Goal: Task Accomplishment & Management: Manage account settings

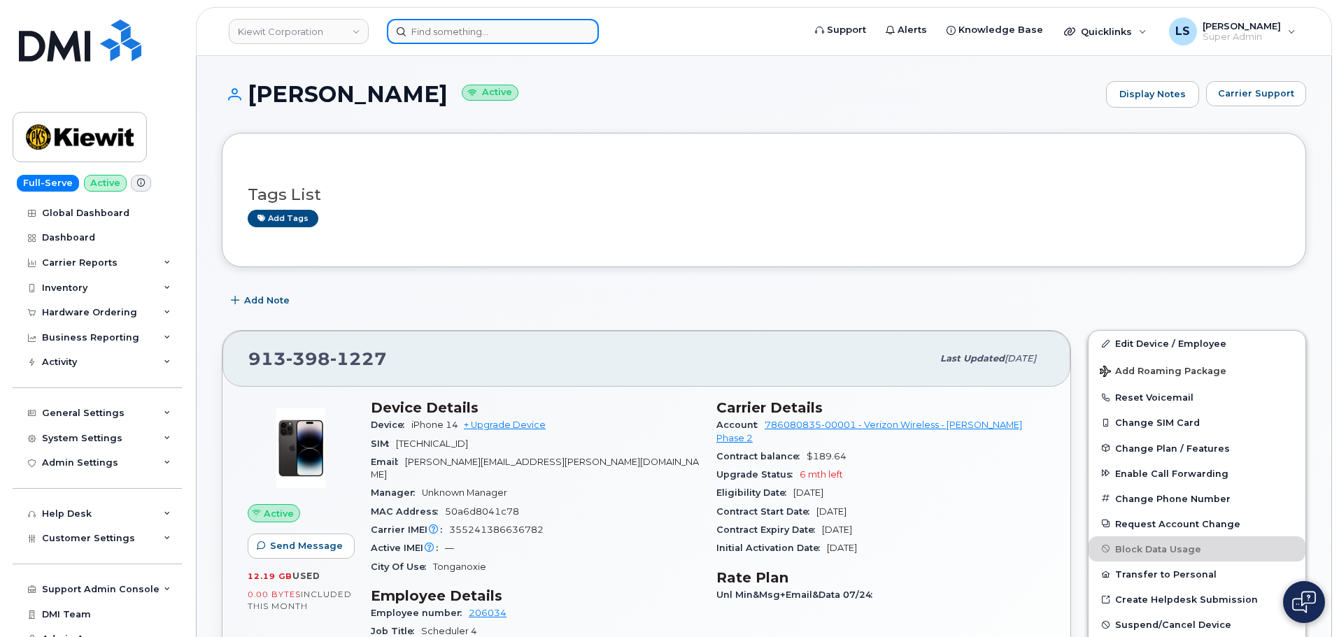
click at [497, 34] on input at bounding box center [493, 31] width 212 height 25
paste input "[PHONE_NUMBER]"
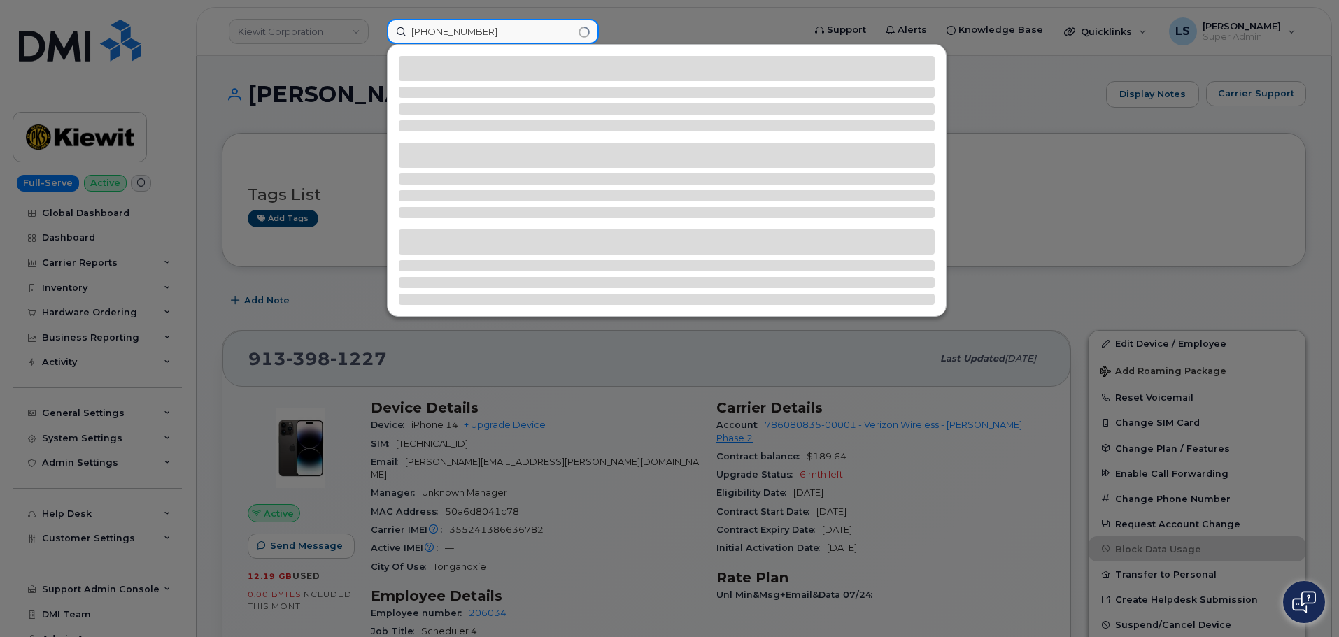
type input "[PHONE_NUMBER]"
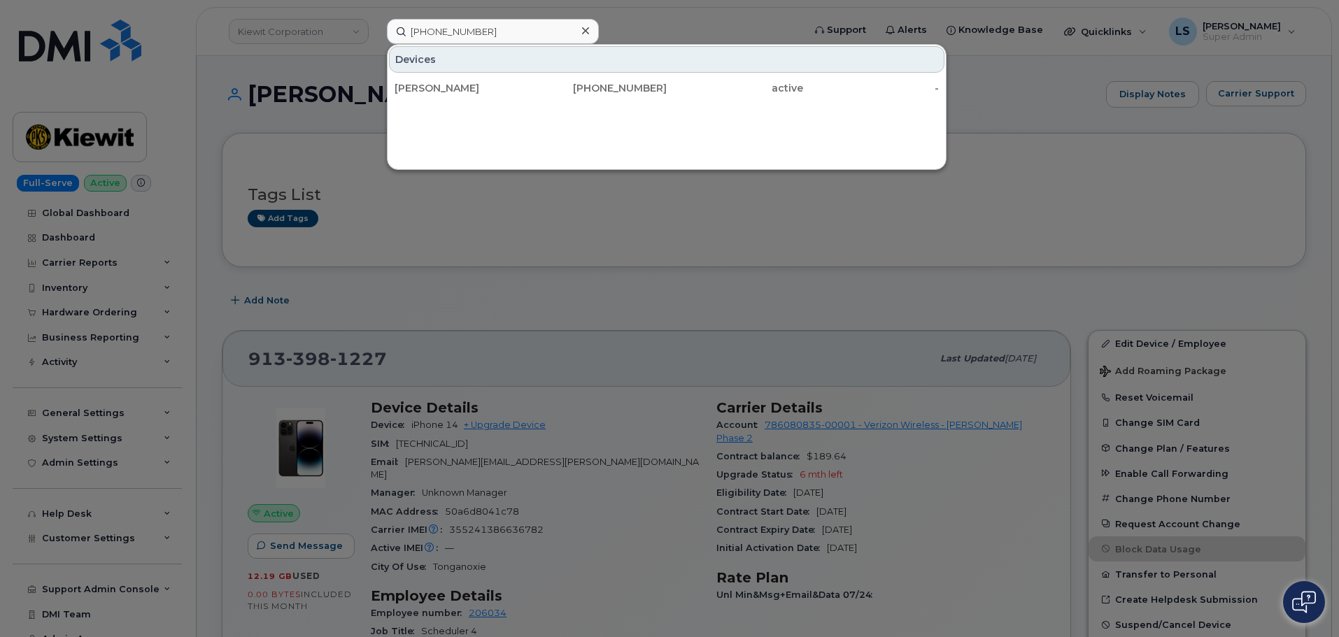
drag, startPoint x: 422, startPoint y: 92, endPoint x: 14, endPoint y: 155, distance: 412.6
click at [422, 92] on div "CAROL SHOBROOK" at bounding box center [463, 88] width 136 height 14
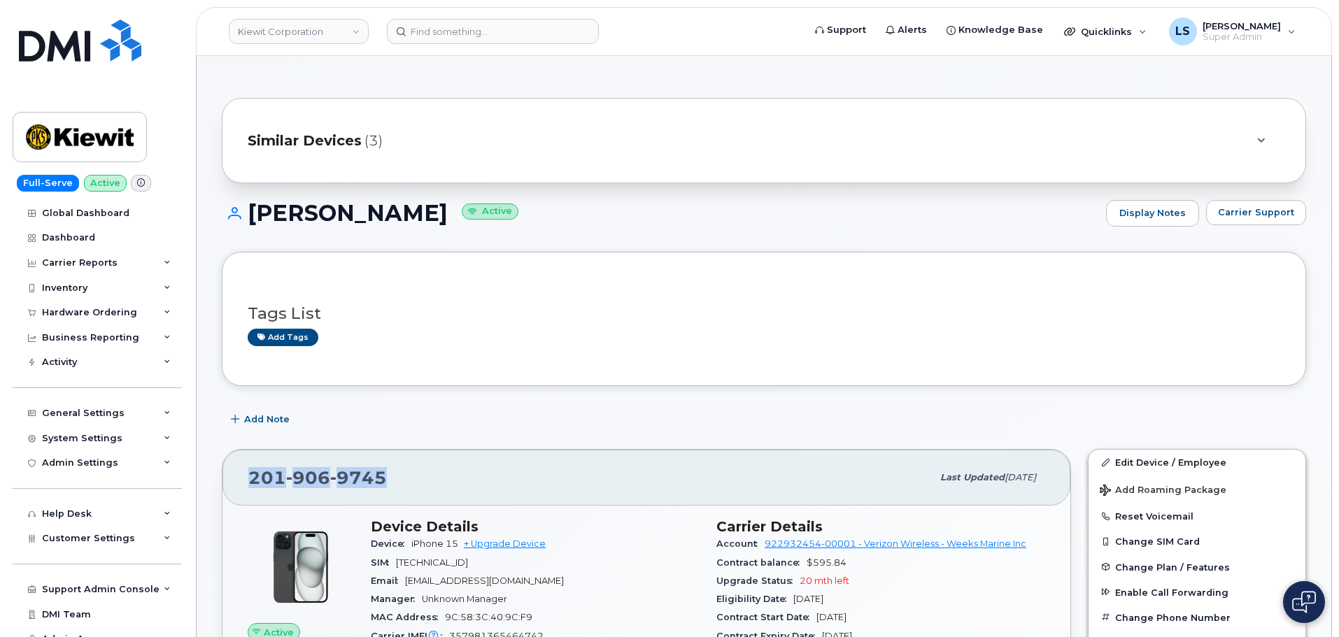
drag, startPoint x: 482, startPoint y: 486, endPoint x: 243, endPoint y: 481, distance: 238.6
click at [244, 481] on div "201 906 9745 Last updated Aug 20, 2025" at bounding box center [646, 478] width 848 height 56
copy span "201 906 9745"
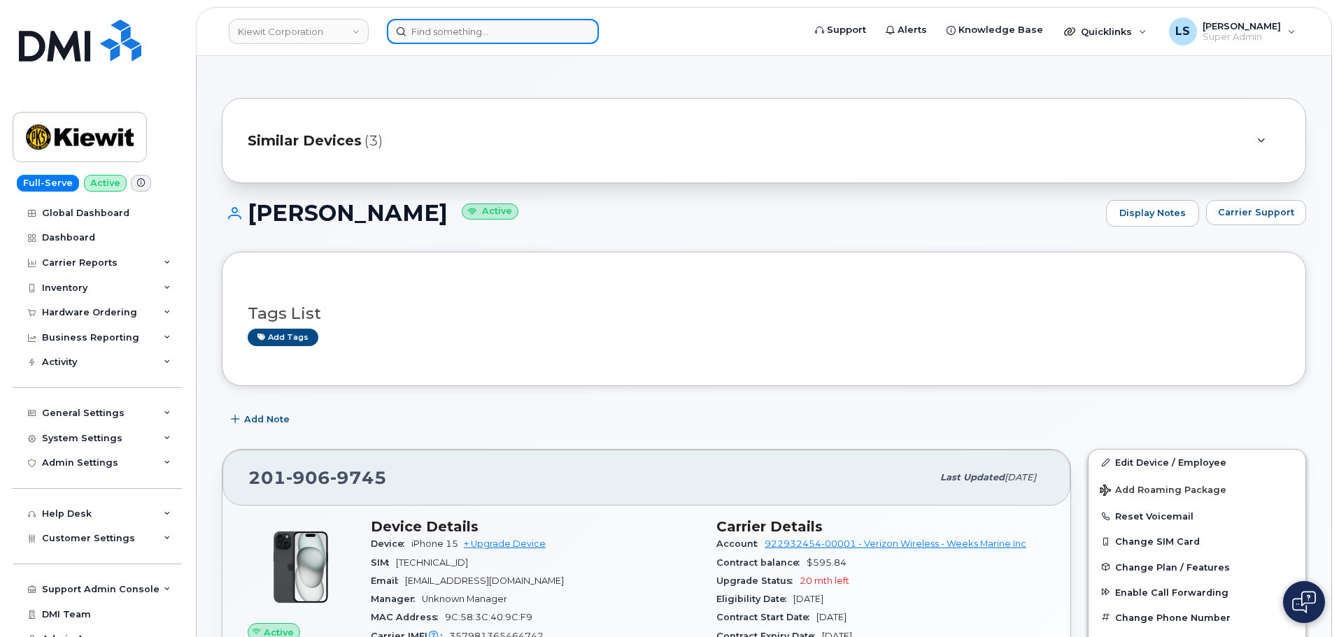
click at [477, 34] on input at bounding box center [493, 31] width 212 height 25
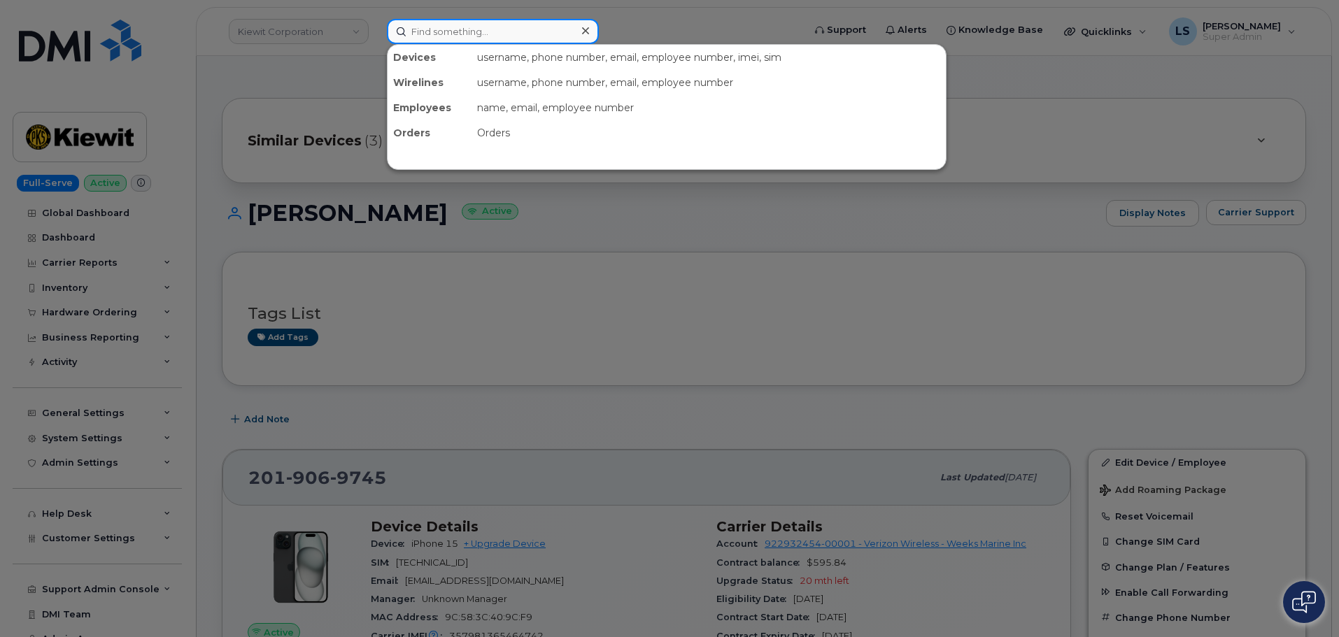
paste input "360-210-9545"
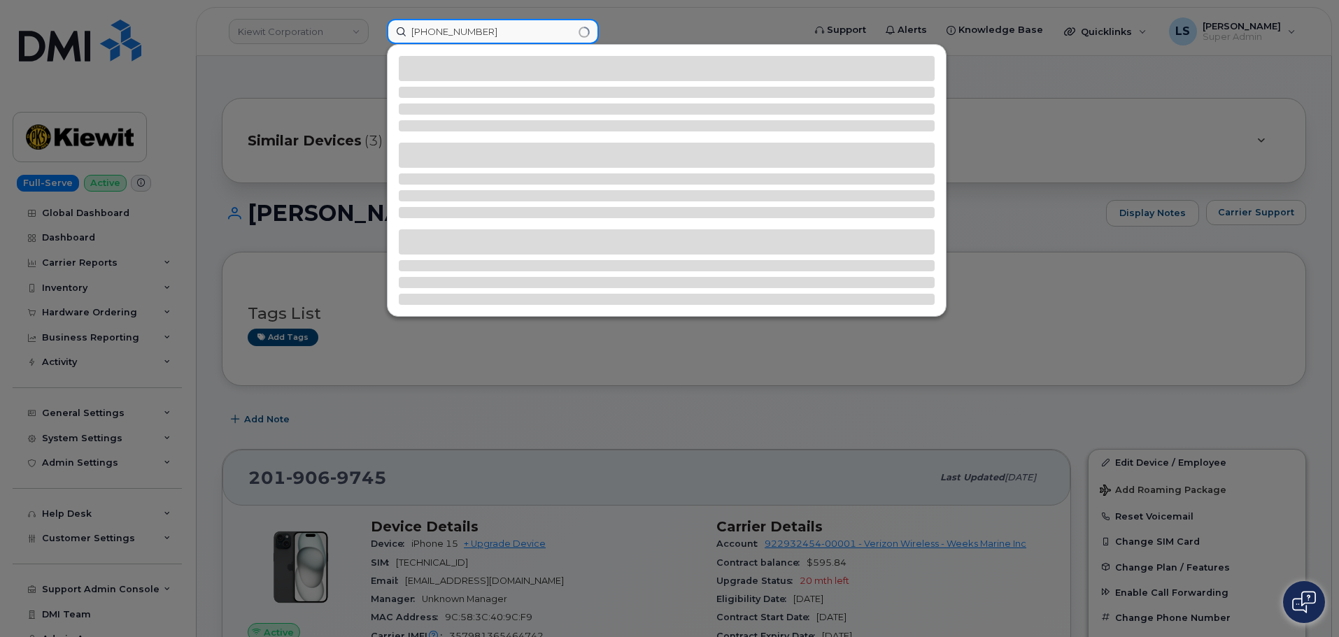
type input "360-210-9545"
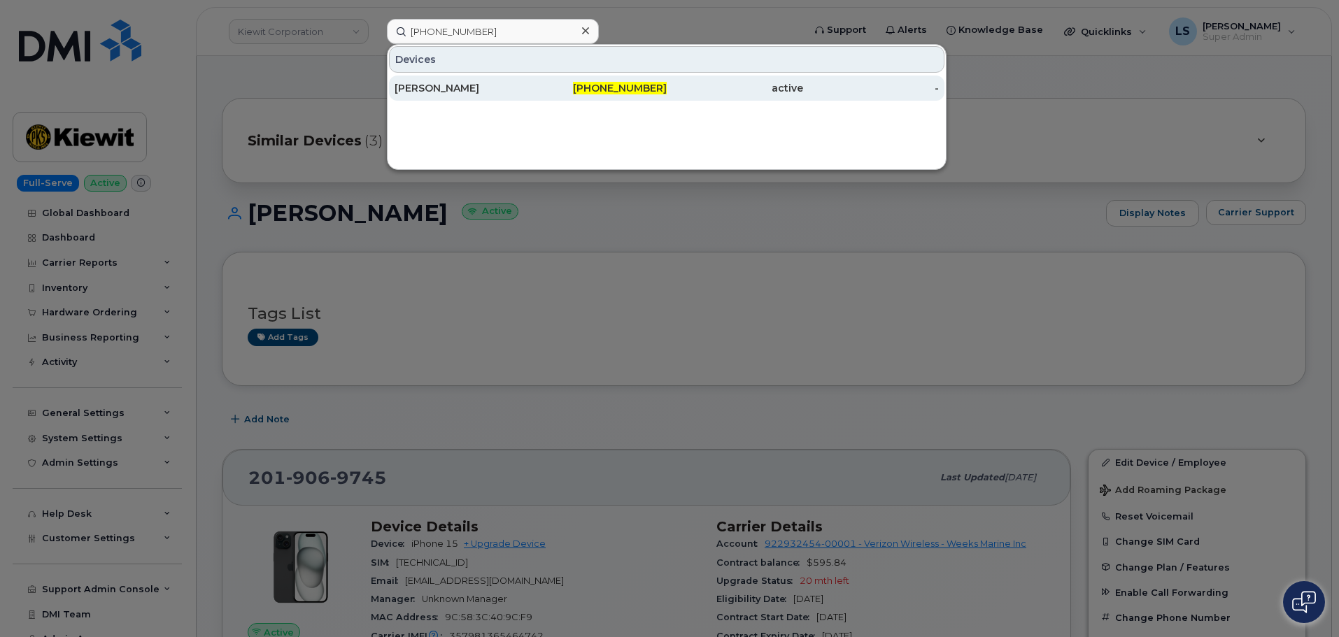
click at [564, 90] on div "360-210-9545" at bounding box center [599, 88] width 136 height 14
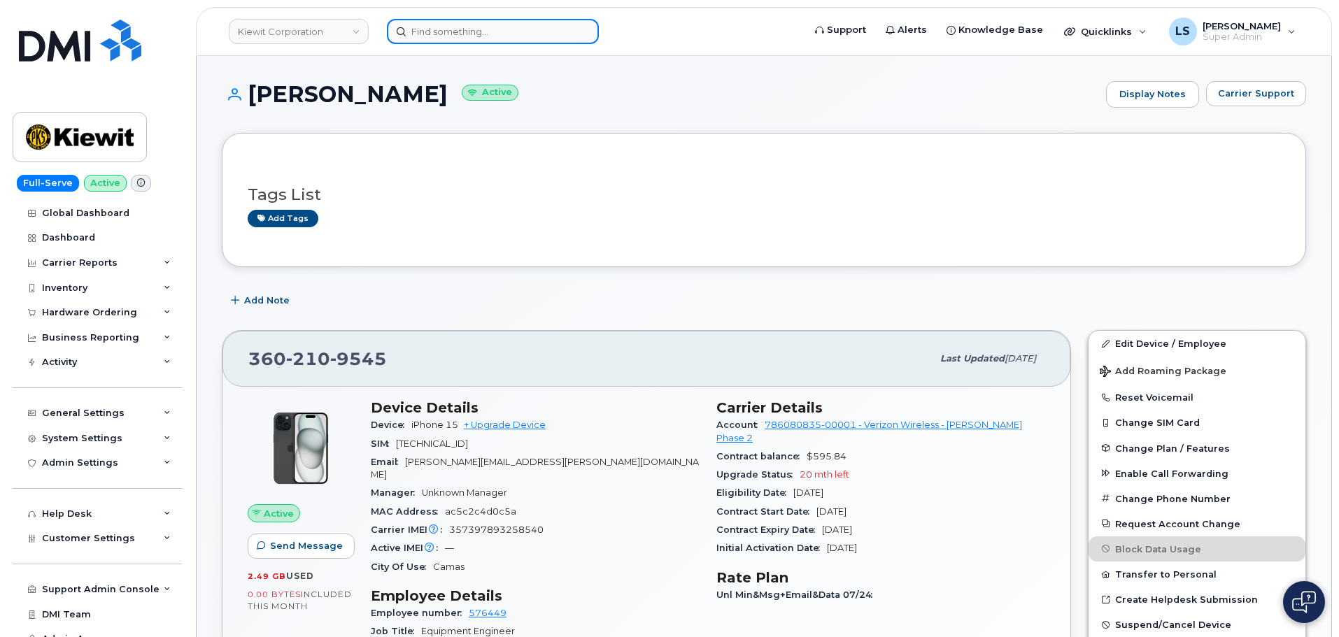
click at [418, 38] on input at bounding box center [493, 31] width 212 height 25
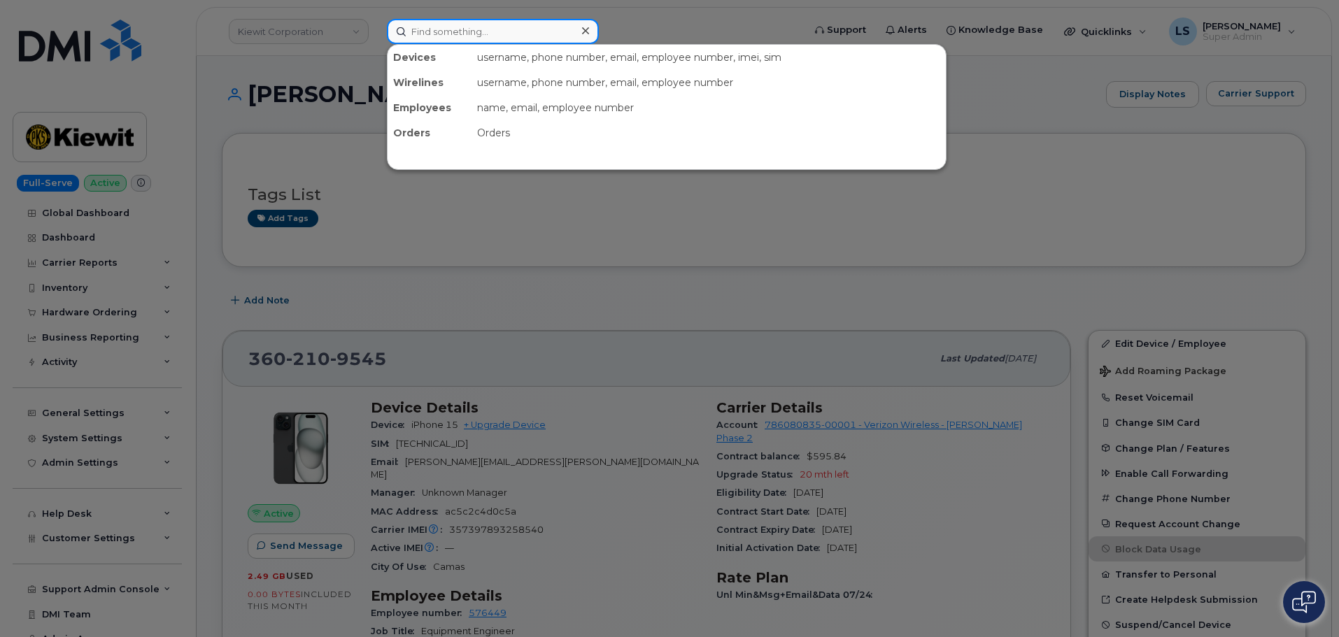
paste input "(864) 765-4644"
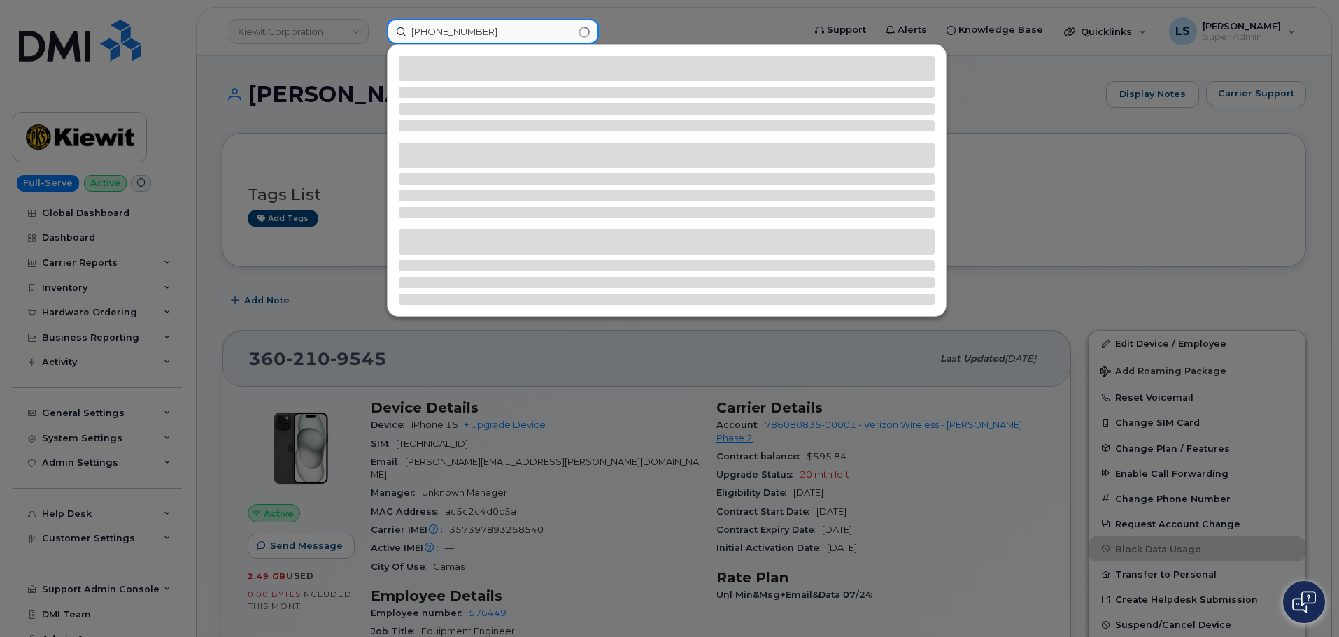
type input "(864) 765-4644"
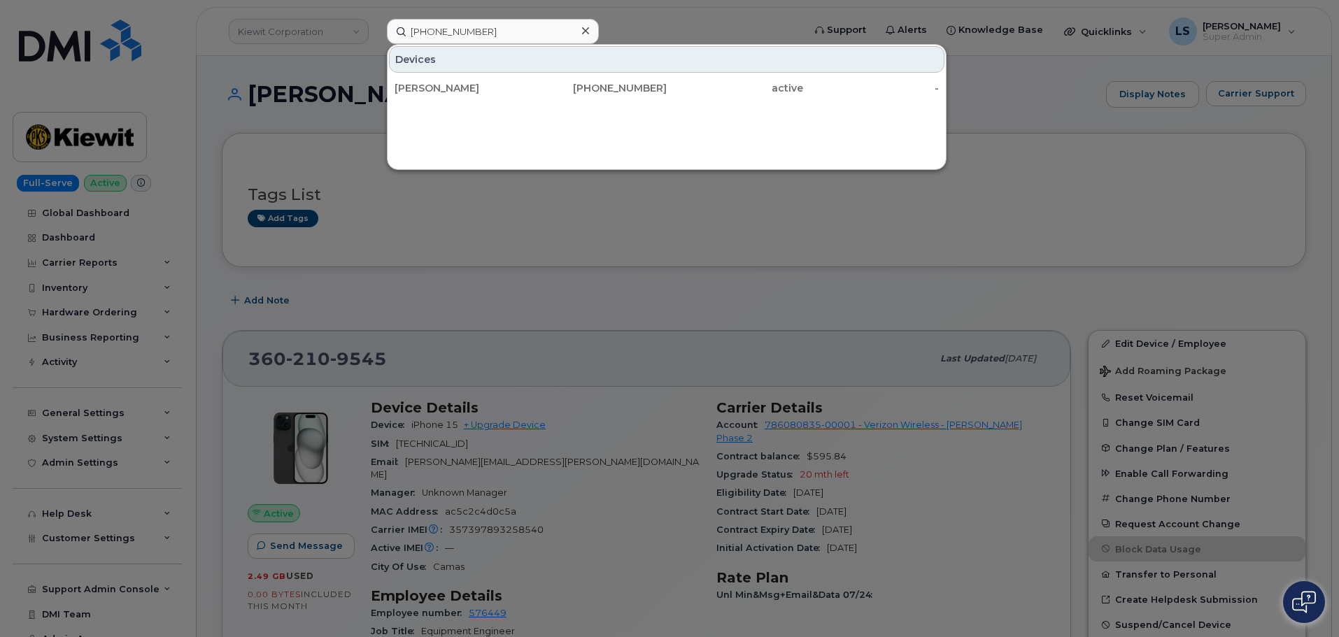
click at [593, 102] on div "Devices Wolfgang Ernst 864-765-4644 active -" at bounding box center [667, 107] width 560 height 126
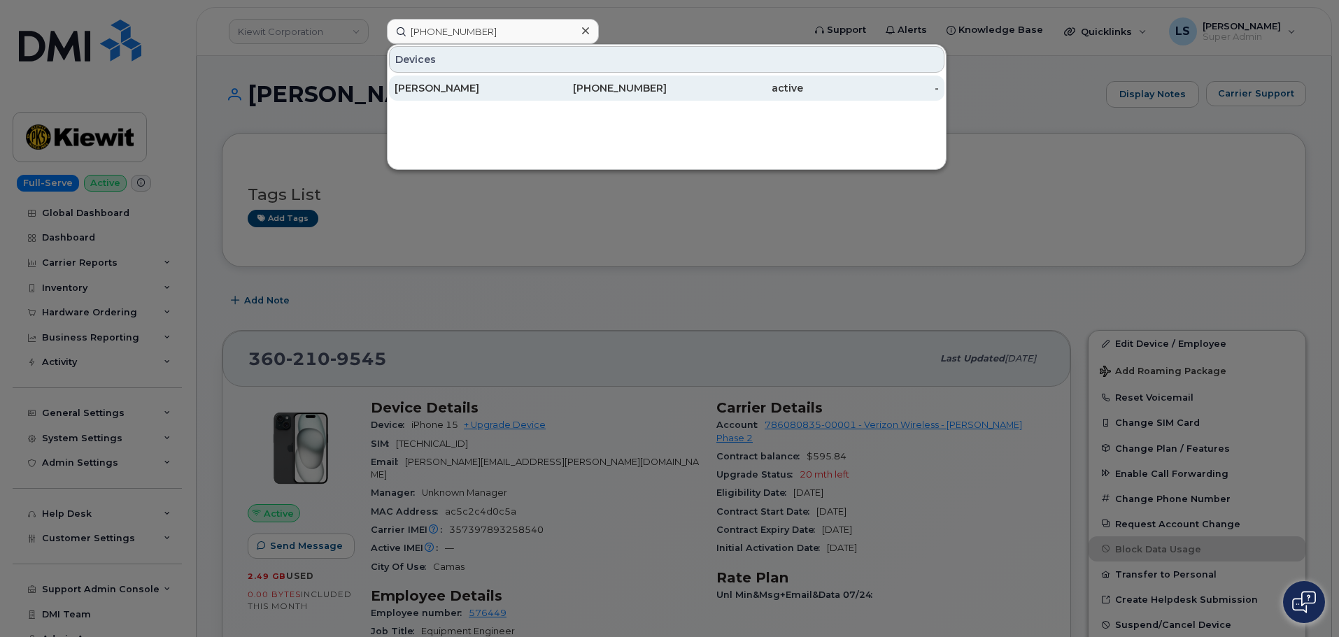
click at [586, 90] on div "864-765-4644" at bounding box center [599, 88] width 136 height 14
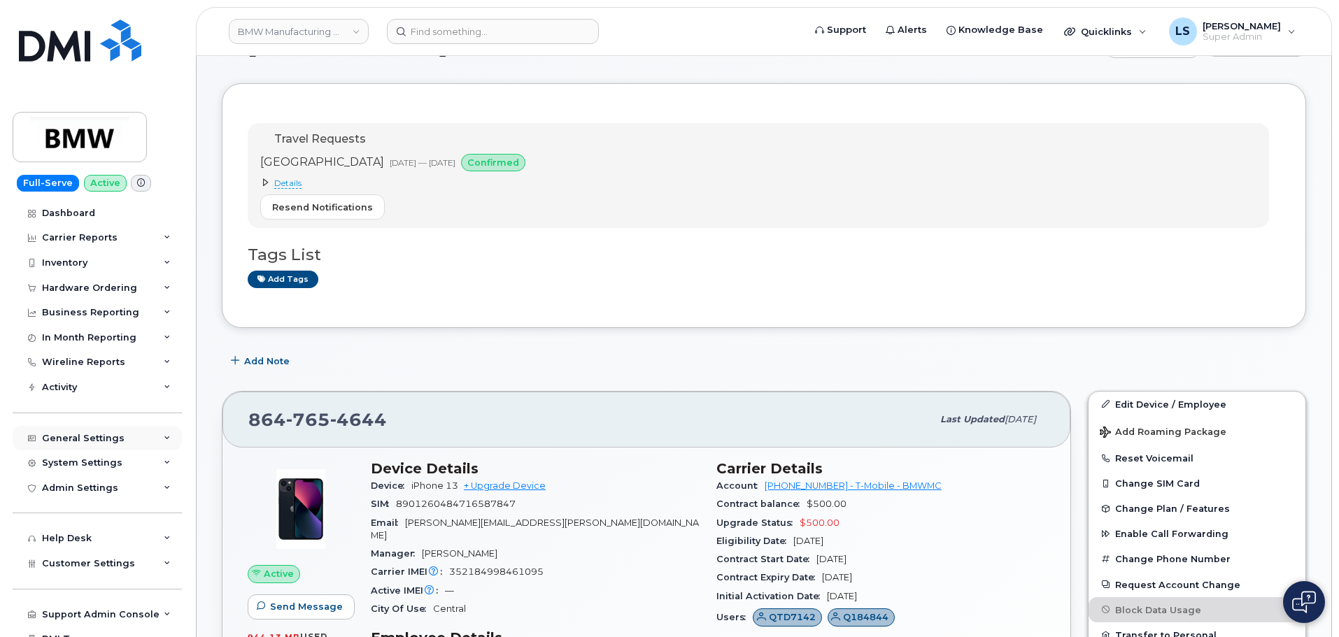
scroll to position [70, 0]
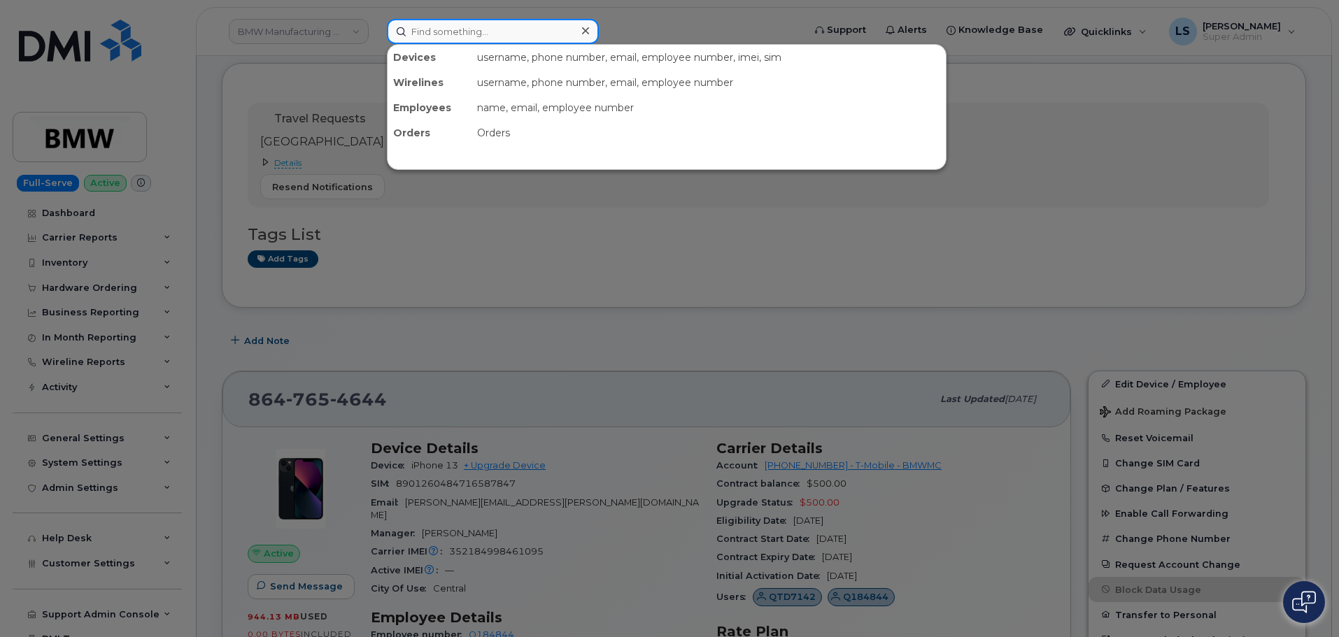
click at [459, 26] on input at bounding box center [493, 31] width 212 height 25
paste input "646-398-3184"
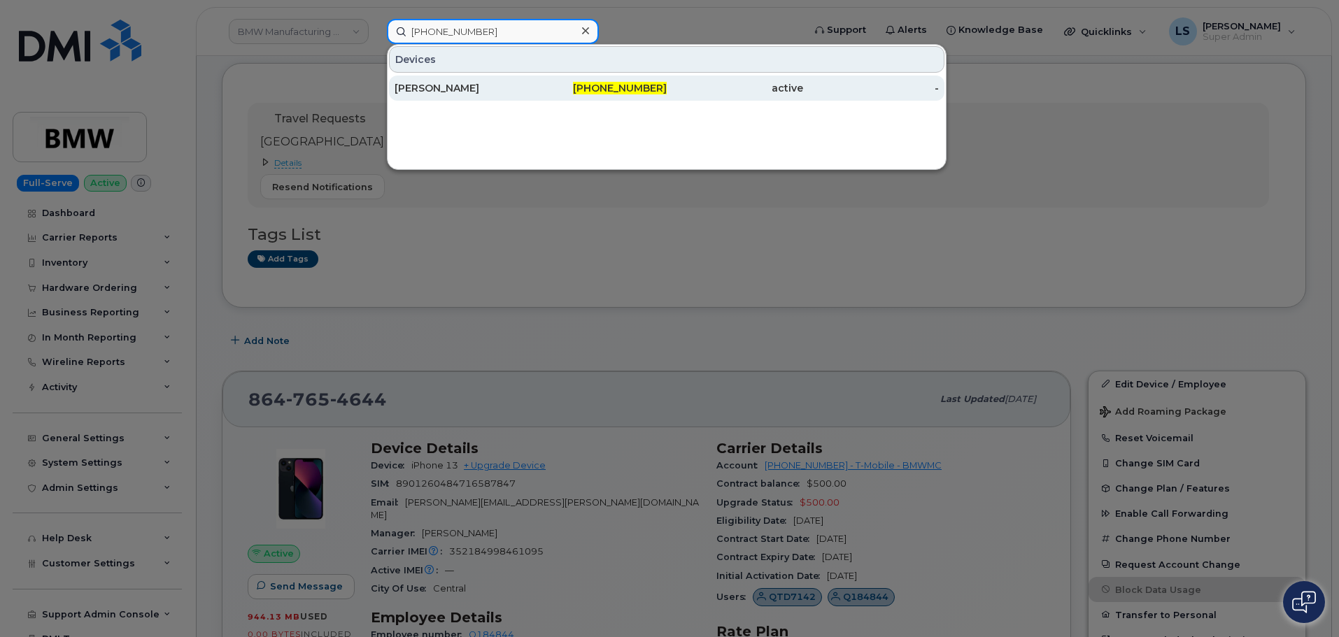
type input "646-398-3184"
click at [493, 83] on div "[PERSON_NAME]" at bounding box center [463, 88] width 136 height 14
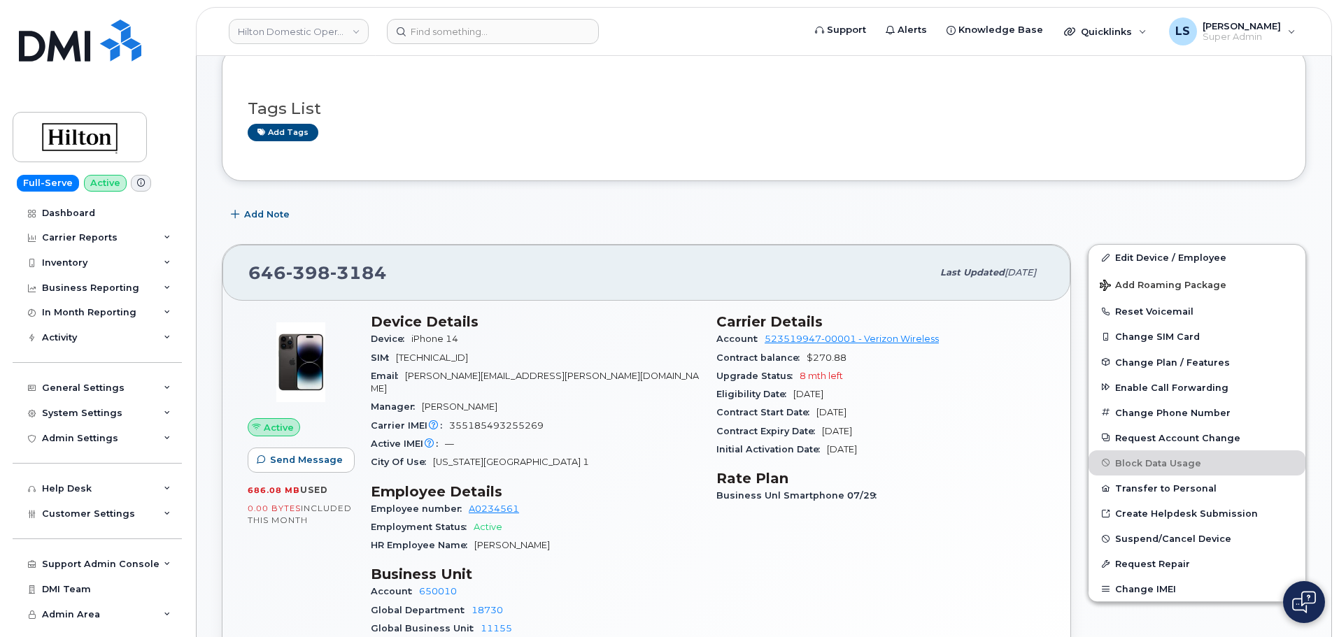
scroll to position [140, 0]
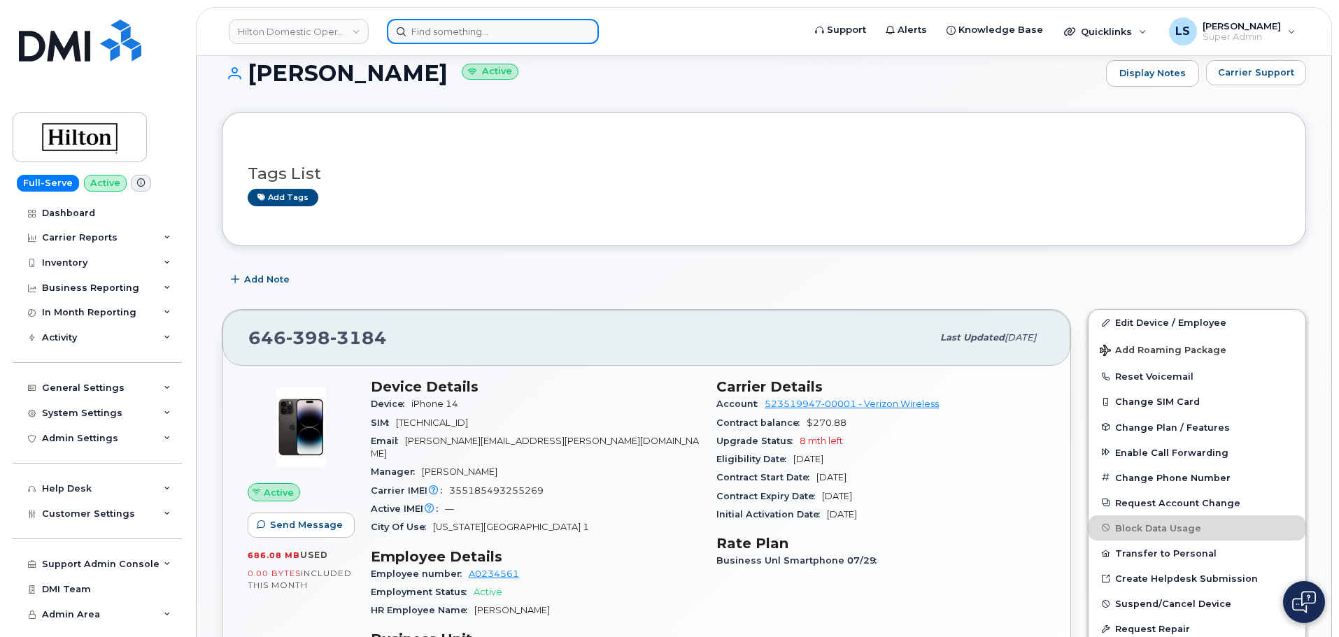
click at [434, 34] on input at bounding box center [493, 31] width 212 height 25
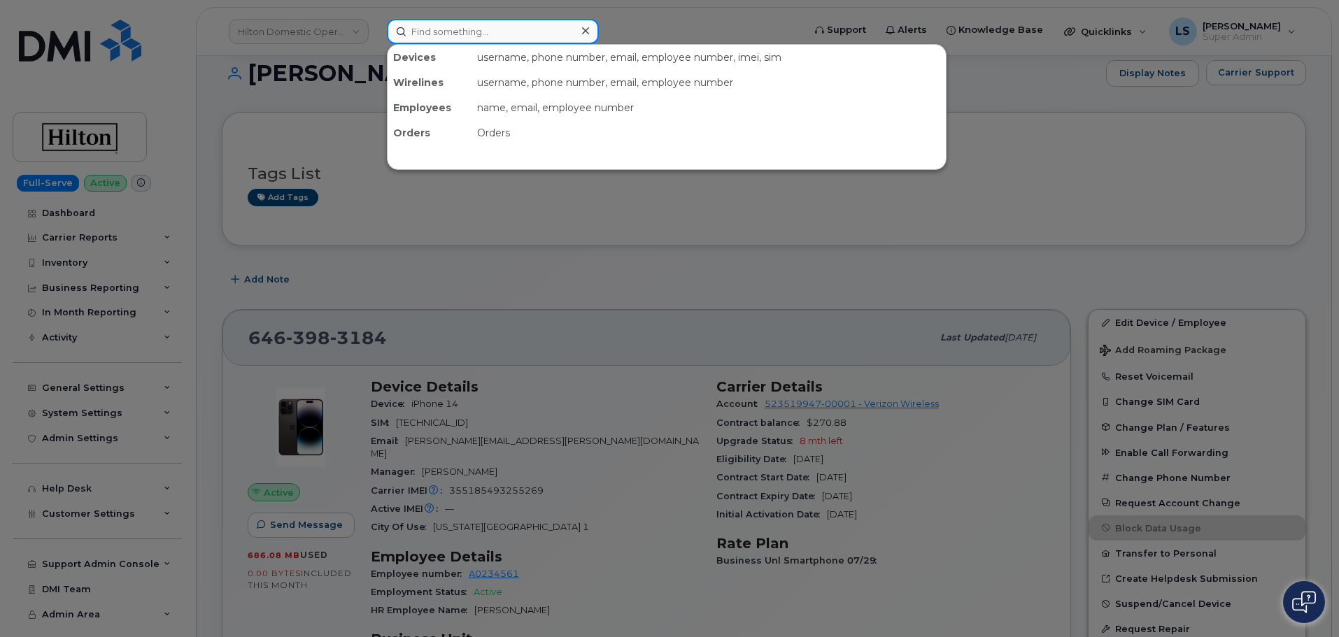
paste input "(864) 386-4666"
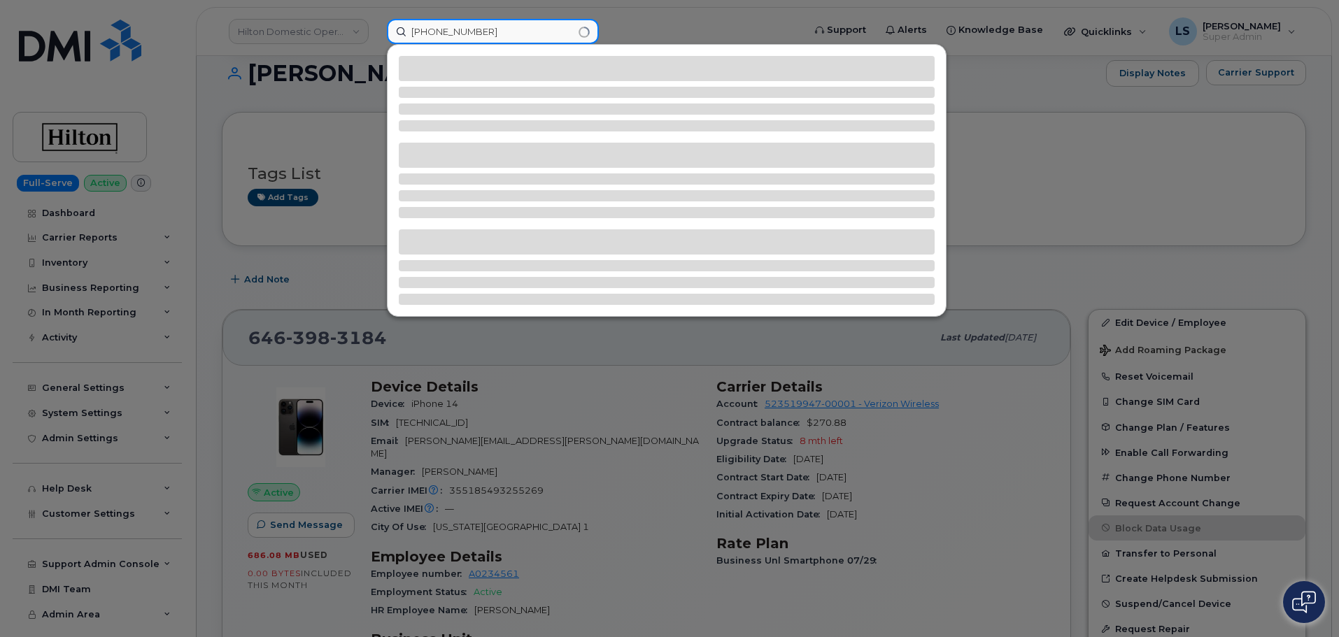
type input "(864) 386-4666"
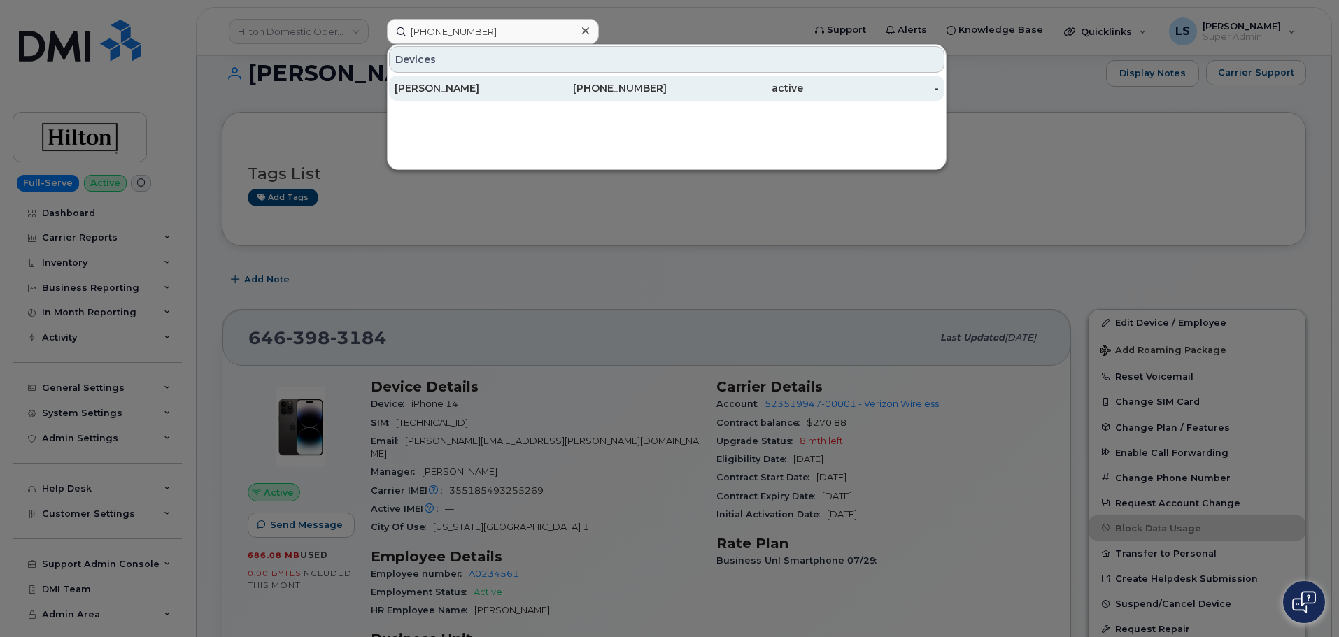
click at [451, 89] on div "Ilker Guner" at bounding box center [463, 88] width 136 height 14
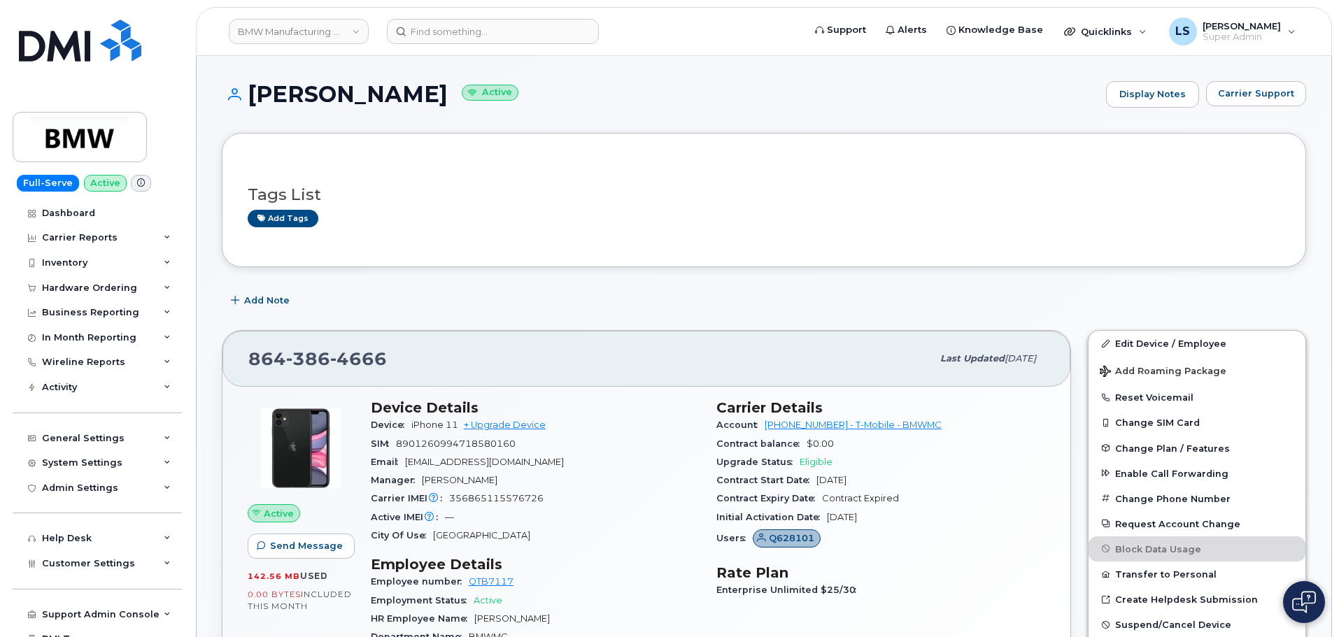
click at [490, 13] on header "BMW Manufacturing Co LLC Support Alerts Knowledge Base Quicklinks Suspend / Can…" at bounding box center [764, 31] width 1136 height 49
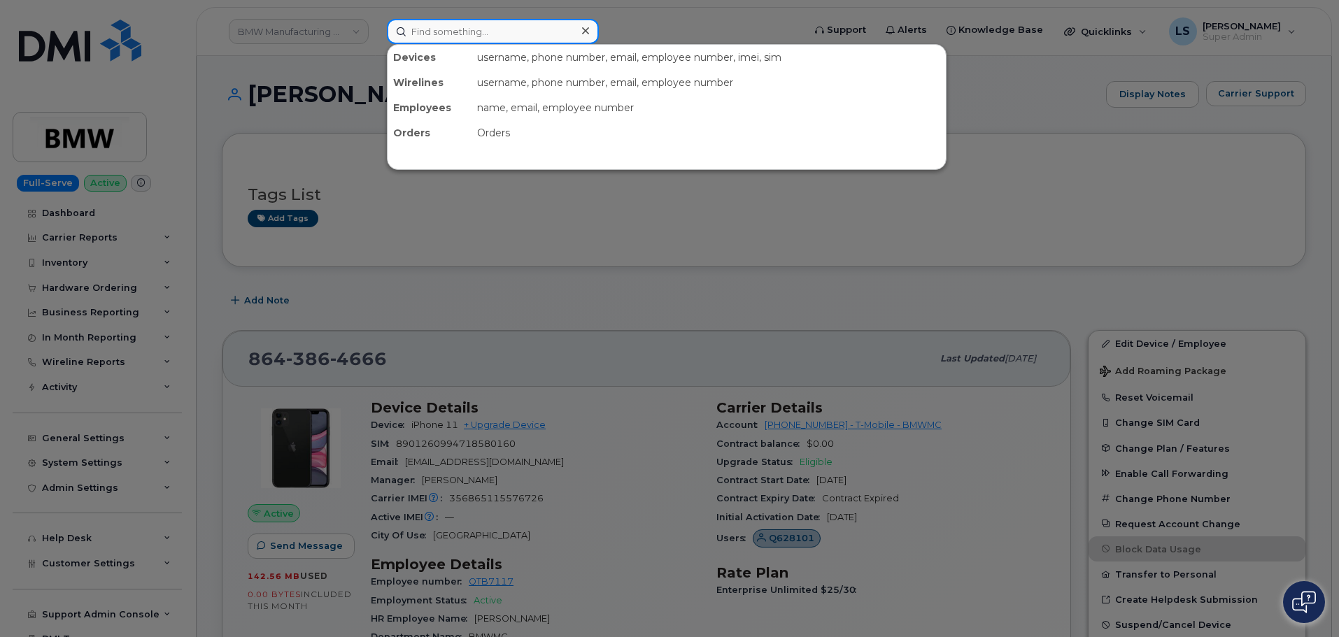
click at [488, 22] on input at bounding box center [493, 31] width 212 height 25
paste input "298791"
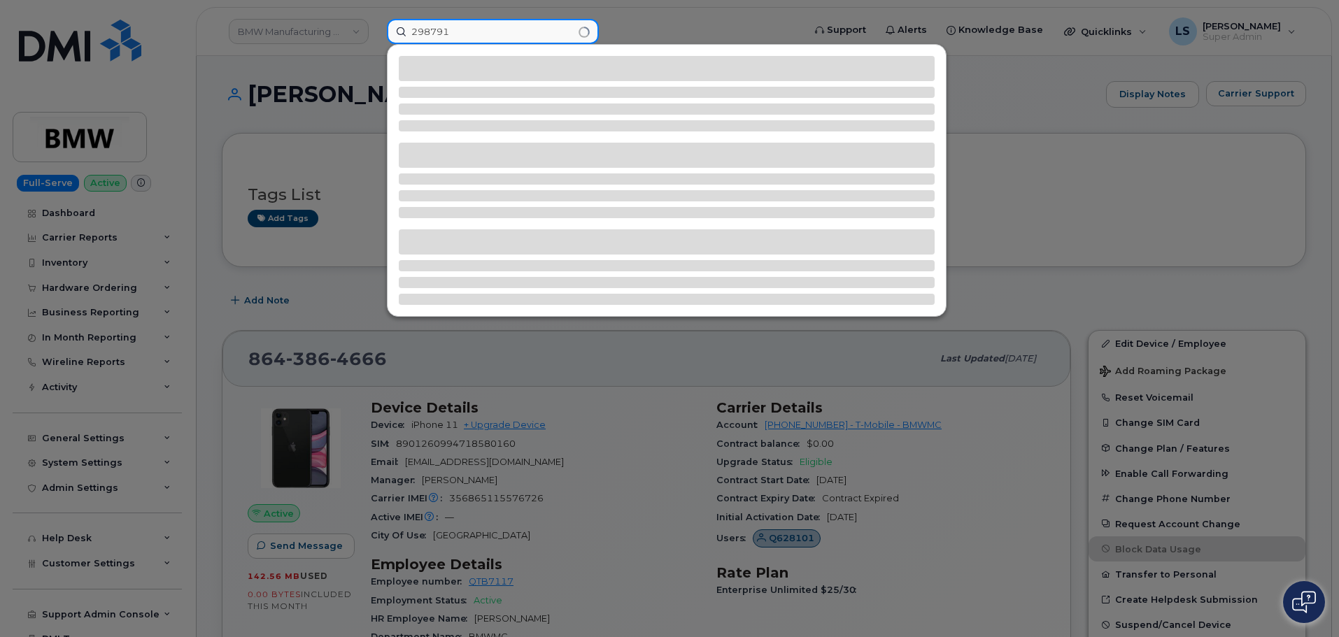
type input "298791"
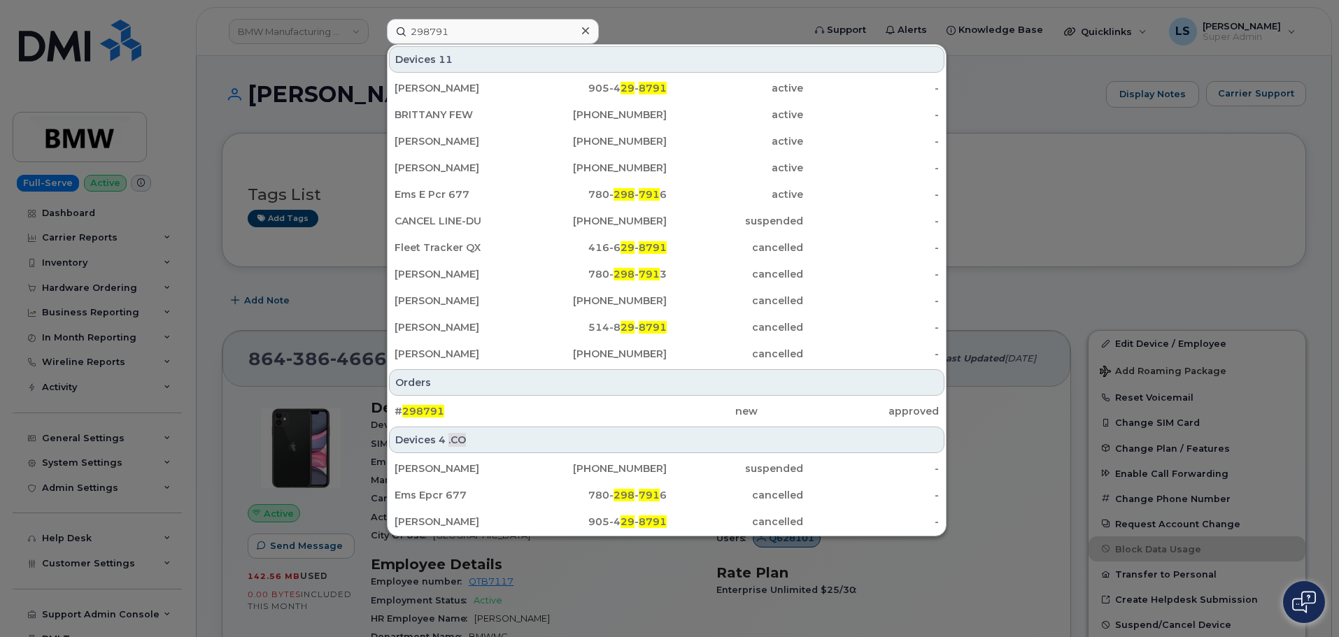
click at [526, 396] on div "Orders # 298791 new approved" at bounding box center [667, 396] width 558 height 57
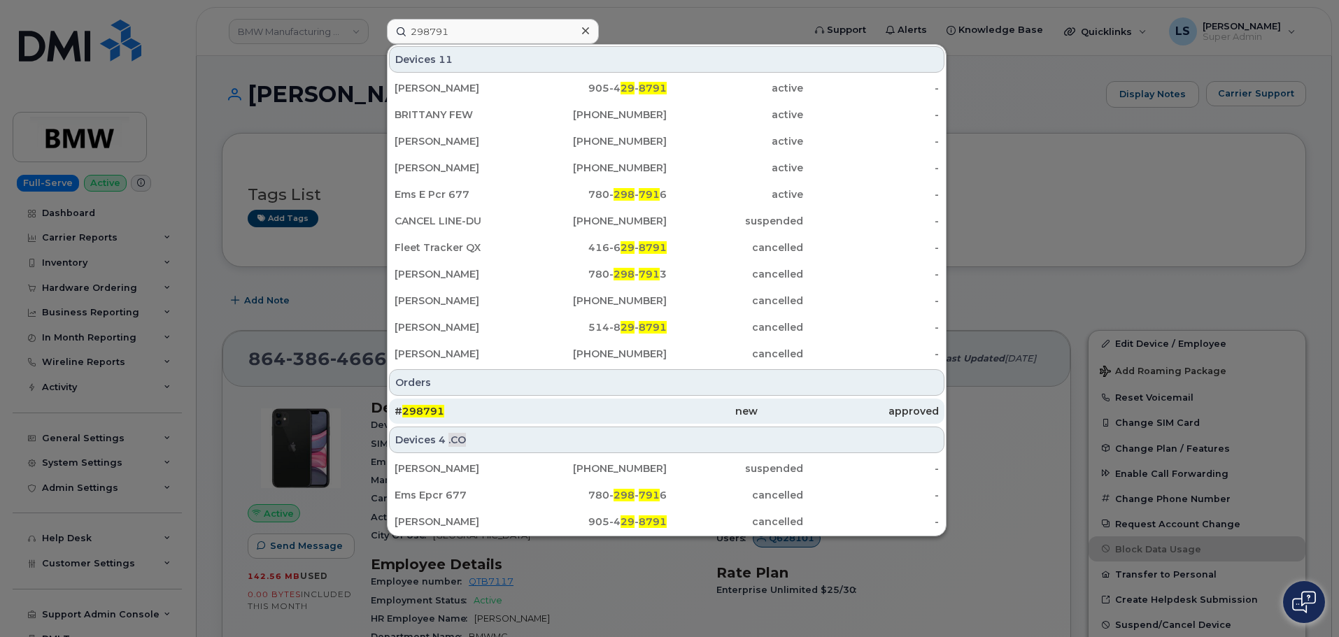
click at [507, 410] on div "# 298791" at bounding box center [485, 411] width 181 height 14
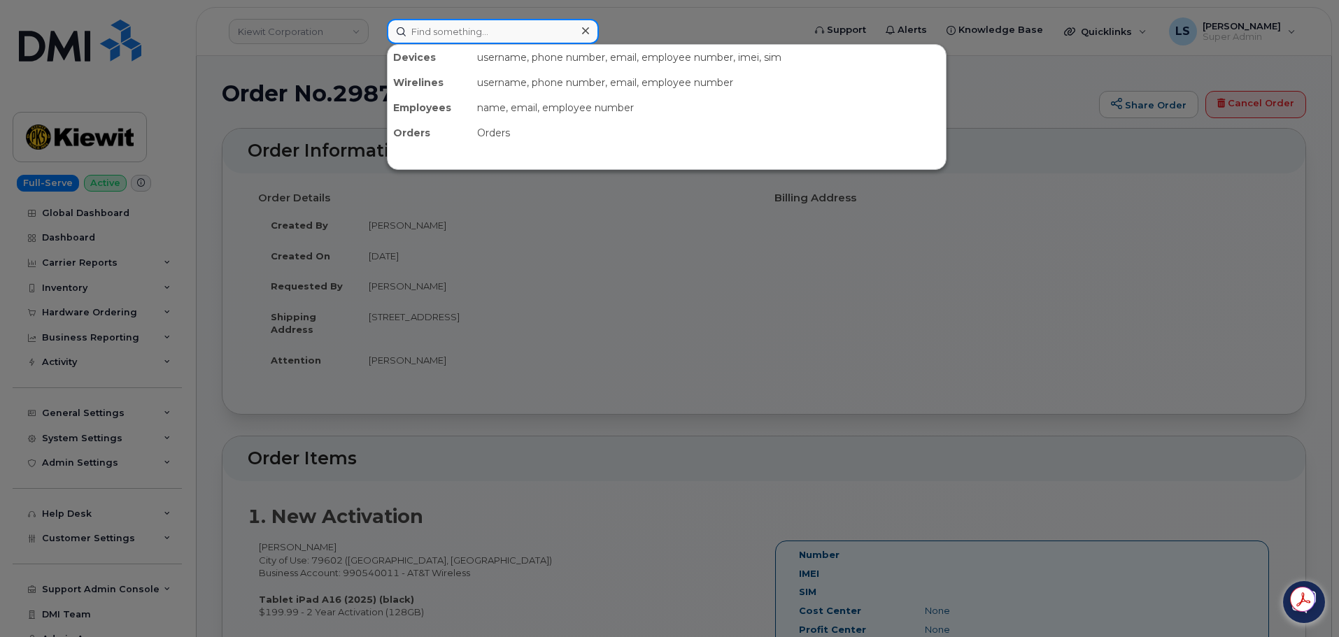
click at [497, 30] on input at bounding box center [493, 31] width 212 height 25
paste input "[PHONE_NUMBER]"
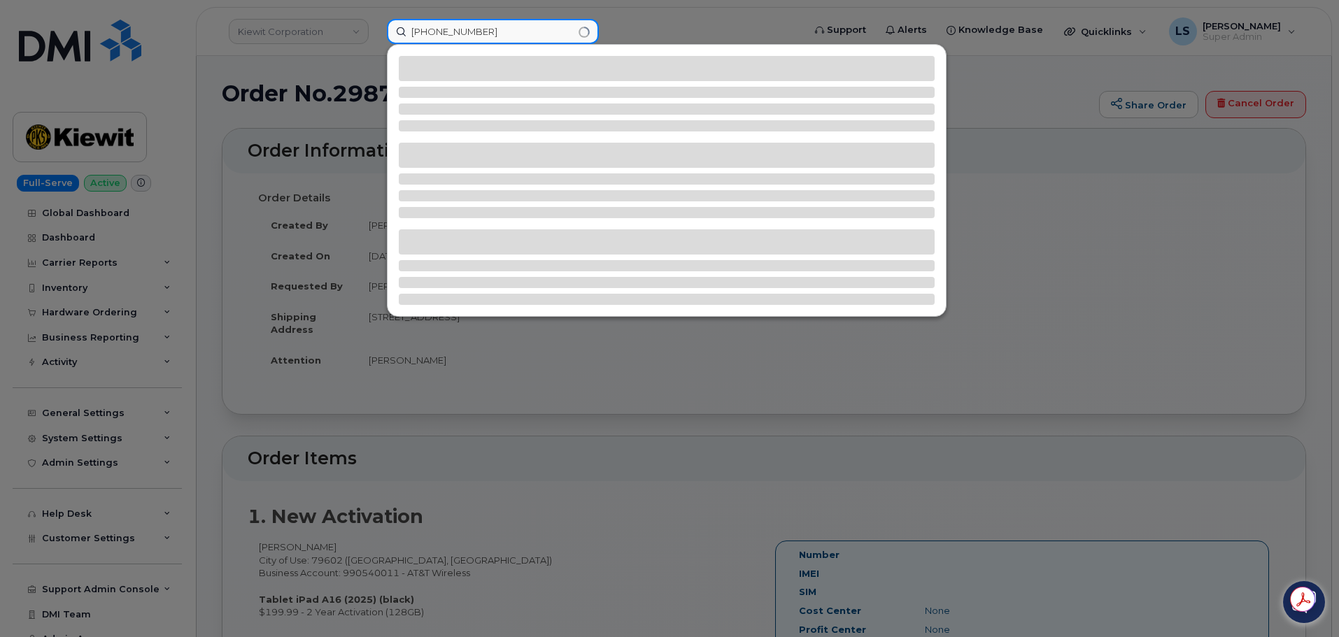
type input "[PHONE_NUMBER]"
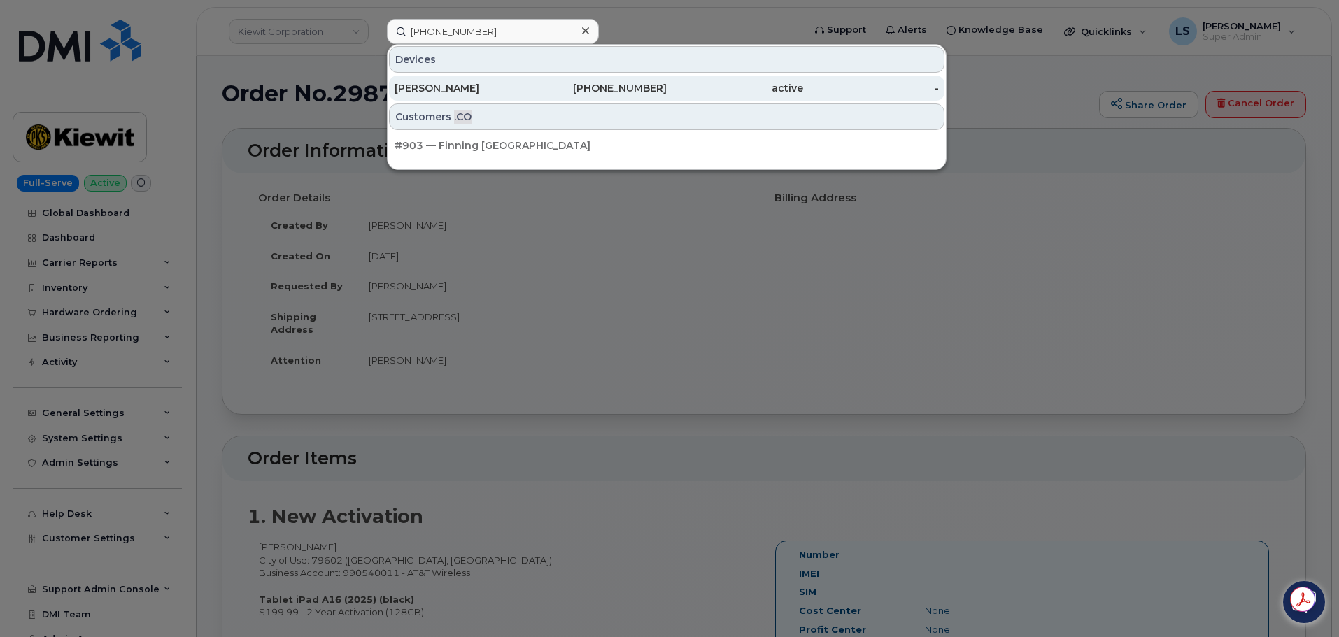
click at [549, 88] on div "[PHONE_NUMBER]" at bounding box center [599, 88] width 136 height 14
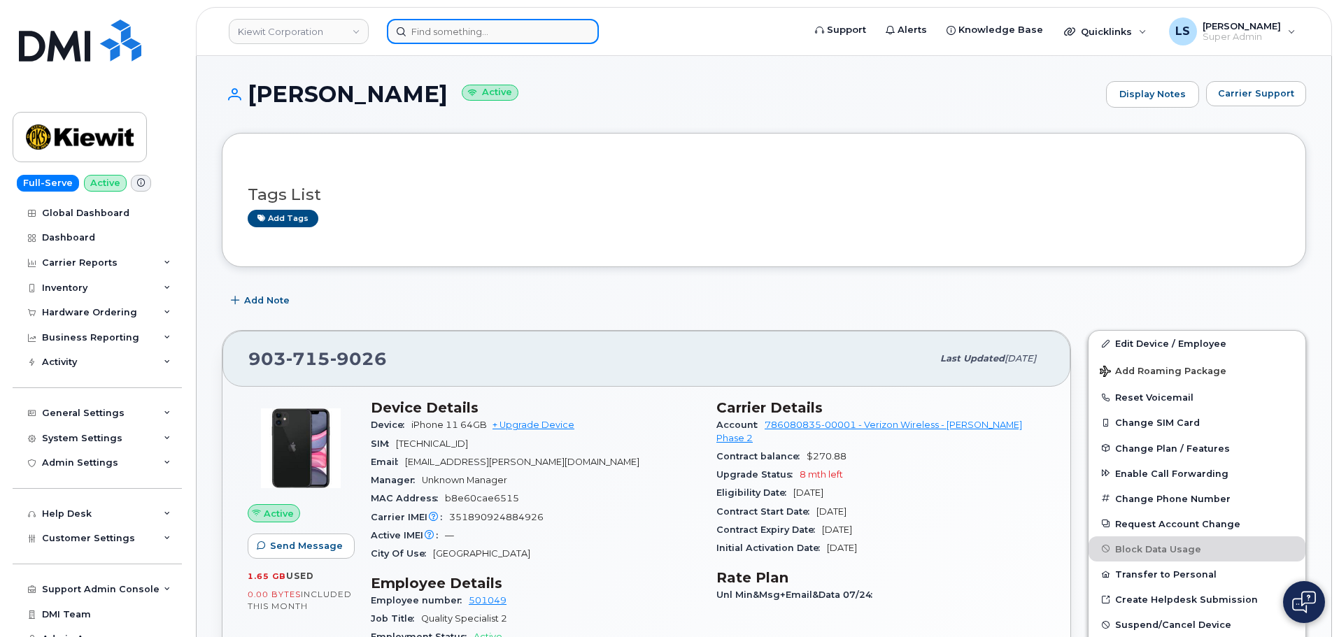
click at [433, 35] on input at bounding box center [493, 31] width 212 height 25
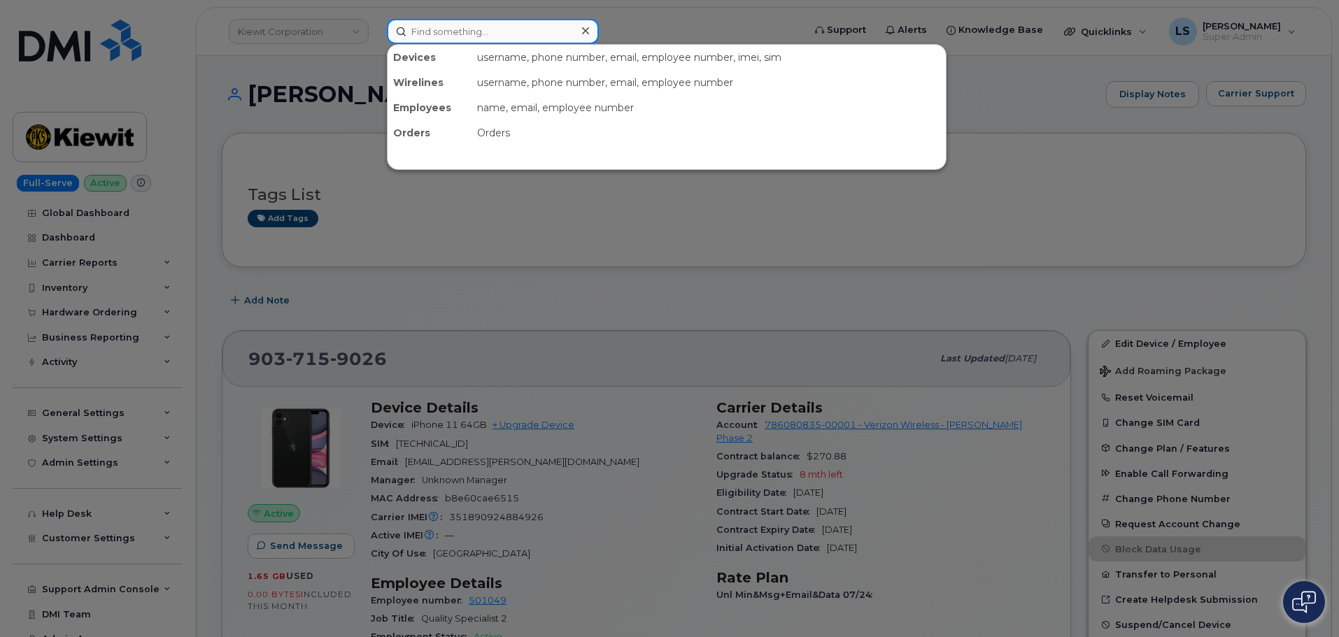
paste input "514-217-1743"
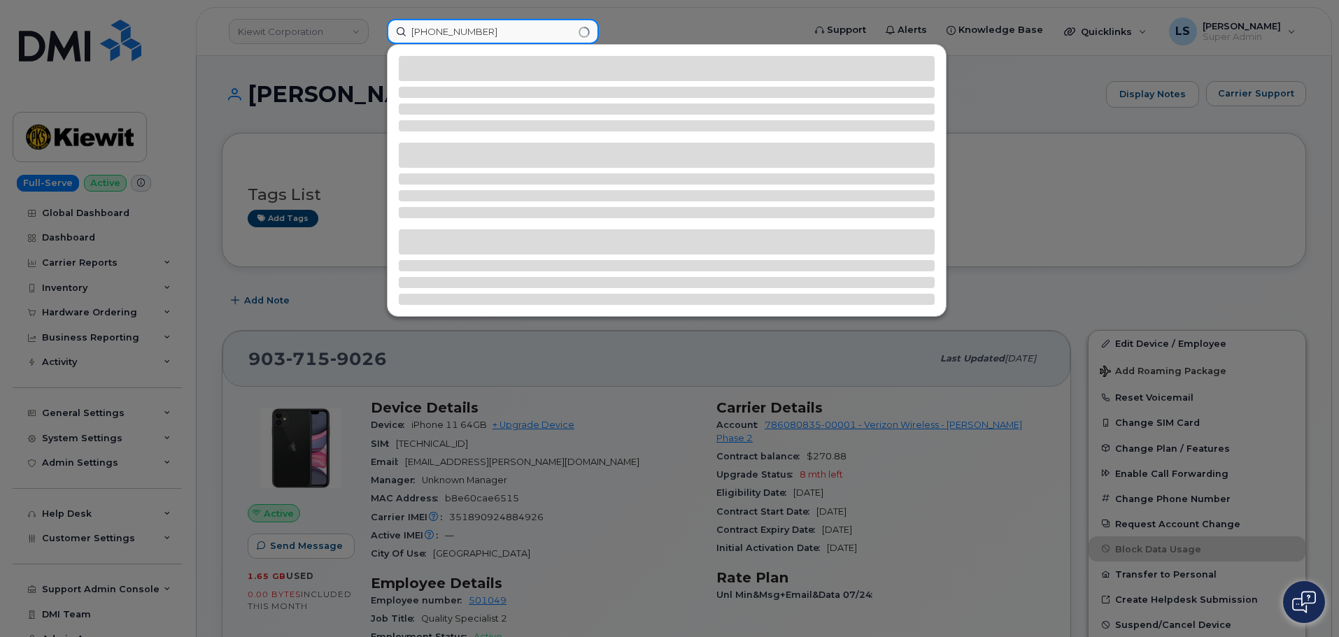
type input "514-217-1743"
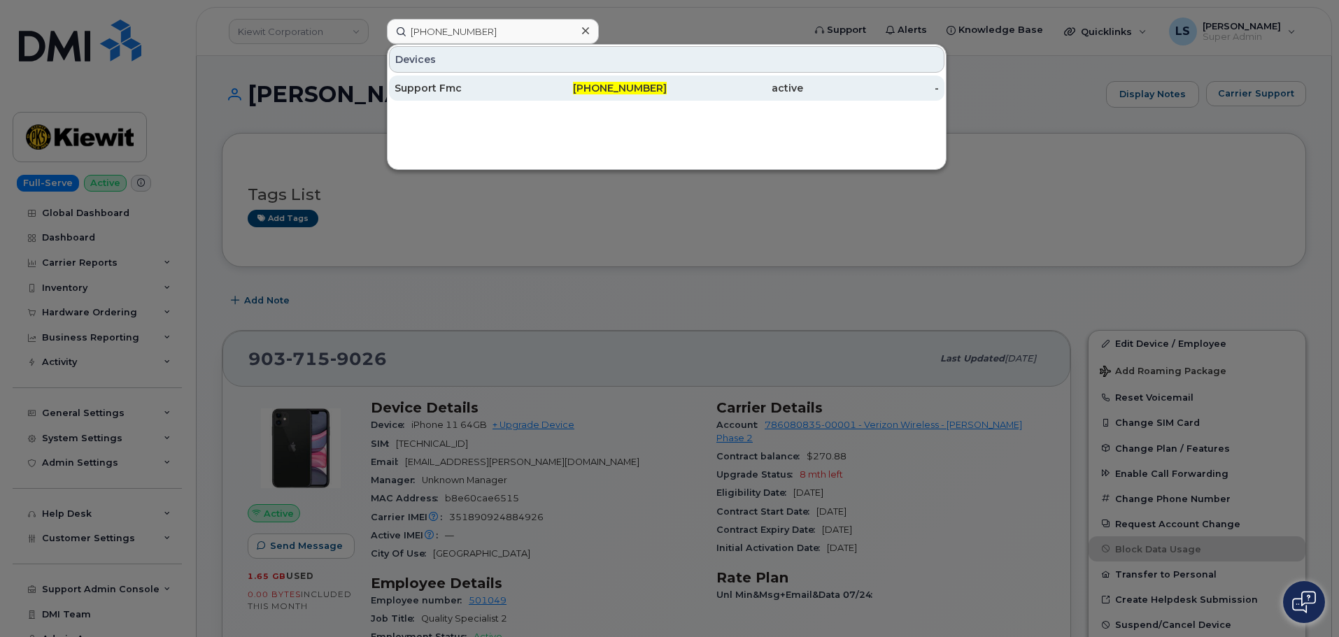
click at [425, 88] on div "Support Fmc" at bounding box center [463, 88] width 136 height 14
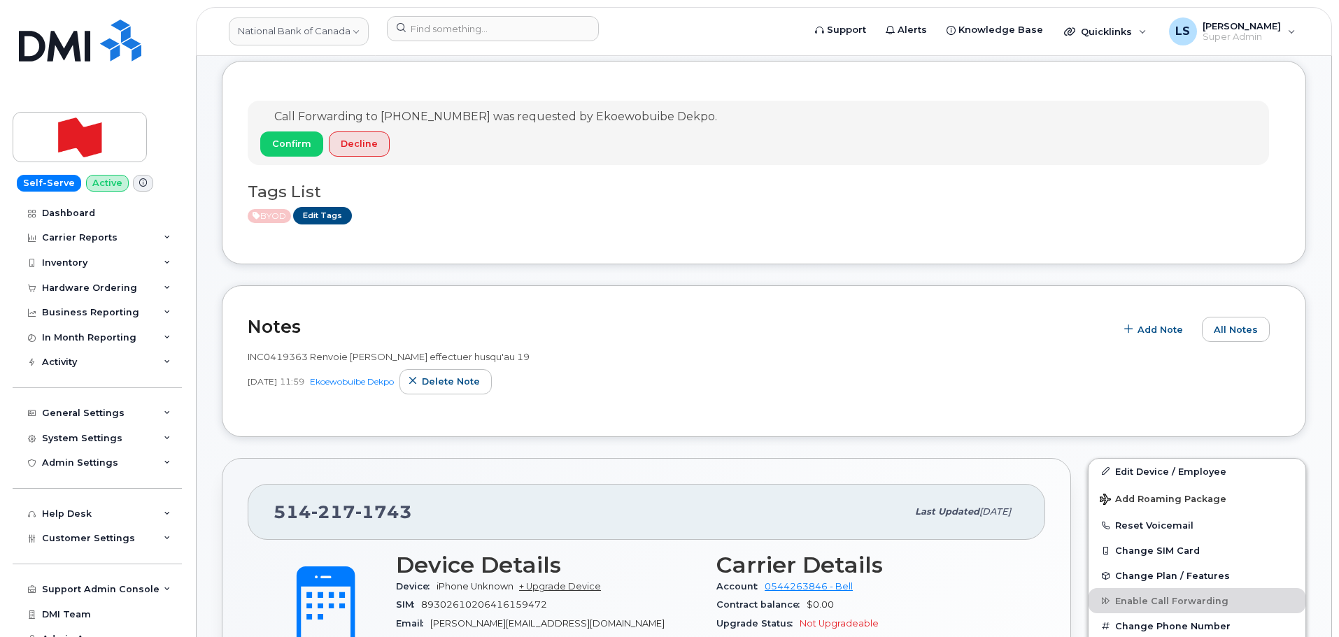
scroll to position [210, 0]
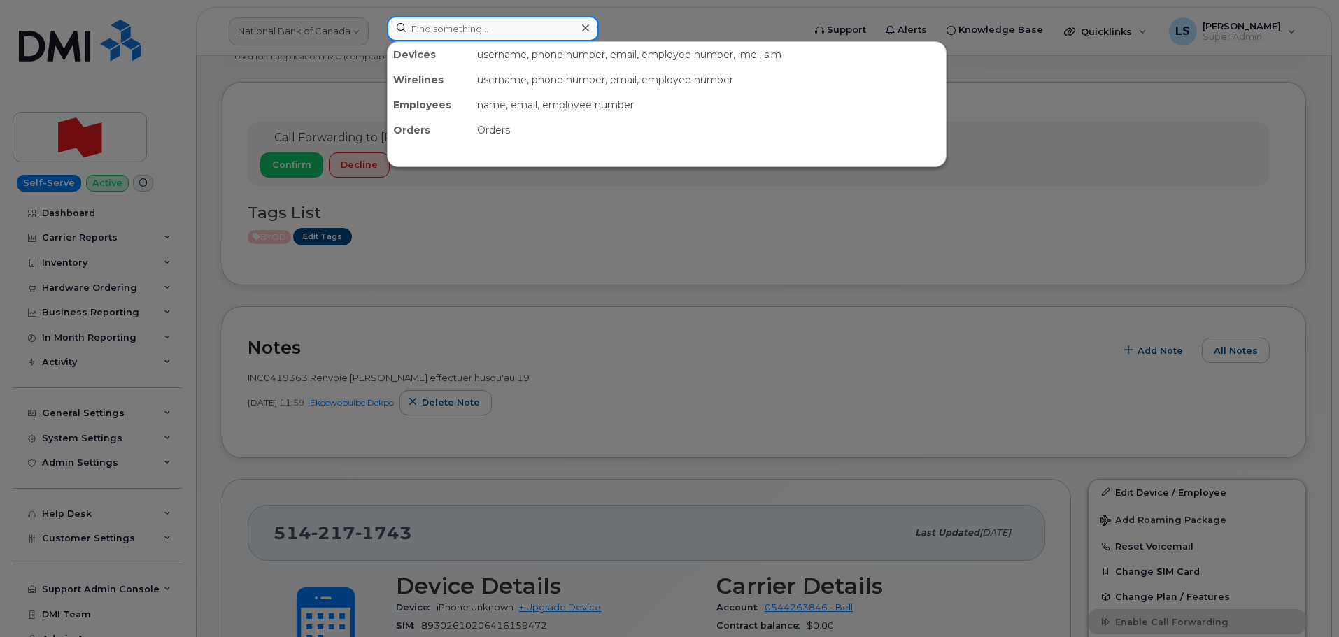
click at [474, 23] on input at bounding box center [493, 28] width 212 height 25
paste input "706-840-9218"
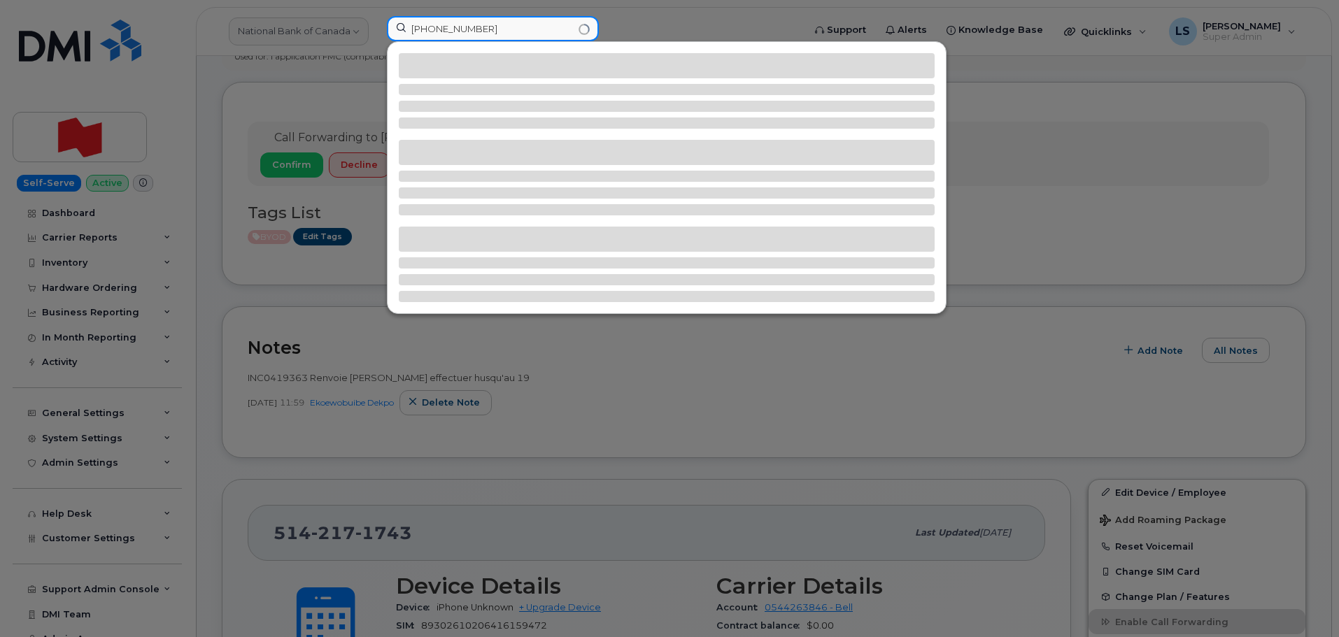
type input "706-840-9218"
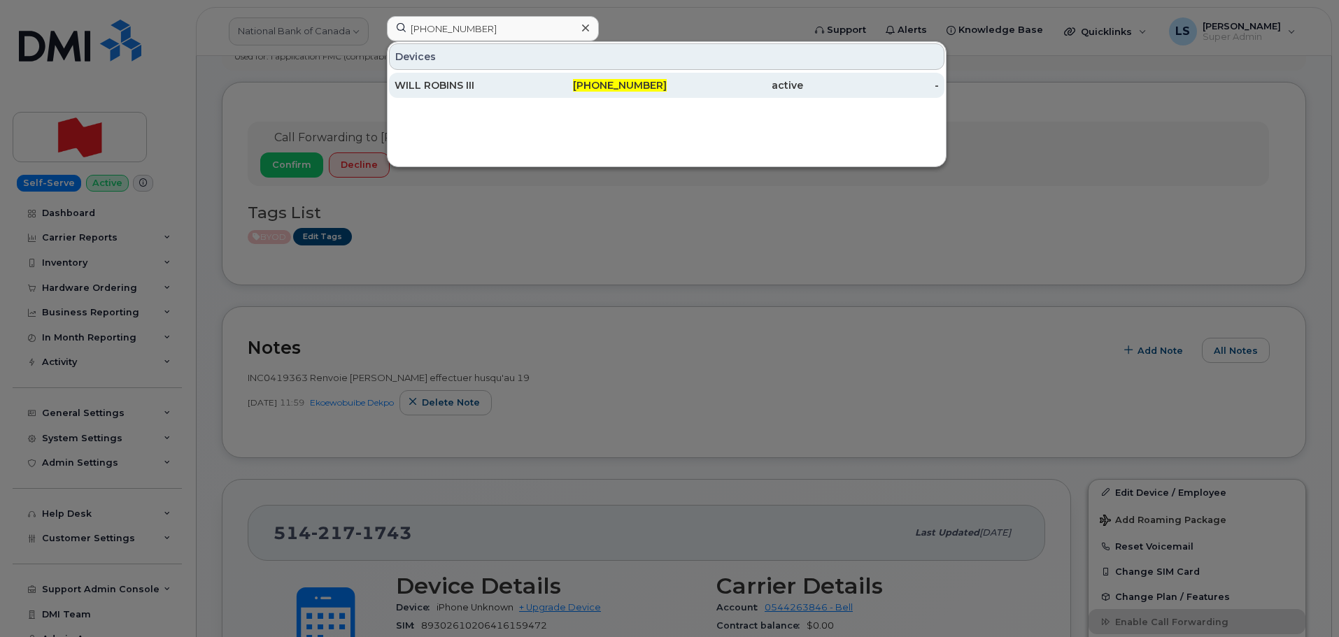
click at [448, 90] on div "WILL ROBINS III" at bounding box center [463, 85] width 136 height 14
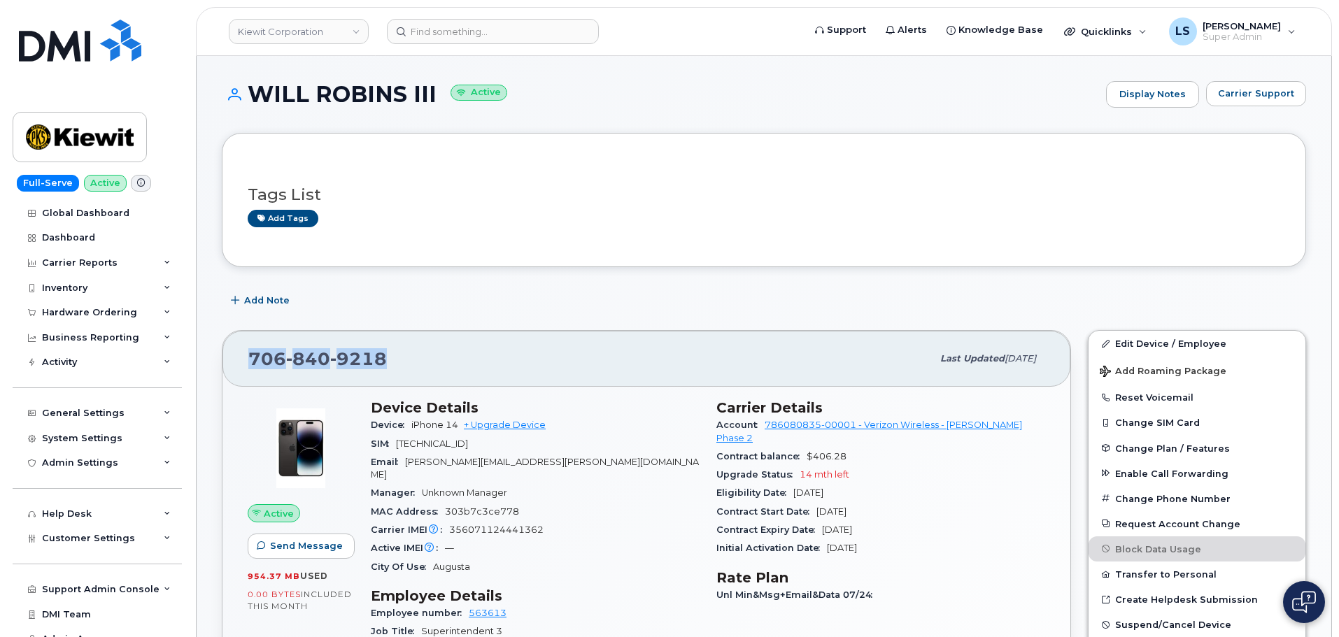
drag, startPoint x: 352, startPoint y: 349, endPoint x: 243, endPoint y: 348, distance: 109.2
click at [243, 348] on div "706 840 9218 Last updated Jul 31, 2025" at bounding box center [646, 359] width 848 height 56
copy span "706 840 9218"
click at [549, 383] on div "706 840 9218 Last updated Jul 31, 2025" at bounding box center [646, 359] width 848 height 56
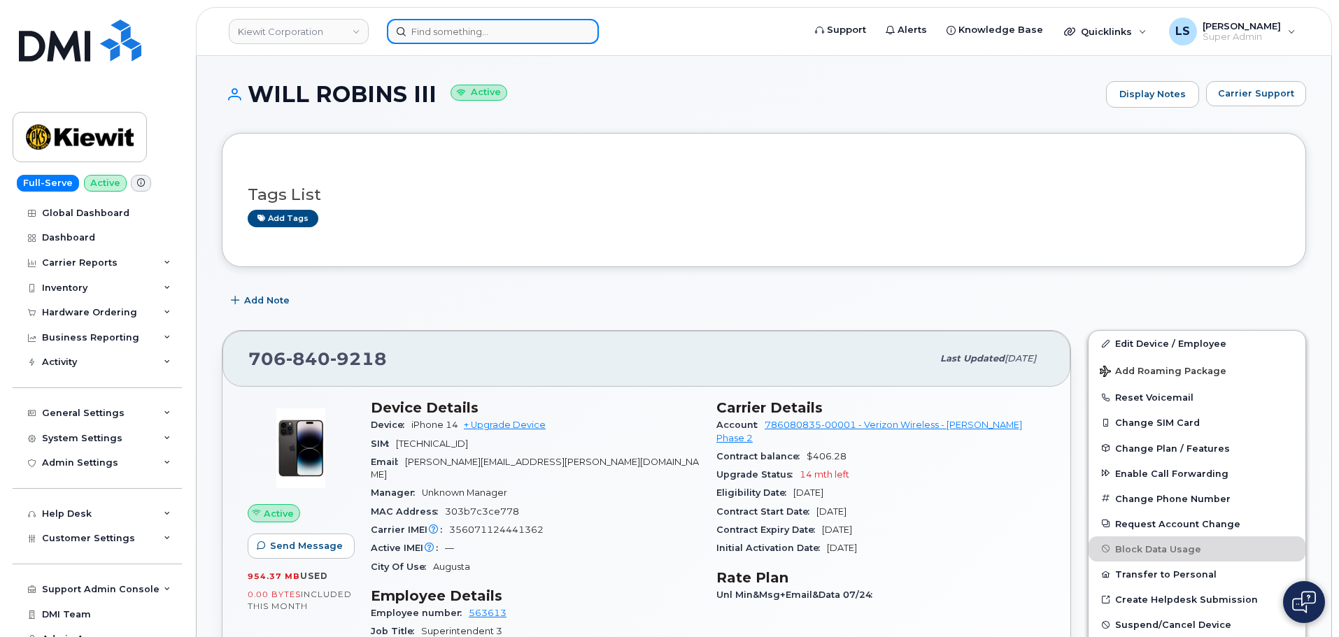
click at [442, 27] on input at bounding box center [493, 31] width 212 height 25
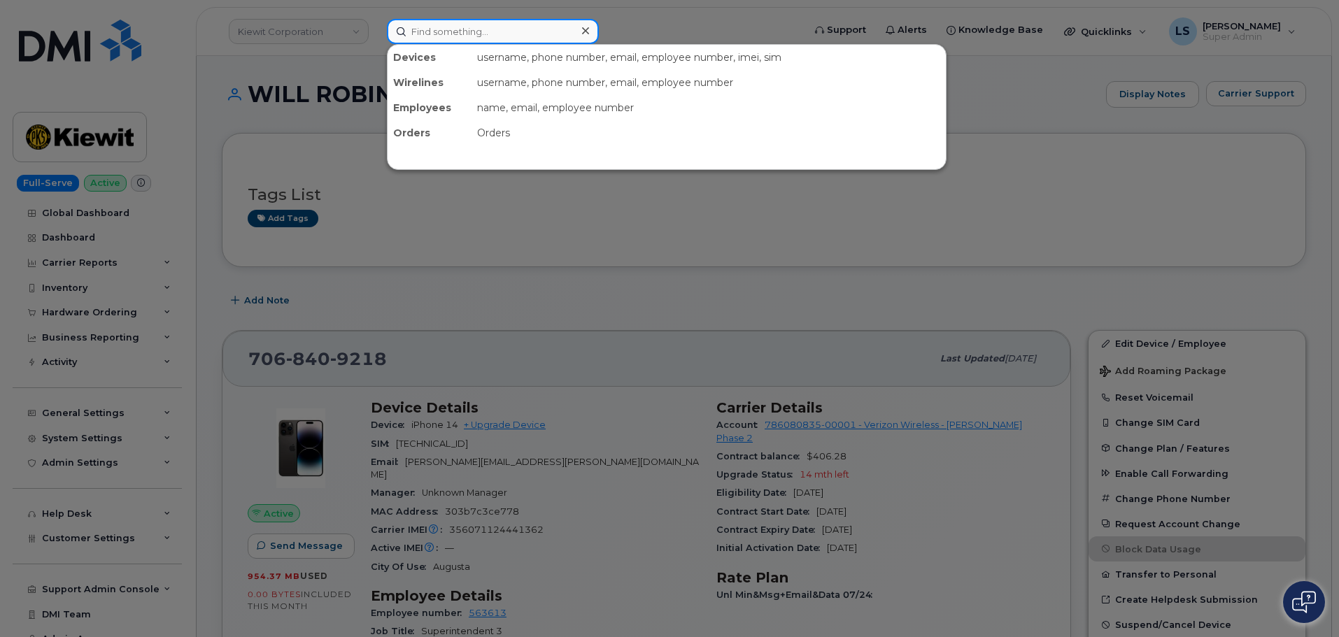
paste input "(913) 398-1227"
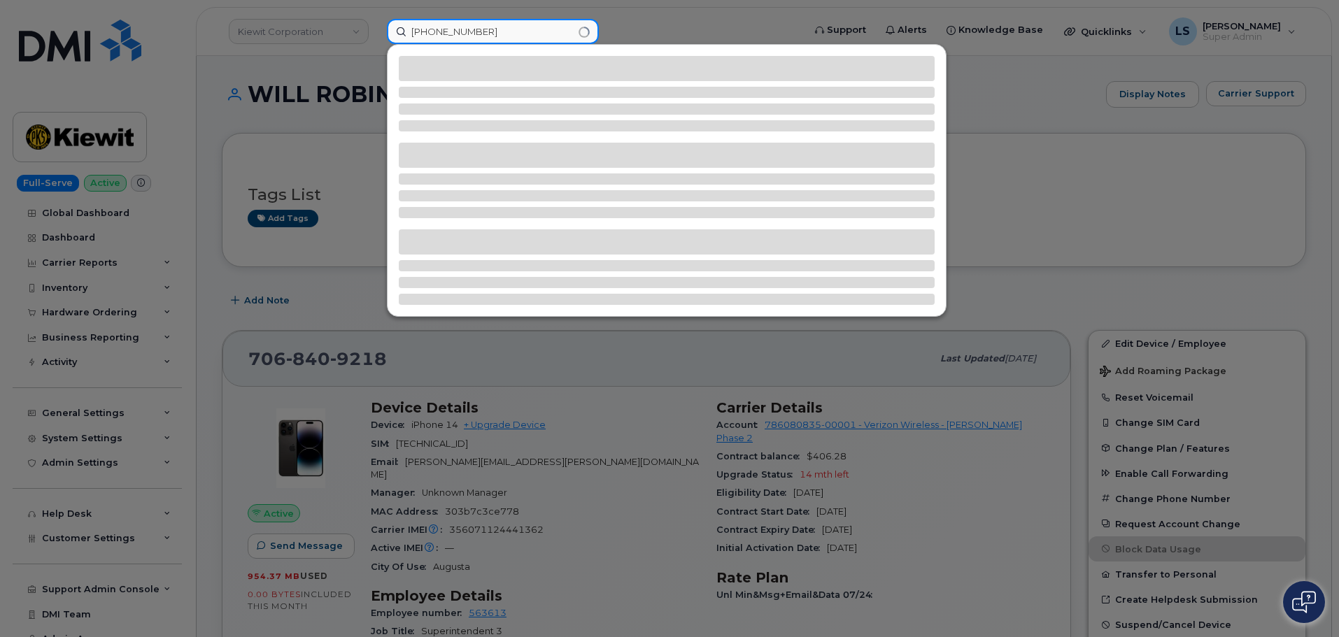
type input "(913) 398-1227"
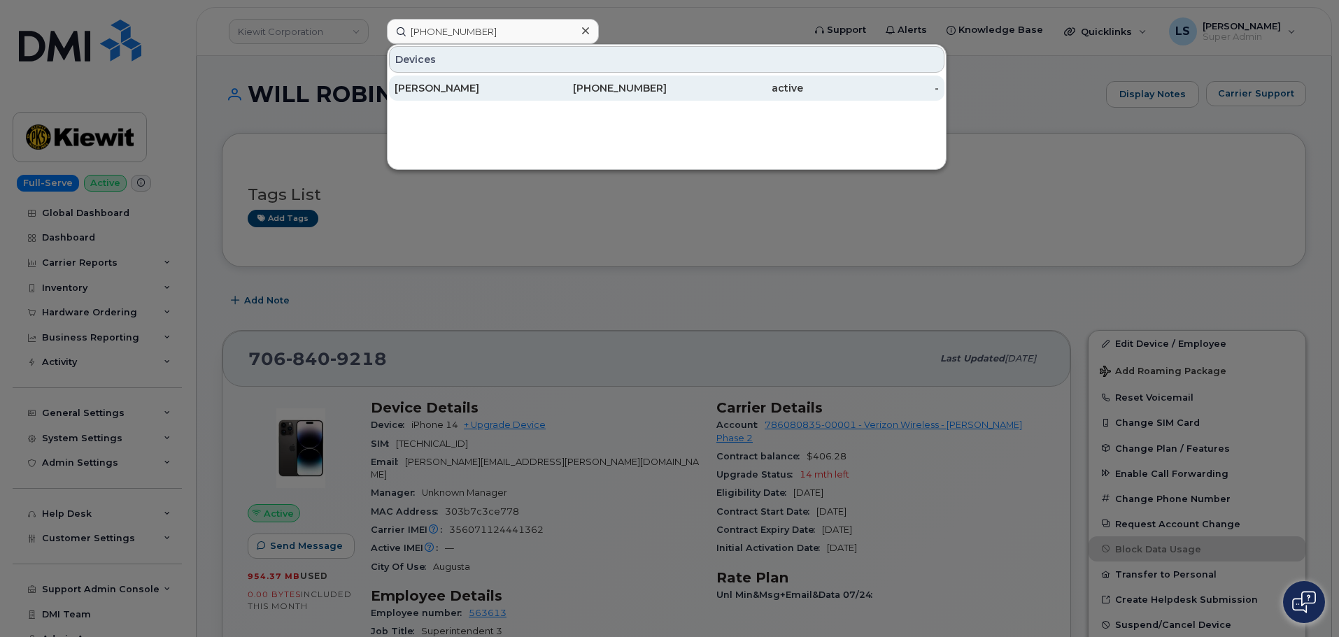
click at [531, 98] on div "[PERSON_NAME]" at bounding box center [599, 88] width 136 height 25
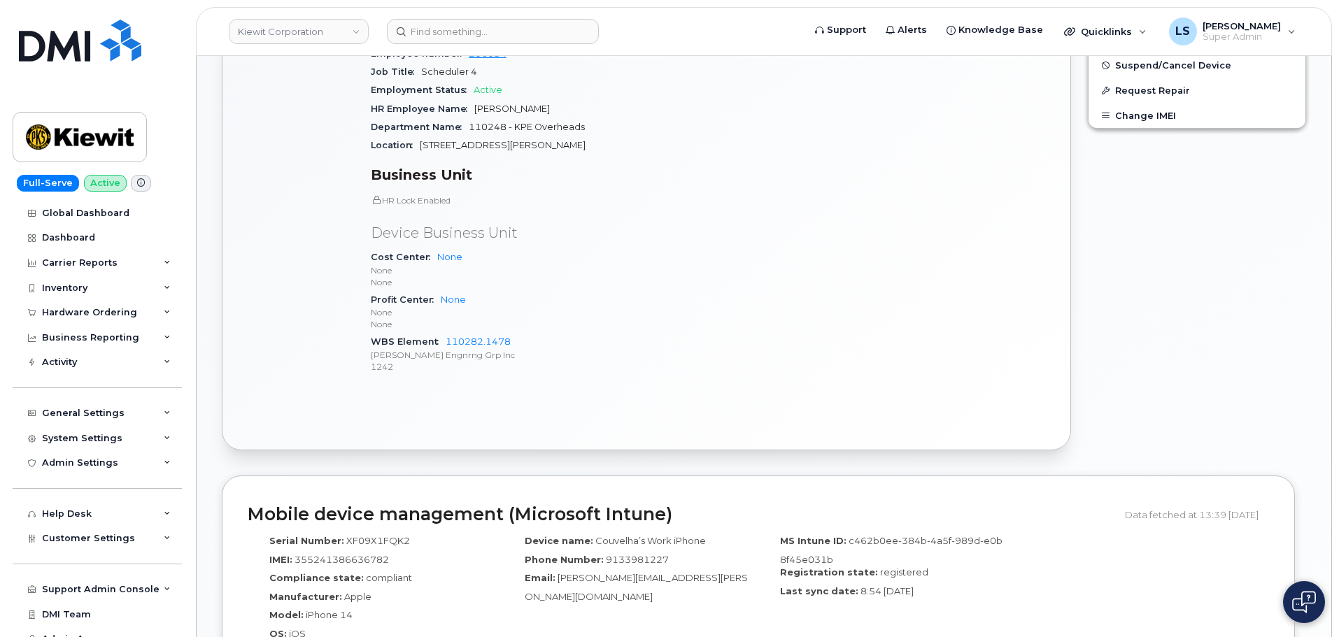
scroll to position [140, 0]
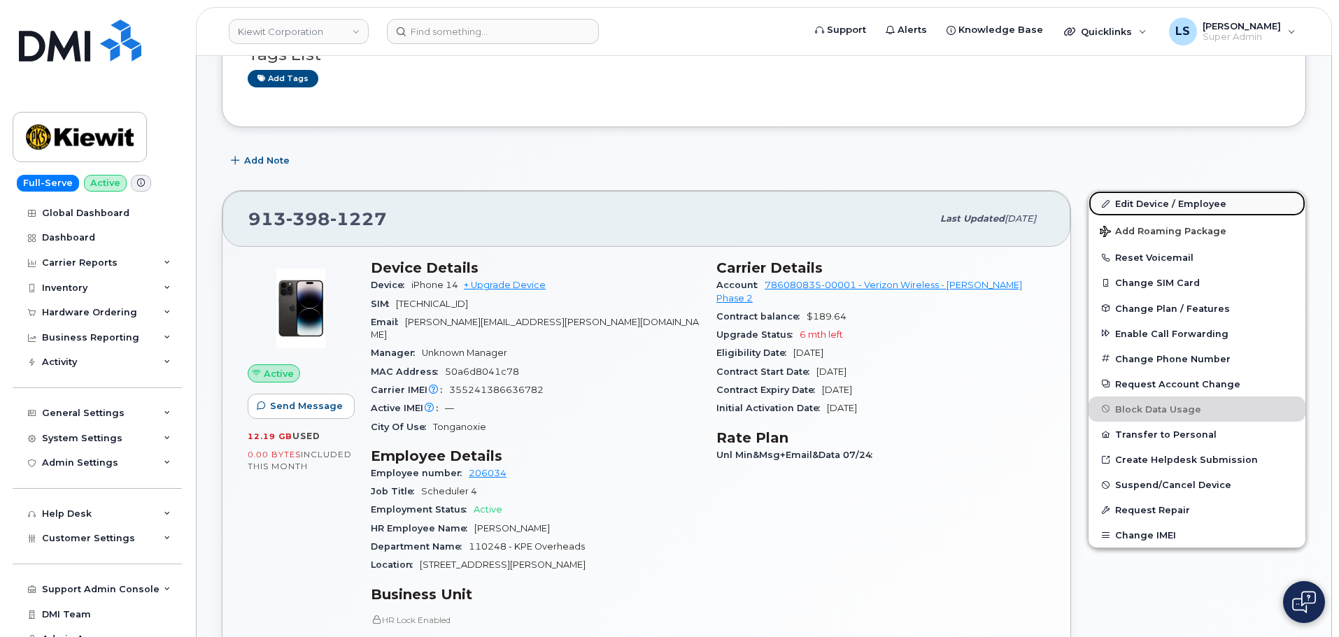
click at [1130, 201] on link "Edit Device / Employee" at bounding box center [1197, 203] width 217 height 25
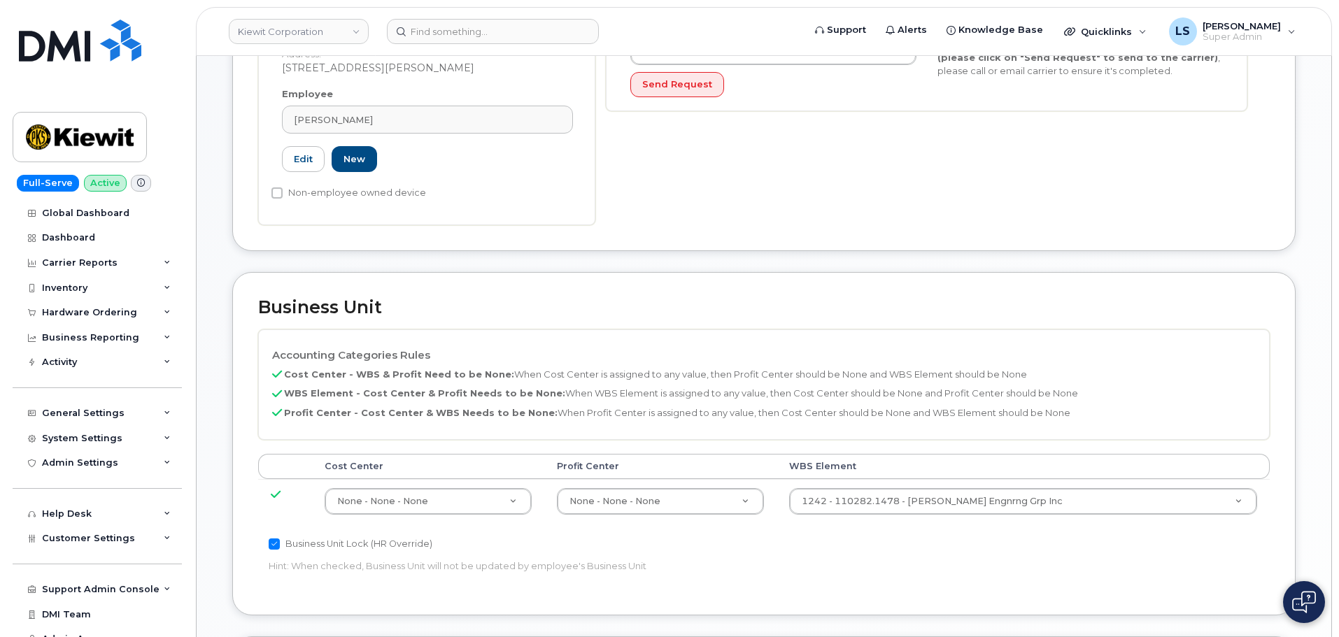
scroll to position [420, 0]
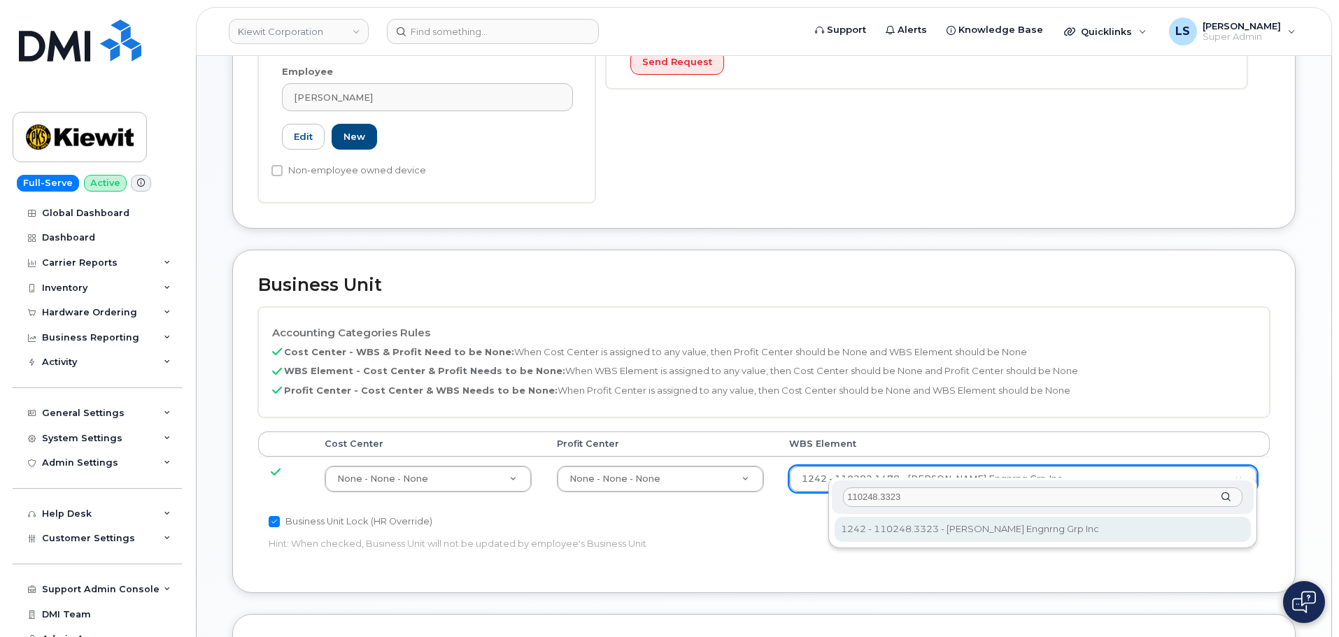
type input "110248.3323"
type input "33616293"
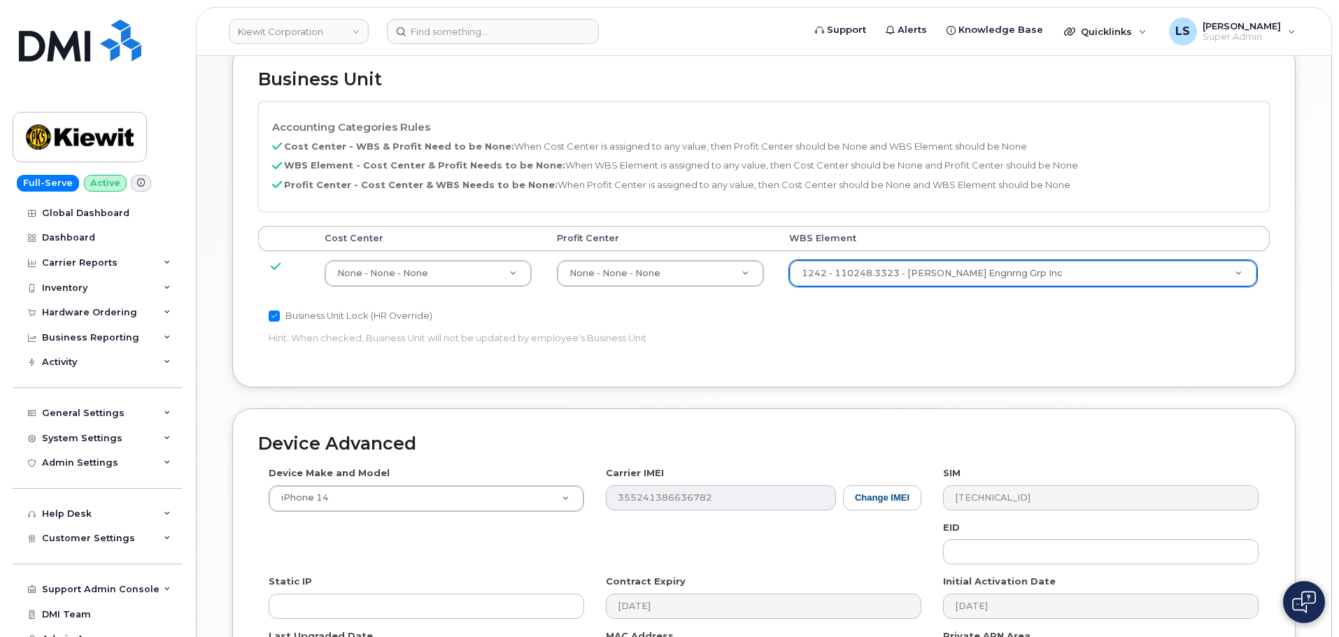
scroll to position [770, 0]
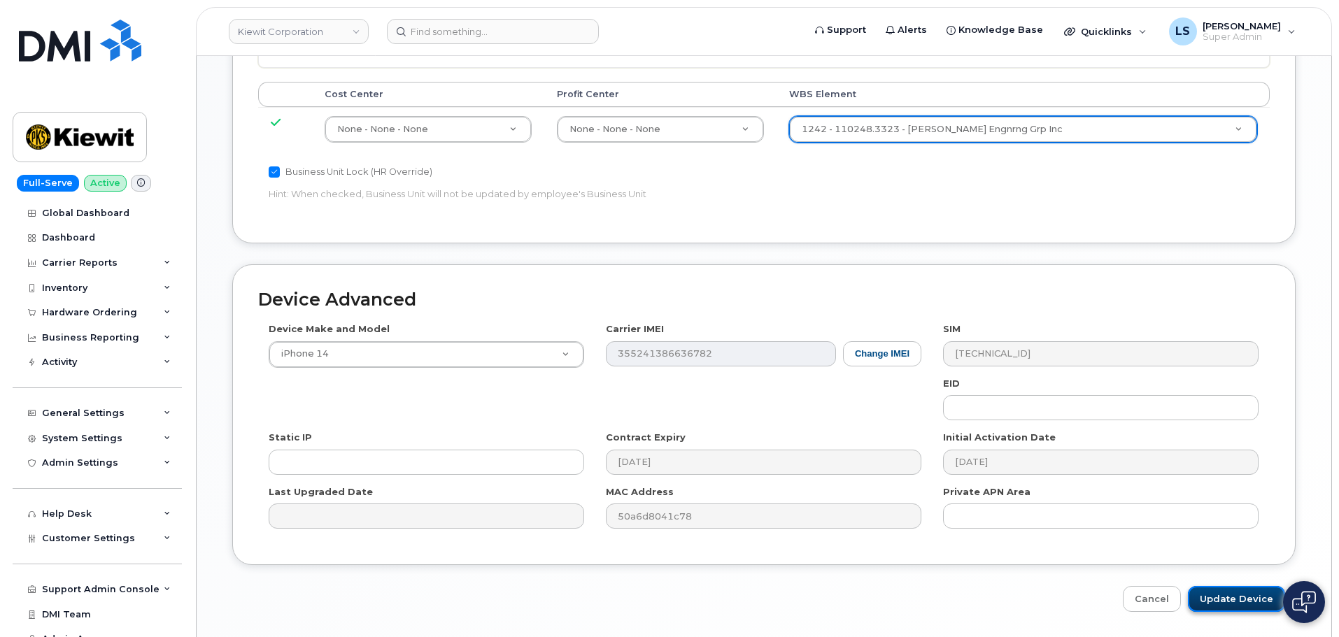
click at [1216, 586] on input "Update Device" at bounding box center [1236, 599] width 97 height 26
type input "Saving..."
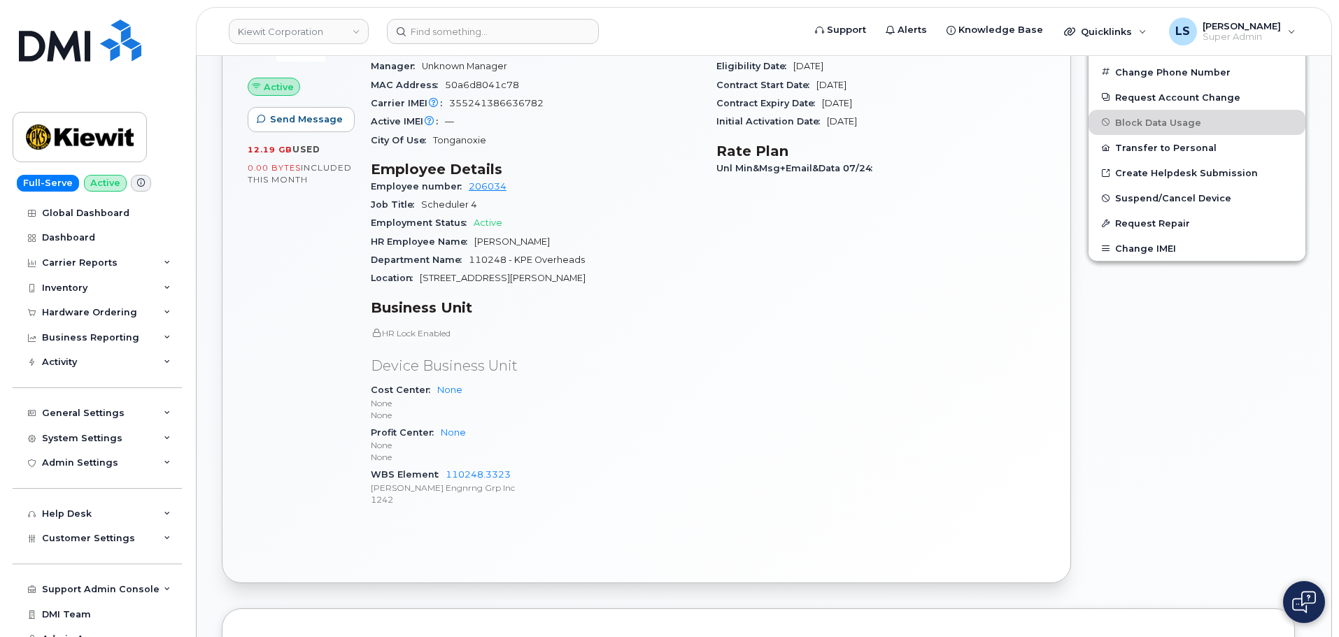
scroll to position [490, 0]
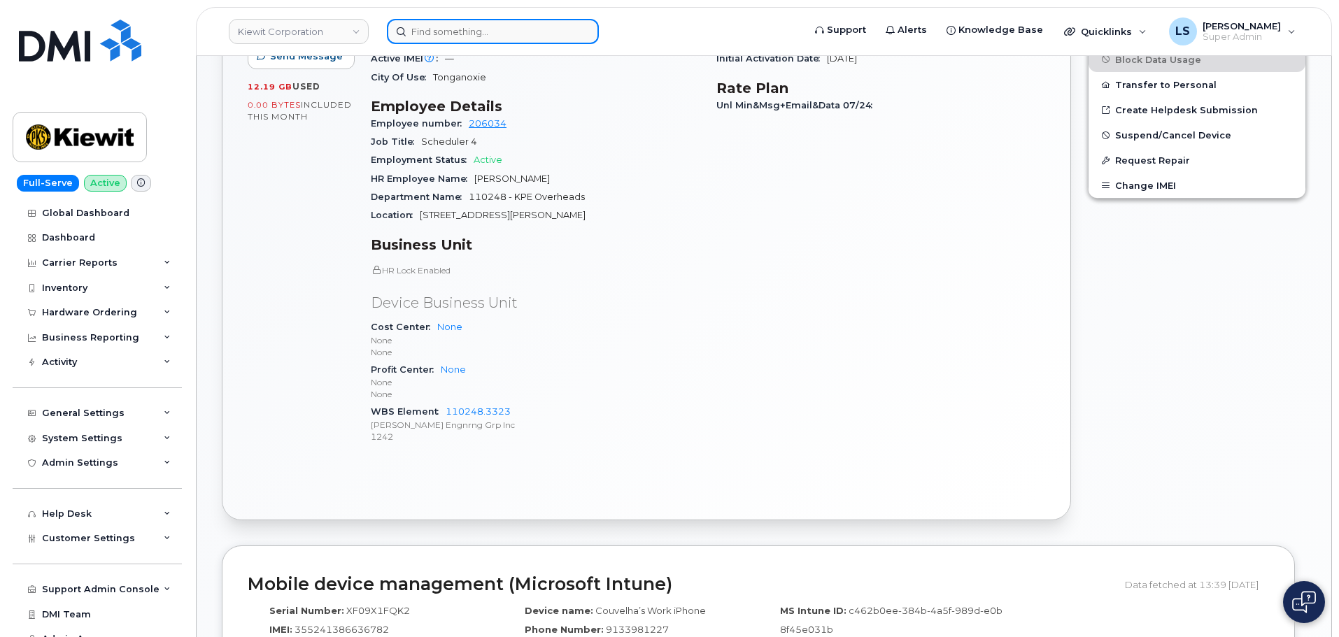
click at [432, 22] on input at bounding box center [493, 31] width 212 height 25
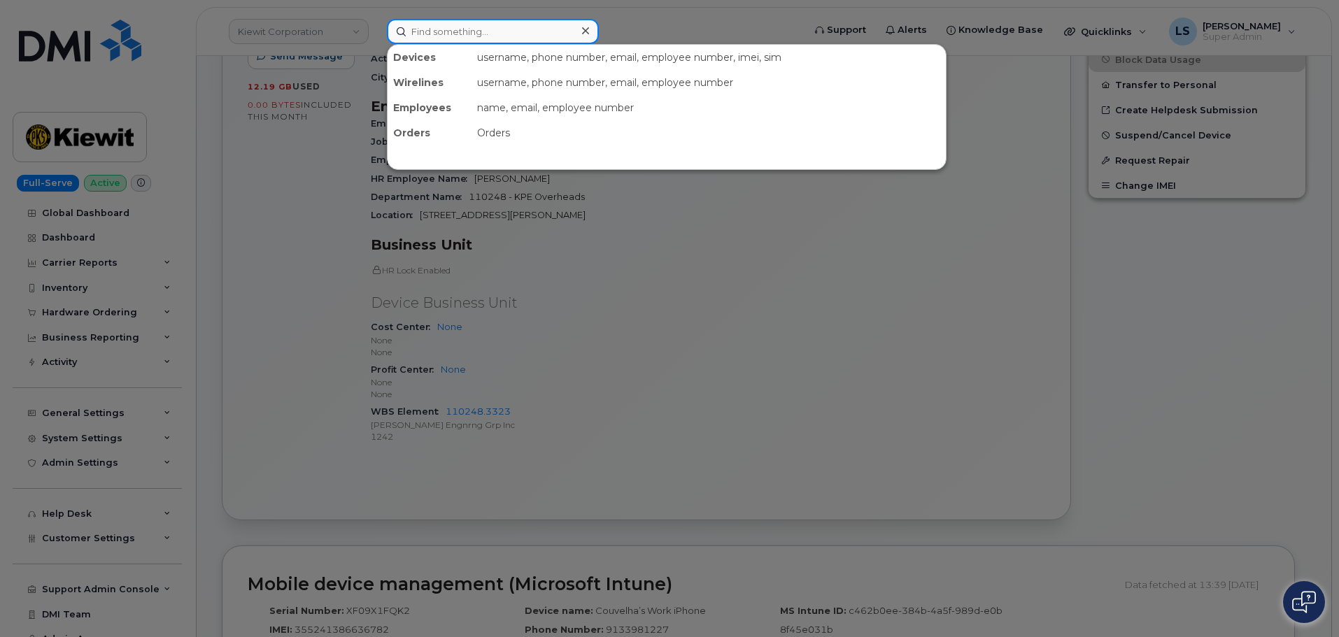
paste input "2027058239"
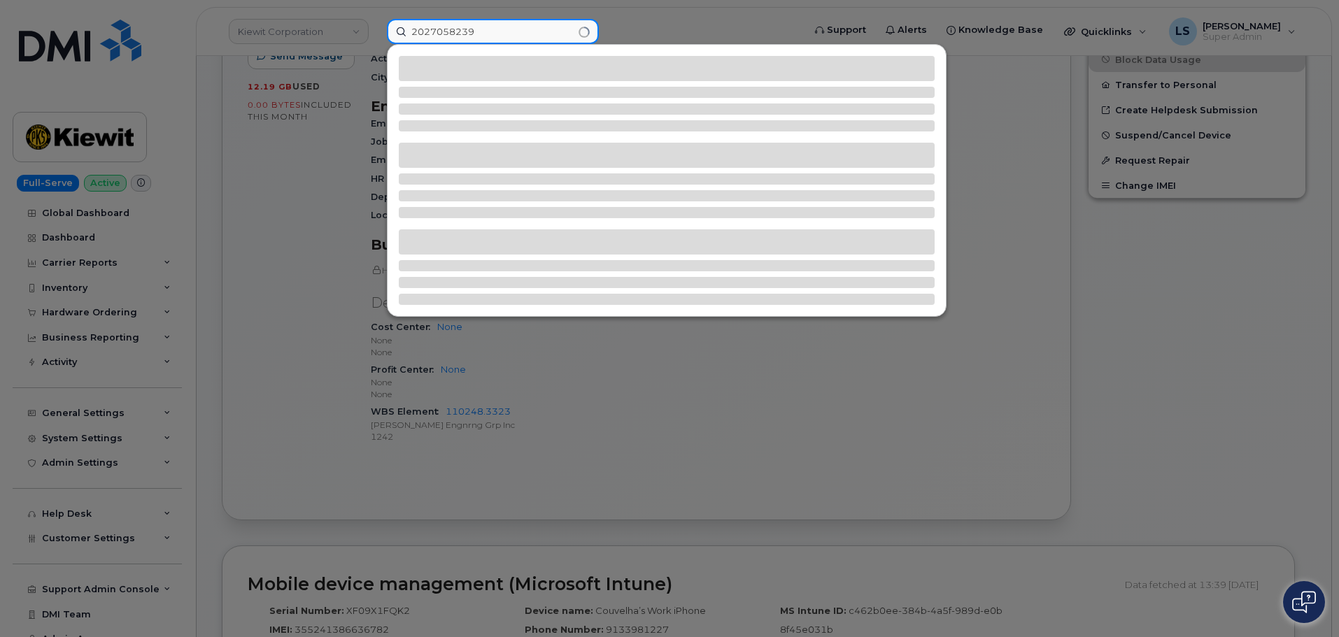
type input "2027058239"
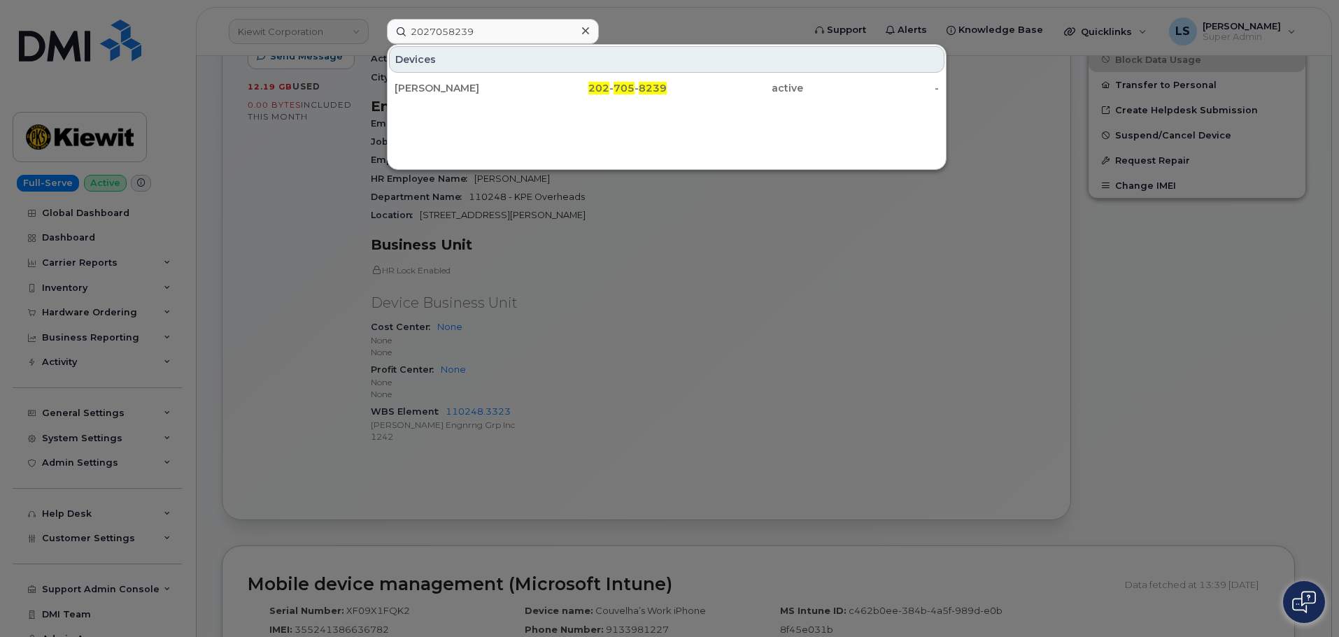
click at [621, 304] on div at bounding box center [669, 318] width 1339 height 637
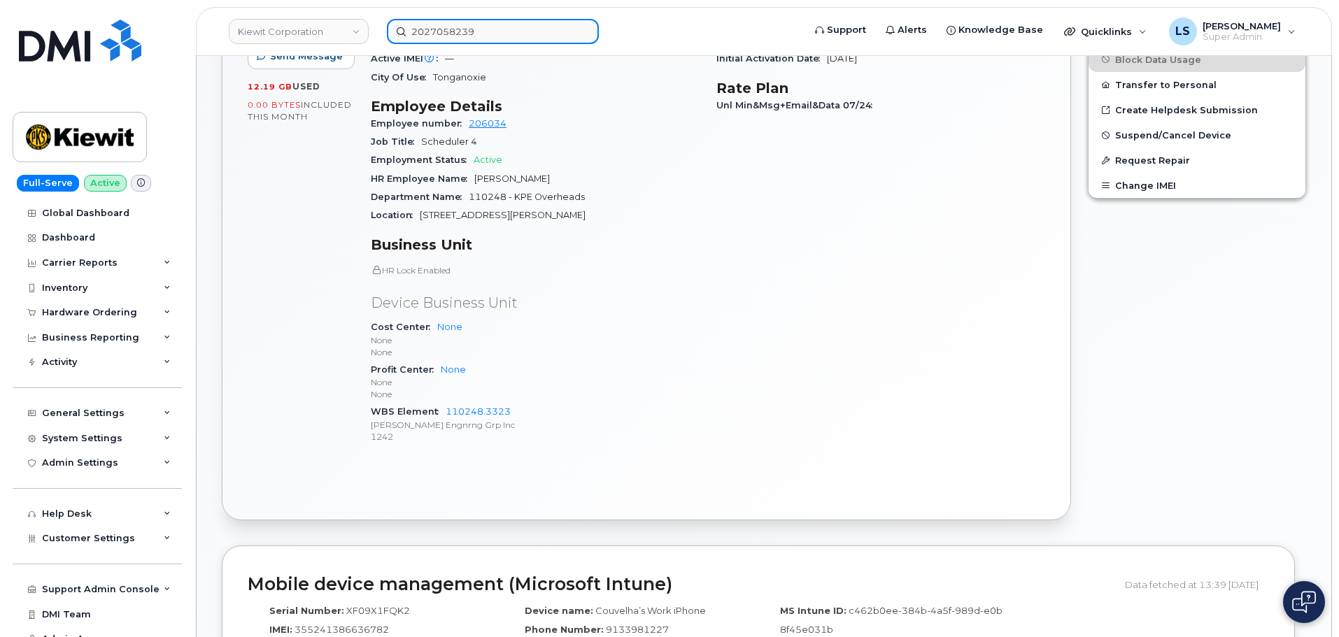
click at [478, 27] on input "2027058239" at bounding box center [493, 31] width 212 height 25
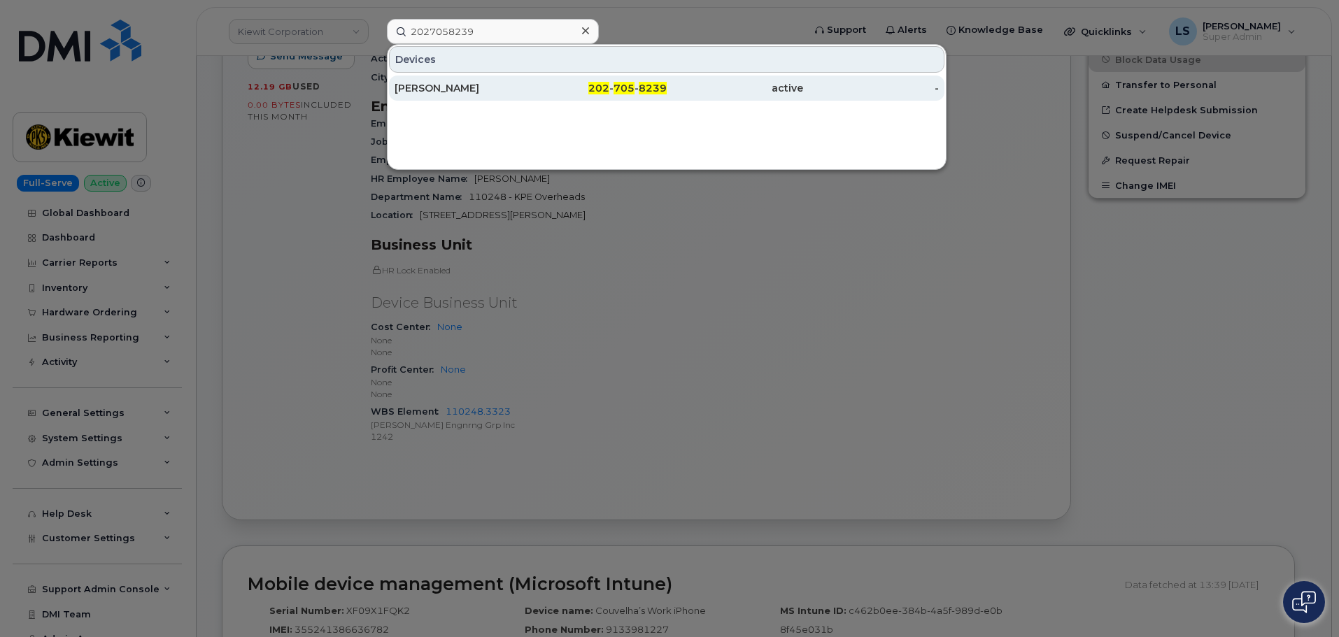
click at [531, 100] on div "[PERSON_NAME]" at bounding box center [599, 88] width 136 height 25
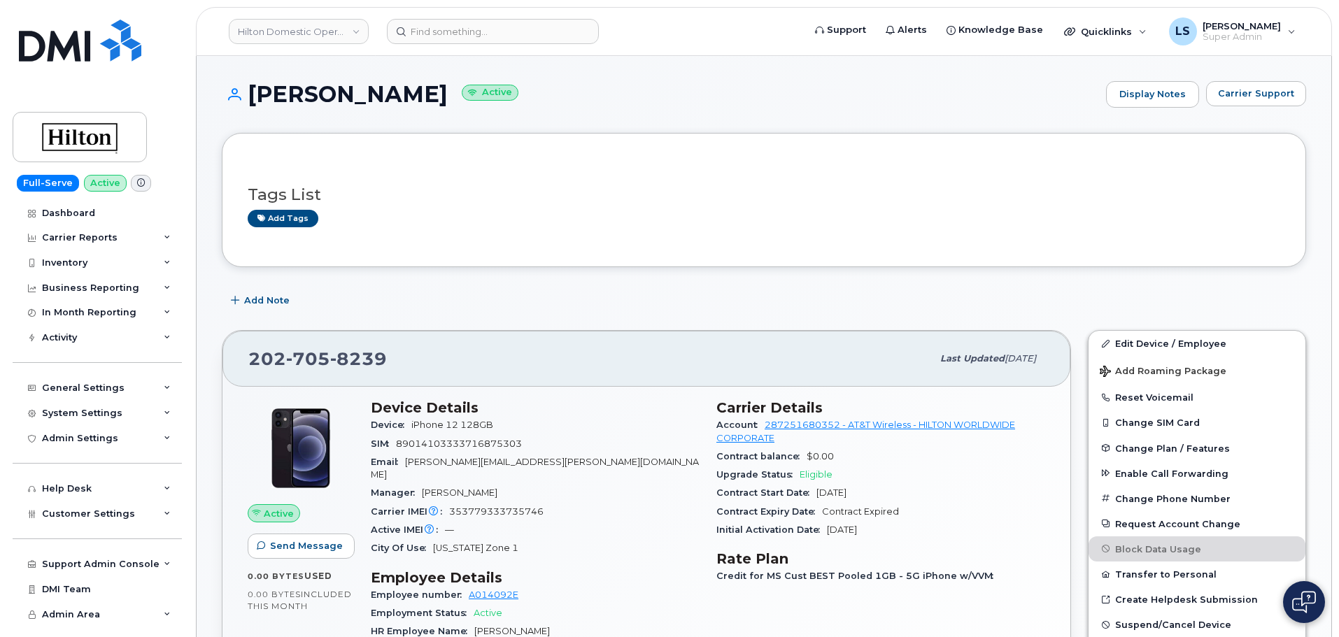
click at [461, 253] on div "Tags List Add tags" at bounding box center [764, 200] width 1084 height 134
click at [497, 24] on input at bounding box center [493, 31] width 212 height 25
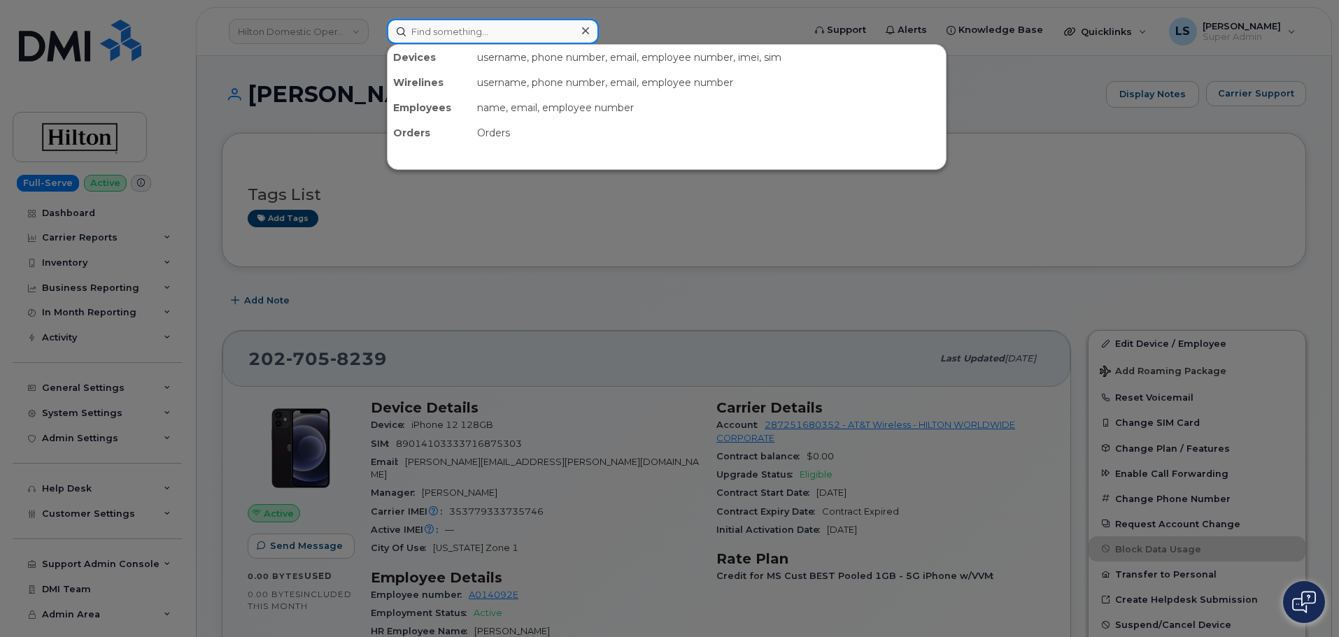
paste input "8643268064"
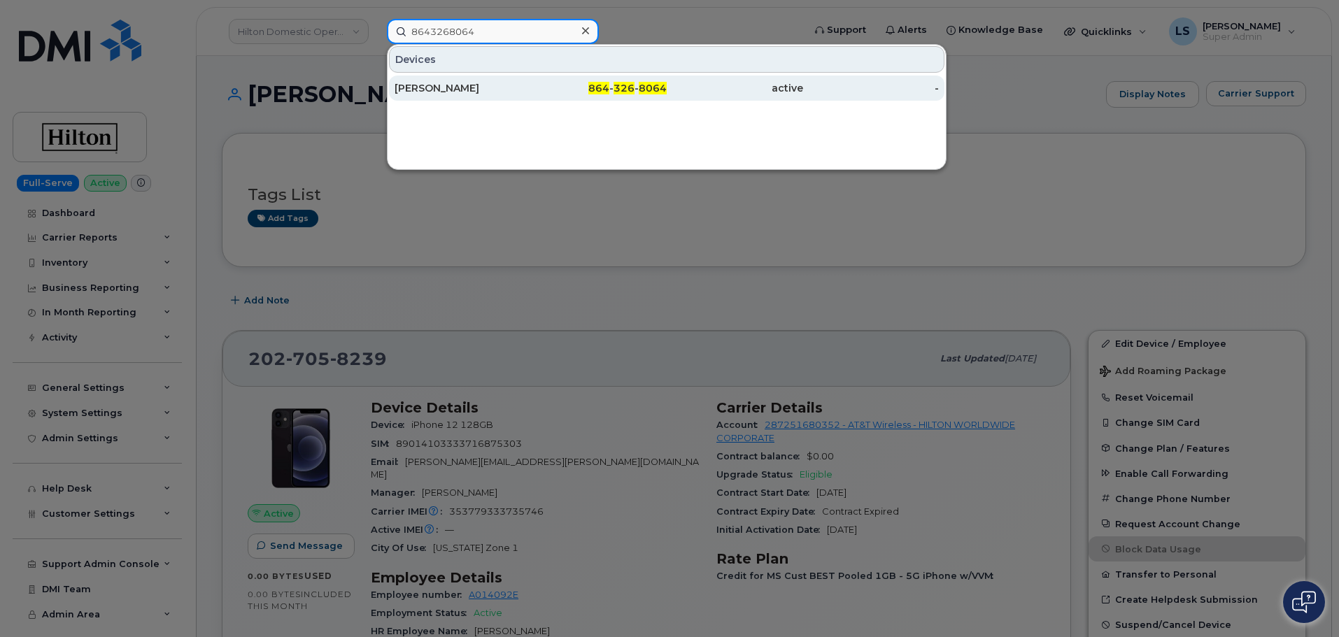
type input "8643268064"
click at [488, 83] on div "Sebastian Hass" at bounding box center [463, 88] width 136 height 14
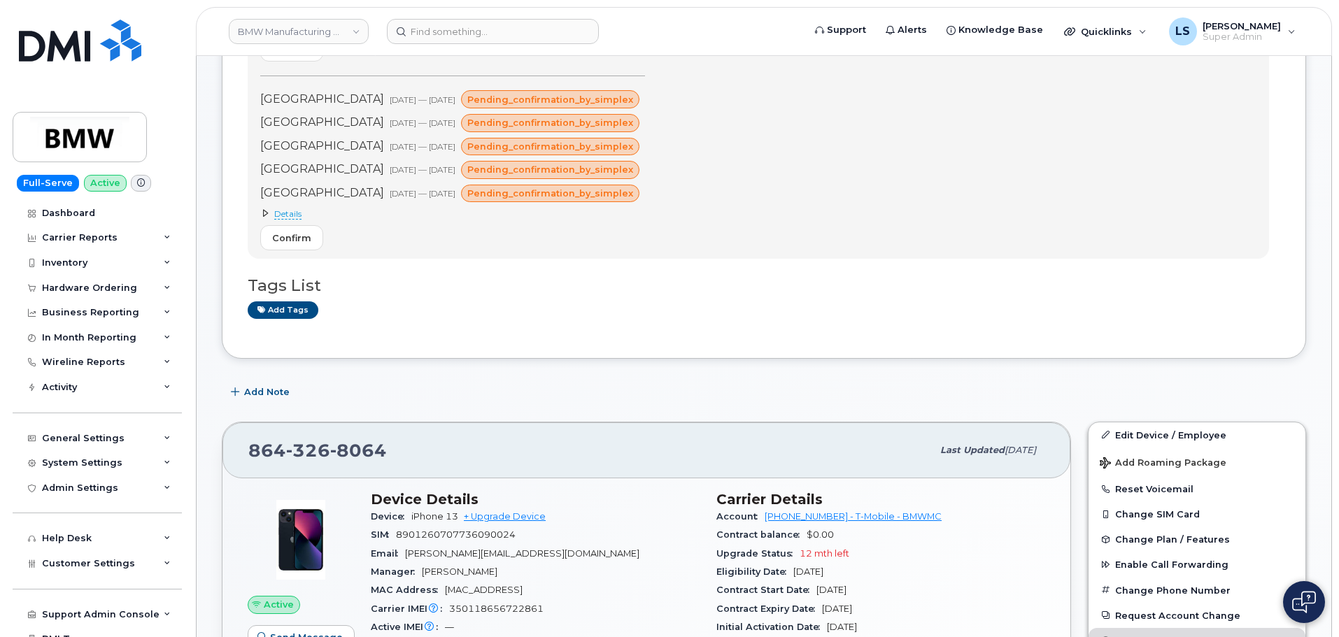
scroll to position [210, 0]
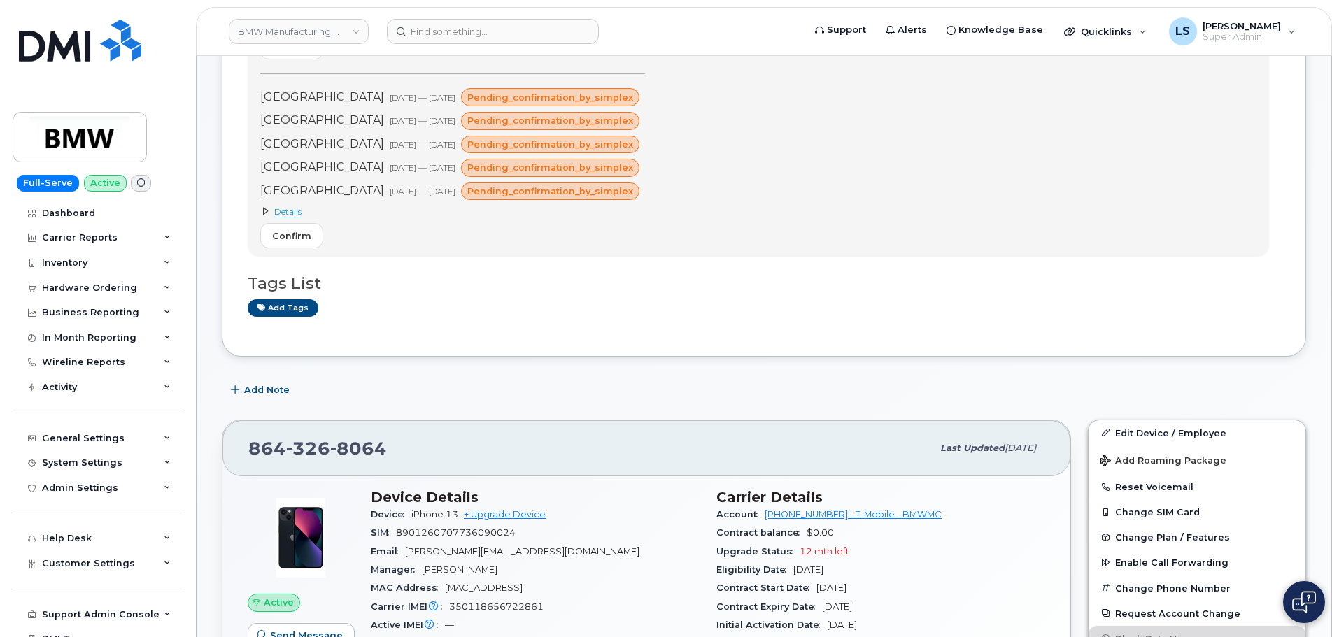
click at [393, 440] on div "[PHONE_NUMBER]" at bounding box center [590, 448] width 684 height 29
click at [393, 440] on div "864 326 8064" at bounding box center [590, 448] width 684 height 29
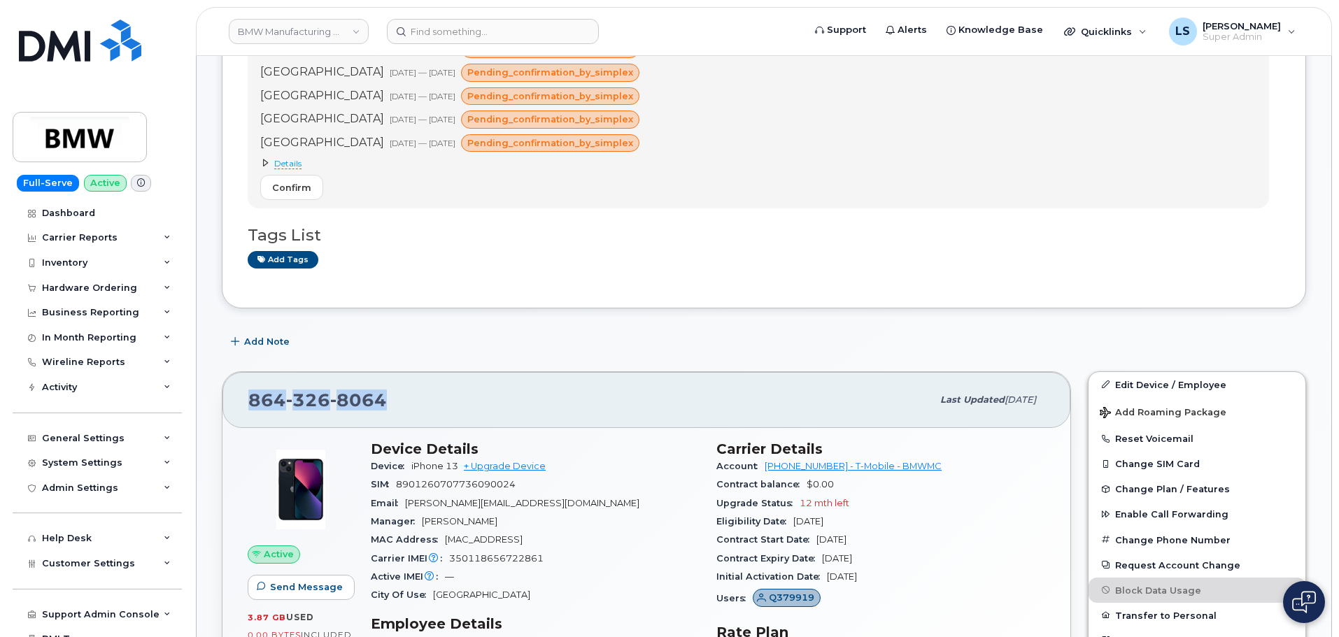
scroll to position [280, 0]
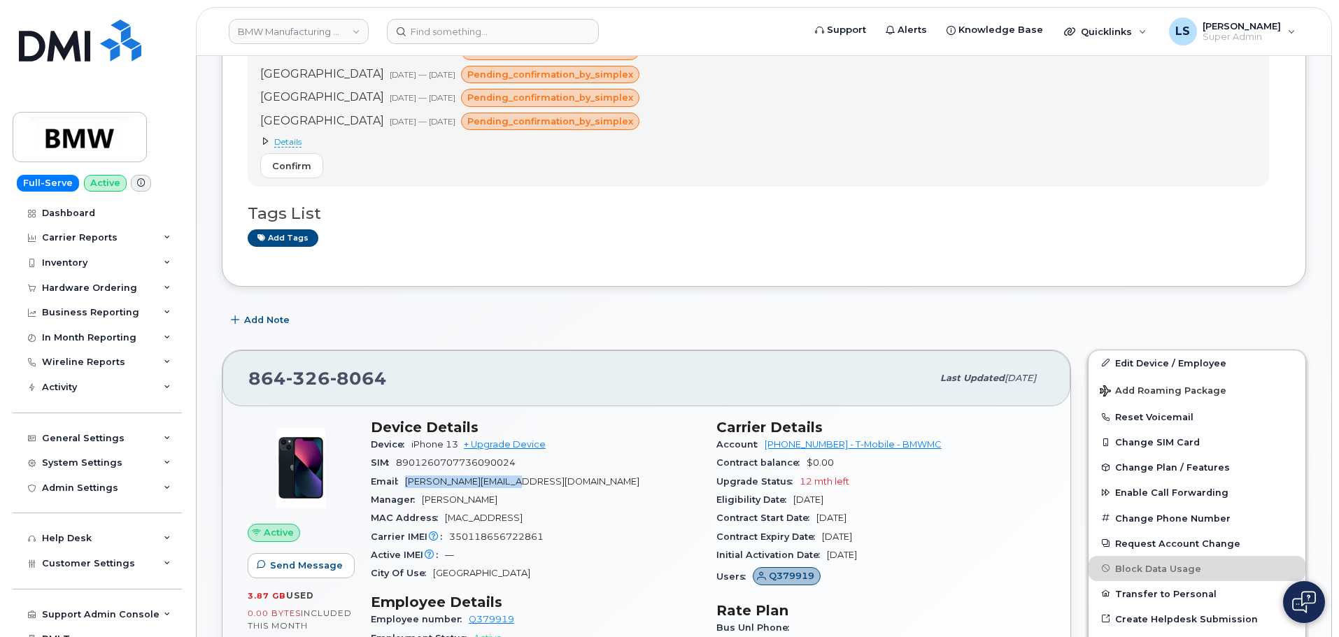
drag, startPoint x: 408, startPoint y: 481, endPoint x: 517, endPoint y: 479, distance: 109.2
click at [517, 479] on span "sebastian.hass@bmw.de" at bounding box center [522, 481] width 234 height 10
copy span "sebastian.hass@bmw.de"
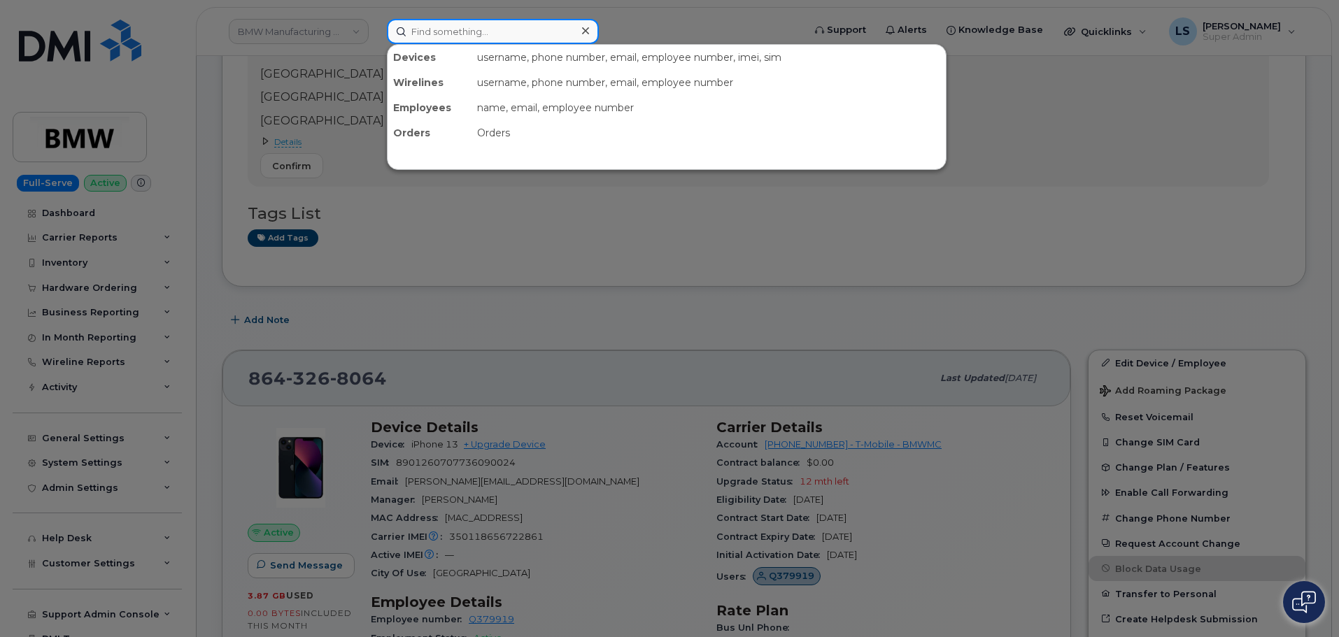
click at [497, 28] on input at bounding box center [493, 31] width 212 height 25
paste input "587-982-9558"
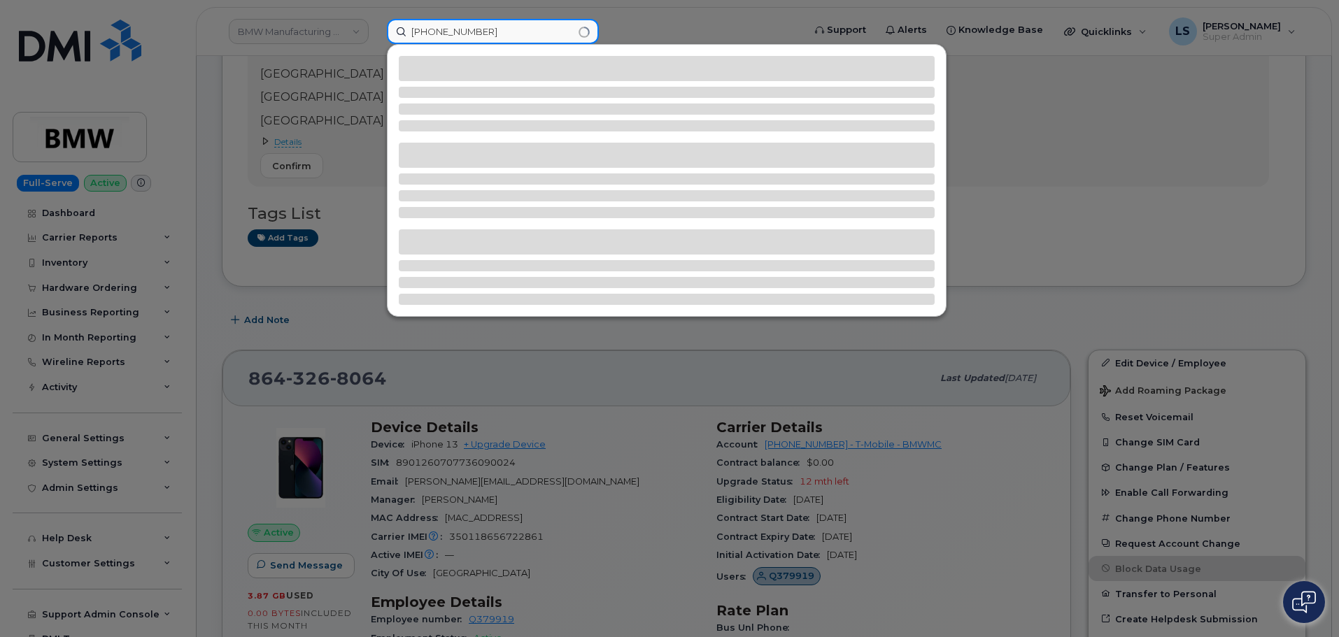
type input "587-982-9558"
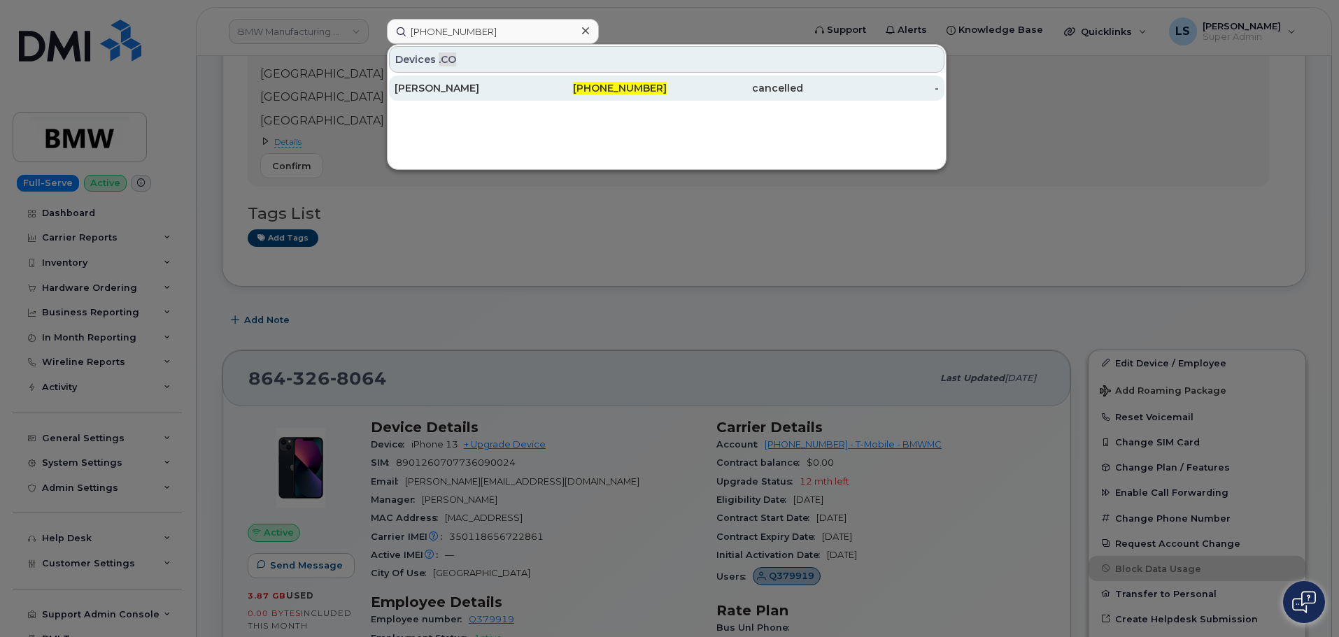
click at [522, 87] on div "Theresa Scott" at bounding box center [463, 88] width 136 height 14
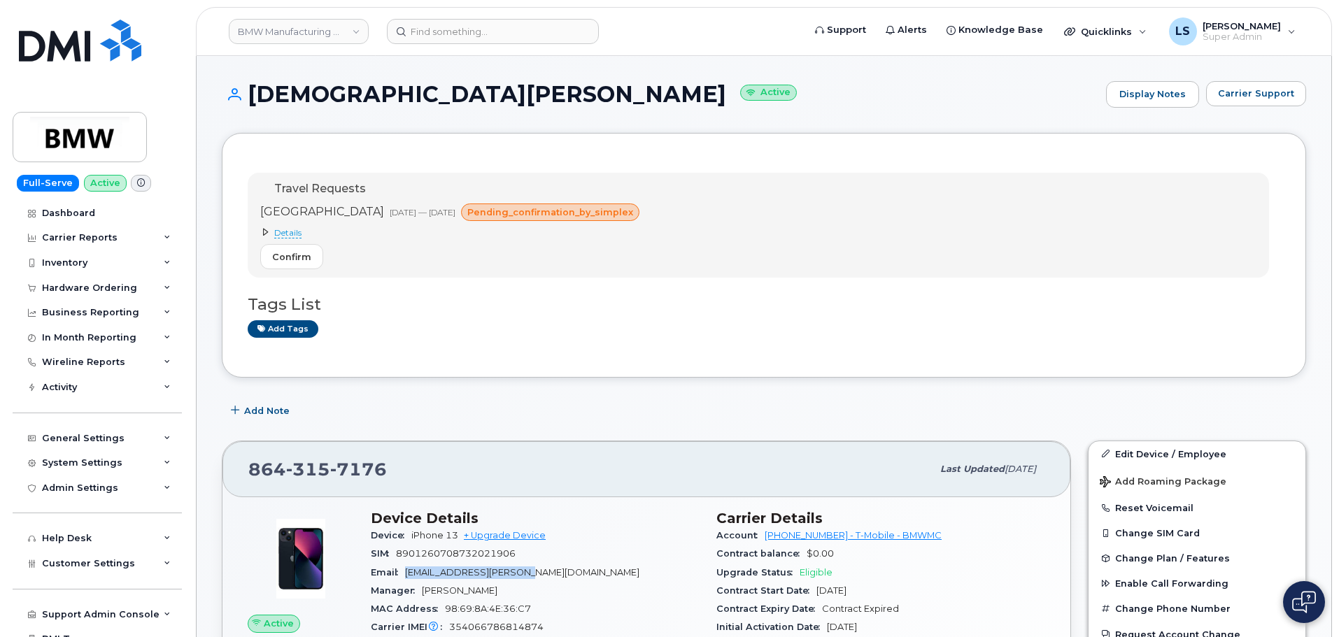
drag, startPoint x: 527, startPoint y: 572, endPoint x: 407, endPoint y: 579, distance: 119.9
click at [407, 579] on div "Email christian.pudenz@bmw.de" at bounding box center [535, 573] width 329 height 18
copy span "christian.pudenz@bmw.de"
click at [319, 34] on link "BMW Manufacturing Co LLC" at bounding box center [299, 31] width 140 height 25
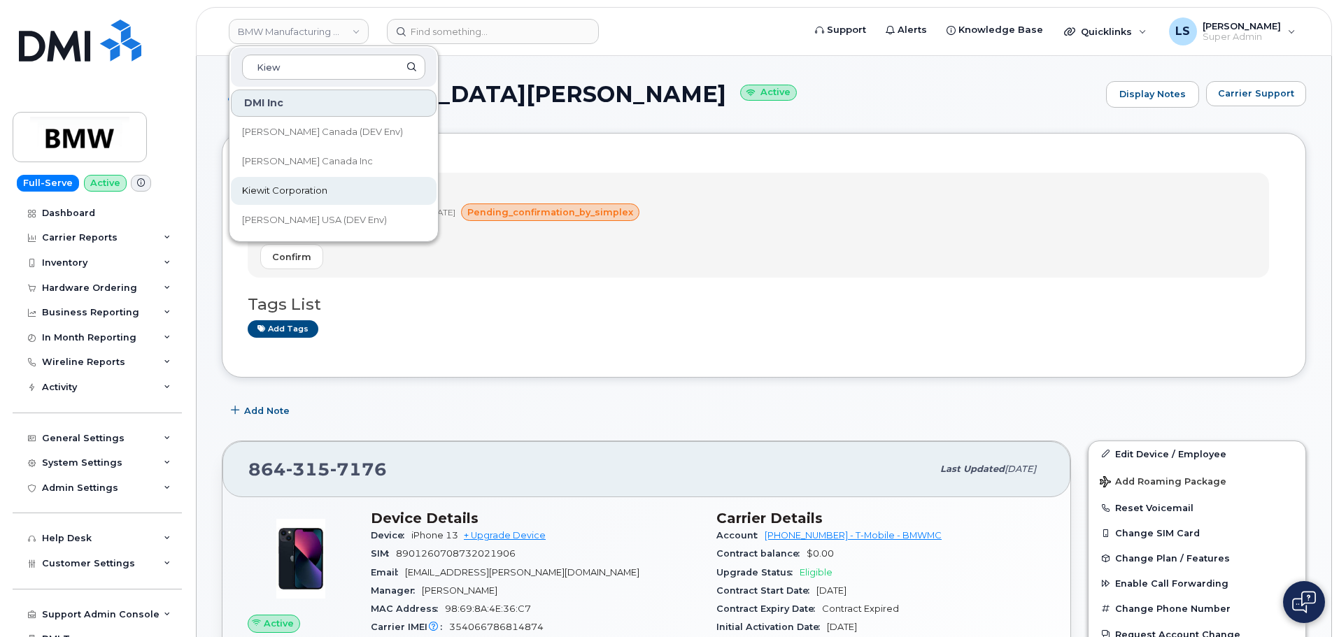
type input "Kiew"
click at [283, 188] on span "Kiewit Corporation" at bounding box center [284, 191] width 85 height 14
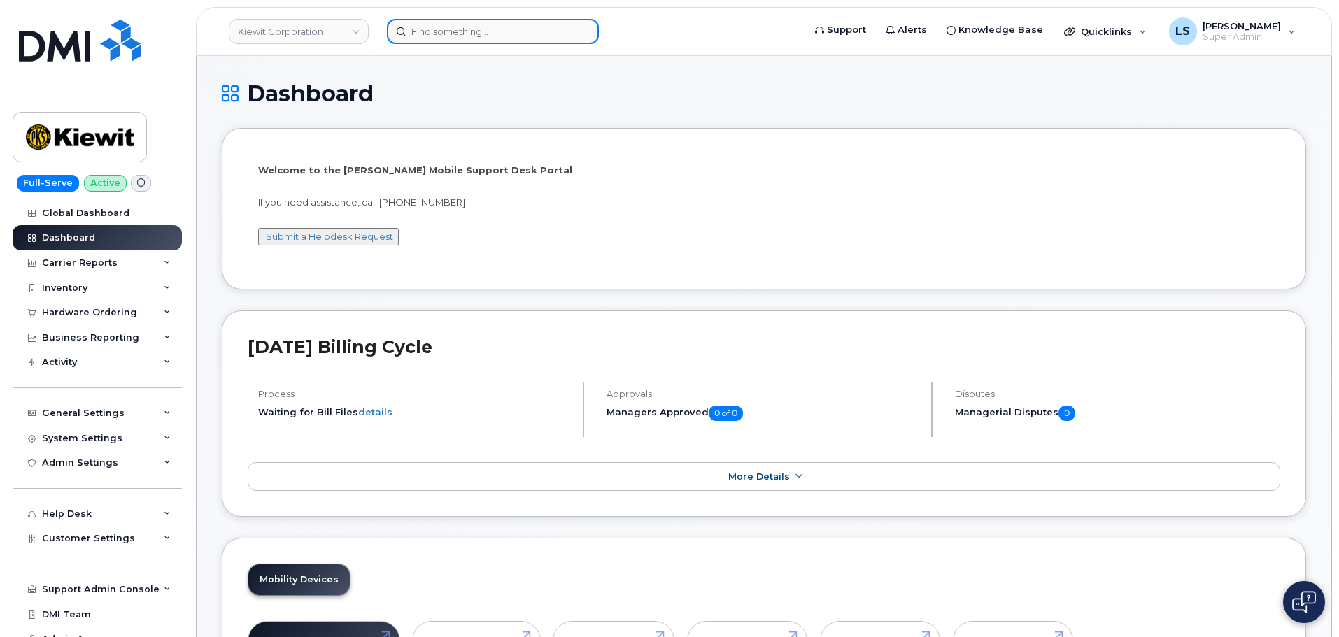
click at [436, 29] on input at bounding box center [493, 31] width 212 height 25
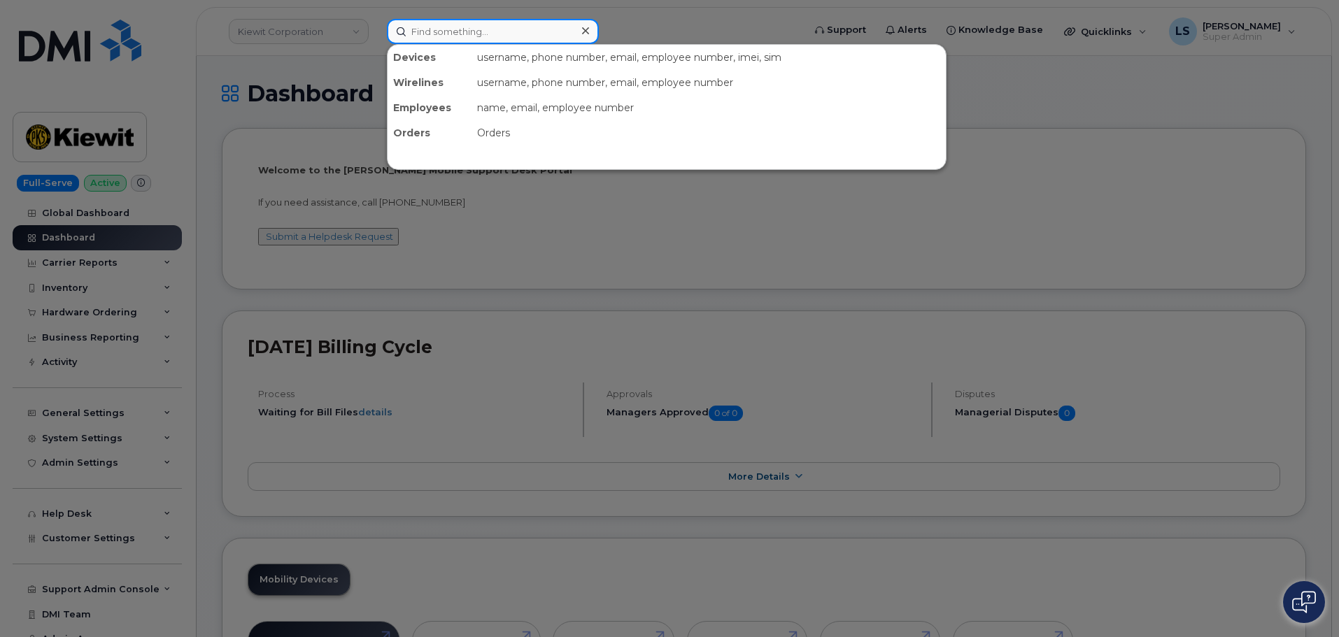
paste input "[PERSON_NAME]"
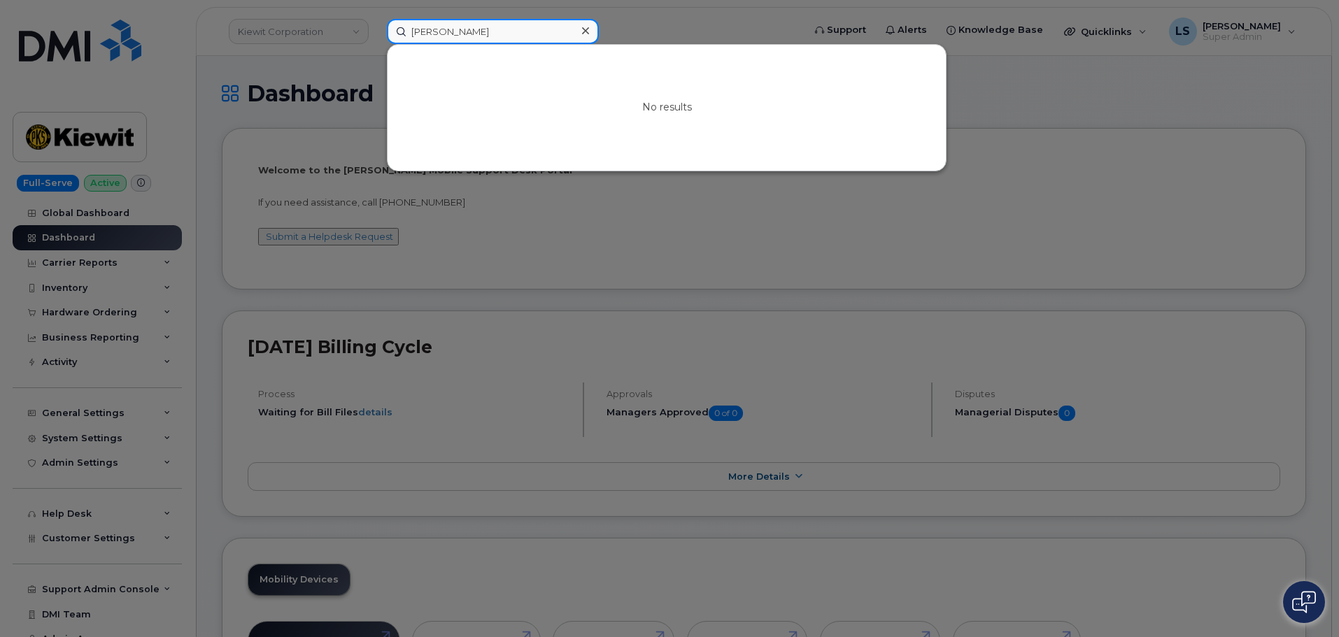
type input "[PERSON_NAME]"
click at [583, 34] on icon at bounding box center [585, 30] width 7 height 7
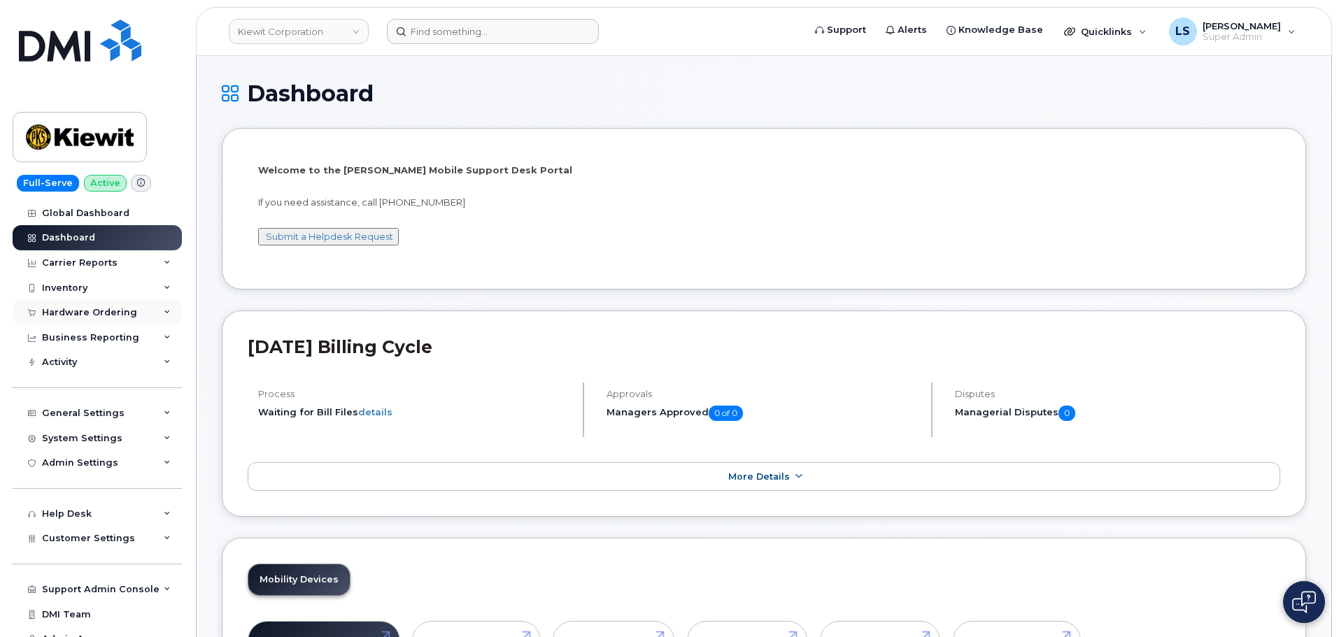
click at [106, 304] on div "Hardware Ordering" at bounding box center [97, 312] width 169 height 25
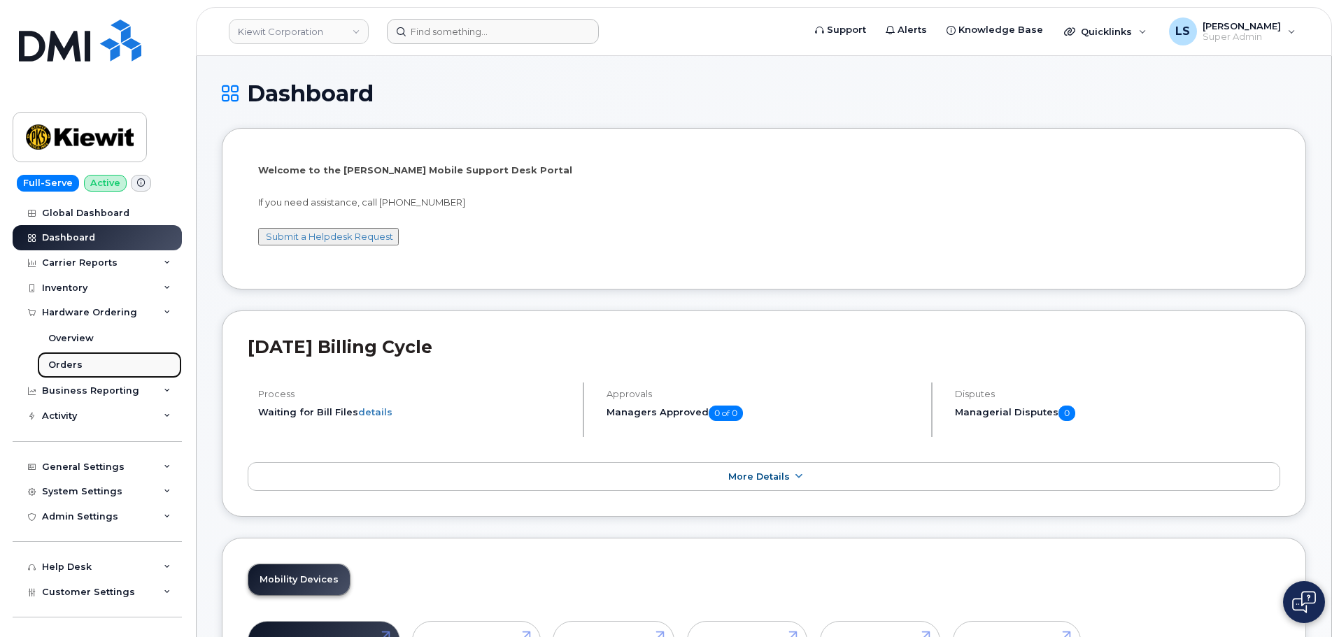
click at [105, 355] on link "Orders" at bounding box center [109, 365] width 145 height 27
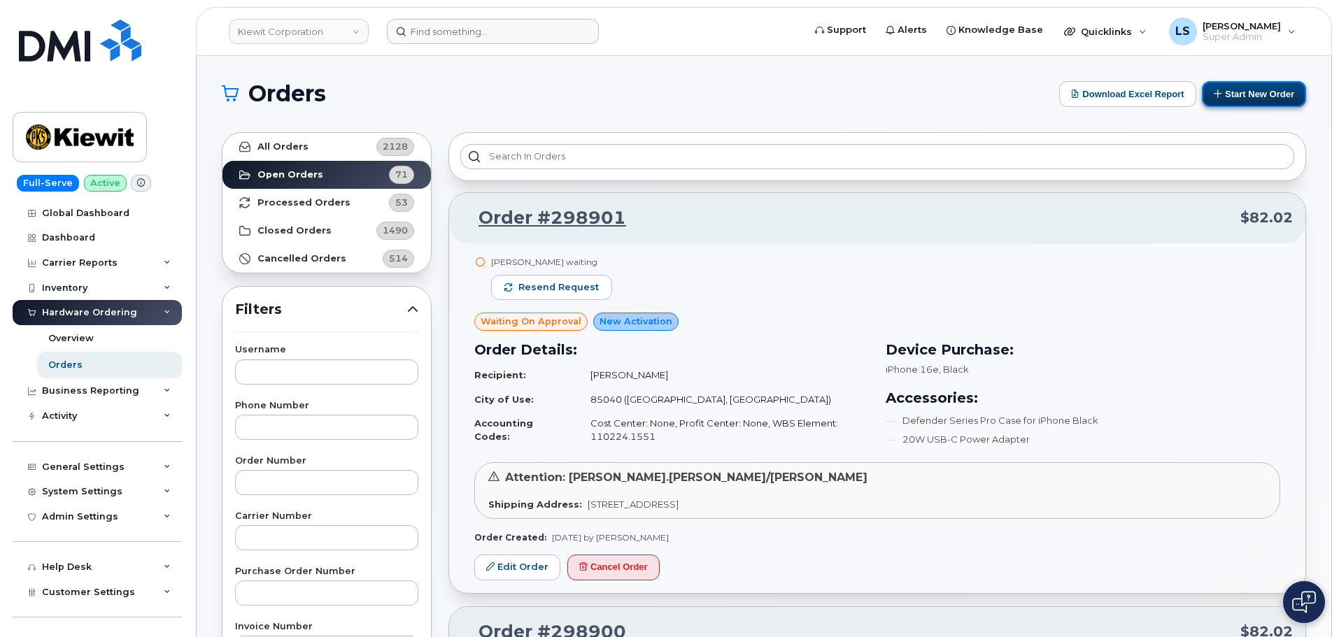
click at [1230, 87] on button "Start New Order" at bounding box center [1254, 94] width 104 height 26
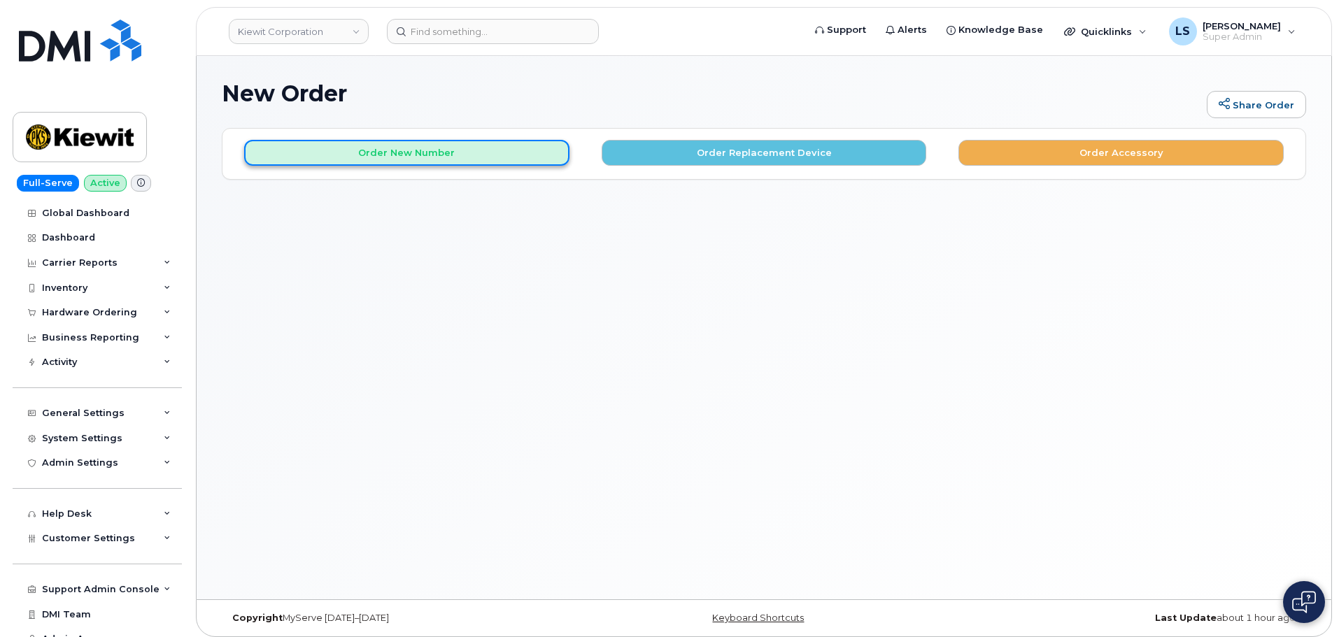
click at [452, 158] on button "Order New Number" at bounding box center [406, 153] width 325 height 26
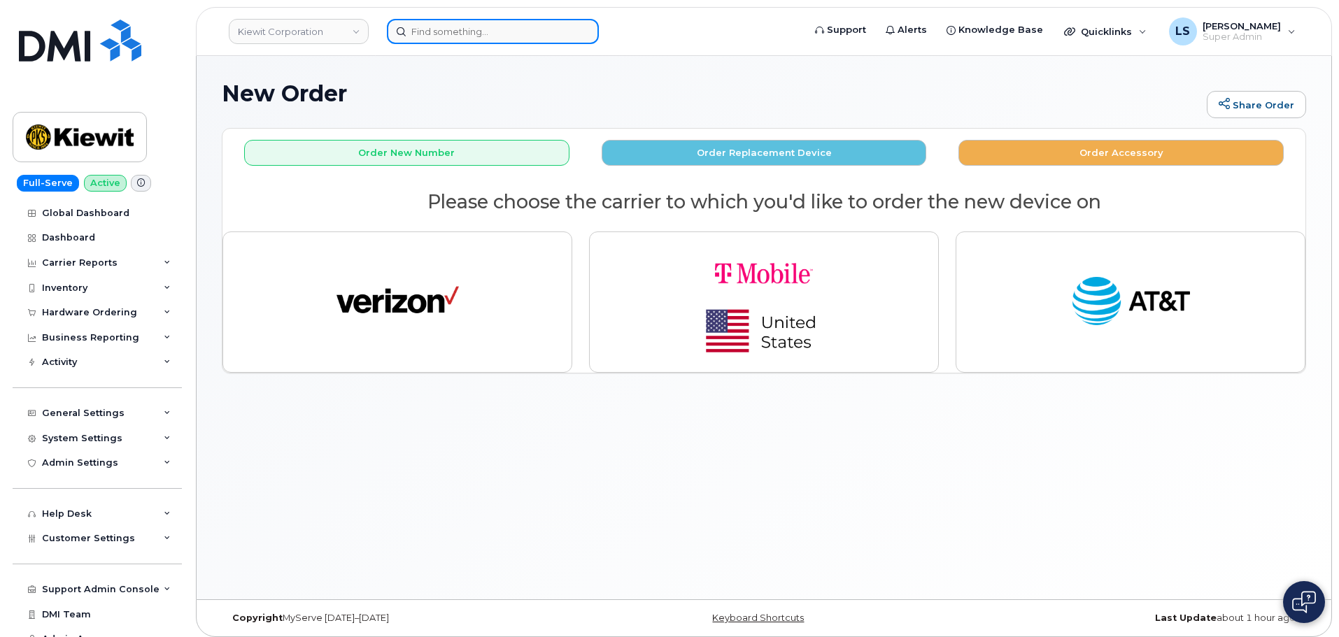
click at [468, 27] on input at bounding box center [493, 31] width 212 height 25
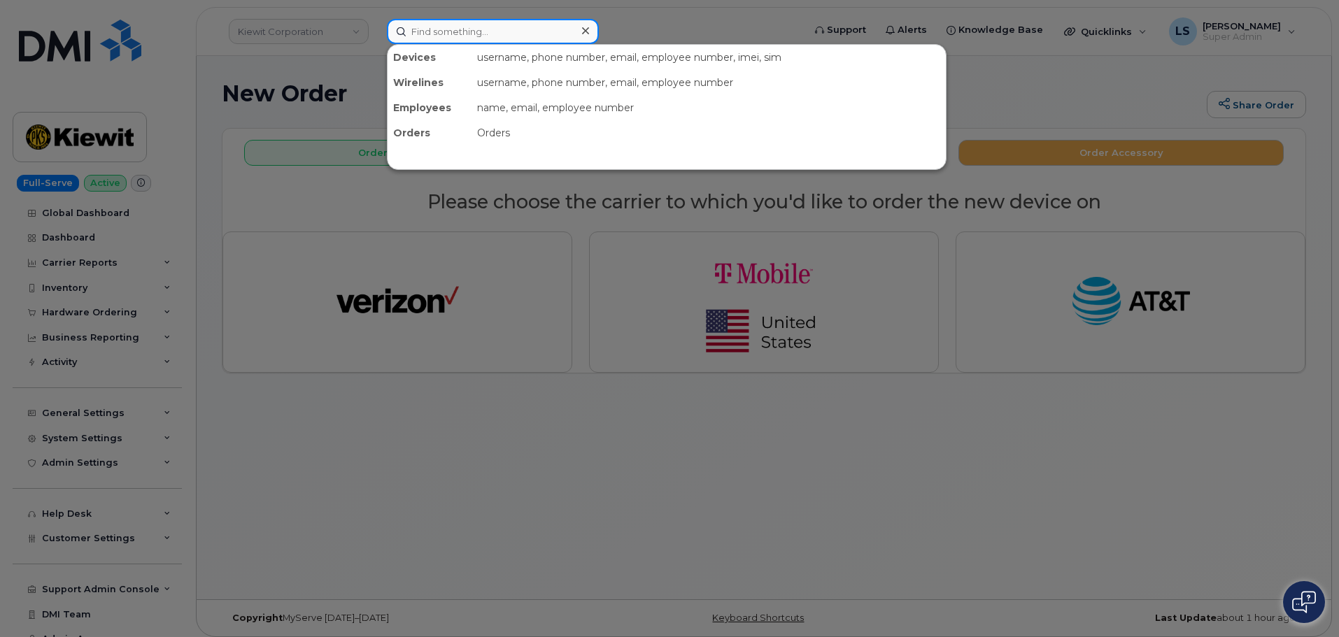
paste input "[EMAIL_ADDRESS][PERSON_NAME][DOMAIN_NAME]"
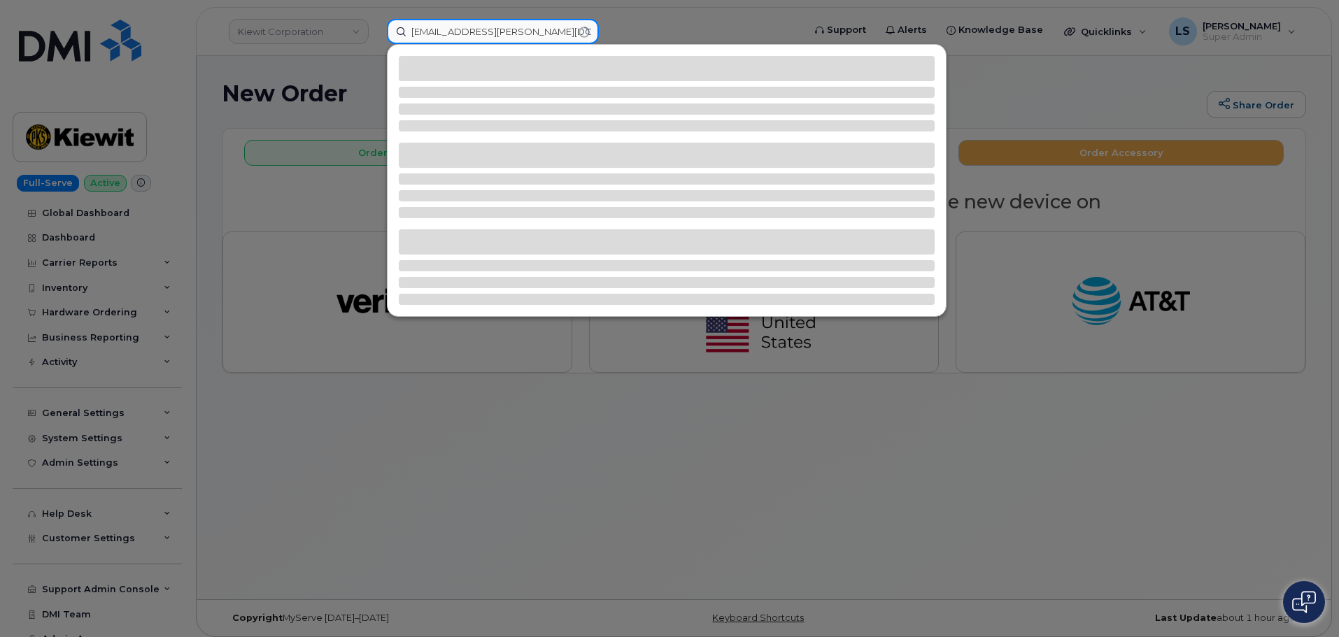
type input "[EMAIL_ADDRESS][PERSON_NAME][DOMAIN_NAME]"
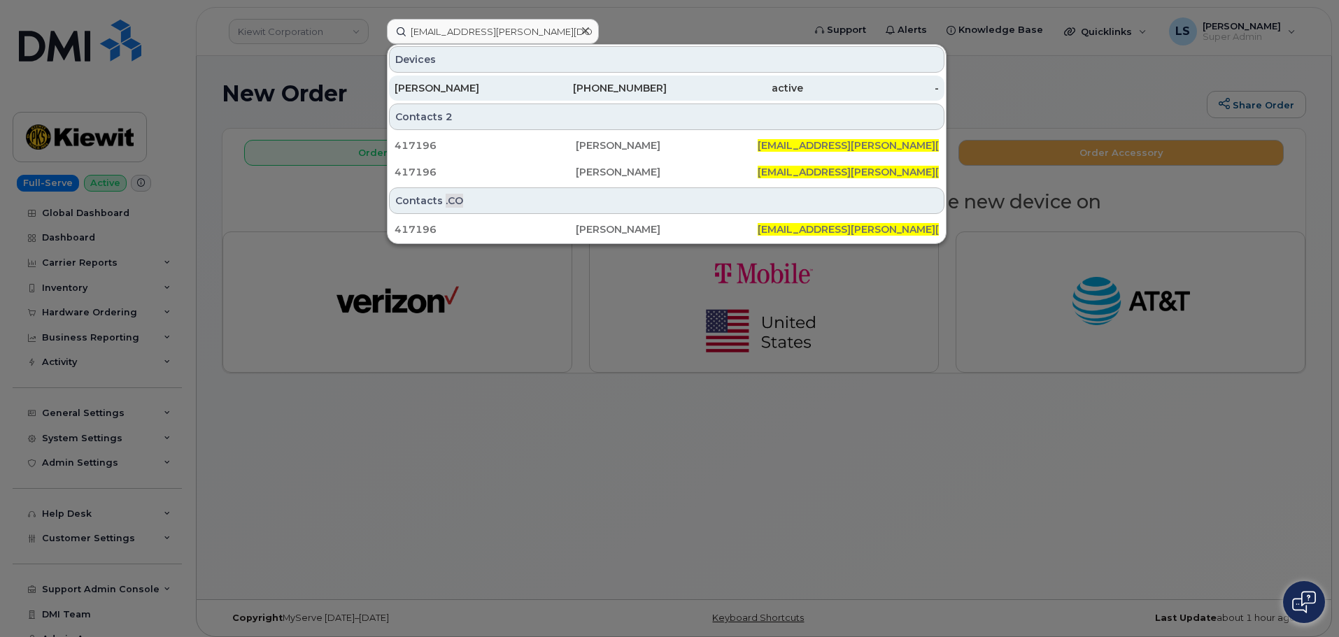
click at [531, 93] on div "[PHONE_NUMBER]" at bounding box center [599, 88] width 136 height 14
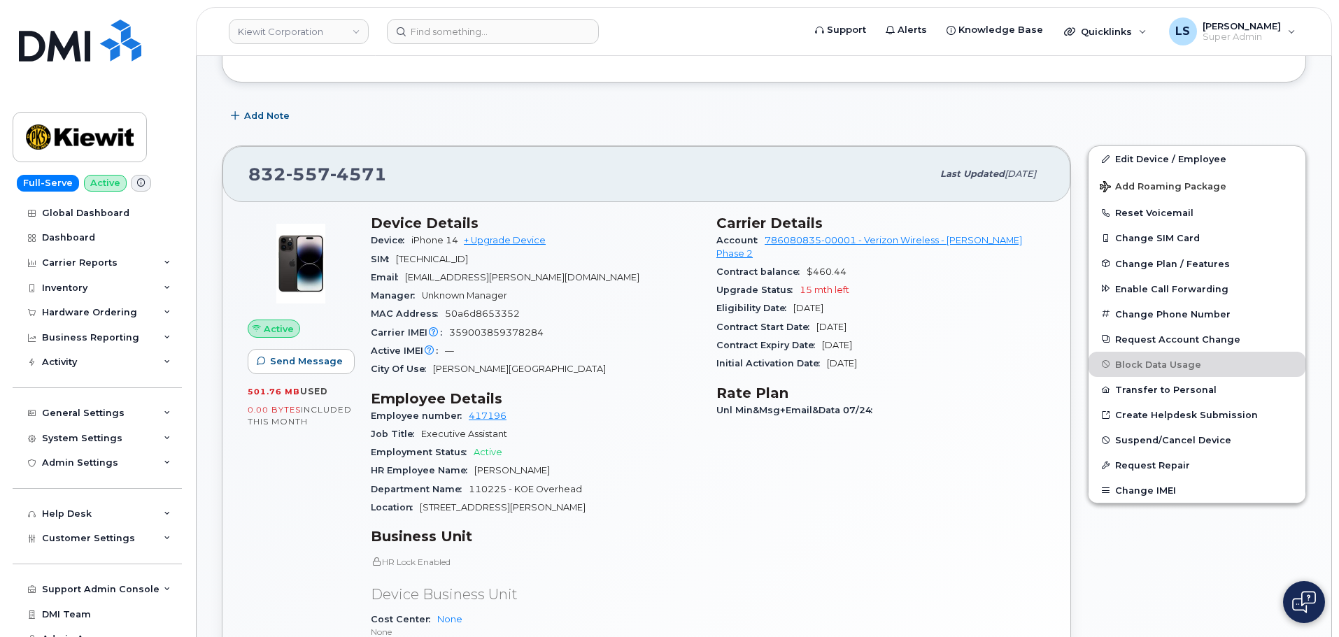
scroll to position [140, 0]
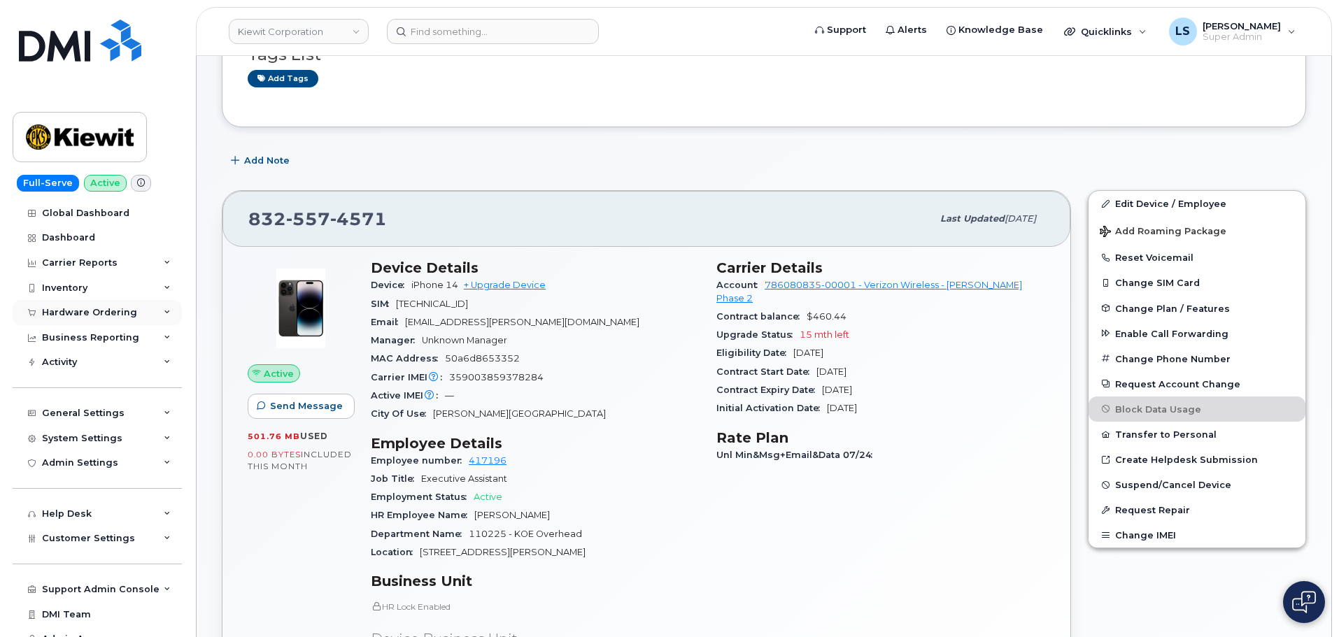
click at [99, 320] on div "Hardware Ordering" at bounding box center [97, 312] width 169 height 25
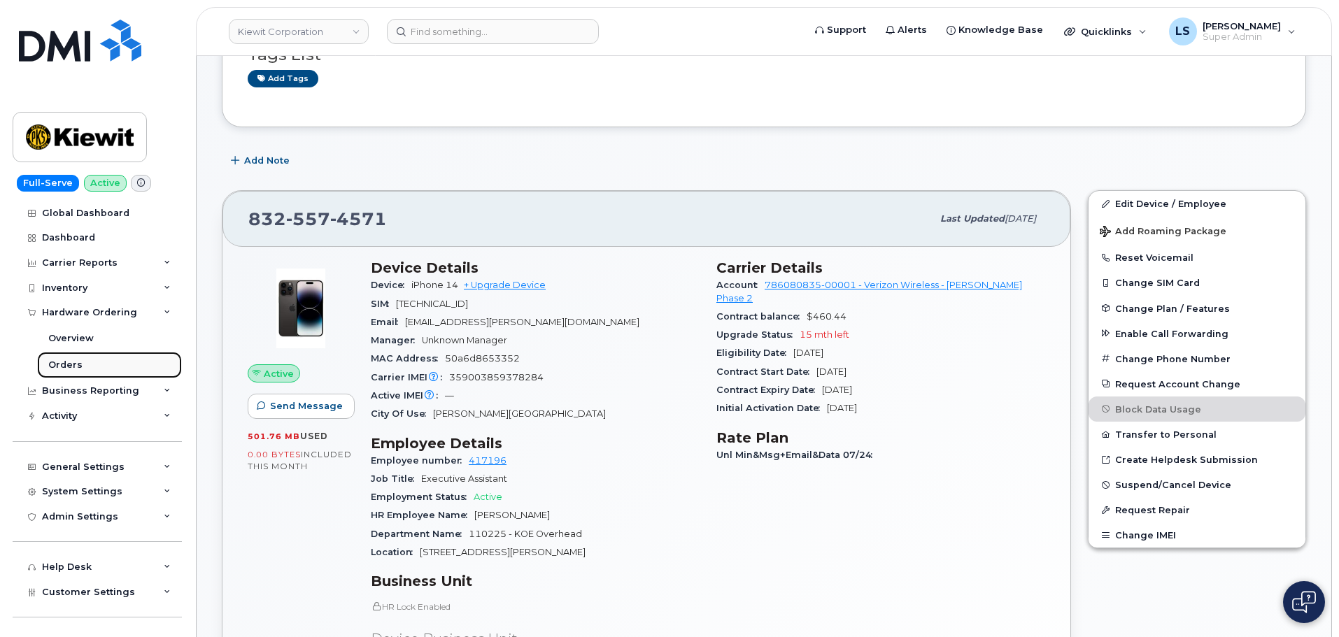
click at [72, 369] on div "Orders" at bounding box center [65, 365] width 34 height 13
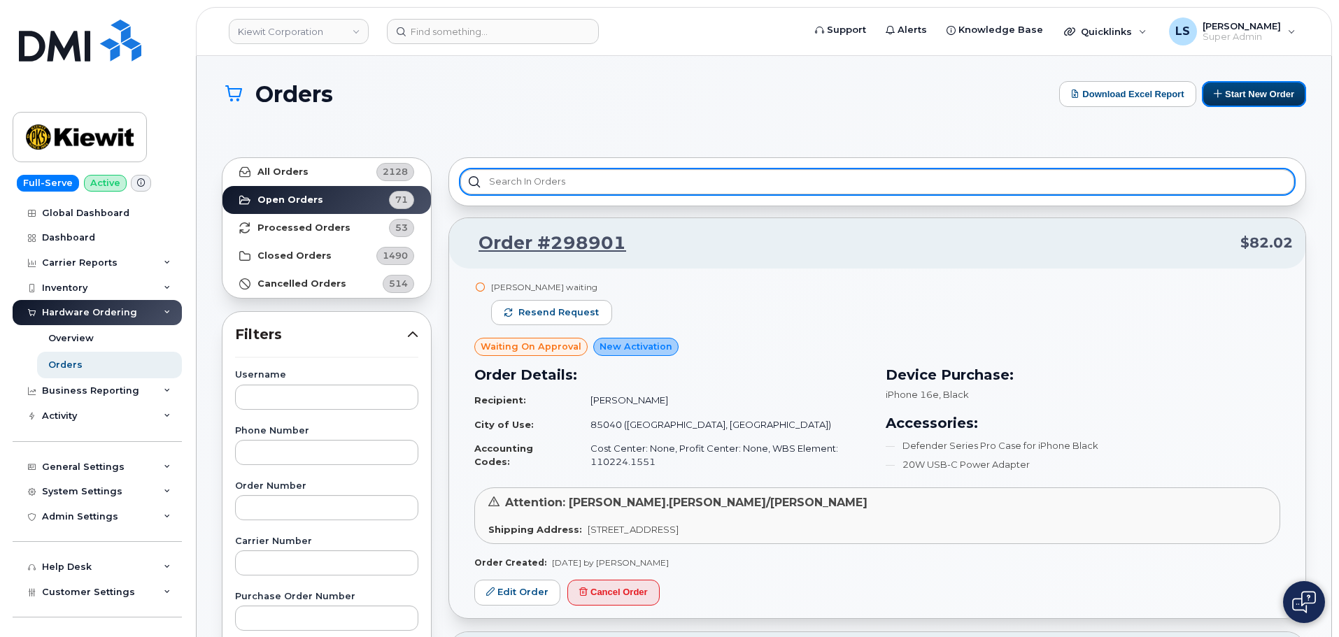
drag, startPoint x: 1225, startPoint y: 85, endPoint x: 1066, endPoint y: 173, distance: 181.9
click at [1226, 86] on button "Start New Order" at bounding box center [1254, 94] width 104 height 26
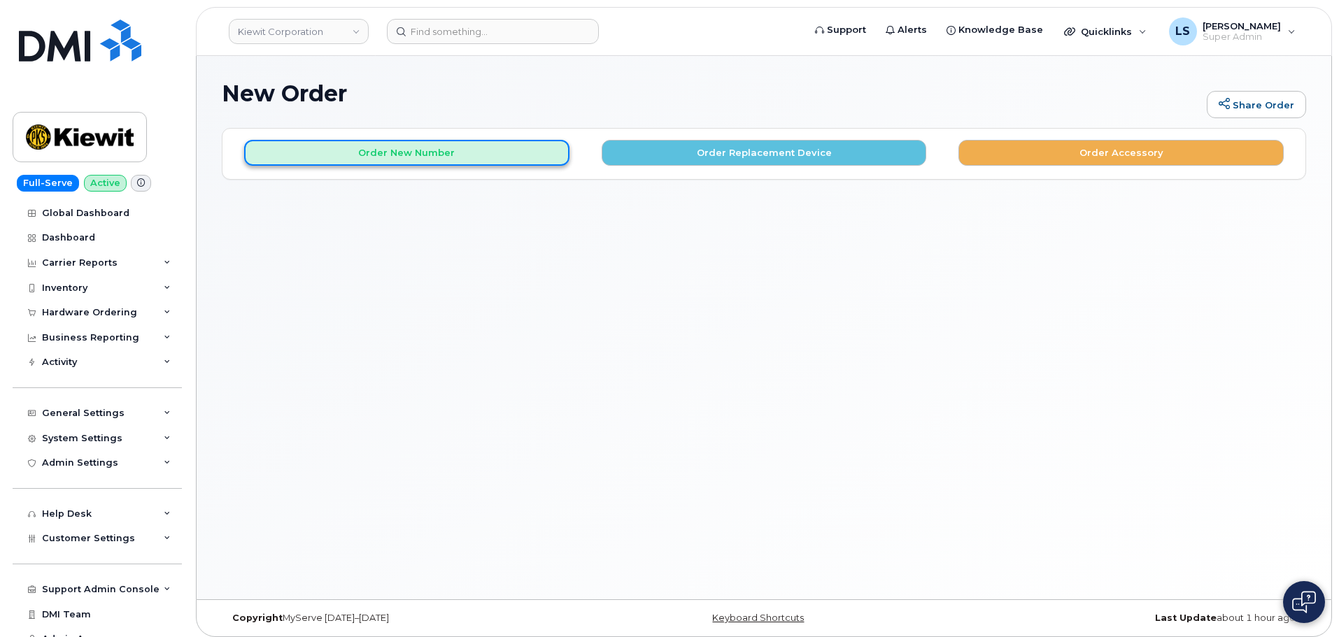
click at [409, 157] on button "Order New Number" at bounding box center [406, 153] width 325 height 26
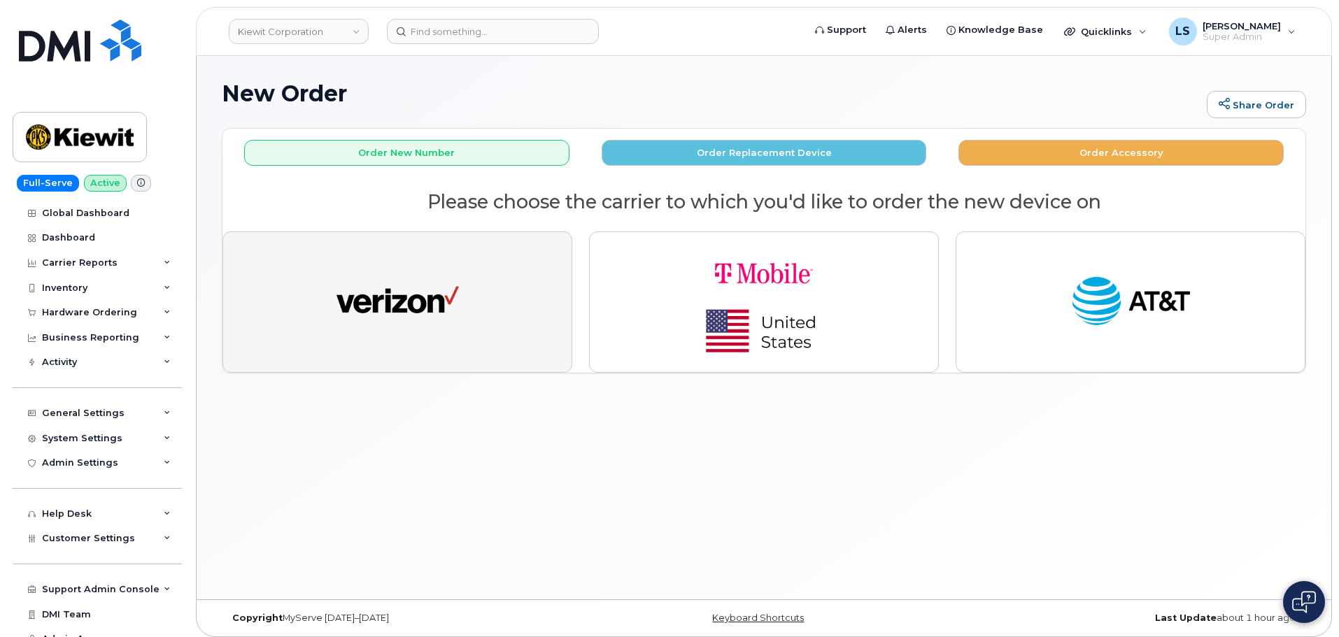
click at [507, 273] on button "button" at bounding box center [397, 302] width 350 height 141
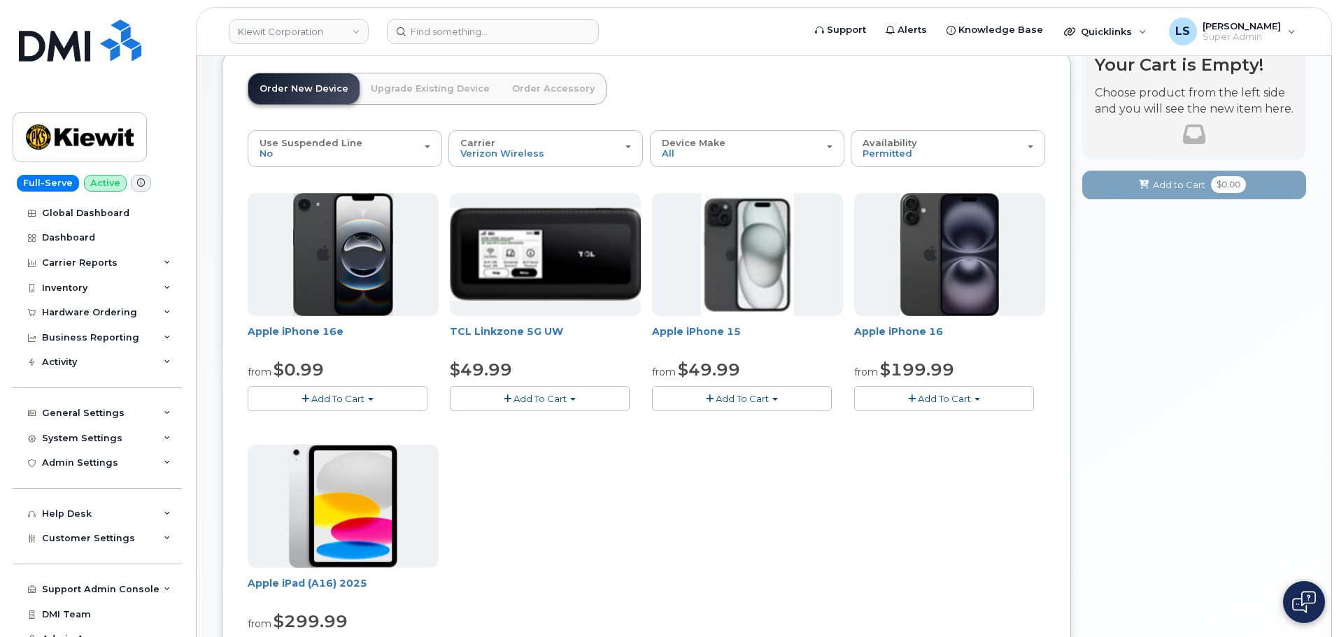
scroll to position [280, 0]
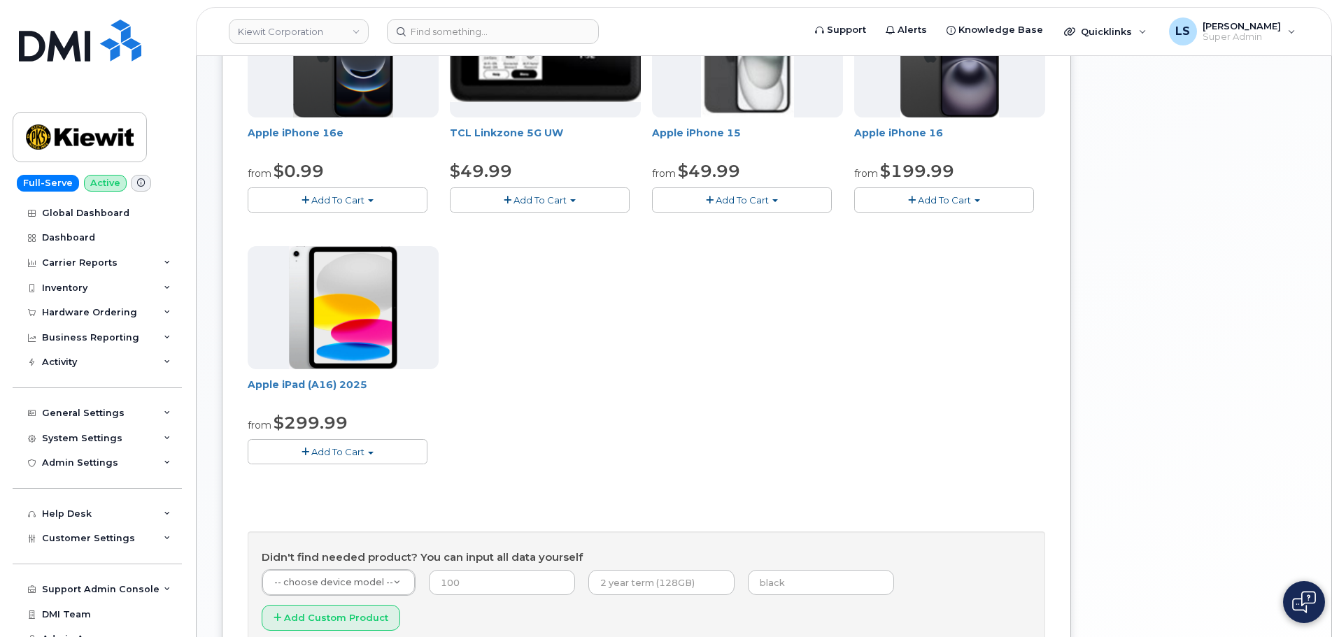
click at [379, 356] on img at bounding box center [343, 307] width 108 height 123
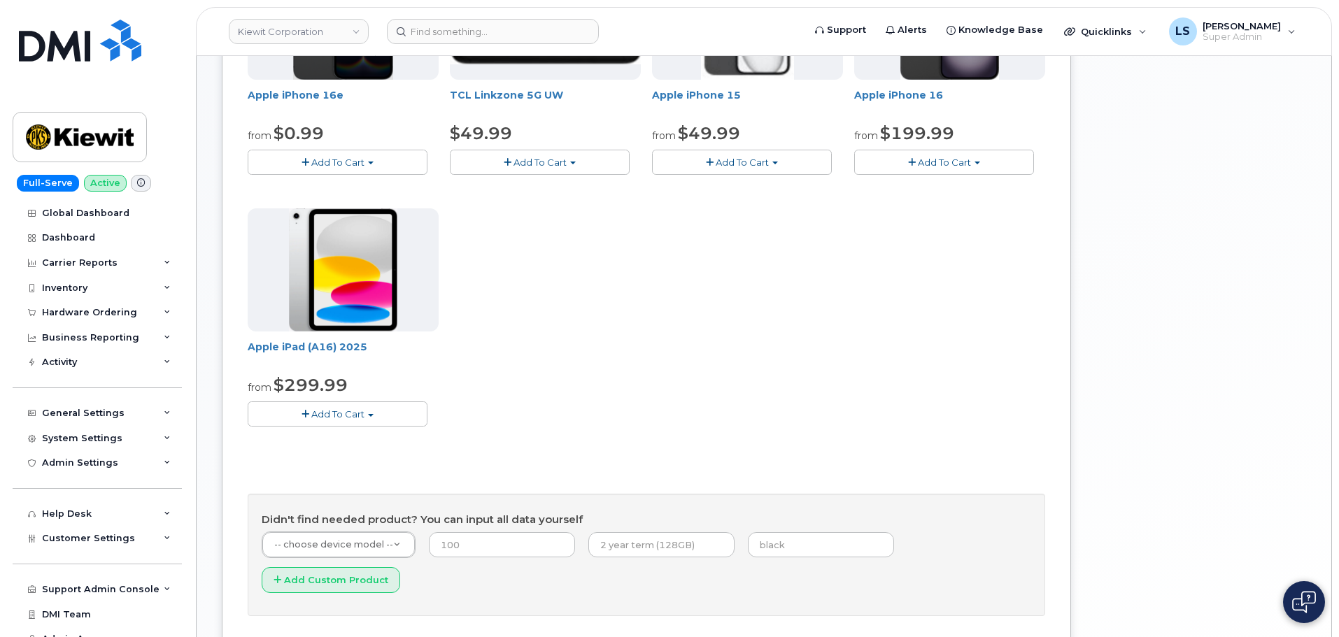
scroll to position [350, 0]
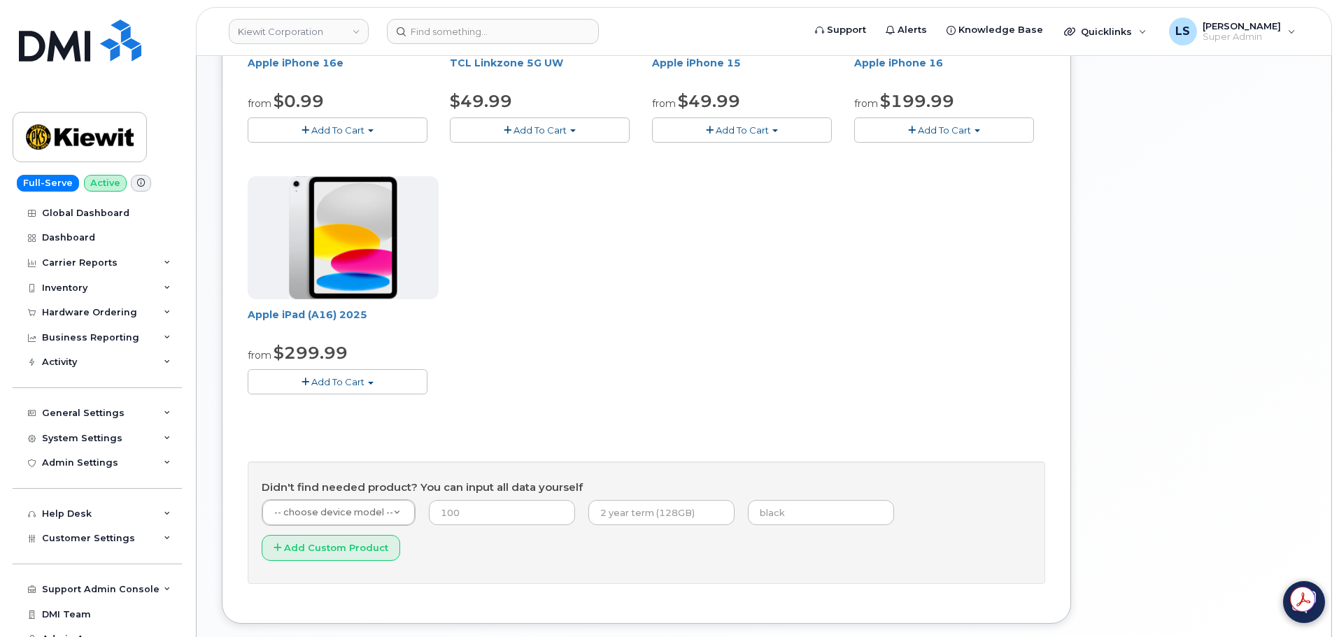
click at [346, 374] on button "Add To Cart" at bounding box center [338, 381] width 180 height 24
click at [323, 407] on link "$299.99 - 2 Year Activation (128GB)" at bounding box center [347, 407] width 193 height 17
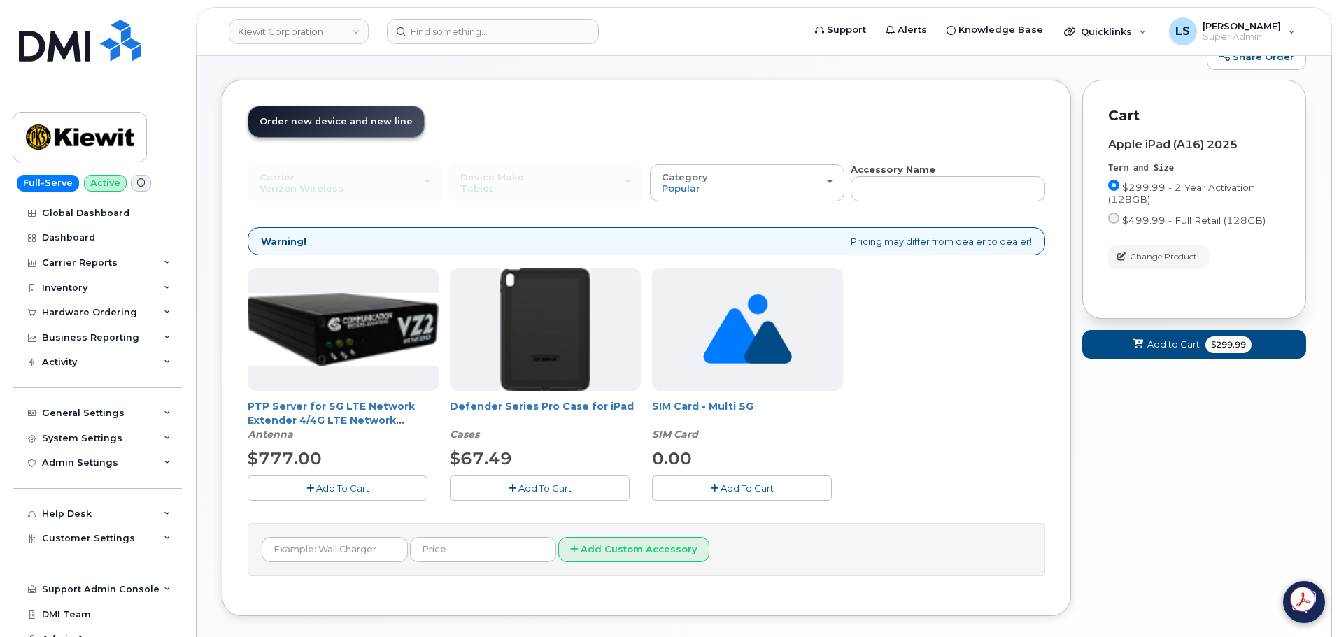
scroll to position [0, 0]
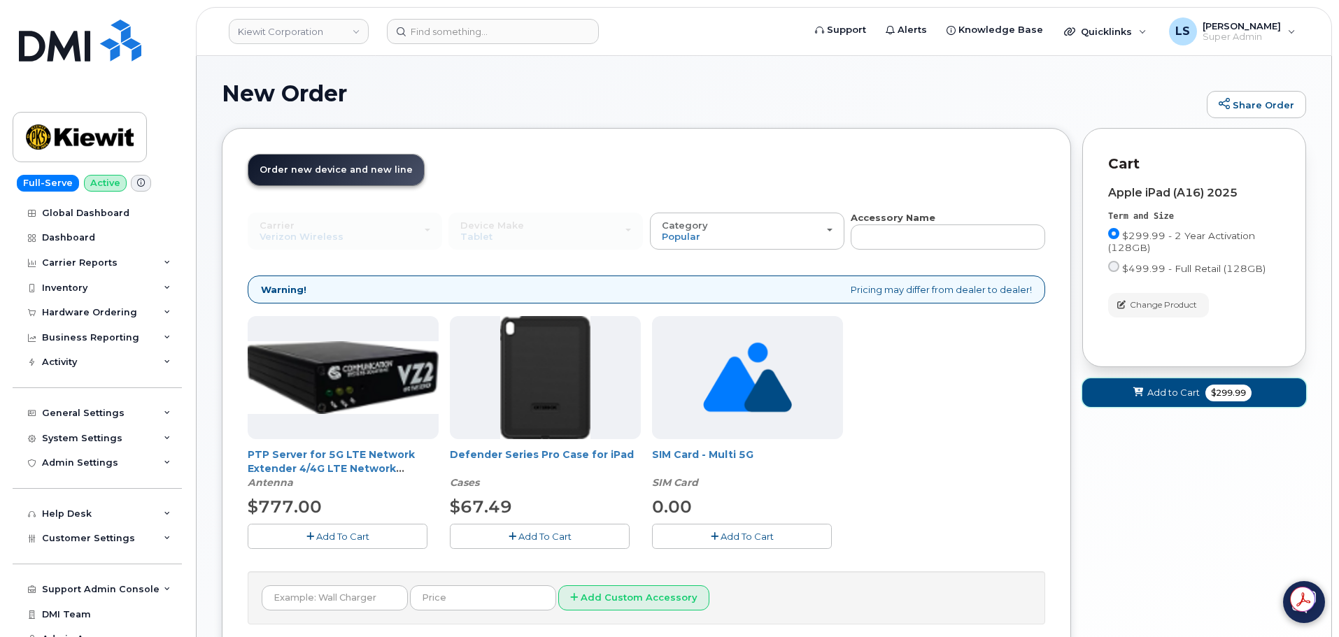
click at [1115, 392] on button "Add to Cart $299.99" at bounding box center [1194, 393] width 224 height 29
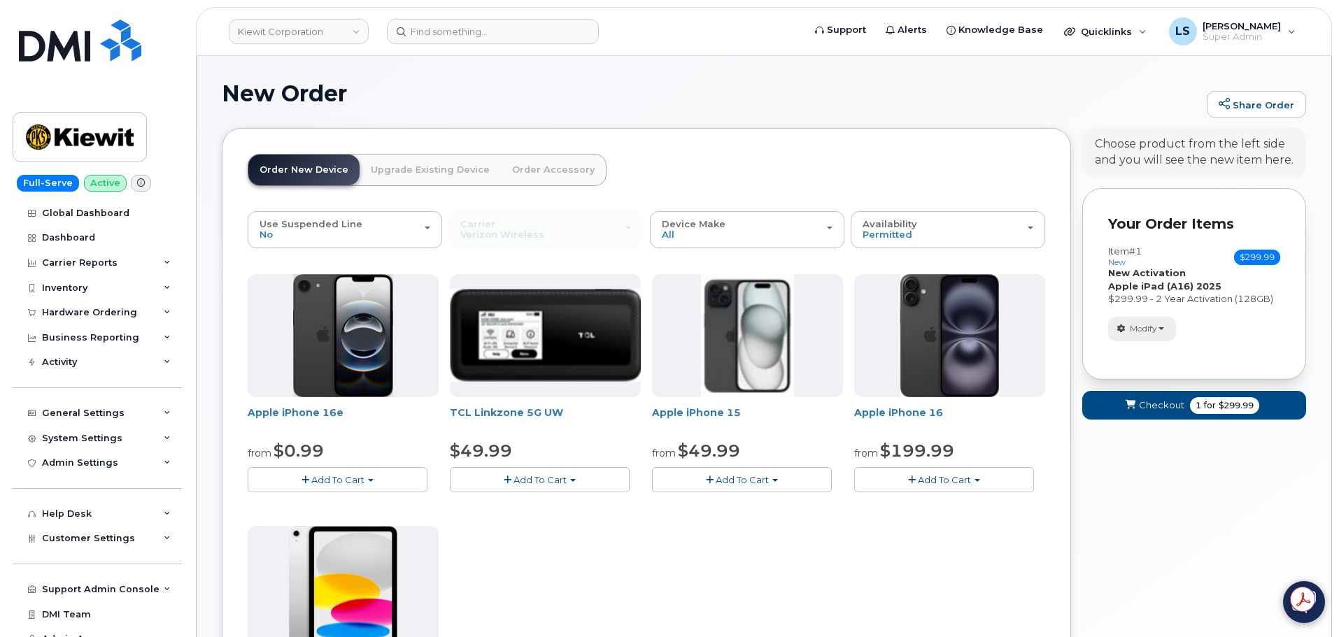
click at [1145, 327] on span "Modify" at bounding box center [1143, 329] width 27 height 13
click at [1157, 346] on link "change" at bounding box center [1175, 350] width 133 height 17
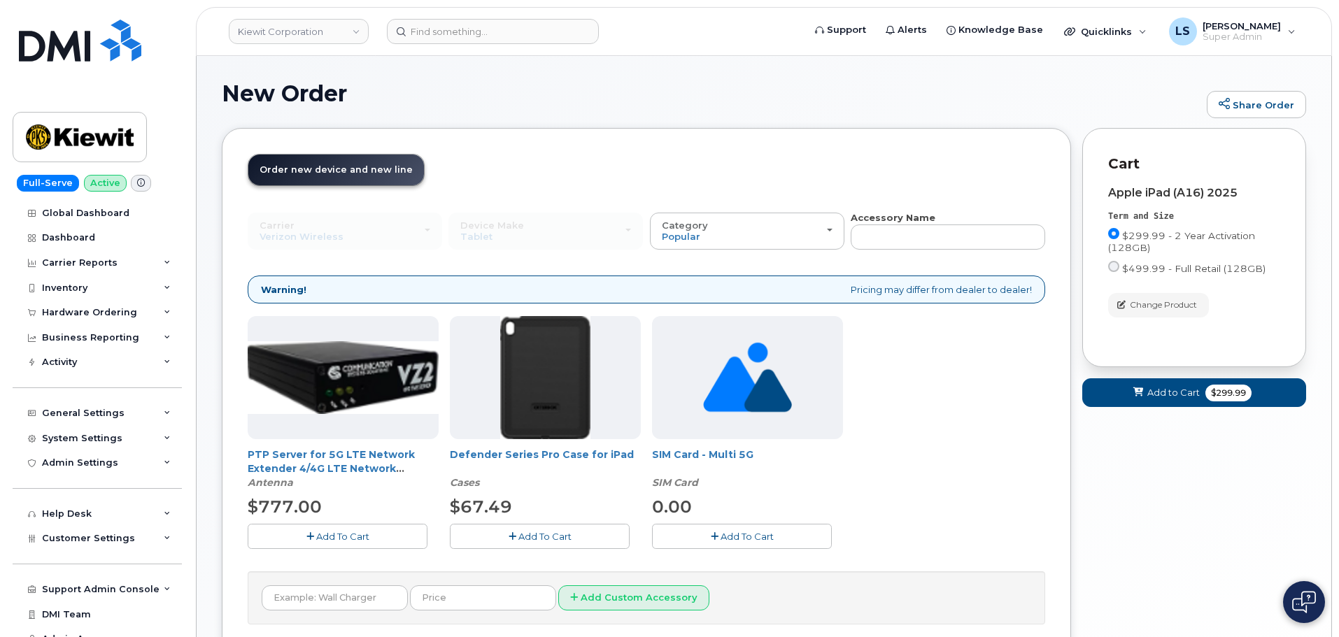
scroll to position [70, 0]
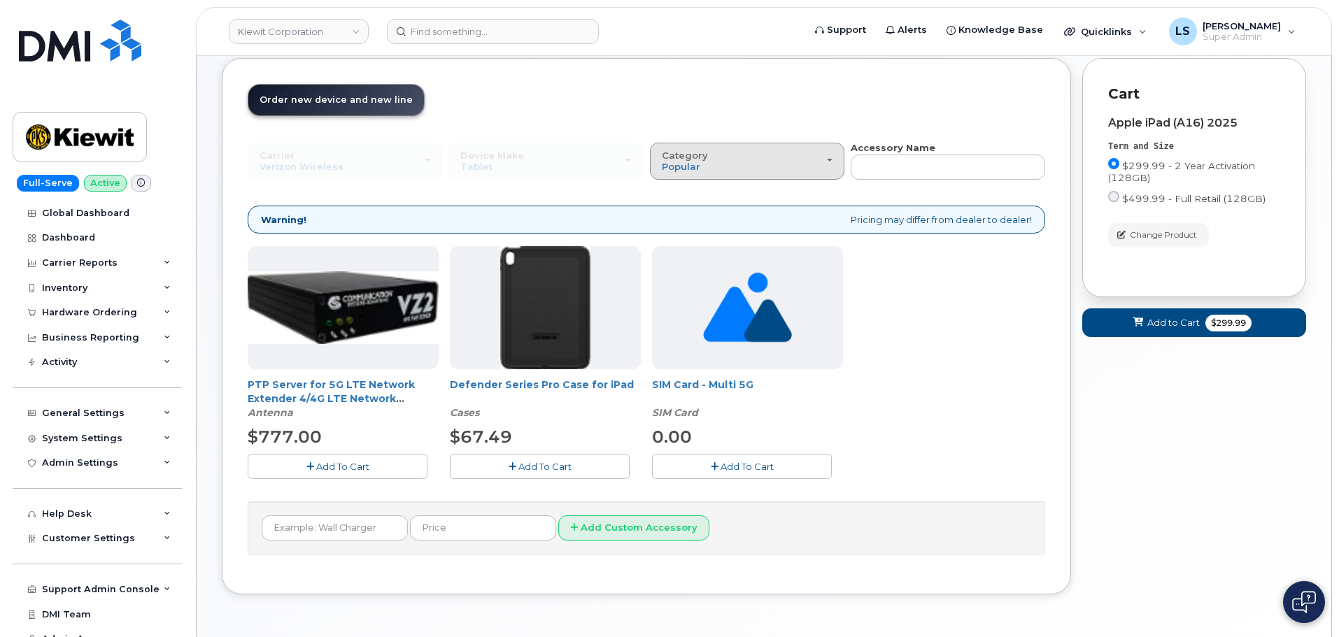
click at [705, 177] on button "Category Popular" at bounding box center [747, 161] width 195 height 36
click at [679, 196] on label "All" at bounding box center [667, 193] width 29 height 17
click at [0, 0] on input "All" at bounding box center [0, 0] width 0 height 0
click at [912, 379] on div "PTP Server for 5G LTE Network Extender 4/4G LTE Network Extender 3 Antenna $777…" at bounding box center [647, 373] width 798 height 255
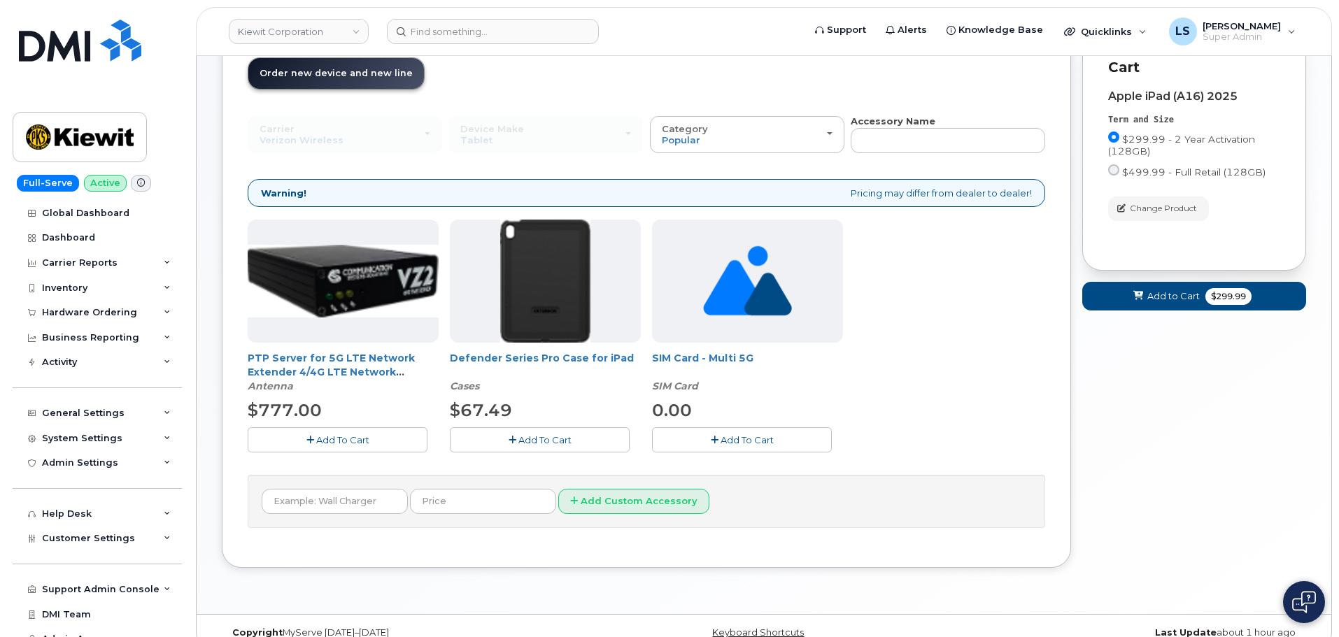
scroll to position [118, 0]
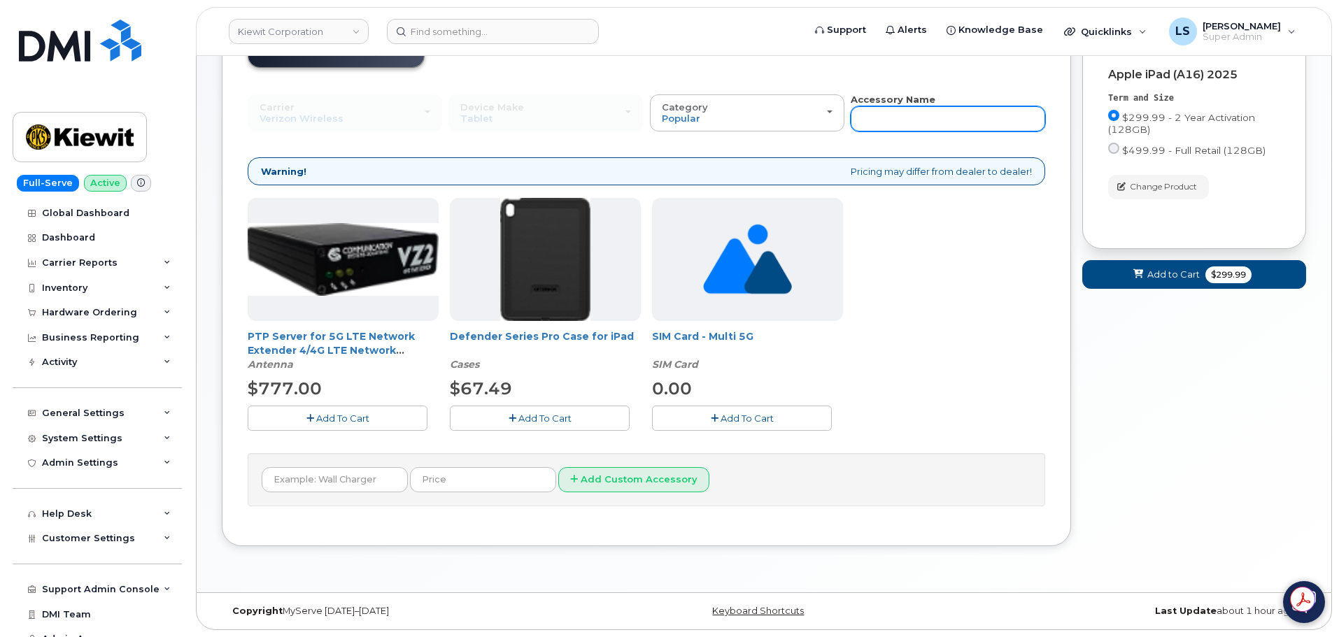
click at [896, 120] on input "text" at bounding box center [948, 118] width 195 height 25
click at [292, 463] on div "Add Custom Accessory" at bounding box center [647, 480] width 798 height 54
click at [293, 469] on input "text" at bounding box center [335, 479] width 146 height 25
type input "Apple Pencil"
click at [437, 476] on input "text" at bounding box center [483, 479] width 146 height 25
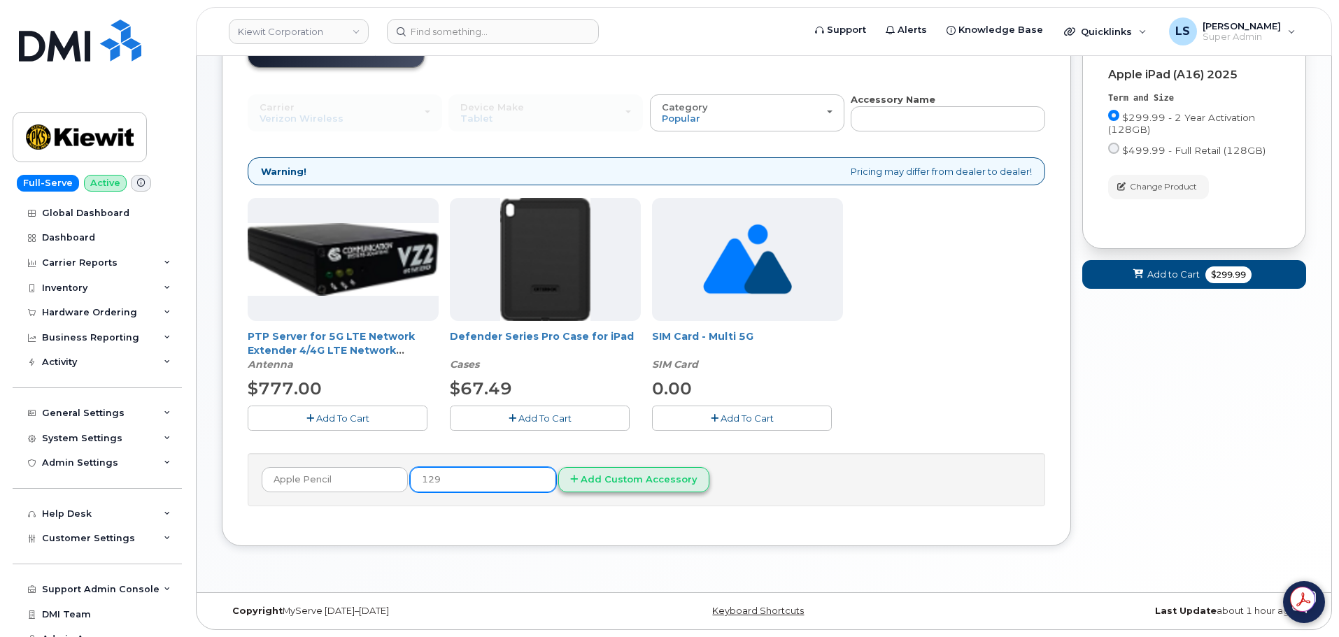
type input "129"
click at [653, 481] on button "Add Custom Accessory" at bounding box center [633, 480] width 151 height 26
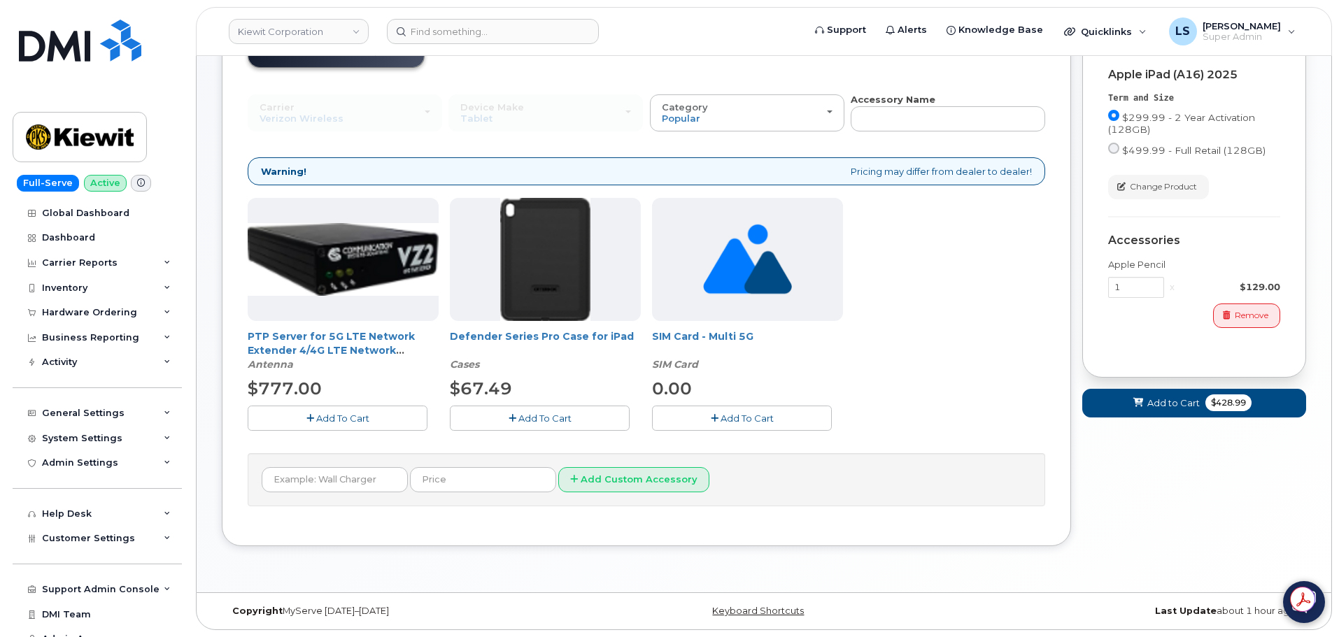
click at [1117, 493] on div "Your Cart is Empty! Choose product from the left side and you will see the new …" at bounding box center [1194, 289] width 224 height 558
click at [1168, 357] on div "Cart Apple iPad (A16) 2025 Term and Size $299.99 - 2 Year Activation (128GB) $4…" at bounding box center [1194, 194] width 224 height 368
click at [1182, 406] on span "Add to Cart" at bounding box center [1173, 403] width 52 height 13
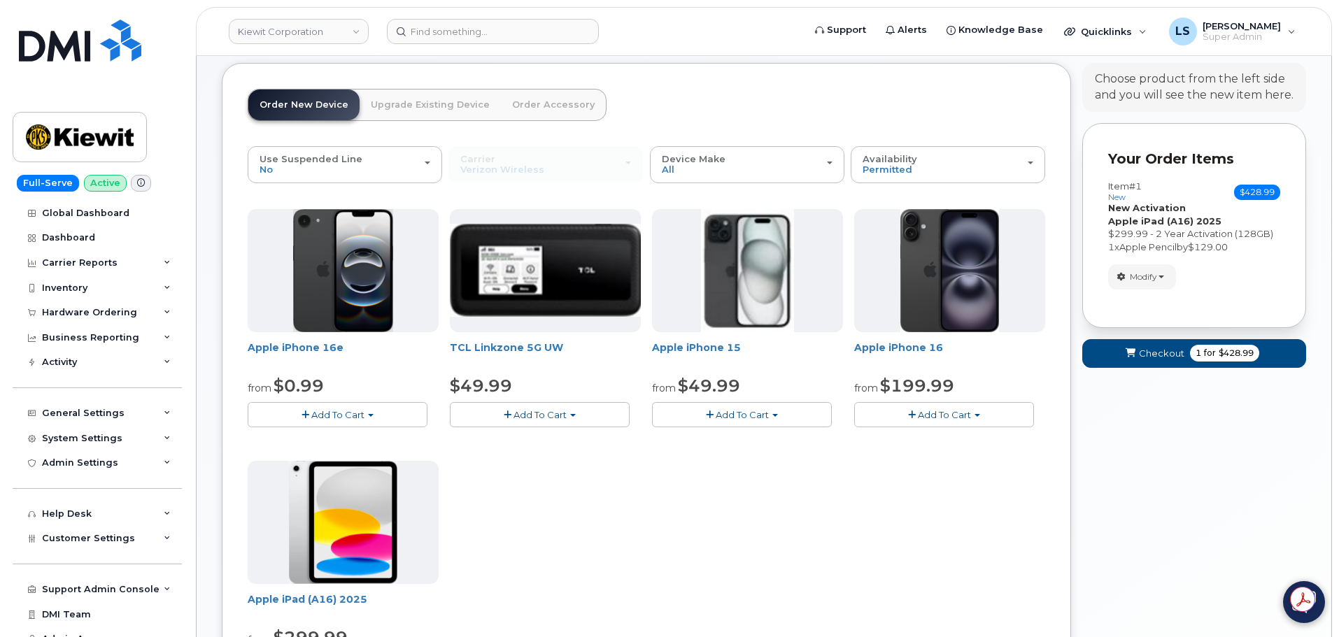
scroll to position [0, 0]
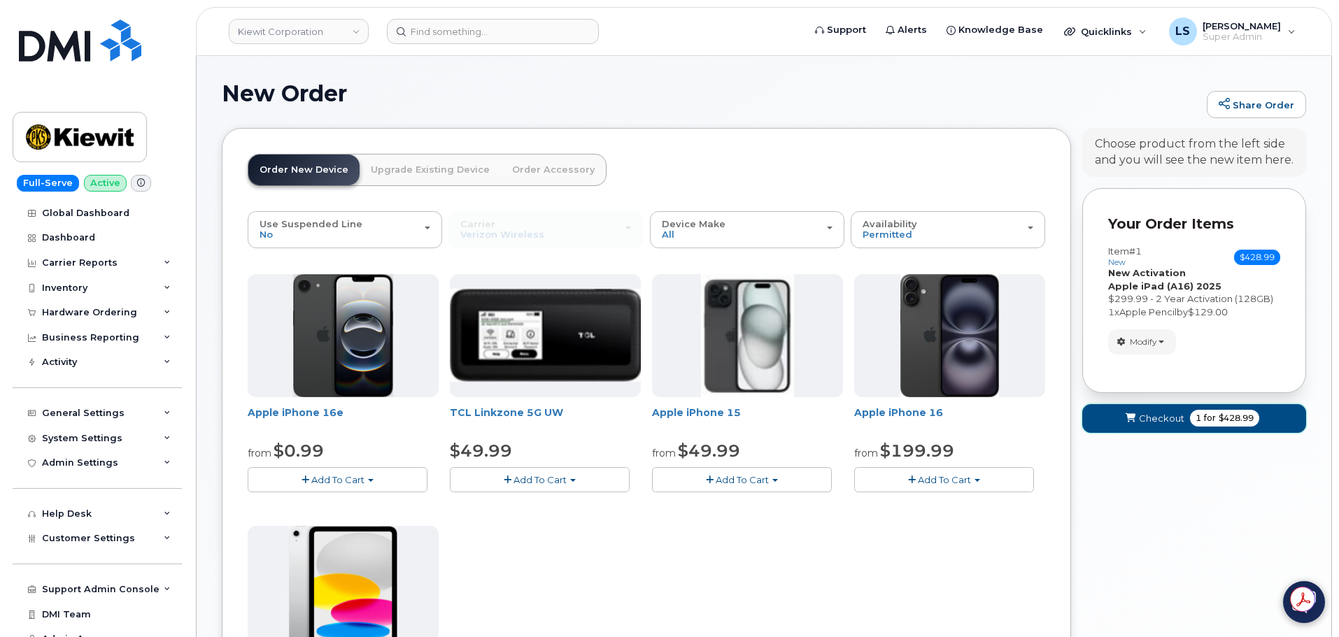
click at [1138, 411] on button "Checkout 1 for $428.99" at bounding box center [1194, 418] width 224 height 29
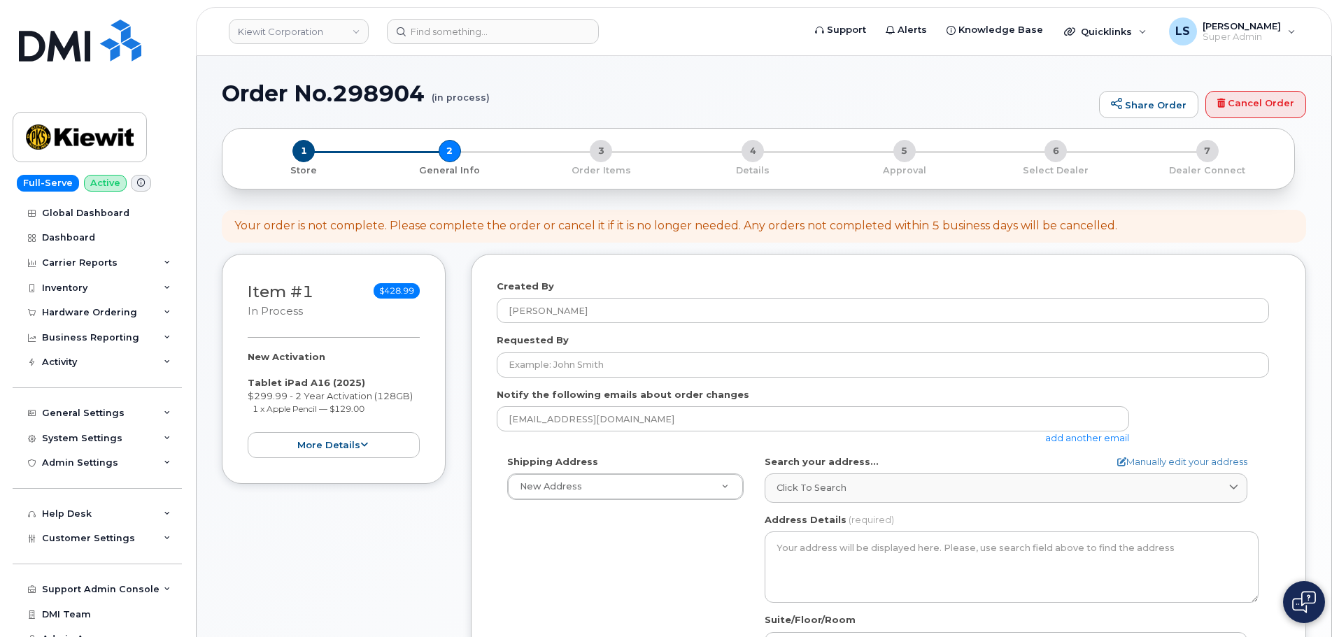
select select
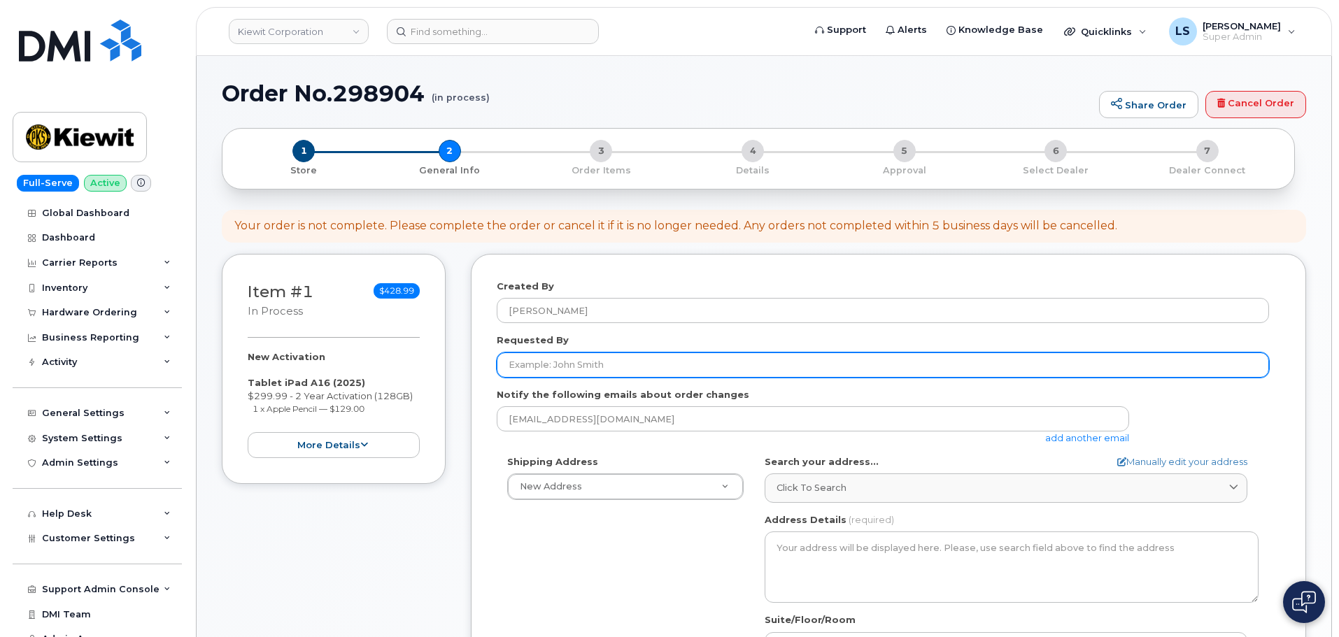
click at [616, 362] on input "Requested By" at bounding box center [883, 365] width 772 height 25
paste input "[PERSON_NAME]"
type input "[PERSON_NAME]"
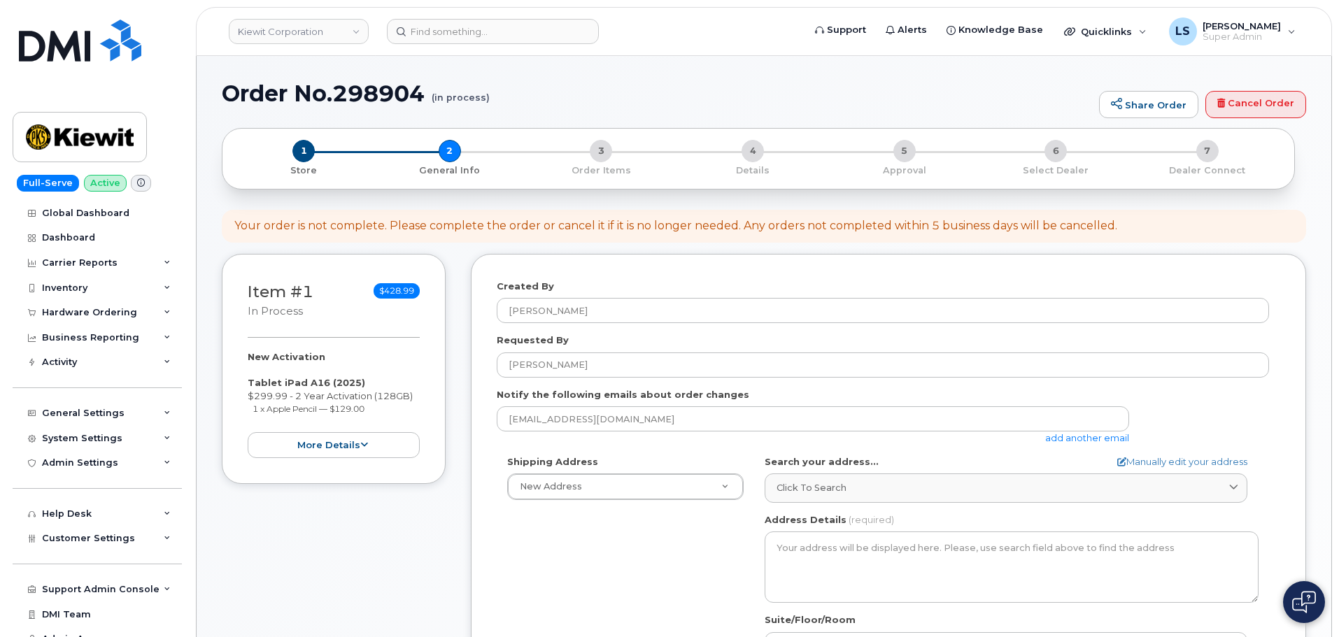
click at [1105, 443] on link "add another email" at bounding box center [1087, 437] width 84 height 11
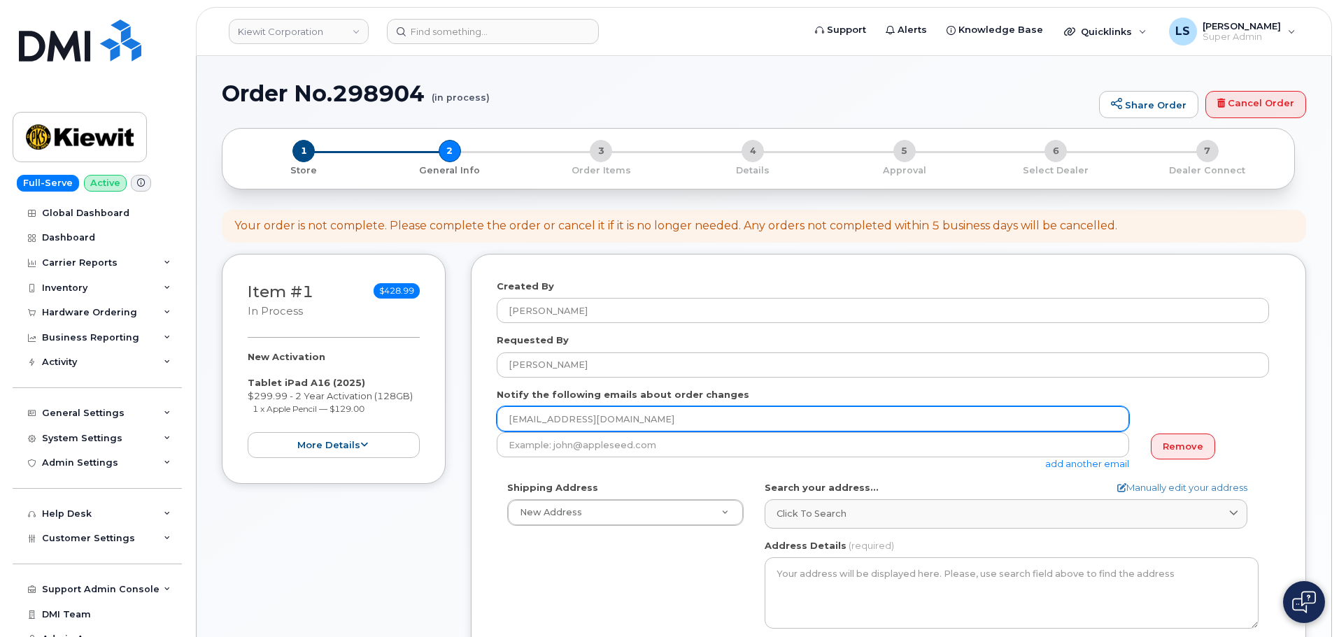
click at [545, 427] on input "[EMAIL_ADDRESS][DOMAIN_NAME]" at bounding box center [813, 418] width 632 height 25
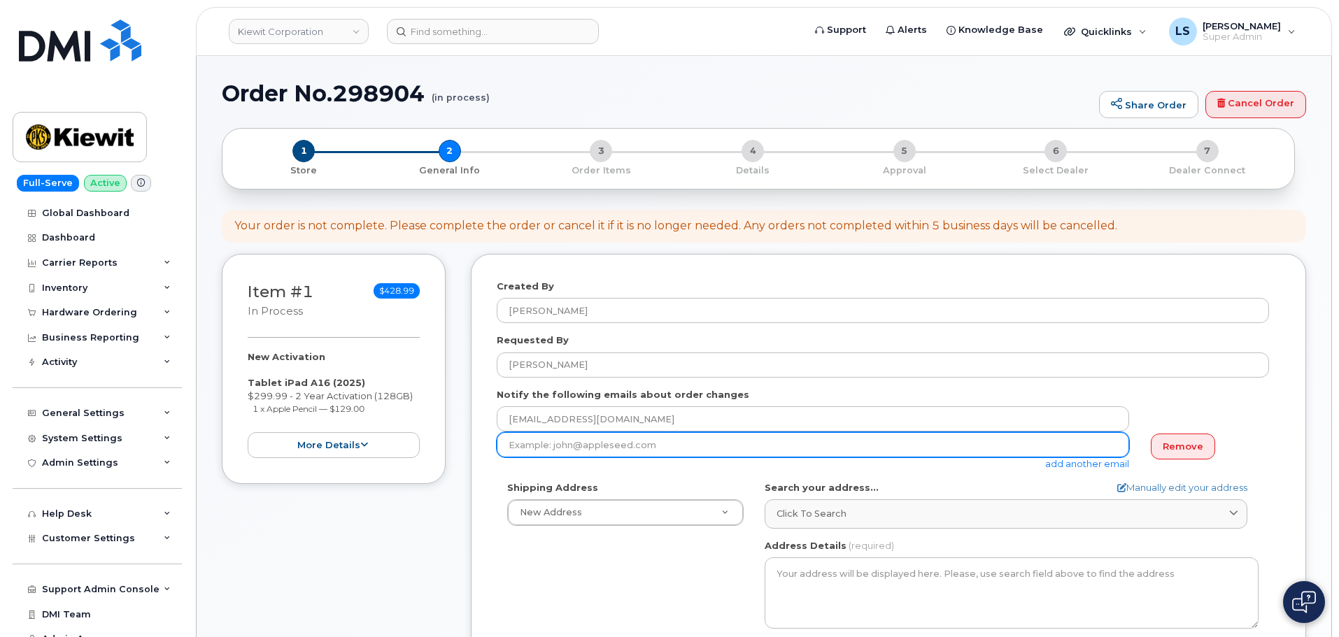
click at [543, 438] on input "email" at bounding box center [813, 444] width 632 height 25
paste input "[EMAIL_ADDRESS][PERSON_NAME][DOMAIN_NAME]"
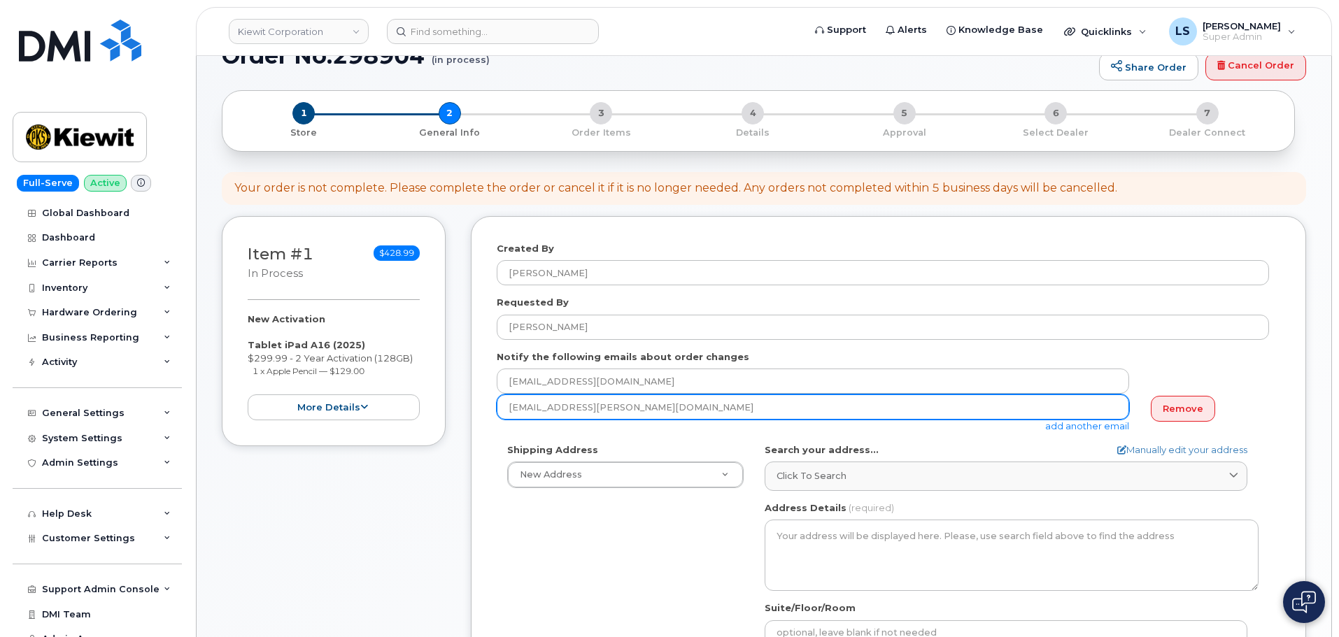
scroll to position [70, 0]
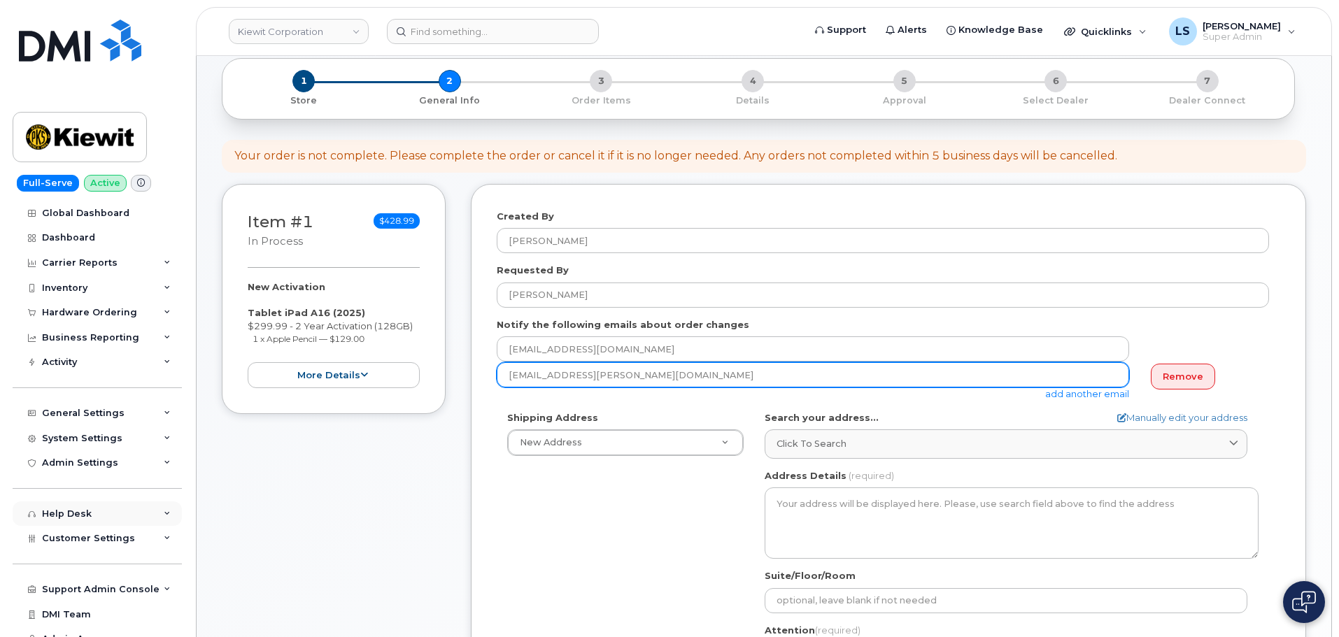
type input "[EMAIL_ADDRESS][PERSON_NAME][DOMAIN_NAME]"
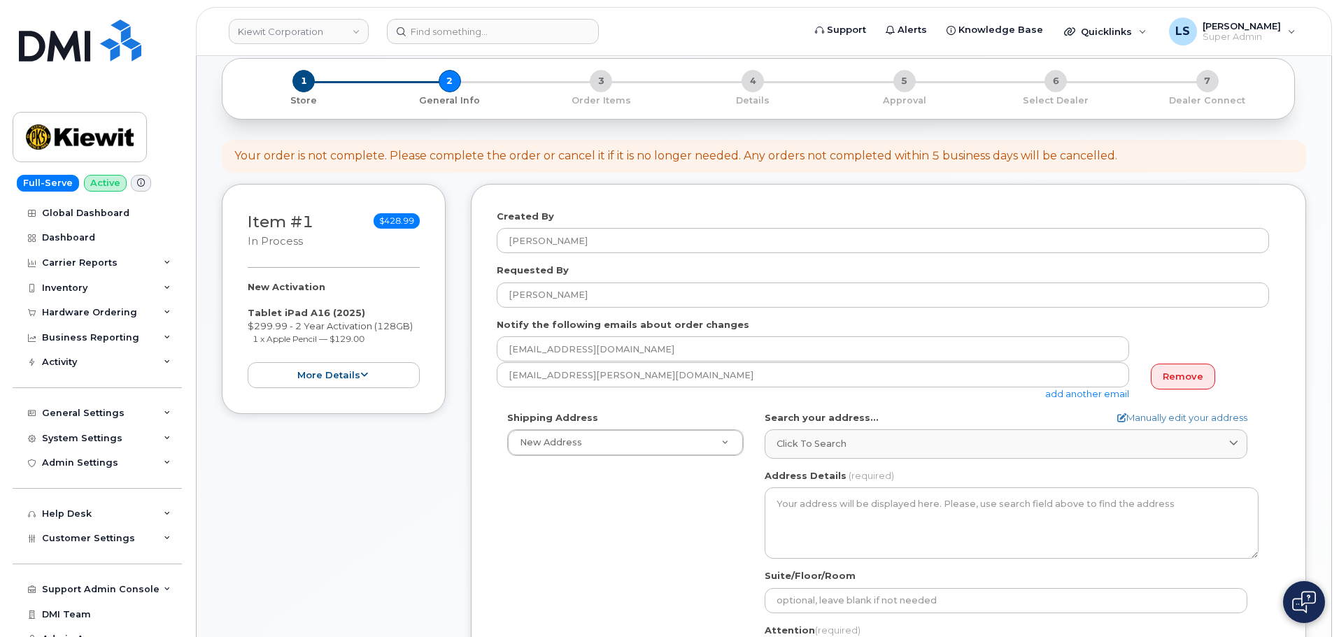
click at [859, 425] on div "Search your address... Manually edit your address Click to search No available …" at bounding box center [1012, 435] width 494 height 48
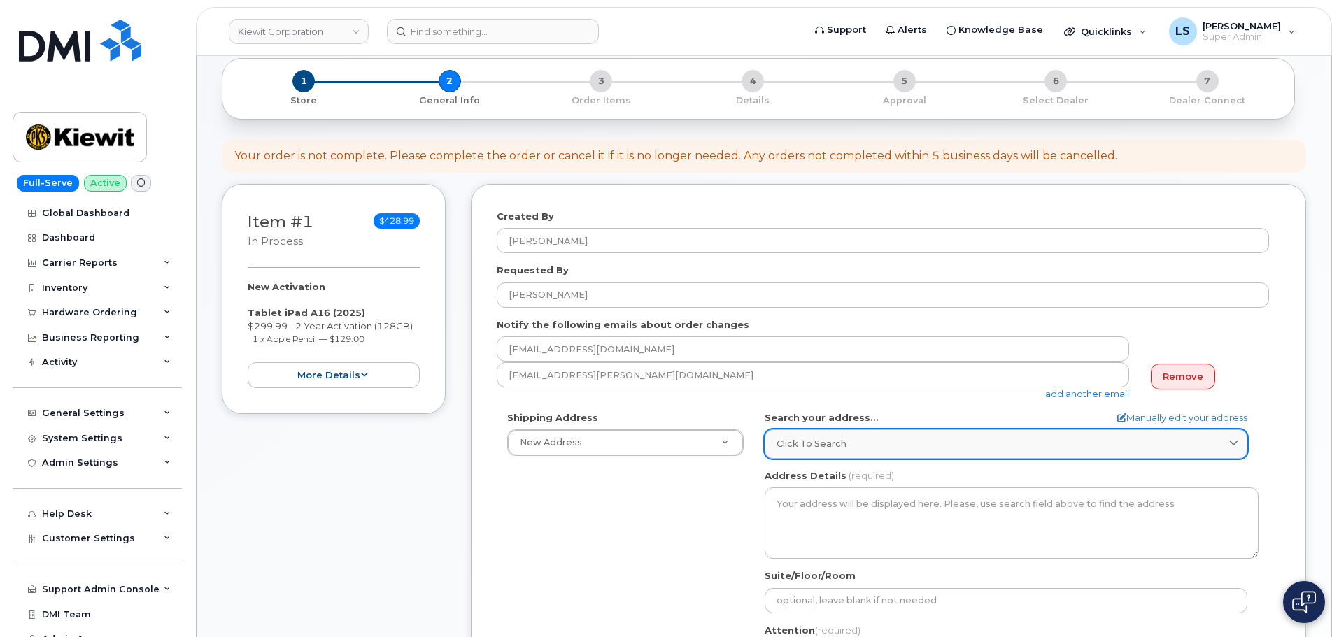
click at [852, 438] on div "Click to search" at bounding box center [1006, 443] width 459 height 13
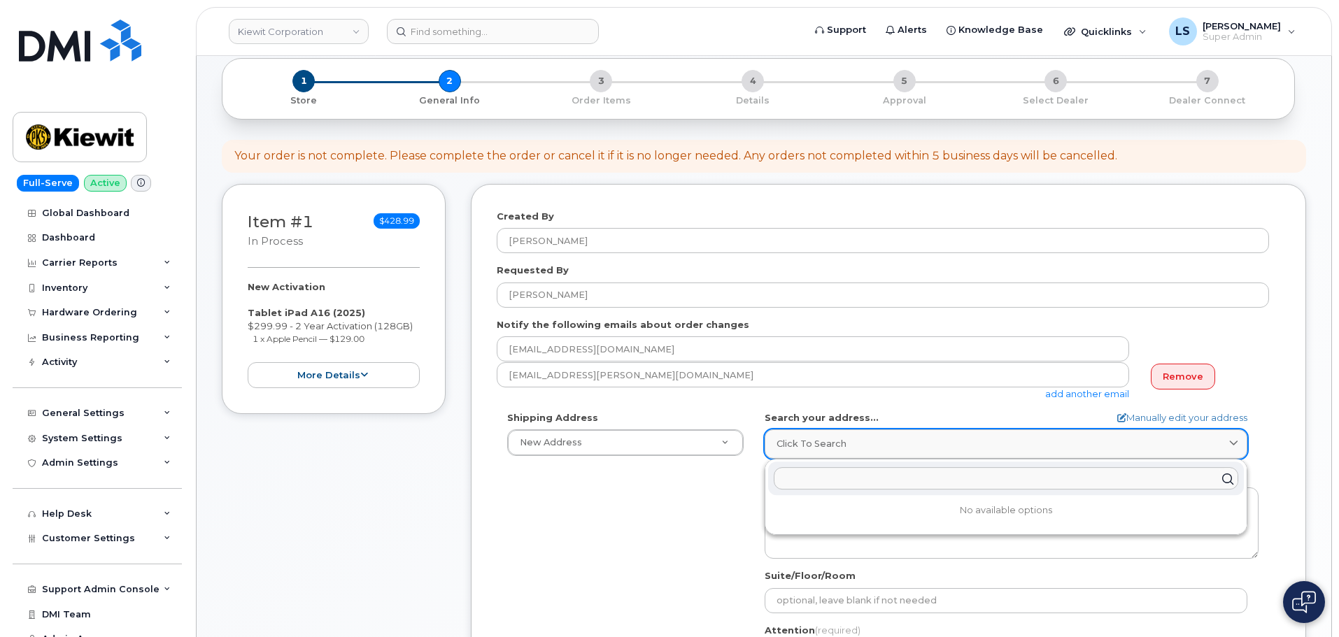
paste input "[STREET_ADDRESS]"
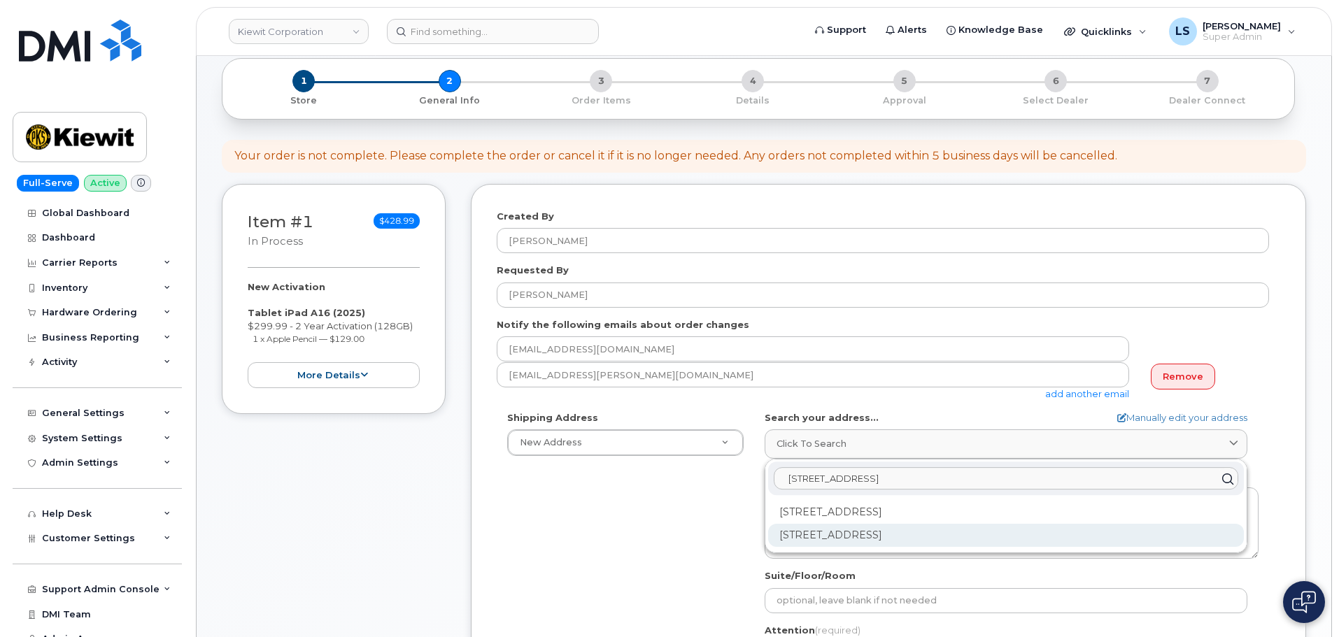
type input "[STREET_ADDRESS]"
click at [872, 526] on div "[STREET_ADDRESS]" at bounding box center [1006, 535] width 476 height 23
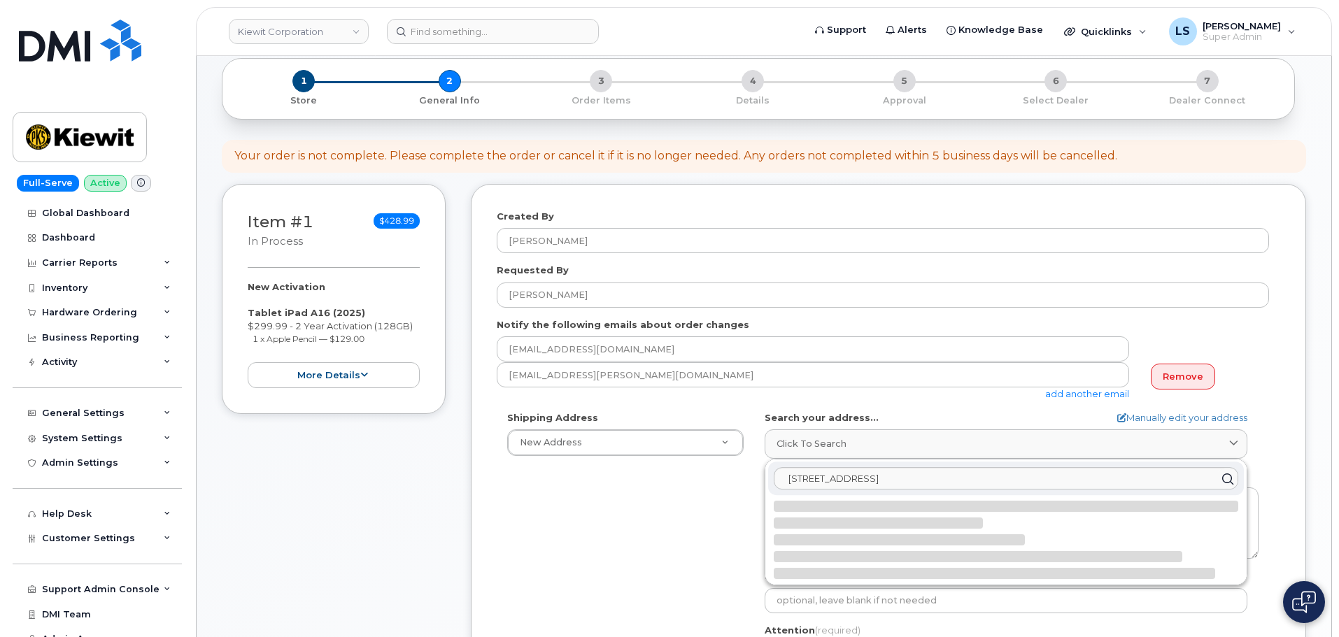
select select
type textarea "[STREET_ADDRESS]"
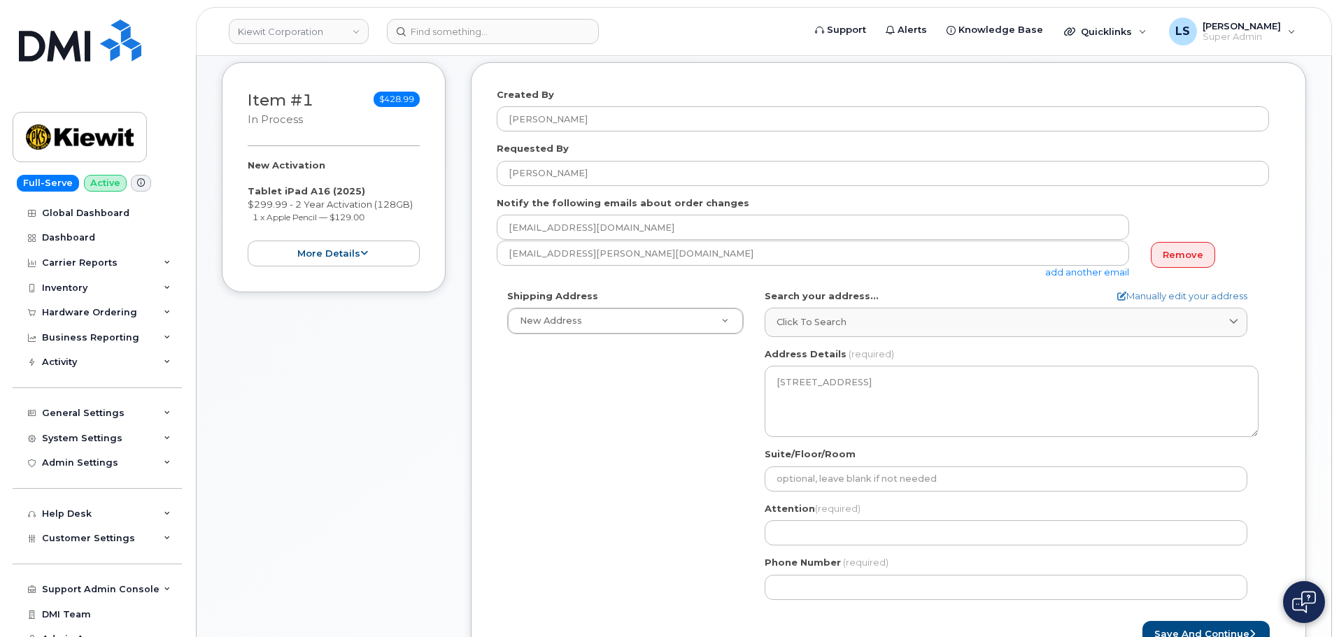
scroll to position [210, 0]
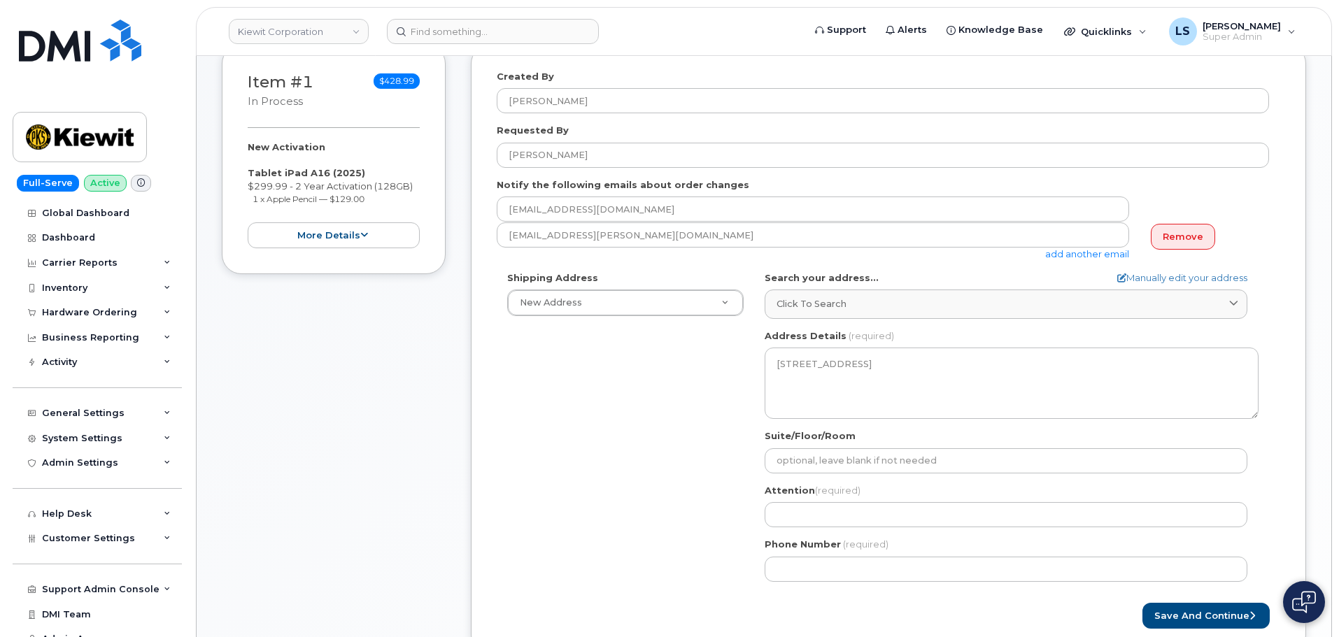
click at [821, 477] on div "[GEOGRAPHIC_DATA] [GEOGRAPHIC_DATA] Search your address... Manually edit your a…" at bounding box center [1011, 431] width 515 height 321
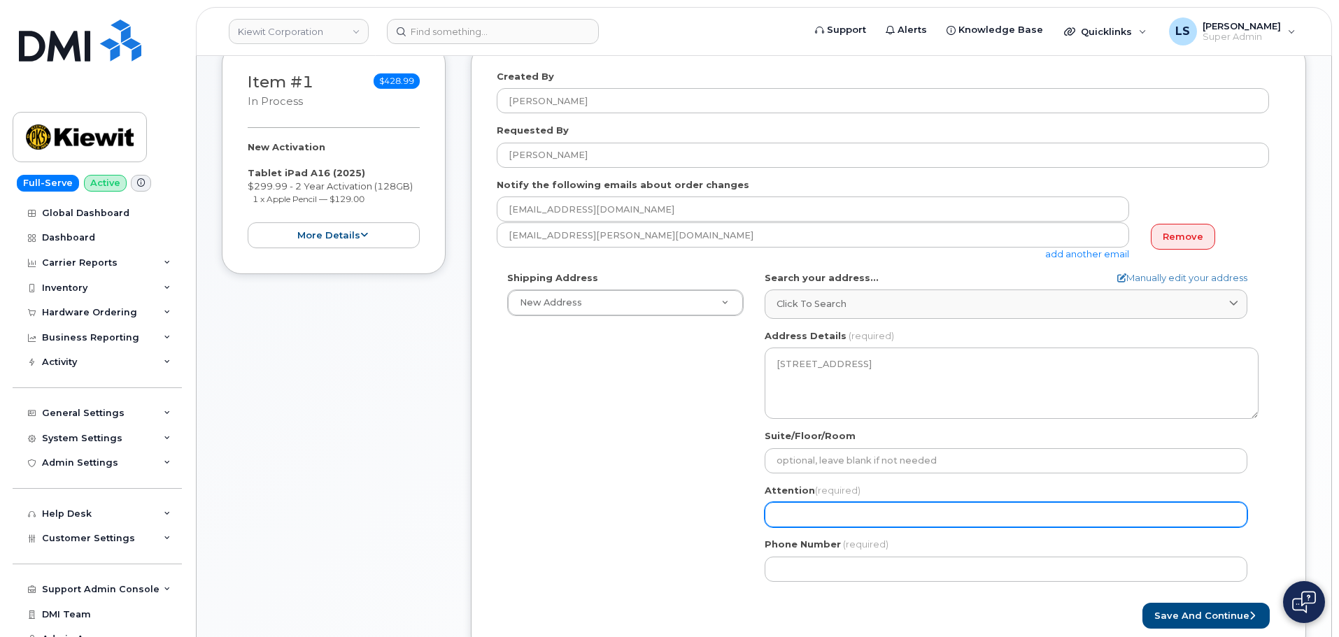
click at [805, 508] on input "Attention (required)" at bounding box center [1006, 514] width 483 height 25
paste input "[PERSON_NAME]"
select select
type input "[PERSON_NAME]"
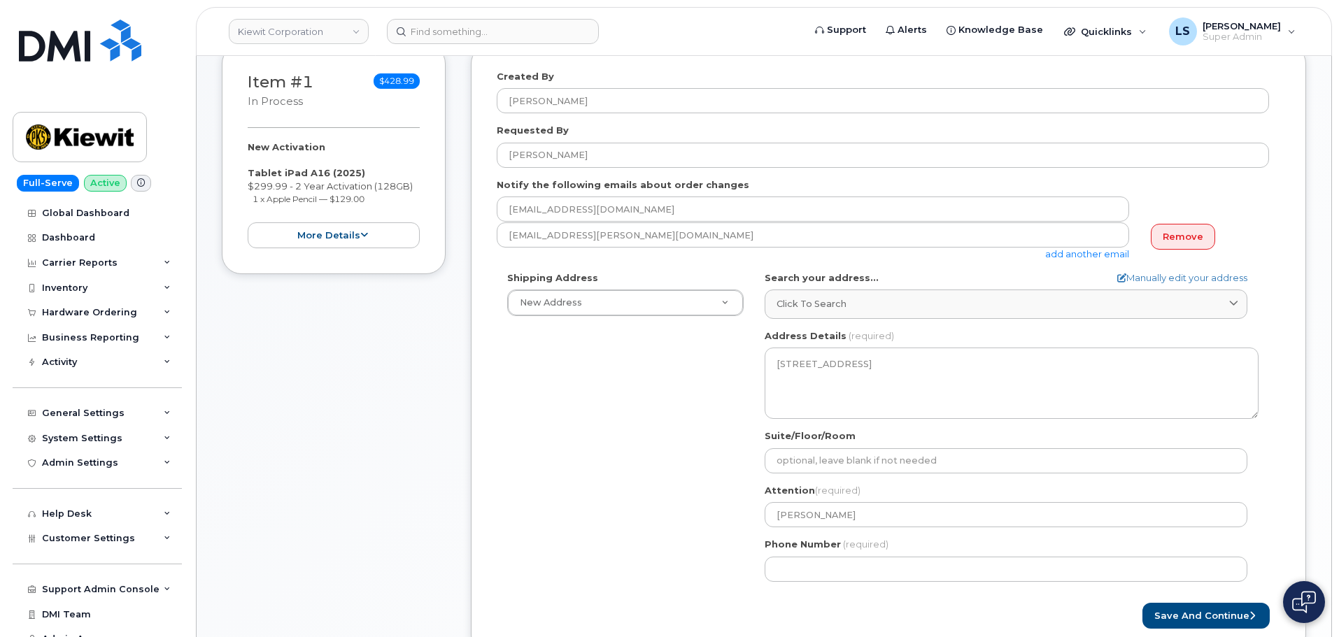
click at [660, 503] on div "Shipping Address New Address New Address [STREET_ADDRESS][PERSON_NAME][PERSON_N…" at bounding box center [883, 431] width 772 height 321
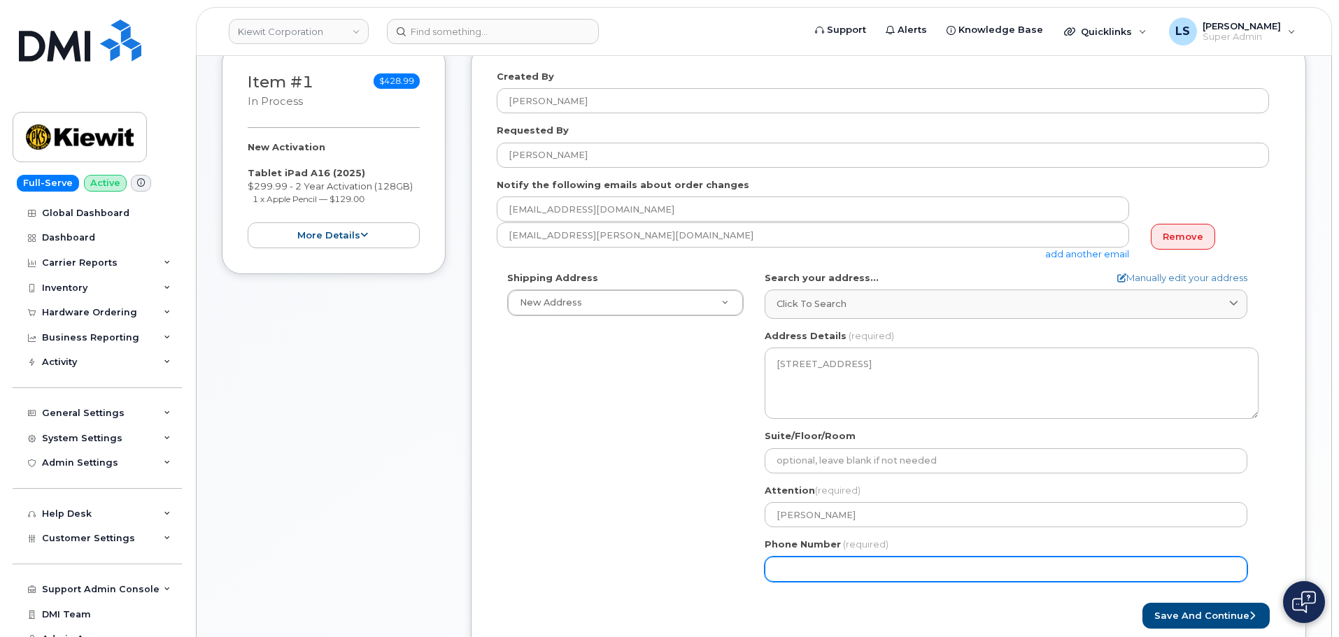
click at [858, 572] on input "Phone Number" at bounding box center [1006, 569] width 483 height 25
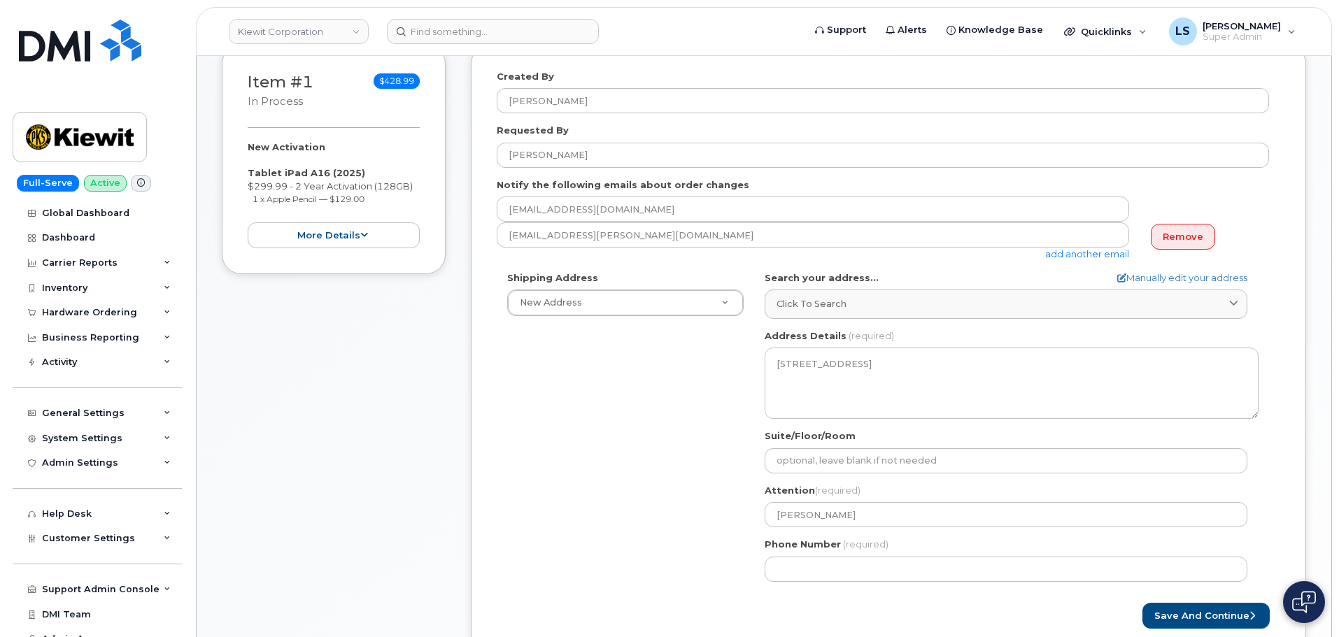
click at [590, 523] on div "Shipping Address New Address New Address [STREET_ADDRESS][PERSON_NAME][PERSON_N…" at bounding box center [883, 431] width 772 height 321
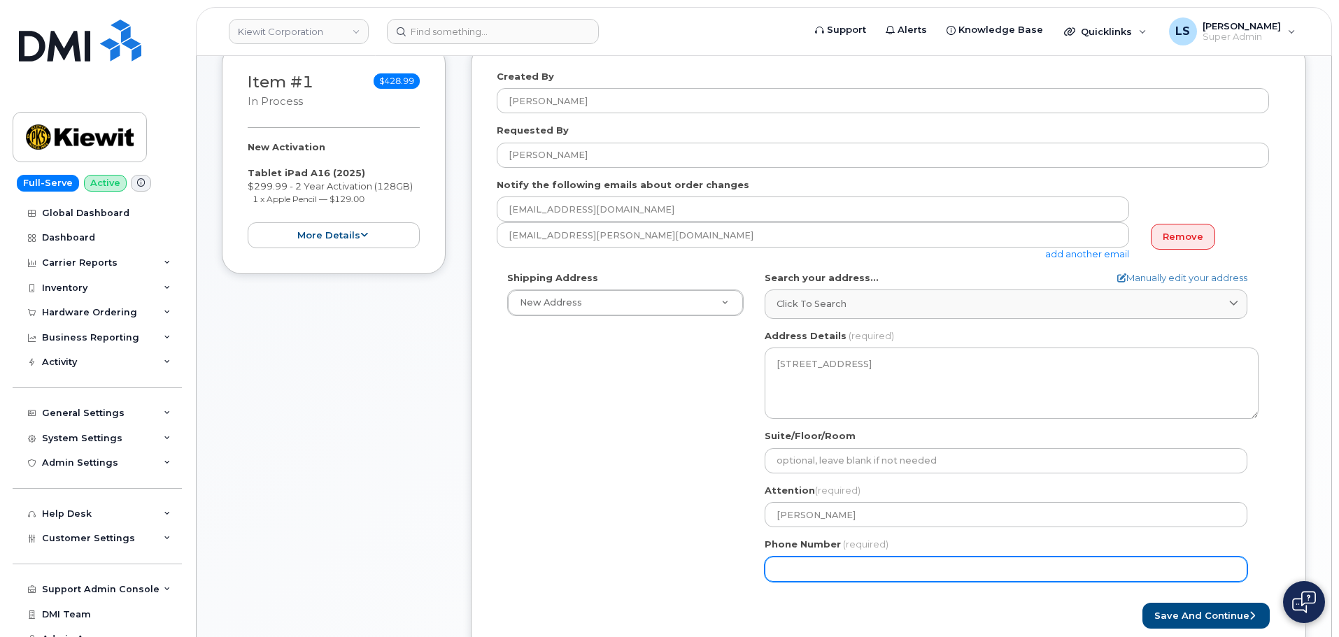
click at [906, 569] on input "Phone Number" at bounding box center [1006, 569] width 483 height 25
click at [817, 576] on input "Phone Number" at bounding box center [1006, 569] width 483 height 25
select select
type input "8325574571"
click at [877, 570] on input "8325574571" at bounding box center [1006, 569] width 483 height 25
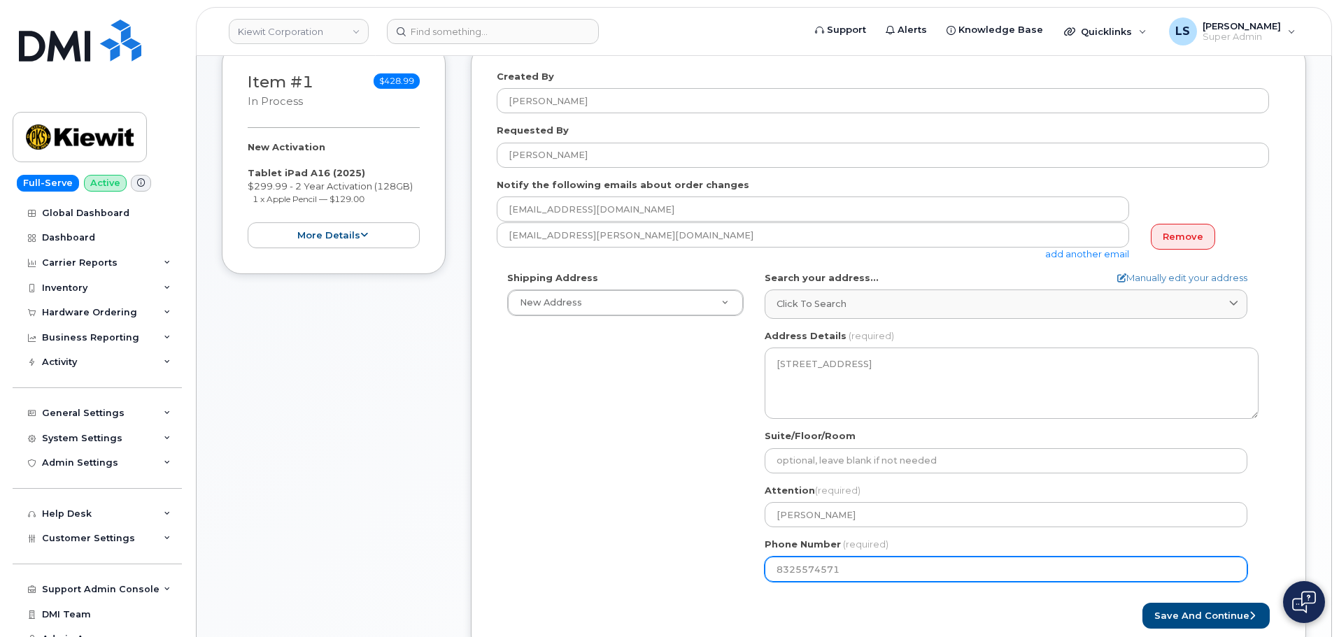
select select
type input "83255745711"
select select
type input "8325574571"
select select
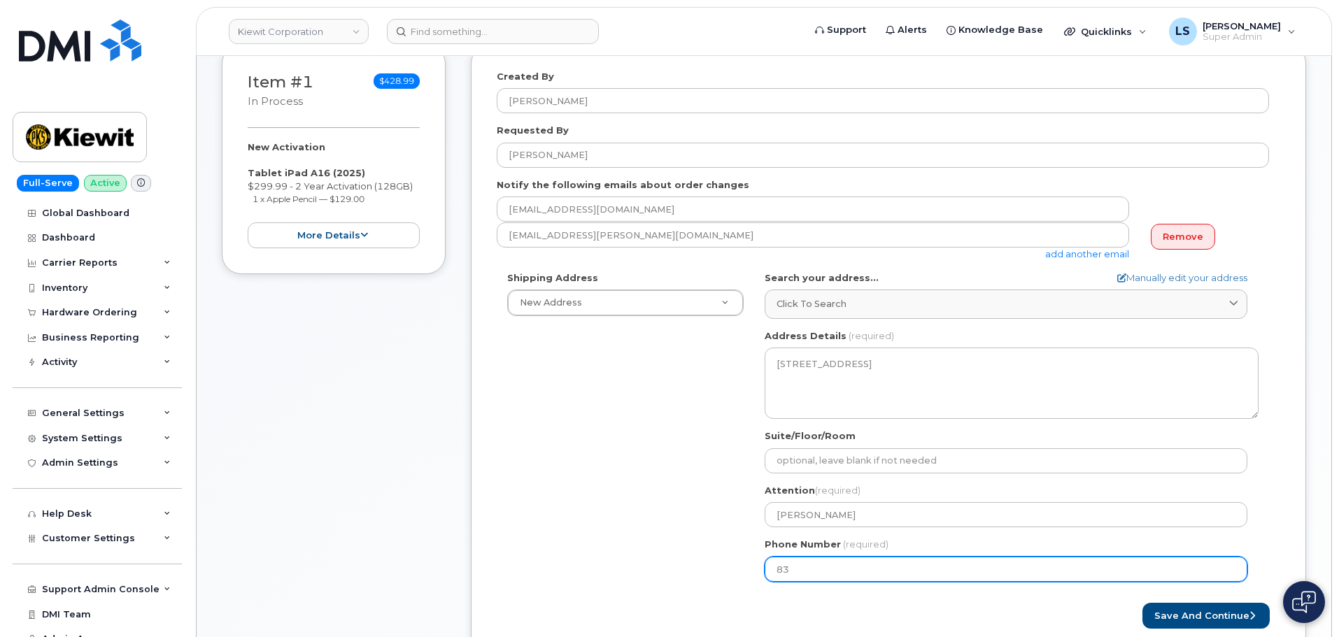
type input "8"
click at [802, 561] on input "Phone Number" at bounding box center [1006, 569] width 483 height 25
paste input "8325574571"
click at [819, 574] on input "Phone Number" at bounding box center [1006, 569] width 483 height 25
select select
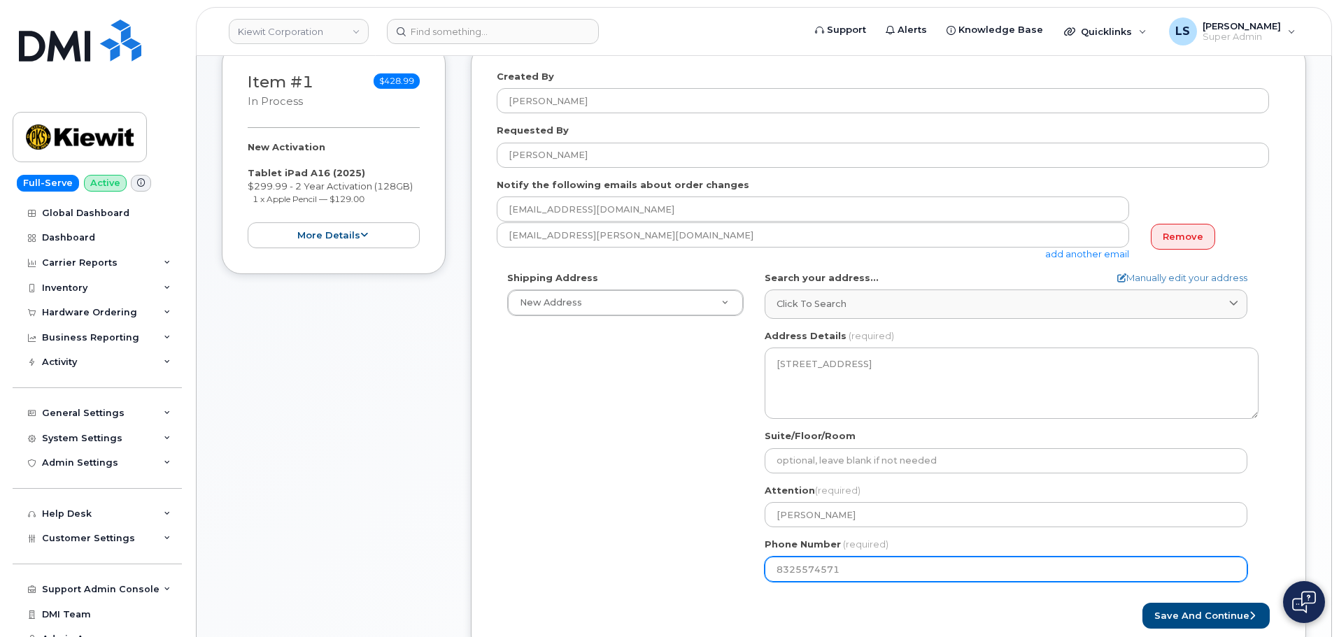
type input "8325574571"
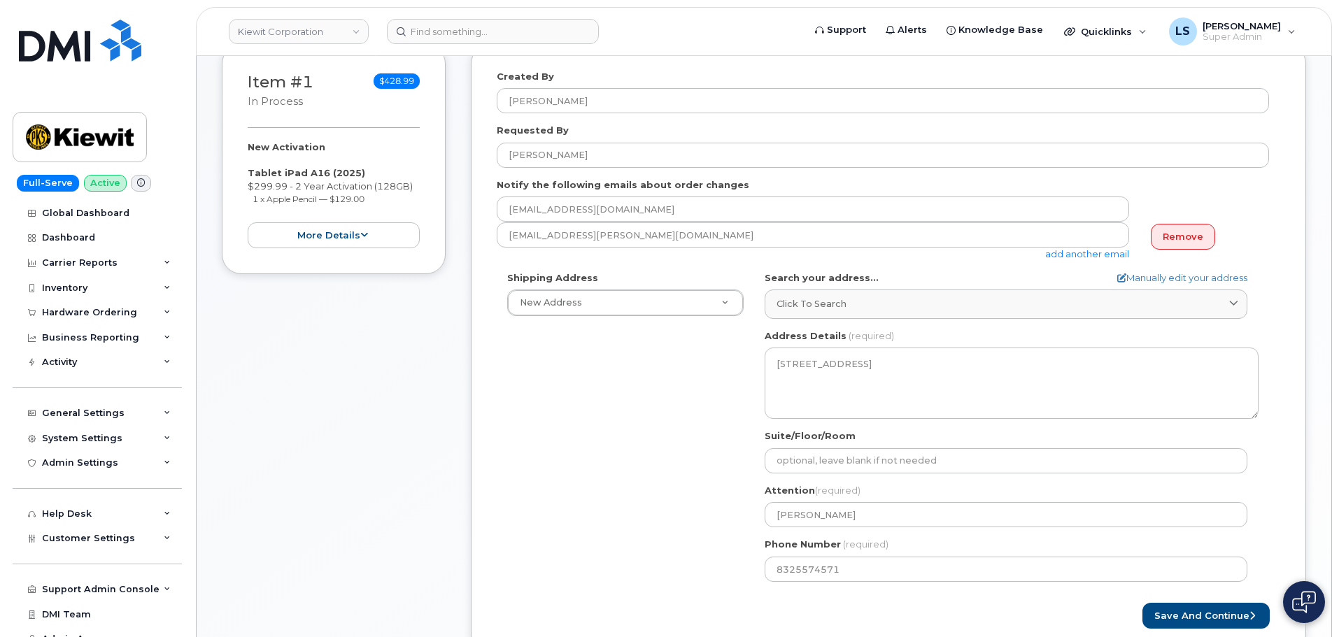
drag, startPoint x: 919, startPoint y: 604, endPoint x: 956, endPoint y: 600, distance: 37.2
click at [928, 602] on form "Created By [PERSON_NAME] Requested By [PERSON_NAME] Notify the following emails…" at bounding box center [889, 349] width 784 height 559
drag, startPoint x: 1190, startPoint y: 615, endPoint x: 1124, endPoint y: 605, distance: 66.5
click at [1191, 615] on button "Save and Continue" at bounding box center [1206, 616] width 127 height 26
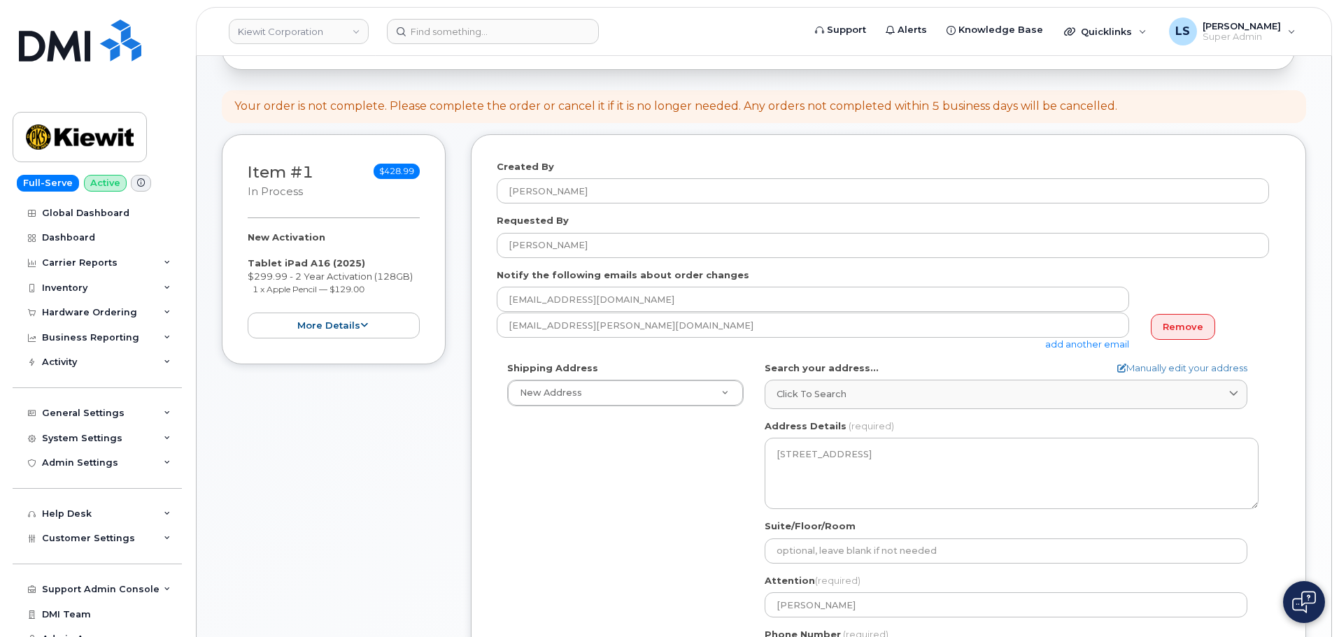
scroll to position [0, 0]
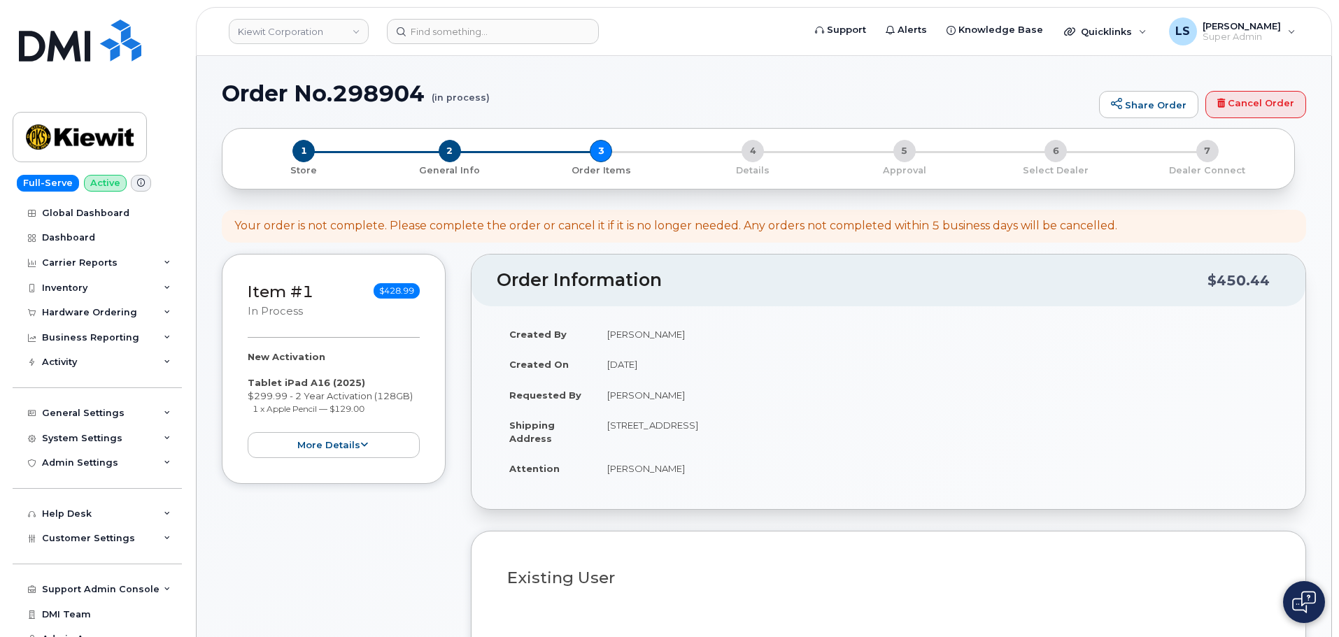
select select
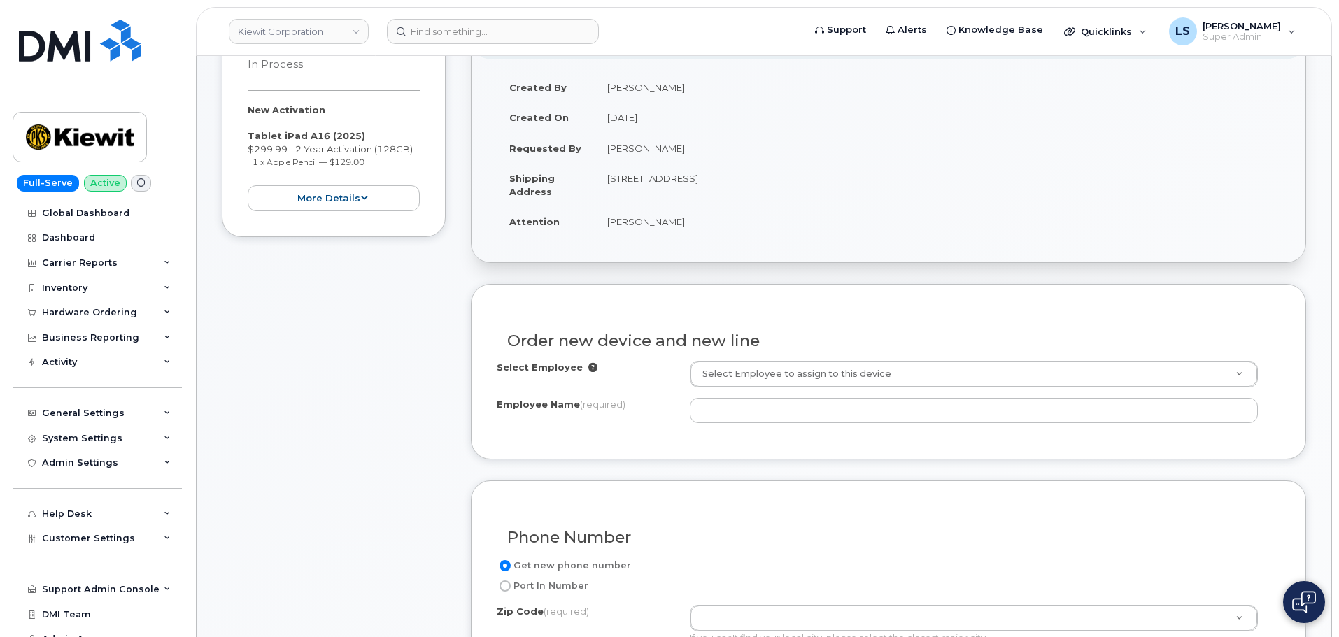
scroll to position [280, 0]
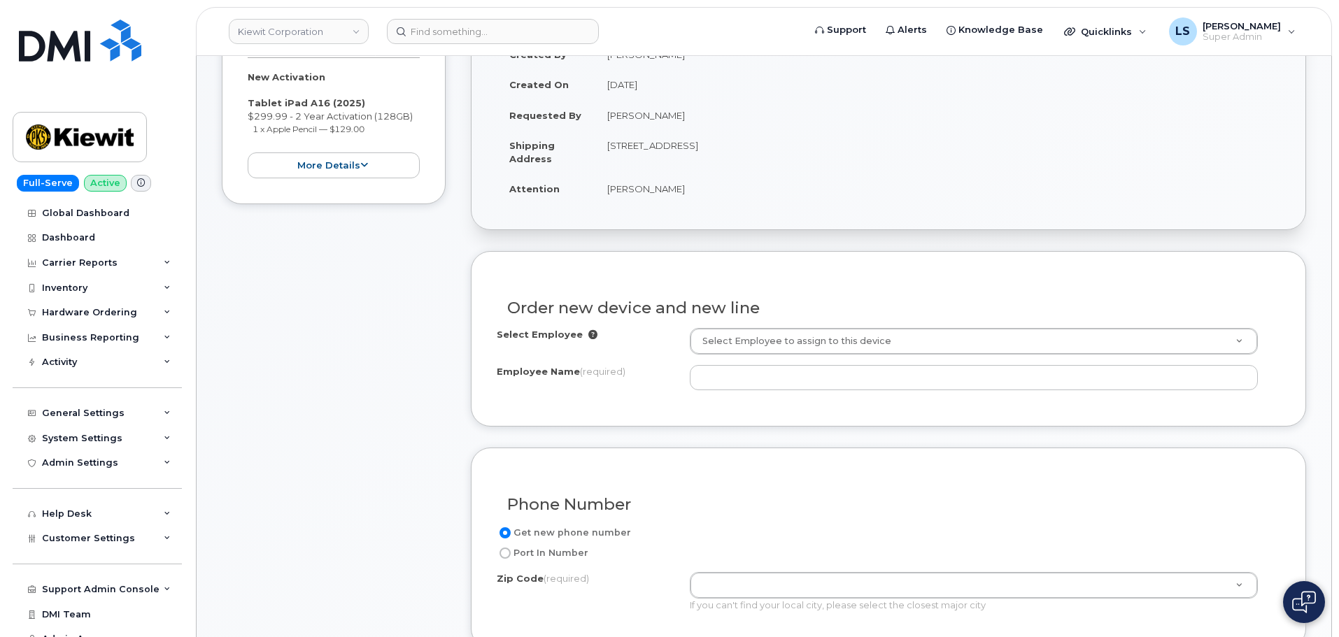
click at [749, 325] on div "Order new device and new line" at bounding box center [889, 302] width 784 height 51
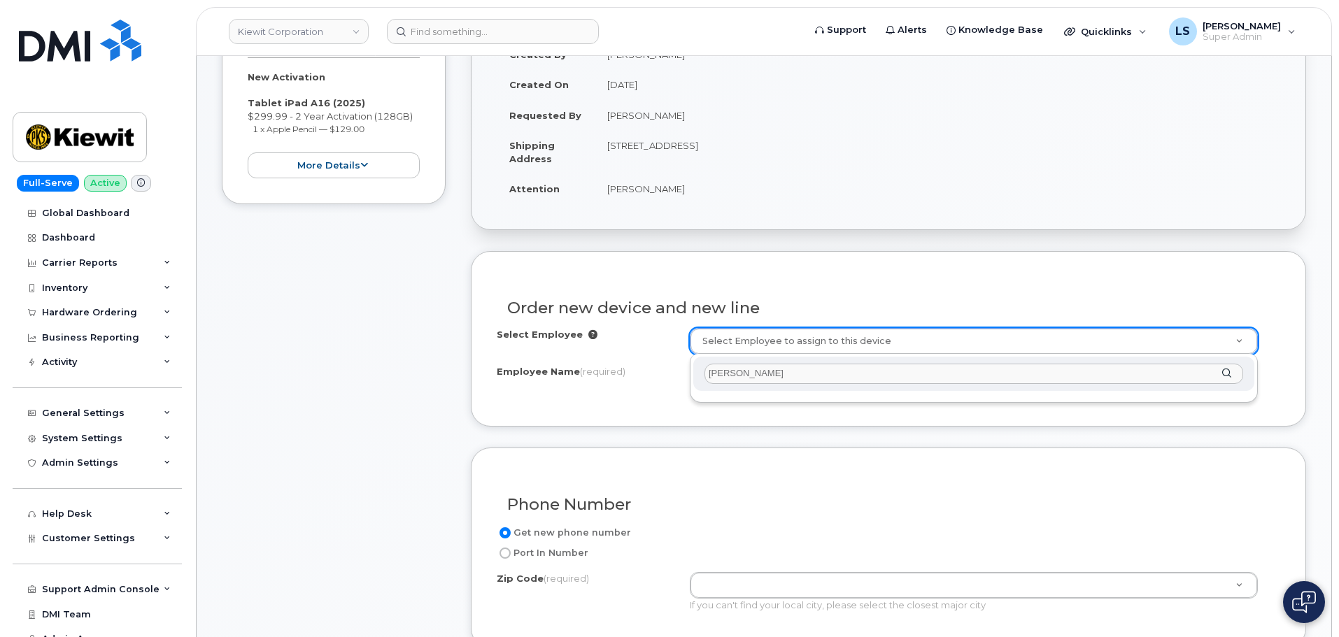
click at [751, 382] on input "Ross Faransso" at bounding box center [974, 374] width 539 height 20
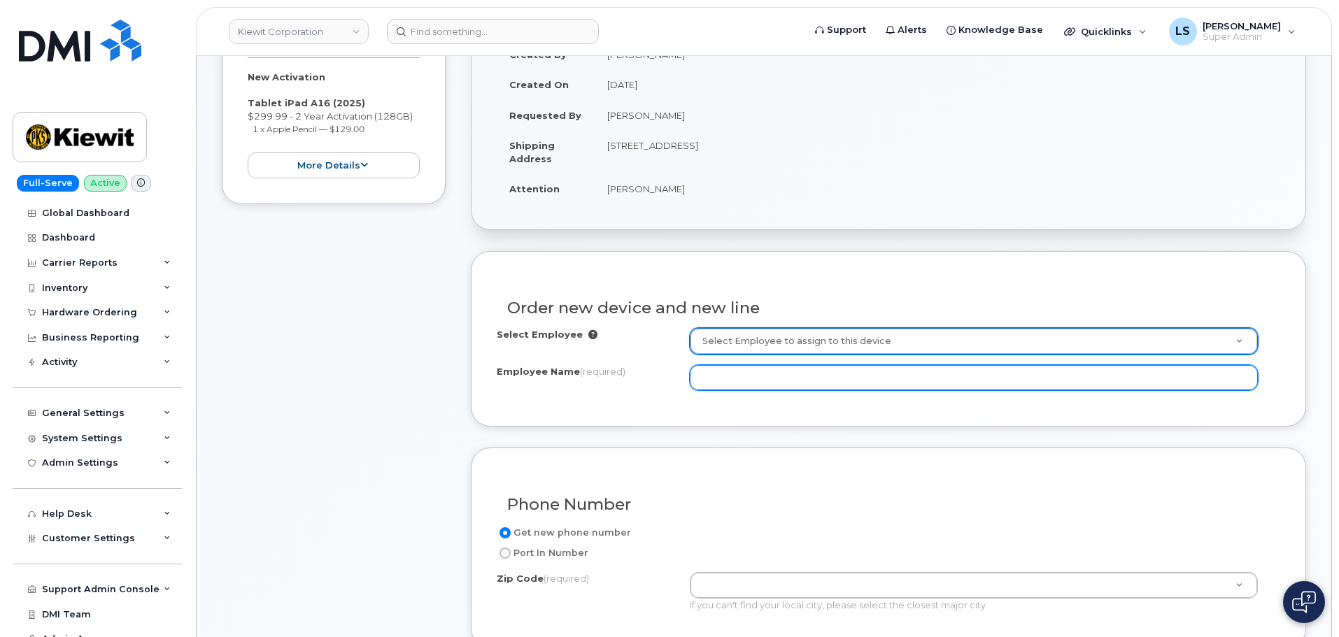
click at [749, 381] on input "Employee Name (required)" at bounding box center [974, 377] width 568 height 25
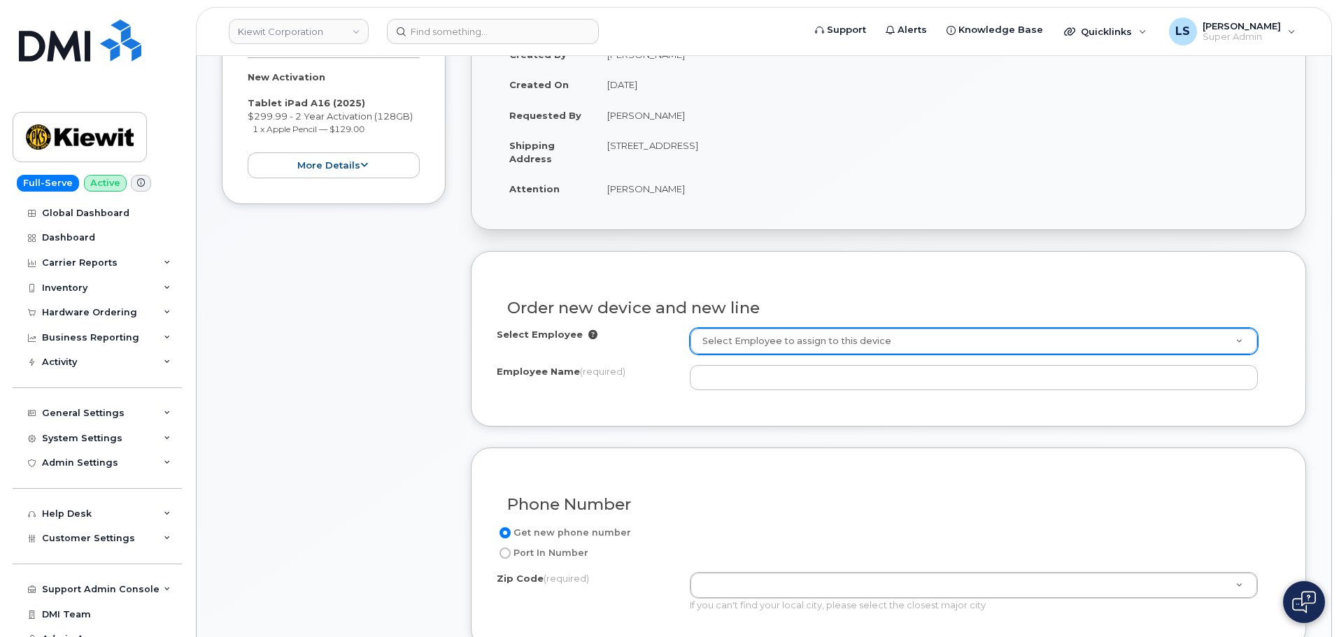
click at [653, 395] on div "Select Employee Select Employee to assign to this device Employee Name (require…" at bounding box center [889, 364] width 784 height 73
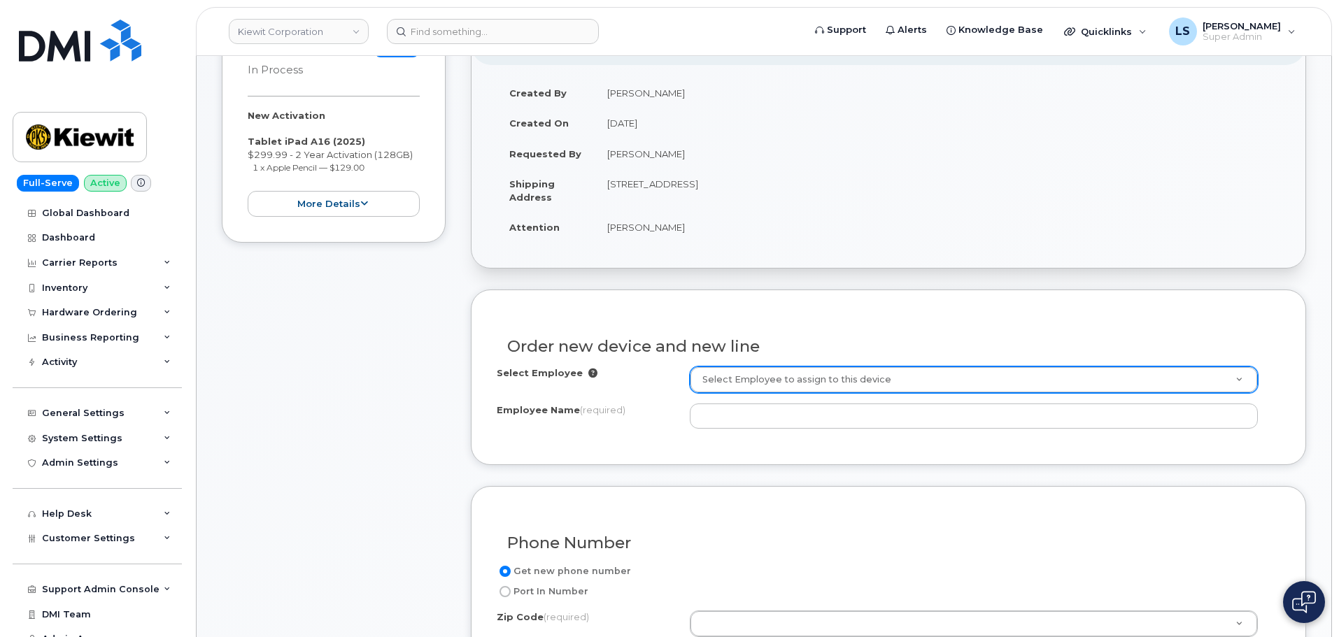
scroll to position [210, 0]
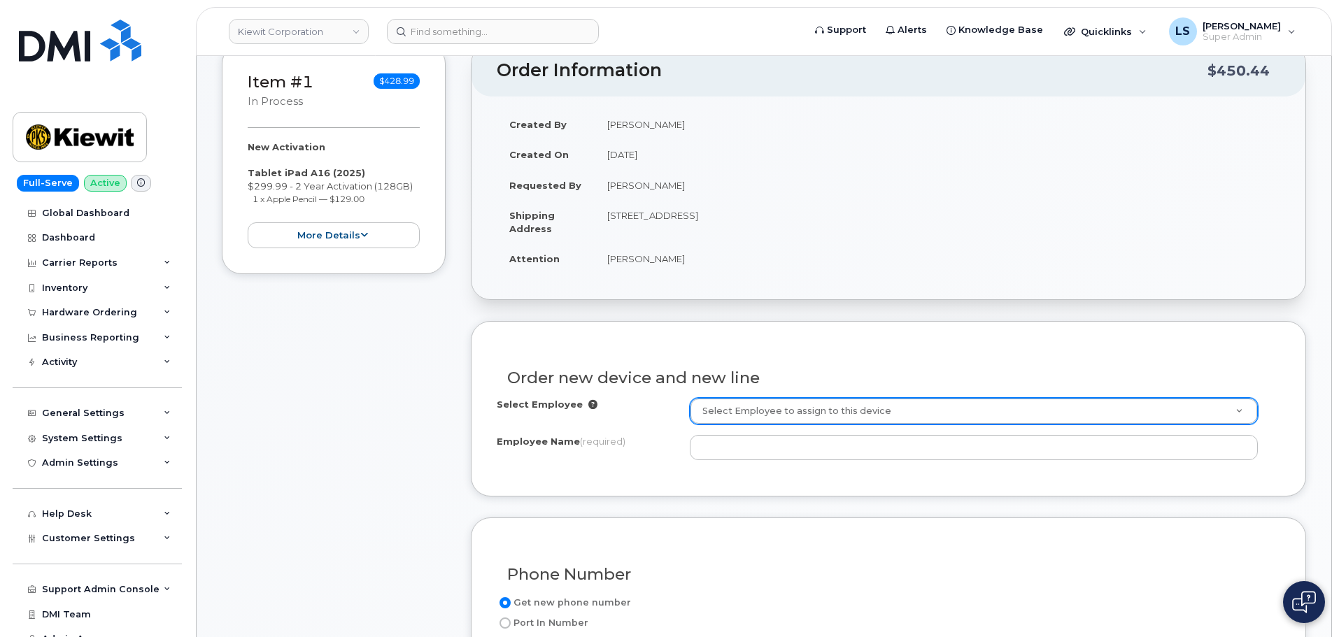
drag, startPoint x: 369, startPoint y: 418, endPoint x: 577, endPoint y: 459, distance: 211.9
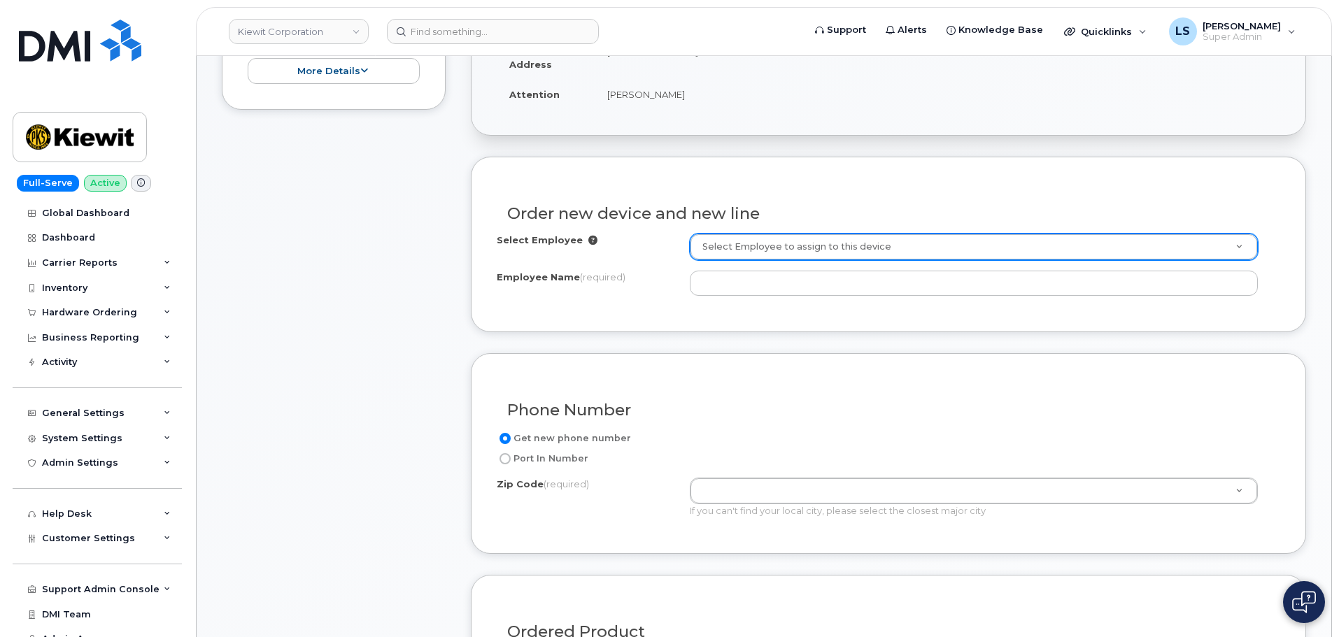
scroll to position [350, 0]
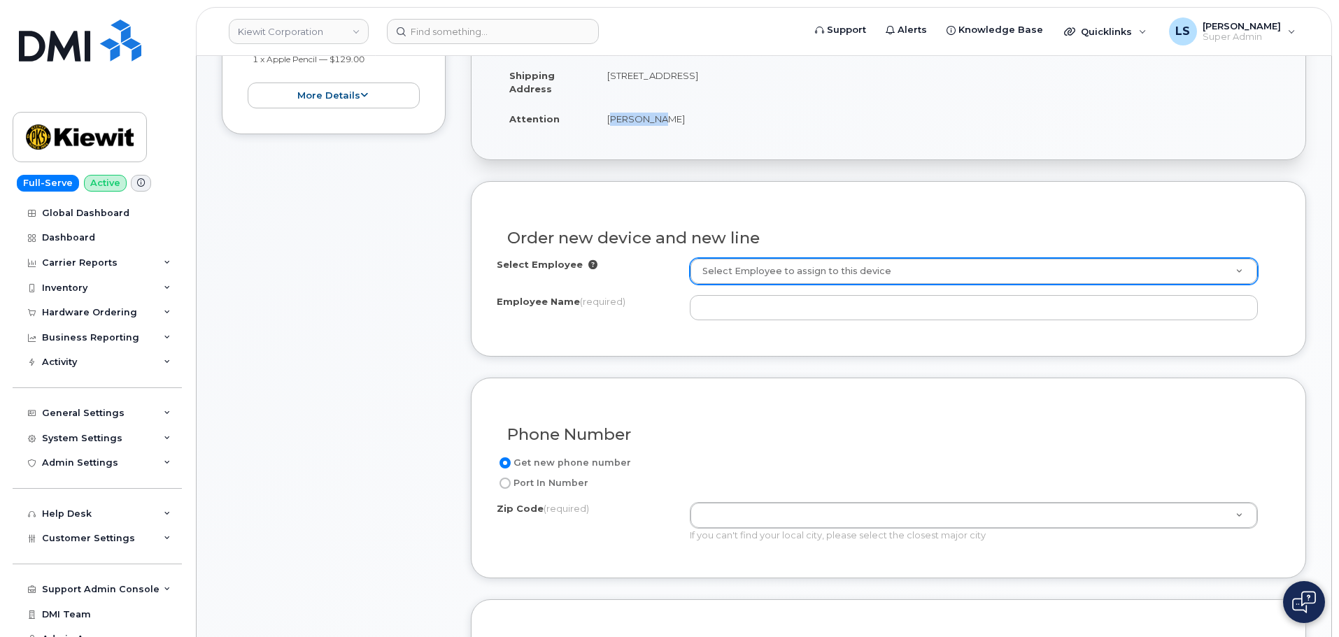
drag, startPoint x: 687, startPoint y: 122, endPoint x: 607, endPoint y: 127, distance: 80.6
click at [607, 127] on td "Farwa Ali" at bounding box center [938, 119] width 686 height 31
copy td "Farwa Ali"
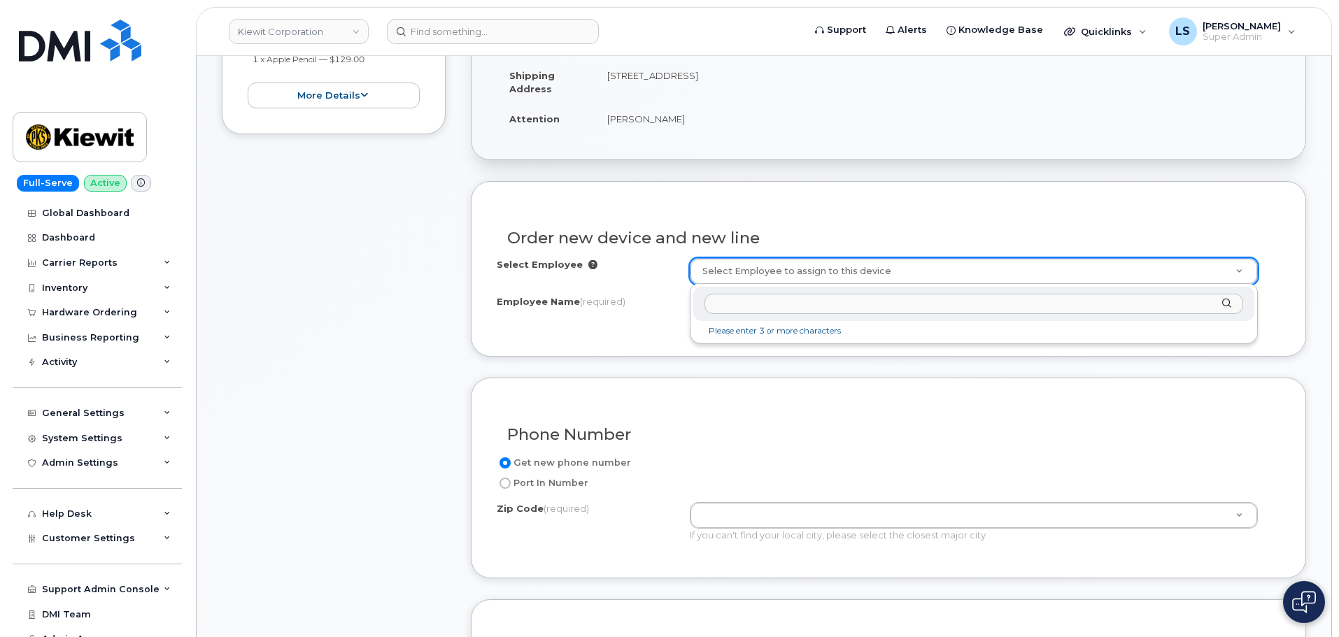
paste input "Farwa Ali"
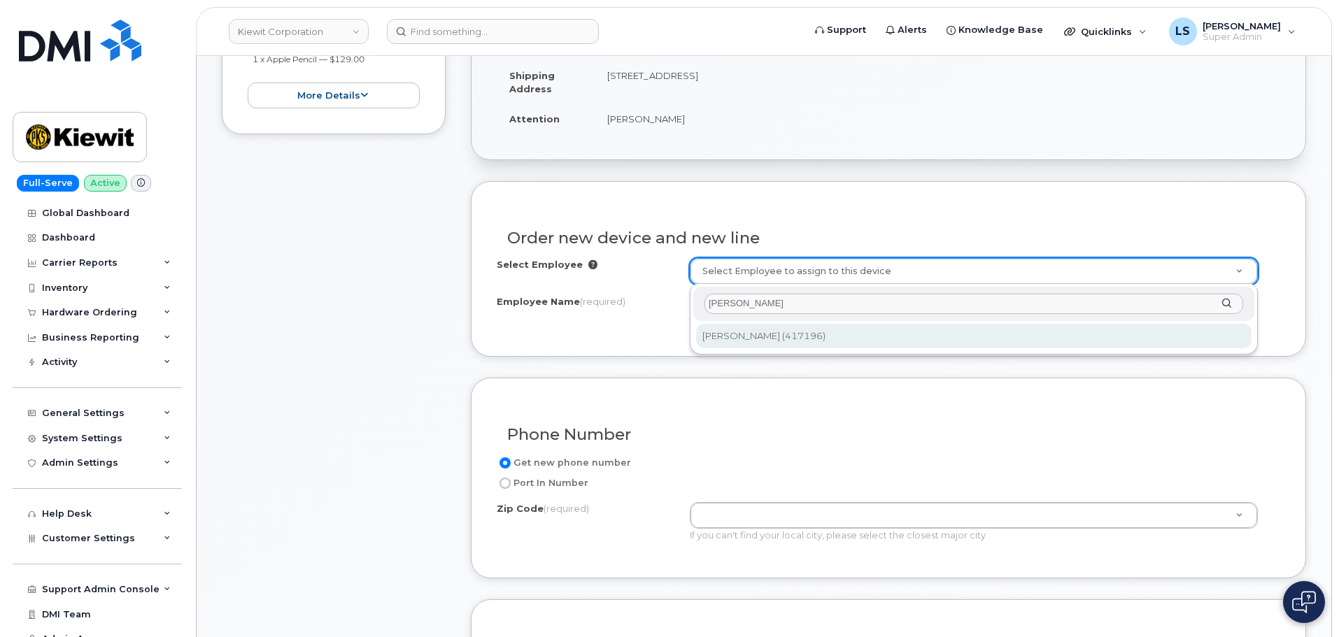
type input "Farwa Ali"
type input "2154798"
type input "Farwa Ali"
type input "585 N Dairy Ashford"
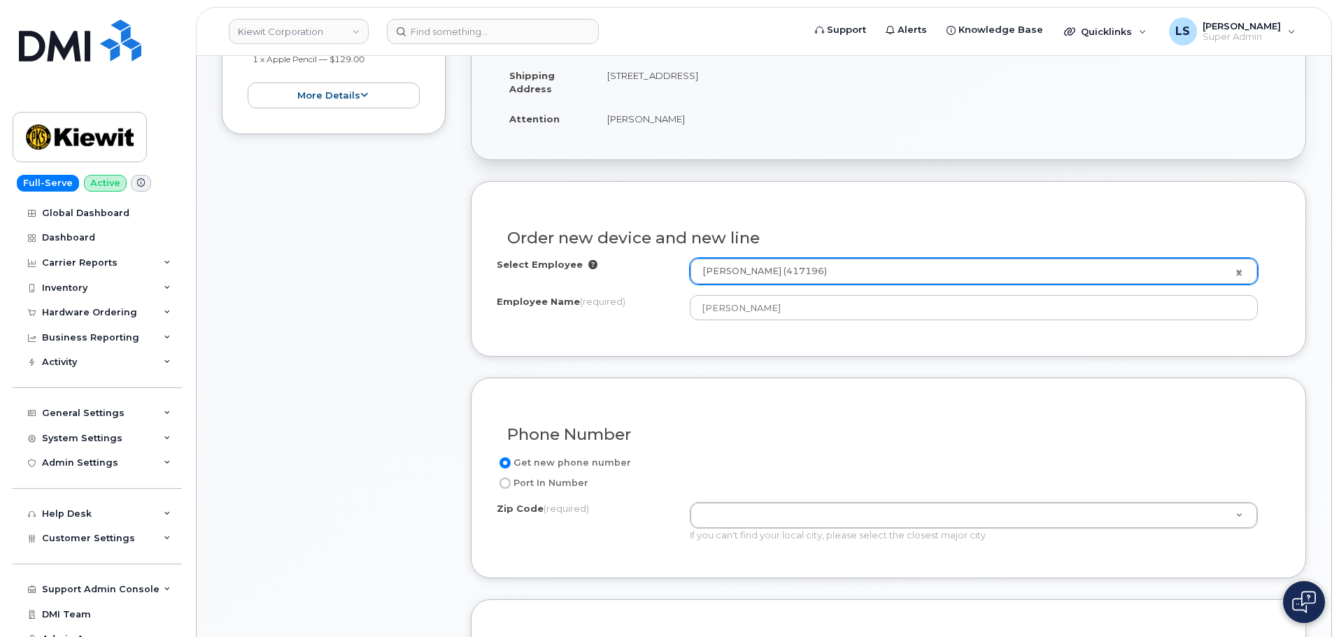
click at [720, 352] on div "Order new device and new line Select Employee Farwa Ali (417196) 2154798 Employ…" at bounding box center [888, 269] width 835 height 176
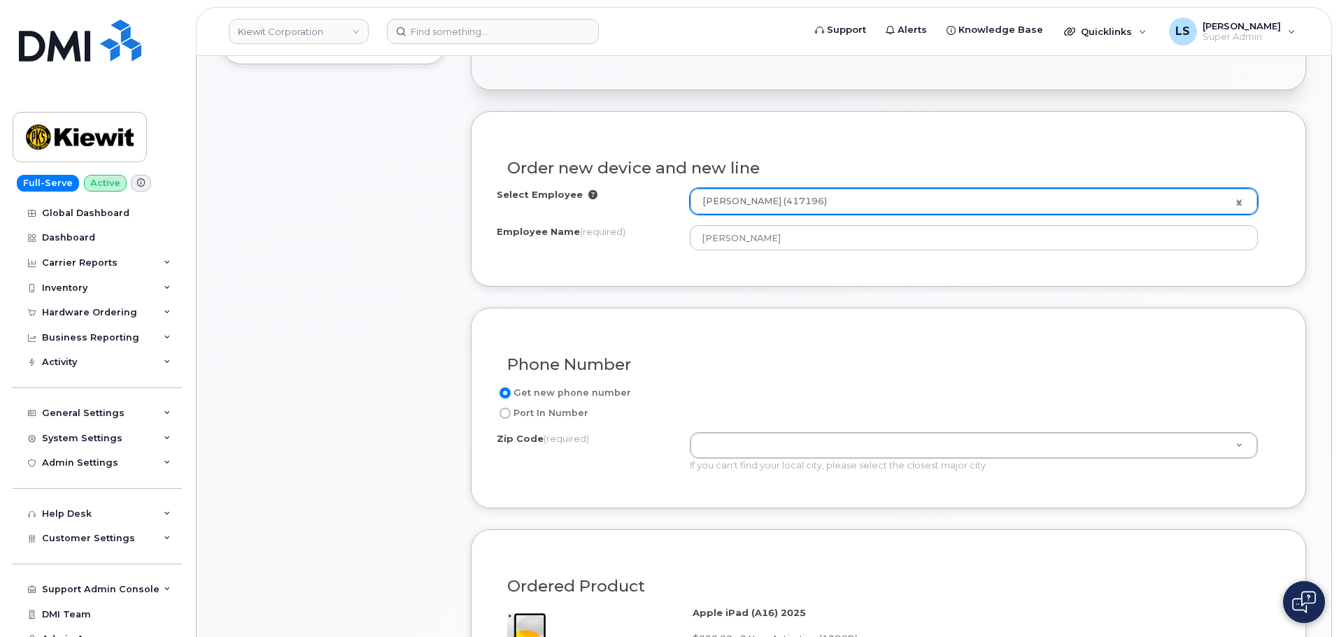
click at [490, 439] on div "Phone Number Get new phone number Port In Number Zip Code (required) Zip Code (…" at bounding box center [888, 408] width 835 height 201
click at [751, 424] on div "Get new phone number Port In Number Zip Code (required) Zip Code (required) Zip…" at bounding box center [889, 434] width 784 height 98
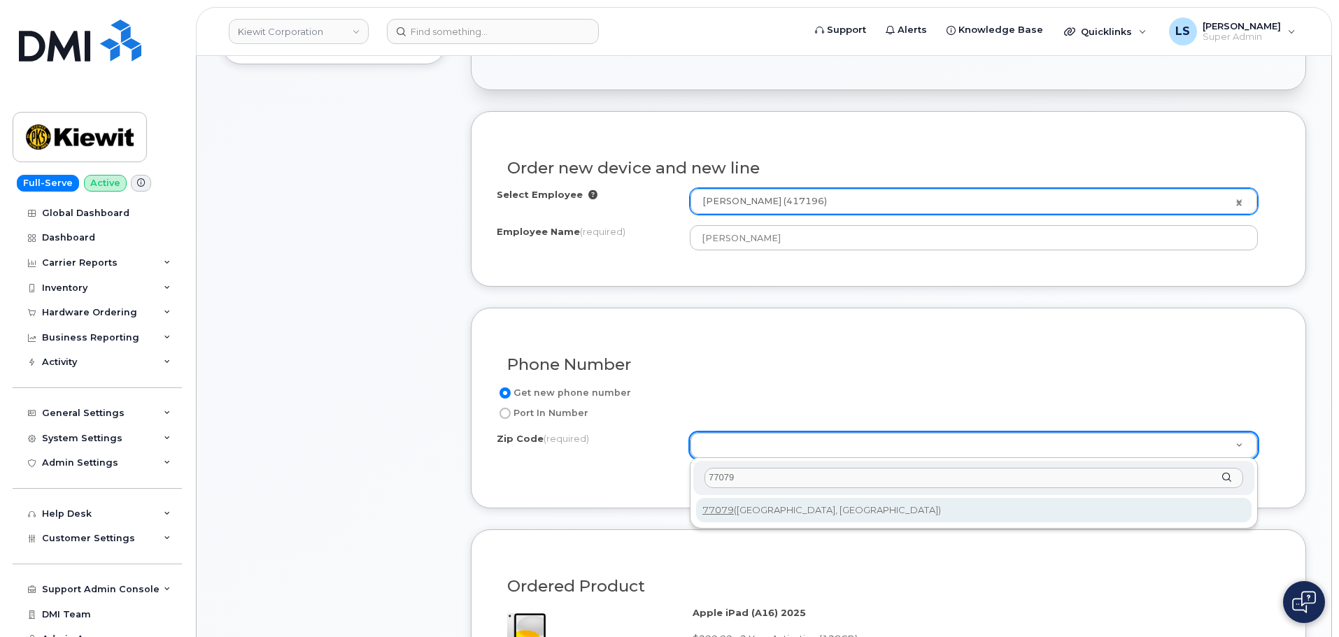
type input "77079"
type input "77079 (Houston, TX)"
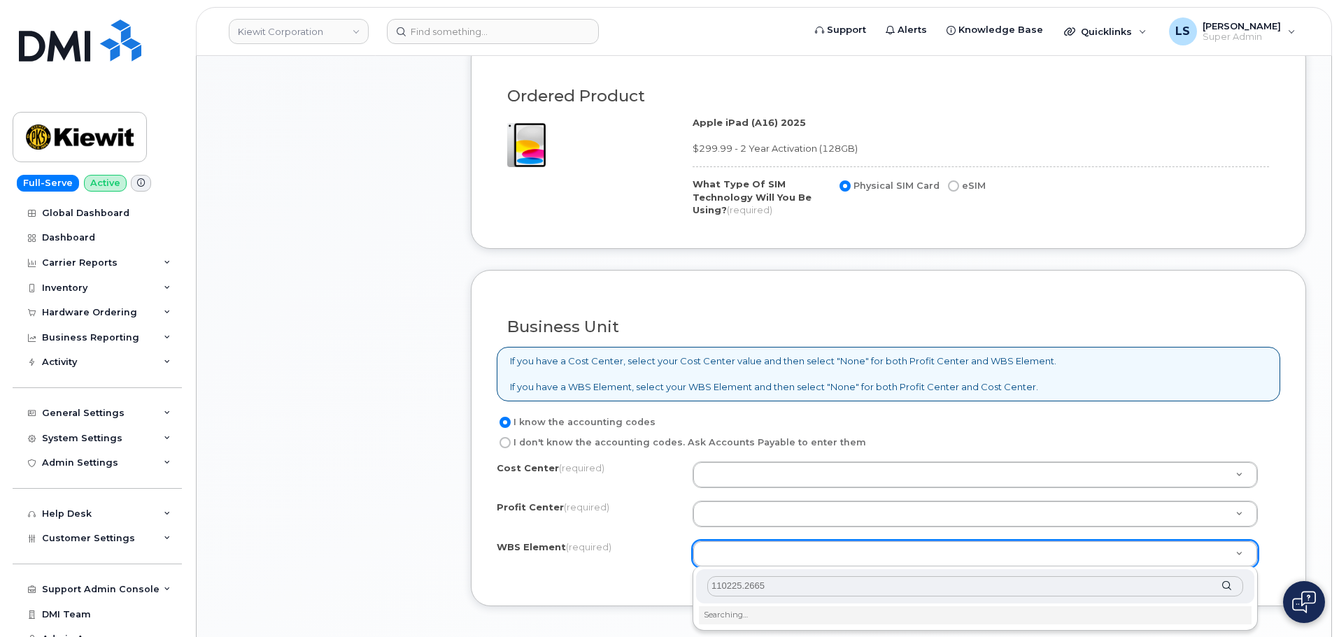
scroll to position [979, 0]
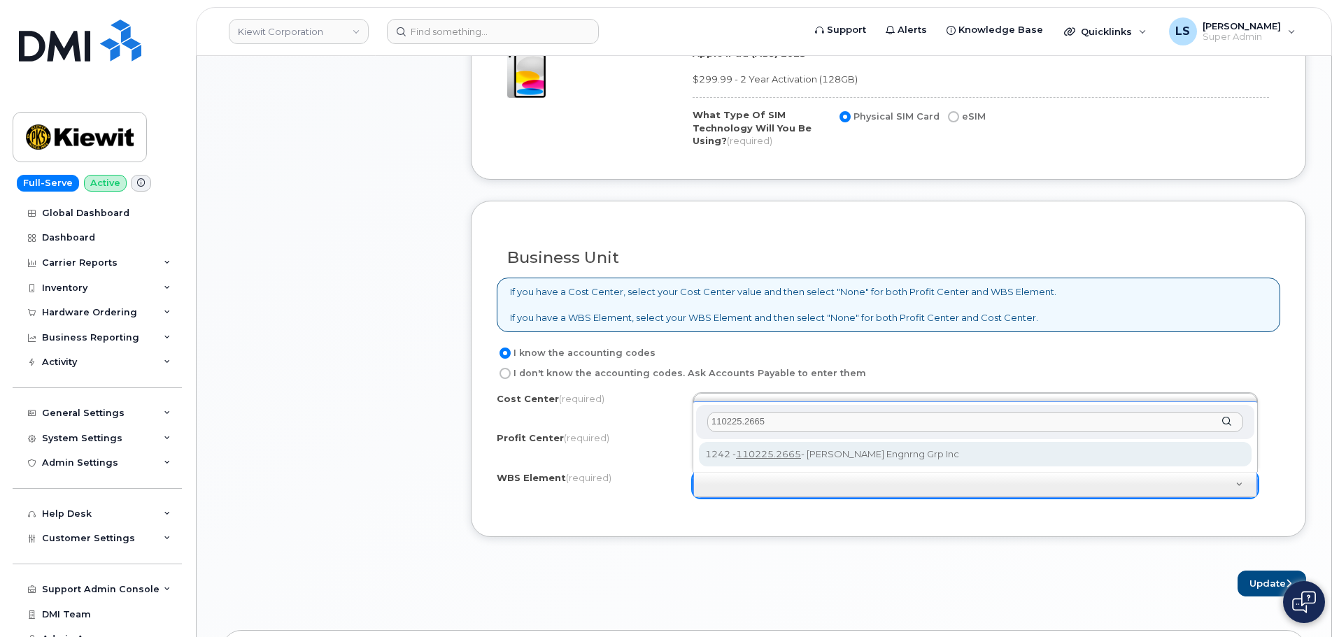
type input "110225.2665"
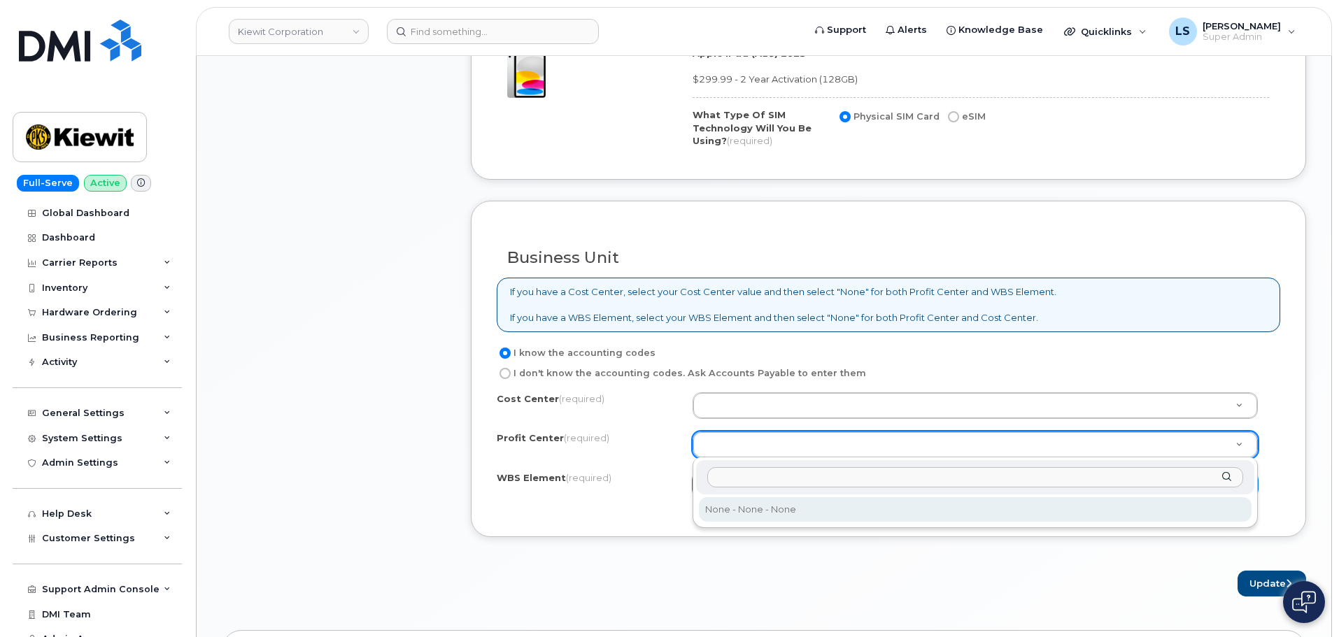
select select "None"
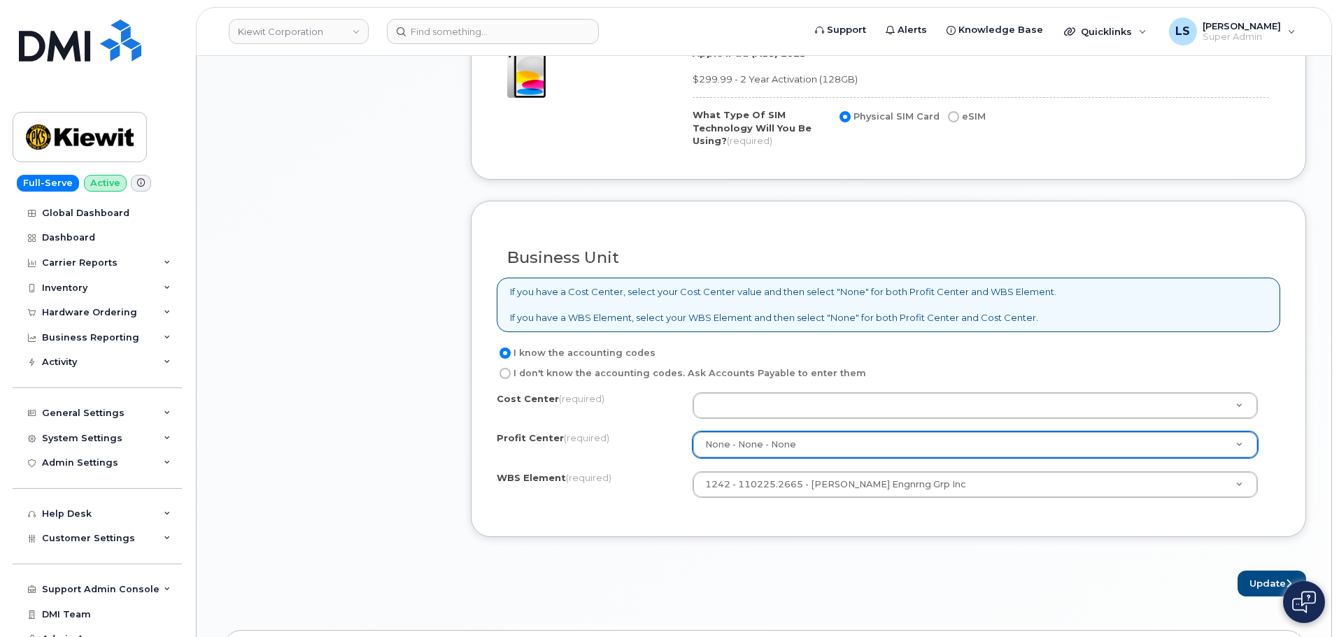
click at [747, 420] on div "Cost Center (required) Profit Center (required) None - None - None None - None …" at bounding box center [889, 451] width 784 height 119
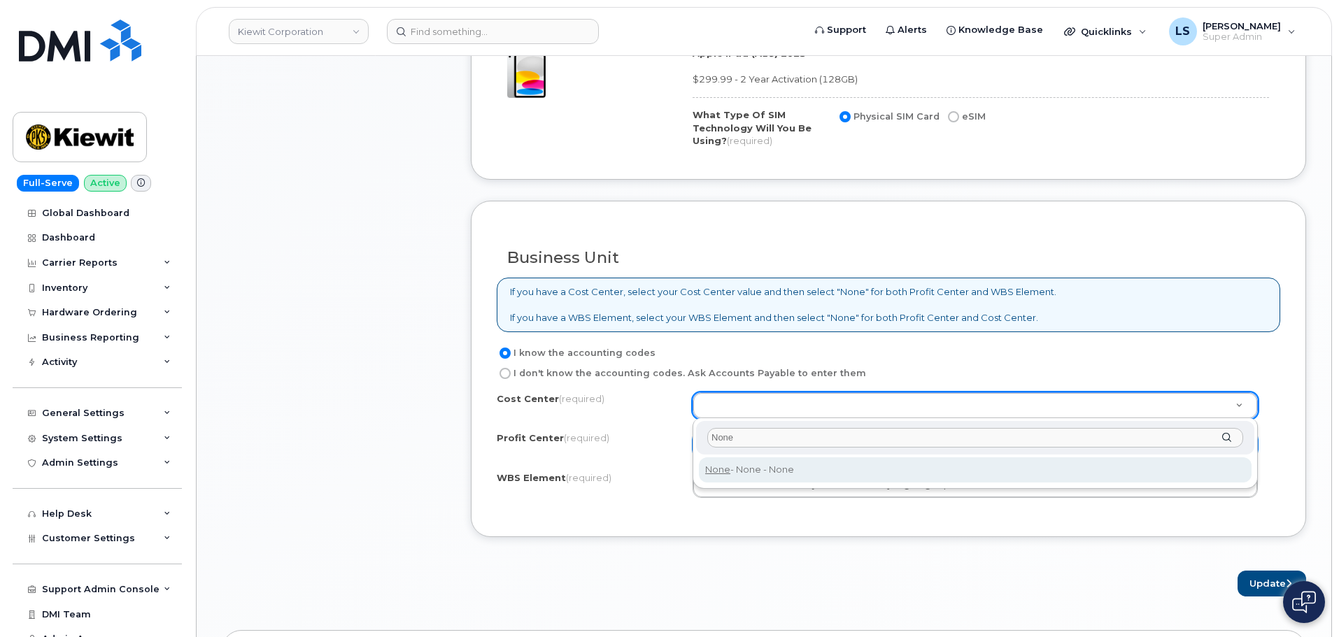
type input "None"
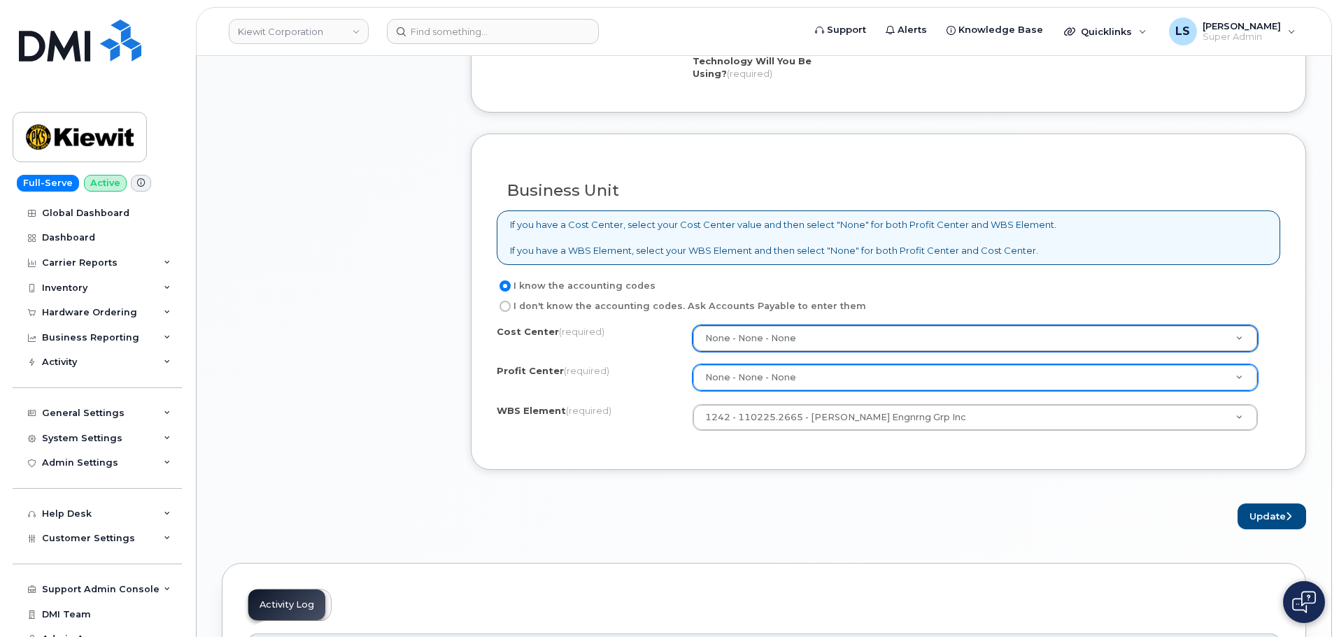
scroll to position [1119, 0]
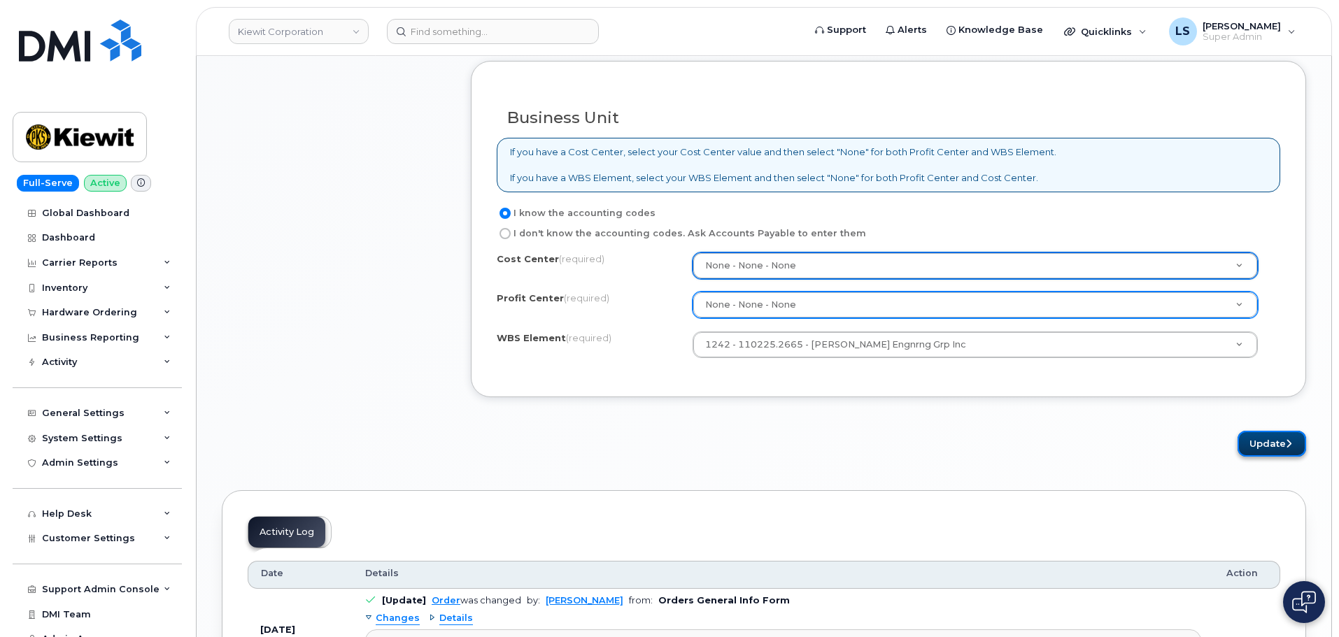
click at [1257, 441] on button "Update" at bounding box center [1272, 444] width 69 height 26
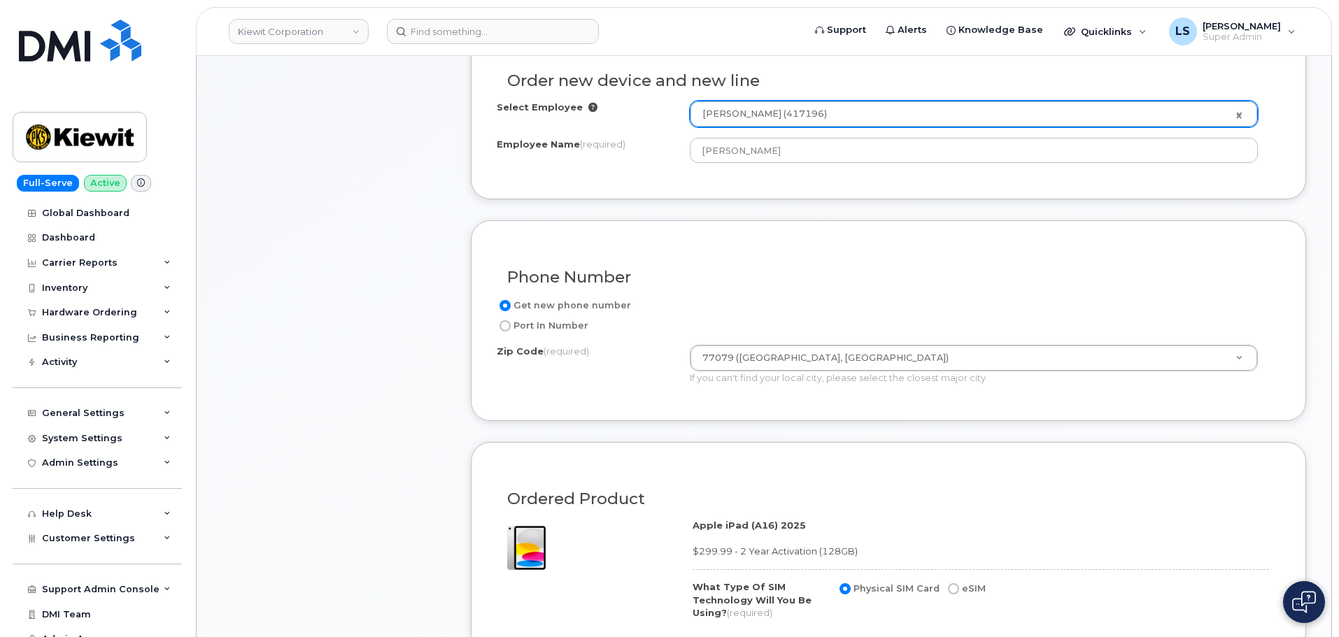
scroll to position [210, 0]
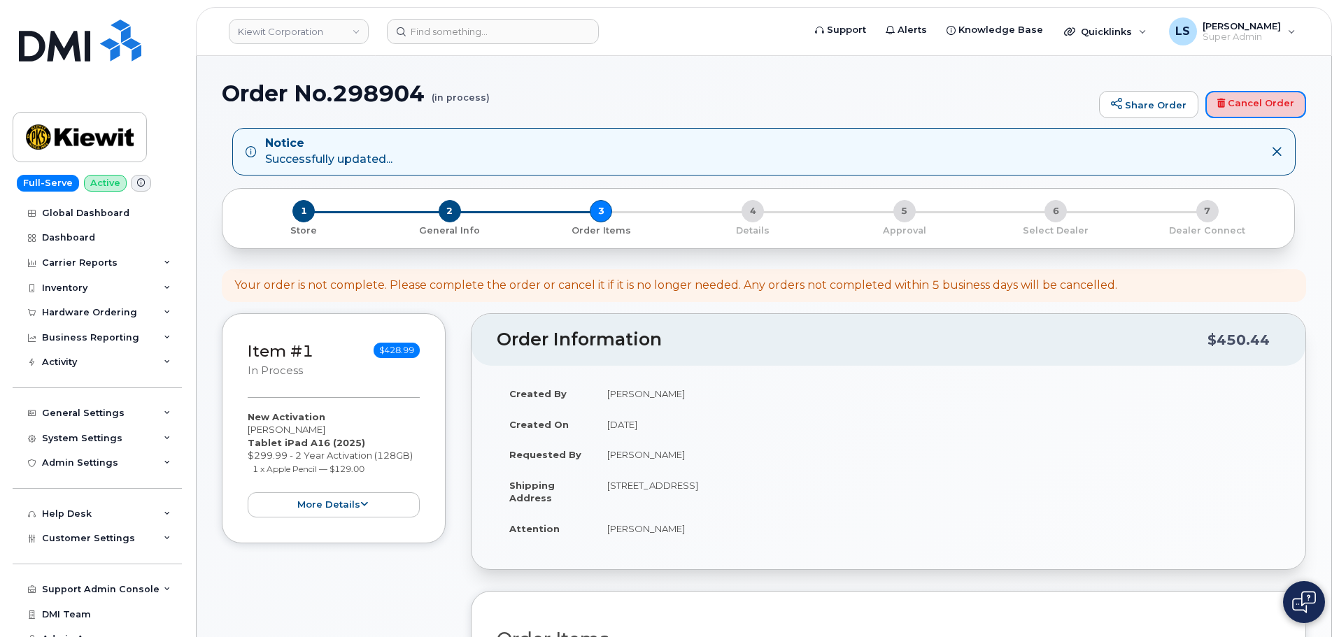
click at [1250, 107] on link "Cancel Order" at bounding box center [1255, 105] width 101 height 28
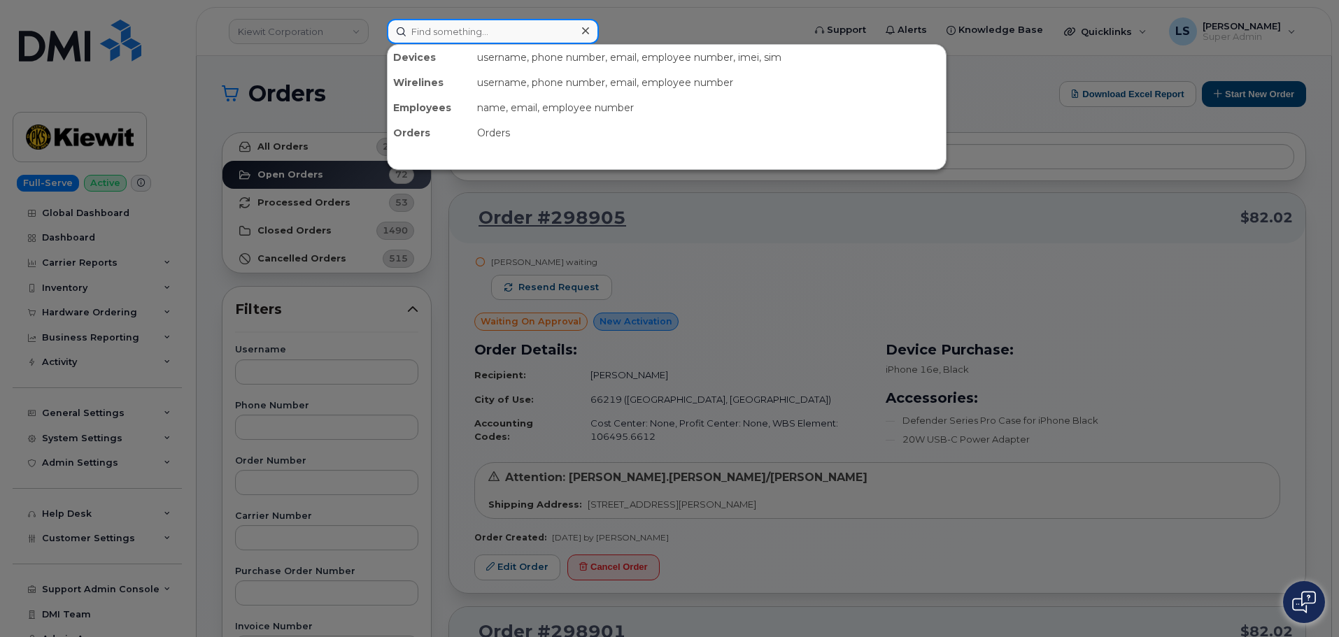
click at [446, 20] on input at bounding box center [493, 31] width 212 height 25
paste input "Stoan [PERSON_NAME]"
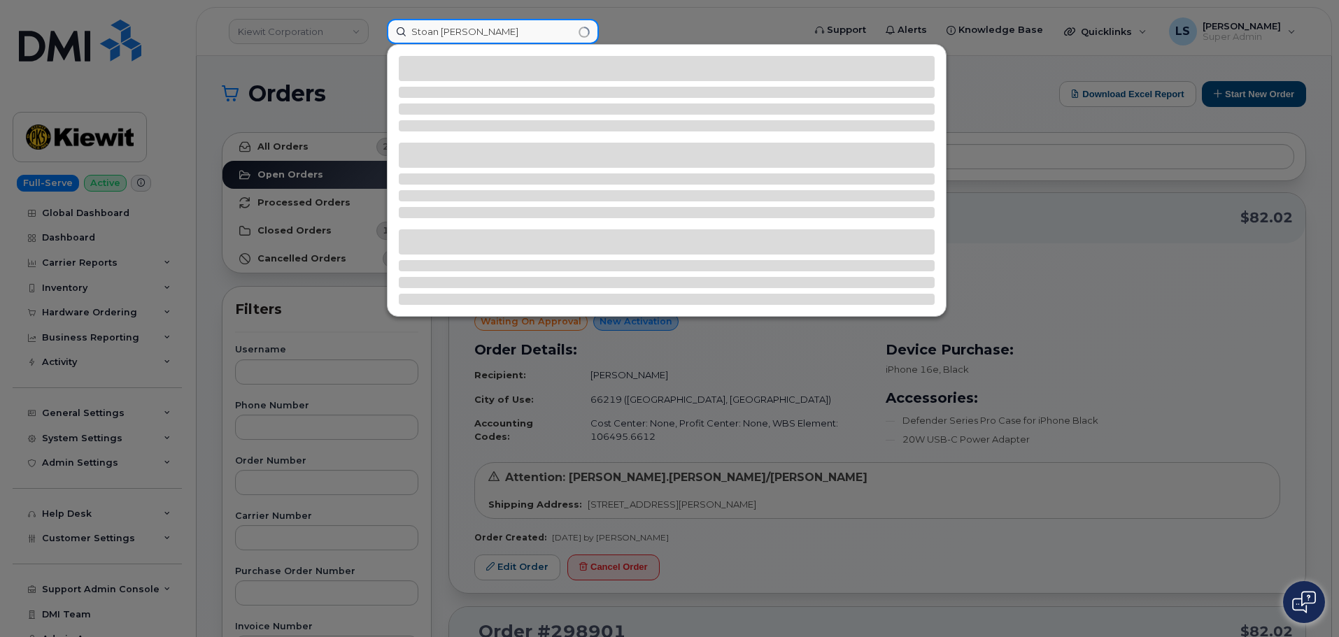
type input "Stoan [PERSON_NAME]"
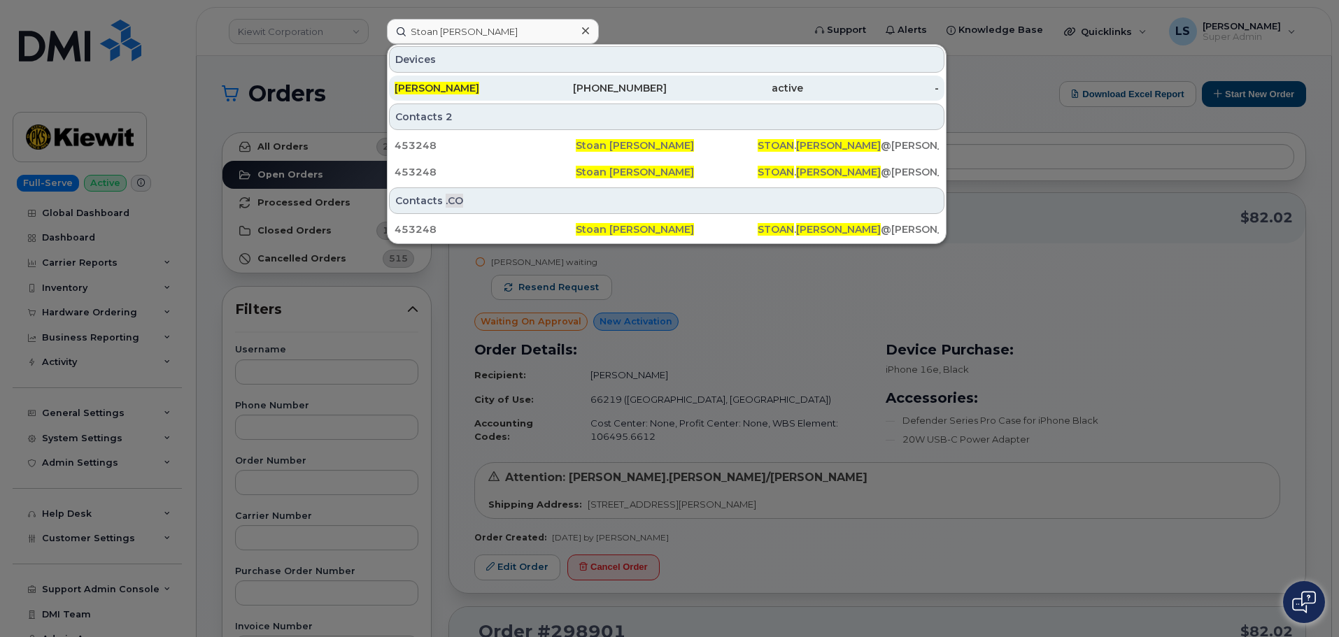
click at [426, 91] on span "[PERSON_NAME]" at bounding box center [437, 88] width 85 height 13
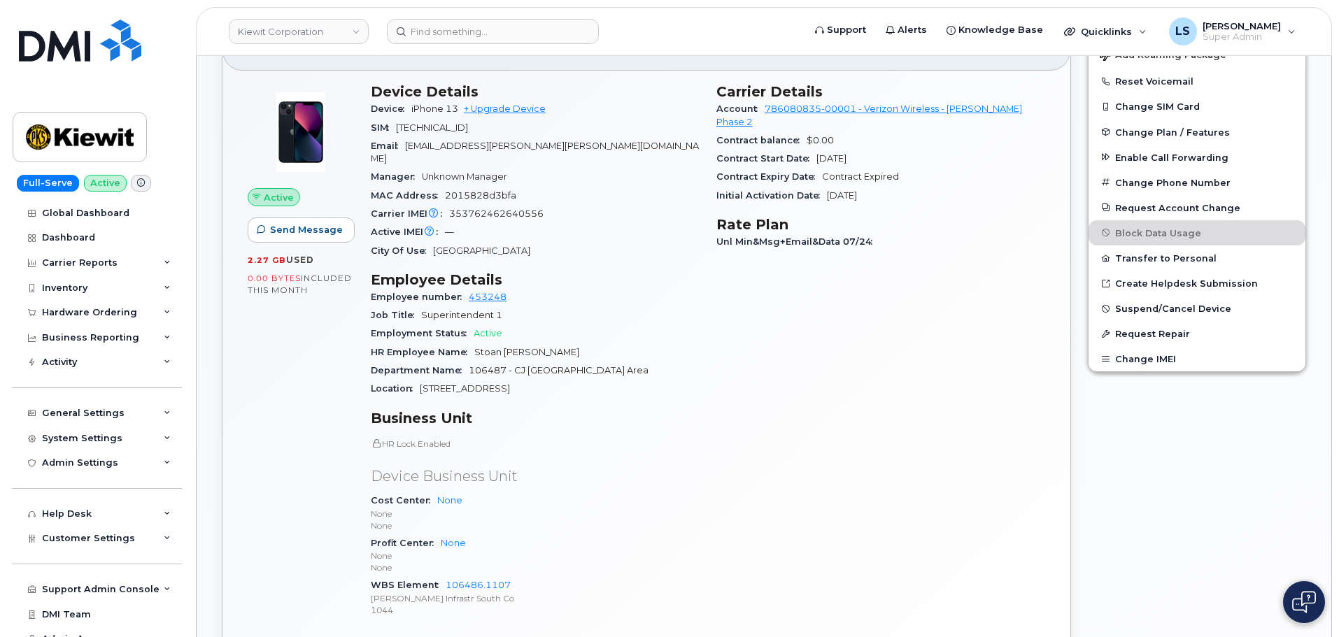
scroll to position [420, 0]
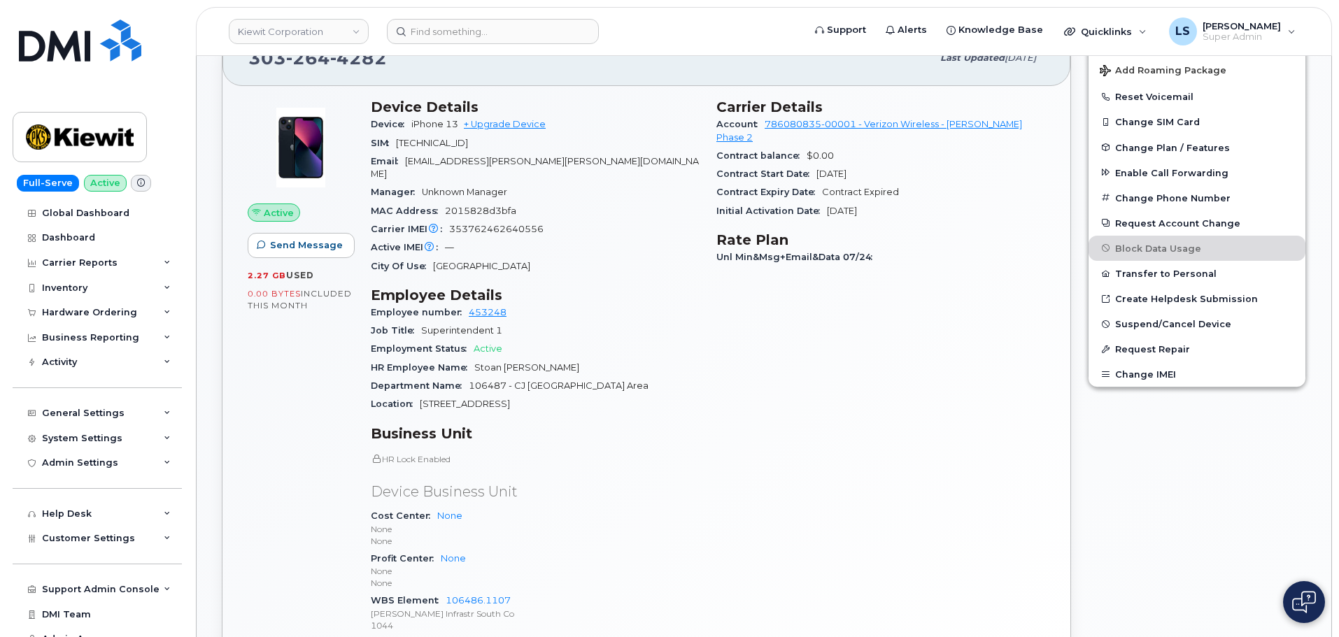
click at [539, 381] on span "106487 - CJ [GEOGRAPHIC_DATA] Area" at bounding box center [559, 386] width 180 height 10
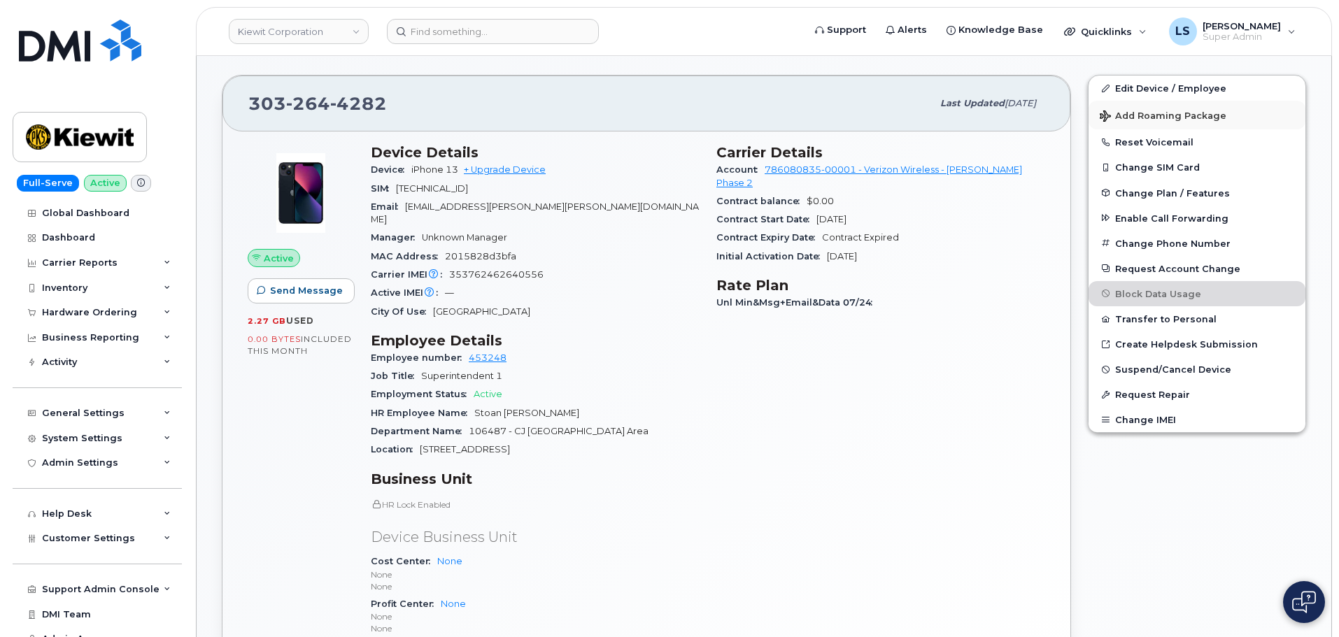
scroll to position [350, 0]
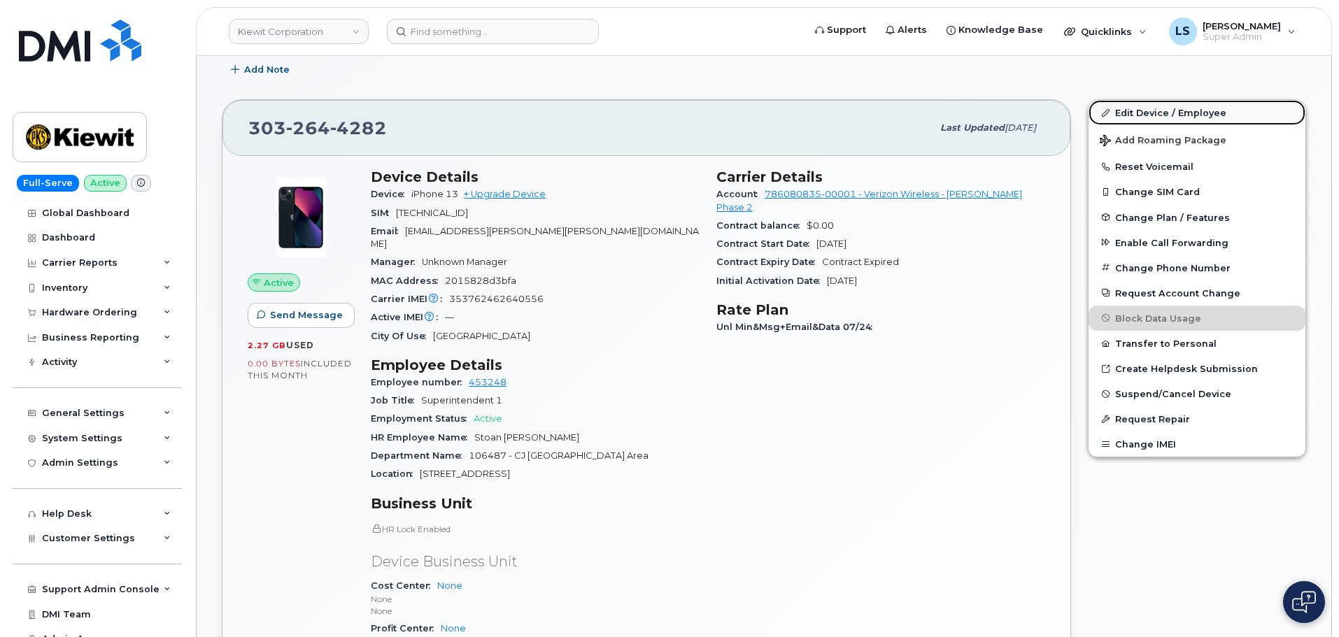
click at [1150, 115] on link "Edit Device / Employee" at bounding box center [1197, 112] width 217 height 25
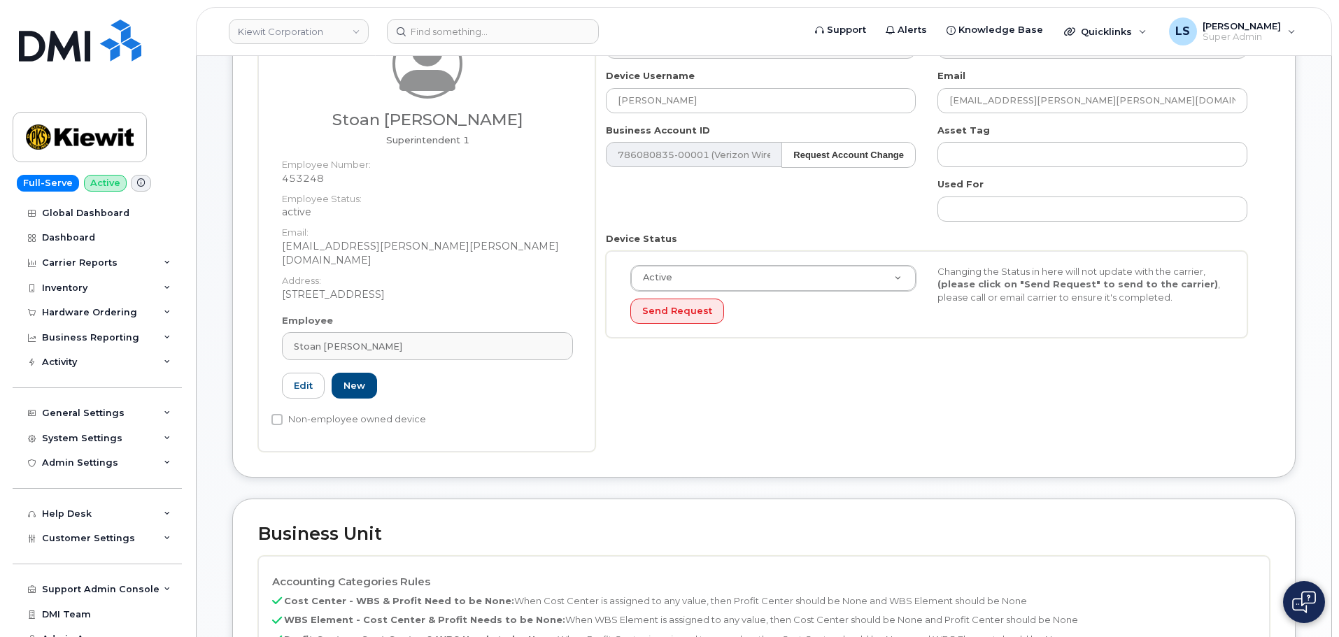
scroll to position [101, 0]
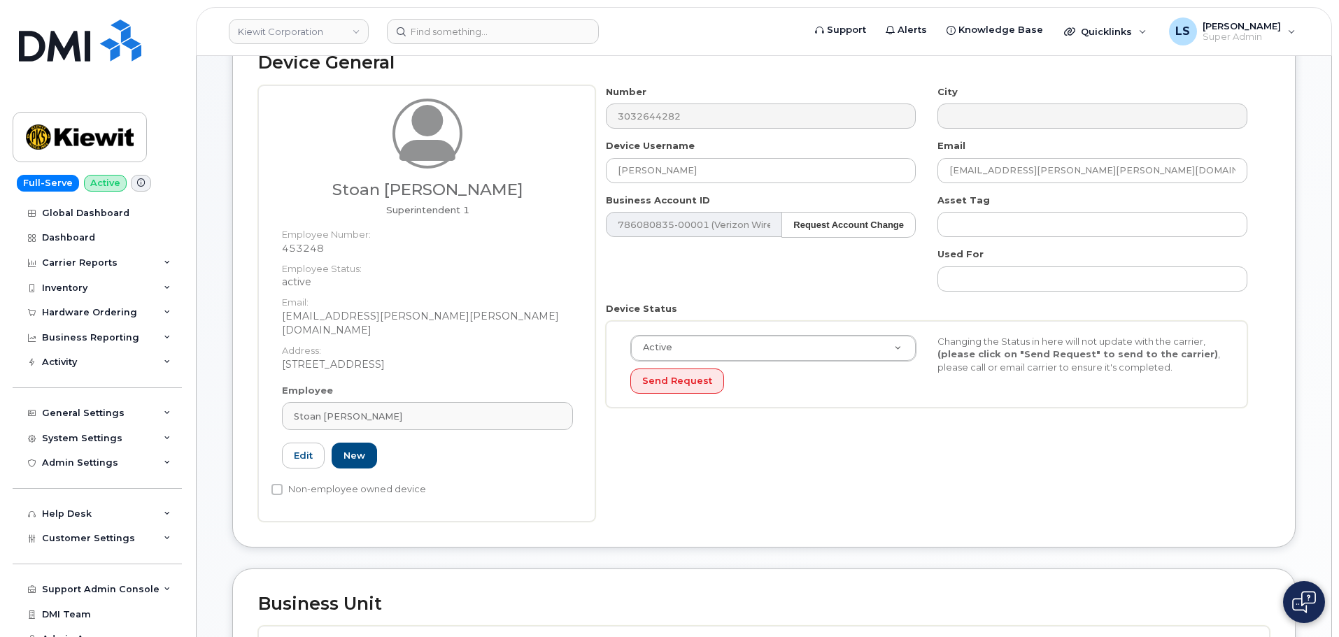
click at [360, 318] on dd "STOAN.BUSH@KIEWIT.COM" at bounding box center [427, 323] width 291 height 28
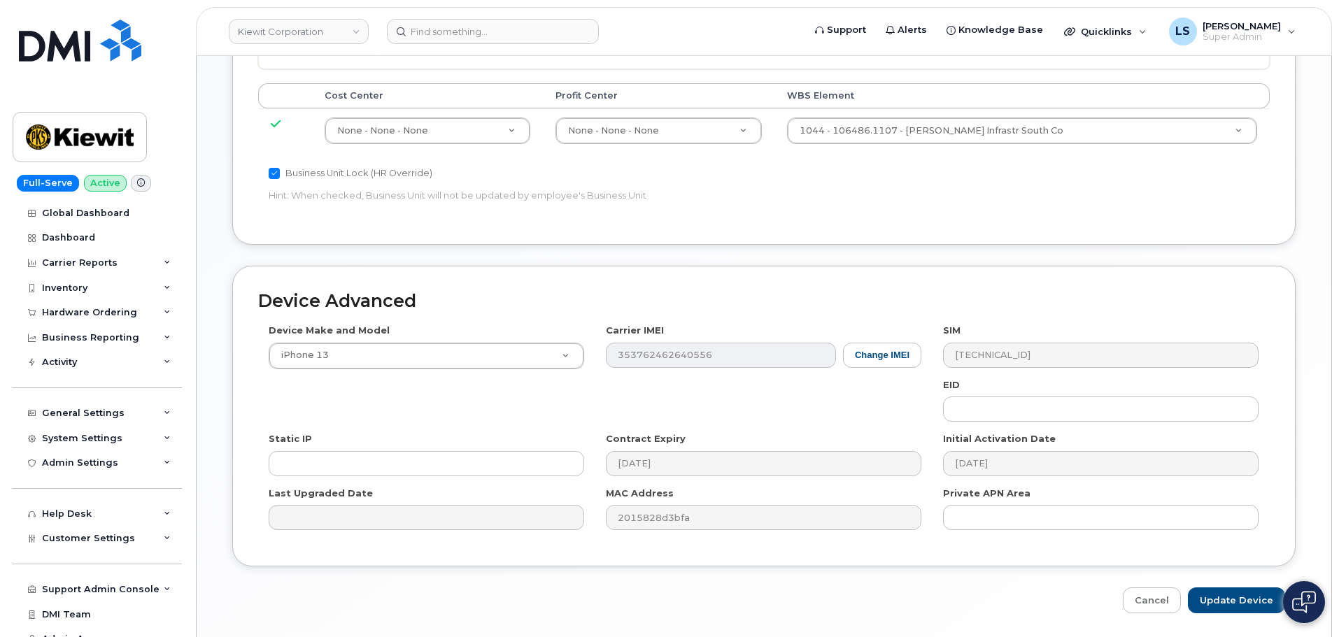
scroll to position [800, 0]
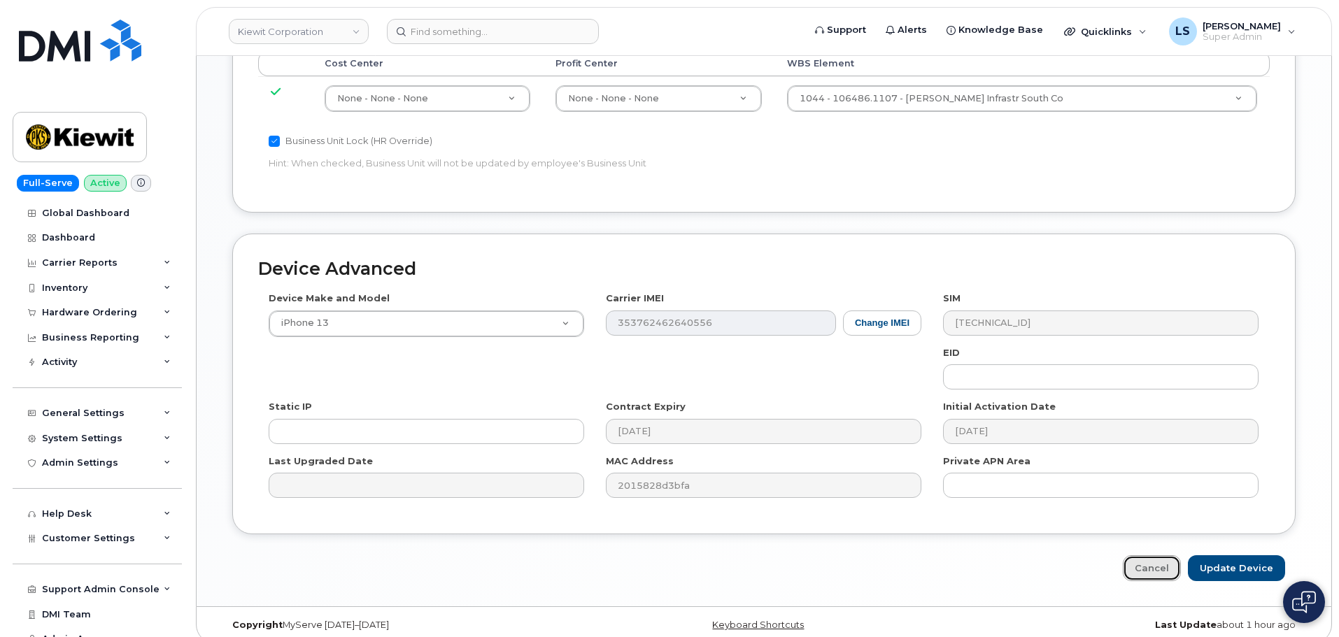
click at [1144, 556] on link "Cancel" at bounding box center [1152, 569] width 58 height 26
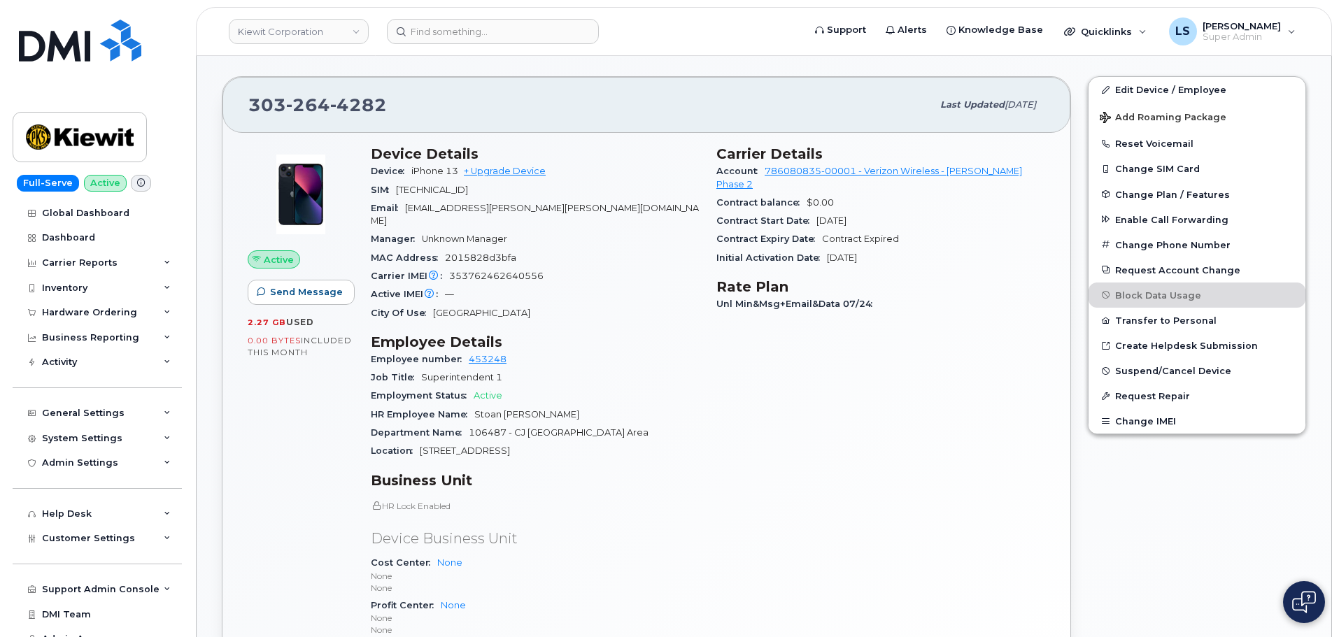
scroll to position [420, 0]
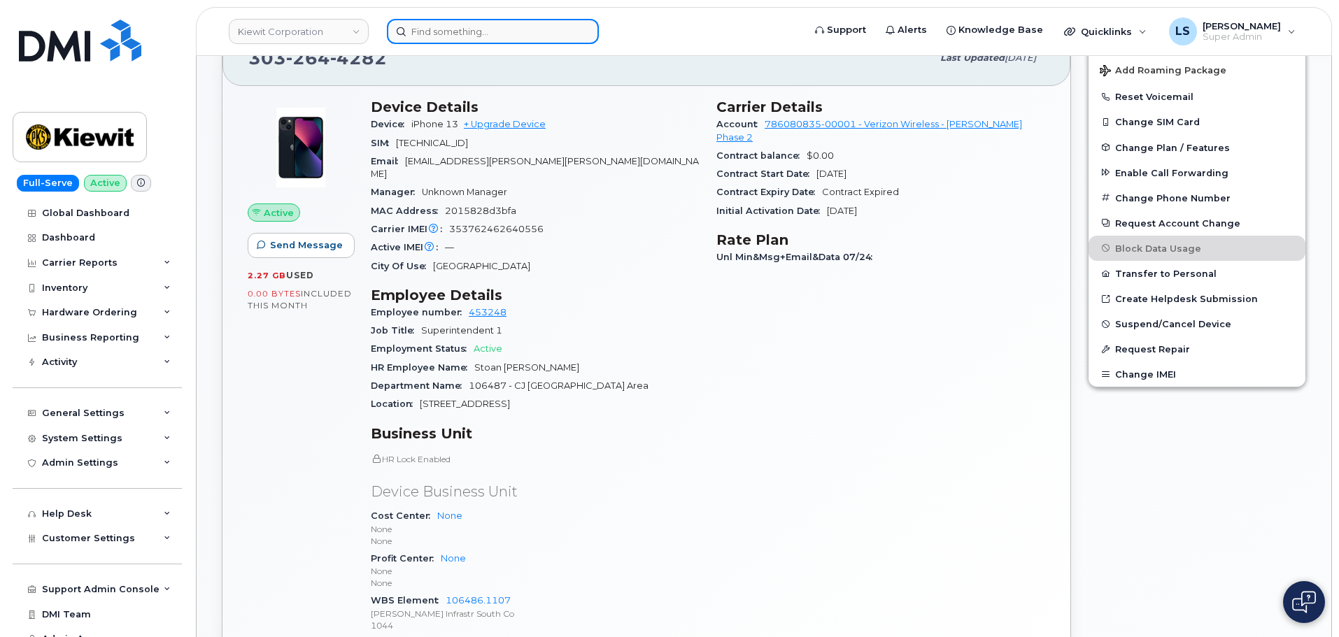
click at [487, 22] on input at bounding box center [493, 31] width 212 height 25
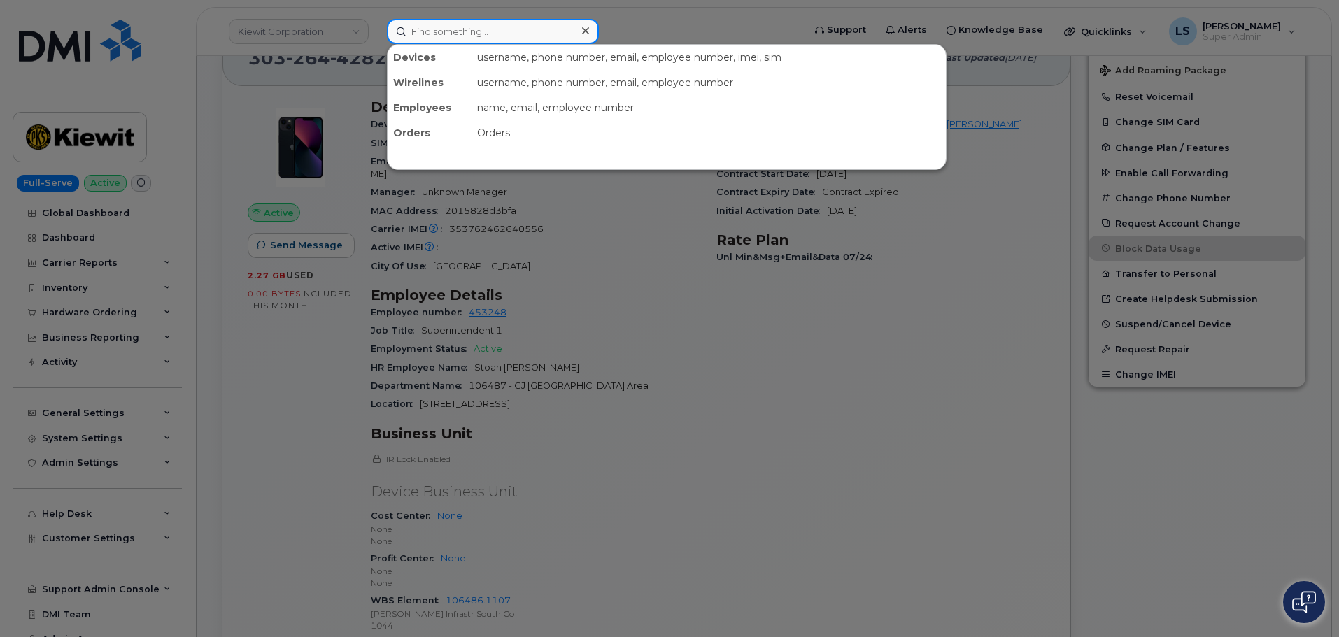
paste input "297753"
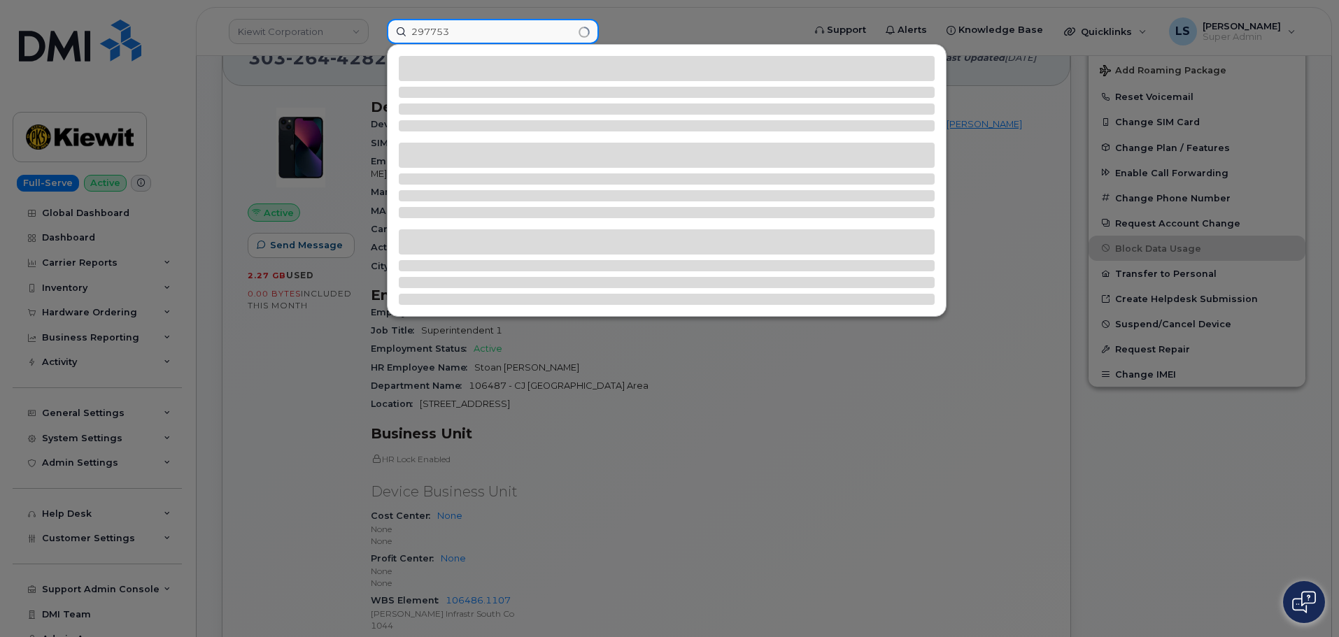
type input "297753"
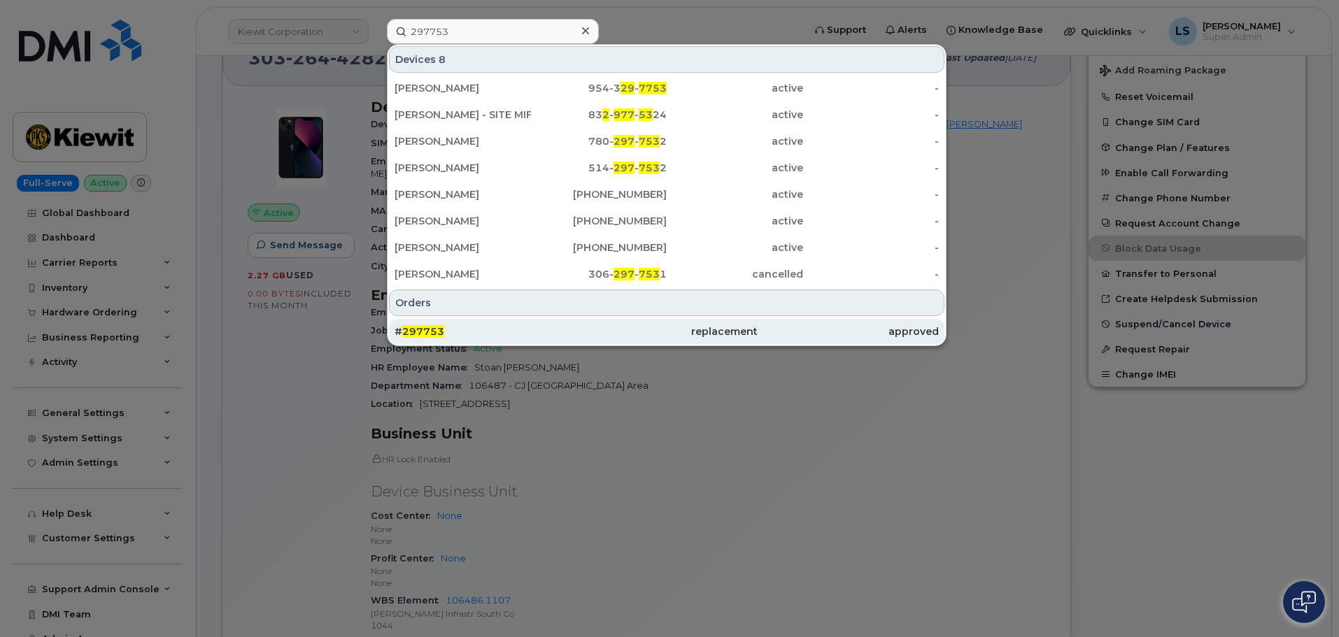
click at [474, 334] on div "# 297753" at bounding box center [485, 332] width 181 height 14
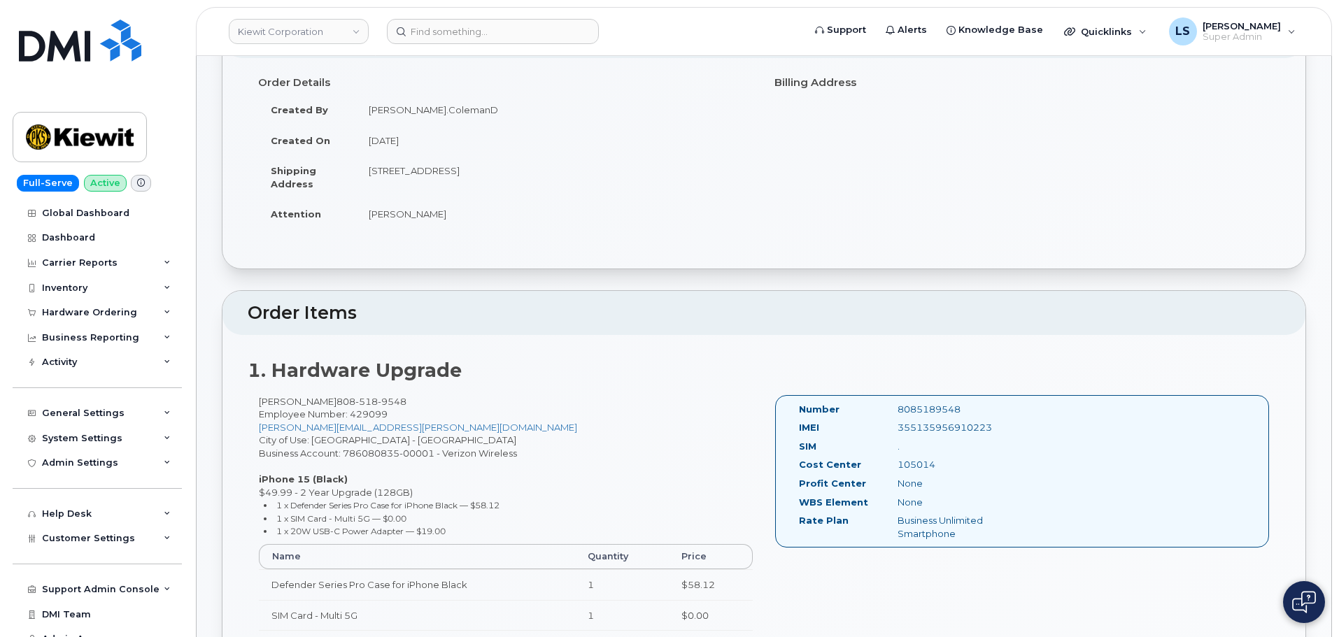
scroll to position [140, 0]
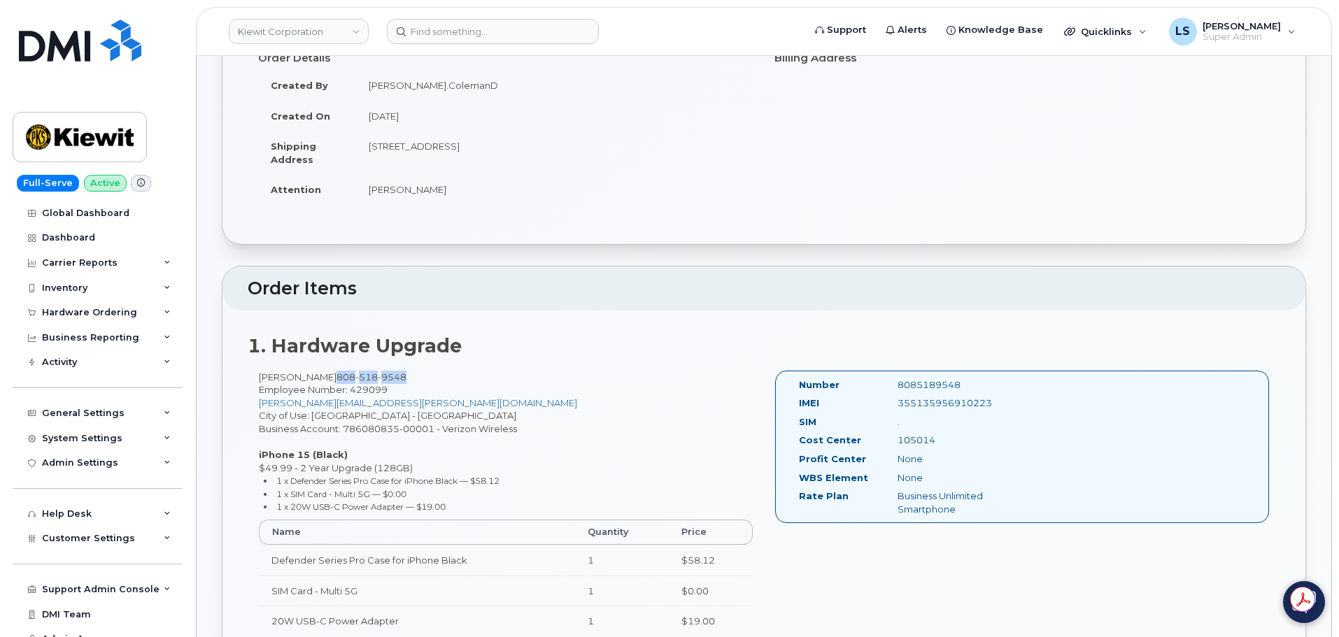
drag, startPoint x: 436, startPoint y: 380, endPoint x: 367, endPoint y: 380, distance: 69.3
click at [367, 380] on span "[PHONE_NUMBER]" at bounding box center [372, 377] width 70 height 11
copy span "[PHONE_NUMBER]"
click at [487, 32] on input at bounding box center [493, 31] width 212 height 25
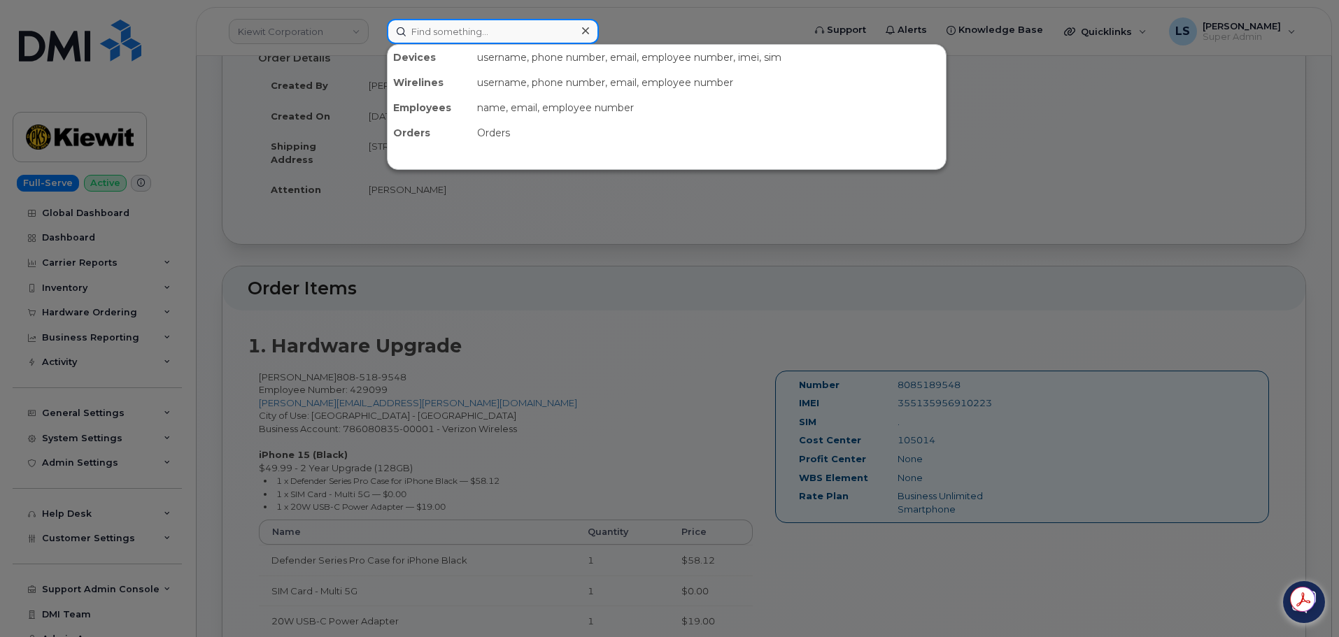
paste input "8085189548"
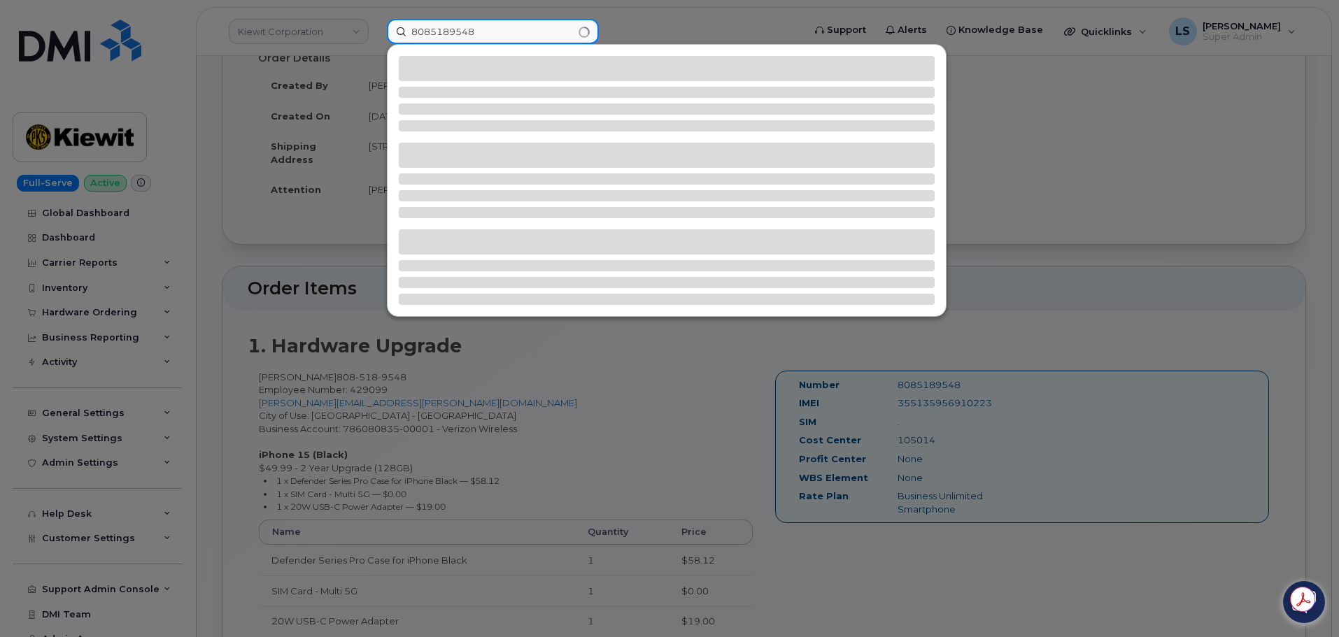
type input "8085189548"
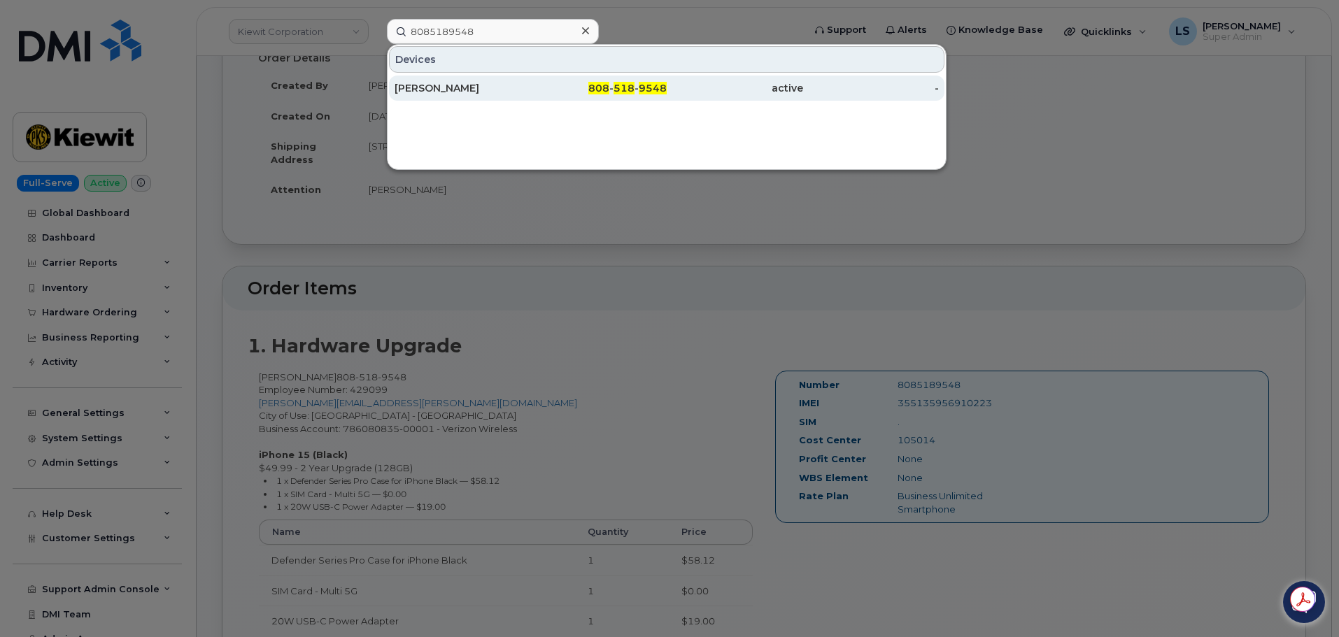
click at [531, 80] on div "[PERSON_NAME]" at bounding box center [599, 88] width 136 height 25
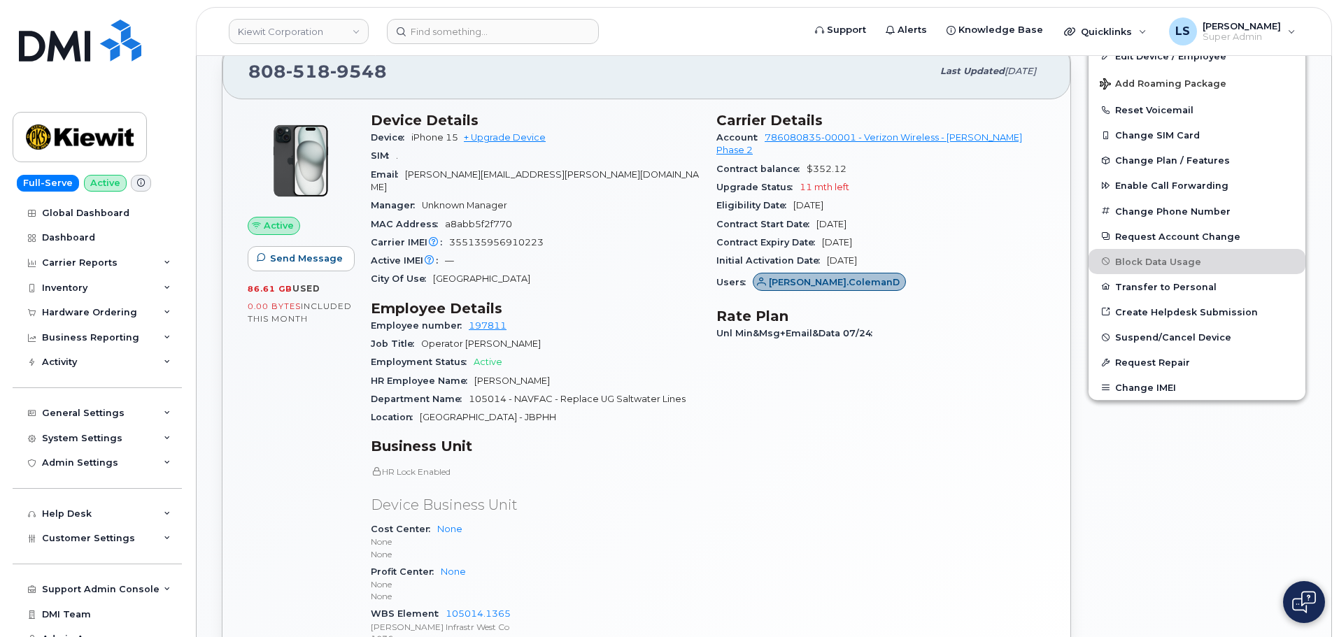
scroll to position [628, 0]
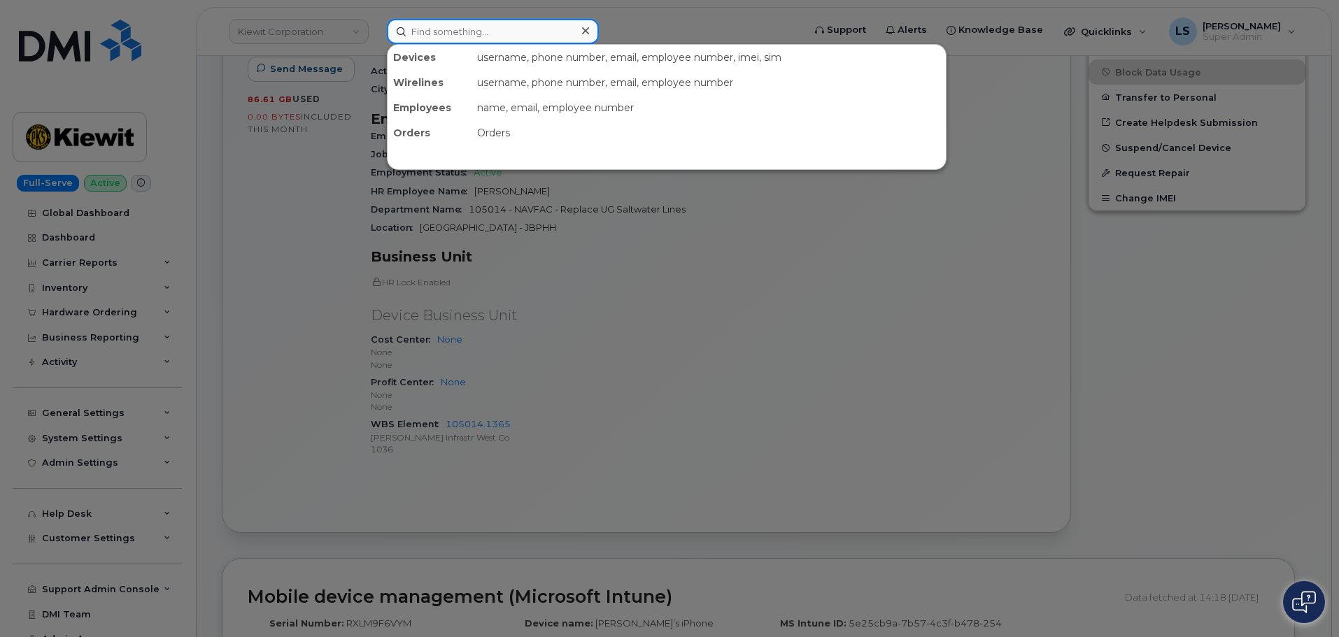
click at [470, 36] on input at bounding box center [493, 31] width 212 height 25
paste input "4099201614"
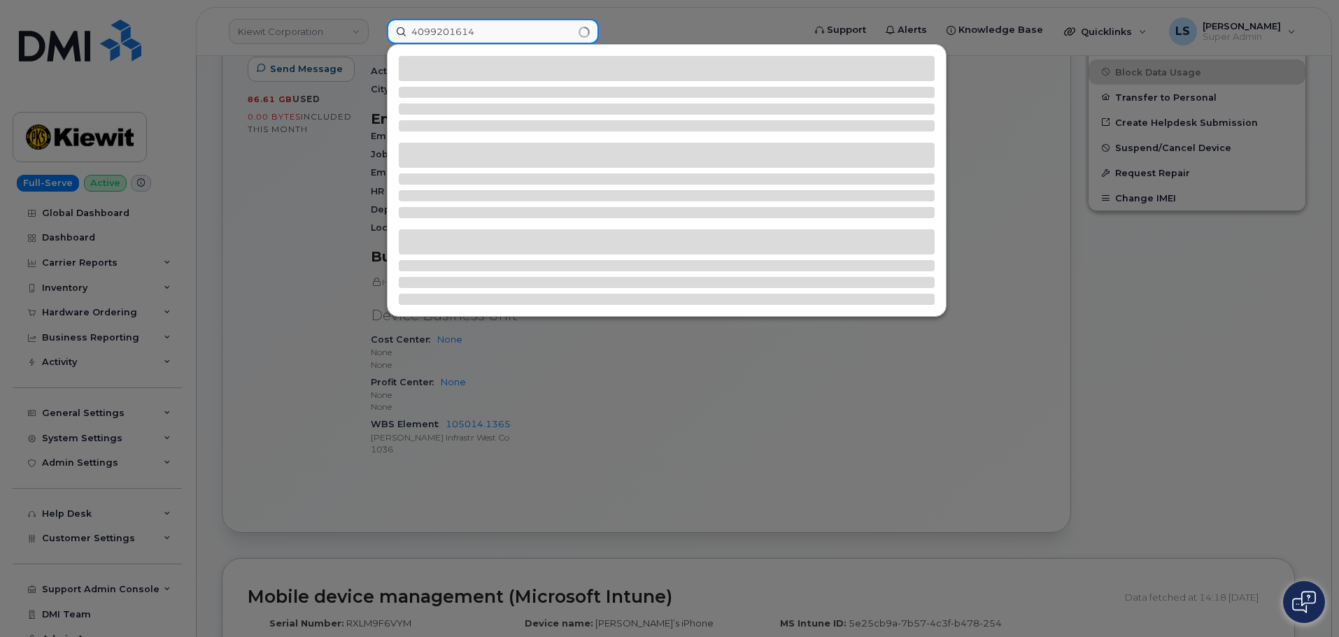
type input "4099201614"
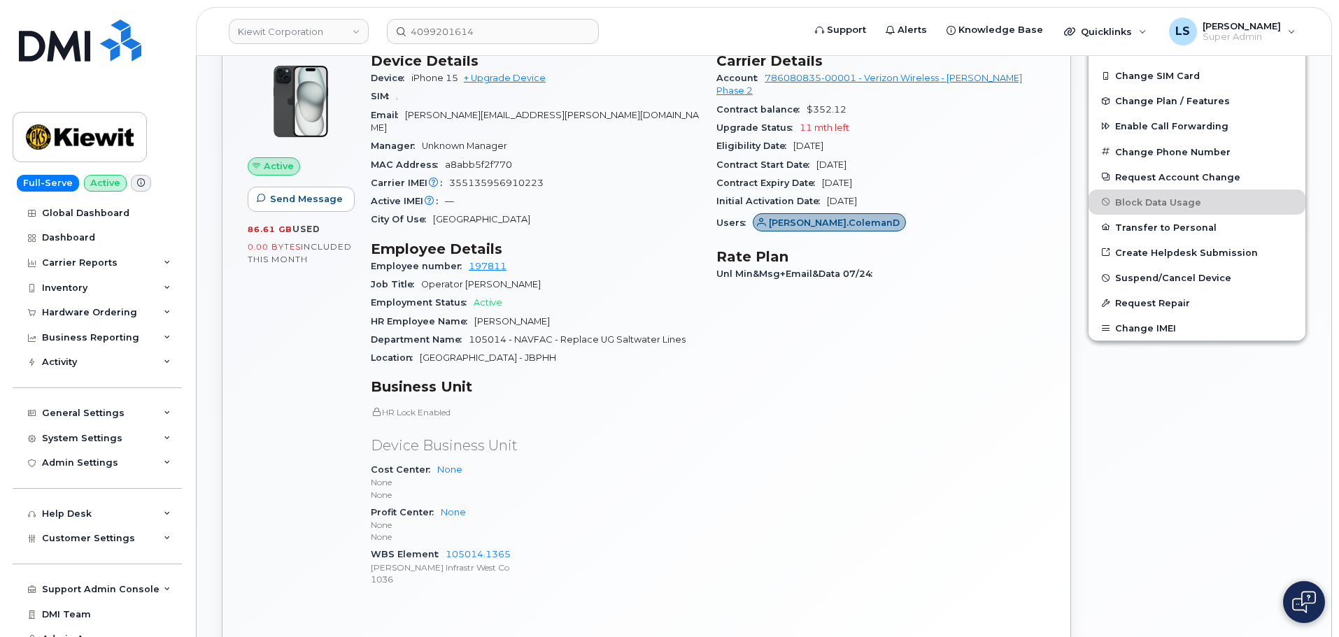
scroll to position [348, 0]
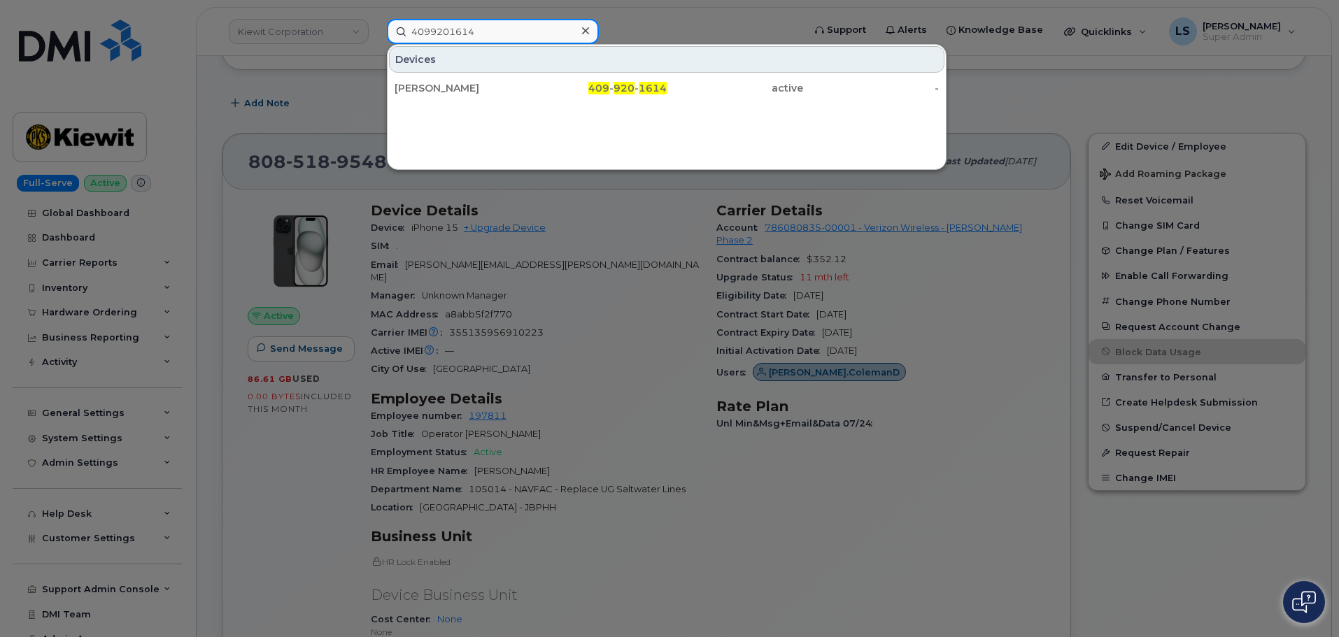
click at [515, 29] on input "4099201614" at bounding box center [493, 31] width 212 height 25
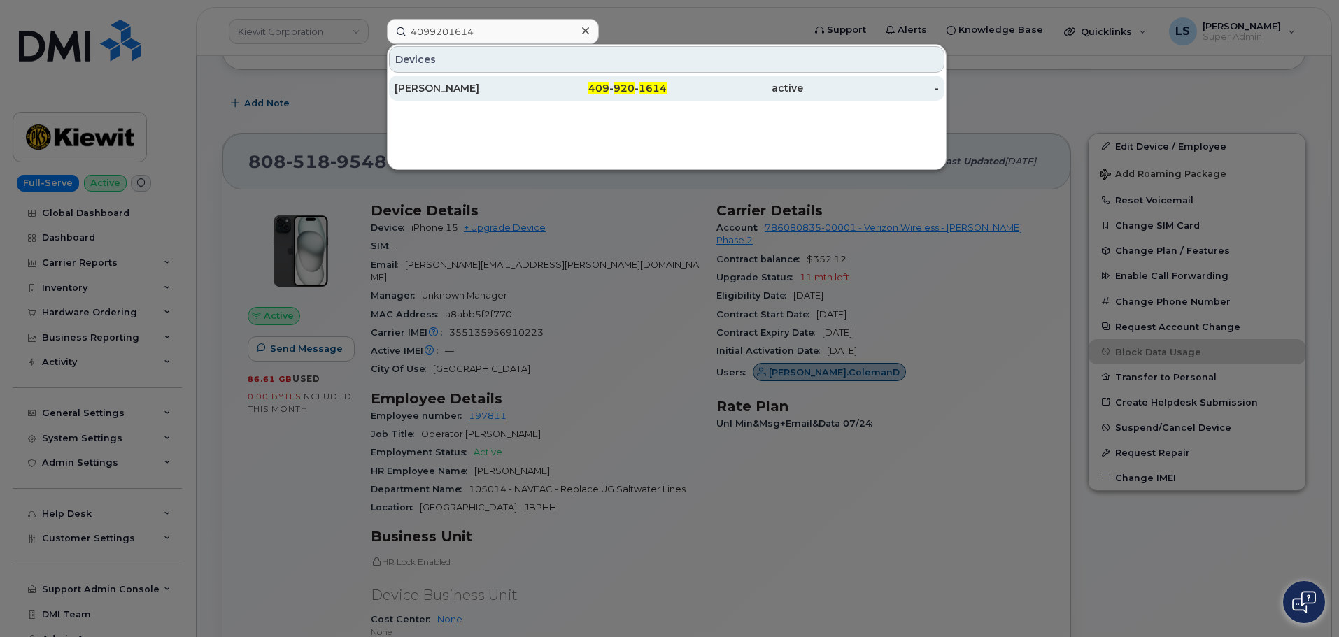
click at [504, 92] on div "[PERSON_NAME]" at bounding box center [463, 88] width 136 height 14
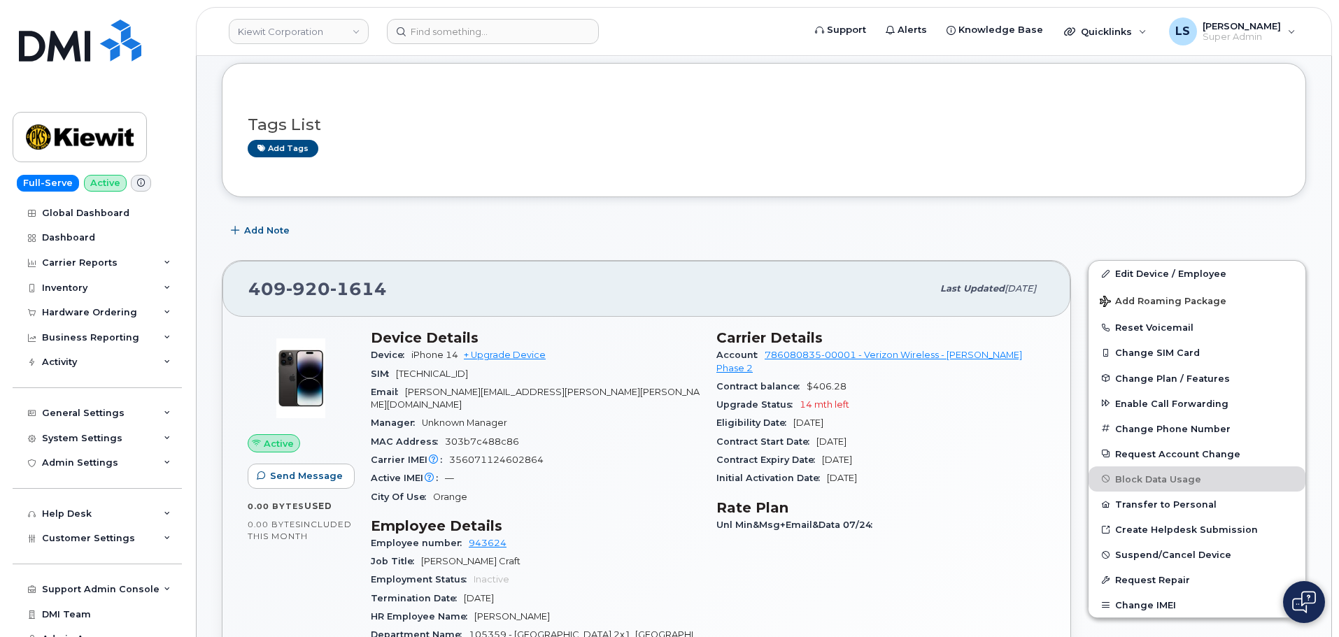
scroll to position [140, 0]
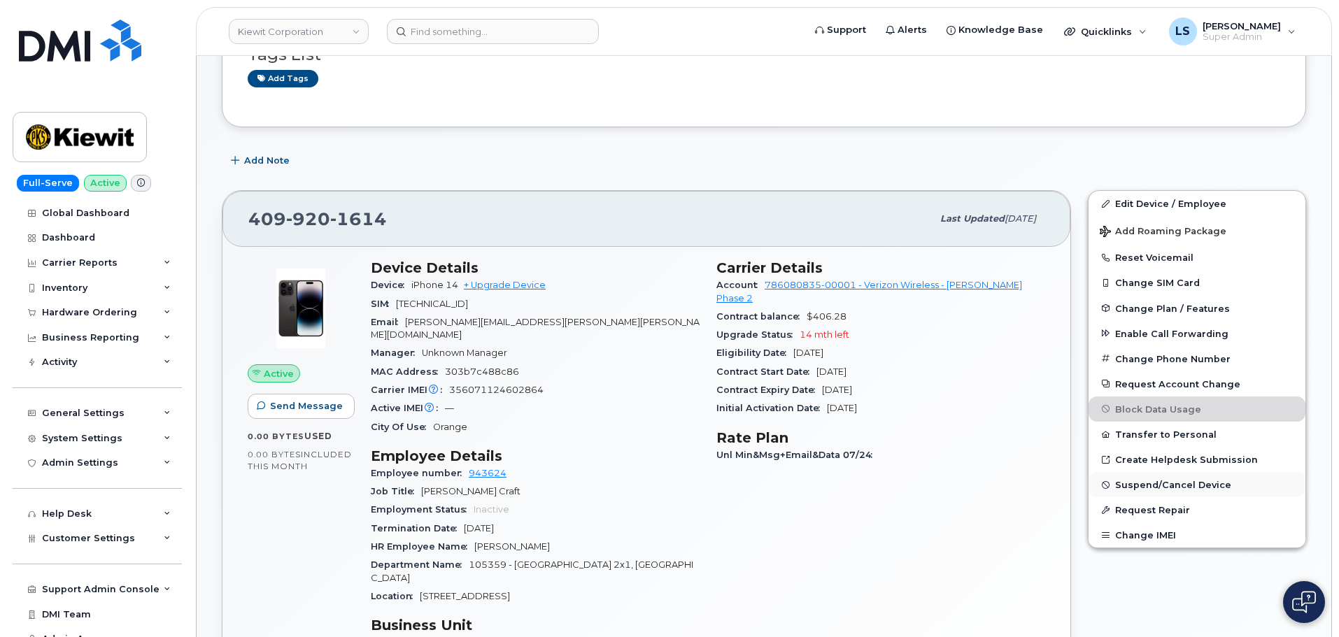
click at [1150, 480] on span "Suspend/Cancel Device" at bounding box center [1173, 485] width 116 height 10
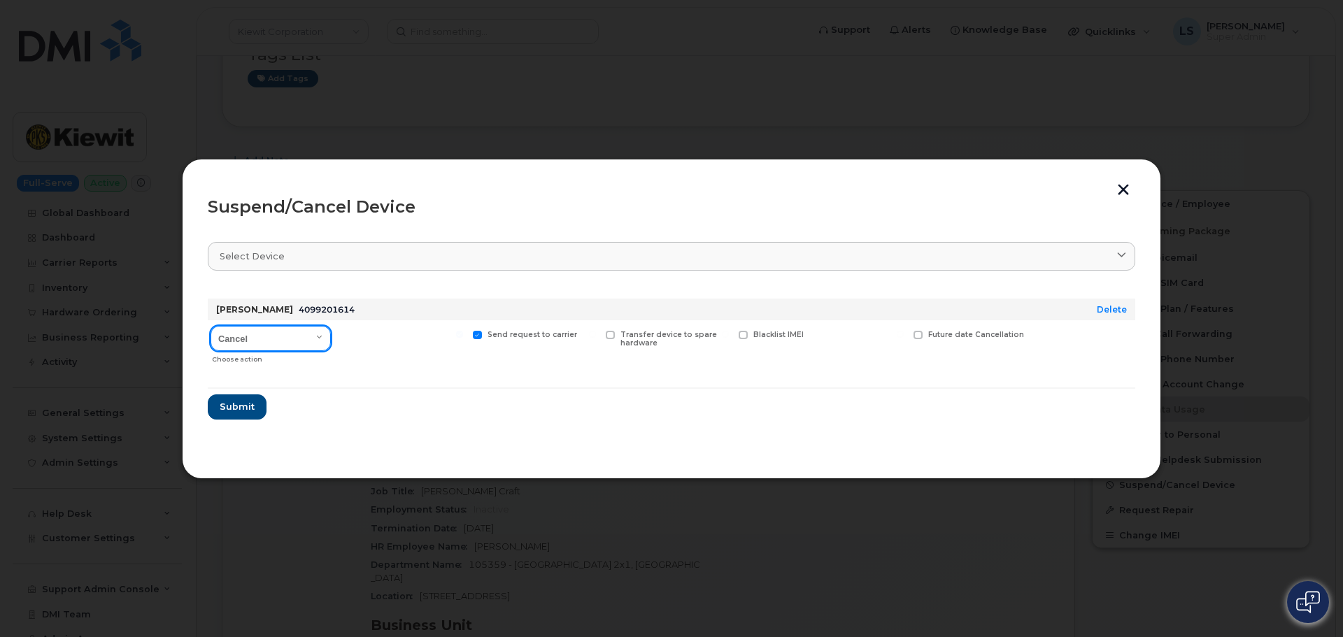
click at [299, 335] on select "Cancel Suspend - Reduced Rate Suspend - Full Rate Suspend - Lost Device/Stolen …" at bounding box center [271, 338] width 120 height 25
click at [211, 326] on select "Cancel Suspend - Reduced Rate Suspend - Full Rate Suspend - Lost Device/Stolen …" at bounding box center [271, 338] width 120 height 25
click at [474, 335] on span at bounding box center [477, 335] width 9 height 9
click at [463, 335] on input "Send request to carrier" at bounding box center [459, 334] width 7 height 7
click at [474, 335] on span at bounding box center [477, 335] width 9 height 9
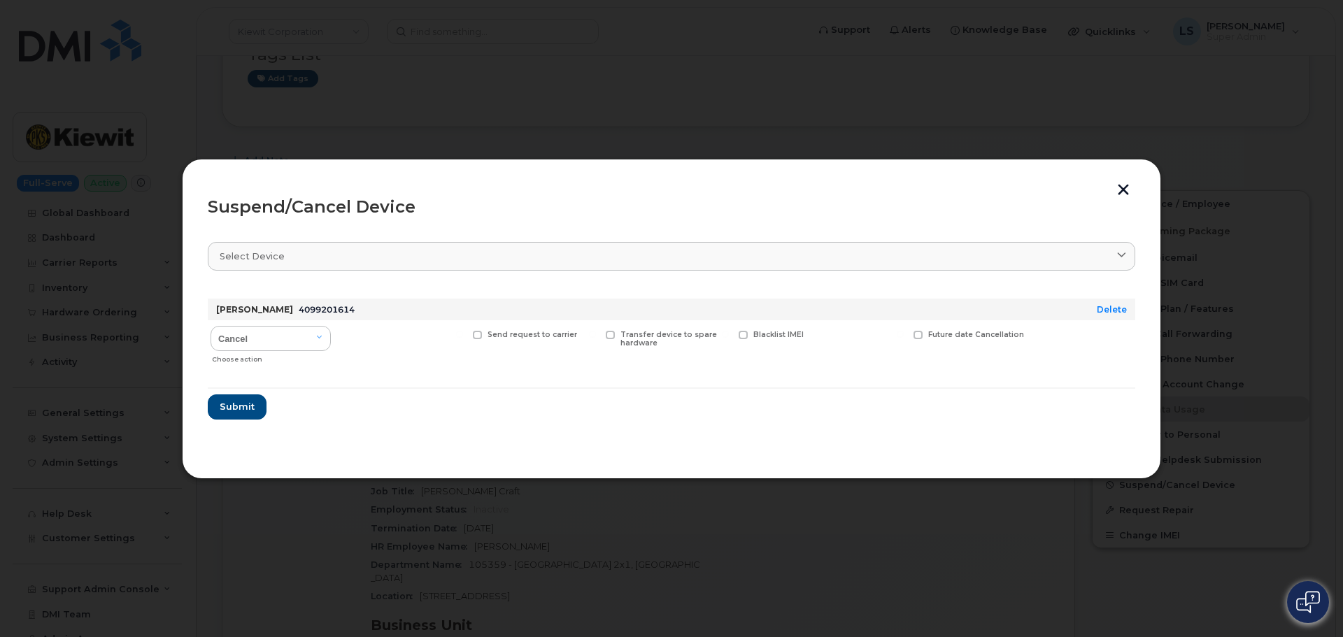
click at [463, 335] on input "Send request to carrier" at bounding box center [459, 334] width 7 height 7
checkbox input "true"
click at [341, 384] on form "JUSTIN KARR 4099201614 Delete Cancel Suspend - Reduced Rate Suspend - Full Rate…" at bounding box center [672, 354] width 928 height 132
click at [231, 408] on span "Submit" at bounding box center [236, 406] width 35 height 13
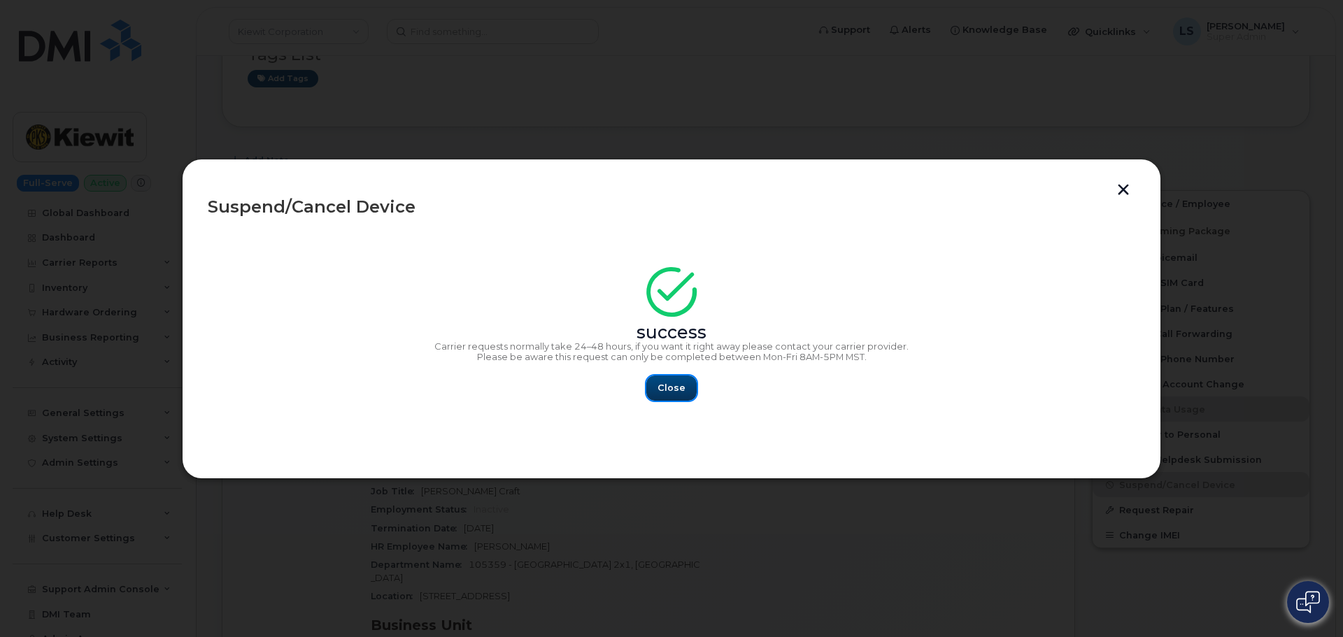
click at [675, 387] on span "Close" at bounding box center [672, 387] width 28 height 13
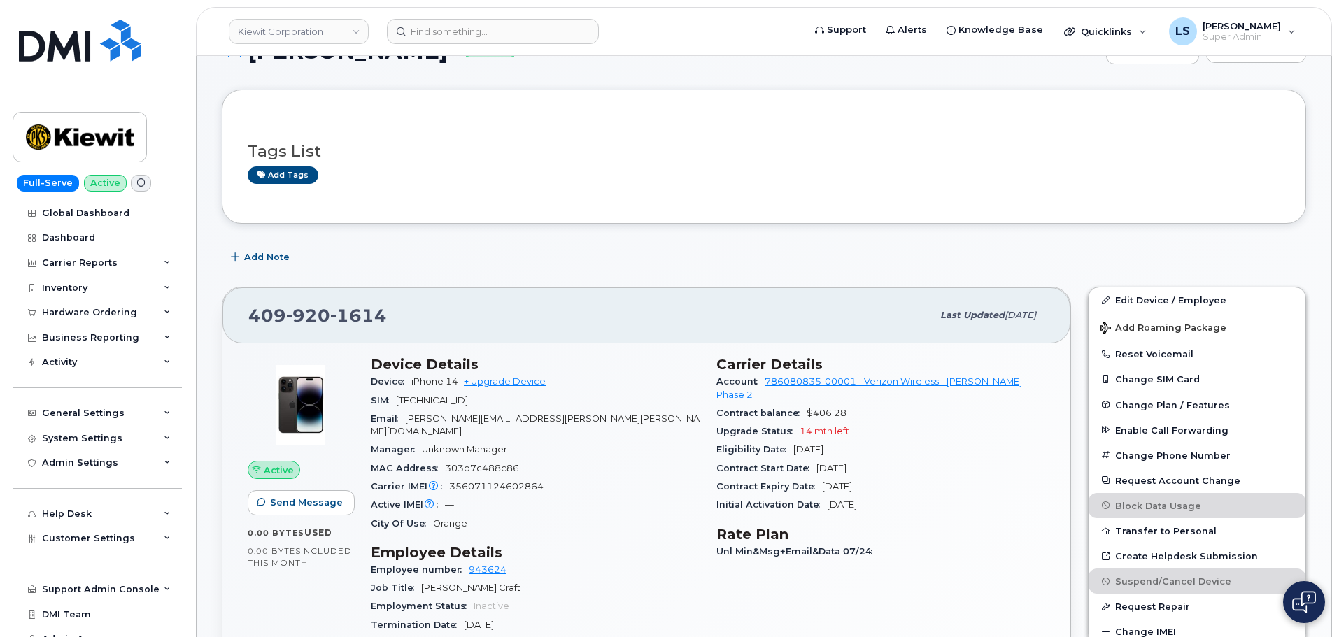
scroll to position [0, 0]
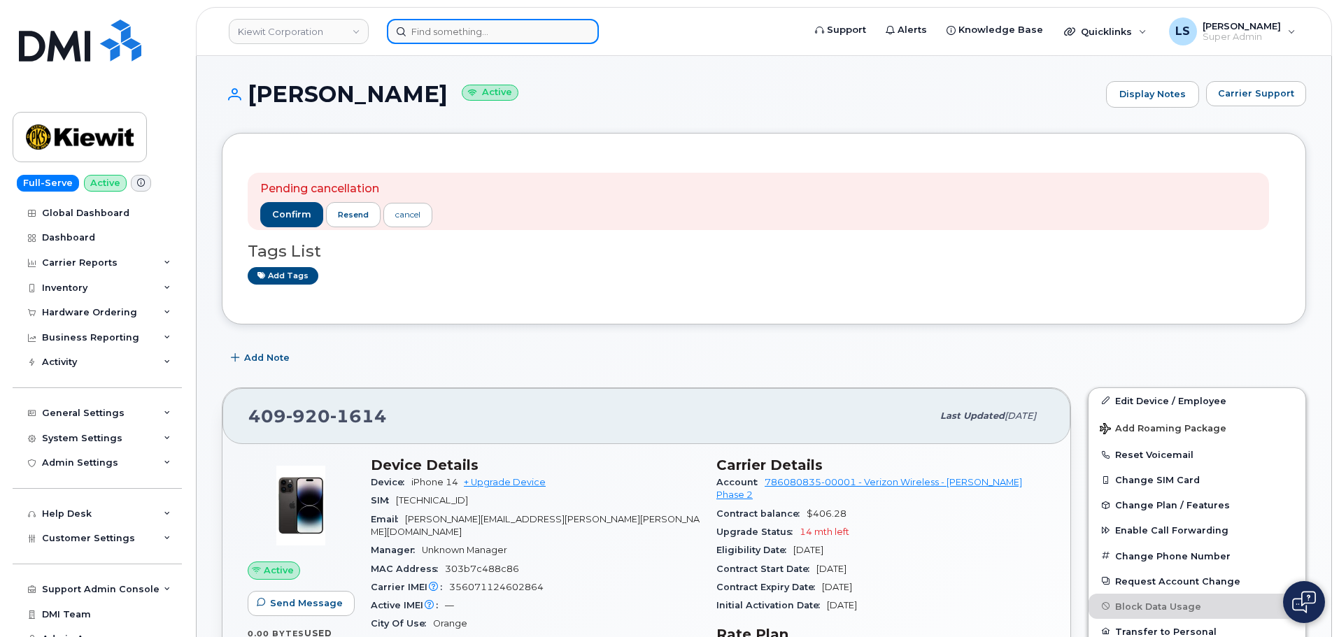
click at [536, 39] on input at bounding box center [493, 31] width 212 height 25
paste input "2027058239"
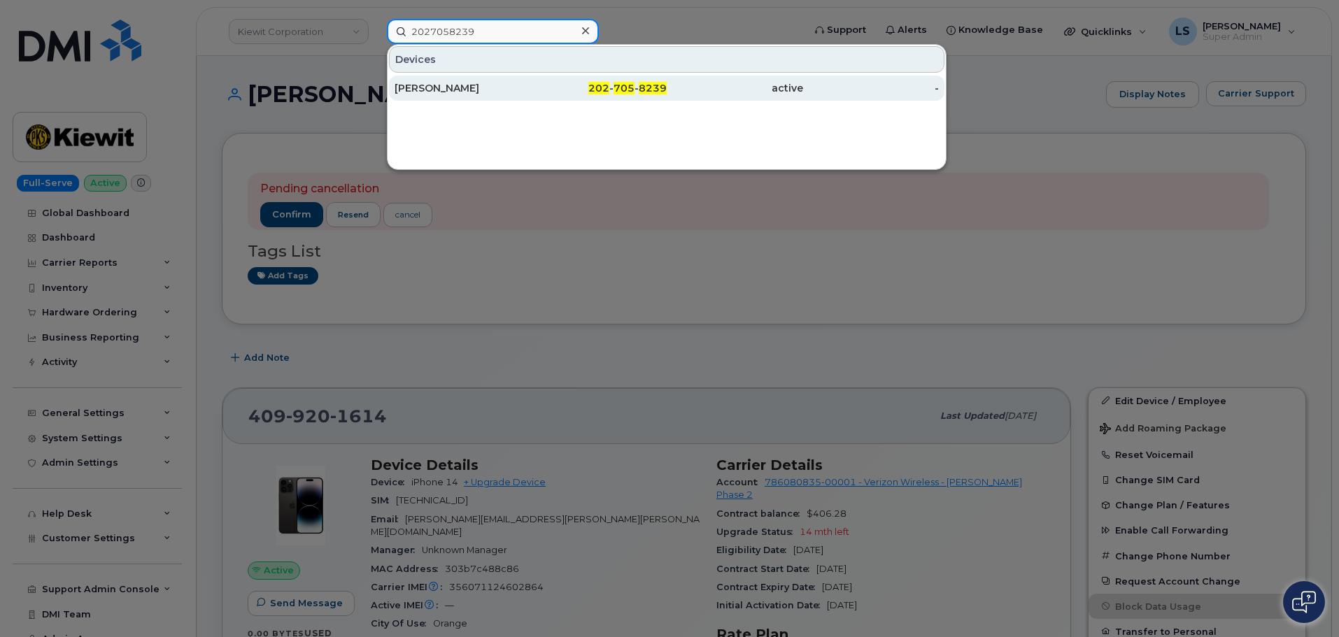
type input "2027058239"
click at [531, 98] on div "[PERSON_NAME]" at bounding box center [599, 88] width 136 height 25
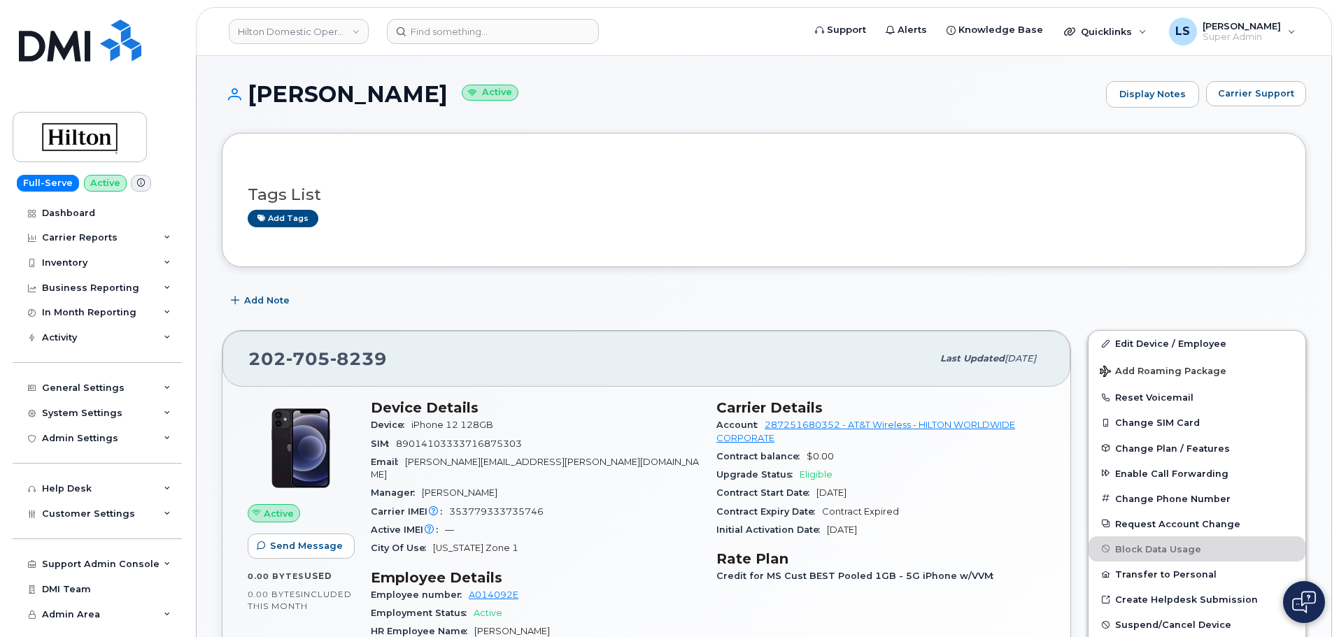
drag, startPoint x: 493, startPoint y: 1, endPoint x: 485, endPoint y: 16, distance: 16.6
click at [492, 7] on div "Hilton Domestic Operating Company Inc Support Alerts Knowledge Base Quicklinks …" at bounding box center [764, 31] width 1136 height 49
drag, startPoint x: 484, startPoint y: 17, endPoint x: 483, endPoint y: 26, distance: 8.5
click at [483, 21] on header "Hilton Domestic Operating Company Inc Support Alerts Knowledge Base Quicklinks …" at bounding box center [764, 31] width 1136 height 49
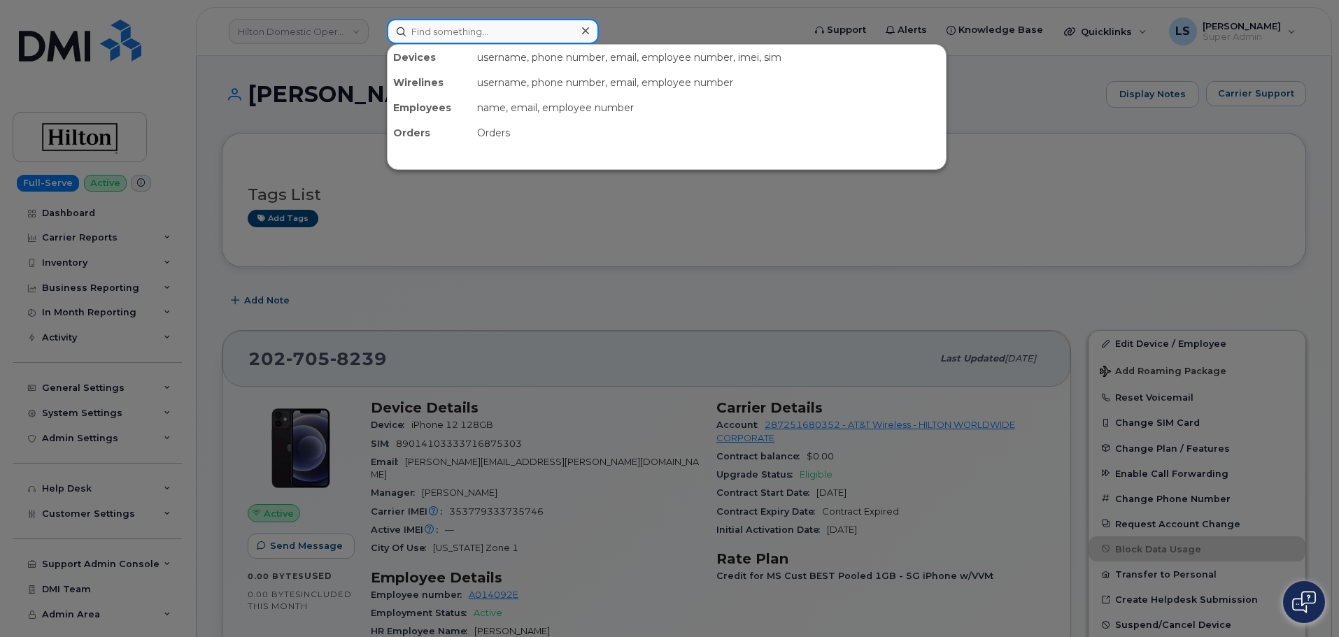
click at [483, 26] on input at bounding box center [493, 31] width 212 height 25
paste input "[PERSON_NAME]"
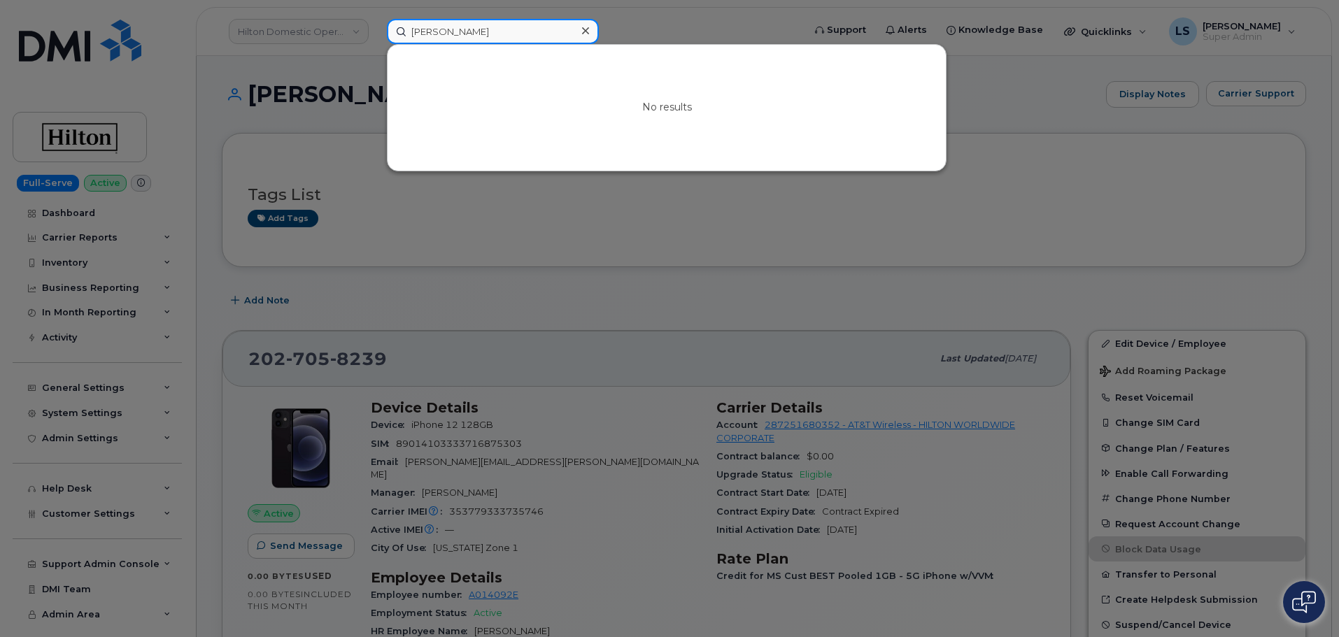
type input "[PERSON_NAME]"
click at [589, 31] on div at bounding box center [585, 31] width 20 height 20
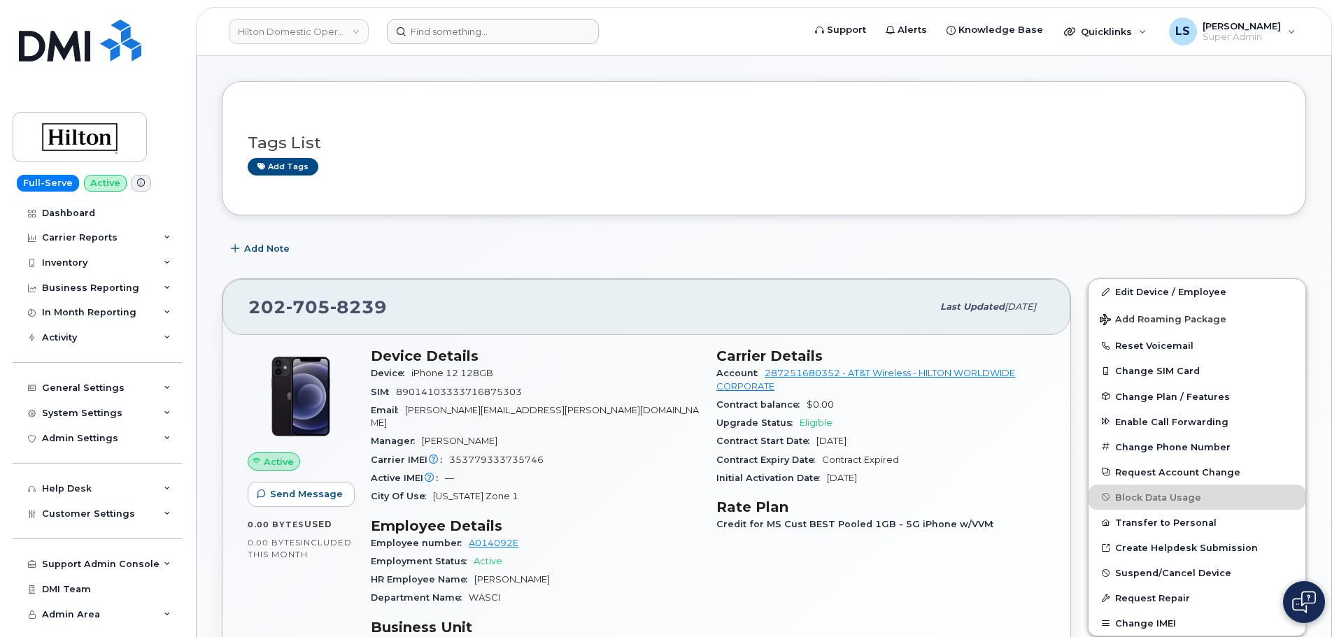
scroll to position [140, 0]
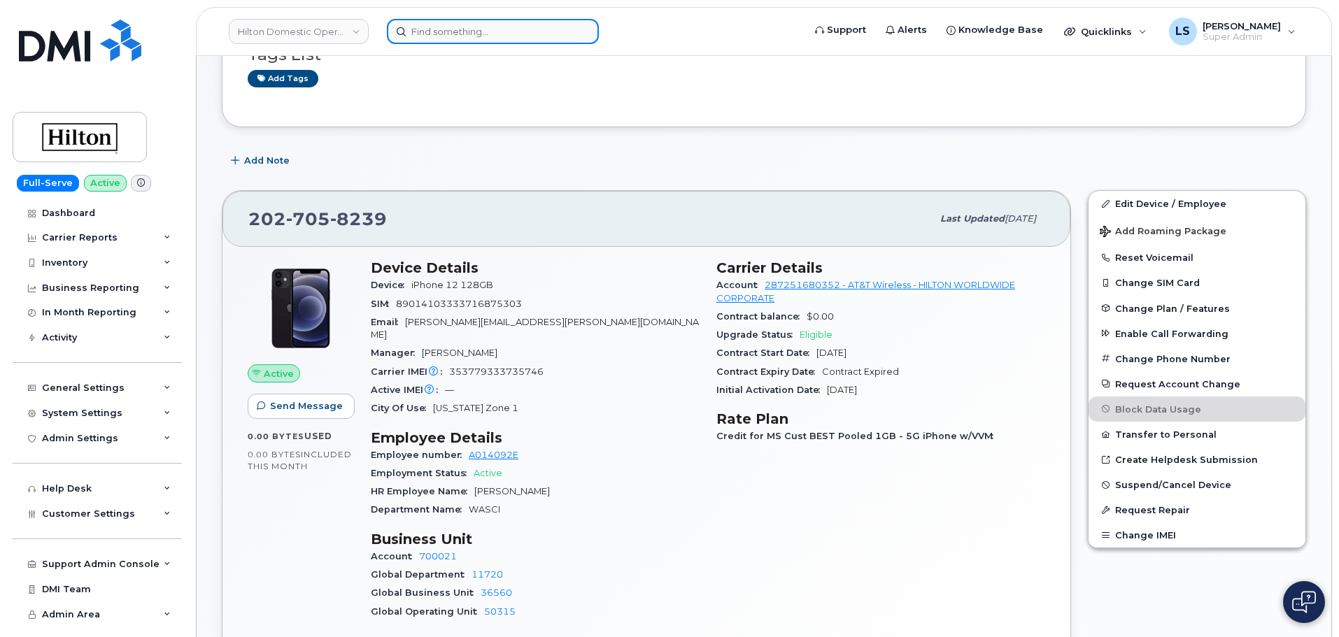
click at [413, 31] on input at bounding box center [493, 31] width 212 height 25
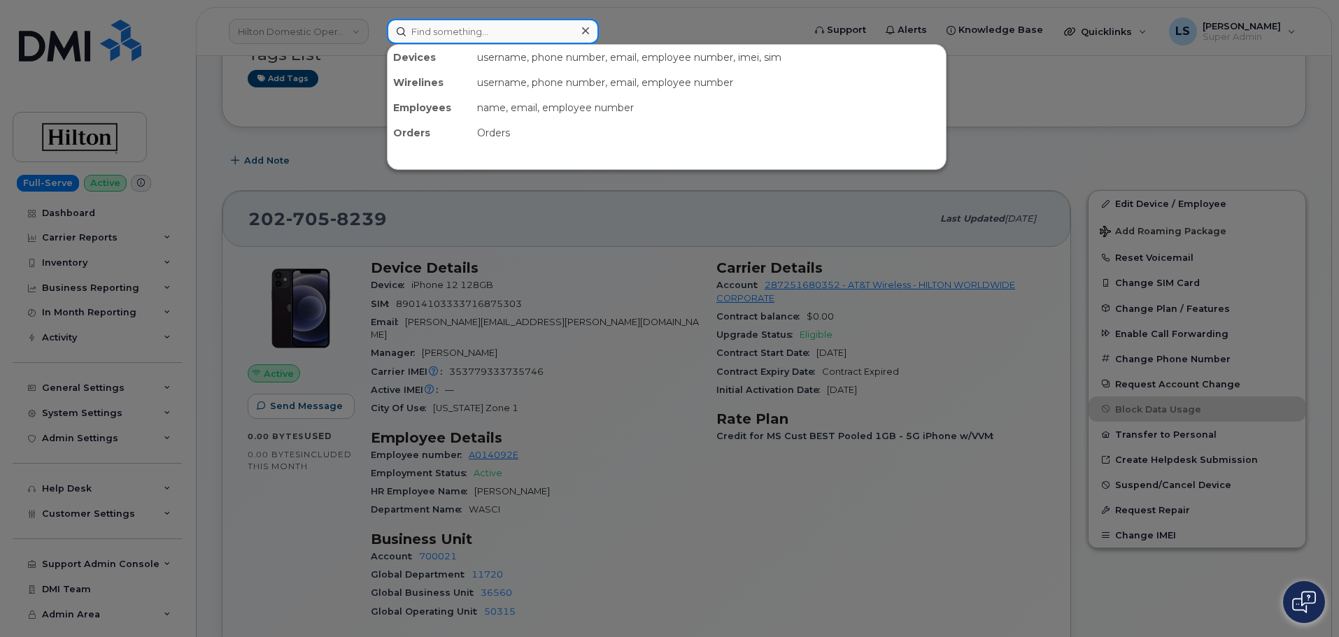
paste input "(780) 298-6394"
type input "(780) 298-6394"
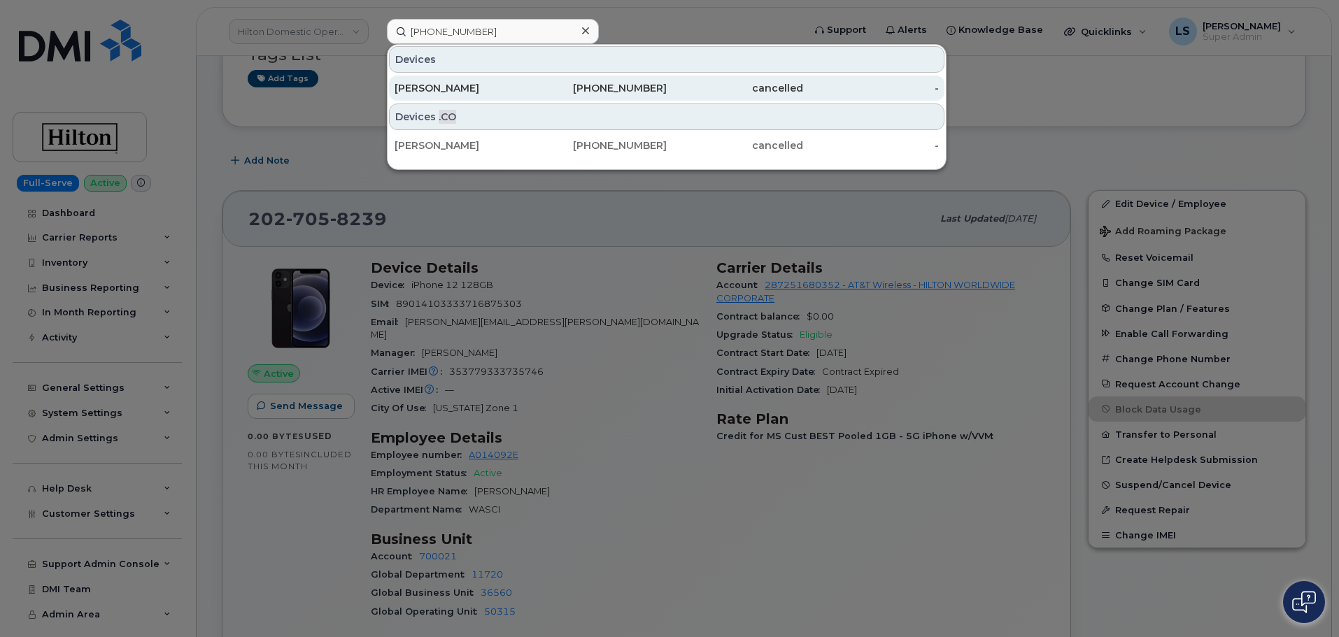
click at [518, 88] on div "Michelle Chen" at bounding box center [463, 88] width 136 height 14
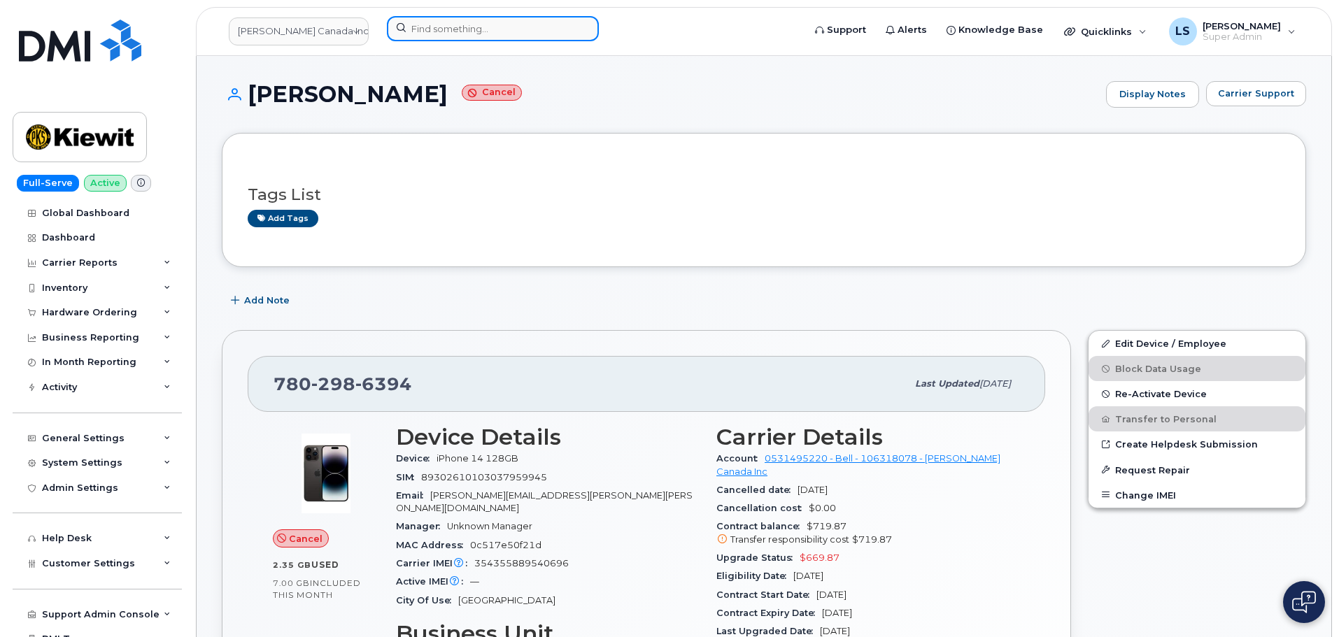
click at [500, 24] on input at bounding box center [493, 28] width 212 height 25
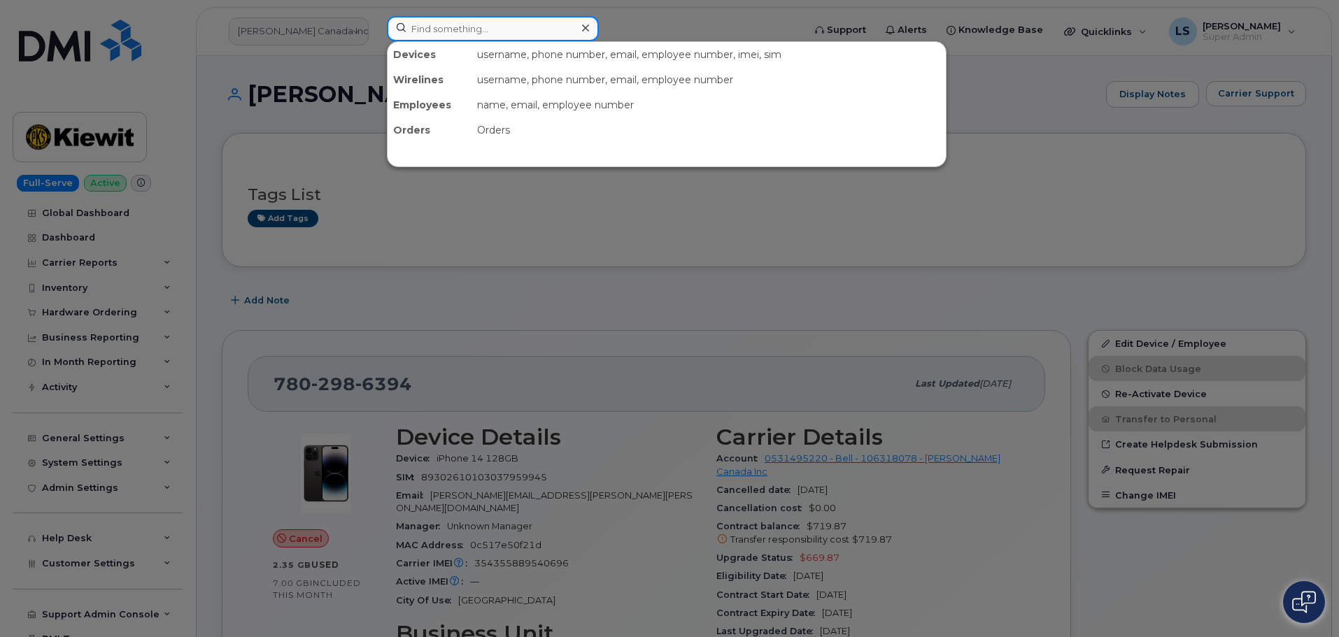
paste input "2027058239"
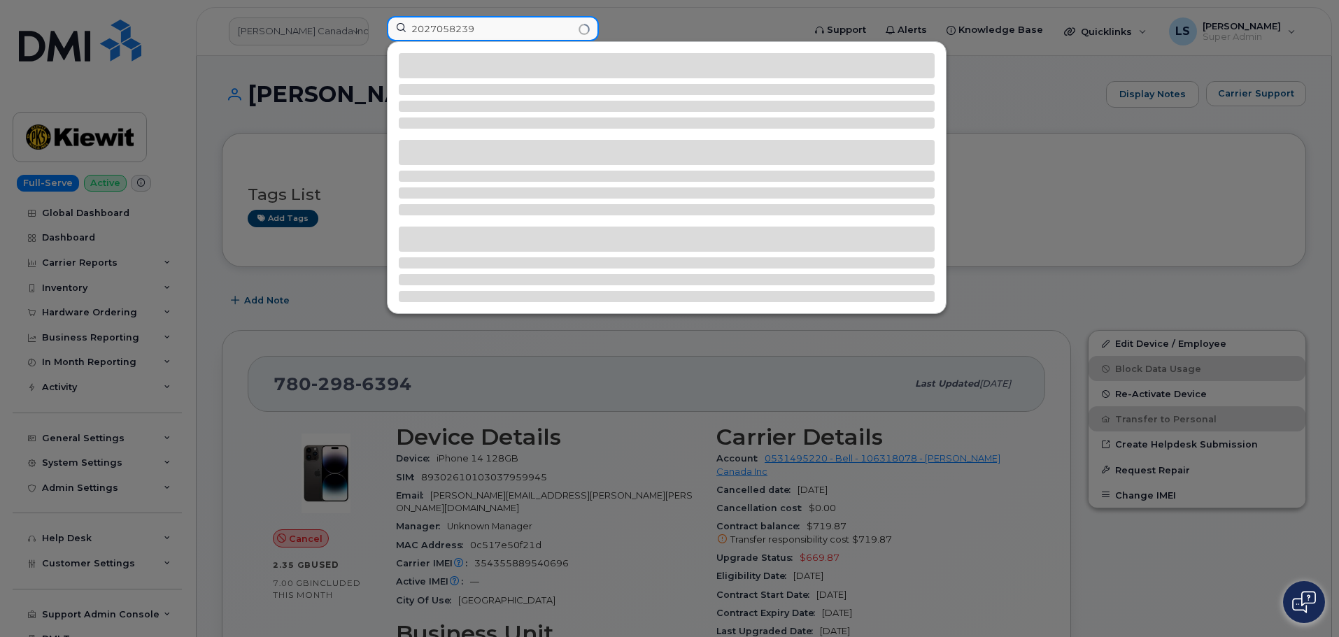
type input "2027058239"
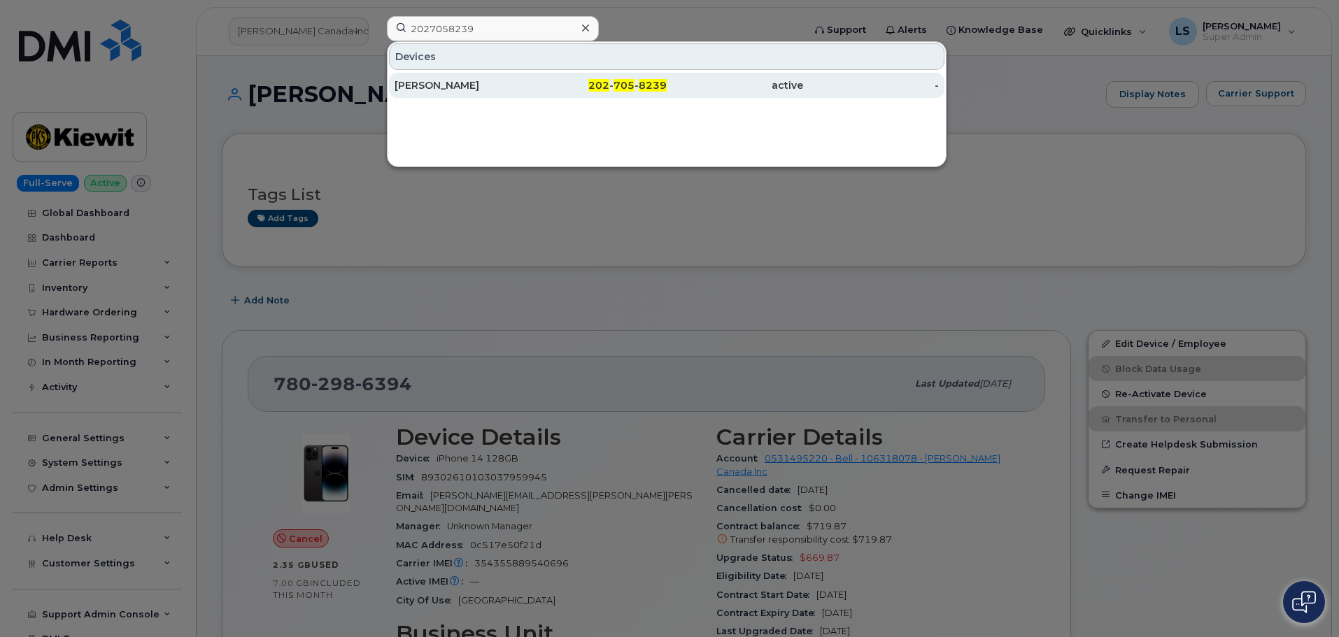
click at [474, 92] on div "[PERSON_NAME]" at bounding box center [463, 85] width 136 height 14
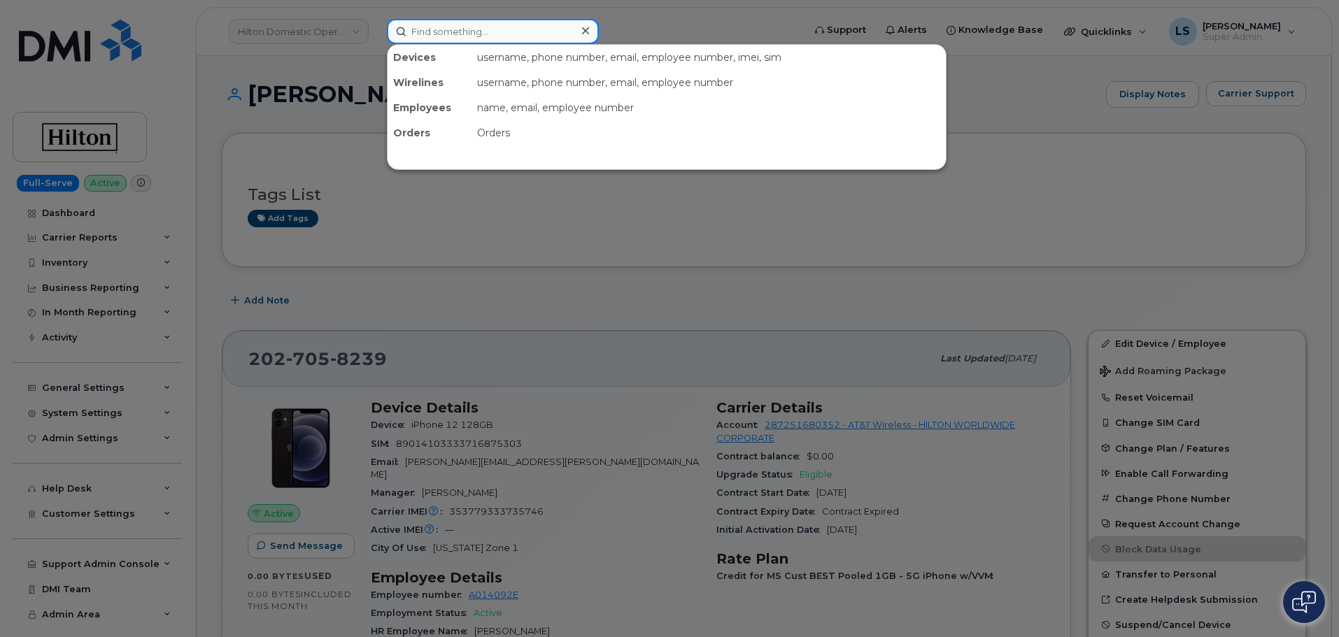
click at [409, 24] on input at bounding box center [493, 31] width 212 height 25
paste input "(780) 298-6394"
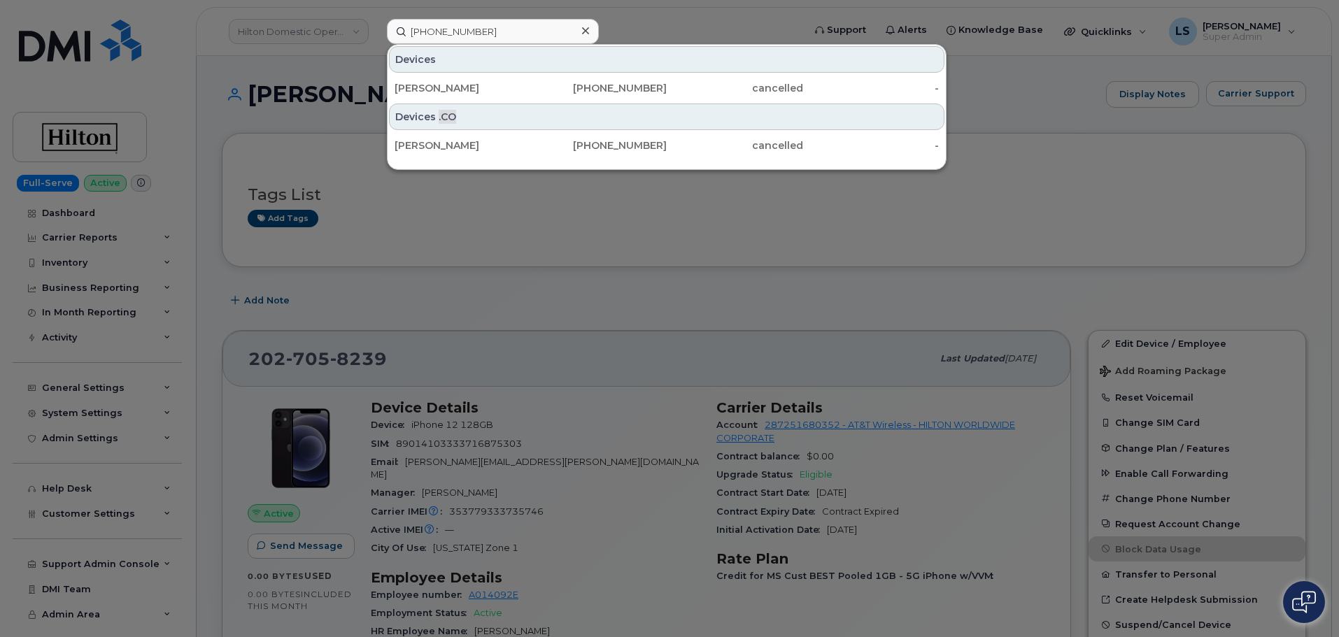
click at [674, 284] on div at bounding box center [669, 318] width 1339 height 637
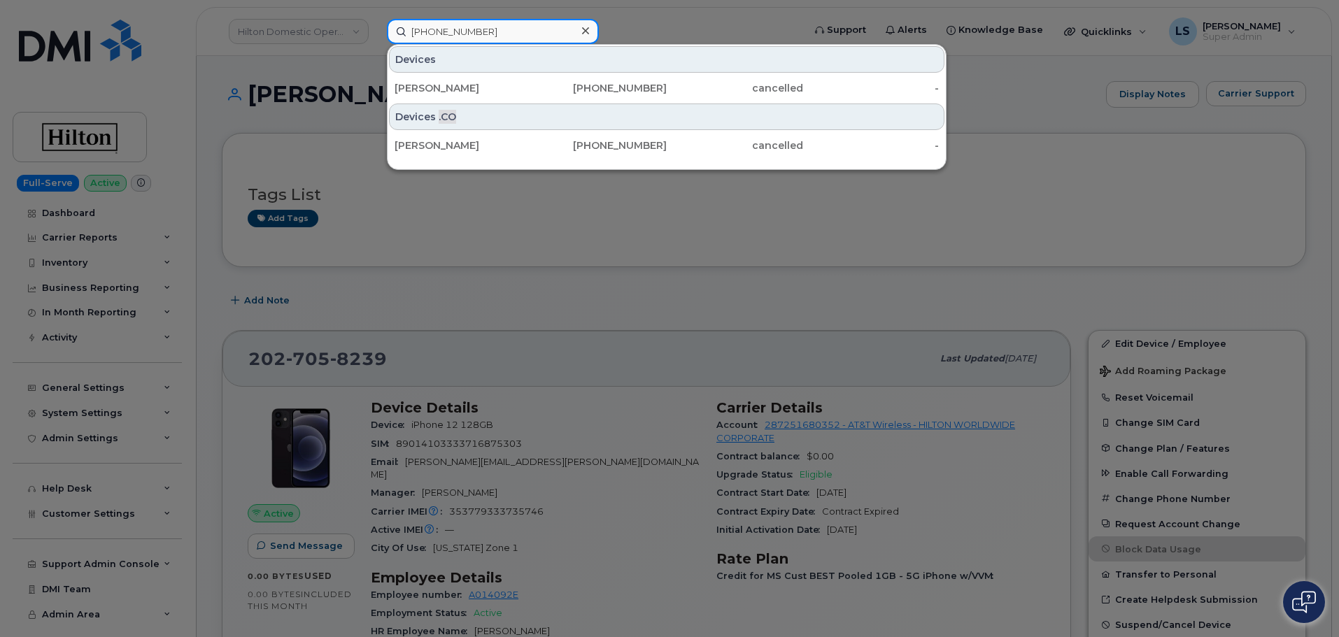
click at [499, 41] on input "(780) 298-6394" at bounding box center [493, 31] width 212 height 25
paste input "2027058239"
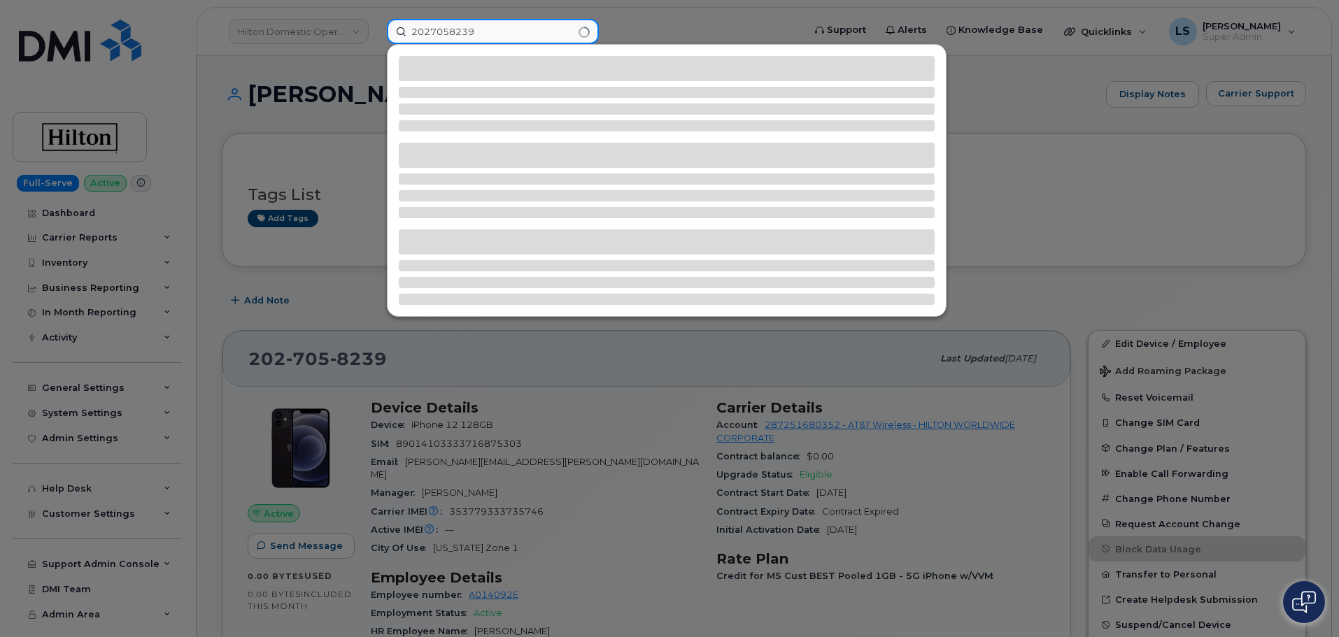
type input "2027058239"
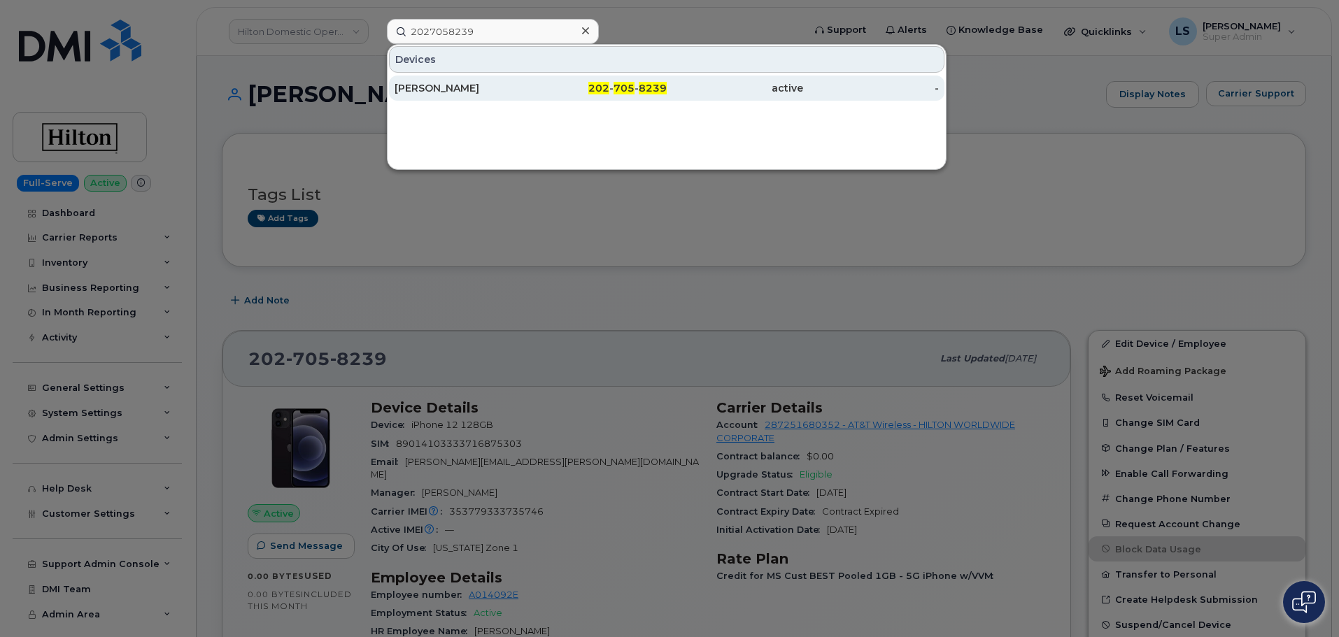
click at [511, 89] on div "ACHAIA PIERRE" at bounding box center [463, 88] width 136 height 14
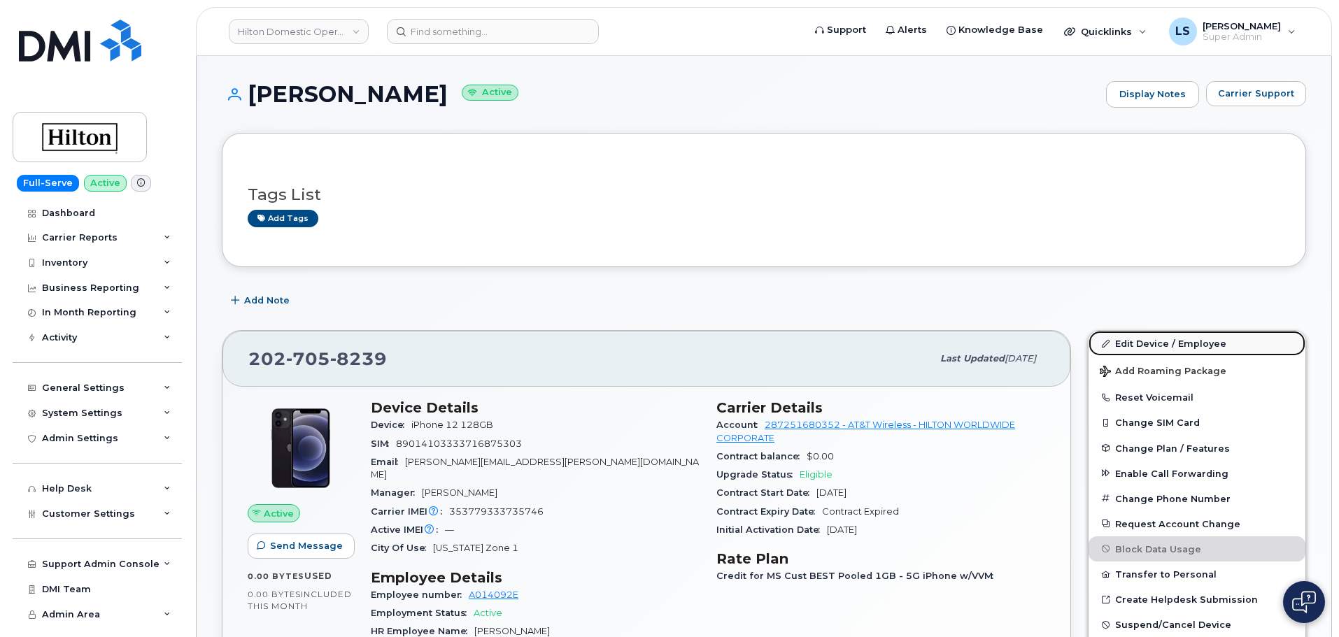
click at [1188, 340] on link "Edit Device / Employee" at bounding box center [1197, 343] width 217 height 25
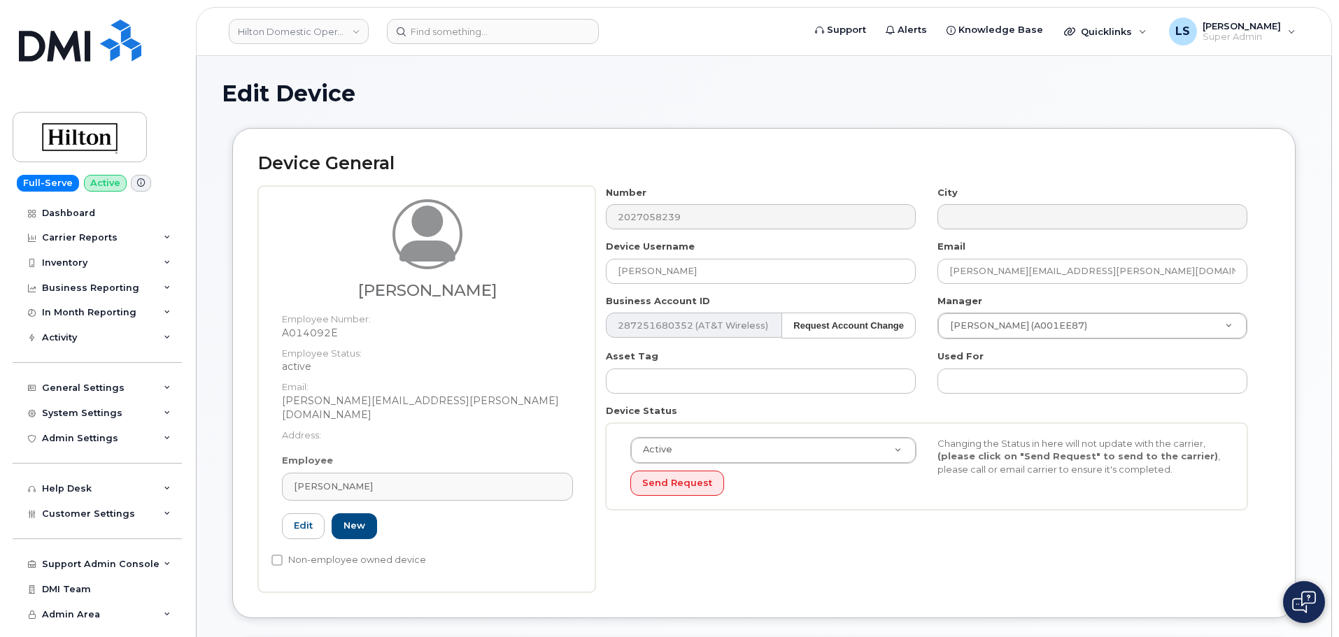
select select "34080331"
click at [728, 284] on div "Number 2027058239 City Device Username [PERSON_NAME] Email [PERSON_NAME][EMAIL_…" at bounding box center [926, 353] width 663 height 335
click at [723, 275] on input "[PERSON_NAME]" at bounding box center [761, 271] width 310 height 25
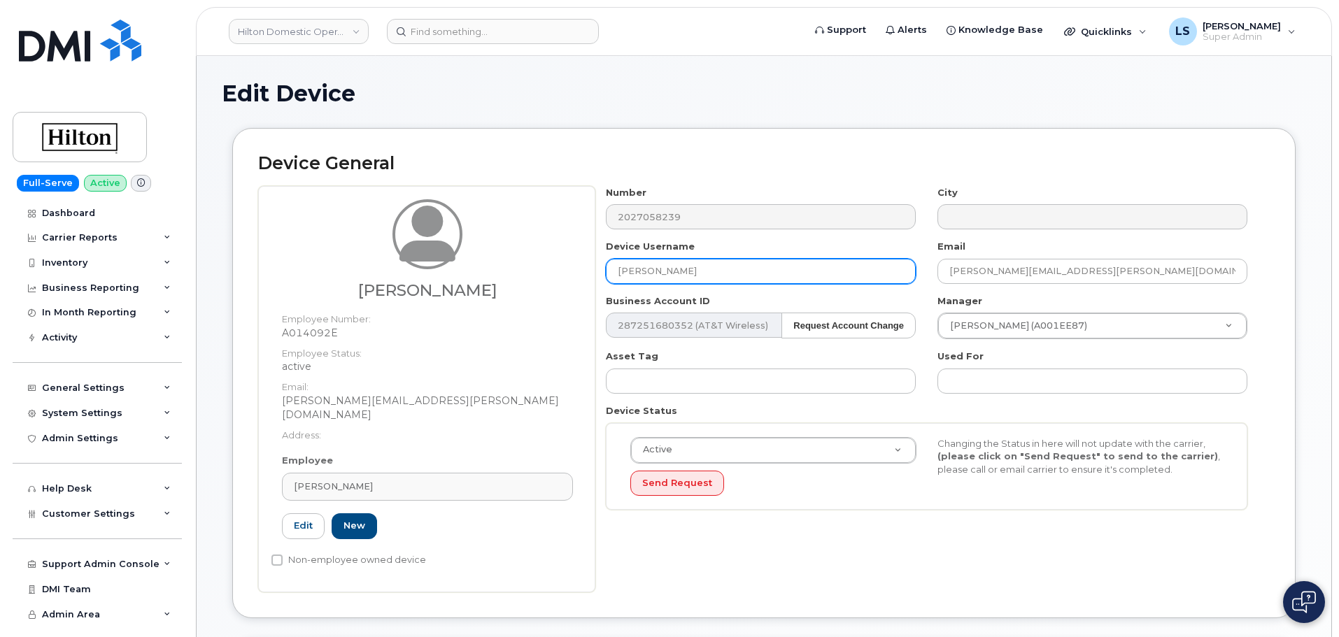
paste input "ngel Ajtun"
type input "Angel Ajtun"
click at [684, 357] on div "Asset Tag" at bounding box center [761, 372] width 332 height 44
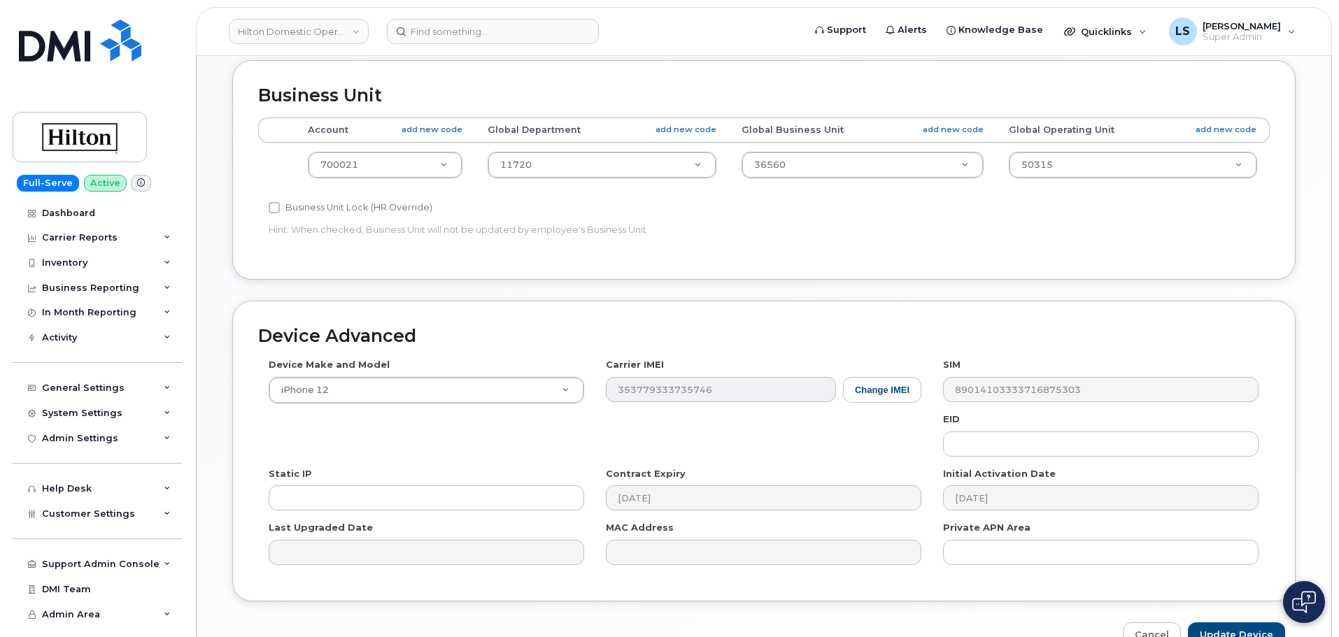
scroll to position [646, 0]
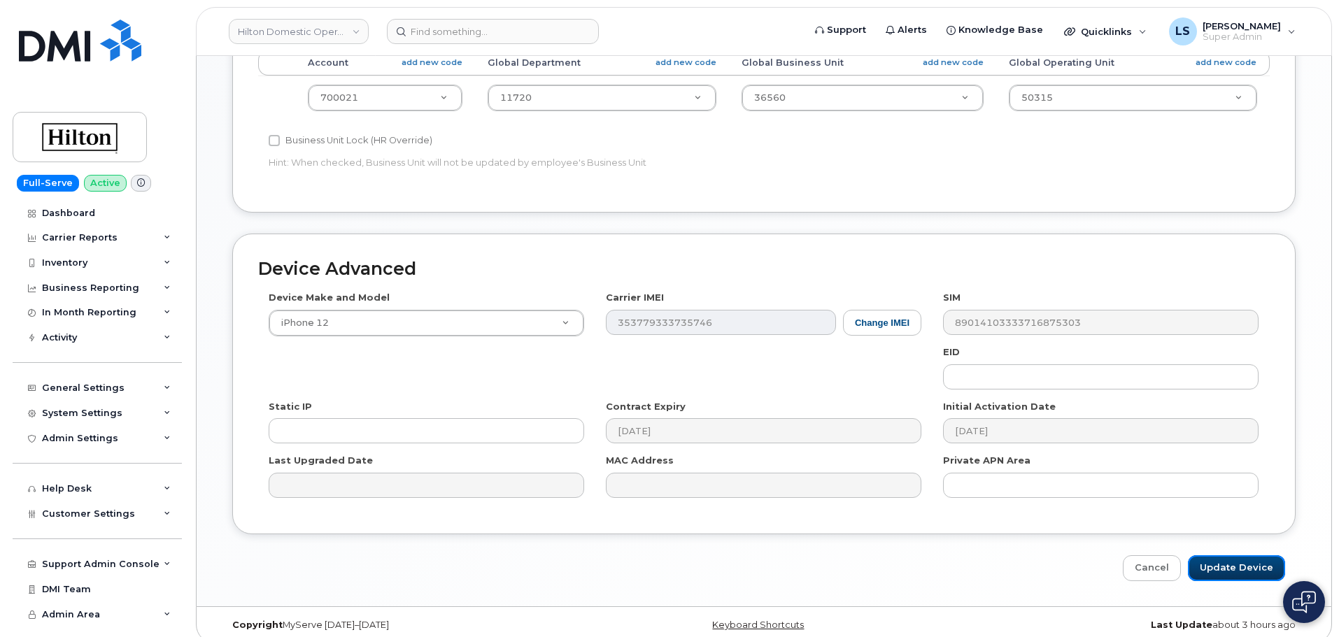
drag, startPoint x: 1226, startPoint y: 547, endPoint x: 1005, endPoint y: 545, distance: 220.4
click at [1226, 556] on input "Update Device" at bounding box center [1236, 569] width 97 height 26
type input "Saving..."
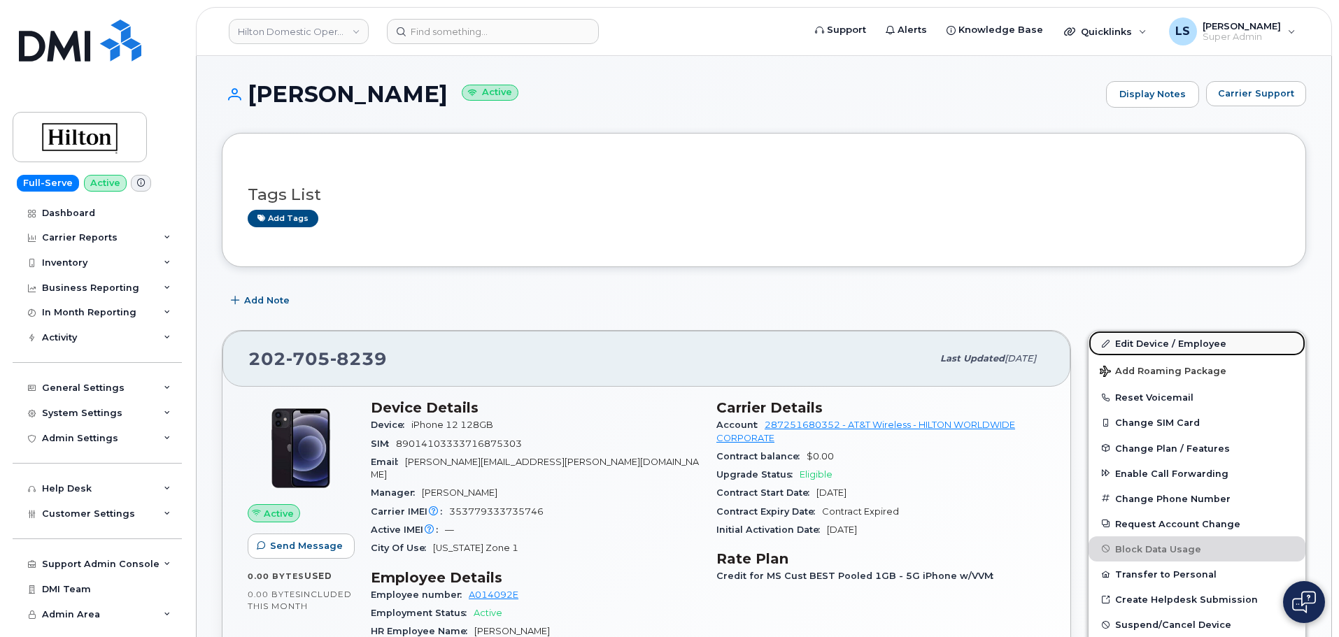
click at [1179, 347] on link "Edit Device / Employee" at bounding box center [1197, 343] width 217 height 25
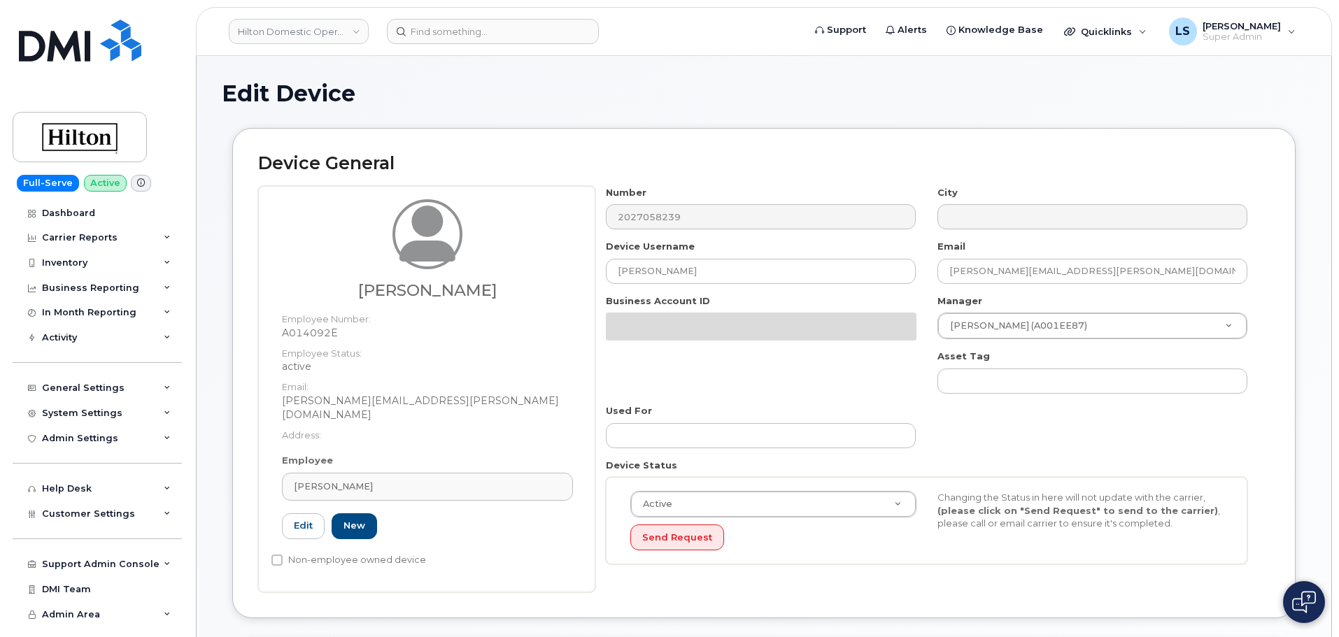
select select "34080331"
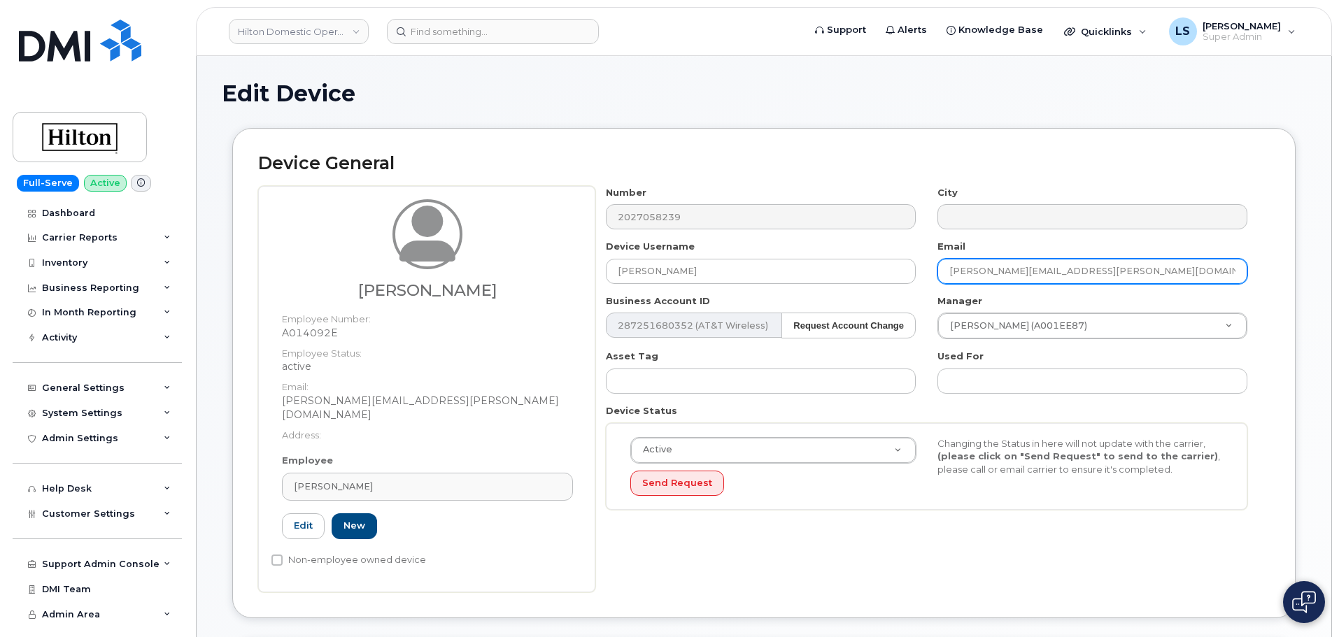
click at [1063, 274] on input "[PERSON_NAME][EMAIL_ADDRESS][PERSON_NAME][DOMAIN_NAME]" at bounding box center [1093, 271] width 310 height 25
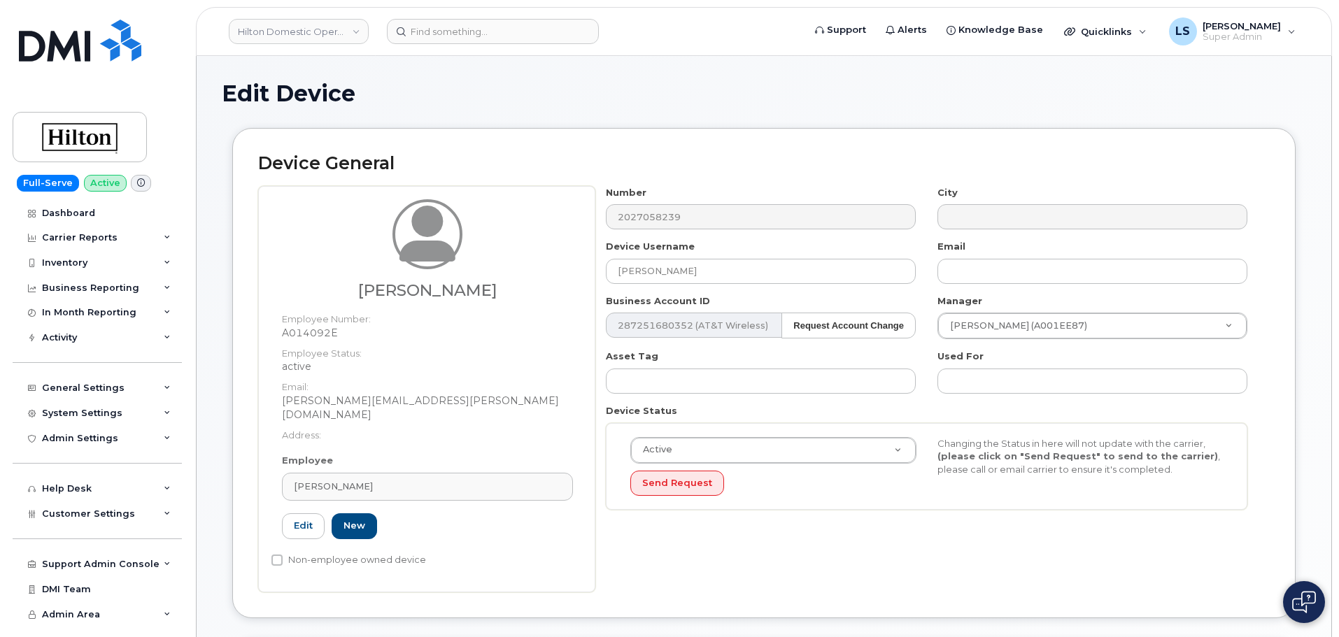
click at [986, 557] on div "Number 2027058239 City Device Username [PERSON_NAME] Email Business Account ID …" at bounding box center [932, 389] width 674 height 406
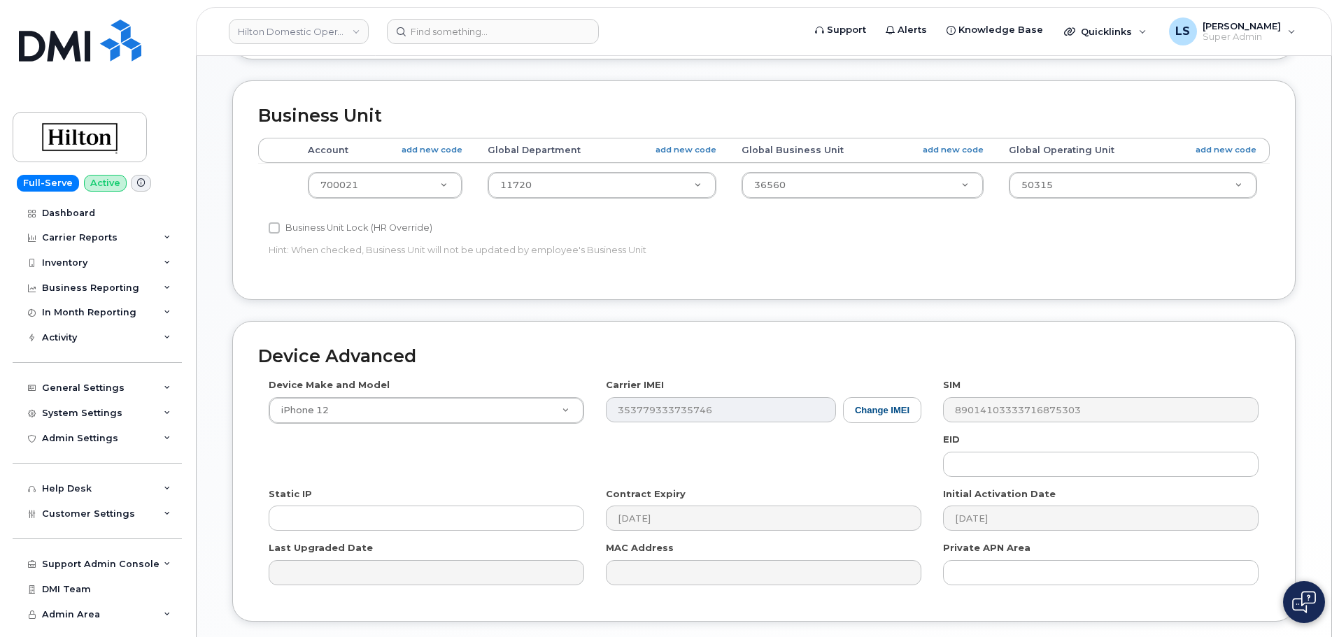
scroll to position [646, 0]
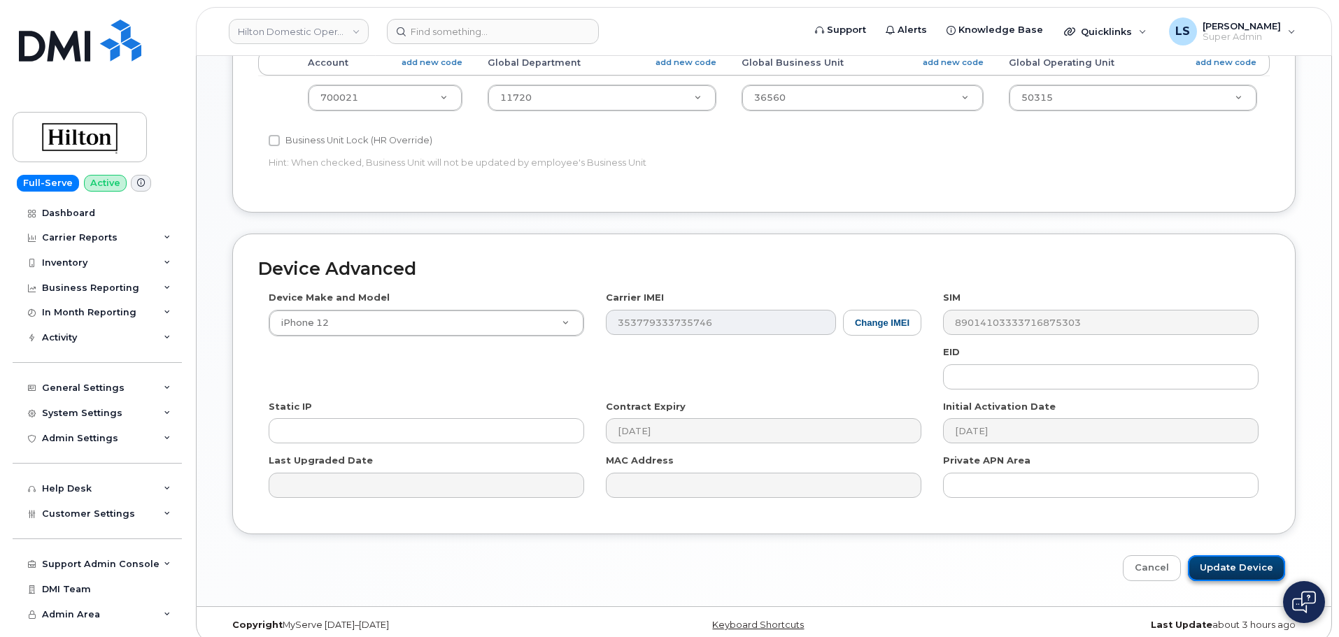
click at [1224, 556] on input "Update Device" at bounding box center [1236, 569] width 97 height 26
type input "Saving..."
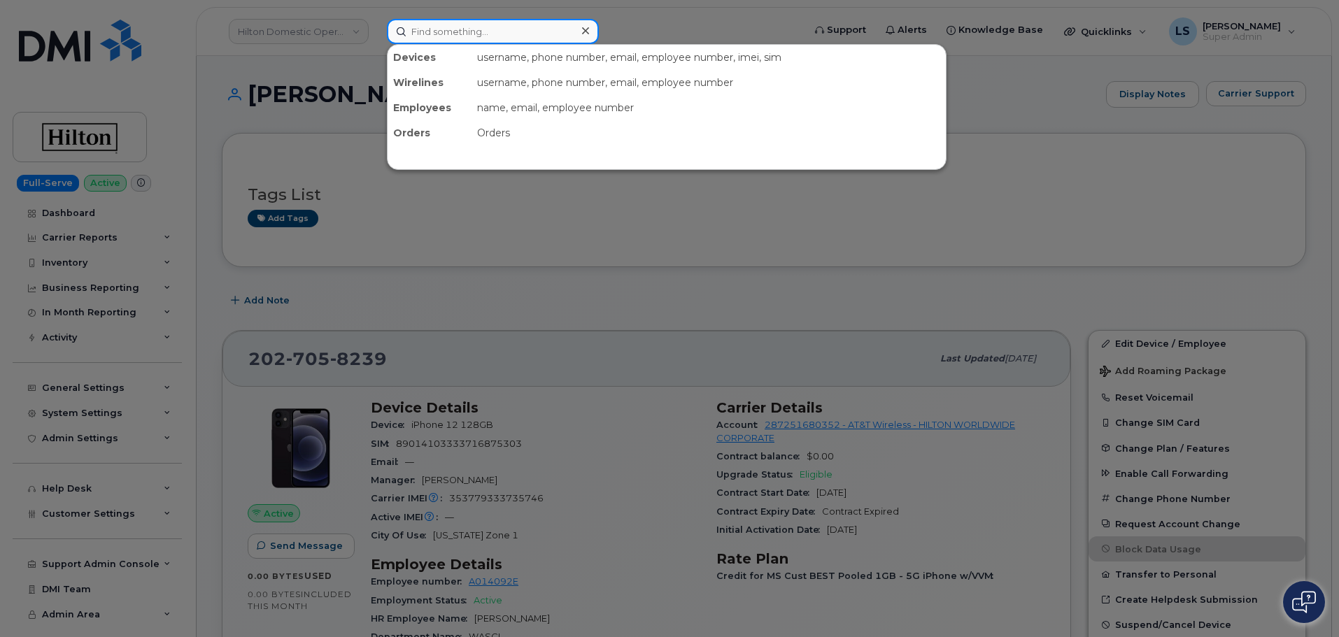
click at [430, 43] on input at bounding box center [493, 31] width 212 height 25
paste input "[PHONE_NUMBER]"
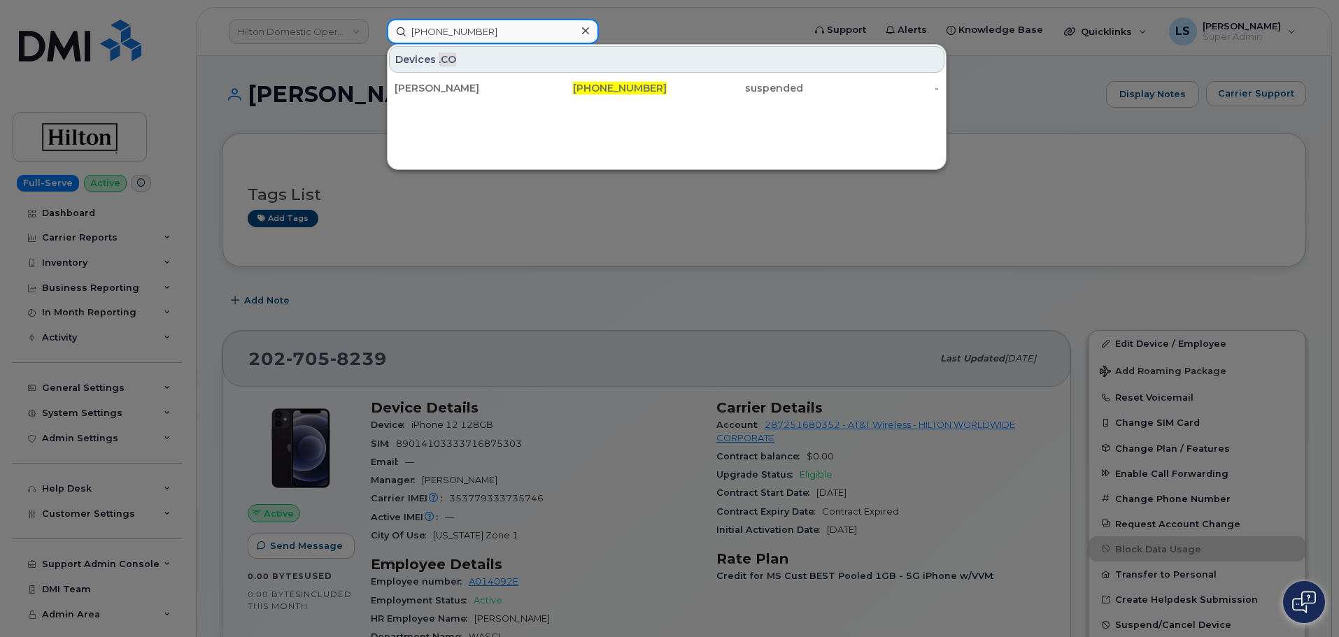
type input "[PHONE_NUMBER]"
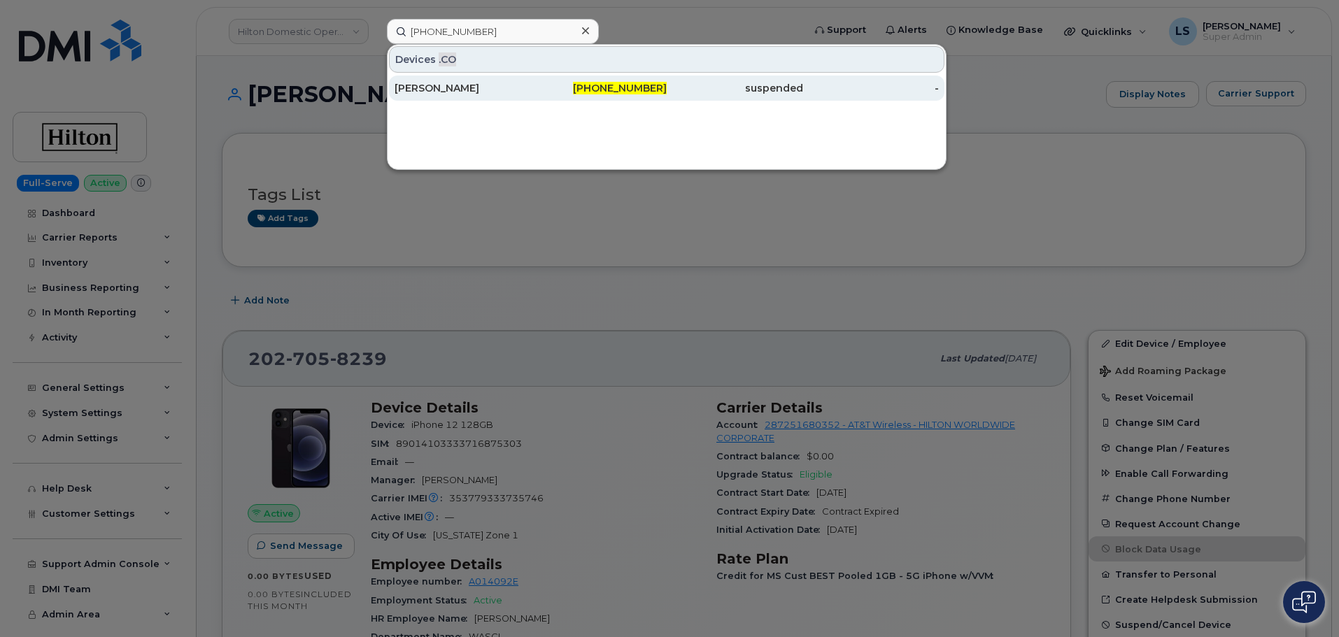
click at [531, 95] on div "[PERSON_NAME]" at bounding box center [599, 88] width 136 height 25
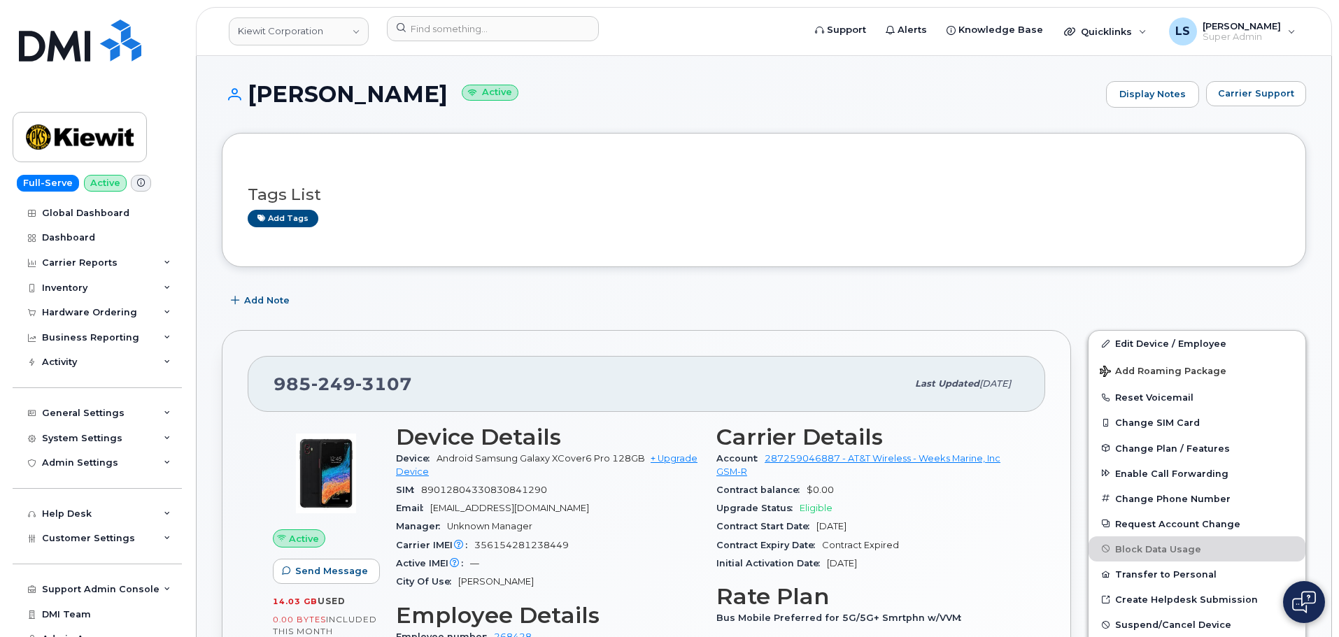
click at [527, 509] on span "[EMAIL_ADDRESS][DOMAIN_NAME]" at bounding box center [509, 508] width 159 height 10
click at [546, 509] on span "[EMAIL_ADDRESS][DOMAIN_NAME]" at bounding box center [509, 508] width 159 height 10
click at [574, 509] on div "Email [EMAIL_ADDRESS][DOMAIN_NAME]" at bounding box center [548, 509] width 304 height 18
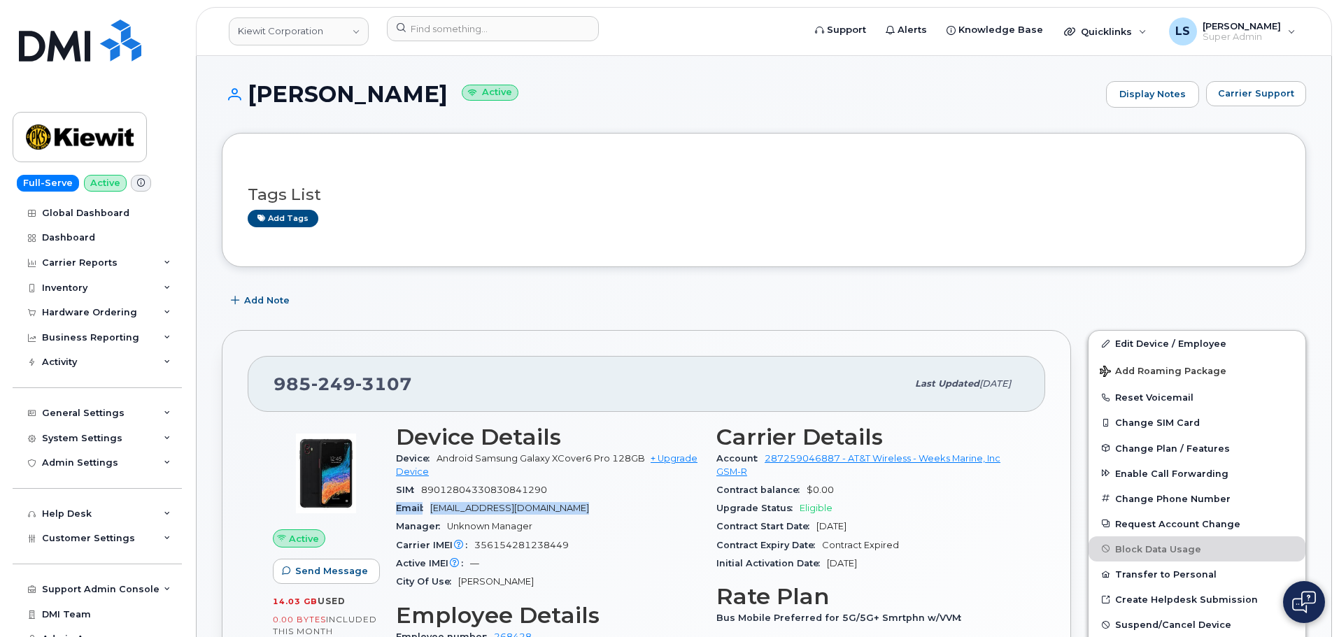
click at [565, 505] on div "Email [EMAIL_ADDRESS][DOMAIN_NAME]" at bounding box center [548, 509] width 304 height 18
click at [544, 503] on span "[EMAIL_ADDRESS][DOMAIN_NAME]" at bounding box center [509, 508] width 159 height 10
click at [438, 516] on div "Email [EMAIL_ADDRESS][DOMAIN_NAME]" at bounding box center [548, 509] width 304 height 18
click at [639, 514] on div "Email [EMAIL_ADDRESS][DOMAIN_NAME]" at bounding box center [548, 509] width 304 height 18
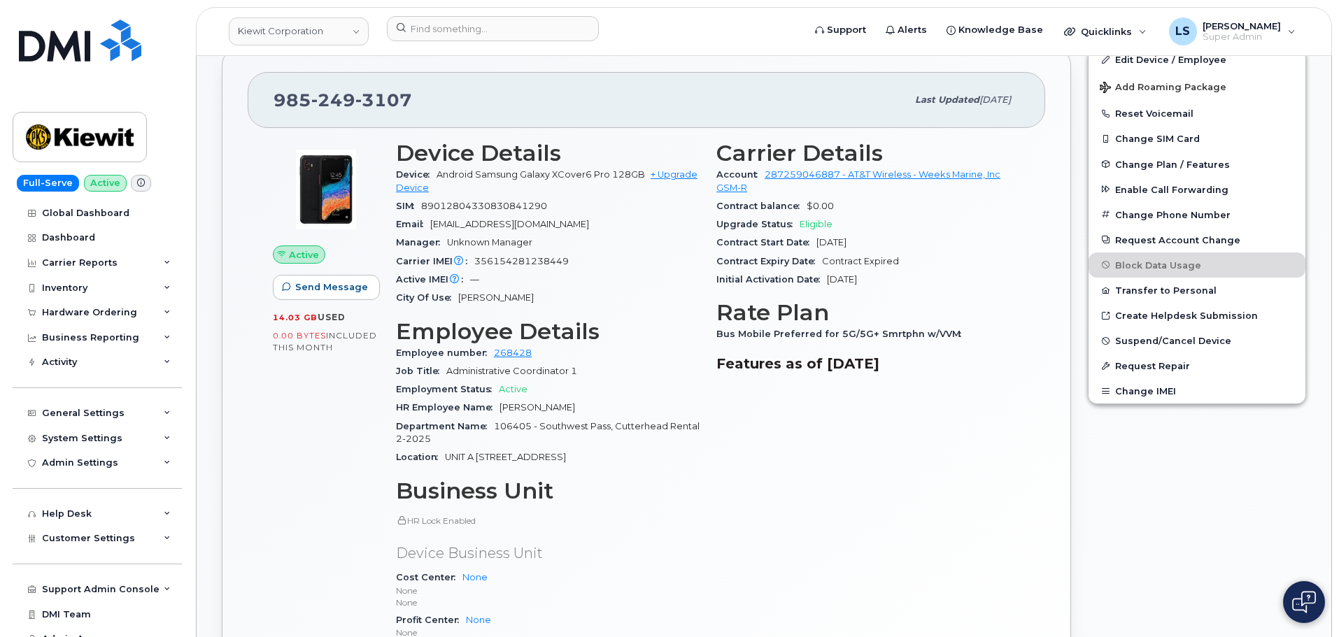
click at [474, 339] on section "Employee Details Employee number 268428 Job Title Administrative Coordinator 1 …" at bounding box center [548, 393] width 304 height 148
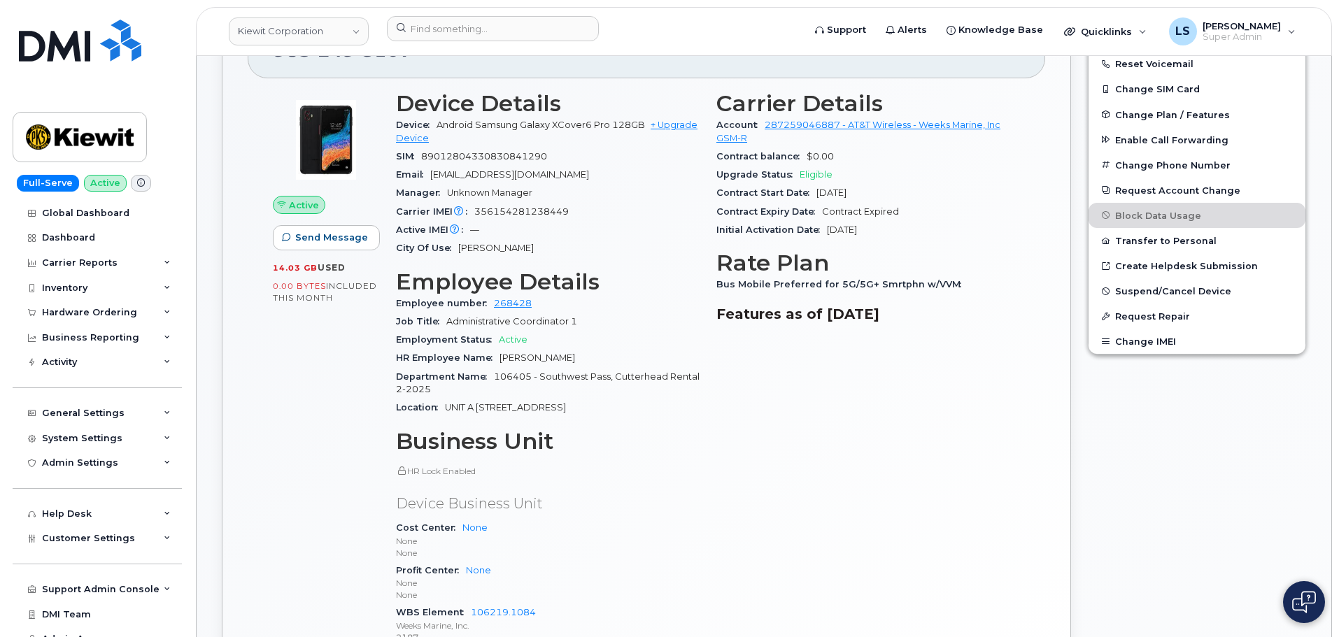
scroll to position [350, 0]
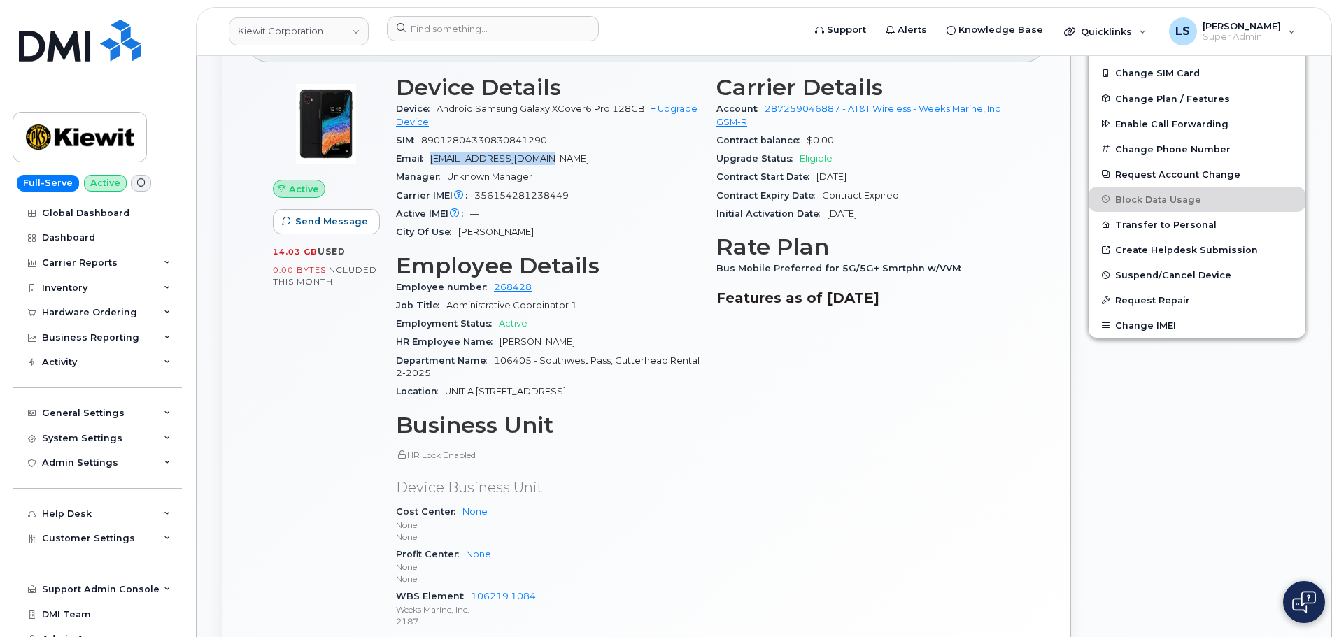
drag, startPoint x: 434, startPoint y: 162, endPoint x: 558, endPoint y: 159, distance: 123.9
click at [558, 159] on div "Email [EMAIL_ADDRESS][DOMAIN_NAME]" at bounding box center [548, 159] width 304 height 18
copy span "[EMAIL_ADDRESS][DOMAIN_NAME]"
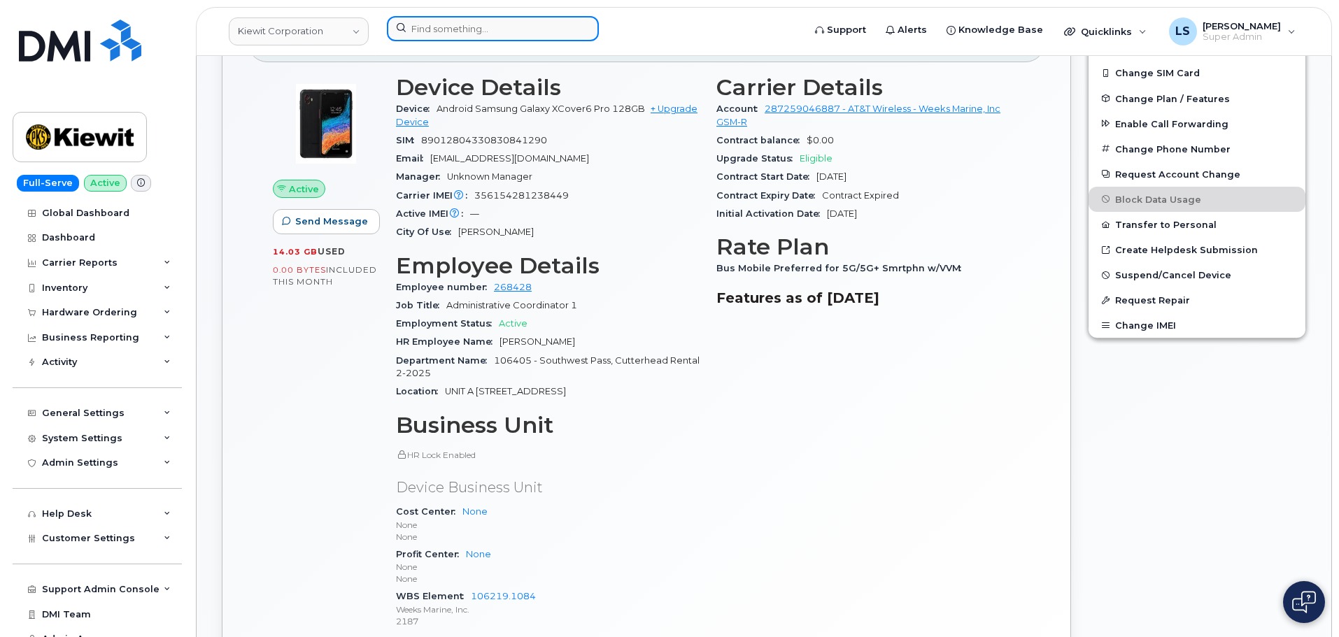
click at [462, 17] on input at bounding box center [493, 28] width 212 height 25
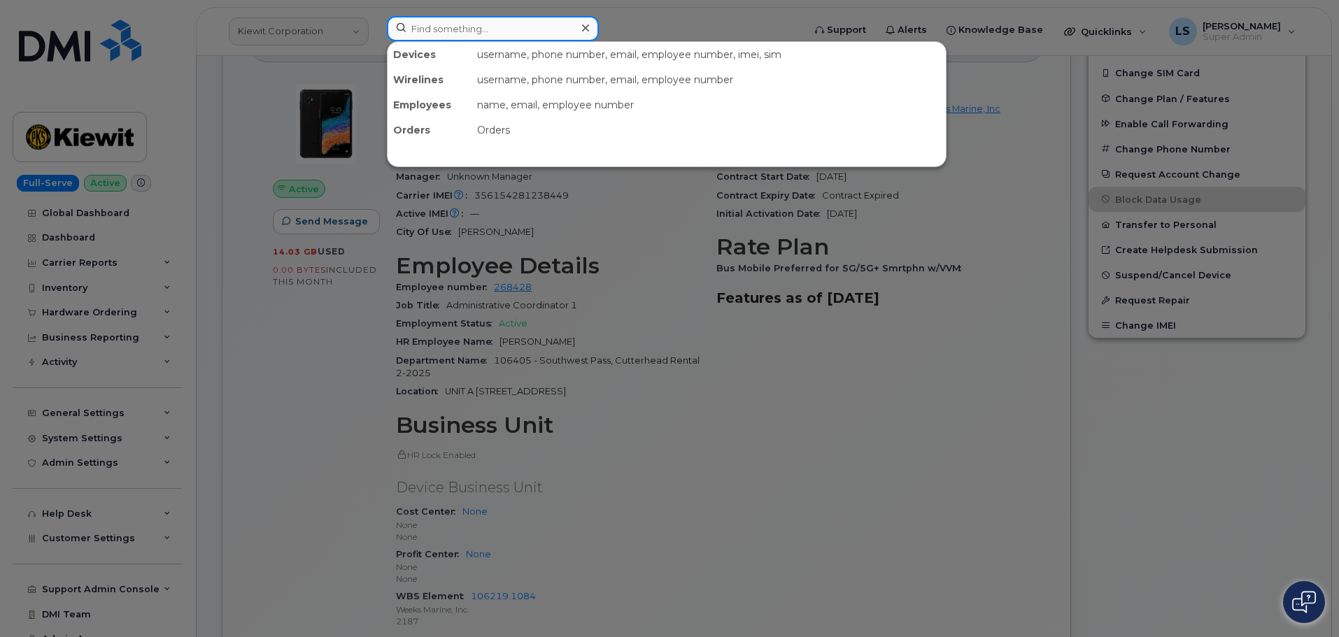
paste input "[EMAIL_ADDRESS][DOMAIN_NAME]"
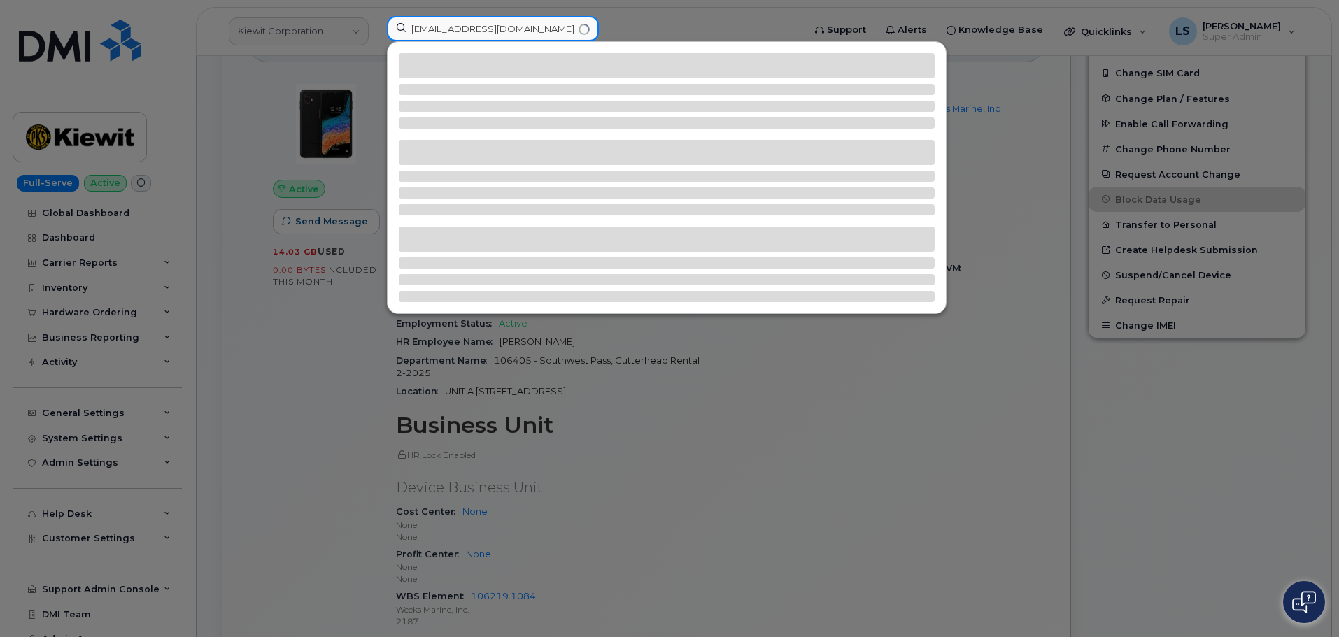
type input "[EMAIL_ADDRESS][DOMAIN_NAME]"
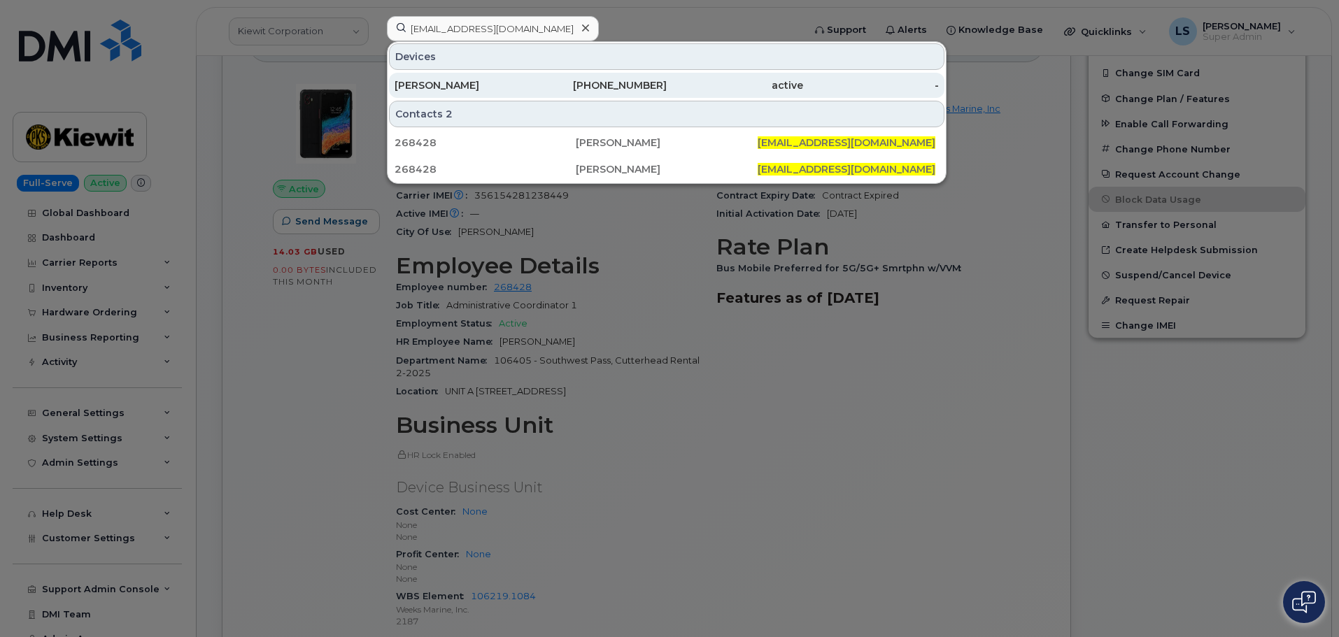
click at [402, 89] on div "[PERSON_NAME]" at bounding box center [463, 85] width 136 height 14
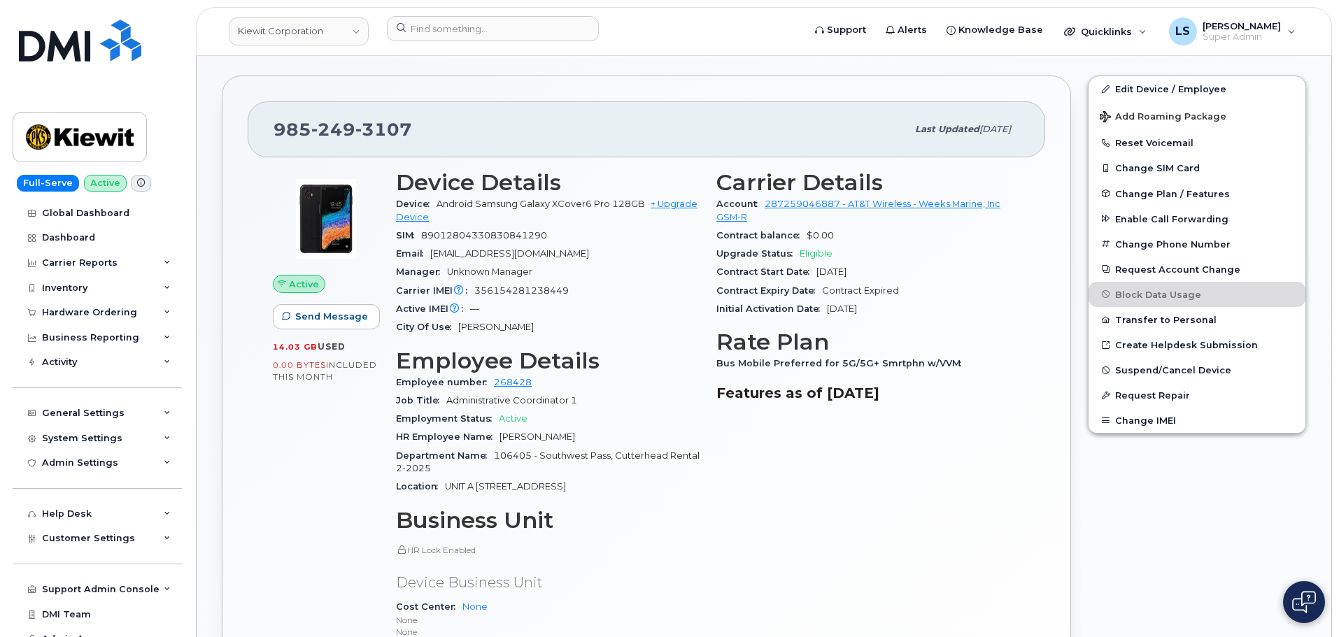
scroll to position [490, 0]
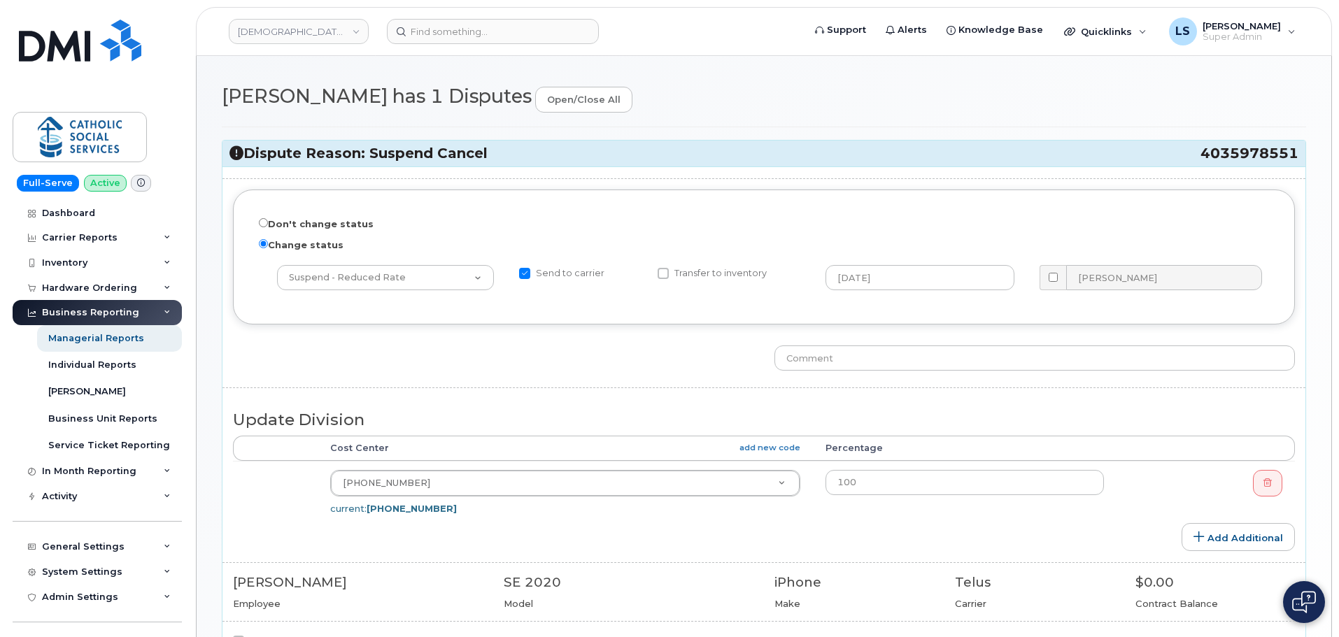
scroll to position [140, 0]
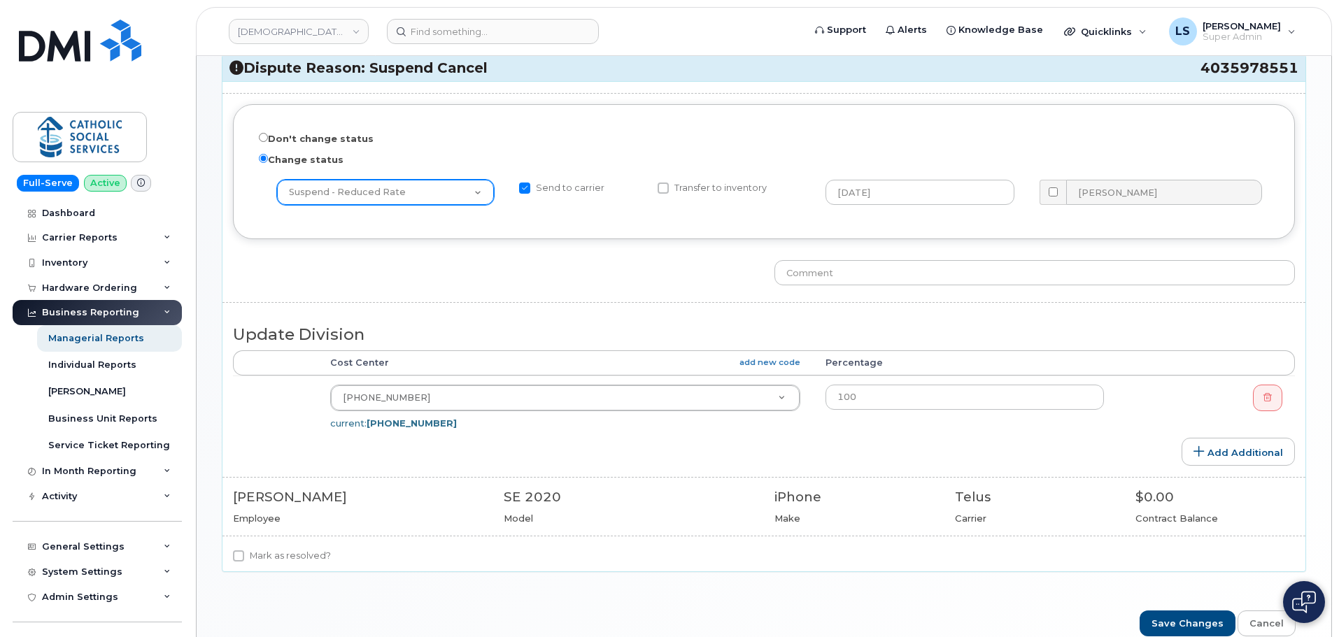
click at [379, 198] on select "-- choose action -- Cancel Cancel with Churn Suspend - Reduced Rate Suspend - F…" at bounding box center [385, 192] width 217 height 25
select select "object:10"
click at [277, 180] on select "-- choose action -- Cancel Cancel with Churn Suspend - Reduced Rate Suspend - F…" at bounding box center [385, 192] width 217 height 25
click at [385, 307] on div "Don't change status Change status -- choose action -- Cancel Cancel with Churn …" at bounding box center [763, 326] width 1083 height 490
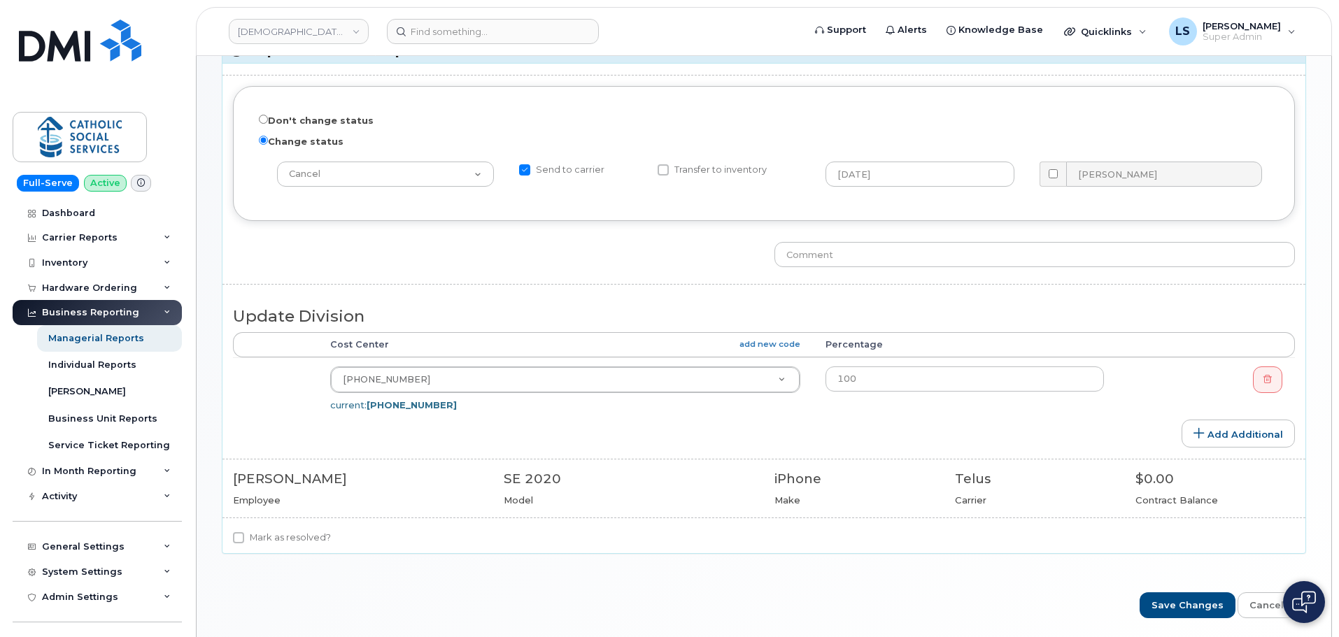
scroll to position [209, 0]
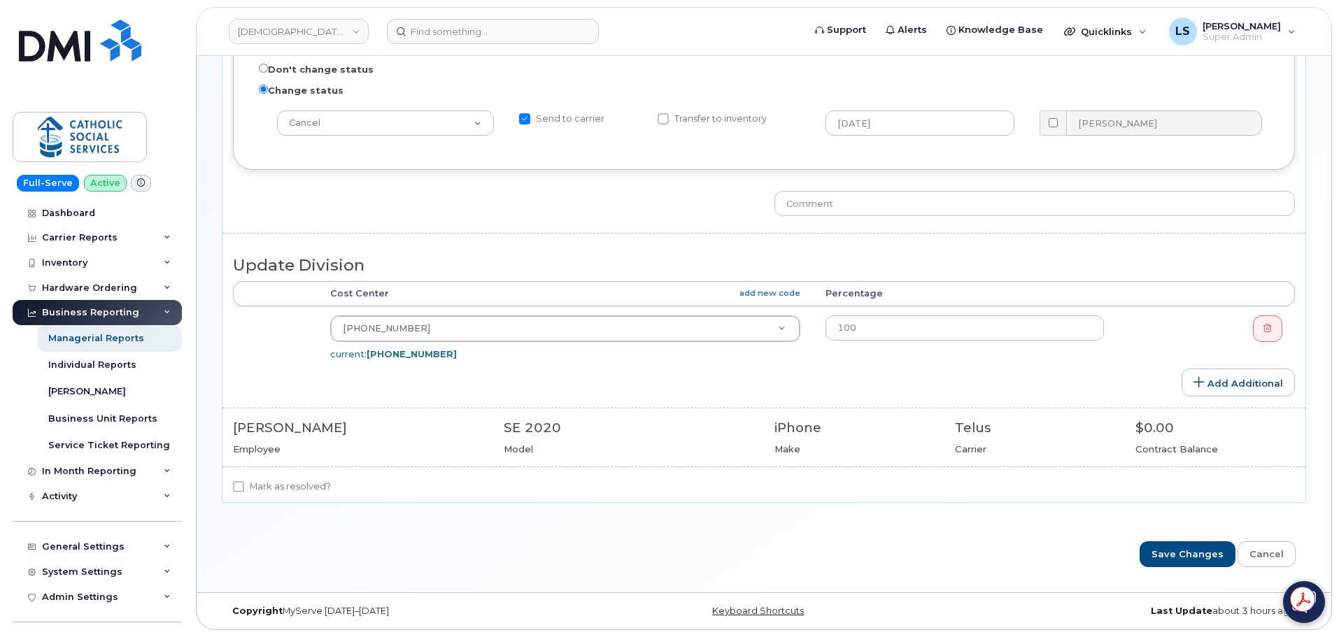
drag, startPoint x: 292, startPoint y: 500, endPoint x: 297, endPoint y: 483, distance: 17.0
click at [296, 486] on div "Mark as resolved?" at bounding box center [763, 491] width 1083 height 24
click at [297, 483] on label "Mark as resolved?" at bounding box center [282, 487] width 98 height 17
click at [244, 483] on input "Mark as resolved?" at bounding box center [238, 486] width 11 height 11
checkbox input "true"
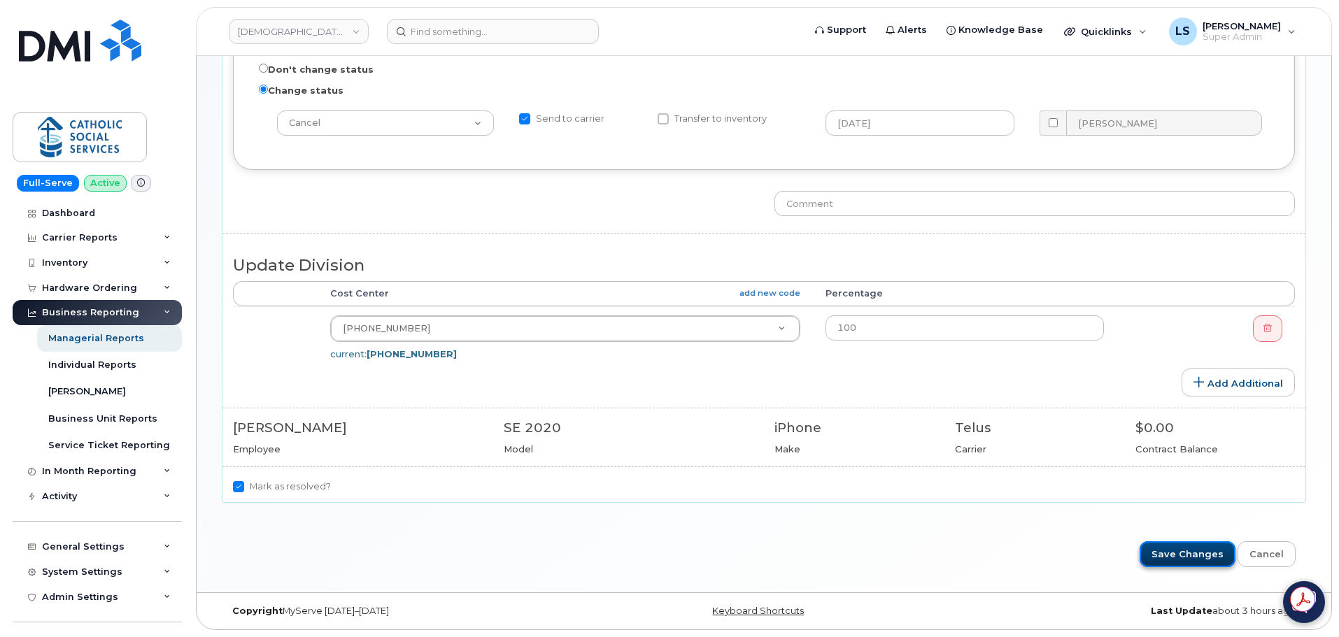
click at [1189, 558] on input "Save Changes" at bounding box center [1188, 555] width 96 height 26
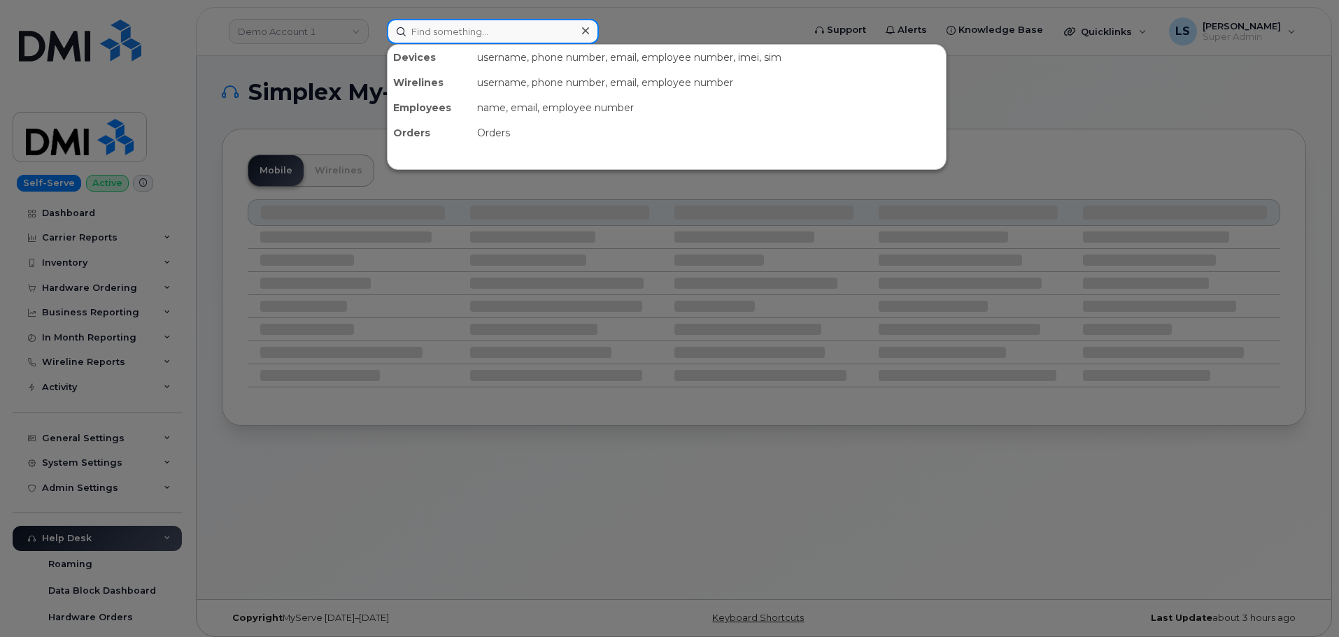
click at [534, 36] on input at bounding box center [493, 31] width 212 height 25
paste input "293889"
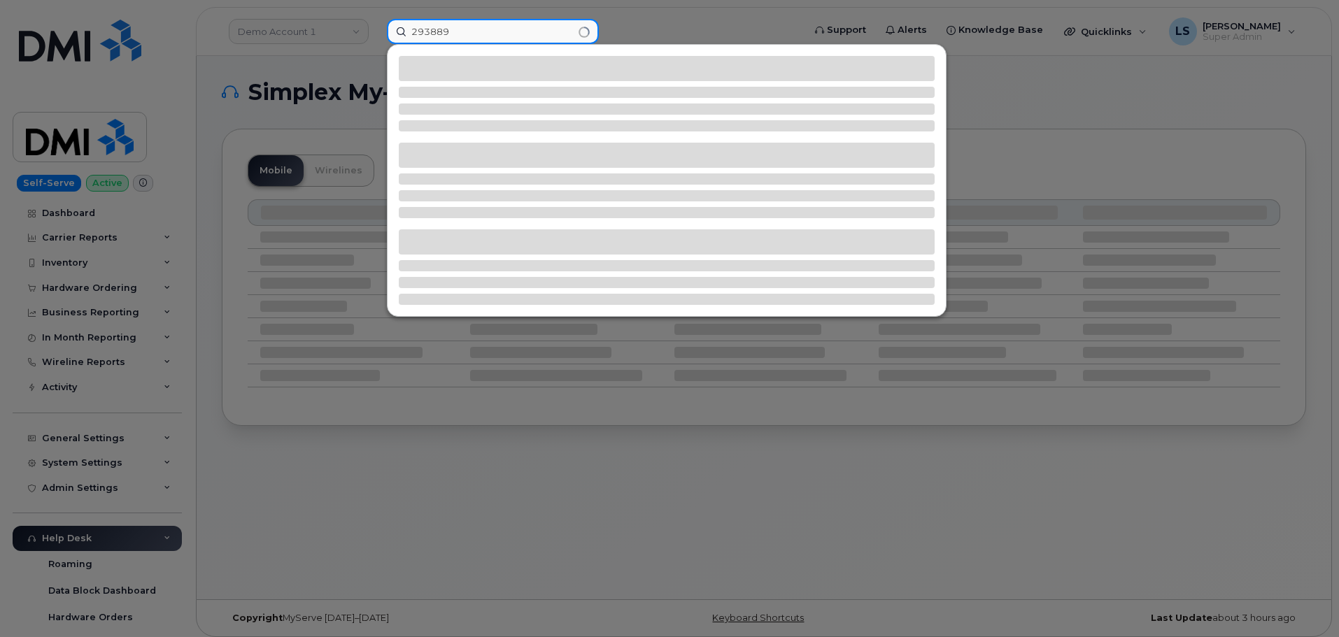
type input "293889"
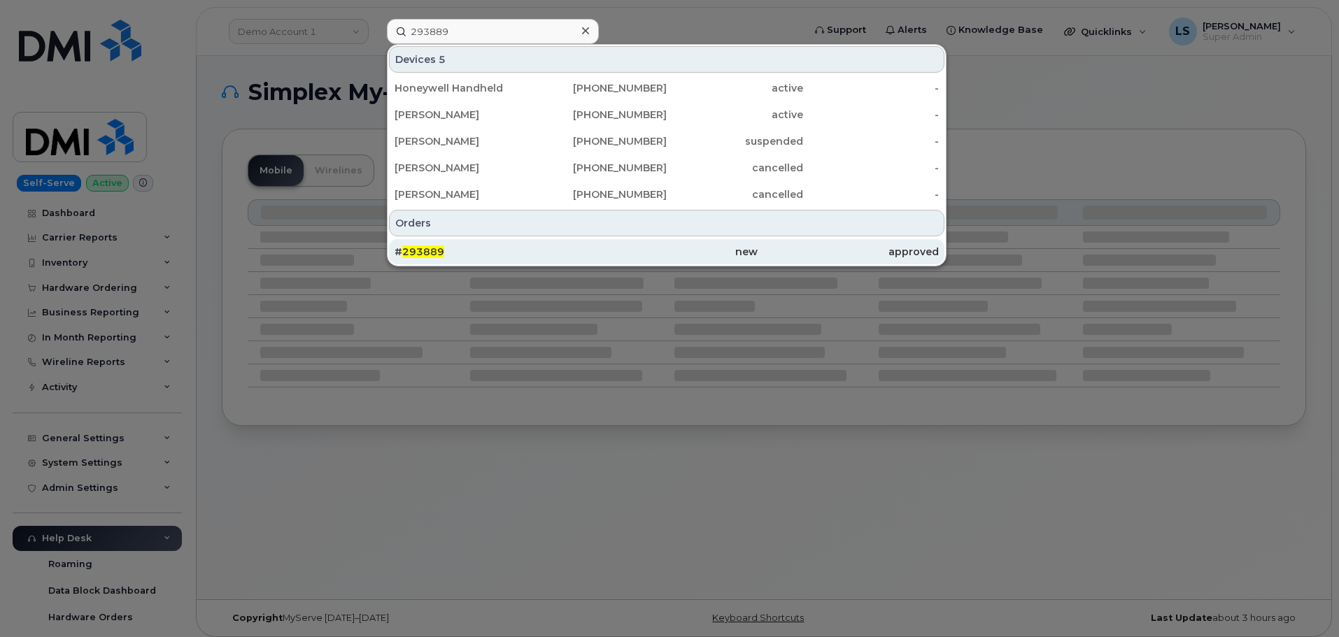
click at [576, 243] on div "# 293889" at bounding box center [666, 251] width 181 height 25
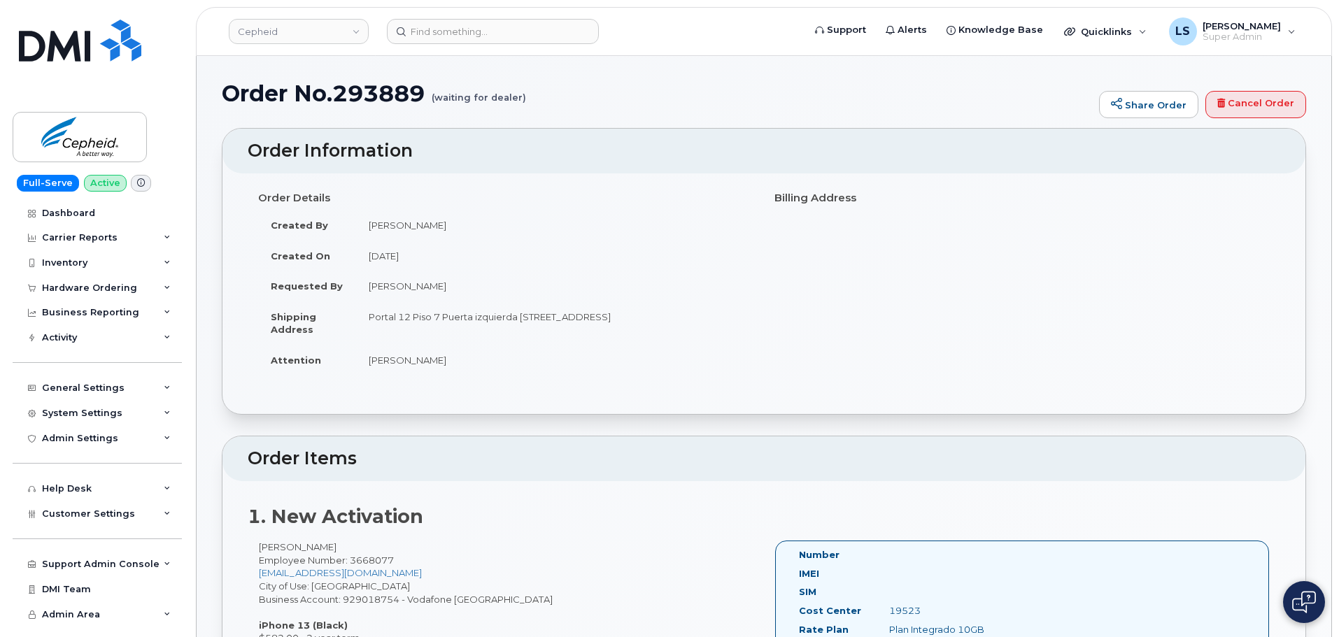
click at [355, 94] on h1 "Order No.293889 (waiting for dealer)" at bounding box center [657, 93] width 870 height 24
copy h1 "293889"
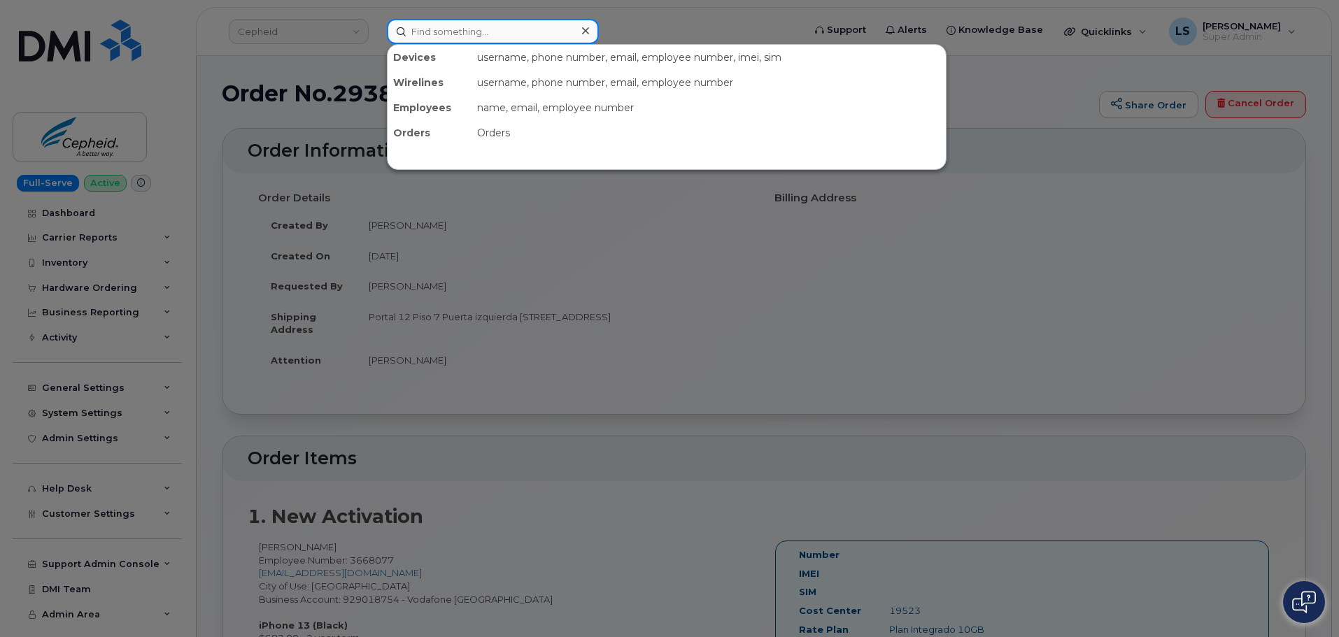
click at [416, 26] on input at bounding box center [493, 31] width 212 height 25
paste input "[PERSON_NAME]"
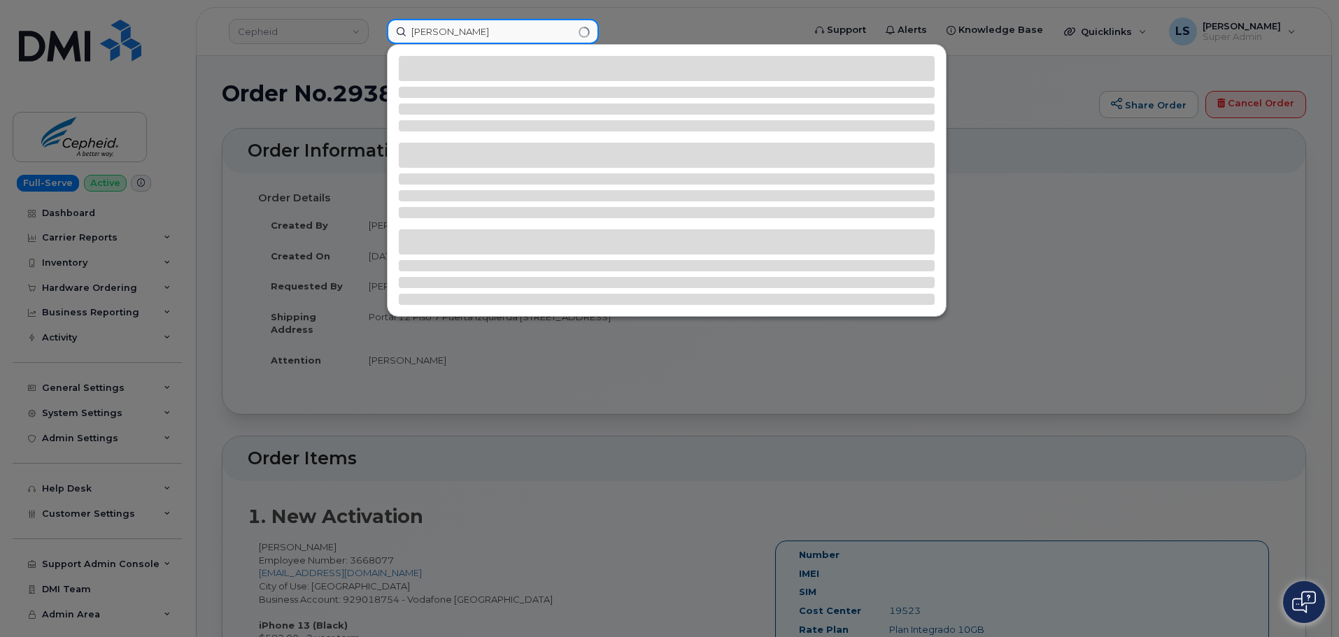
type input "[PERSON_NAME]"
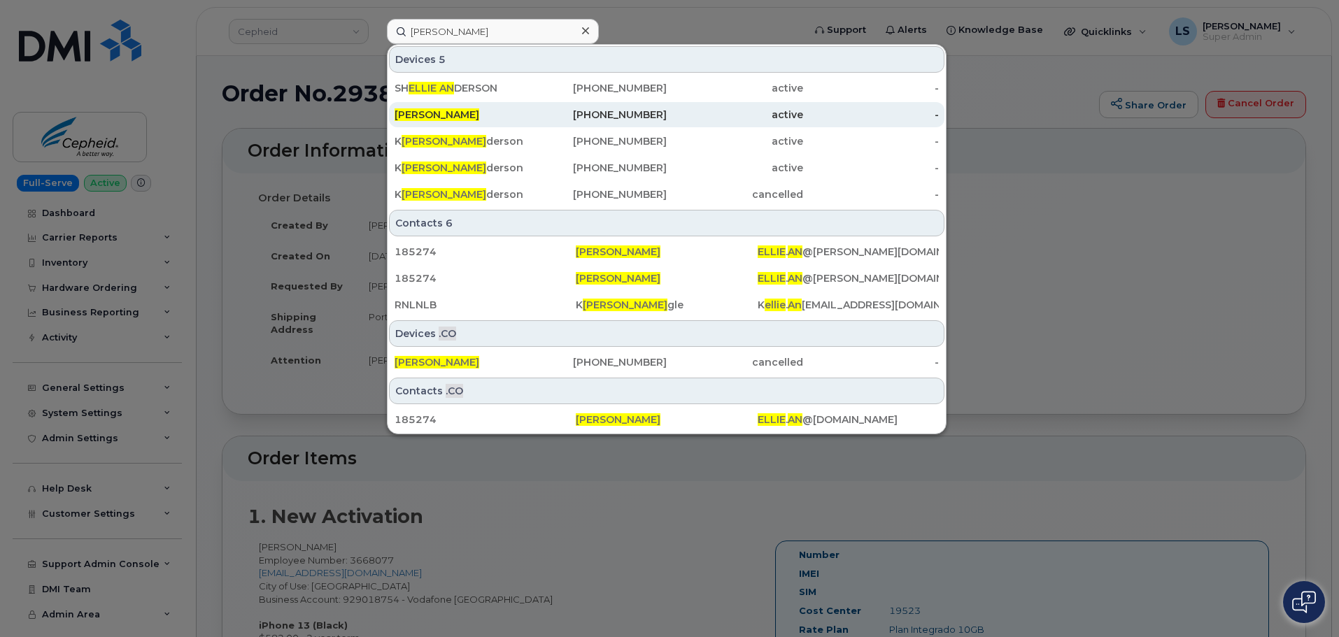
click at [531, 127] on div "[PERSON_NAME]" at bounding box center [599, 114] width 136 height 25
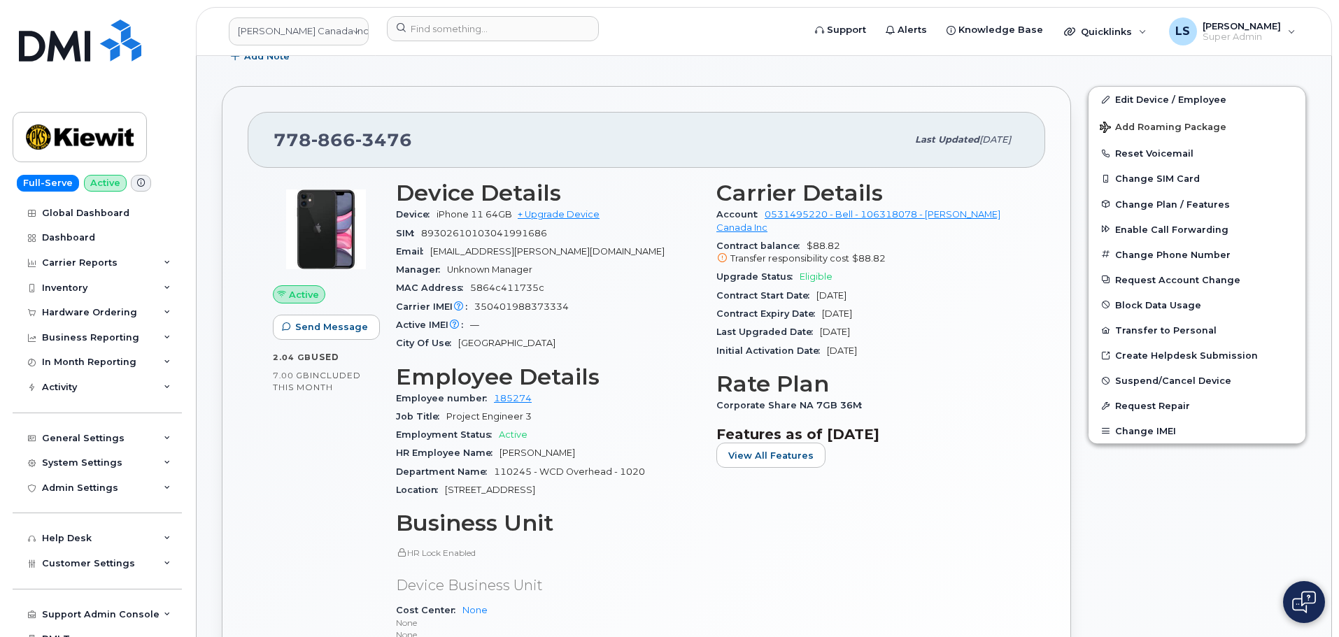
scroll to position [70, 0]
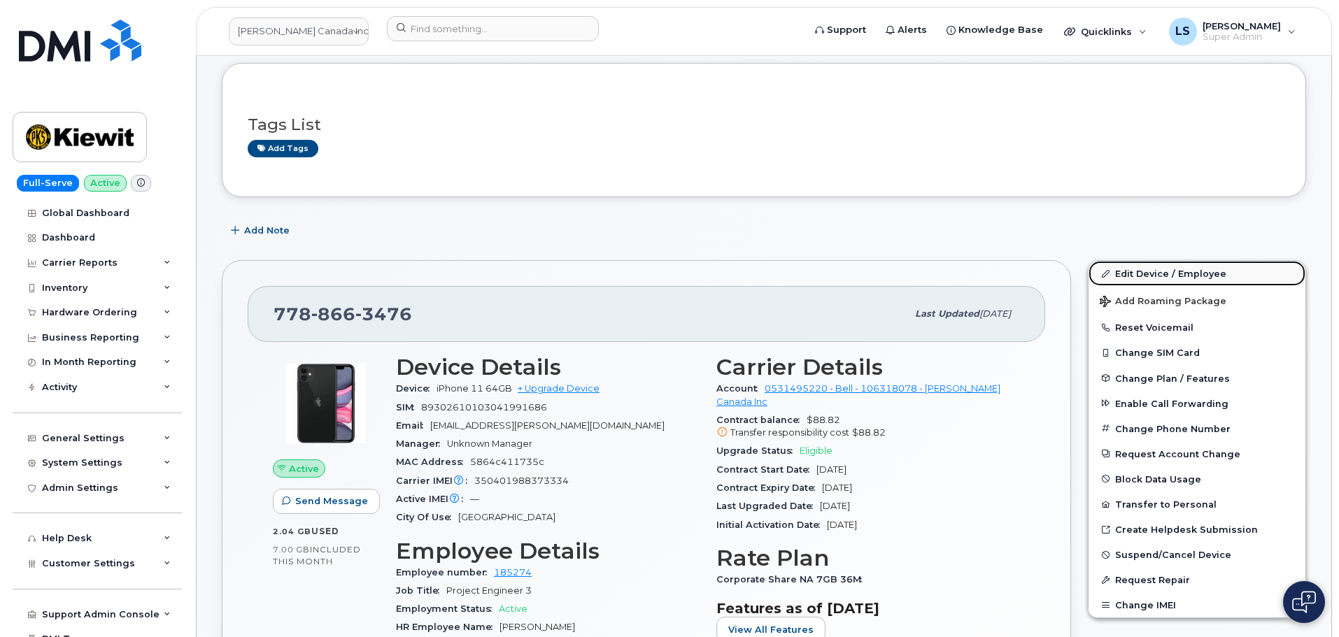
click at [1105, 268] on span at bounding box center [1105, 273] width 11 height 11
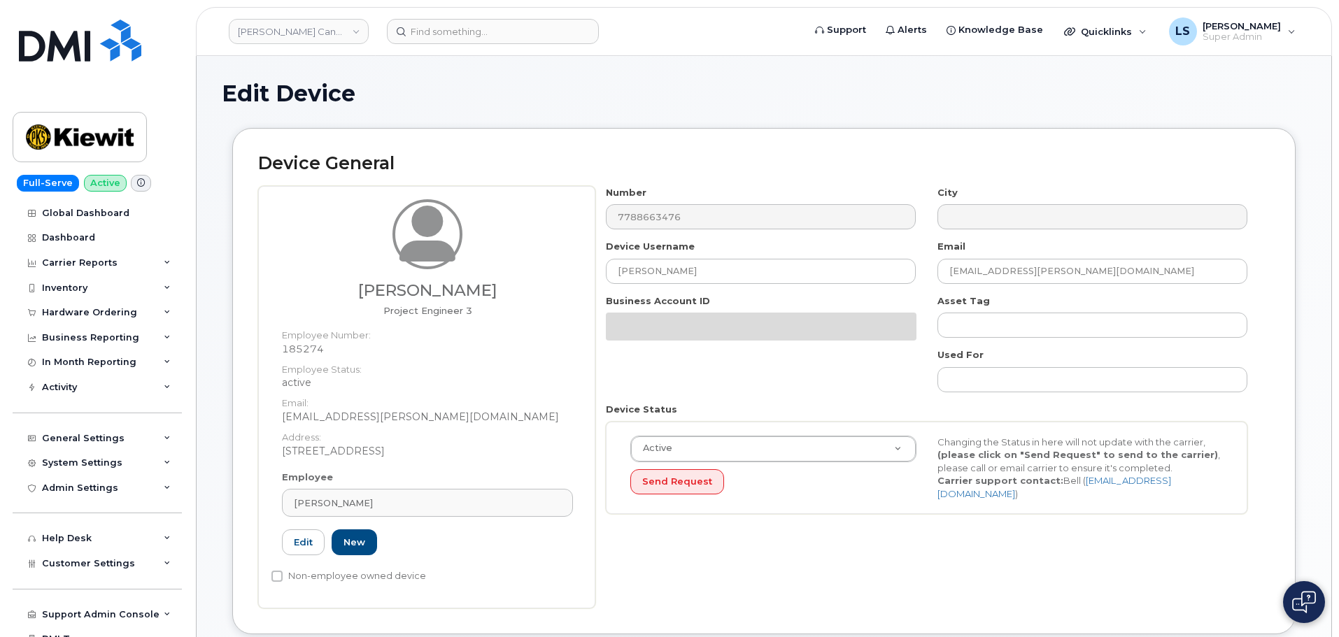
select select "14059"
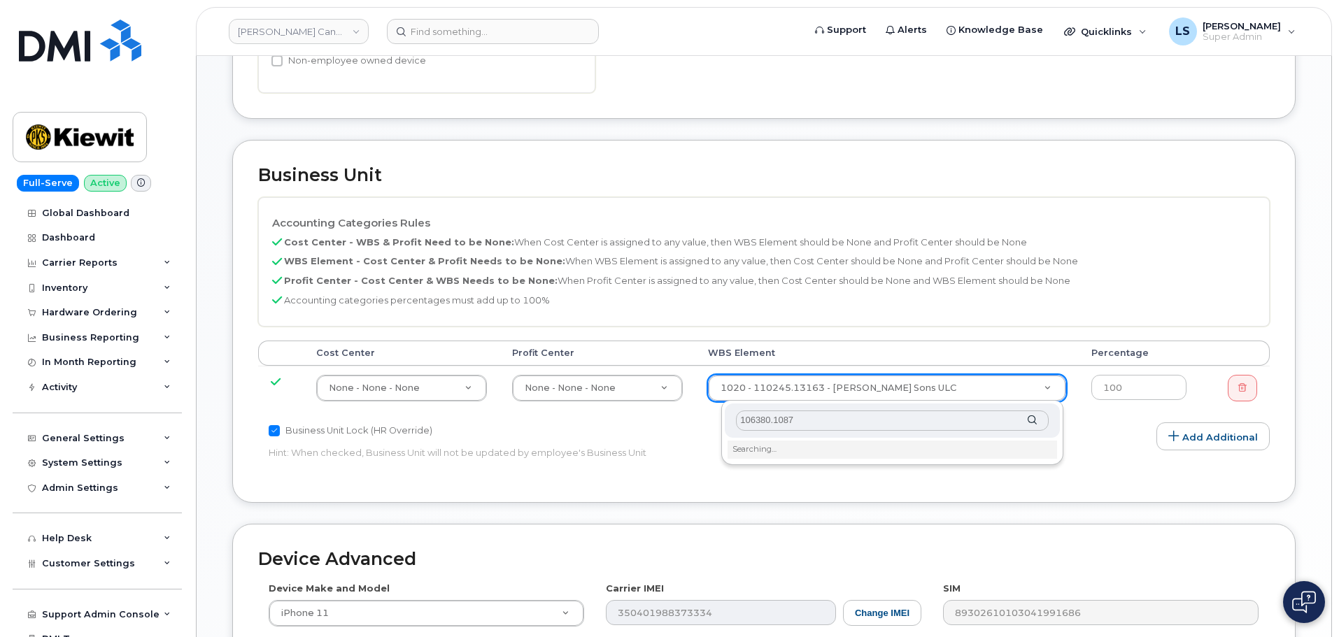
scroll to position [560, 0]
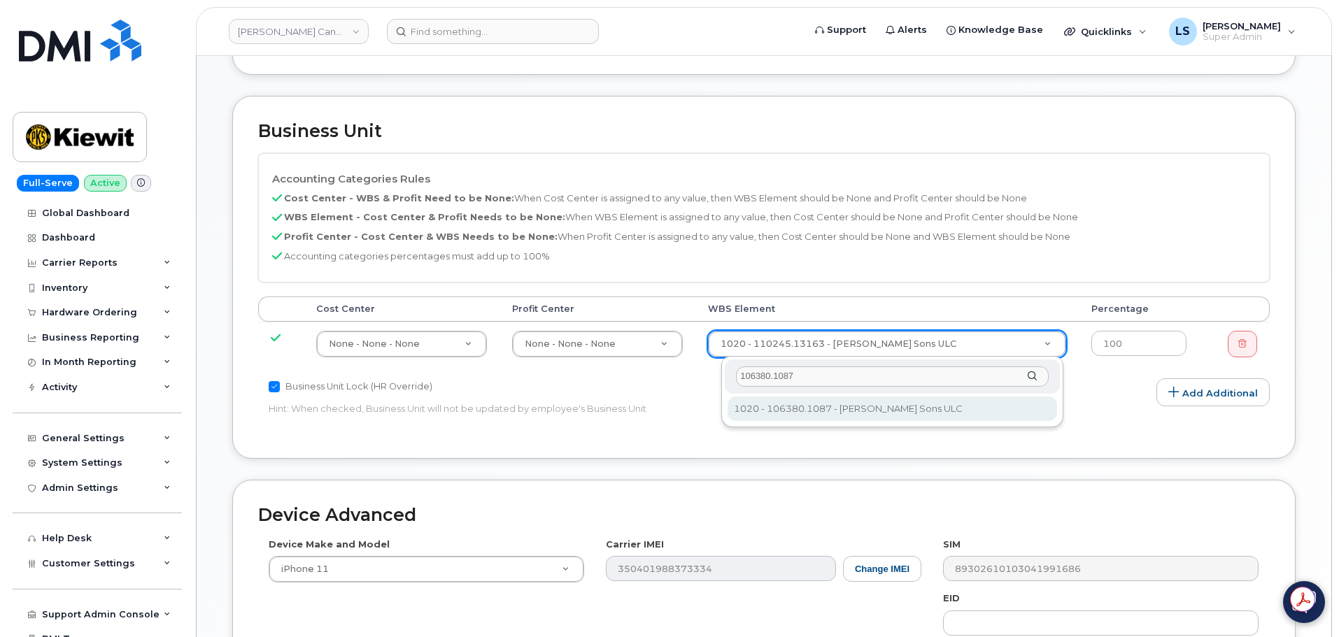
type input "106380.1087"
type input "35082218"
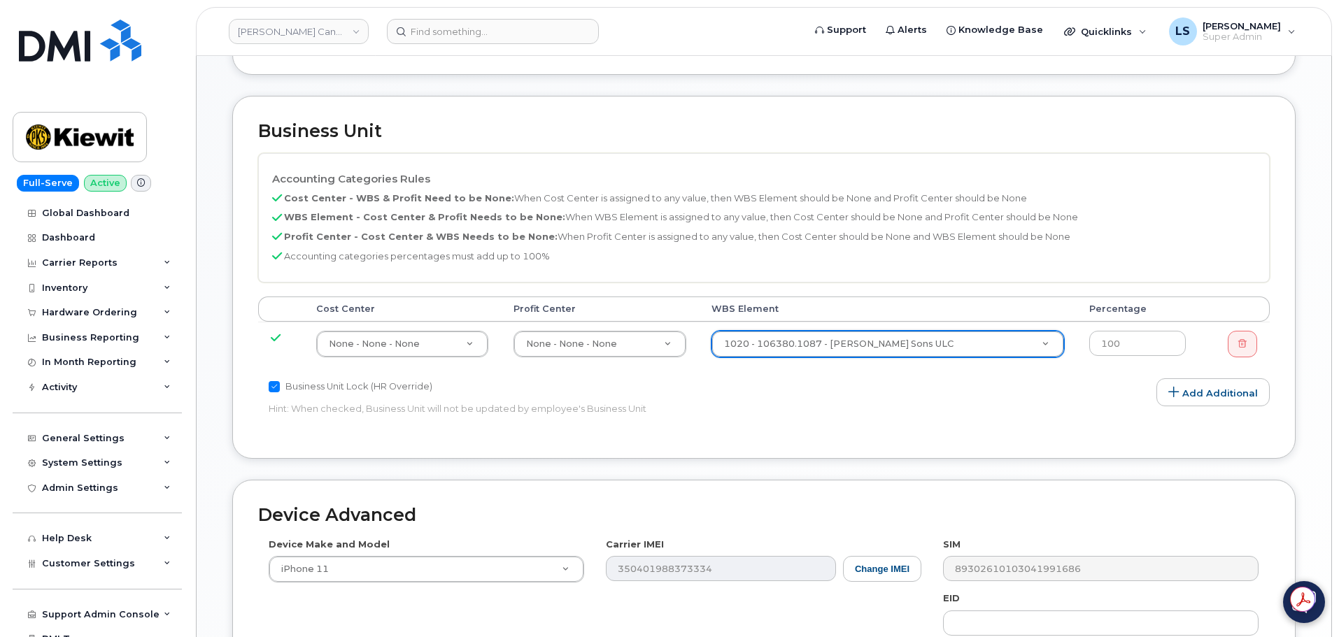
scroll to position [820, 0]
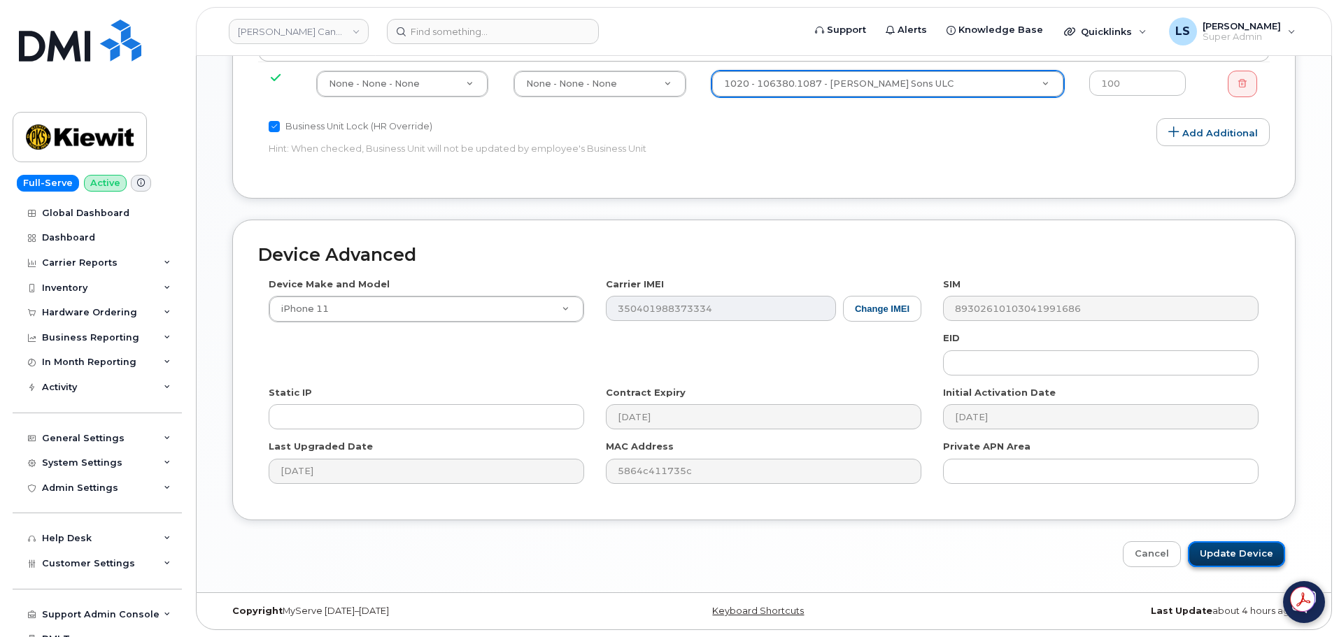
click at [1217, 554] on input "Update Device" at bounding box center [1236, 555] width 97 height 26
type input "Saving..."
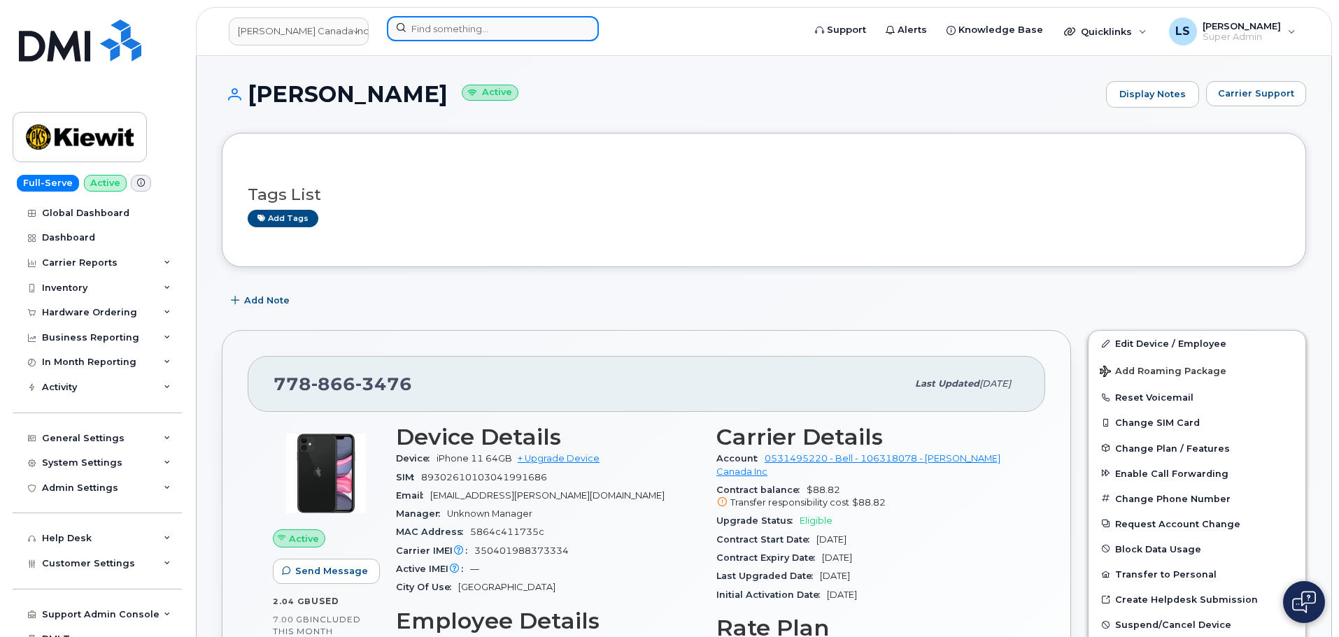
click at [422, 36] on input at bounding box center [493, 28] width 212 height 25
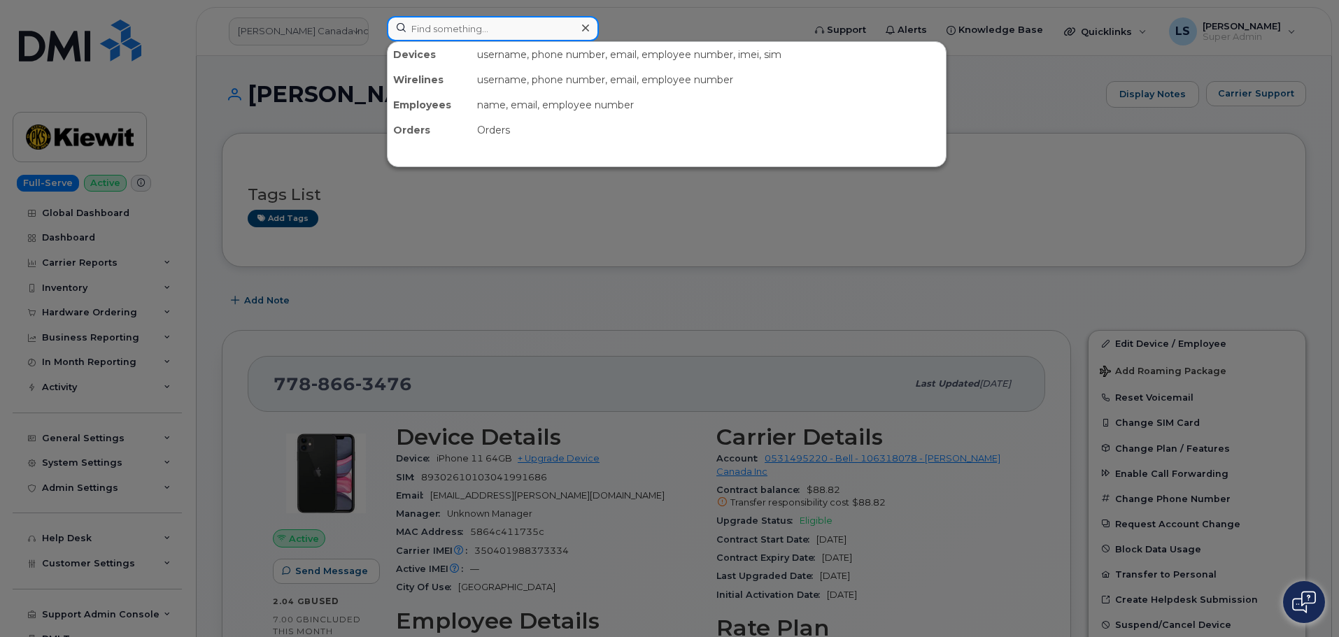
paste input "[PERSON_NAME]"
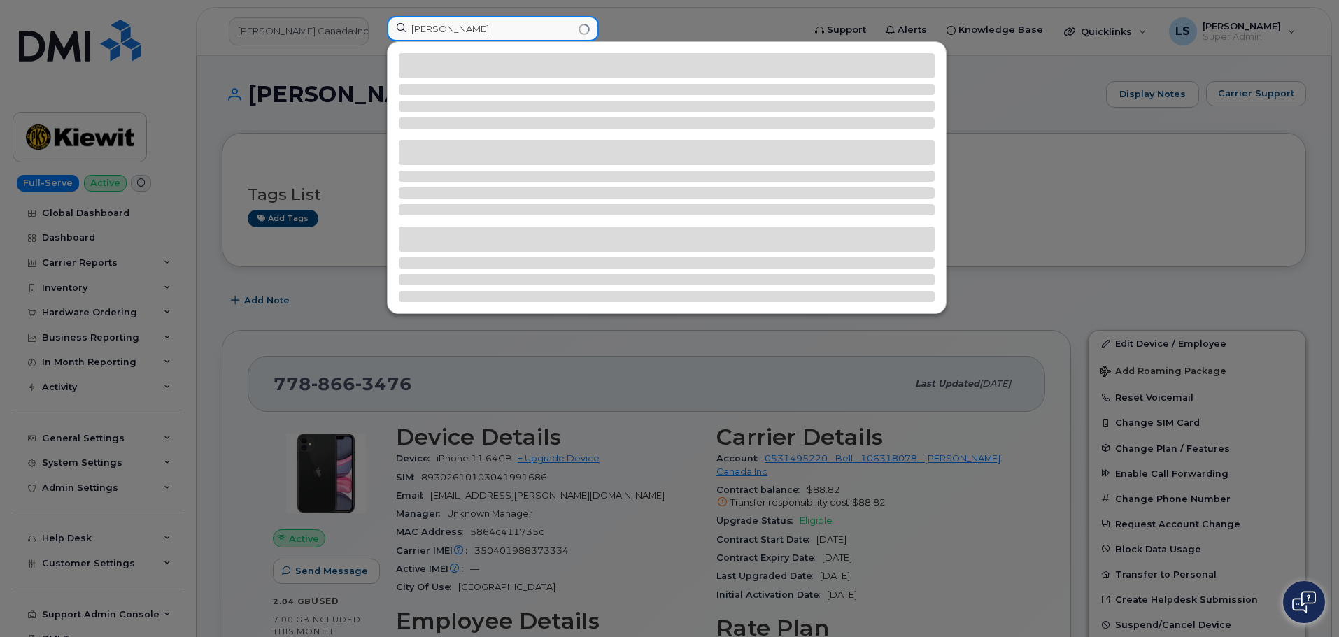
type input "[PERSON_NAME]"
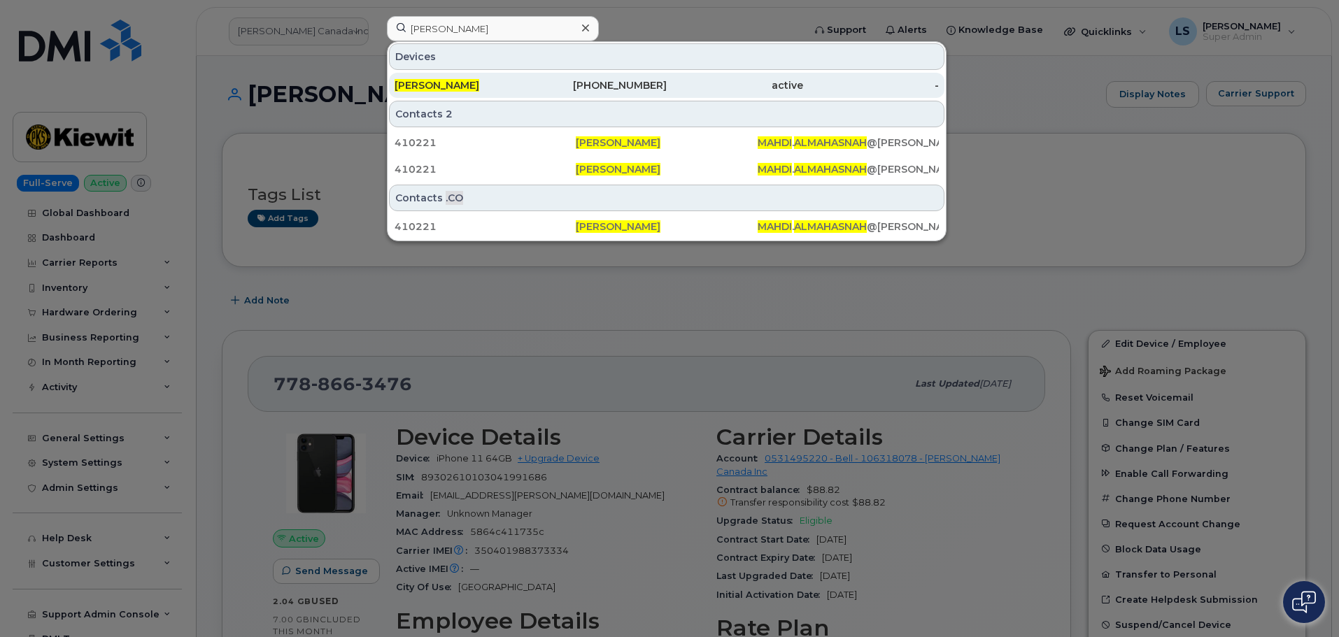
click at [435, 84] on span "[PERSON_NAME]" at bounding box center [437, 85] width 85 height 13
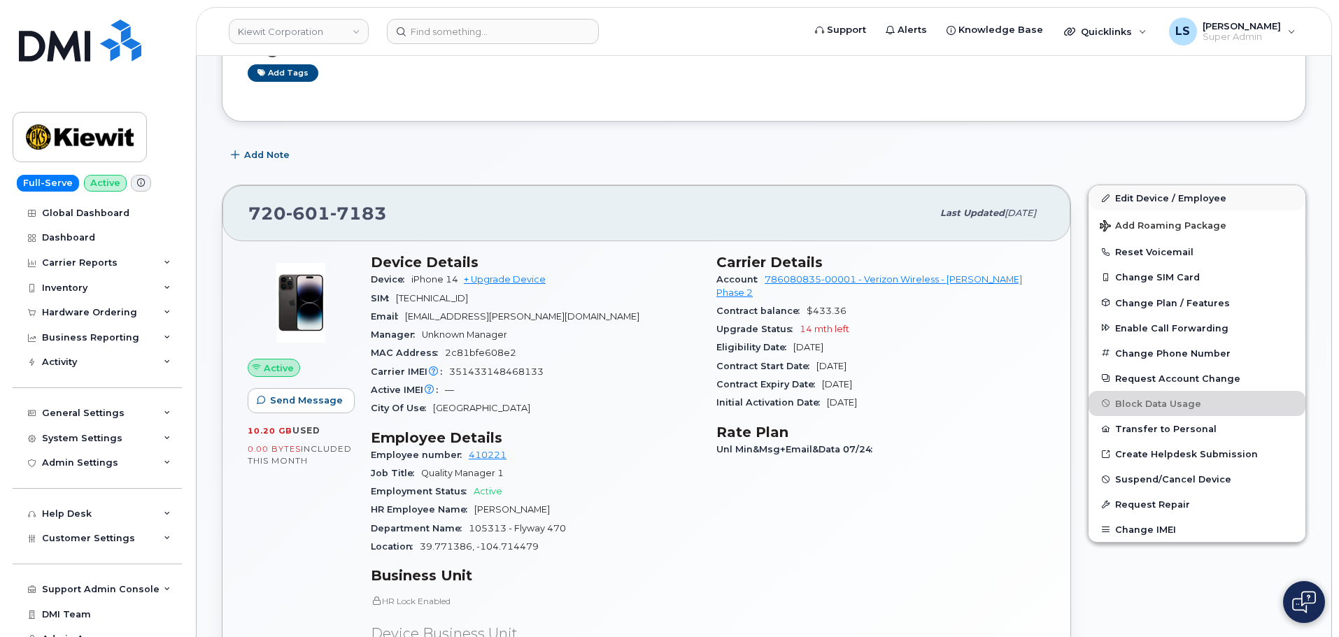
scroll to position [140, 0]
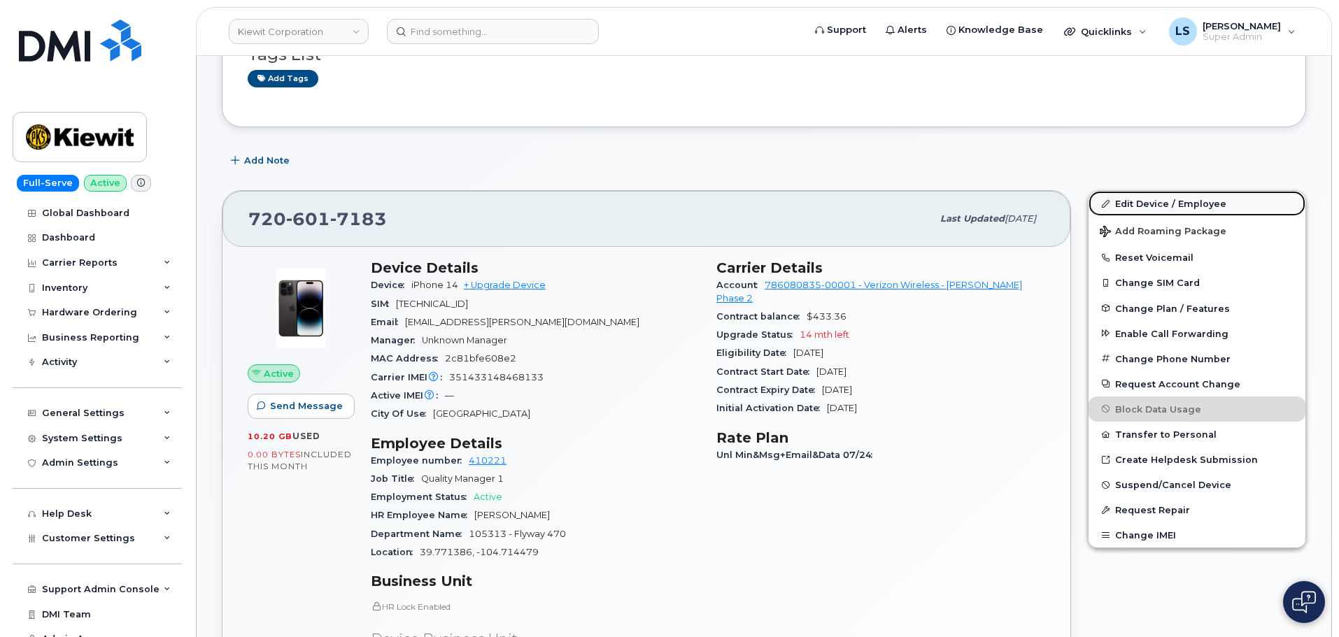
click at [1185, 208] on link "Edit Device / Employee" at bounding box center [1197, 203] width 217 height 25
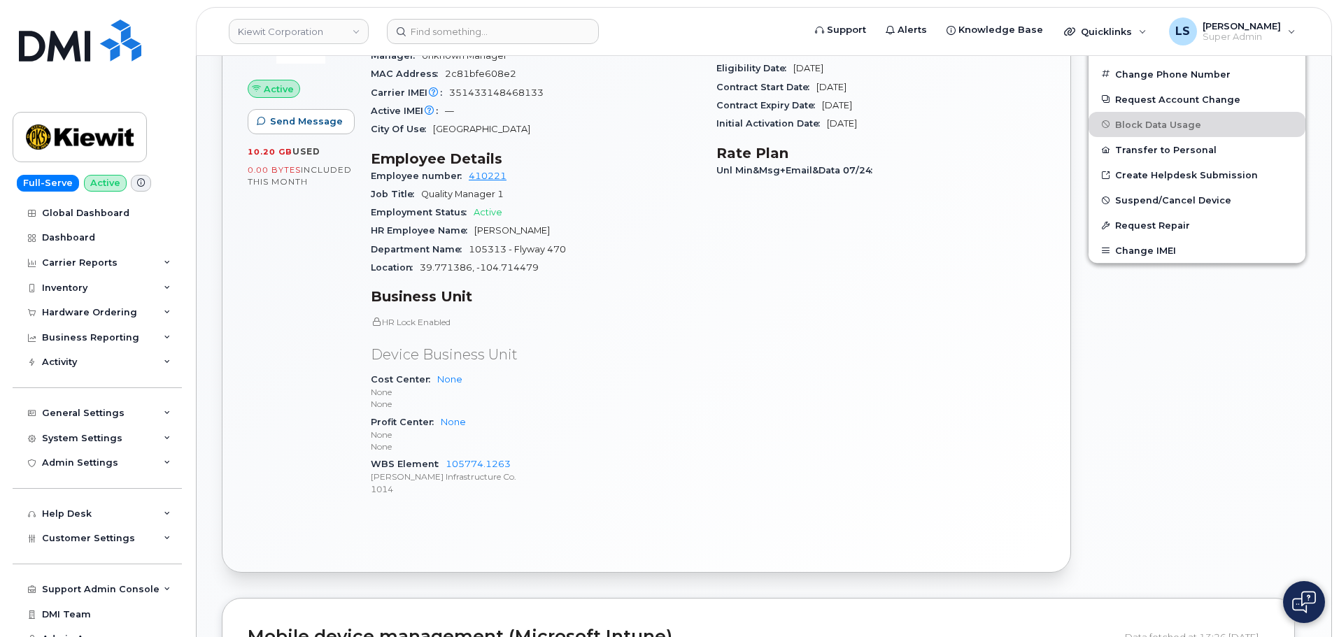
scroll to position [560, 0]
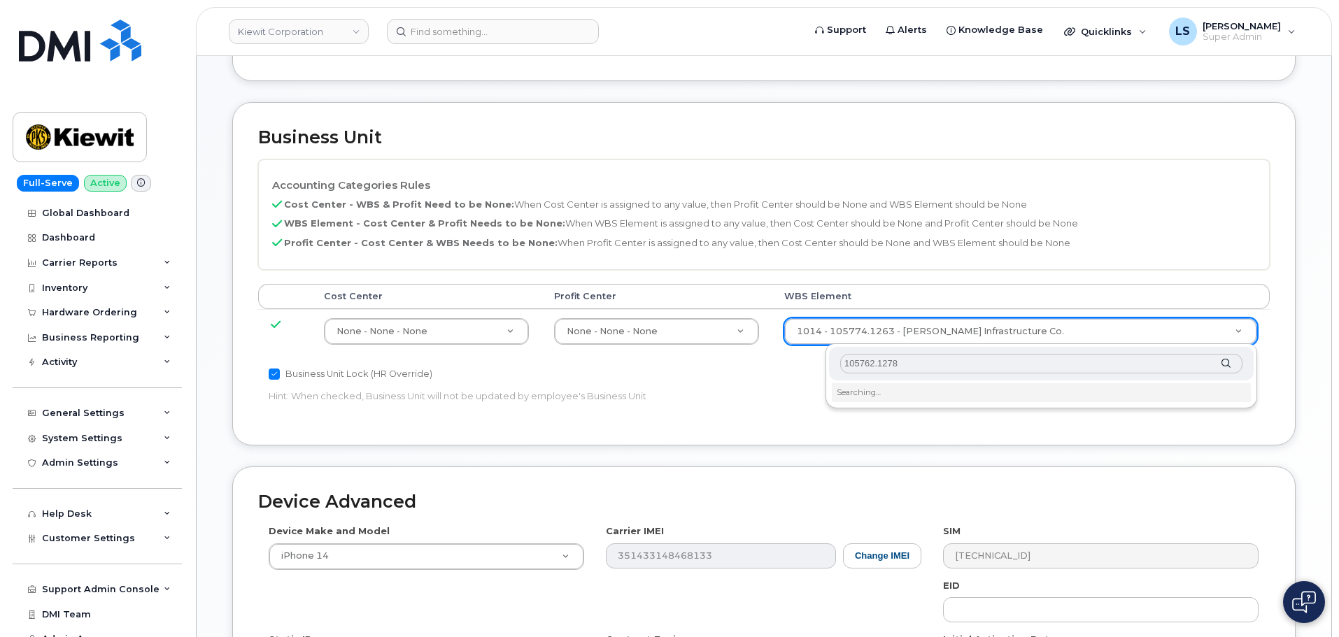
scroll to position [560, 0]
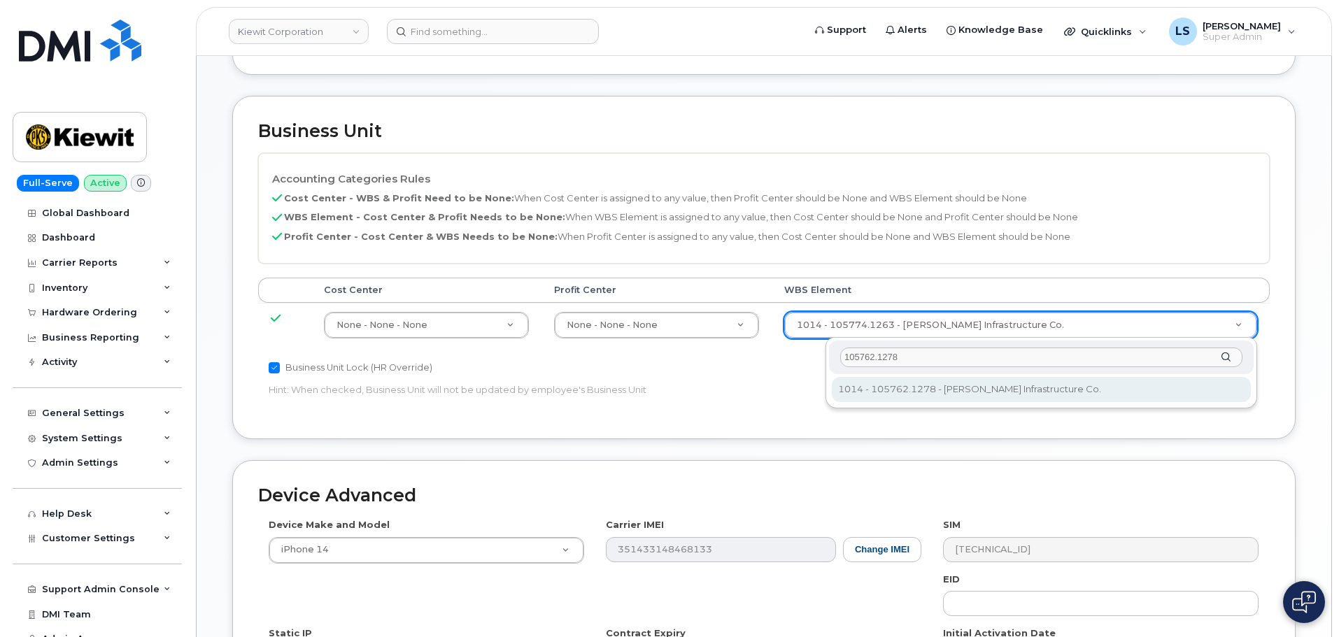
type input "105762.1278"
type input "33712715"
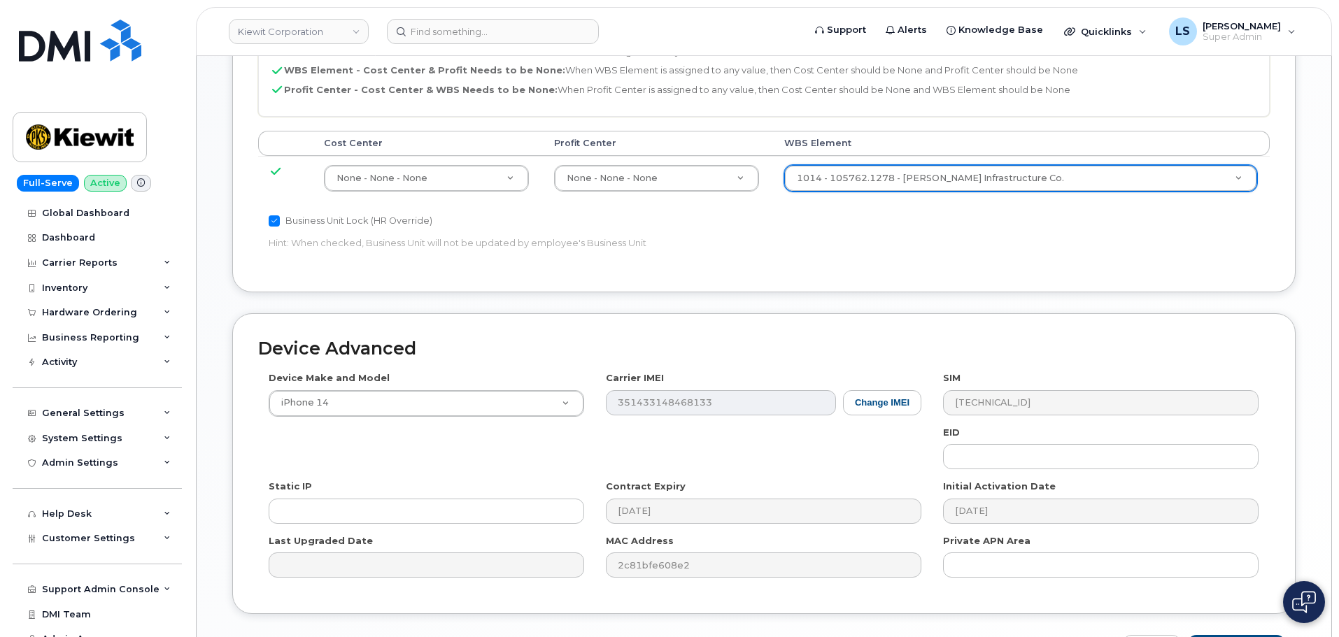
scroll to position [800, 0]
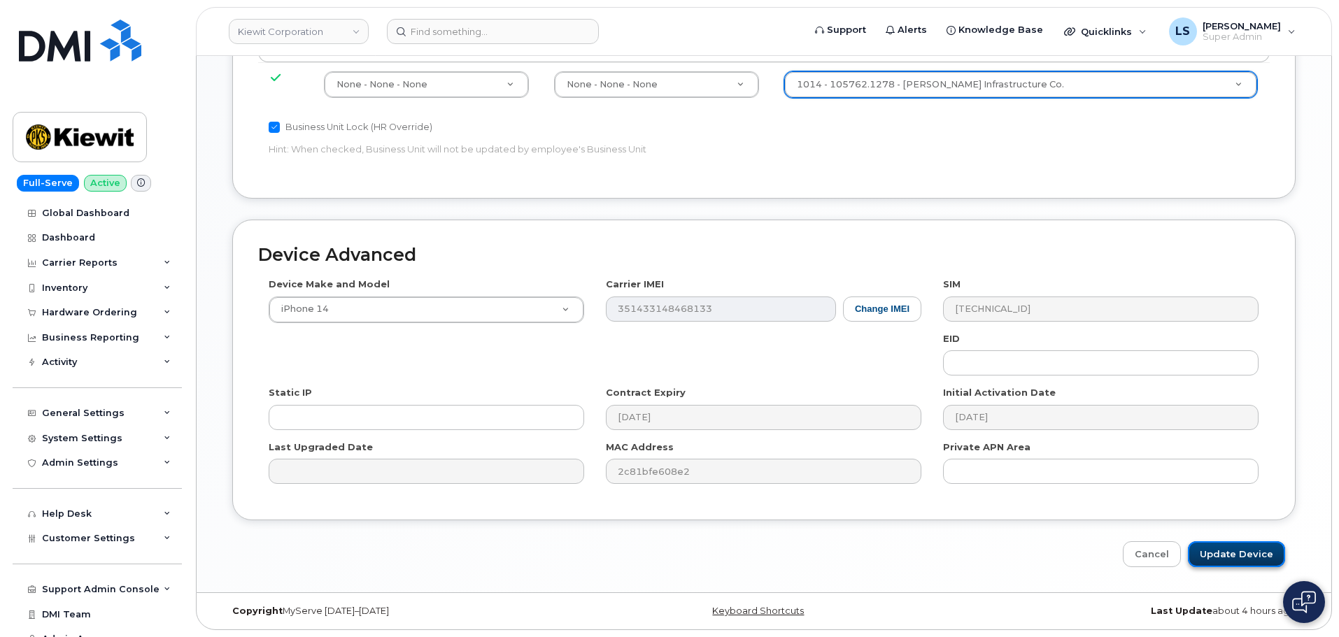
click at [1254, 560] on input "Update Device" at bounding box center [1236, 555] width 97 height 26
type input "Saving..."
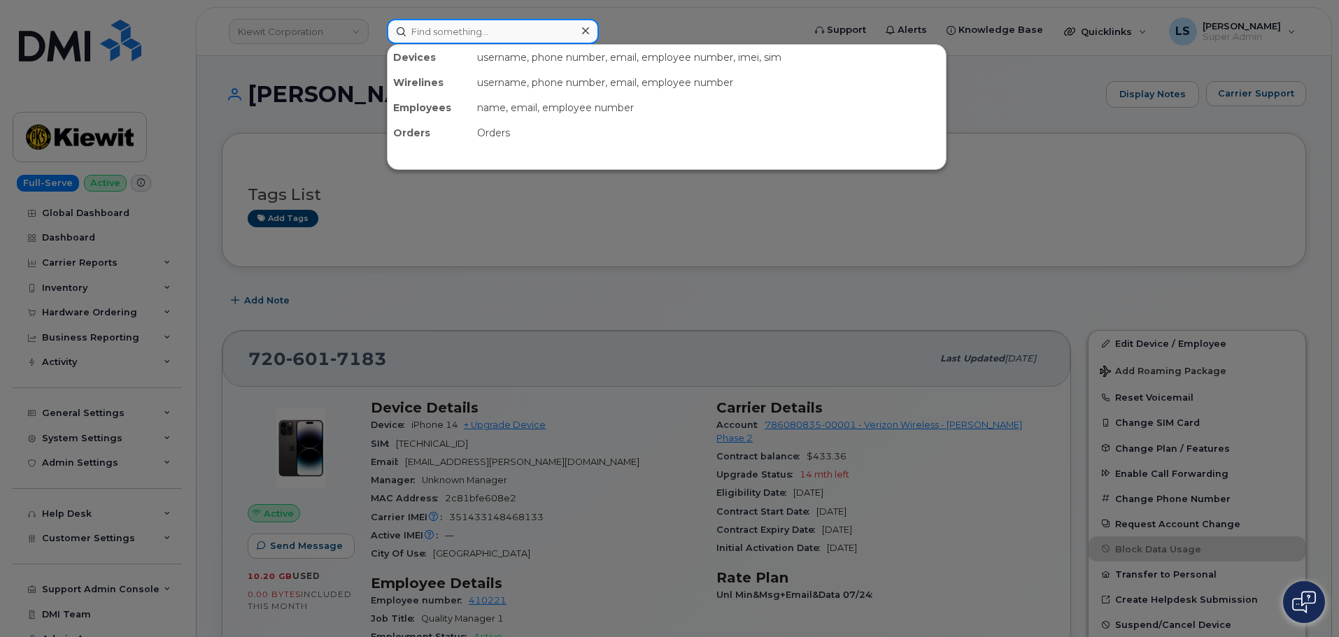
click at [418, 20] on input at bounding box center [493, 31] width 212 height 25
paste input "James Forsyth"
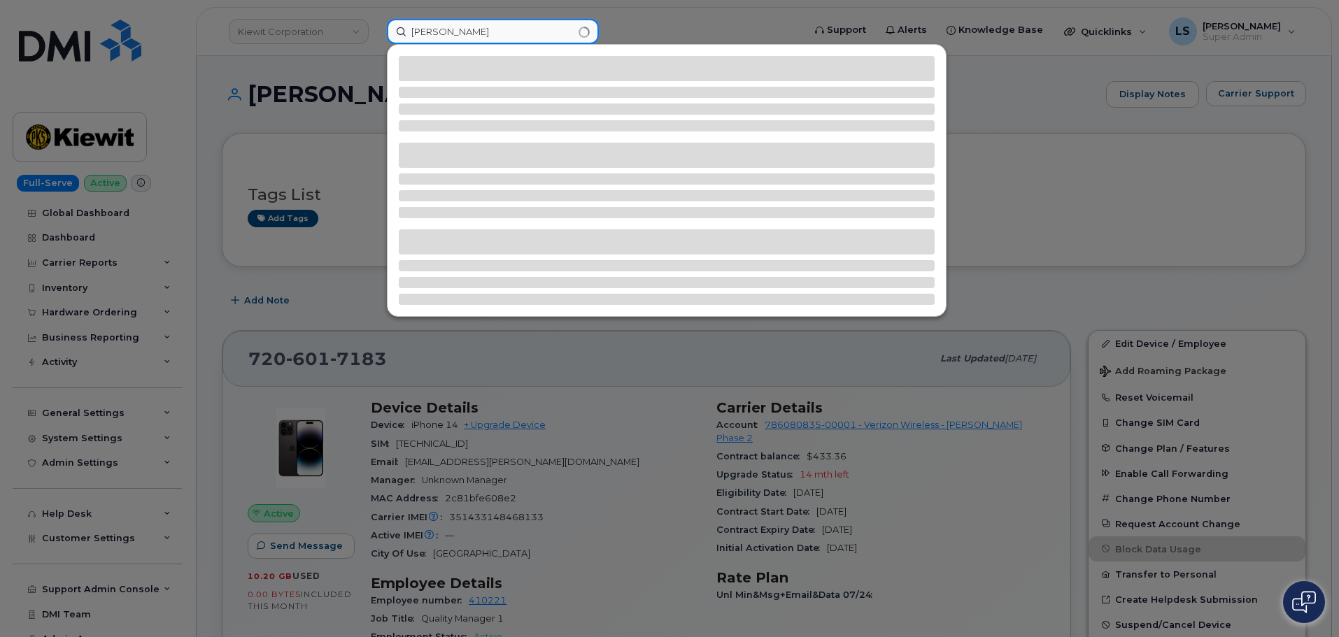
type input "James Forsyth"
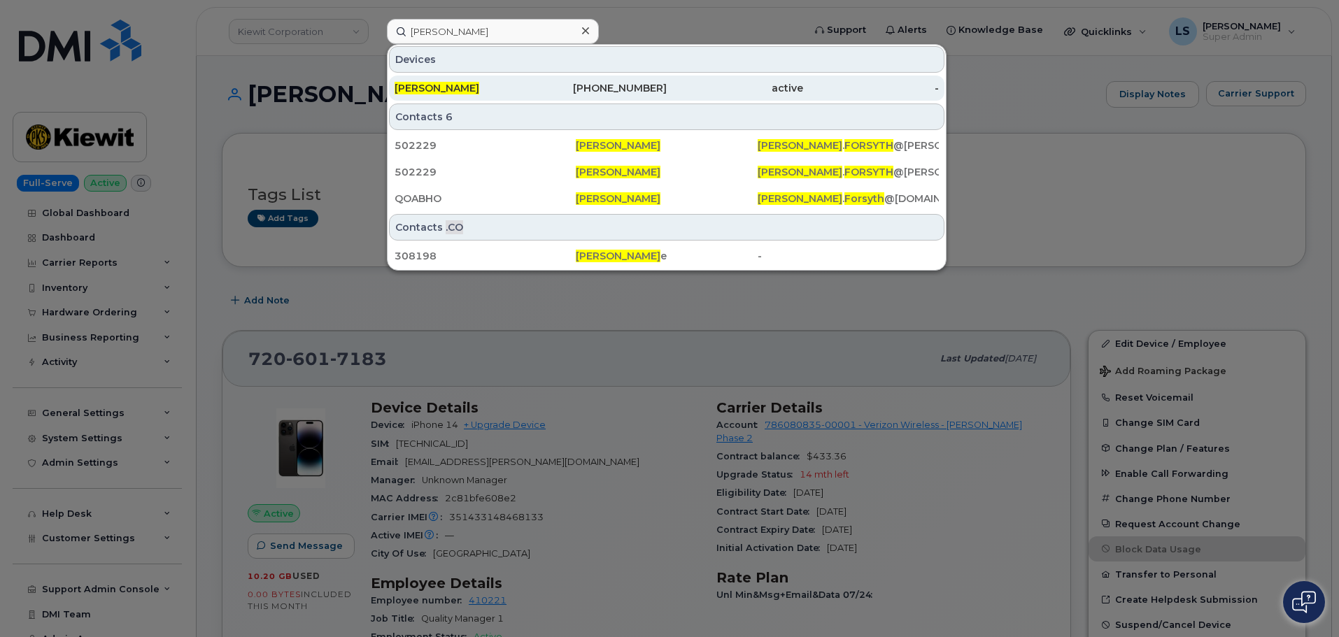
click at [392, 97] on link "JAMES FORSYTH 253-561-4841 active -" at bounding box center [667, 88] width 556 height 25
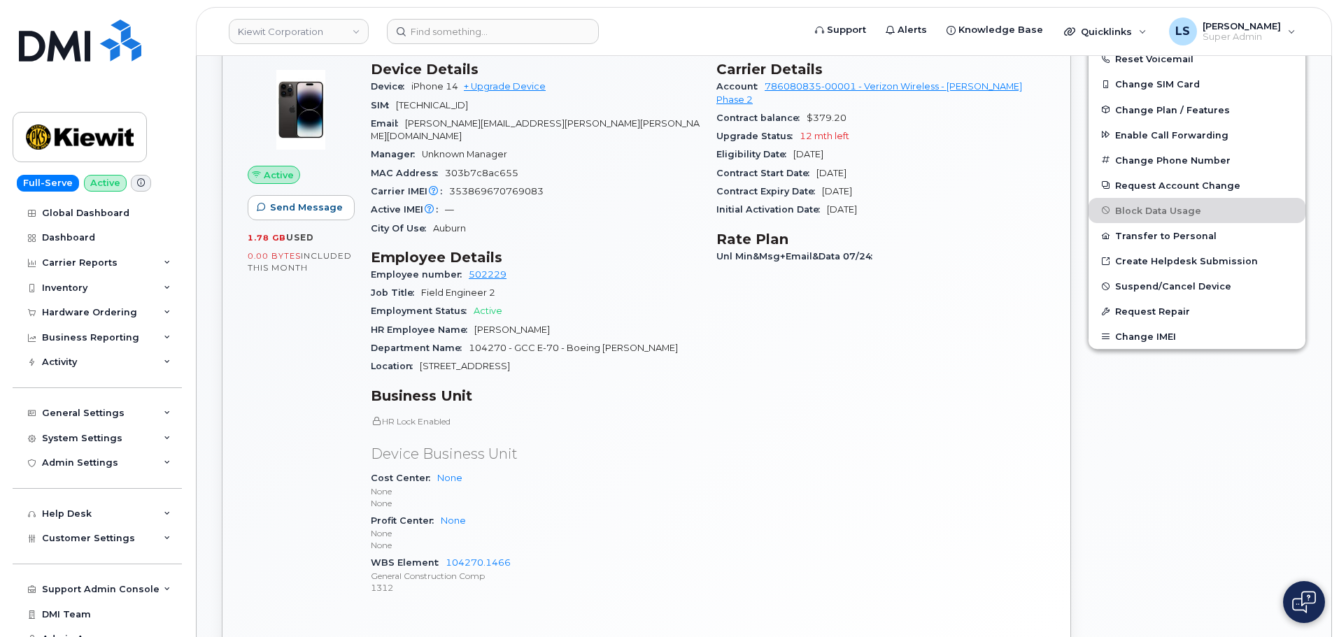
scroll to position [210, 0]
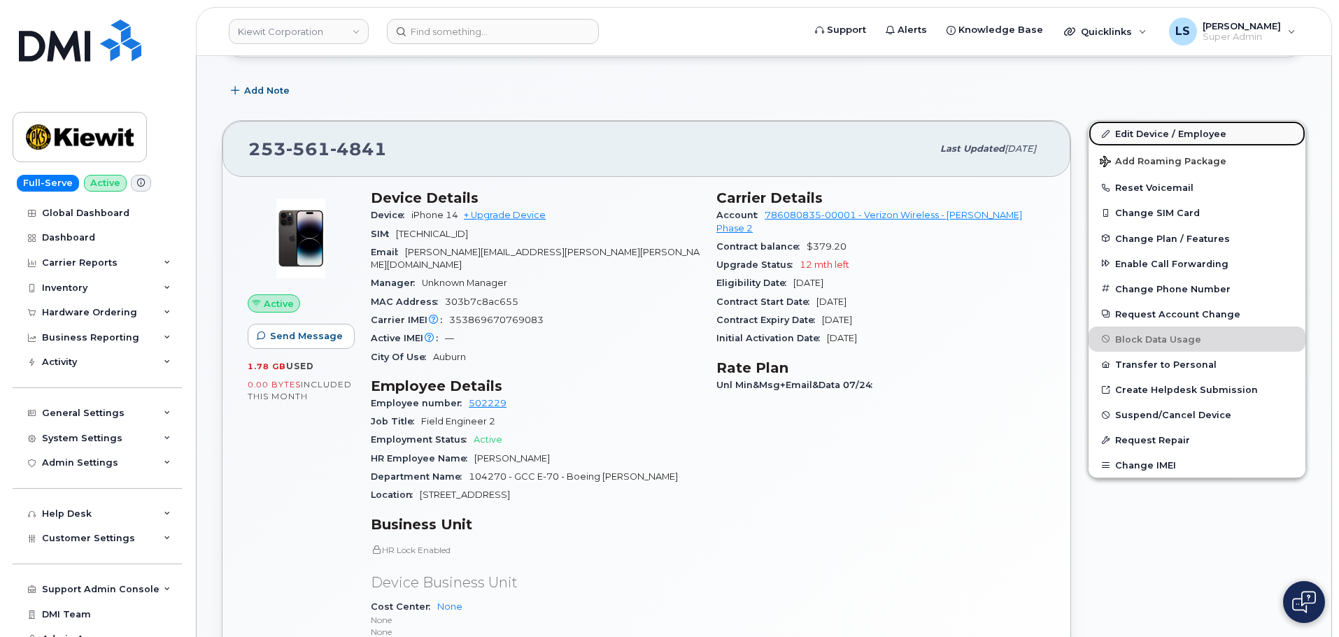
click at [1136, 136] on link "Edit Device / Employee" at bounding box center [1197, 133] width 217 height 25
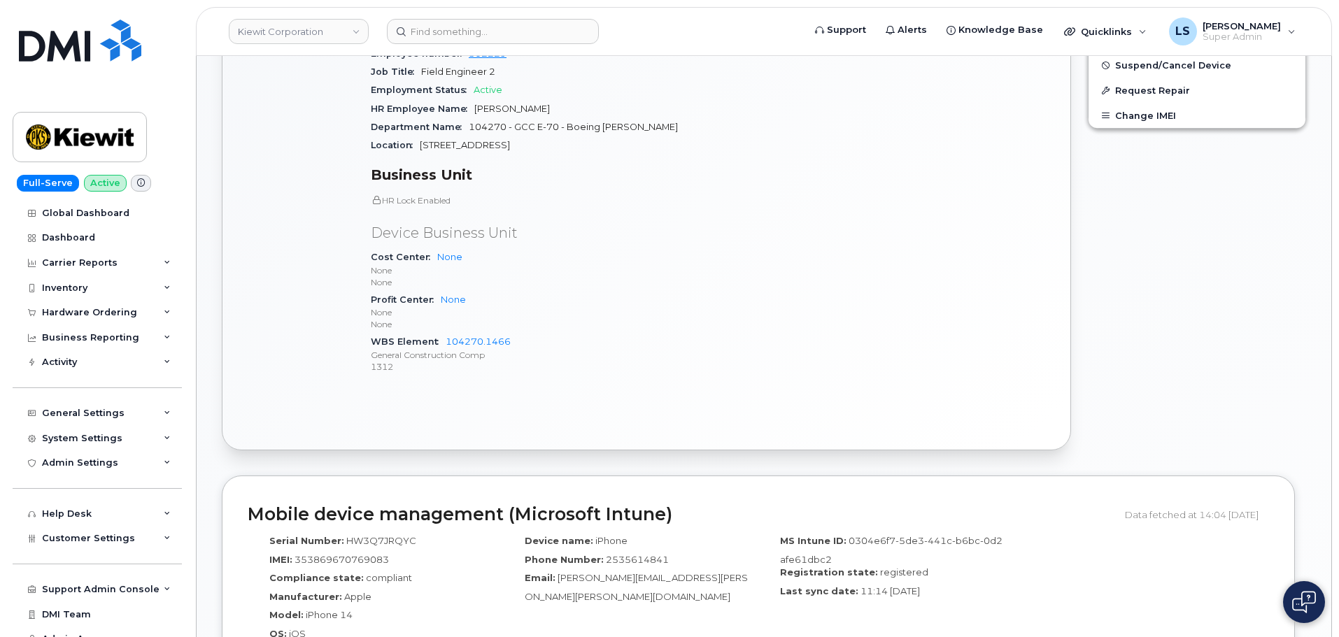
scroll to position [910, 0]
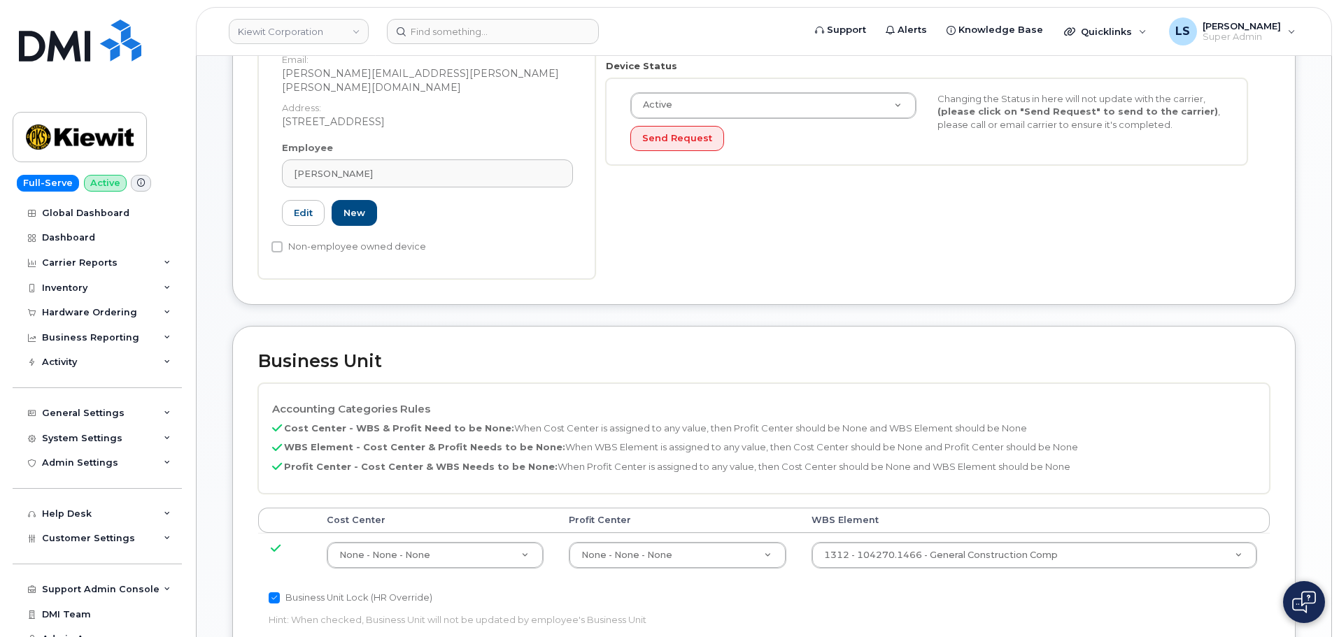
scroll to position [420, 0]
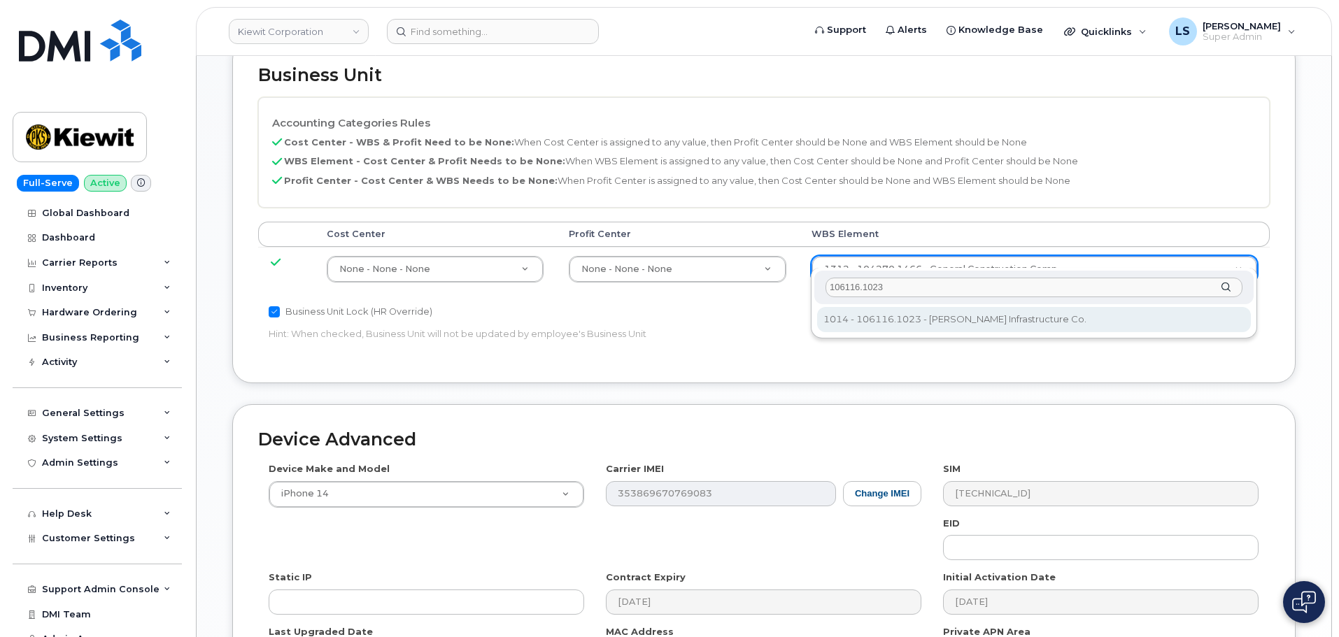
type input "106116.1023"
type input "30381968"
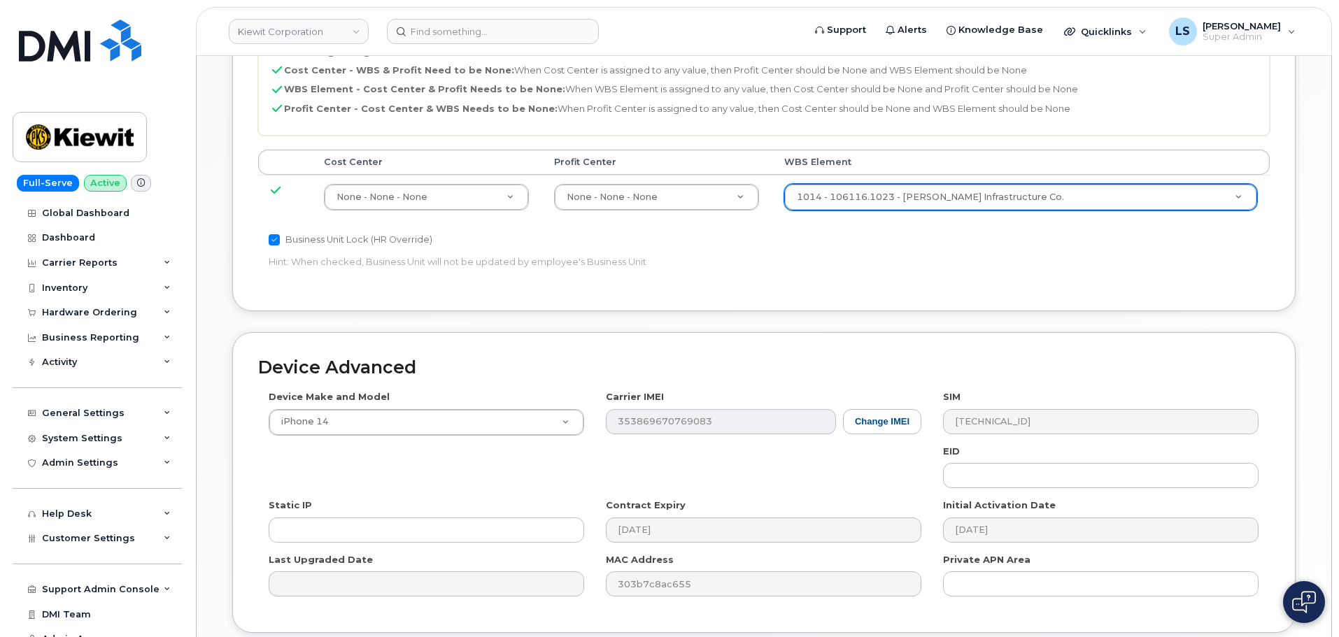
scroll to position [800, 0]
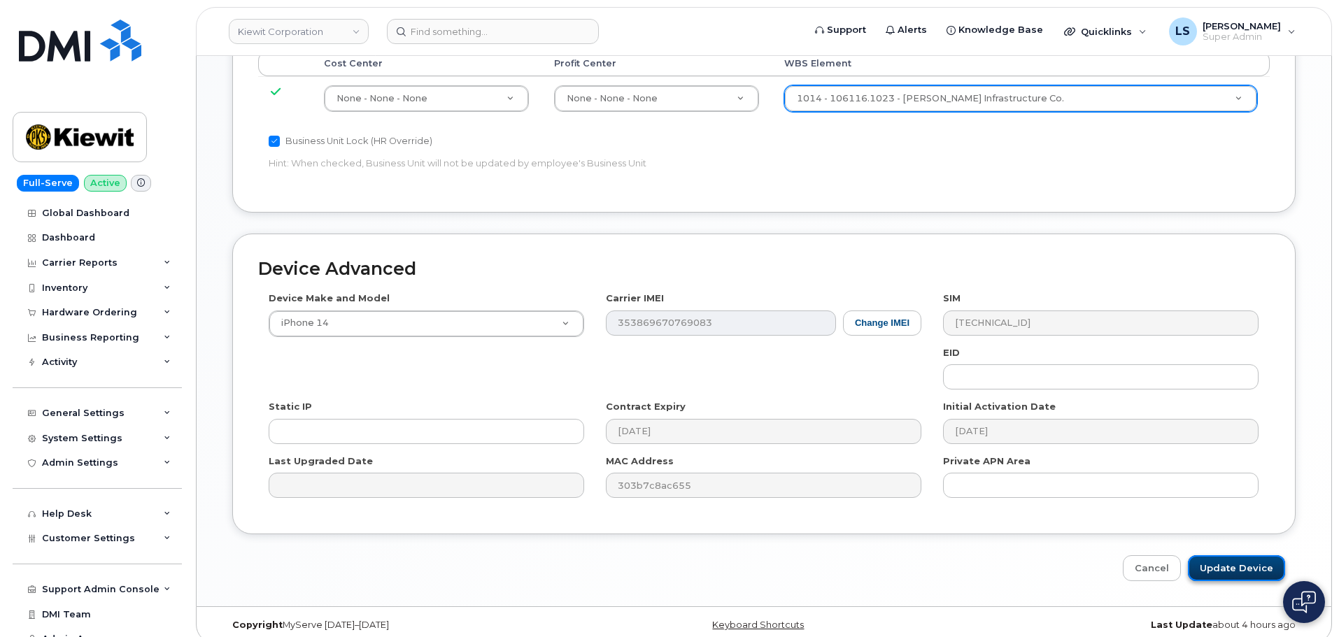
click at [1231, 562] on input "Update Device" at bounding box center [1236, 569] width 97 height 26
type input "Saving..."
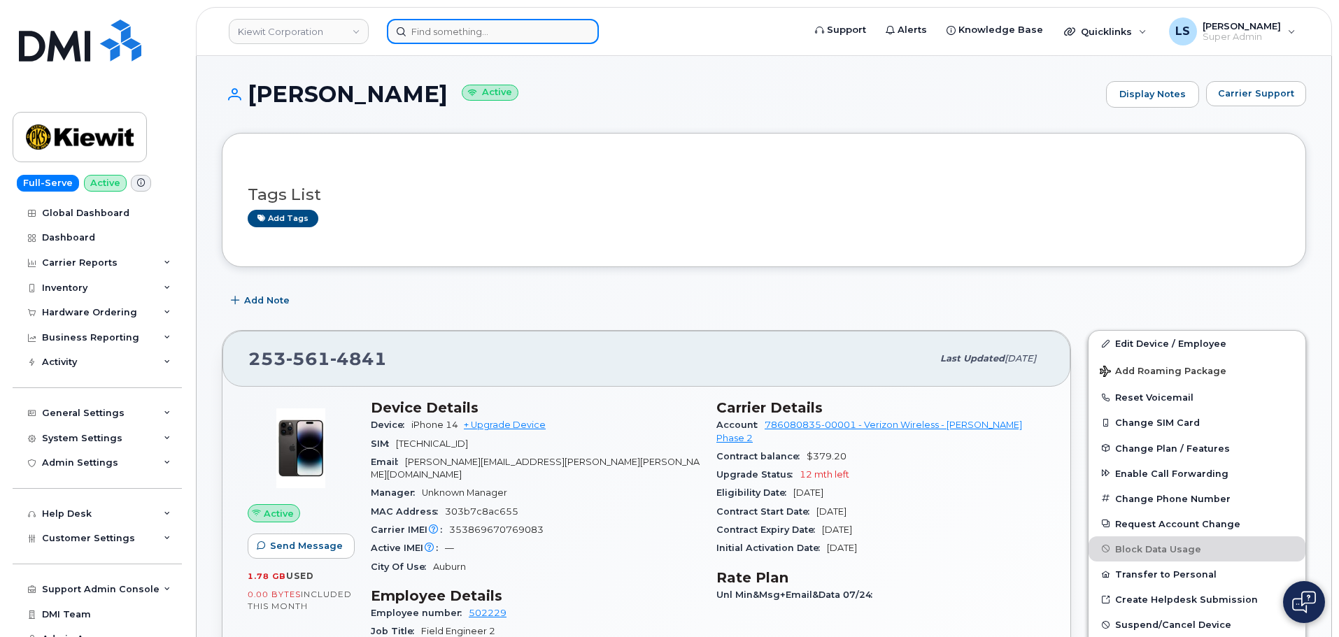
click at [467, 36] on input at bounding box center [493, 31] width 212 height 25
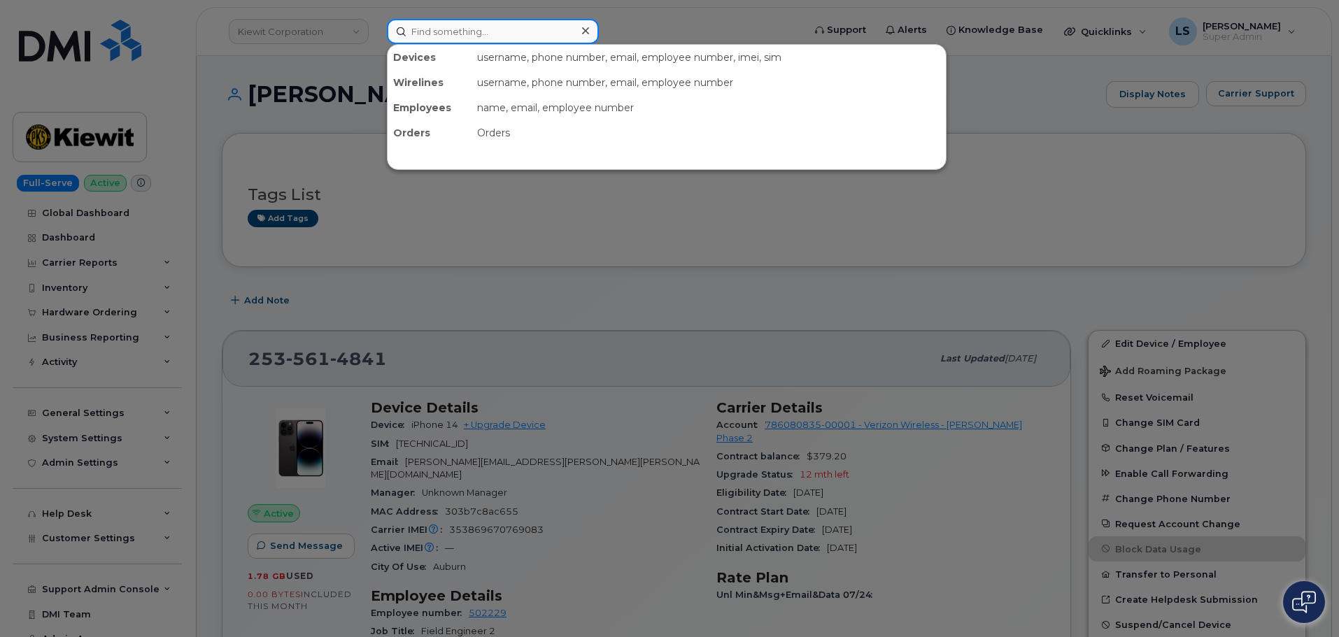
paste input "[PHONE_NUMBER]"
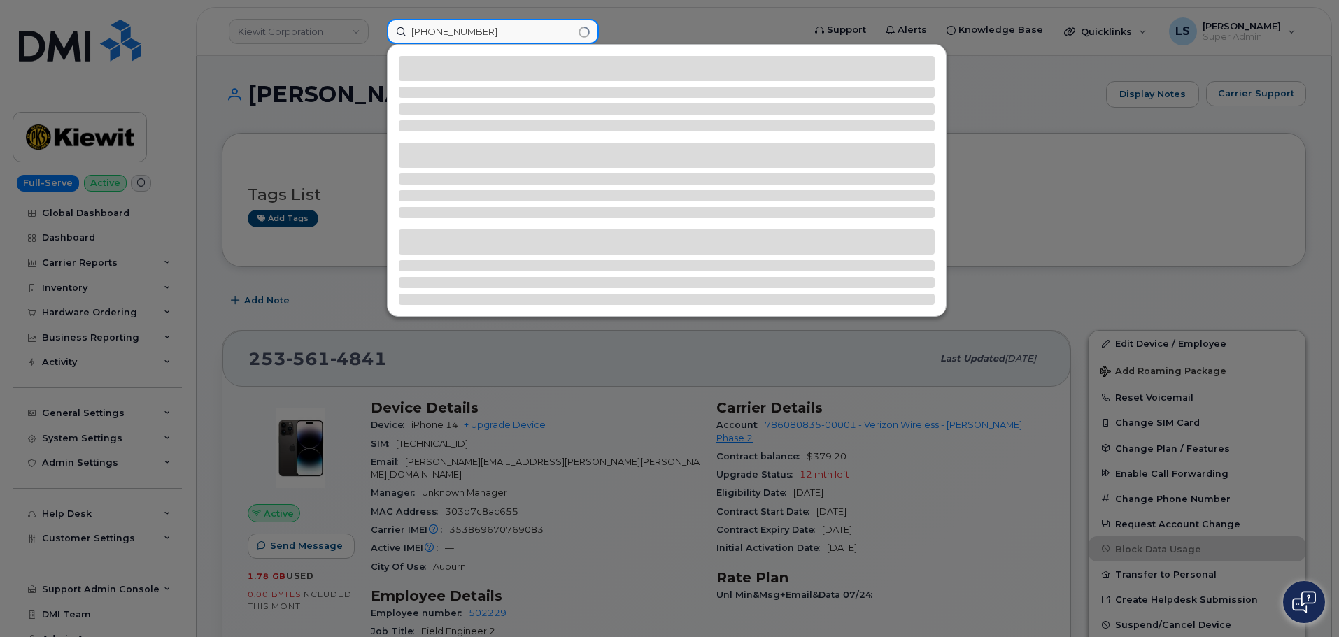
type input "[PHONE_NUMBER]"
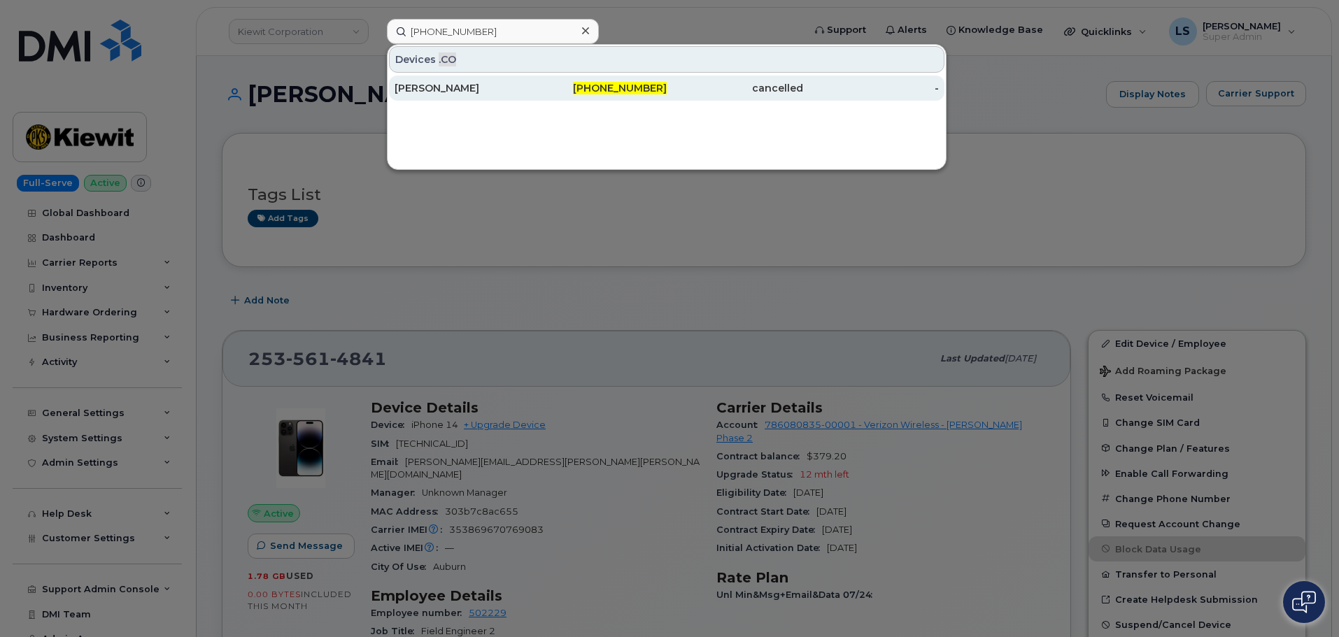
drag, startPoint x: 467, startPoint y: 36, endPoint x: 432, endPoint y: 92, distance: 66.6
click at [432, 92] on div "Theresa Scott" at bounding box center [463, 88] width 136 height 14
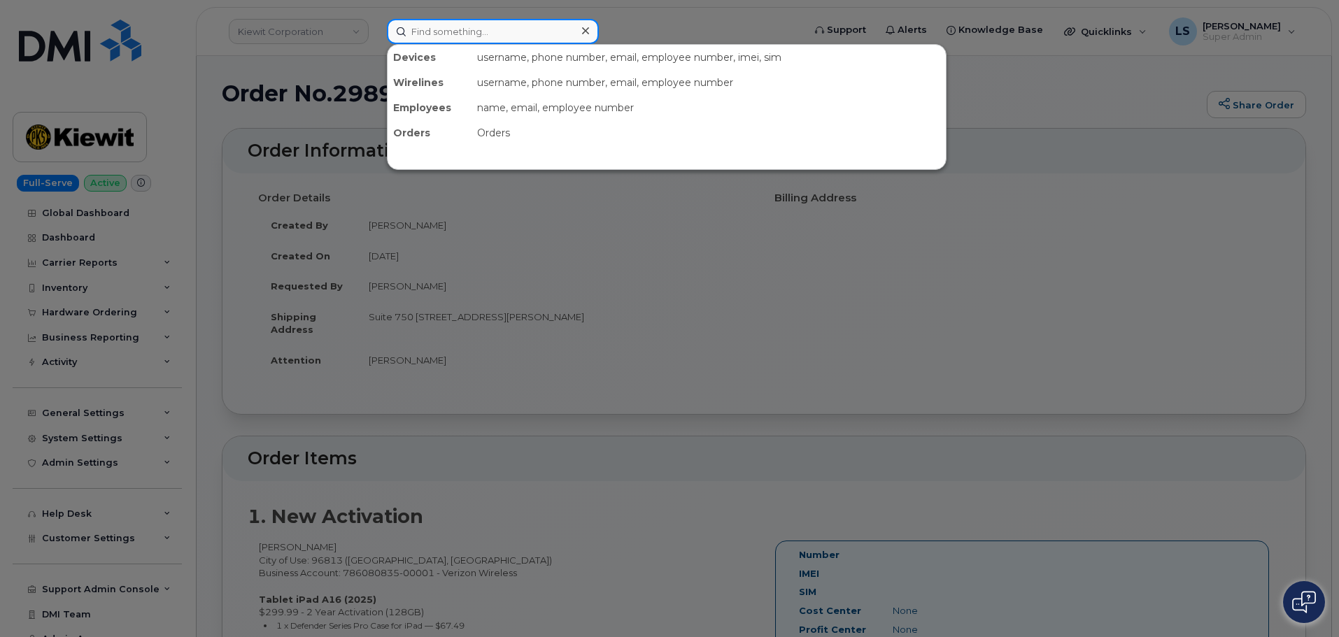
click at [566, 32] on input at bounding box center [493, 31] width 212 height 25
paste input "202-377-9812"
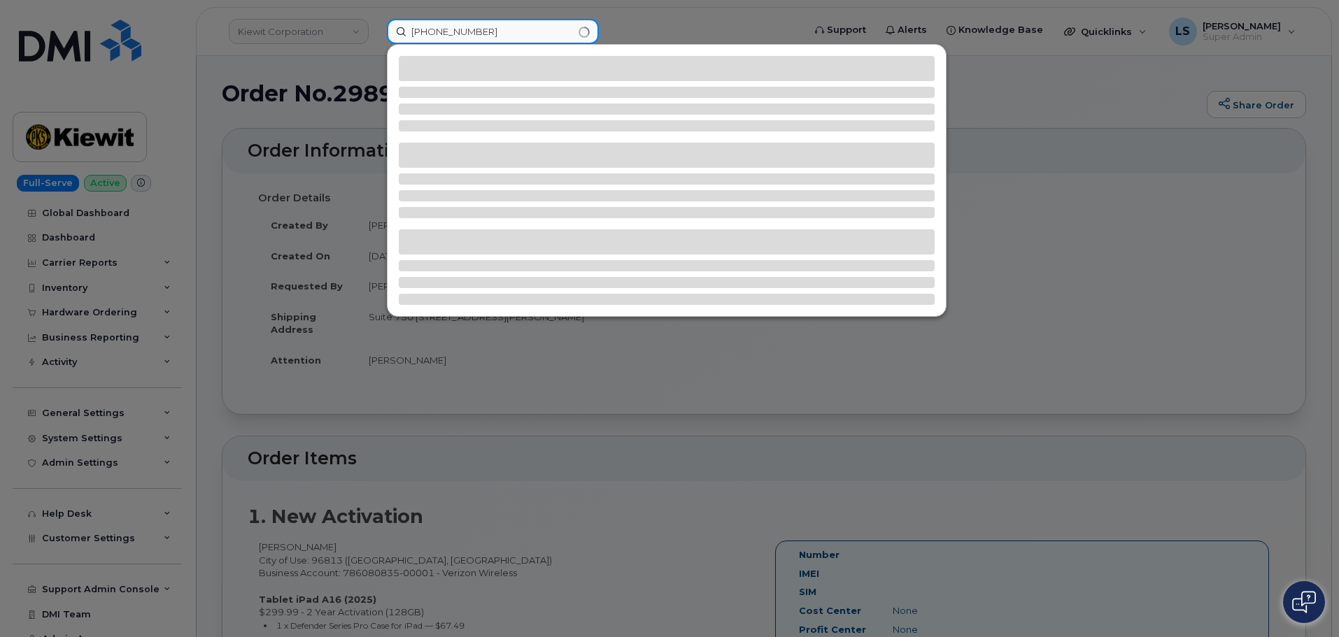
type input "202-377-9812"
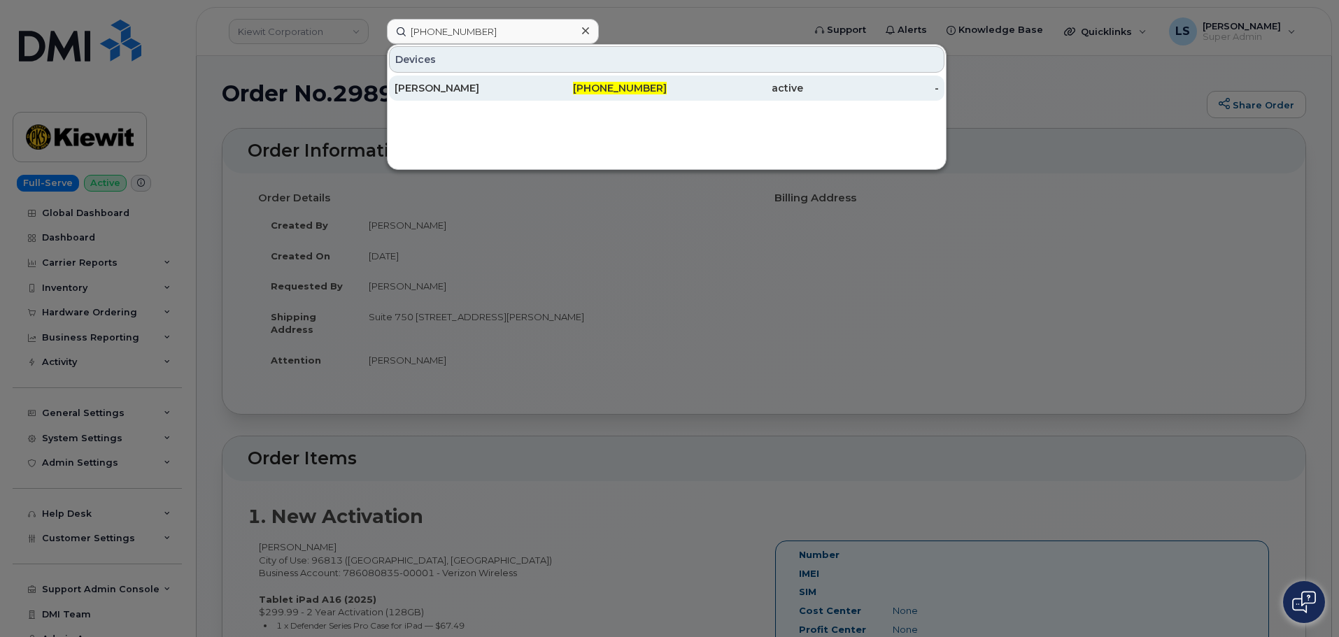
click at [531, 98] on div "[PERSON_NAME]" at bounding box center [599, 88] width 136 height 25
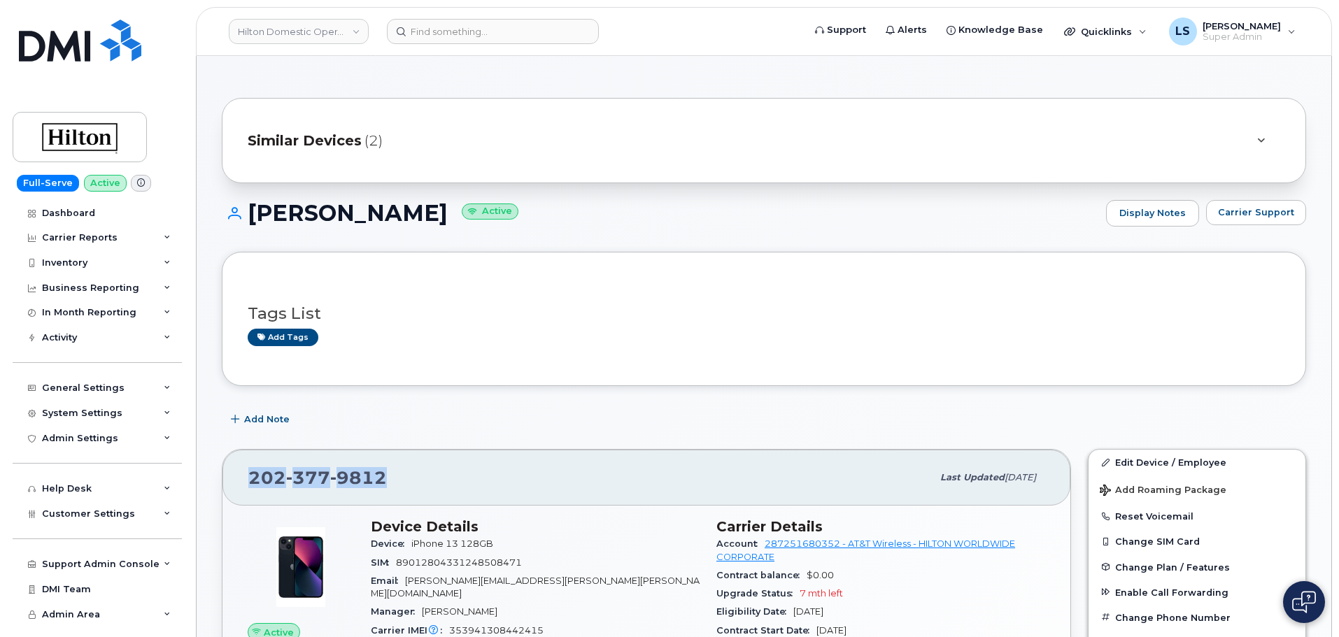
drag, startPoint x: 407, startPoint y: 486, endPoint x: 249, endPoint y: 483, distance: 158.1
click at [251, 483] on div "202 377 9812" at bounding box center [590, 477] width 684 height 29
copy span "202 377 9812"
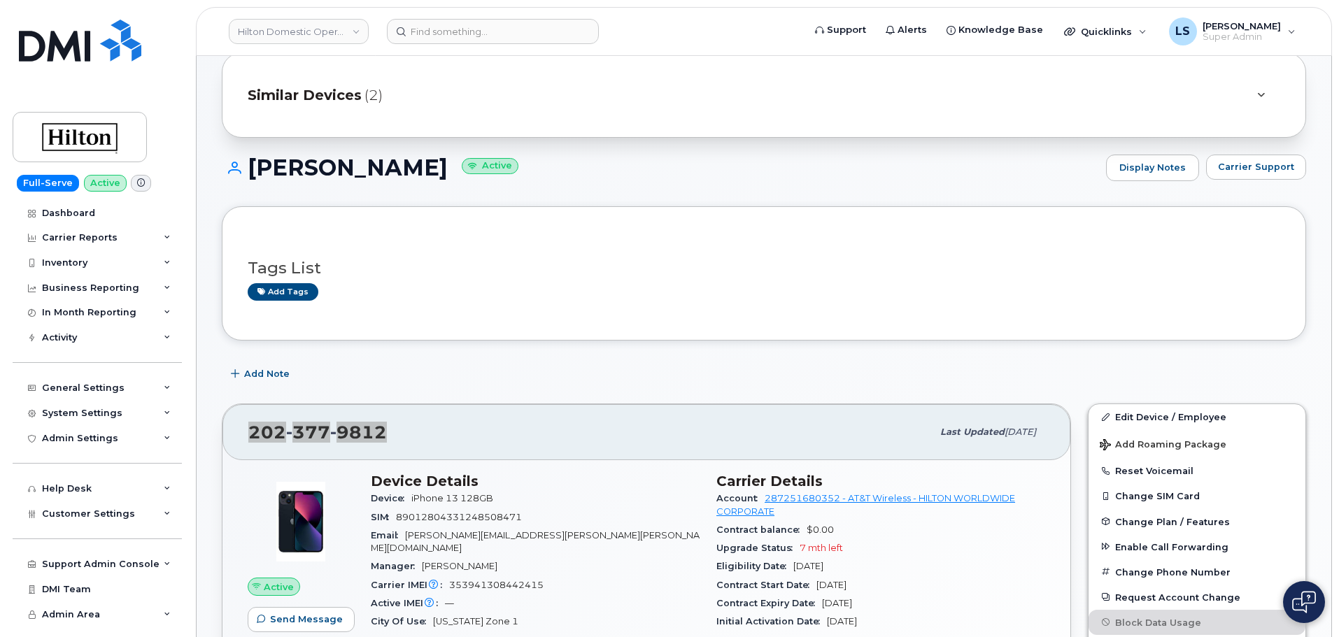
scroll to position [70, 0]
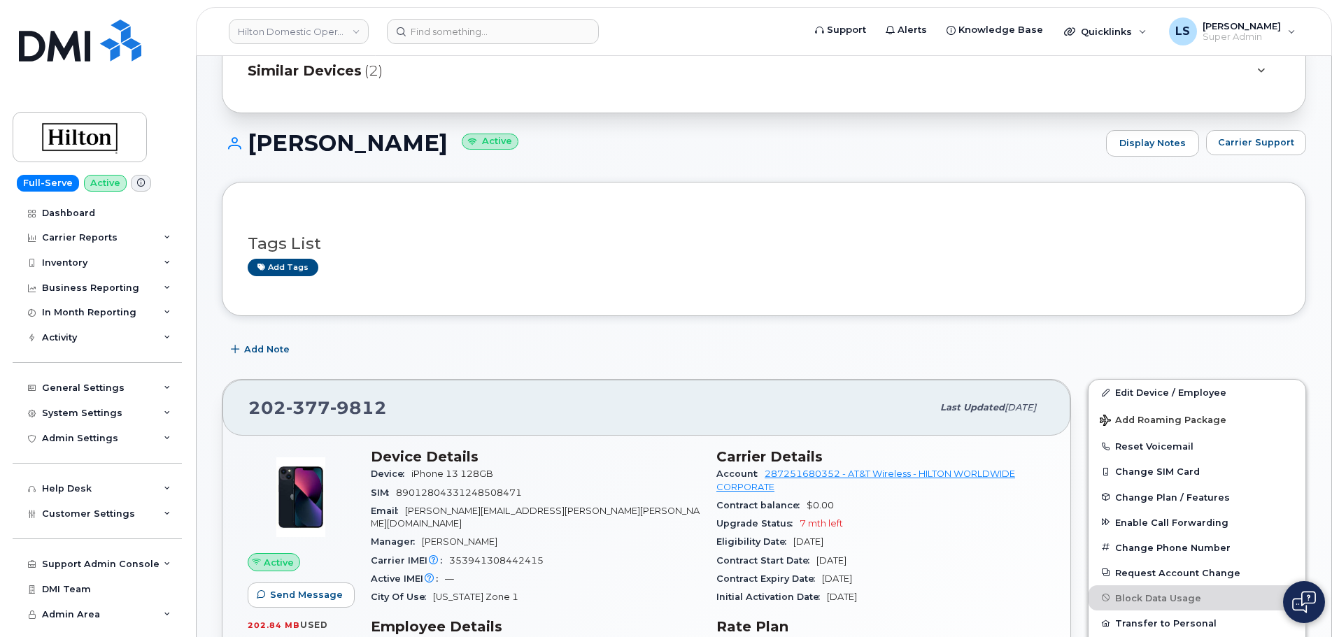
click at [749, 342] on div "Add Note" at bounding box center [764, 349] width 1084 height 25
click at [1166, 385] on link "Edit Device / Employee" at bounding box center [1197, 392] width 217 height 25
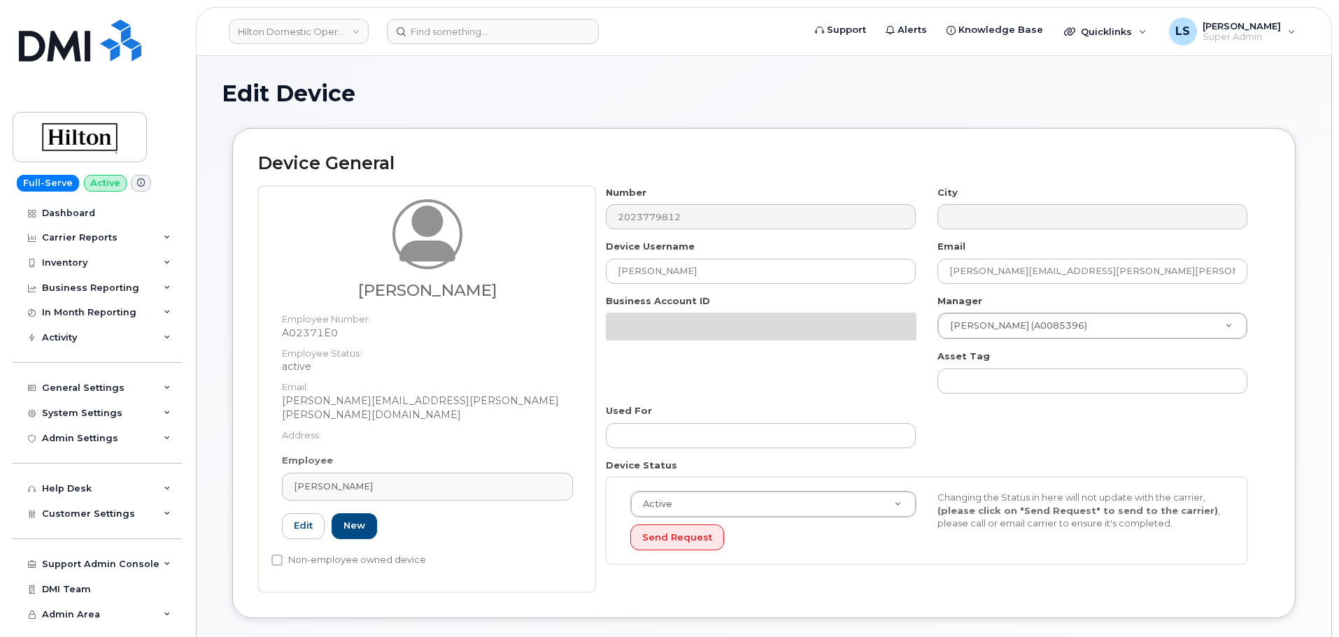
select select "34080331"
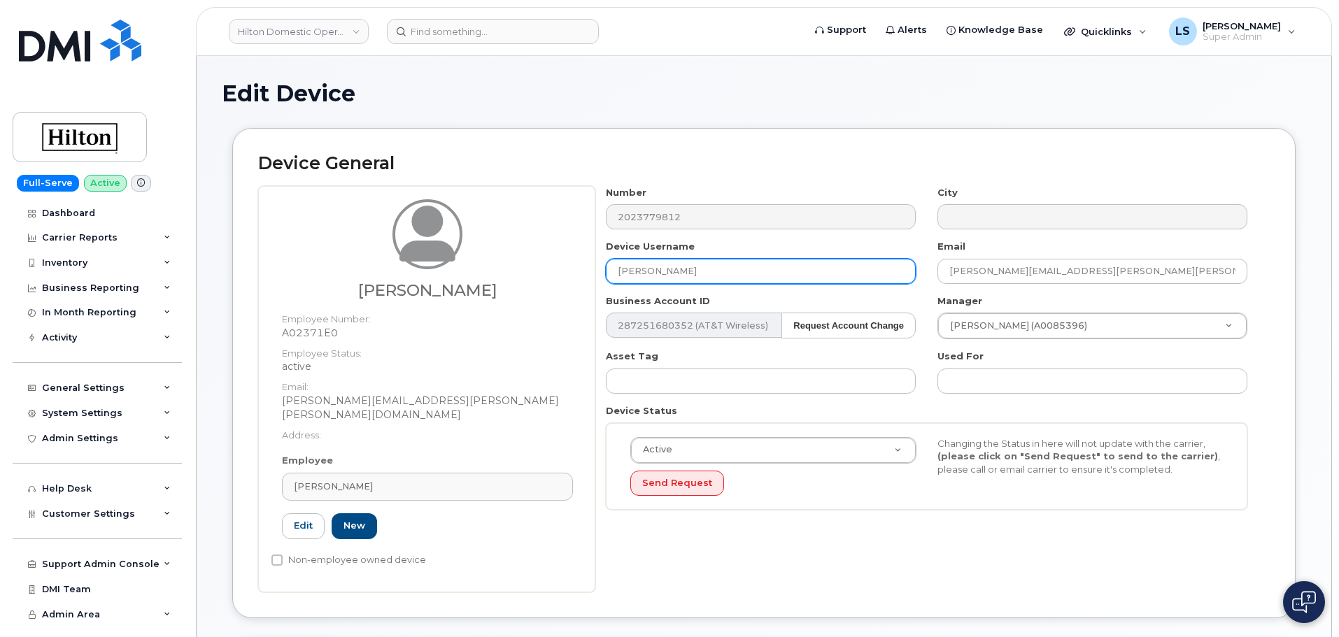
drag, startPoint x: 743, startPoint y: 274, endPoint x: 397, endPoint y: 249, distance: 346.5
click at [405, 250] on div "Margaret Murphy Employee Number: A02371E0 Employee Status: active Email: Margar…" at bounding box center [764, 389] width 1012 height 406
paste input "[PERSON_NAME]"
type input "[PERSON_NAME]"
drag, startPoint x: 1020, startPoint y: 280, endPoint x: 640, endPoint y: 269, distance: 380.0
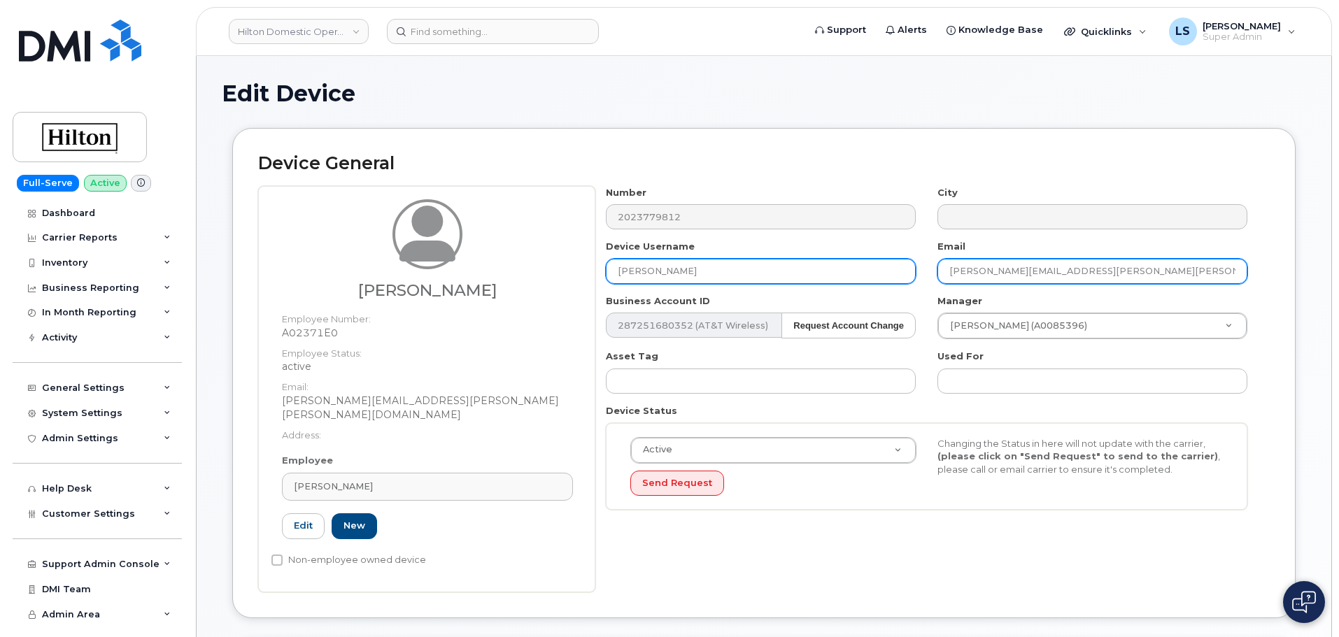
click at [698, 277] on div "Number 2023779812 City Device Username Alana James Email Margaret.Murphy@Hilton…" at bounding box center [926, 353] width 663 height 335
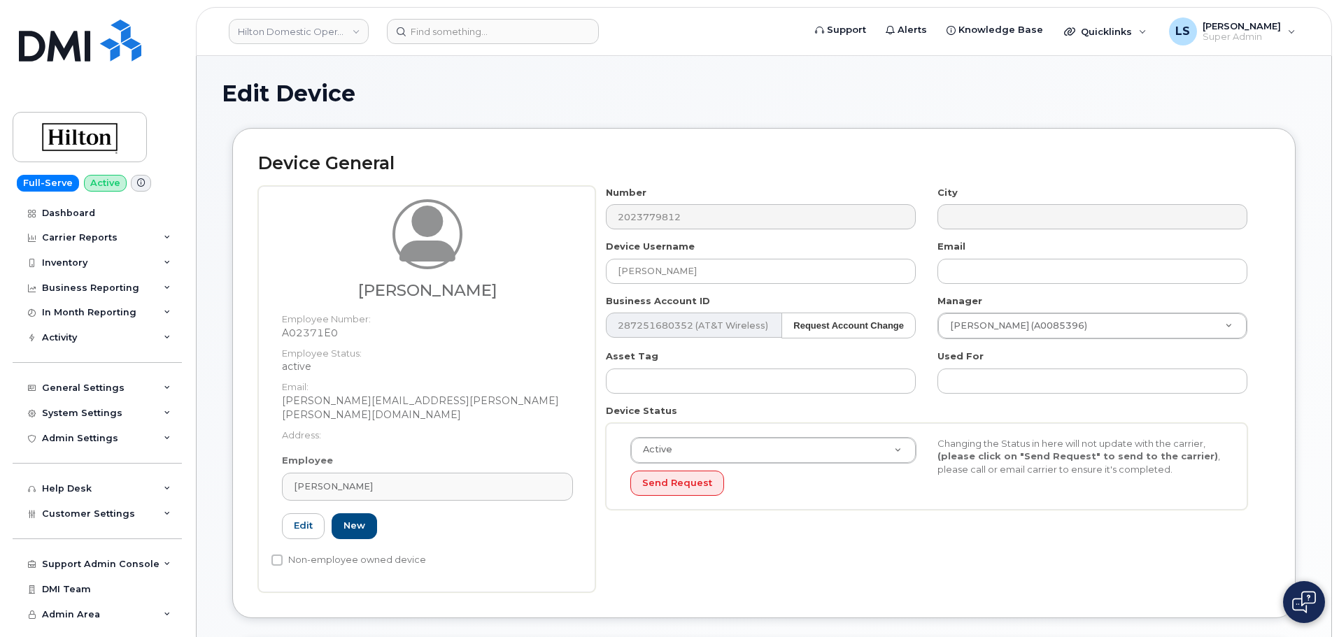
drag, startPoint x: 949, startPoint y: 495, endPoint x: 923, endPoint y: 503, distance: 27.0
click at [948, 495] on div "Active Active Suspended Cancelled Send Request Changing the Status in here will…" at bounding box center [927, 466] width 614 height 59
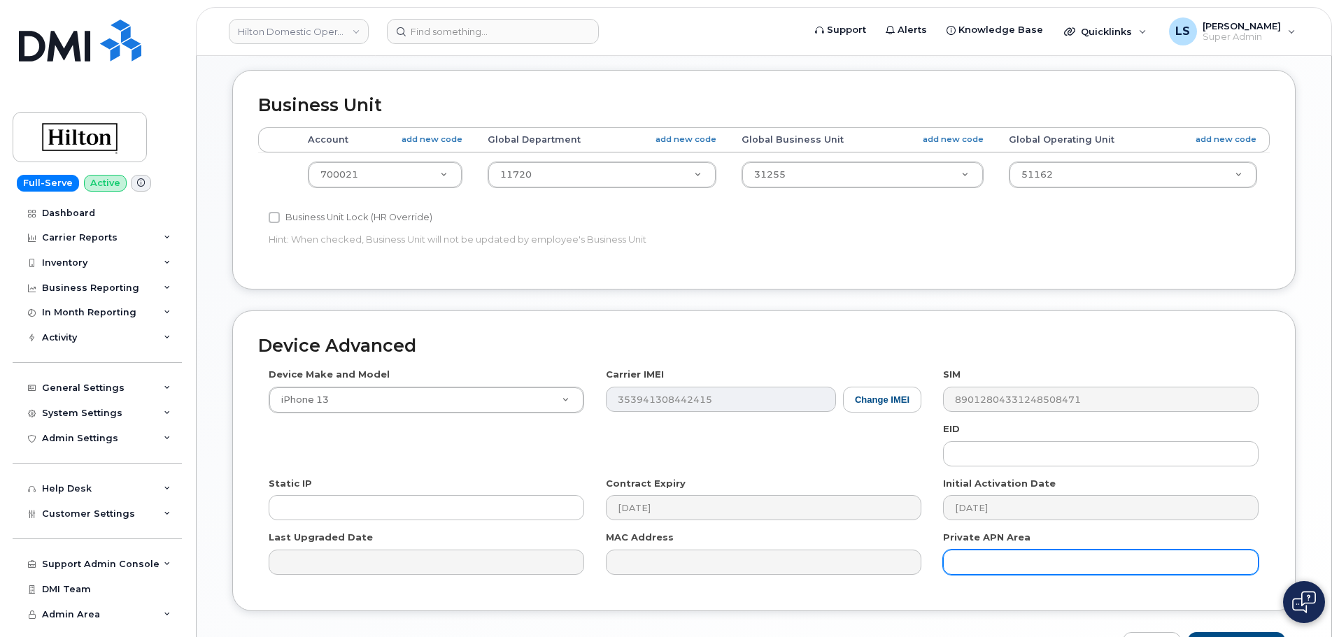
scroll to position [646, 0]
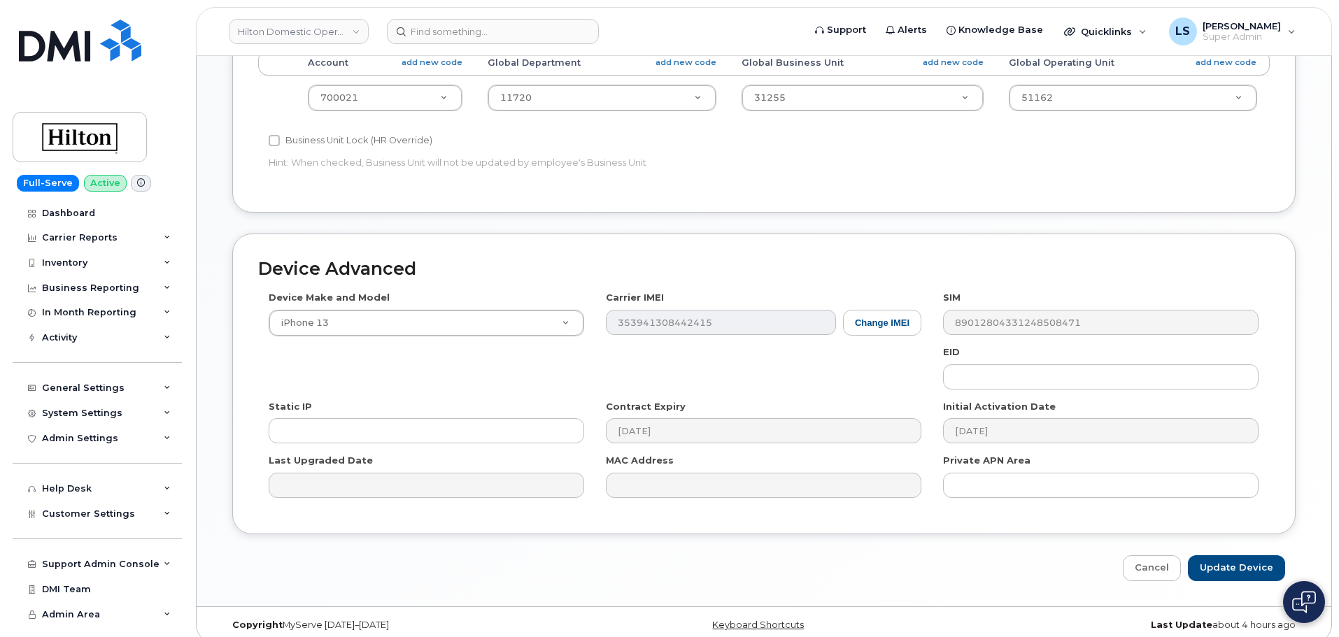
click at [1236, 572] on div "Edit Device Device General Margaret Murphy Employee Number: A02371E0 Employee S…" at bounding box center [764, 8] width 1135 height 1197
click at [1234, 556] on input "Update Device" at bounding box center [1236, 569] width 97 height 26
type input "Saving..."
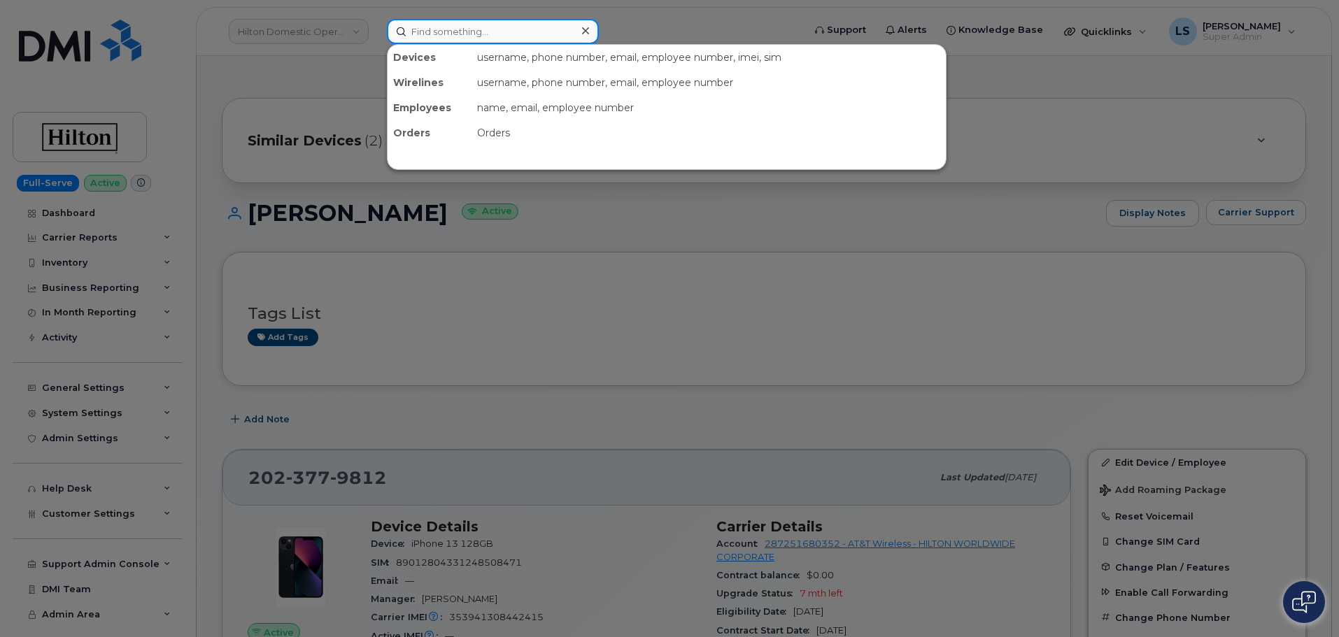
click at [430, 41] on input at bounding box center [493, 31] width 212 height 25
paste input "298718"
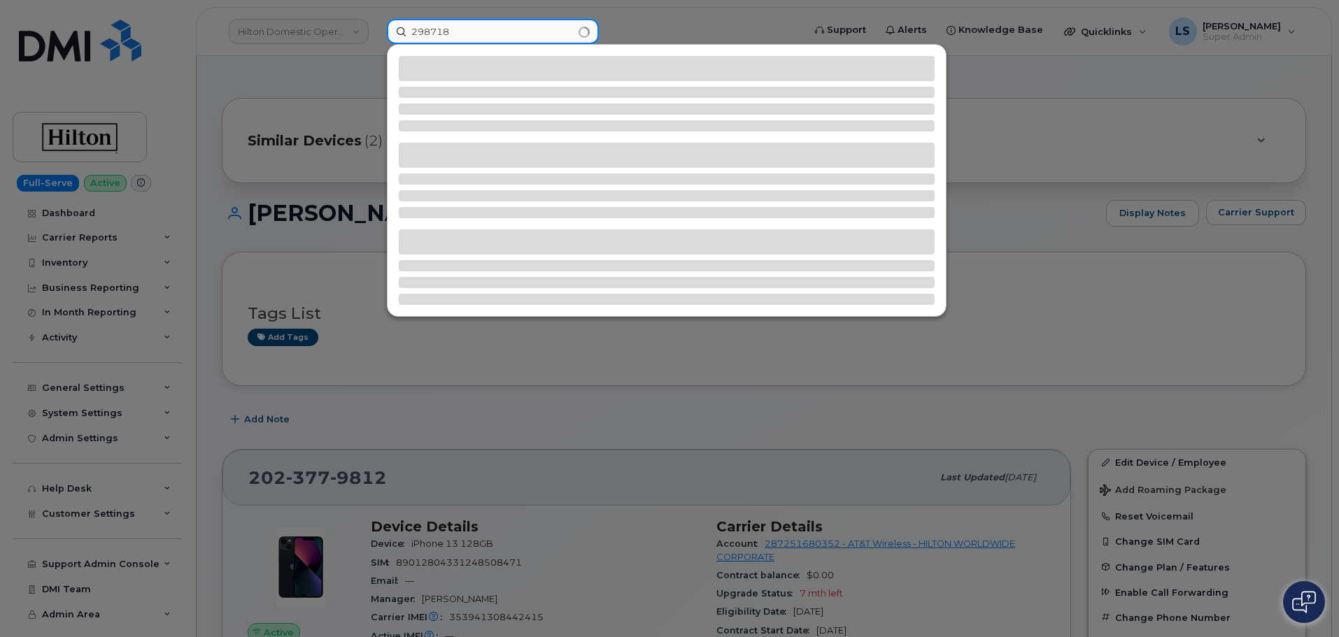
type input "298718"
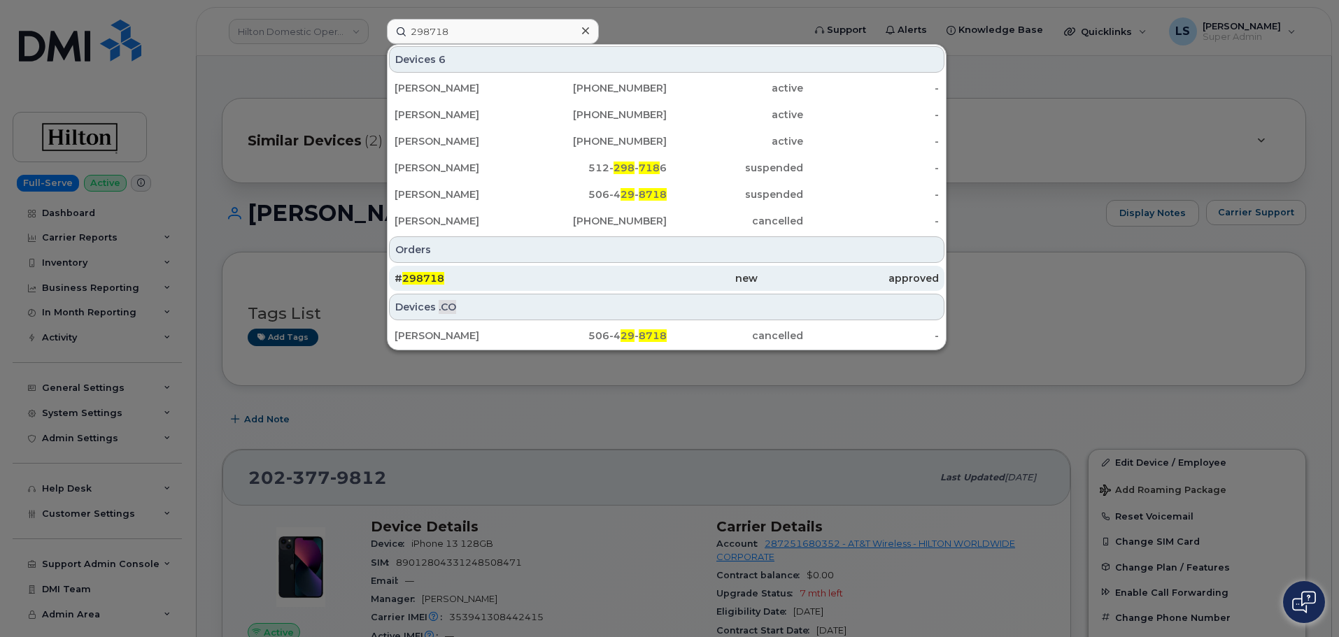
click at [493, 279] on div "# 298718" at bounding box center [485, 278] width 181 height 14
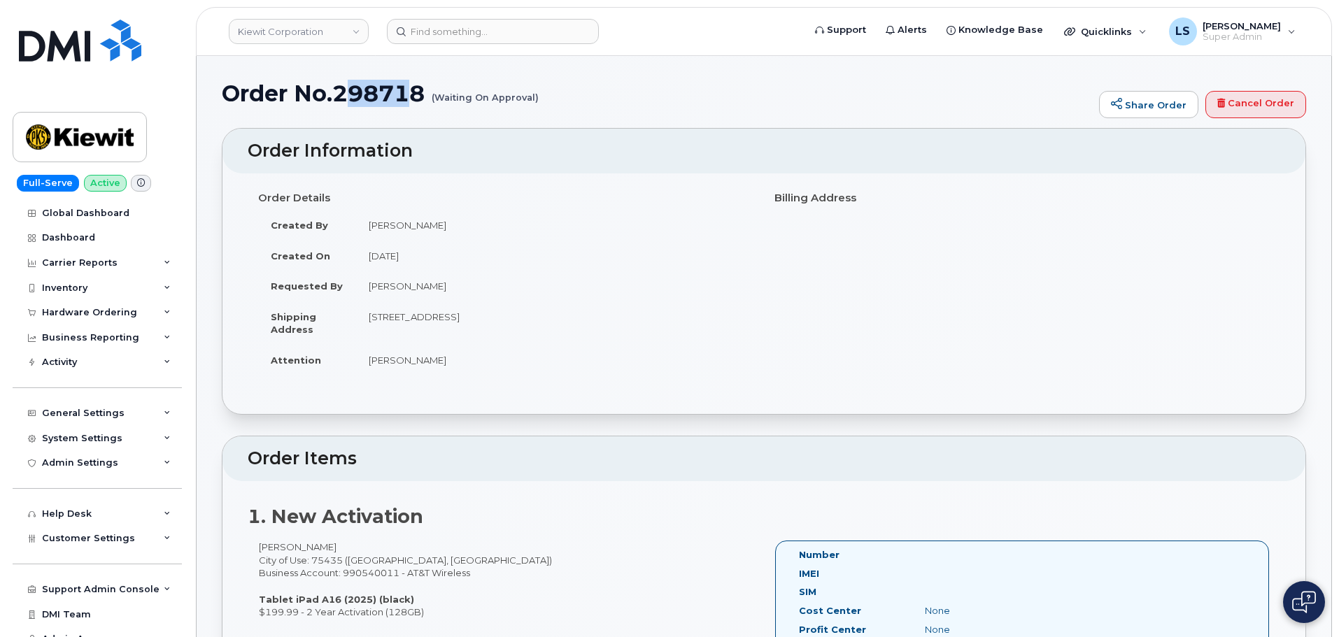
drag, startPoint x: 343, startPoint y: 97, endPoint x: 419, endPoint y: 99, distance: 76.3
click at [409, 101] on h1 "Order No.298718 (Waiting On Approval)" at bounding box center [657, 93] width 870 height 24
drag, startPoint x: 428, startPoint y: 98, endPoint x: 339, endPoint y: 97, distance: 89.6
click at [339, 97] on h1 "Order No.298718 (Waiting On Approval)" at bounding box center [657, 93] width 870 height 24
copy h1 "298718"
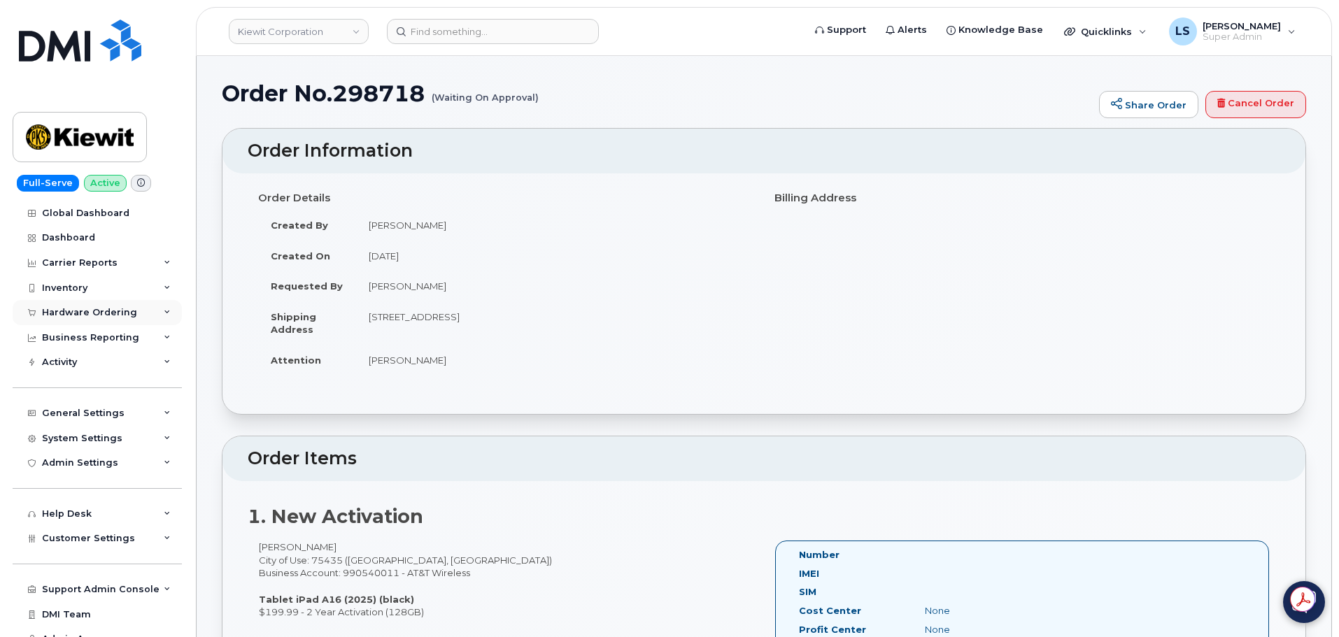
click at [109, 317] on div "Hardware Ordering" at bounding box center [89, 312] width 95 height 11
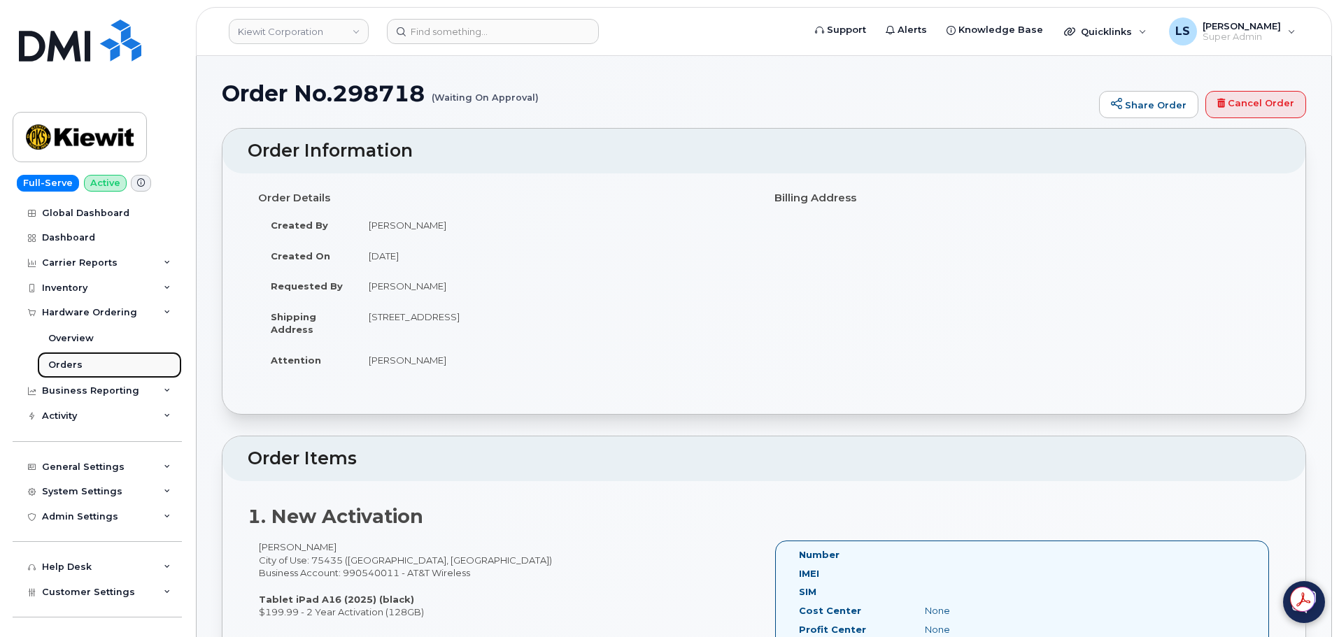
click at [111, 363] on link "Orders" at bounding box center [109, 365] width 145 height 27
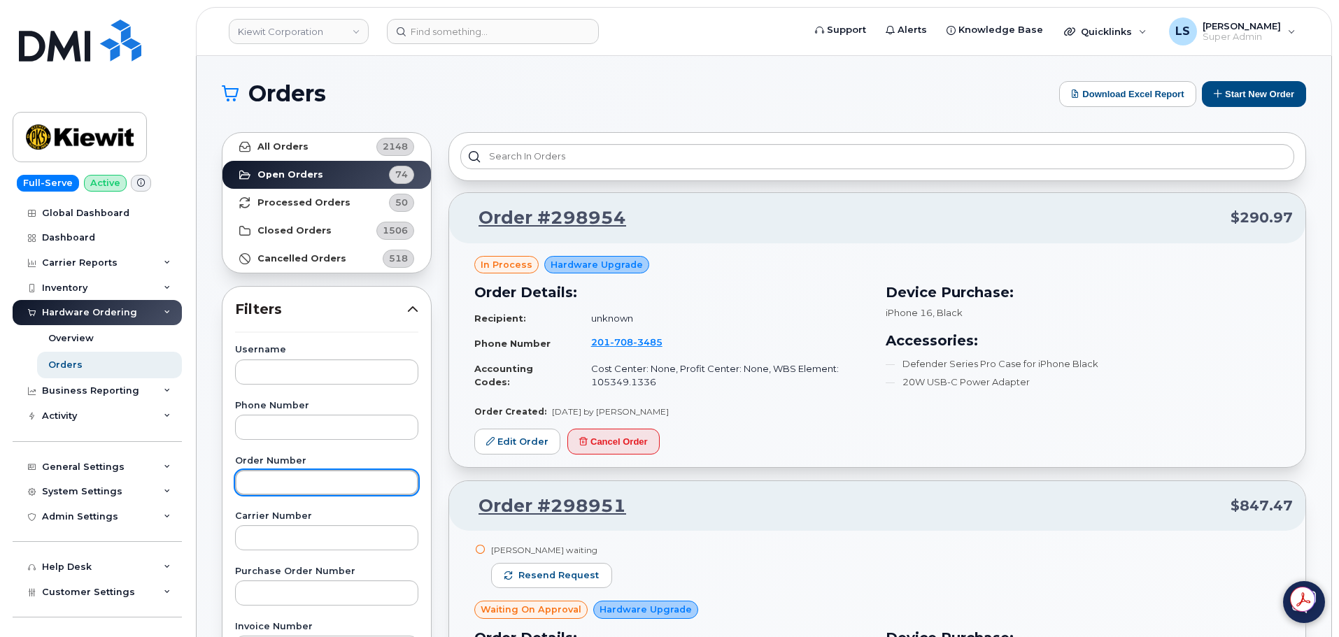
click at [300, 479] on input "text" at bounding box center [326, 482] width 183 height 25
paste input "298718"
type input "298718"
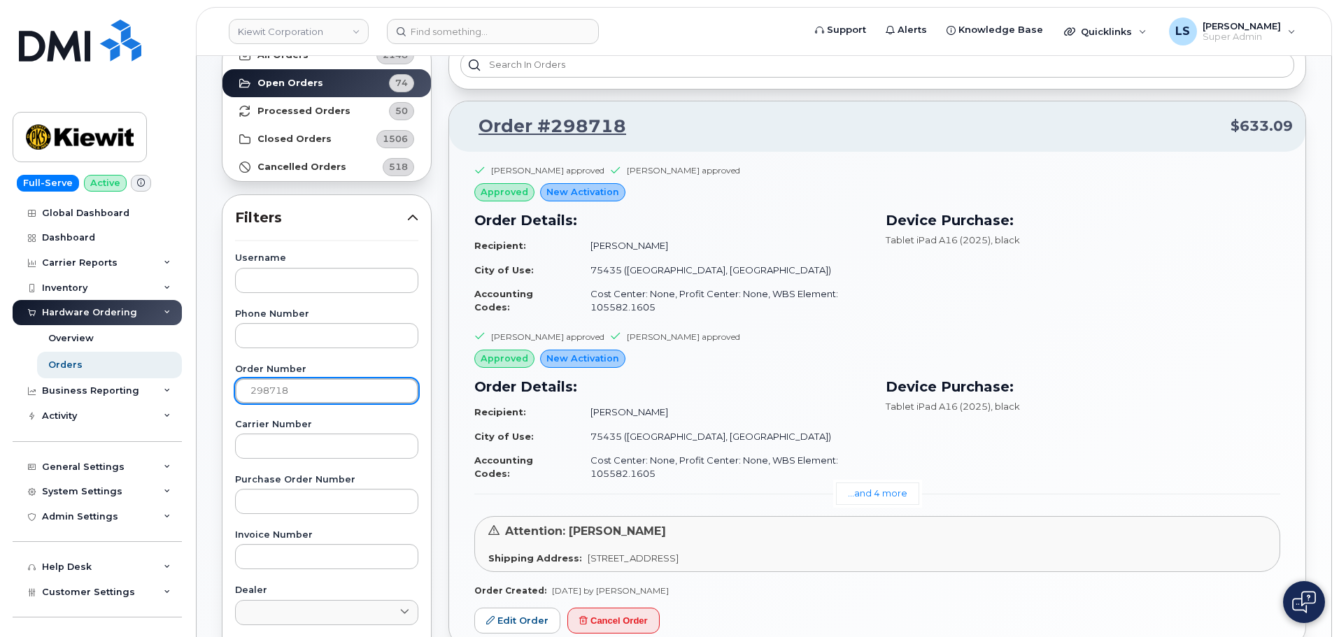
scroll to position [70, 0]
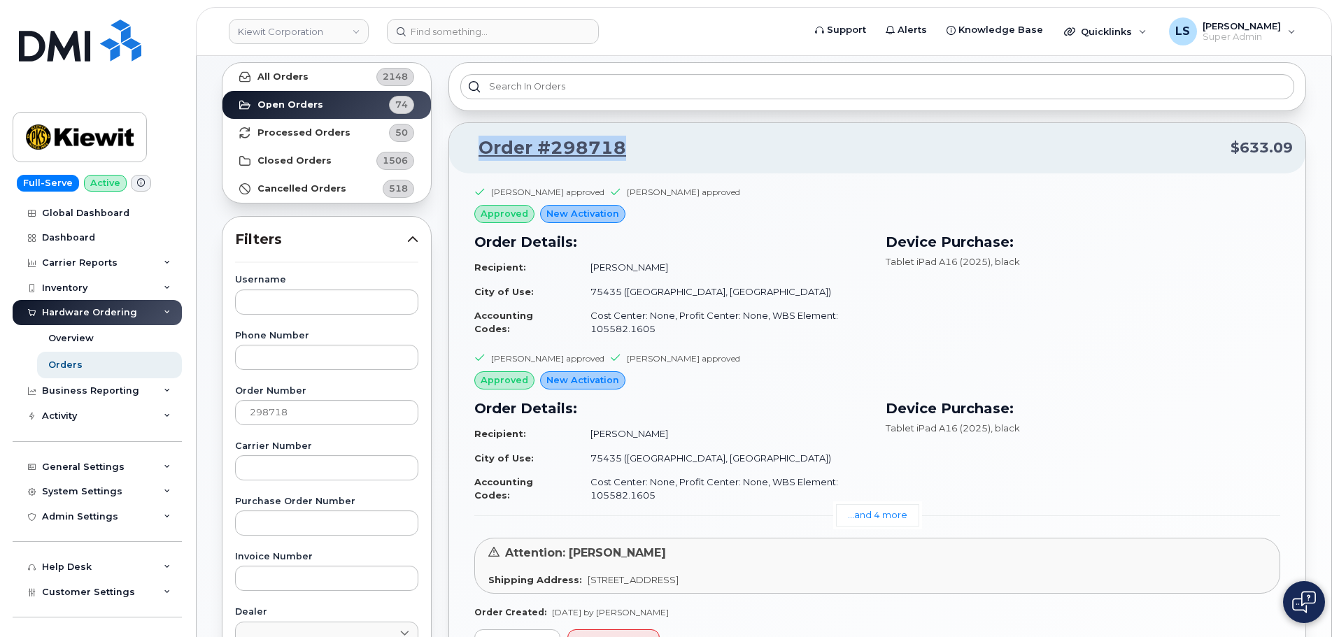
drag, startPoint x: 624, startPoint y: 148, endPoint x: 474, endPoint y: 142, distance: 150.6
click at [474, 142] on p "Order #298718 $633.09" at bounding box center [877, 148] width 831 height 25
copy link "Order #298718"
click at [761, 302] on td "75435 (Deport, TX)" at bounding box center [723, 292] width 291 height 24
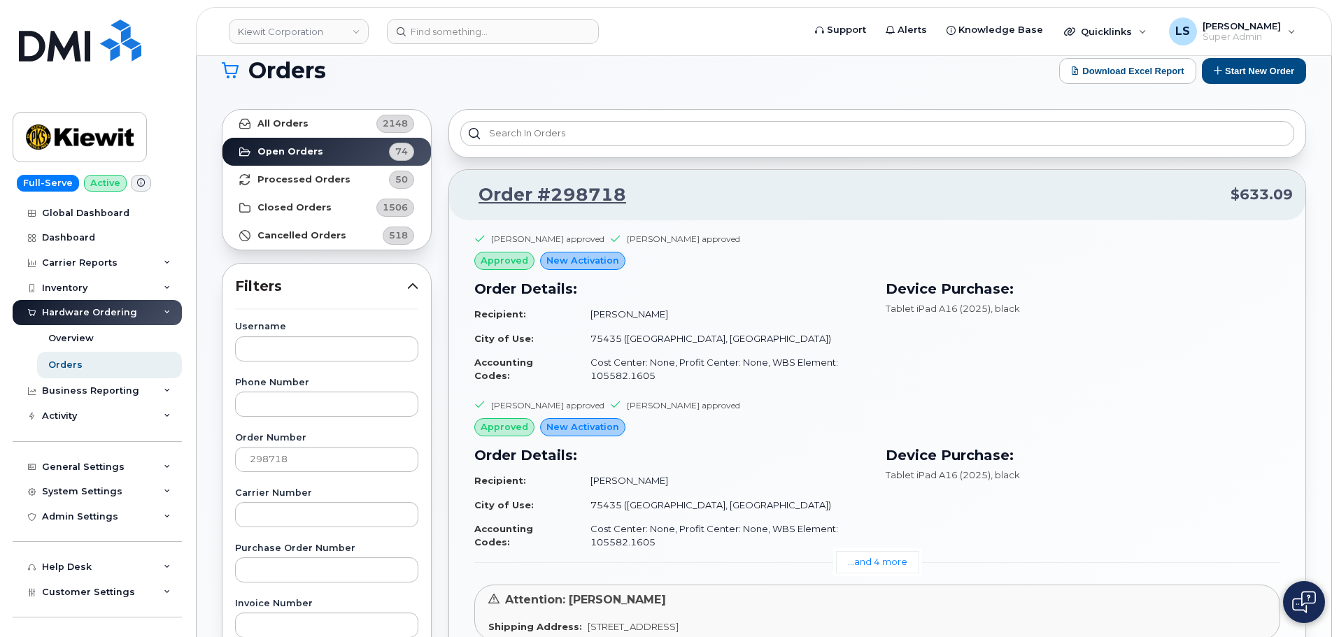
scroll to position [0, 0]
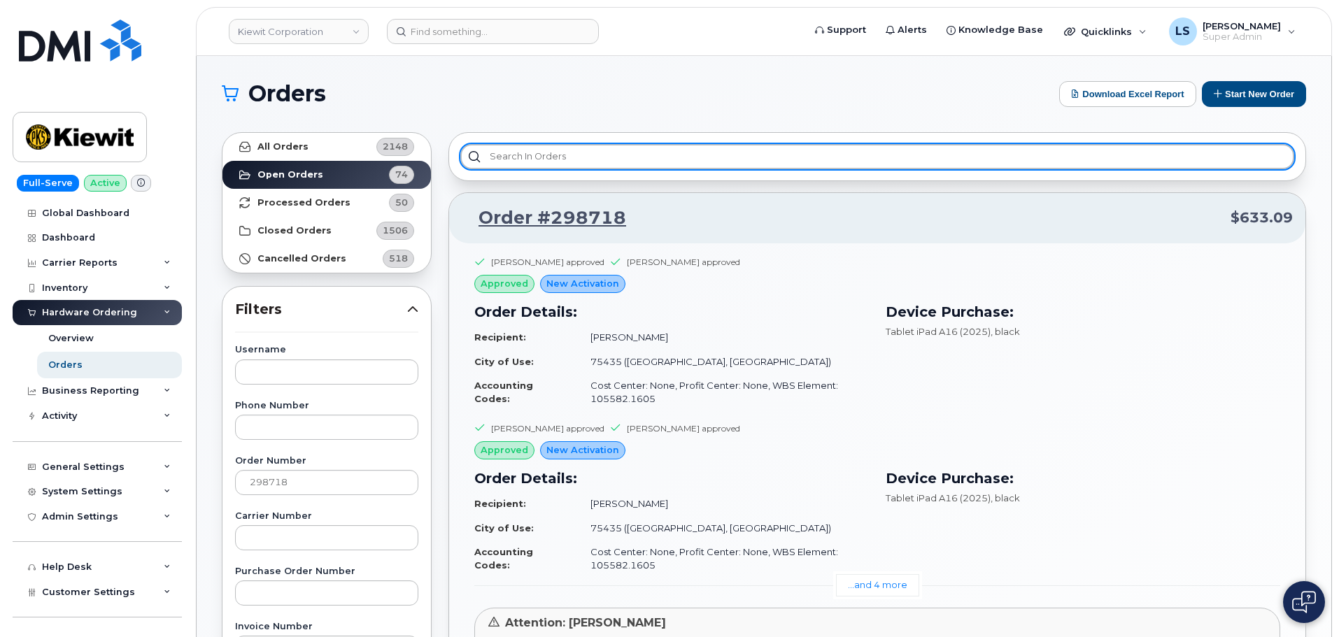
click at [545, 144] on input "text" at bounding box center [877, 156] width 834 height 25
paste input "Order #298718"
type input "Order #298718"
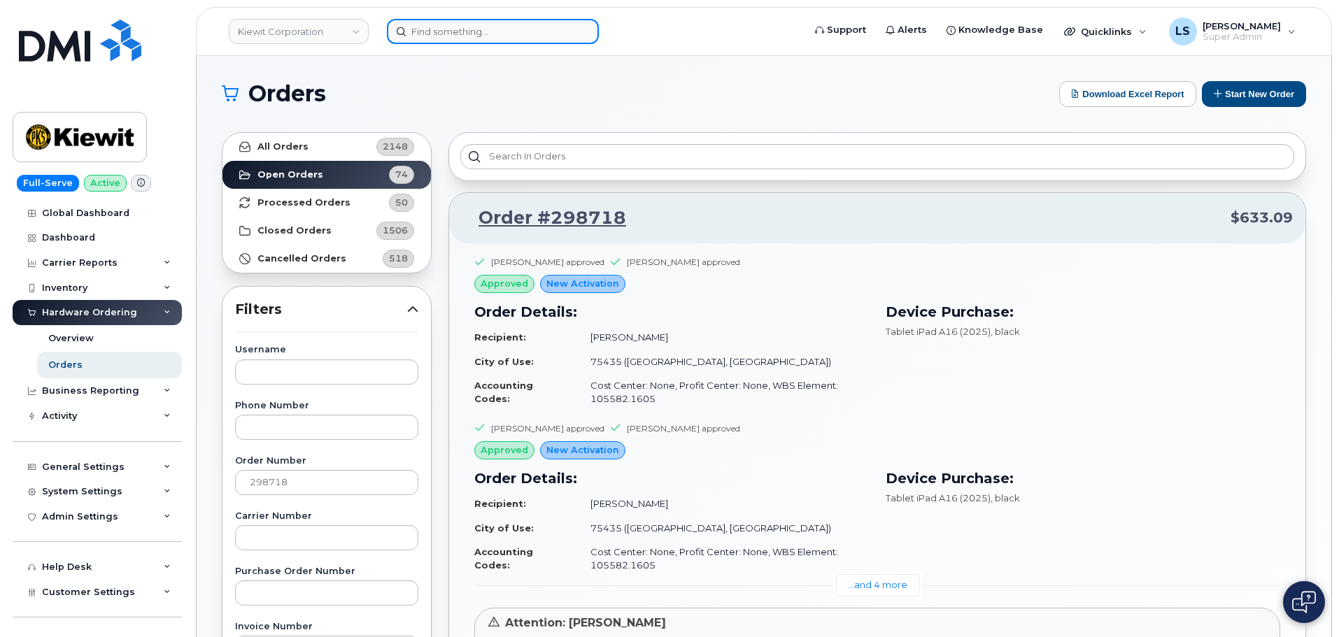
click at [431, 20] on input at bounding box center [493, 31] width 212 height 25
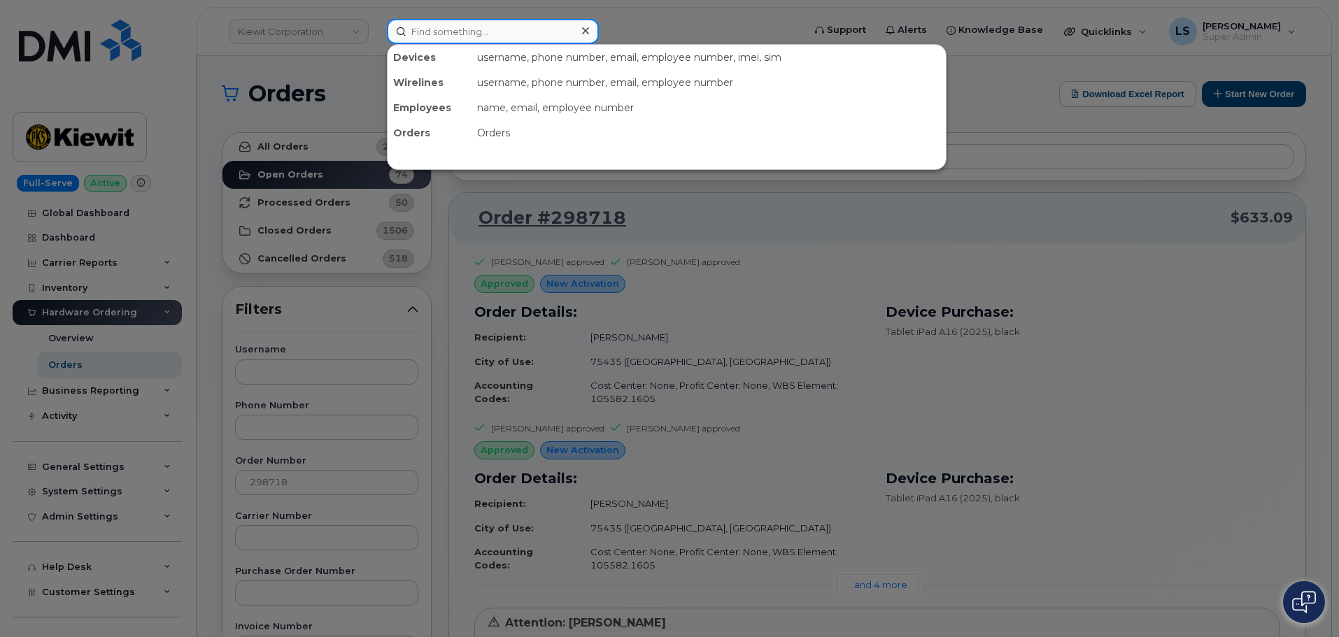
paste input "Order #298718"
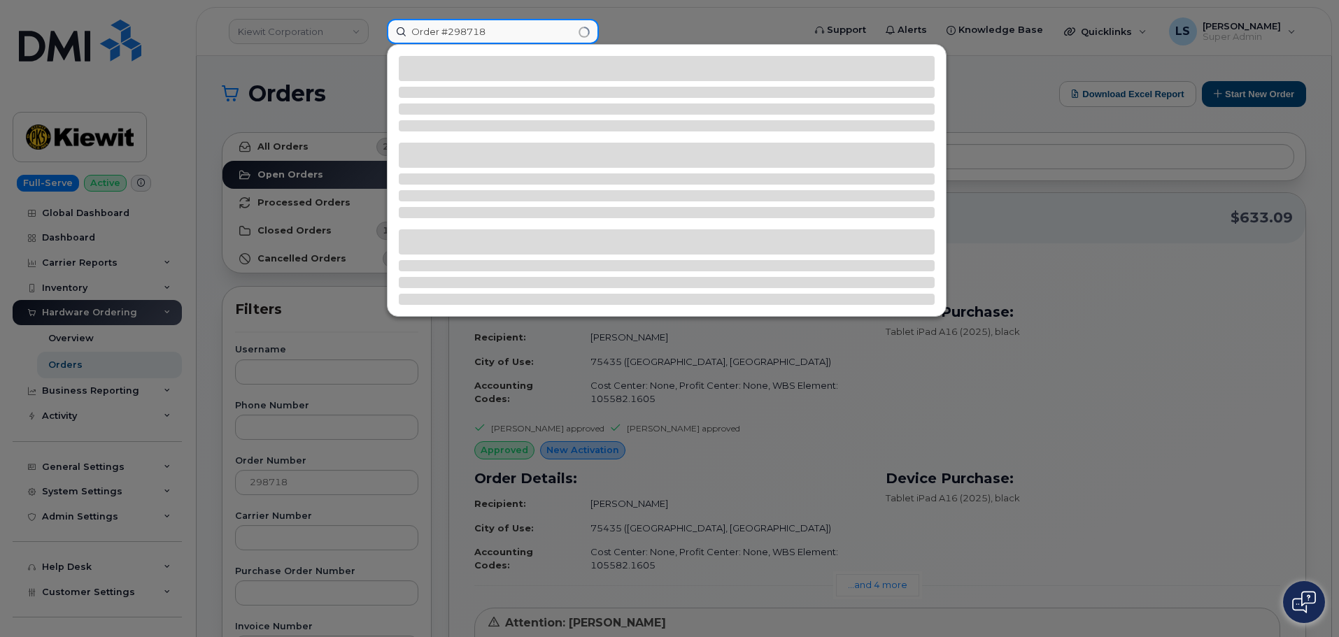
drag, startPoint x: 449, startPoint y: 32, endPoint x: 169, endPoint y: 44, distance: 280.1
click at [376, 44] on div "Order #298718" at bounding box center [591, 31] width 430 height 25
type input "298718"
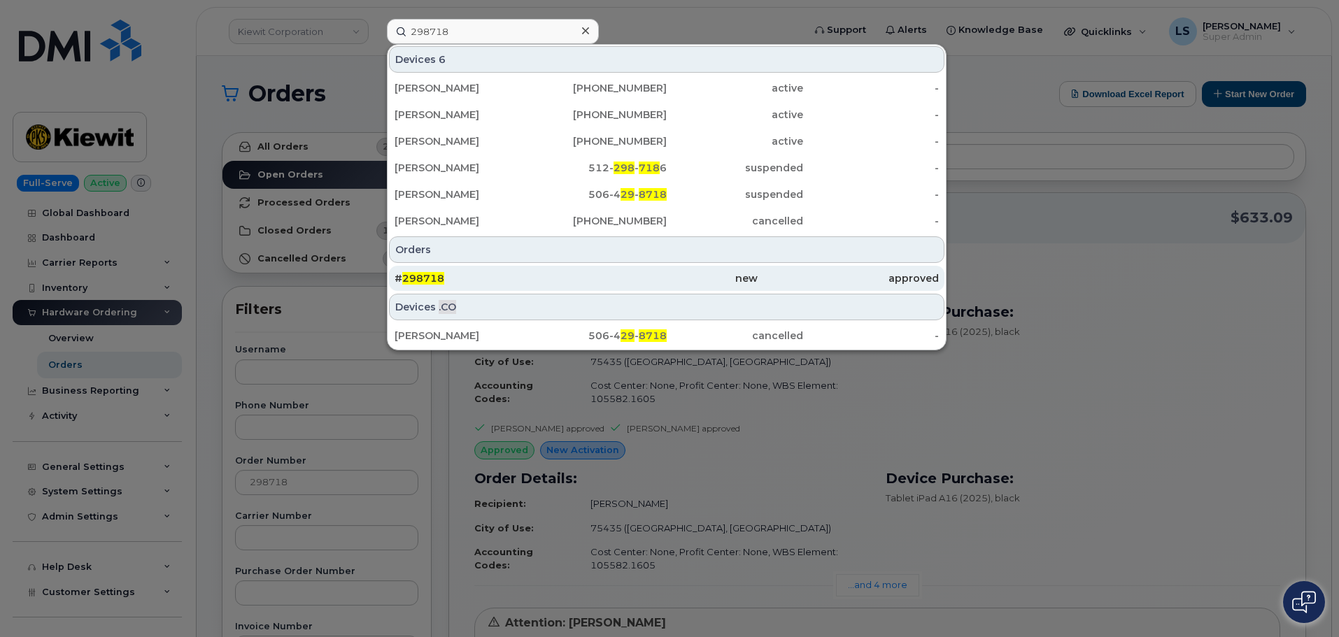
click at [576, 268] on div "# 298718" at bounding box center [666, 278] width 181 height 25
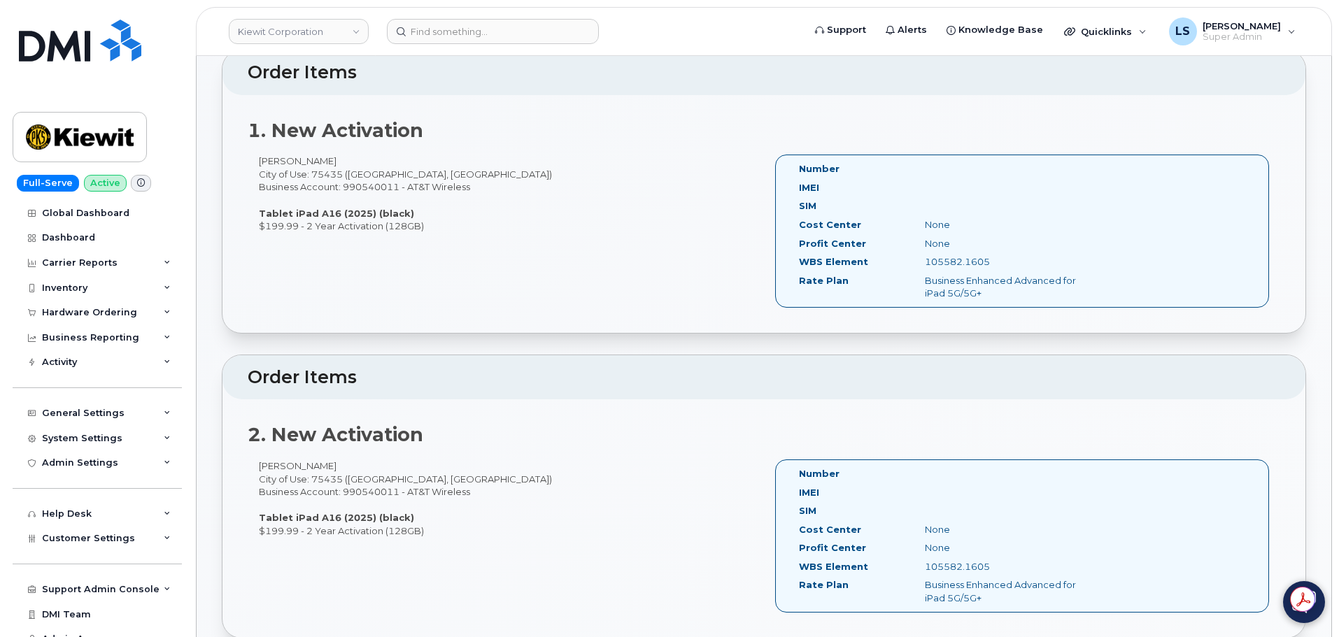
scroll to position [420, 0]
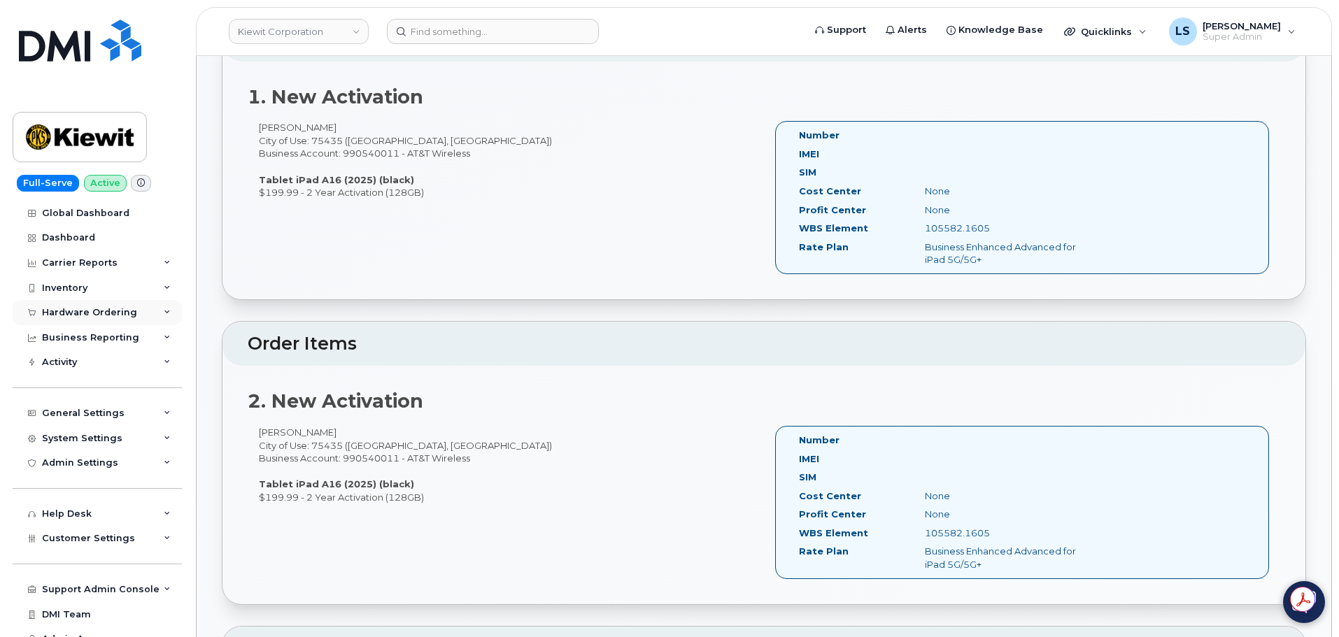
click at [115, 319] on div "Hardware Ordering" at bounding box center [97, 312] width 169 height 25
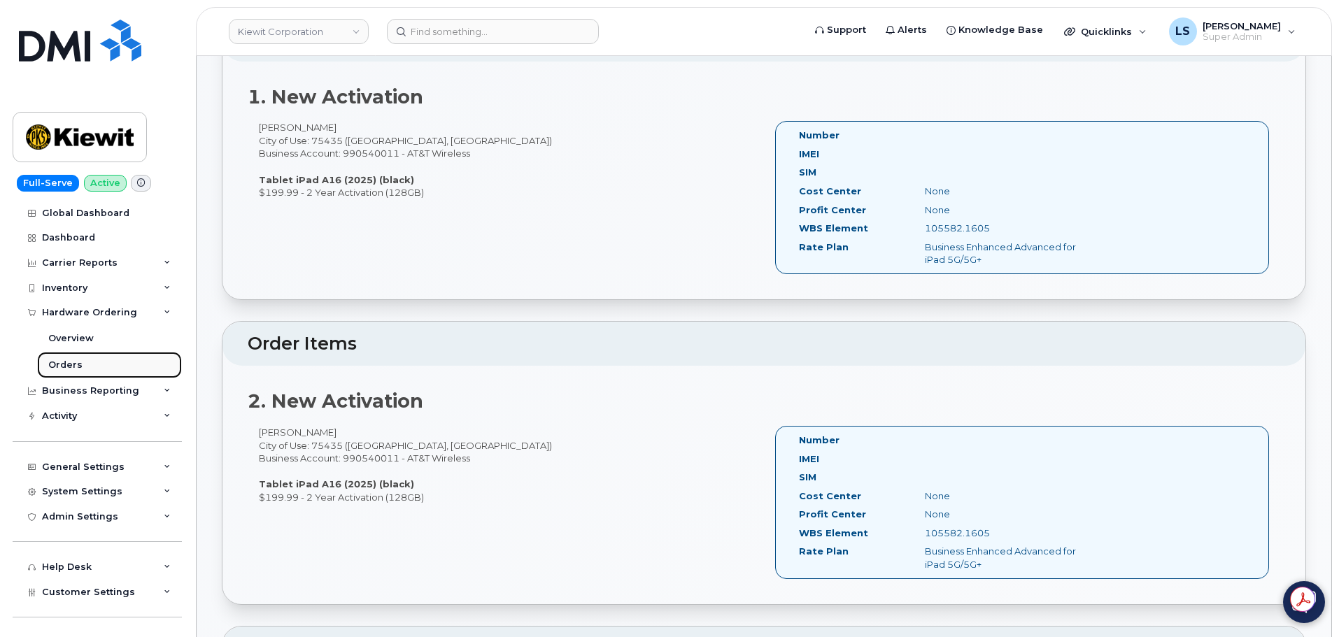
click at [97, 365] on link "Orders" at bounding box center [109, 365] width 145 height 27
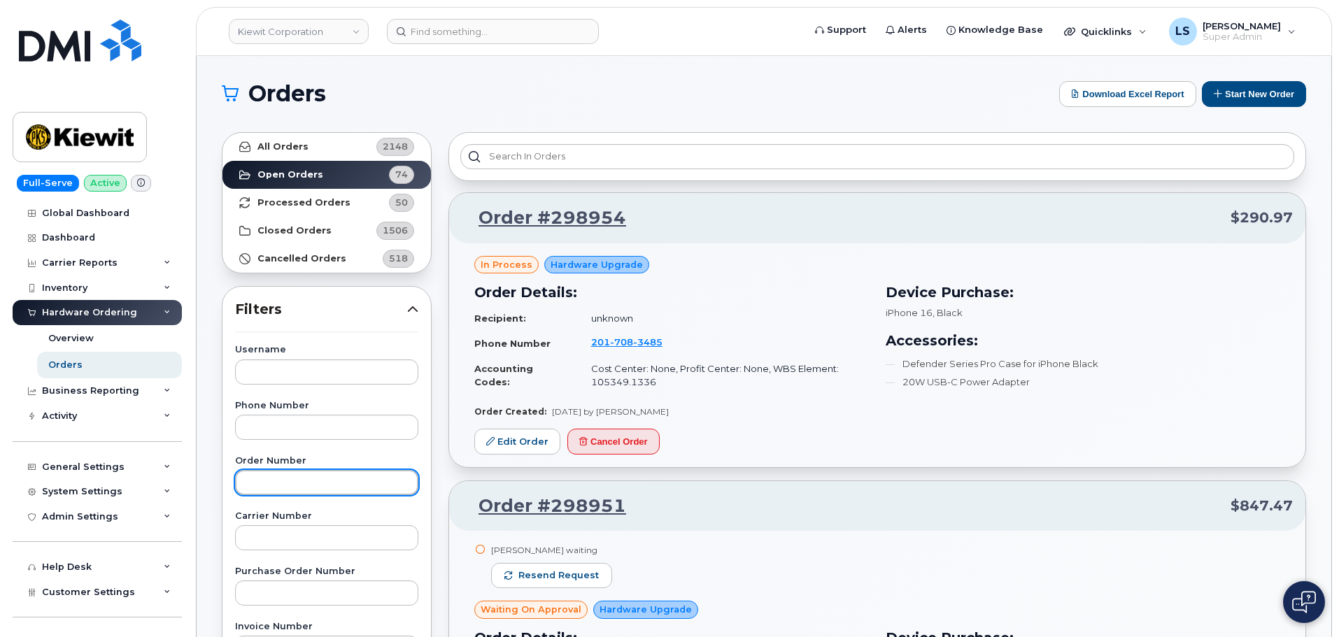
click at [275, 481] on input "text" at bounding box center [326, 482] width 183 height 25
paste input "Order #298718"
drag, startPoint x: 283, startPoint y: 483, endPoint x: 171, endPoint y: 476, distance: 112.1
type input "298718"
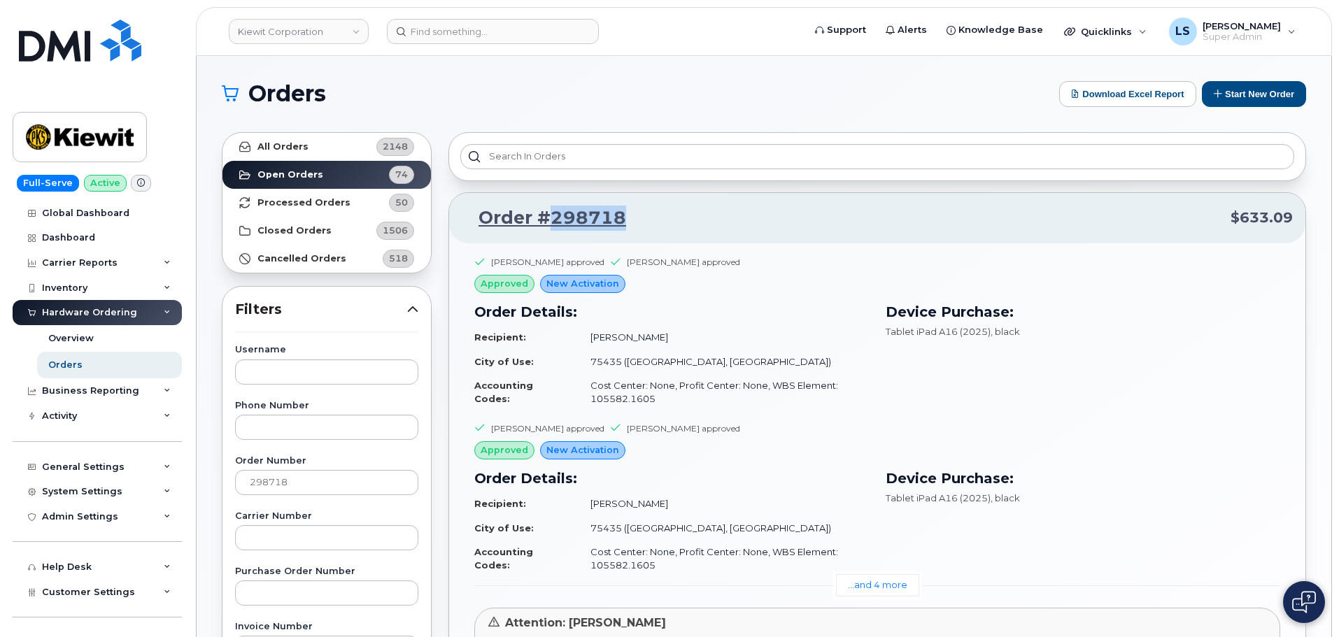
drag, startPoint x: 648, startPoint y: 217, endPoint x: 554, endPoint y: 222, distance: 93.9
click at [554, 222] on p "Order #298718 $633.09" at bounding box center [877, 218] width 831 height 25
copy link "298718"
click at [775, 348] on td "[PERSON_NAME]" at bounding box center [723, 337] width 291 height 24
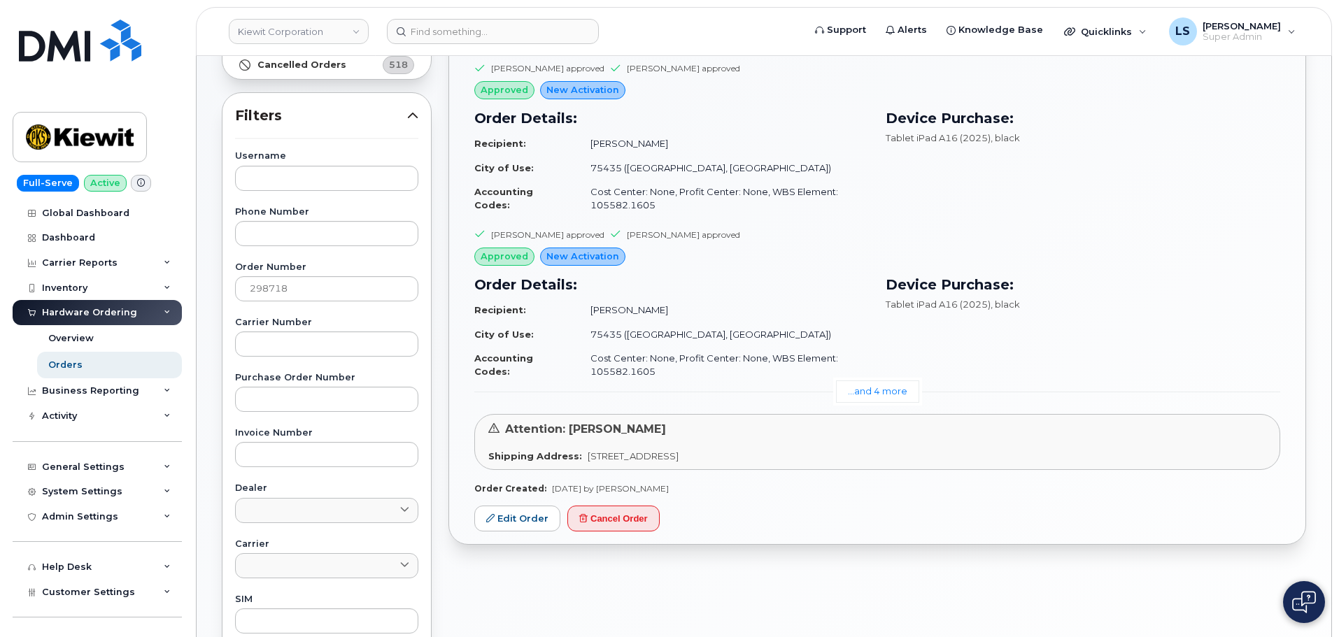
scroll to position [210, 0]
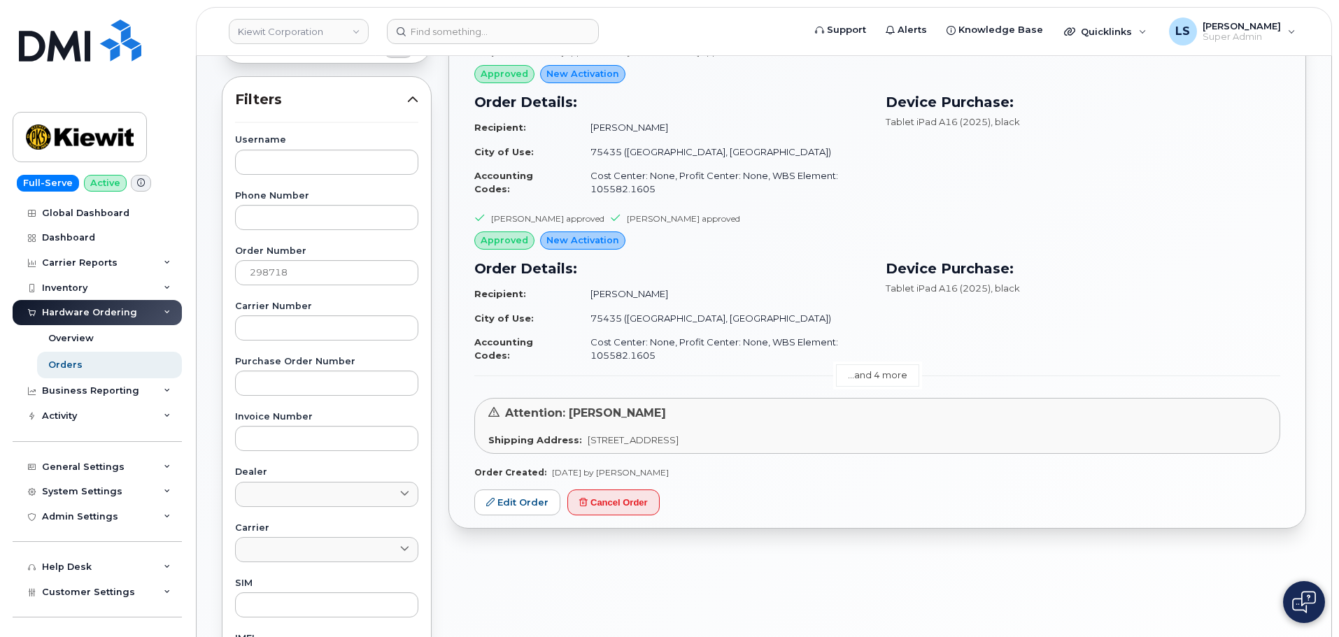
click at [854, 383] on link "...and 4 more" at bounding box center [877, 376] width 83 height 22
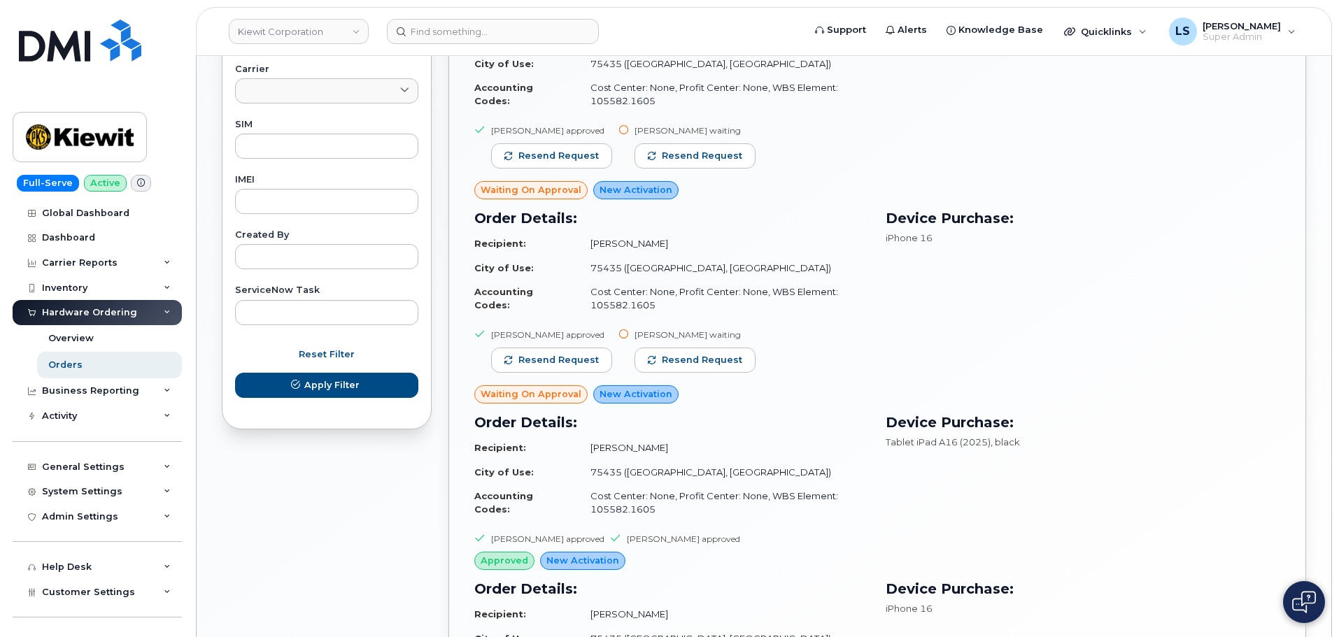
scroll to position [664, 0]
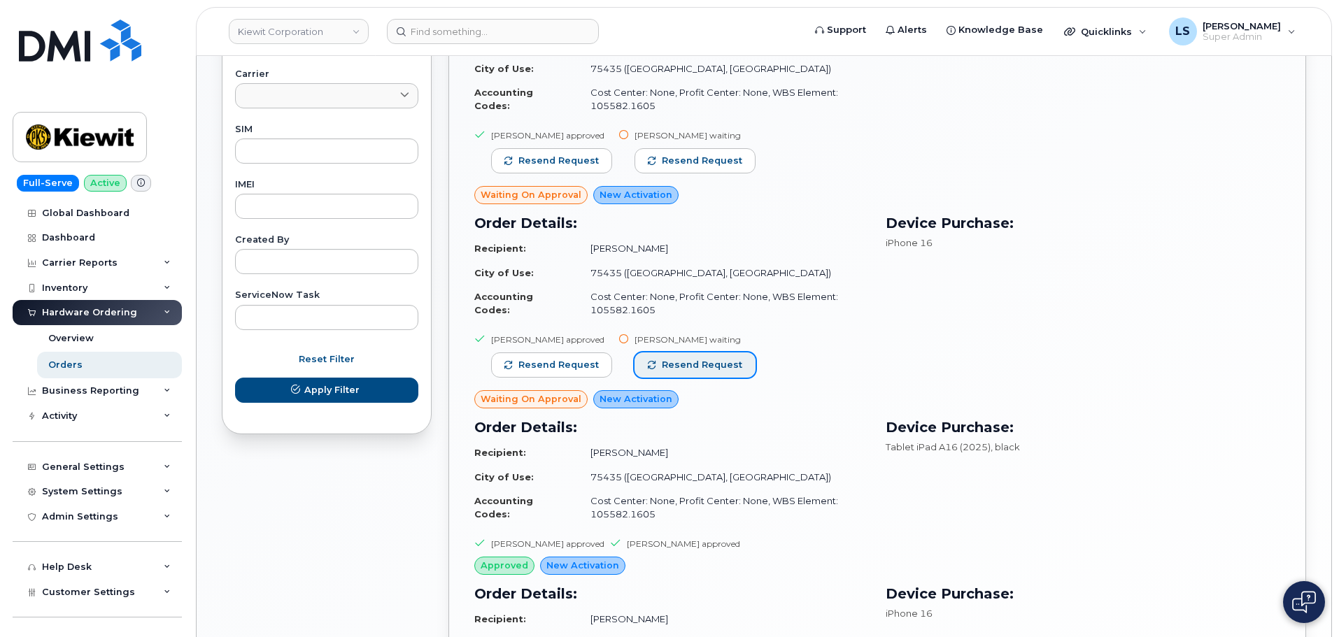
click at [670, 369] on span "Resend request" at bounding box center [702, 365] width 80 height 13
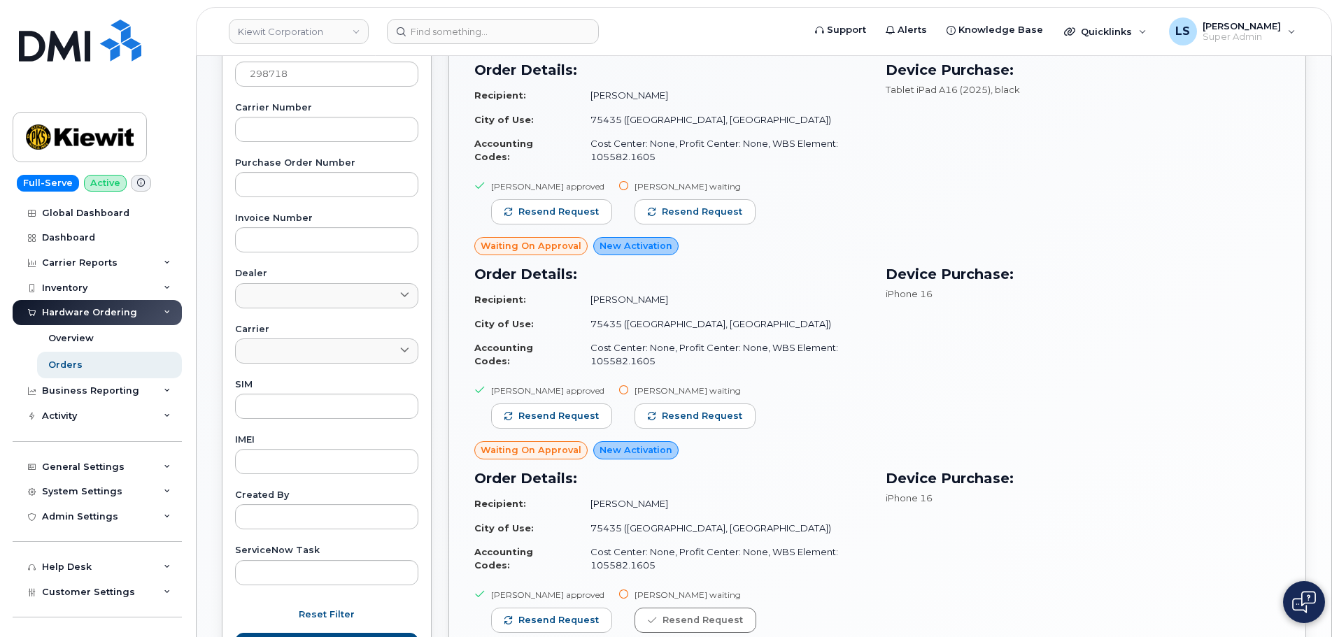
scroll to position [384, 0]
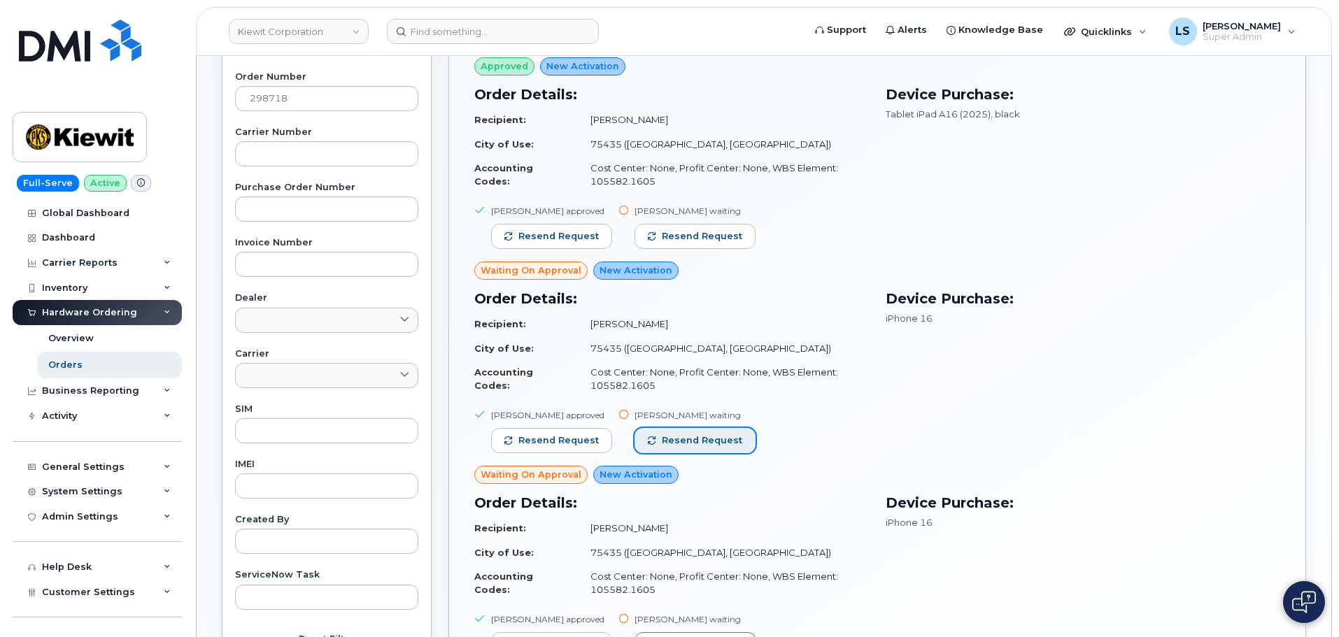
click at [703, 434] on span "Resend request" at bounding box center [702, 440] width 80 height 13
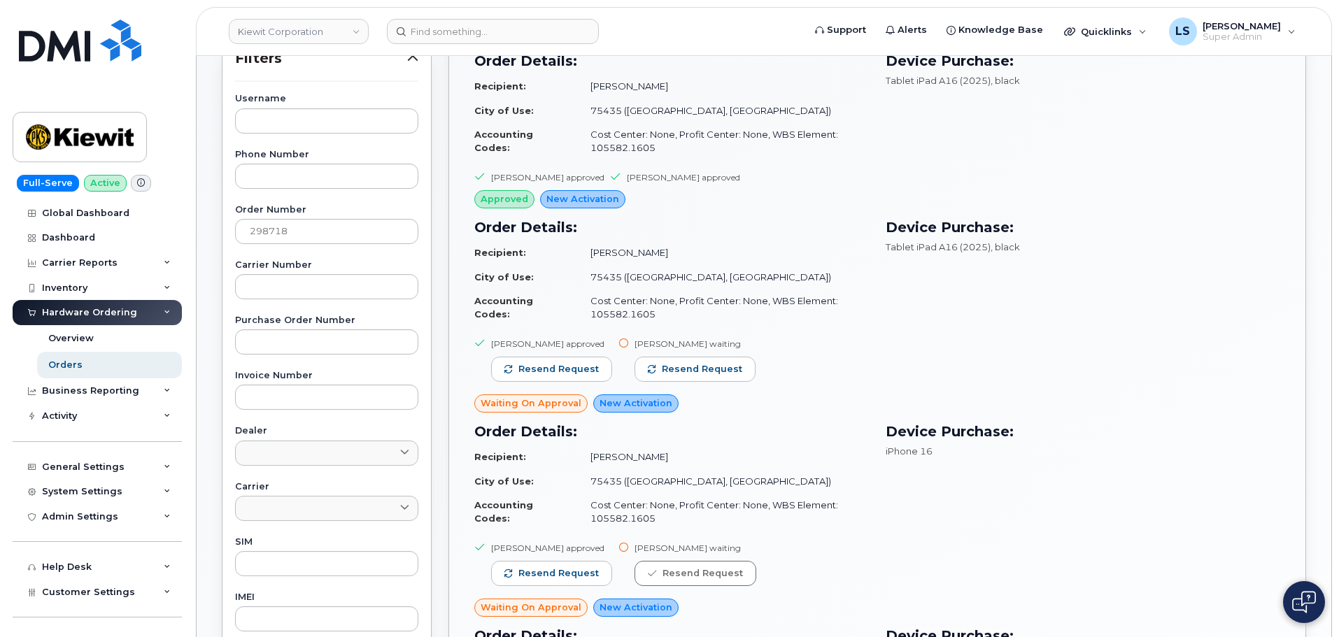
scroll to position [314, 0]
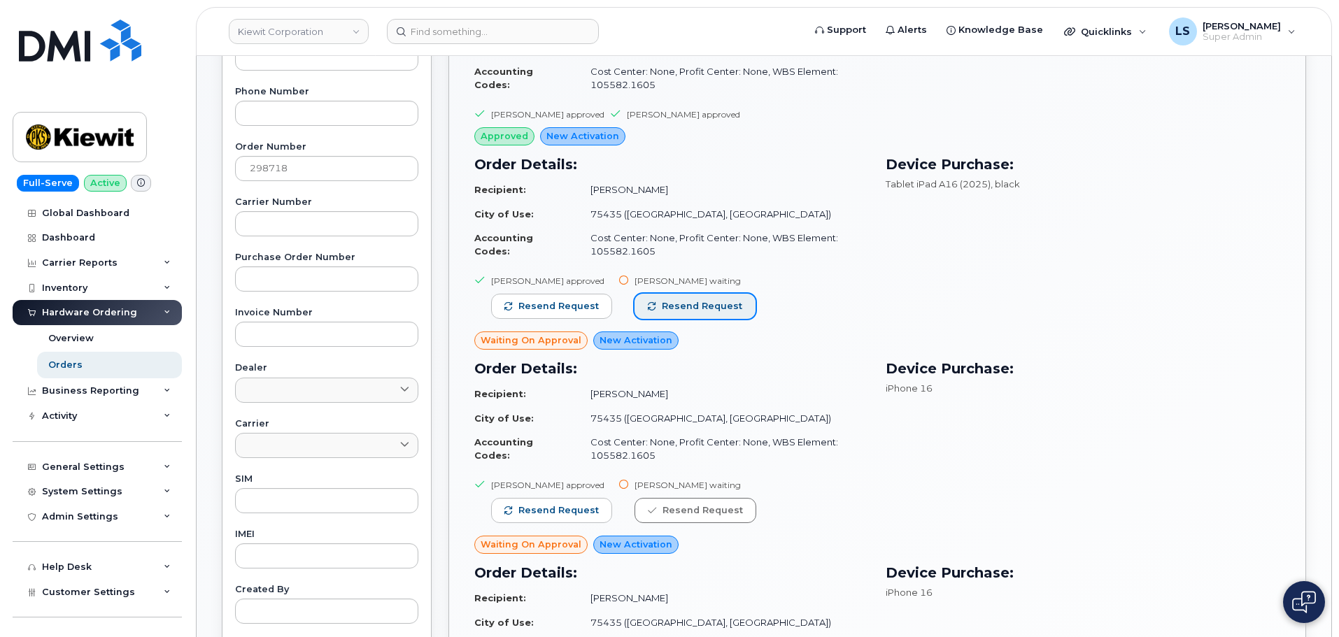
click at [680, 304] on span "Resend request" at bounding box center [702, 306] width 80 height 13
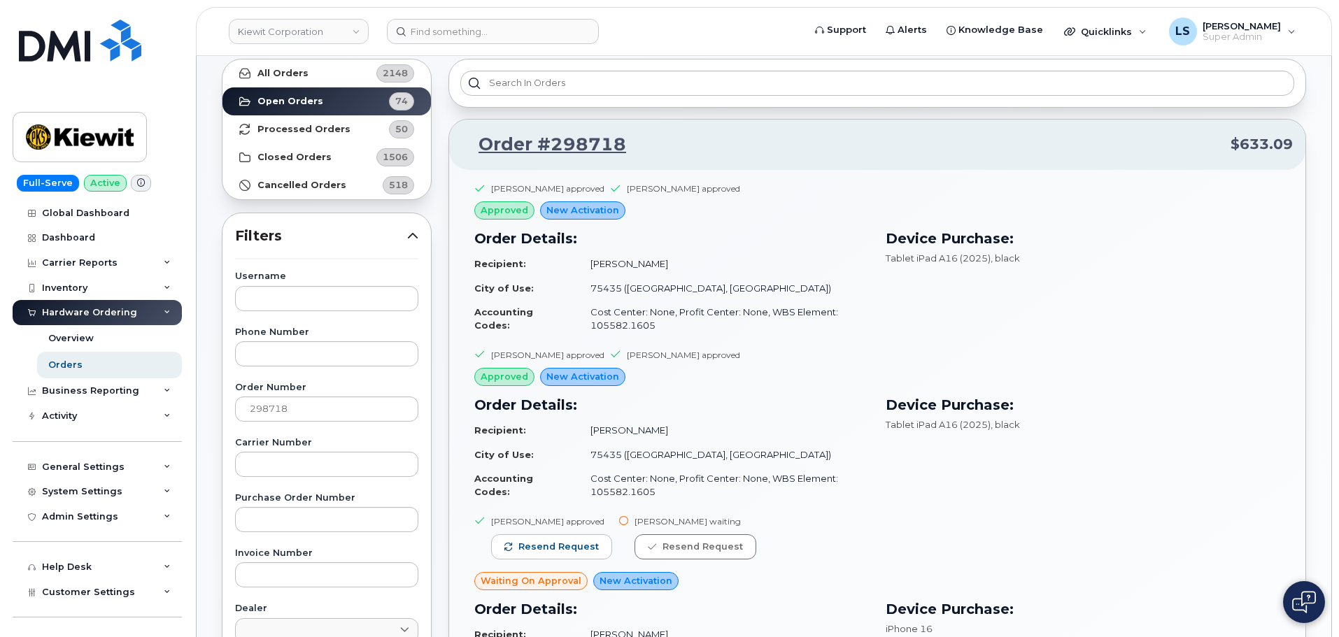
scroll to position [0, 0]
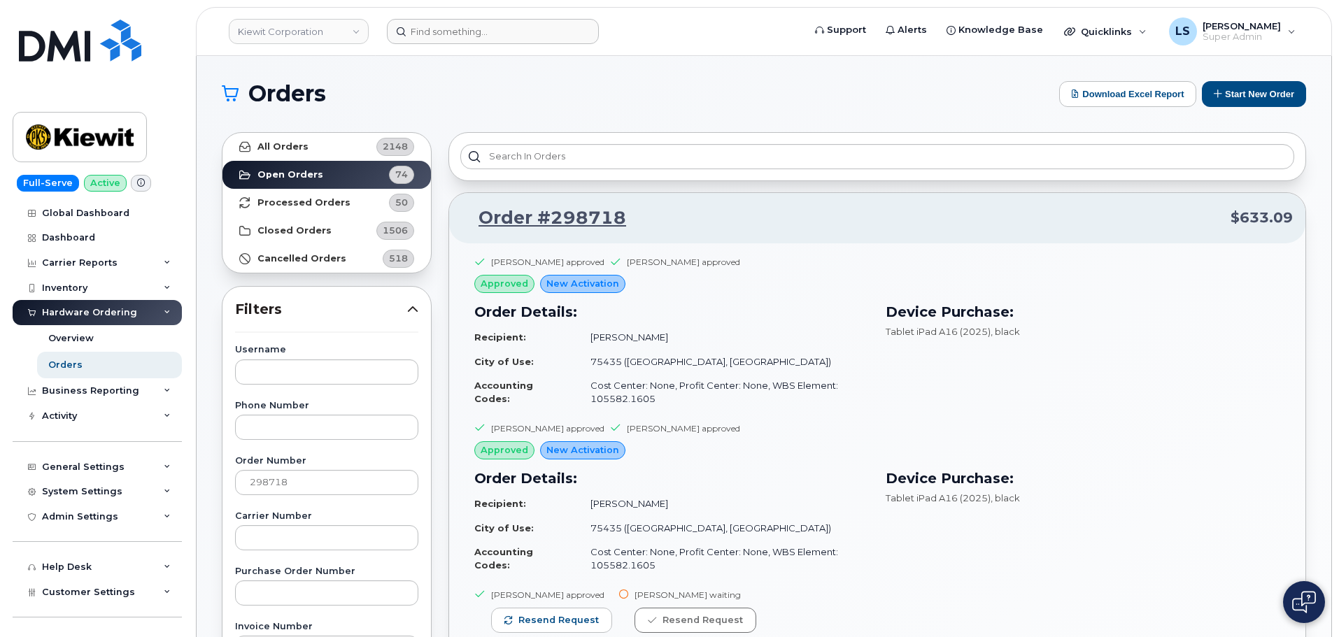
click at [474, 44] on header "Kiewit Corporation Support Alerts Knowledge Base Quicklinks Suspend / Cancel De…" at bounding box center [764, 31] width 1136 height 49
click at [474, 34] on input at bounding box center [493, 31] width 212 height 25
paste input "8053776887"
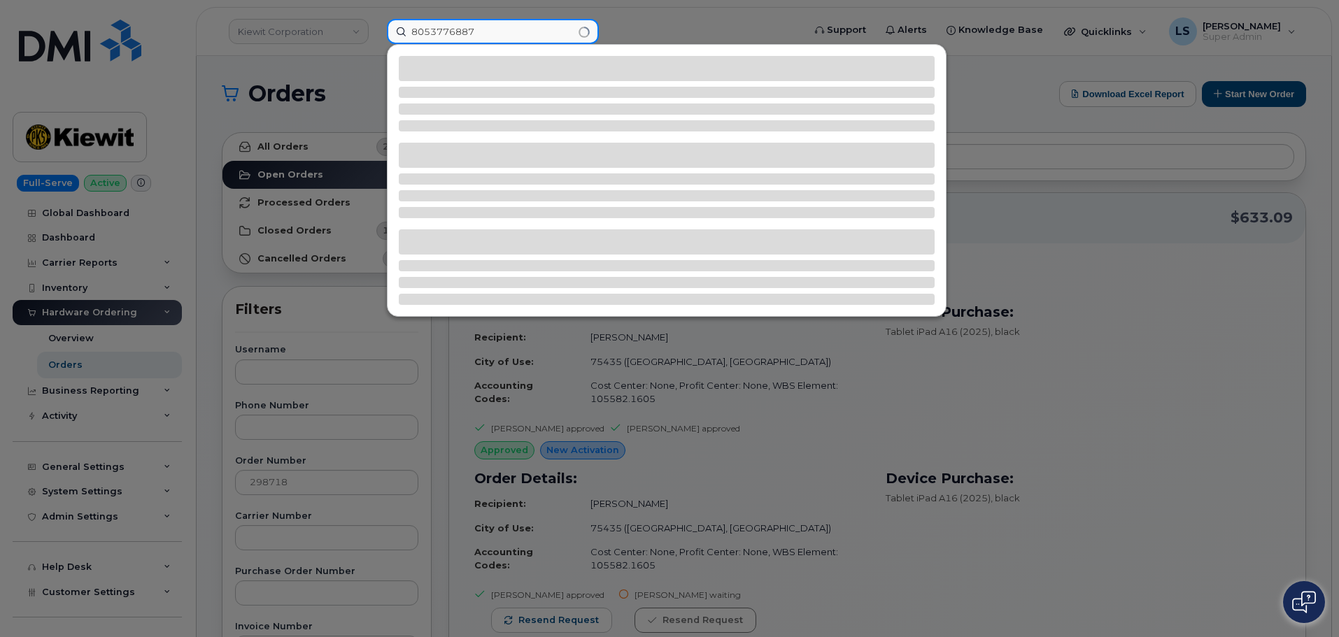
type input "8053776887"
click at [502, 36] on input "8053776887" at bounding box center [493, 31] width 212 height 25
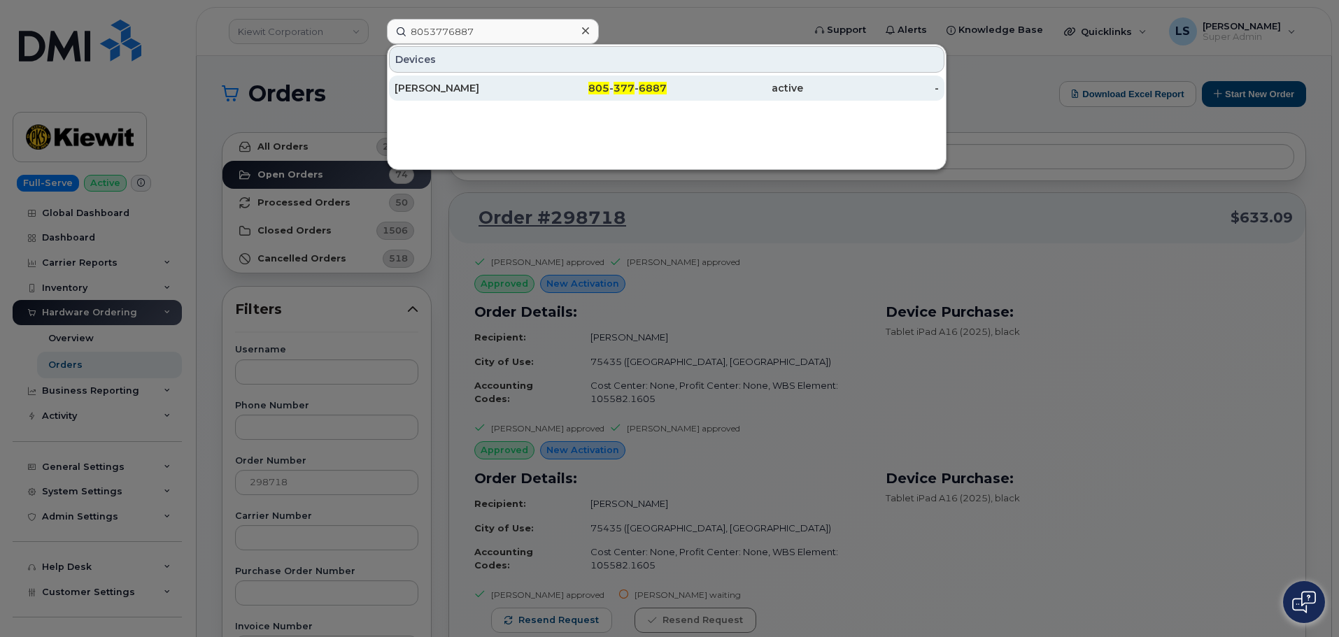
click at [531, 80] on div "[PERSON_NAME]" at bounding box center [599, 88] width 136 height 25
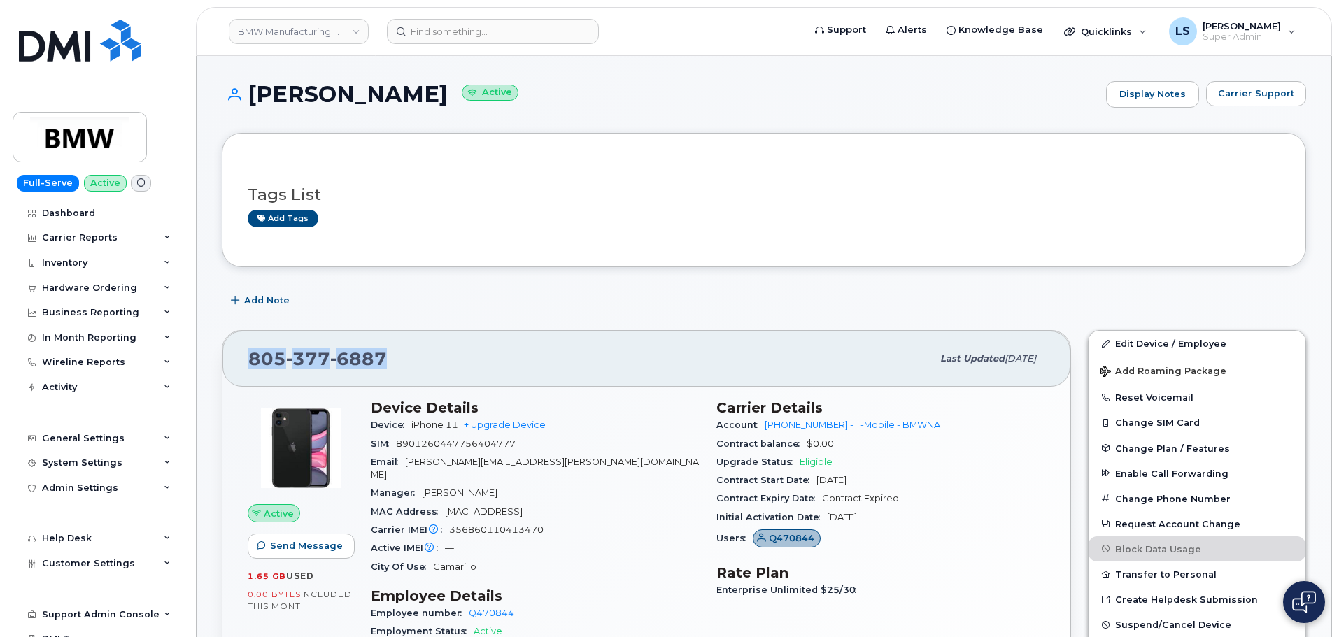
drag, startPoint x: 425, startPoint y: 365, endPoint x: 241, endPoint y: 362, distance: 184.0
click at [241, 362] on div "[PHONE_NUMBER] Last updated [DATE]" at bounding box center [646, 359] width 848 height 56
copy span "[PHONE_NUMBER]"
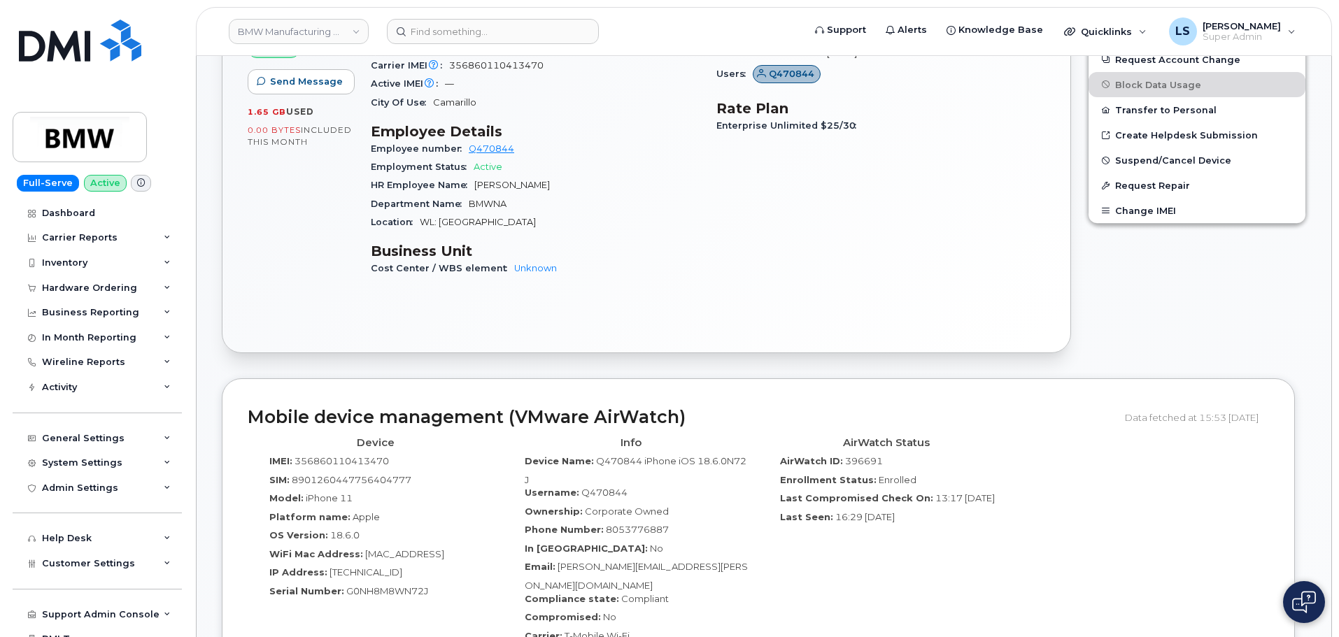
scroll to position [490, 0]
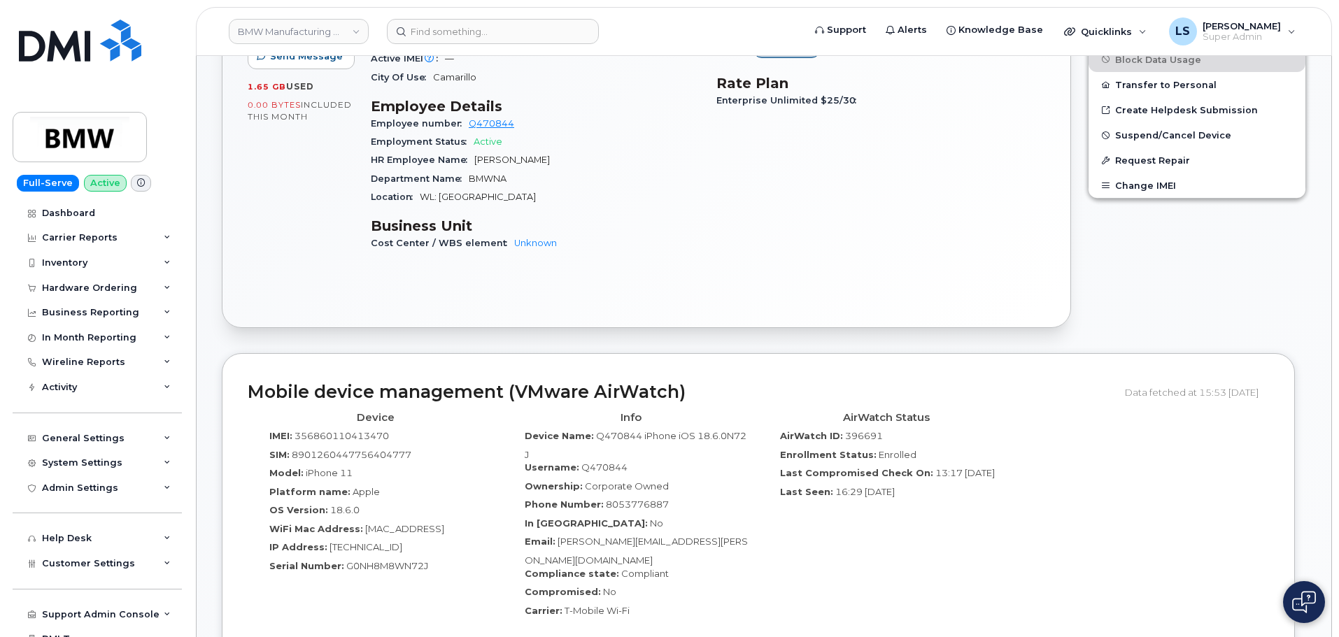
click at [856, 430] on span "396691" at bounding box center [864, 435] width 38 height 11
copy span "396691"
click at [421, 22] on input at bounding box center [493, 31] width 212 height 25
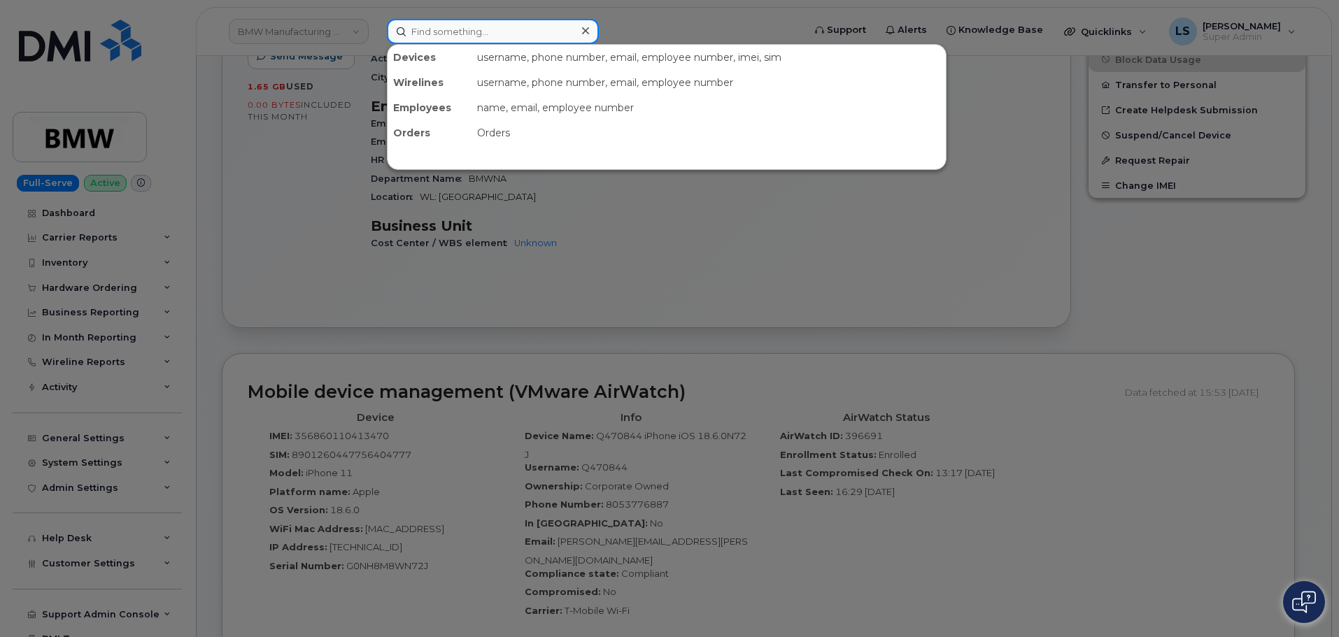
paste input "298388"
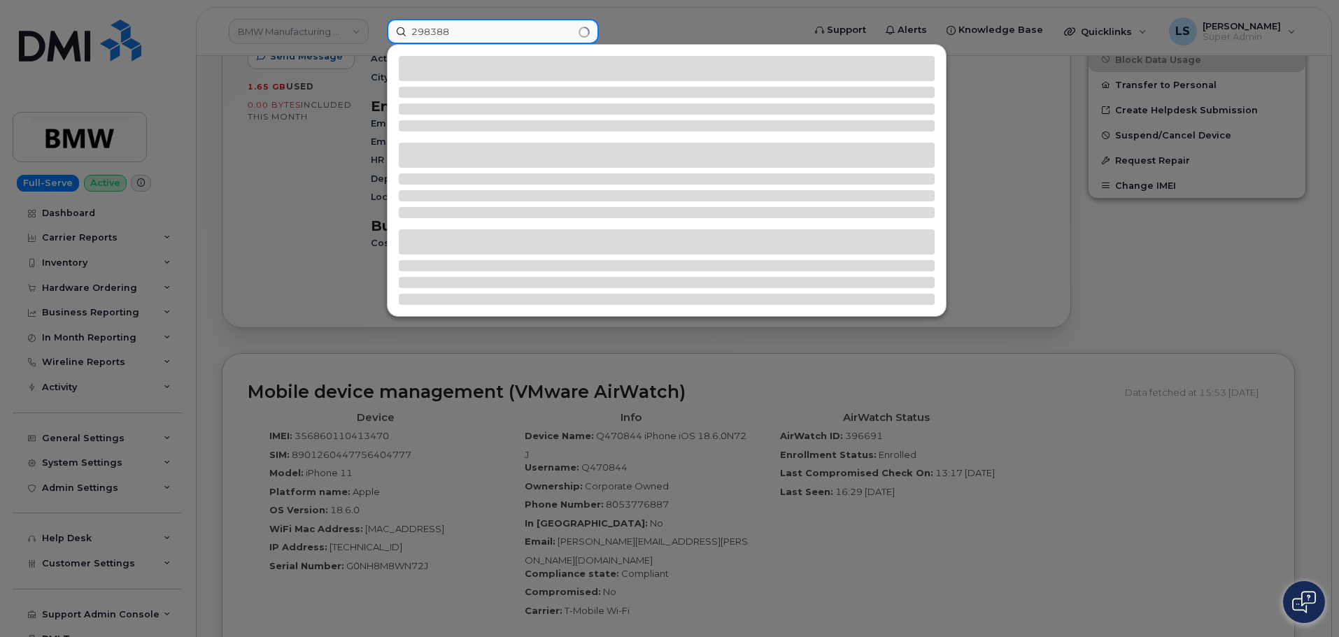
type input "298388"
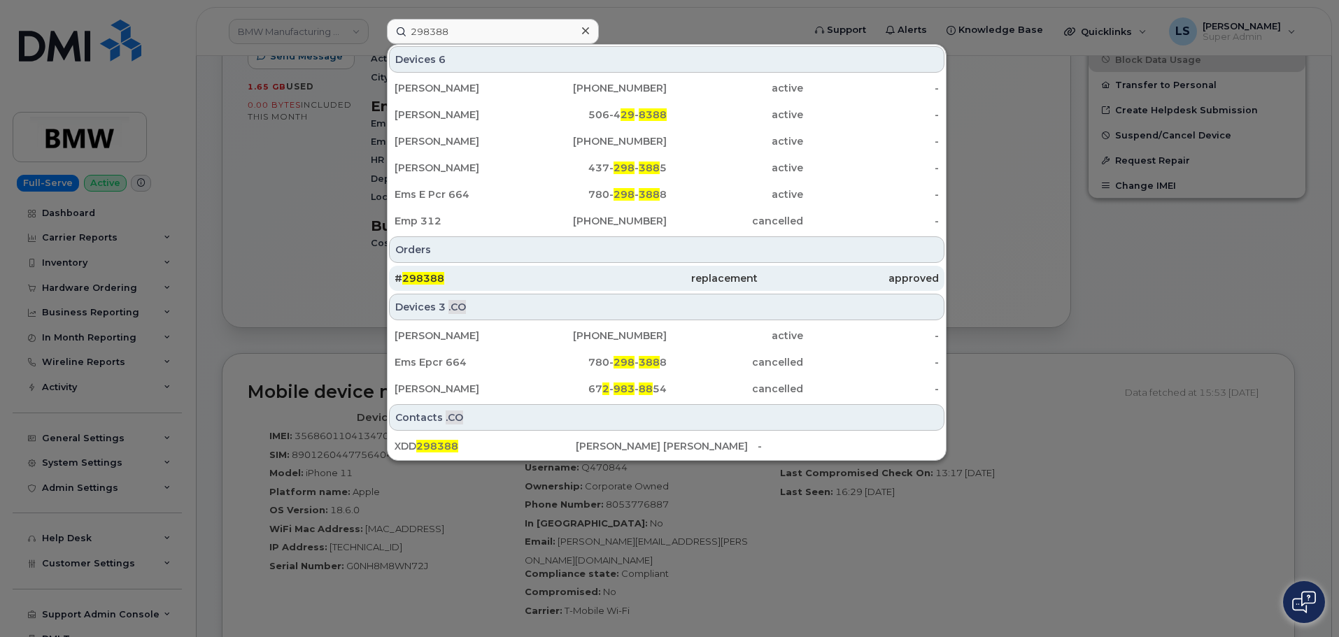
click at [576, 269] on div "# 298388" at bounding box center [666, 278] width 181 height 25
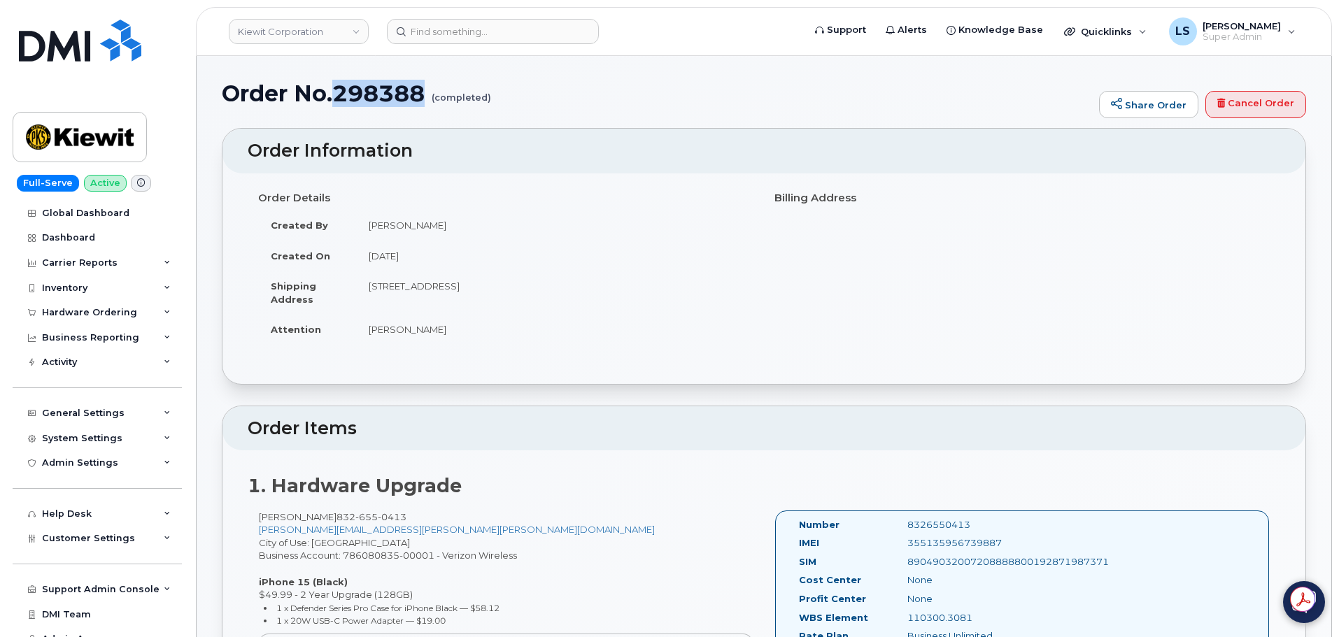
drag, startPoint x: 336, startPoint y: 92, endPoint x: 427, endPoint y: 104, distance: 92.3
click at [427, 104] on h1 "Order No.298388 (completed)" at bounding box center [657, 93] width 870 height 24
copy h1 "298388"
click at [92, 316] on div "Hardware Ordering" at bounding box center [89, 312] width 95 height 11
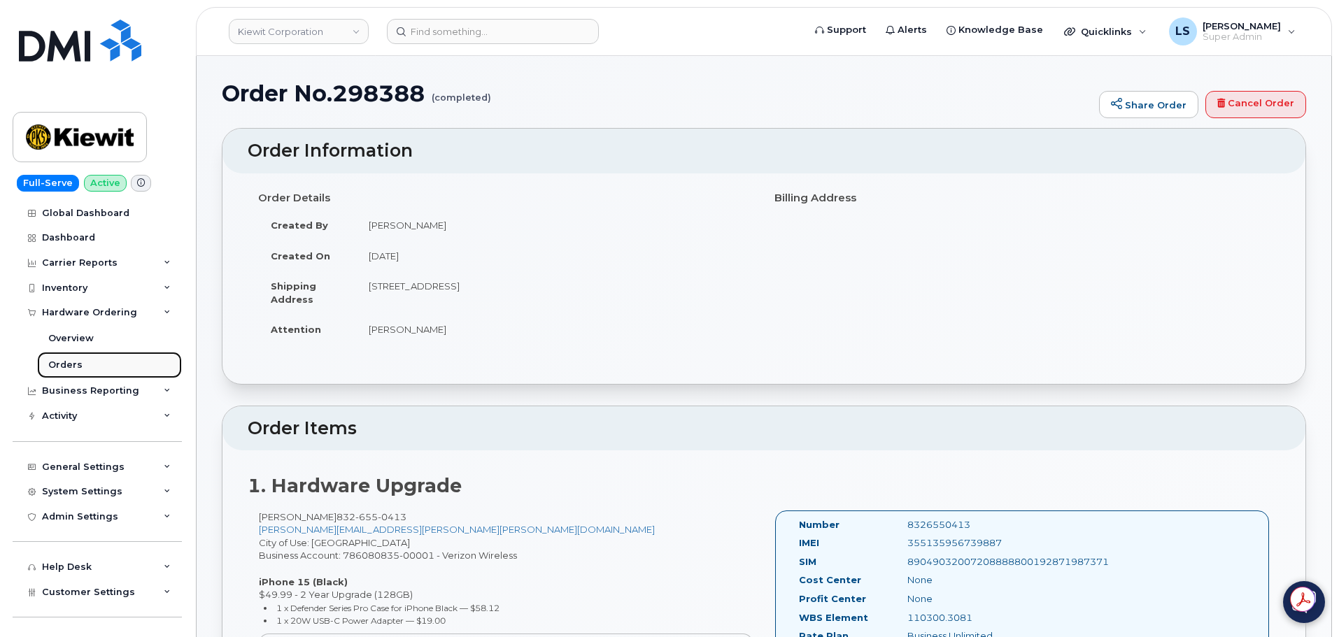
click at [99, 369] on link "Orders" at bounding box center [109, 365] width 145 height 27
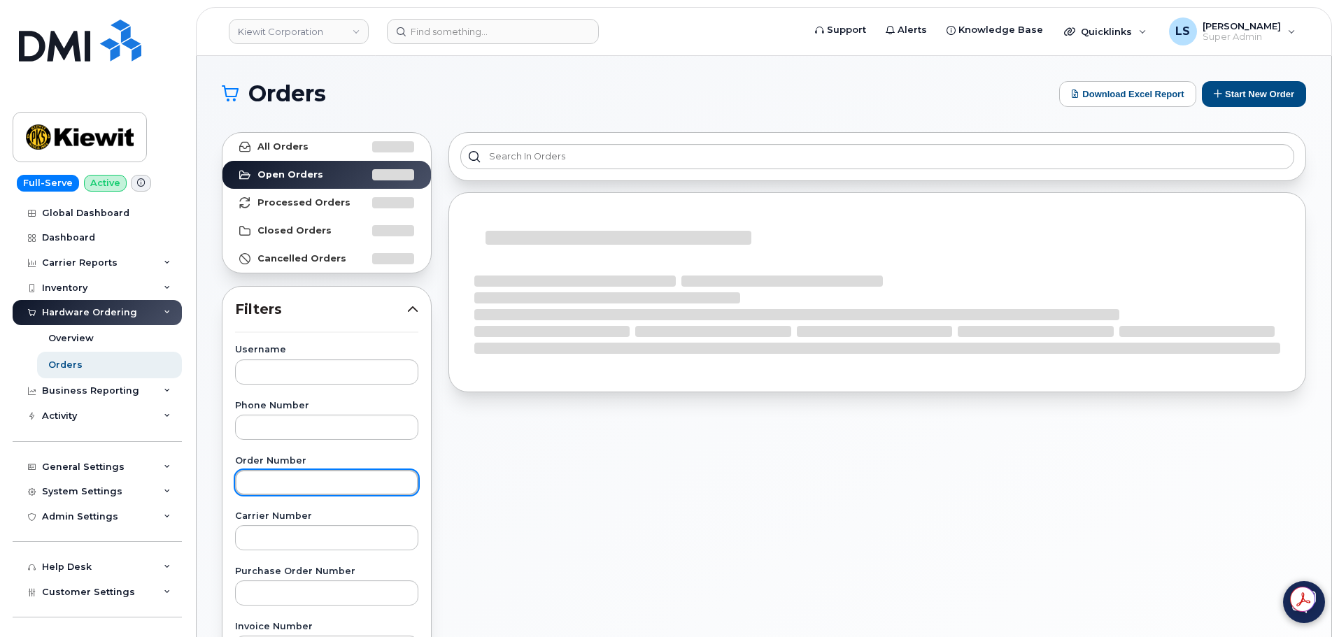
click at [302, 487] on input "text" at bounding box center [326, 482] width 183 height 25
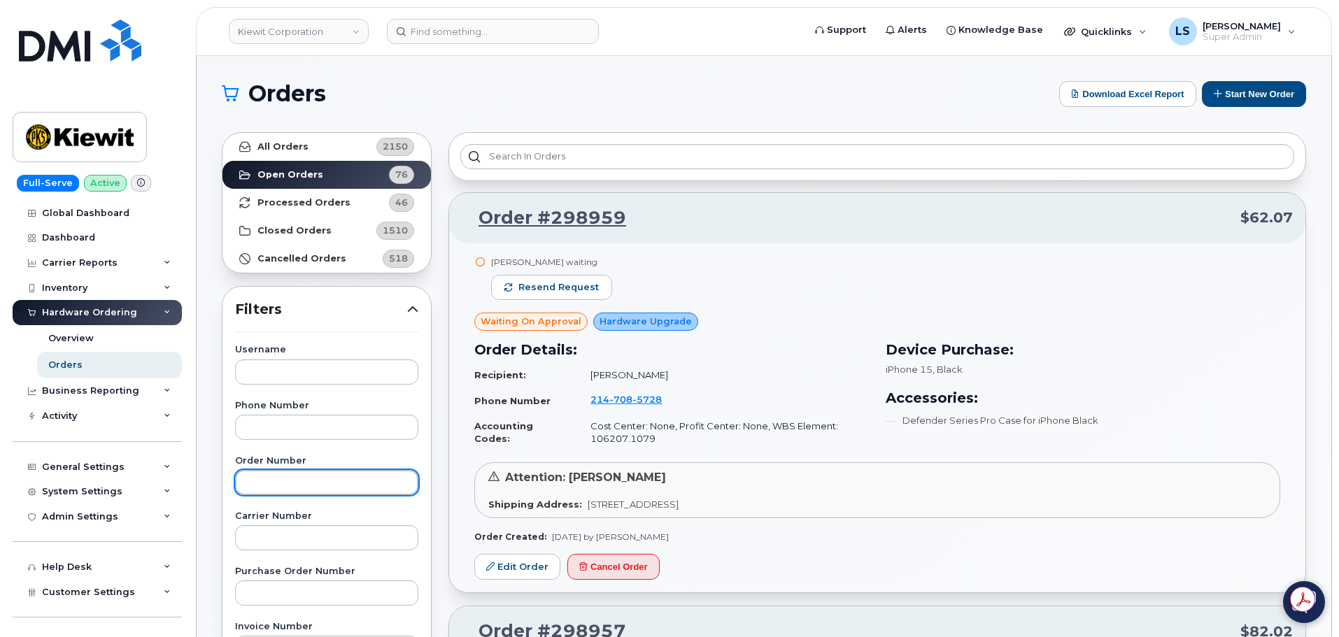
paste input "298388"
type input "298388"
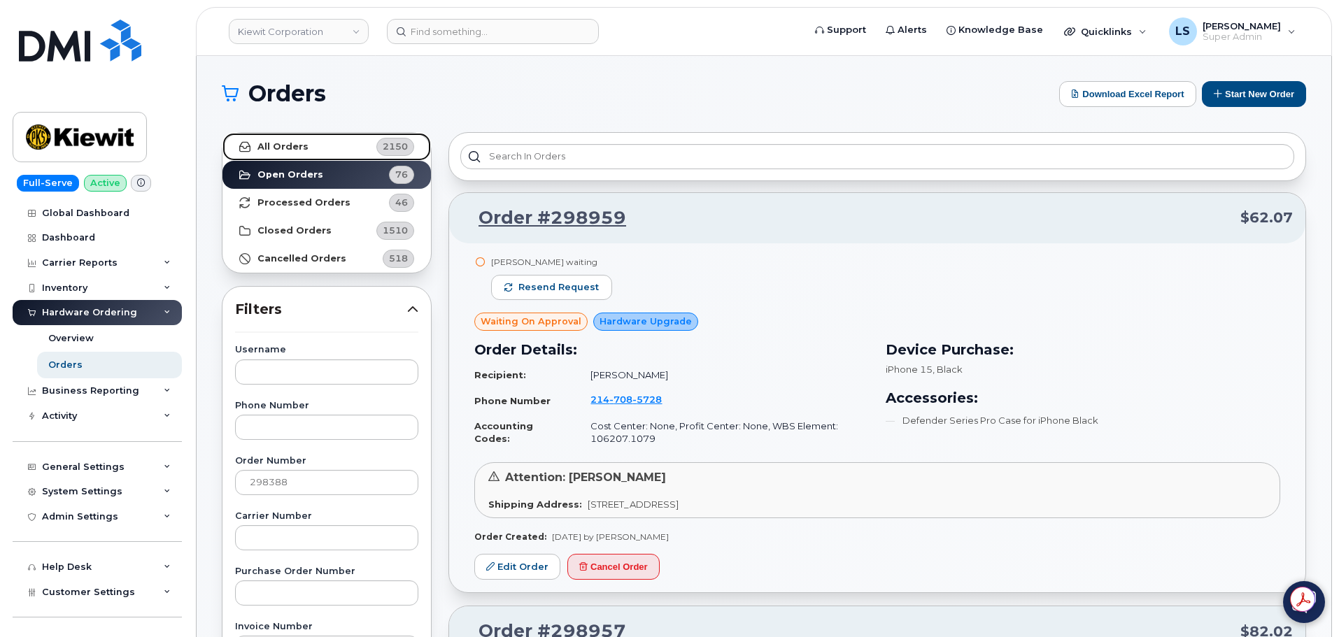
click at [311, 153] on link "All Orders 2150" at bounding box center [326, 147] width 208 height 28
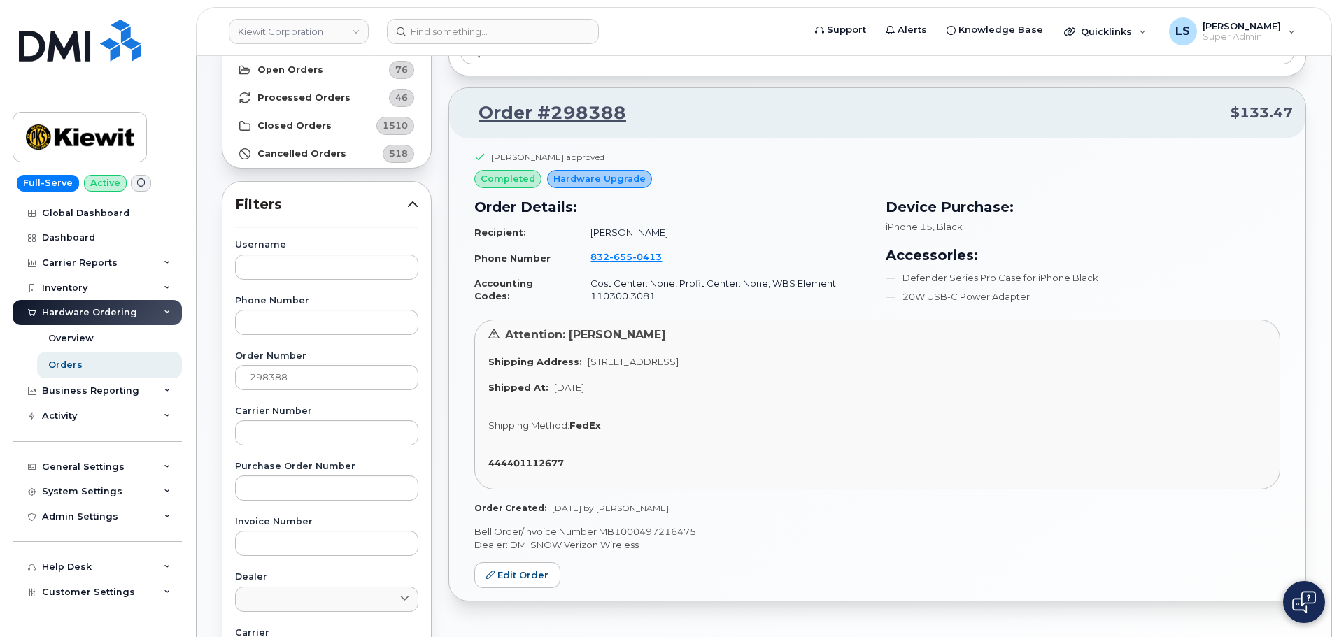
scroll to position [140, 0]
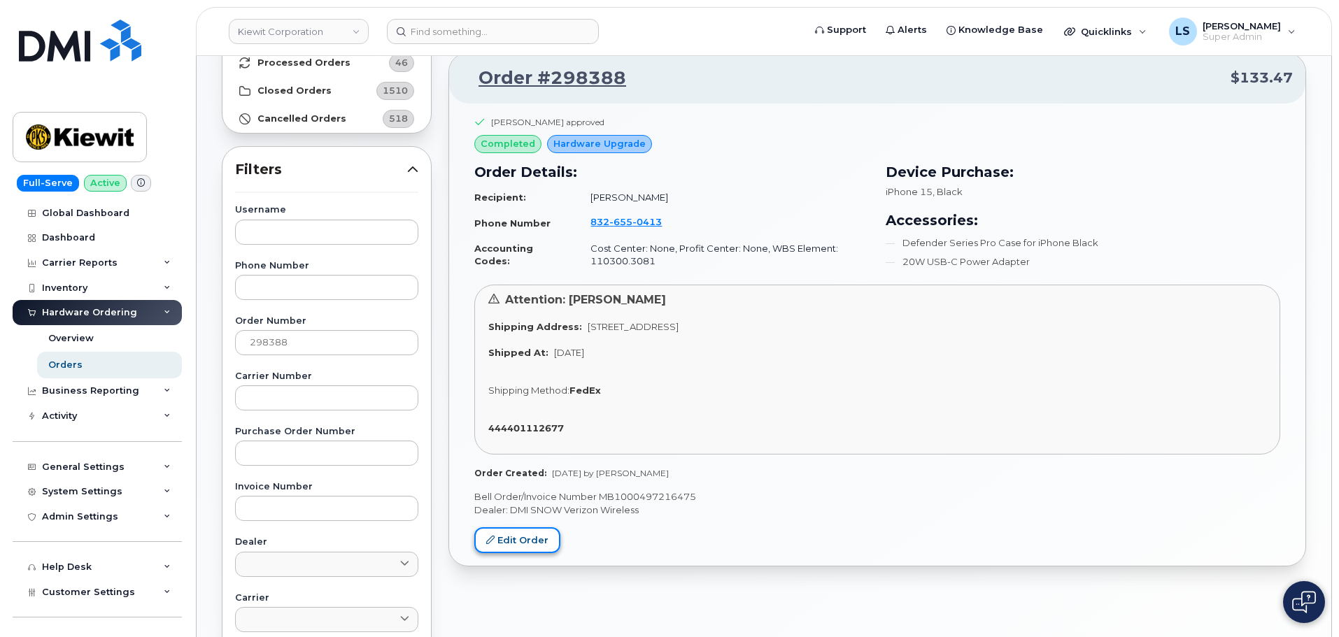
click at [541, 535] on link "Edit Order" at bounding box center [517, 541] width 86 height 26
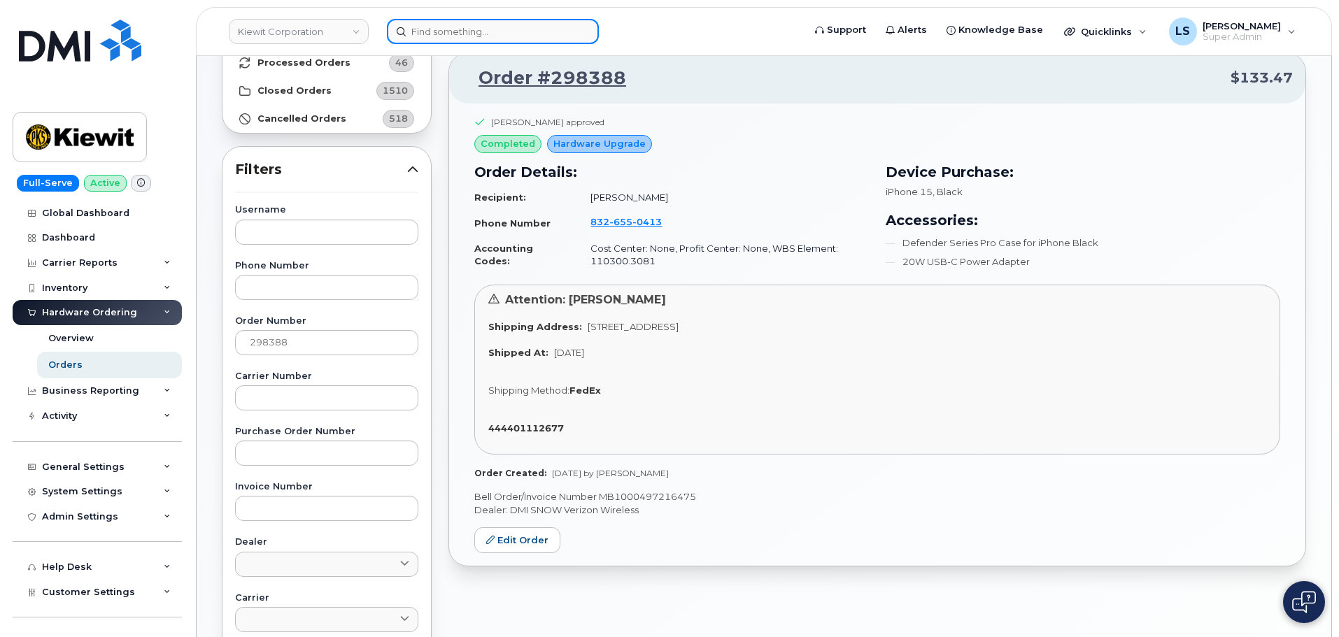
click at [482, 20] on input at bounding box center [493, 31] width 212 height 25
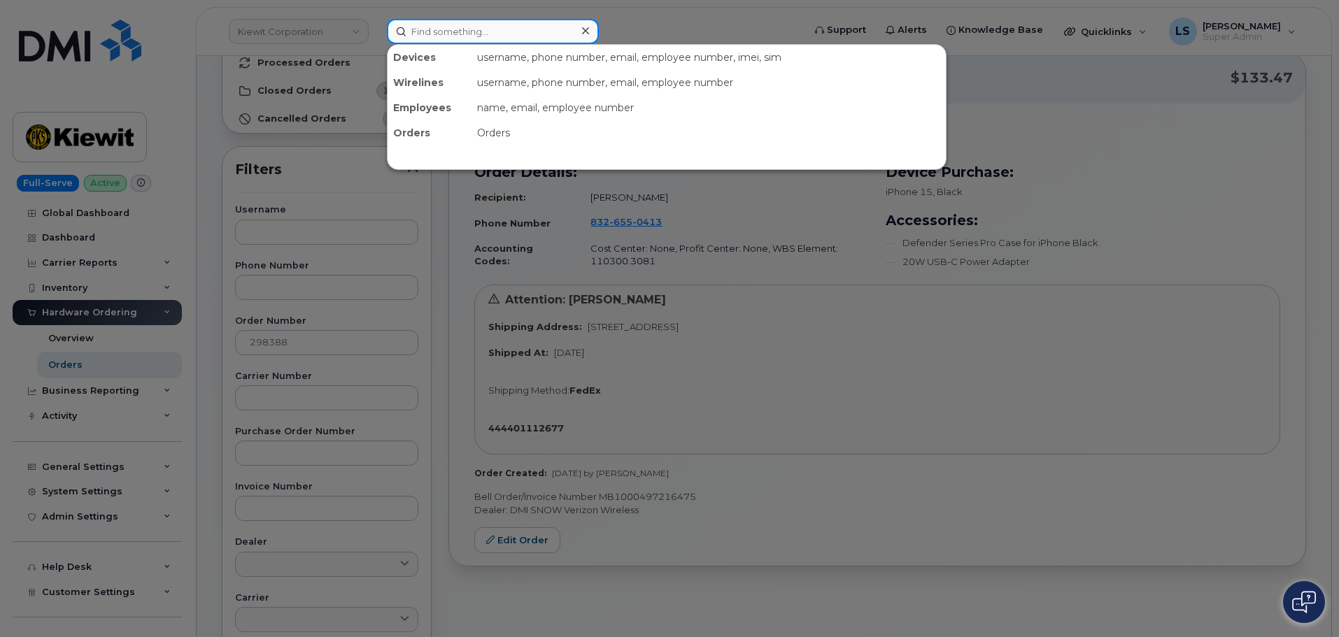
paste input "[PERSON_NAME]"
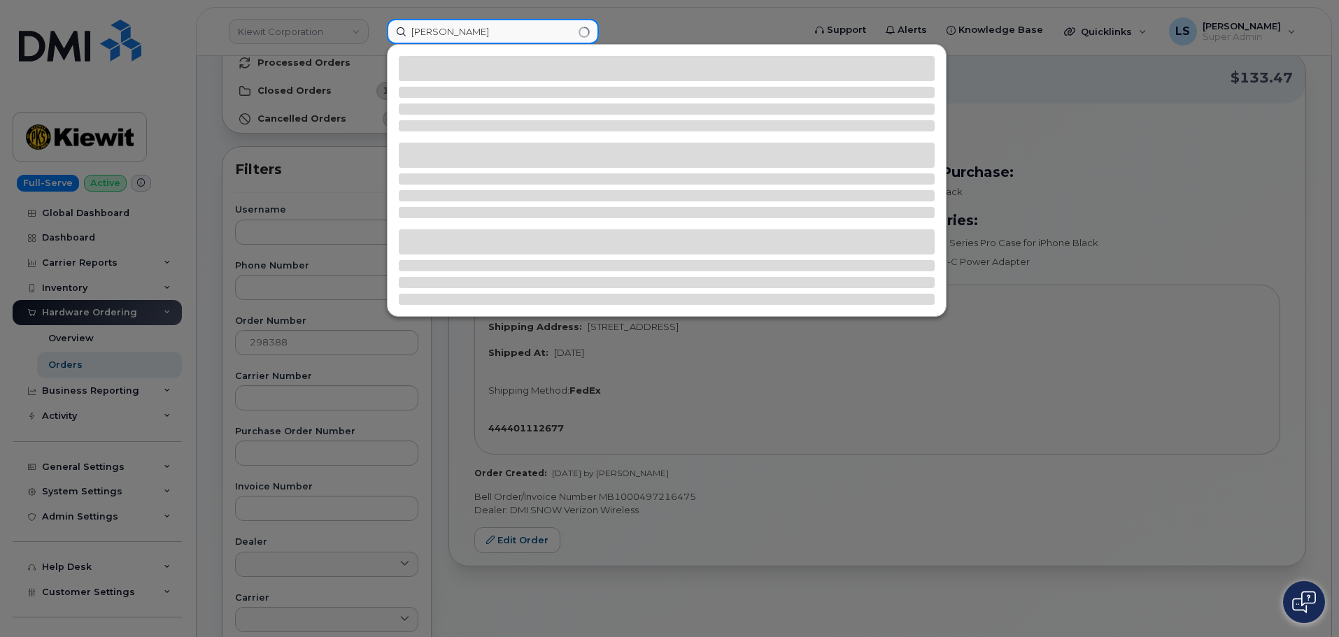
type input "[PERSON_NAME]"
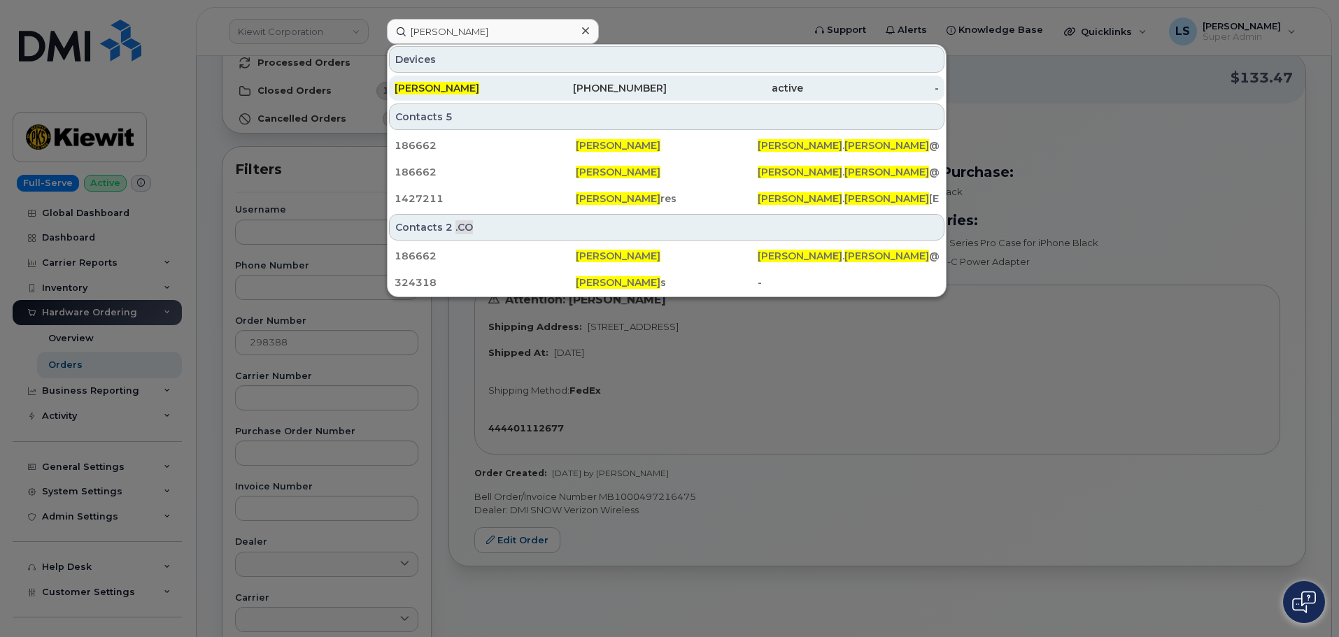
click at [455, 88] on span "[PERSON_NAME]" at bounding box center [437, 88] width 85 height 13
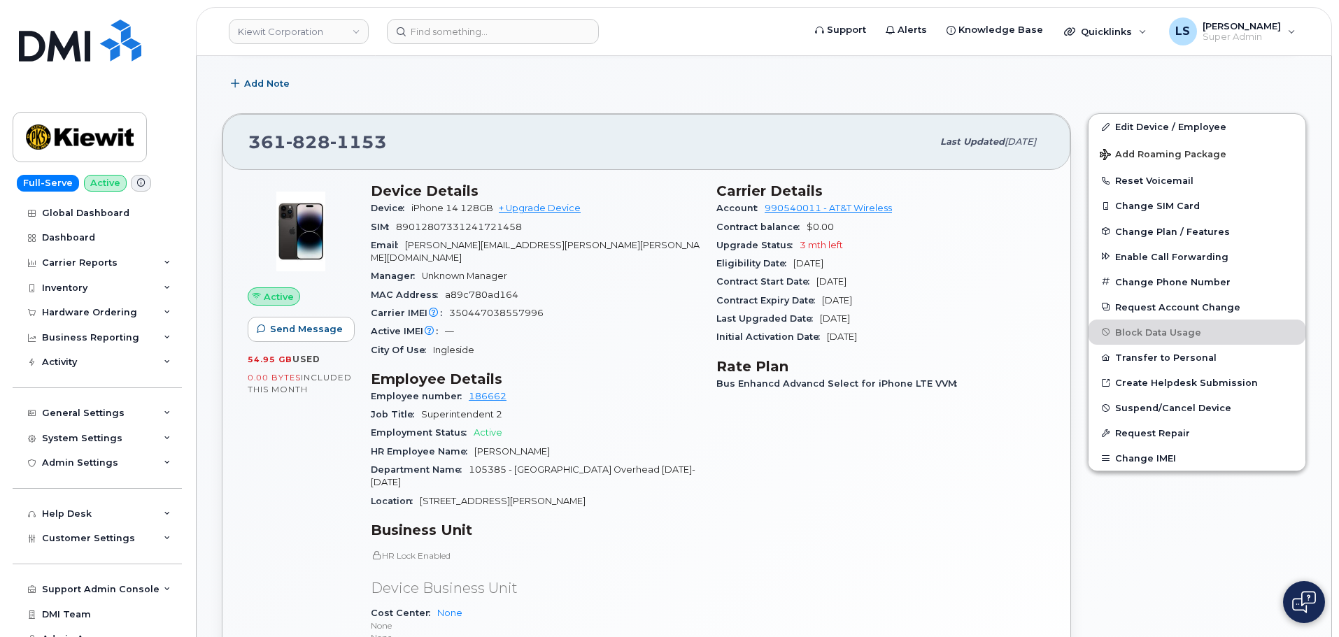
scroll to position [140, 0]
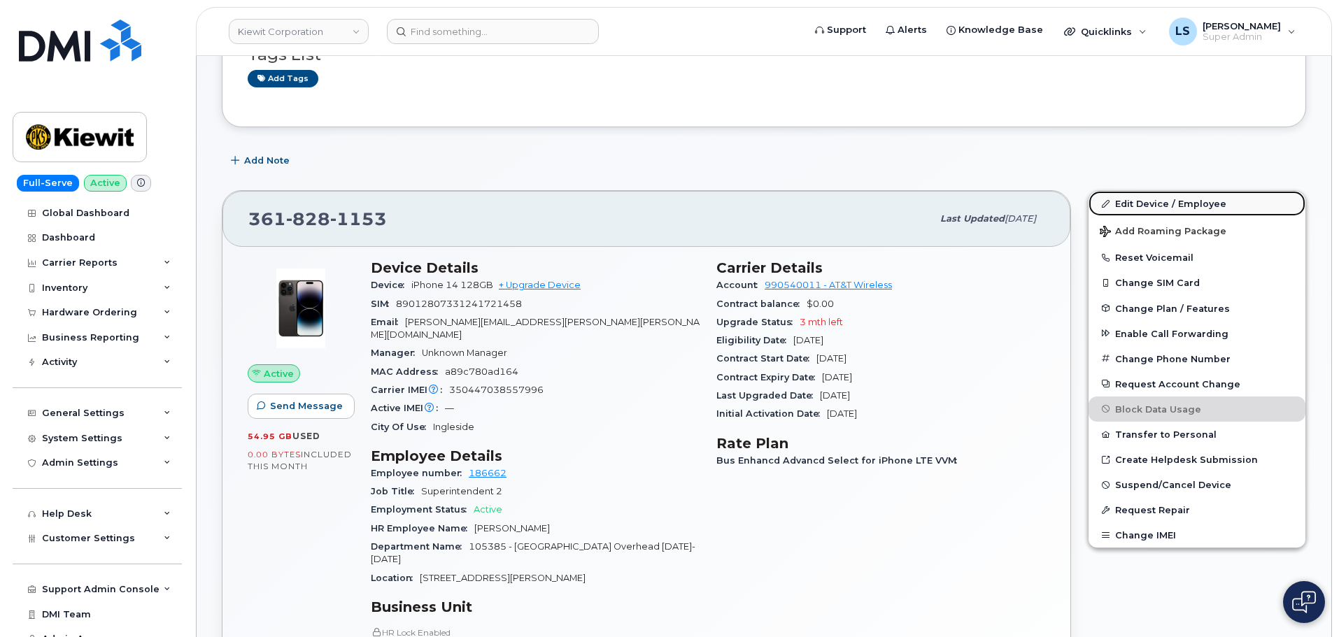
click at [1152, 208] on link "Edit Device / Employee" at bounding box center [1197, 203] width 217 height 25
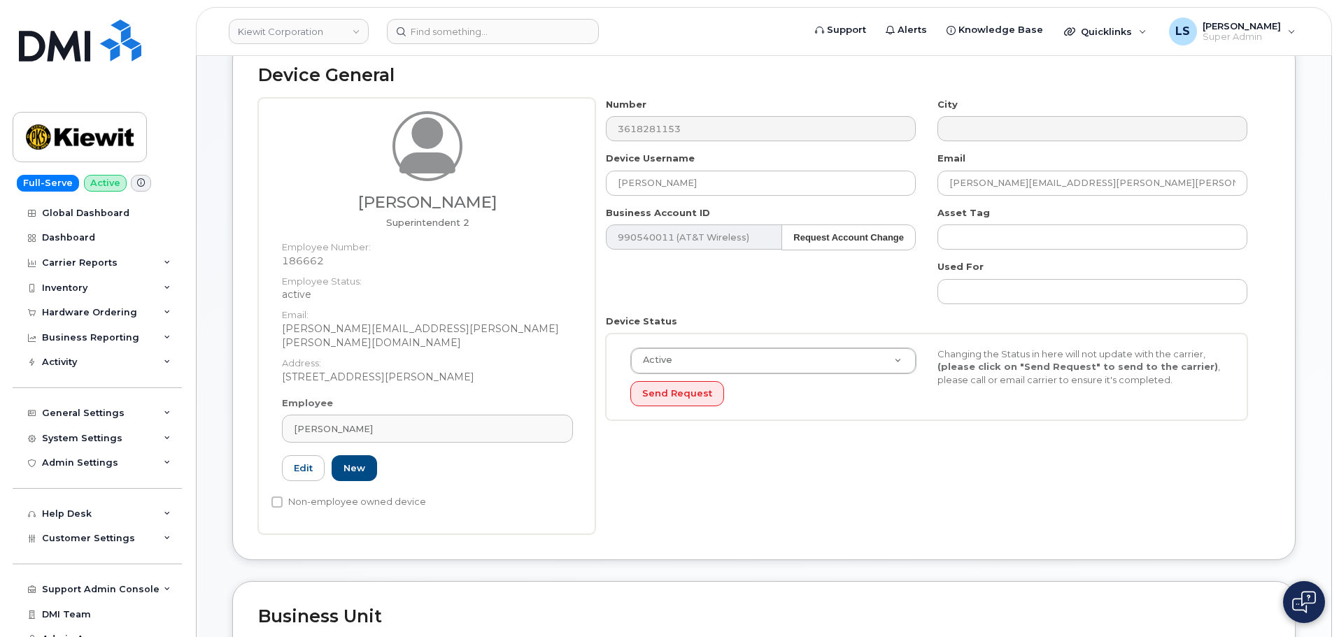
scroll to position [420, 0]
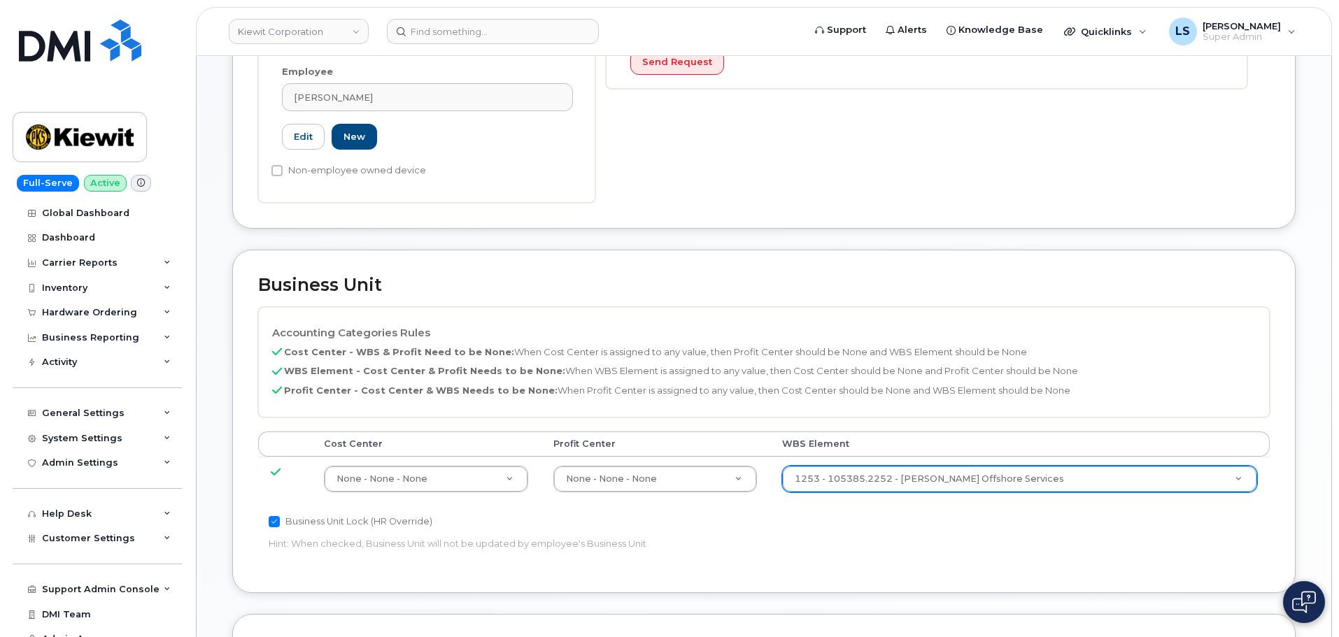
click at [841, 479] on td "1253 - 105385.2252 - [PERSON_NAME] Offshore Services 33459010" at bounding box center [1020, 479] width 500 height 44
paste input "105186.2491"
type input "105186.2491"
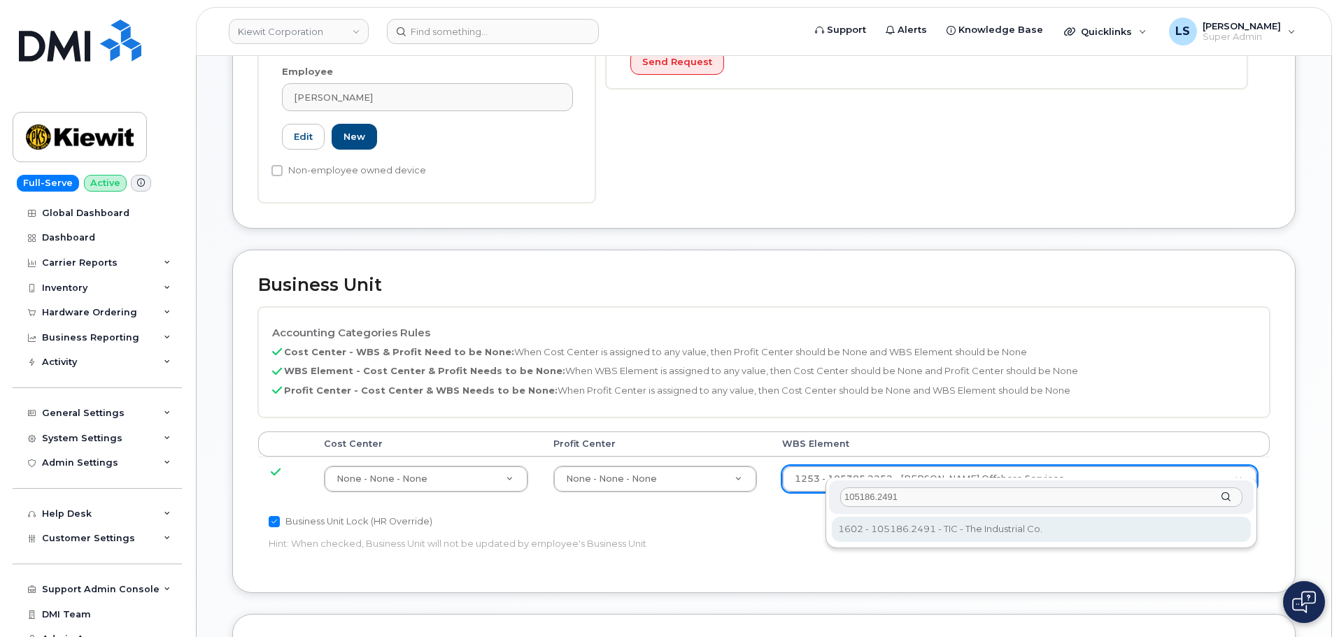
type input "105186.2491"
type input "30139203"
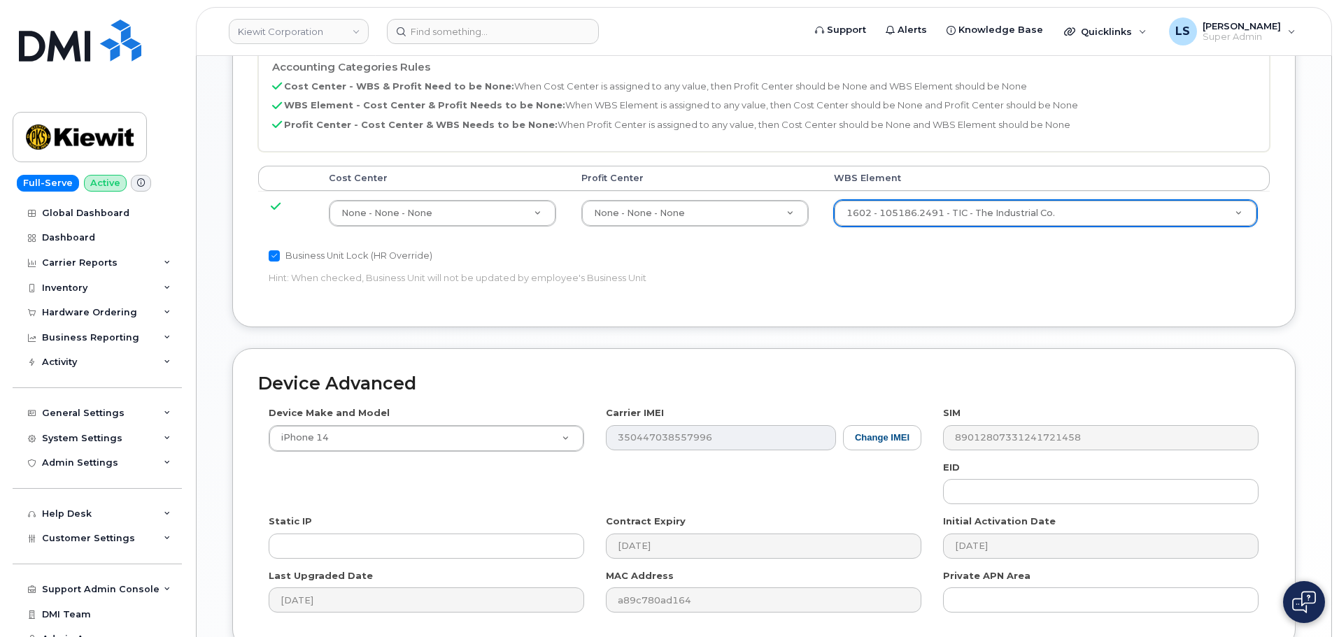
scroll to position [800, 0]
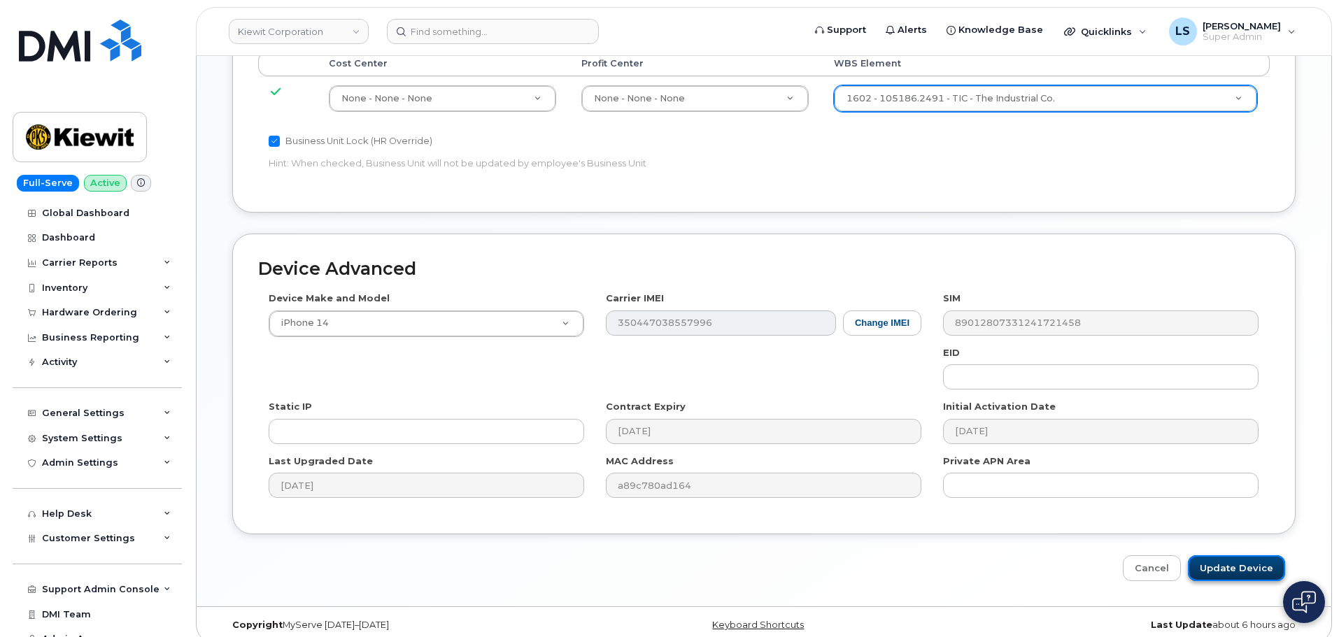
click at [1214, 558] on input "Update Device" at bounding box center [1236, 569] width 97 height 26
type input "Saving..."
